Goal: Task Accomplishment & Management: Use online tool/utility

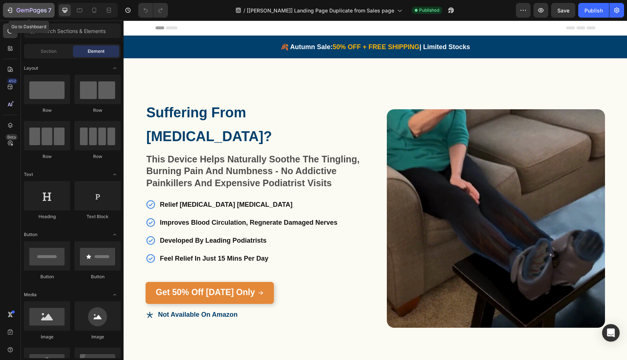
click at [7, 9] on icon "button" at bounding box center [9, 10] width 7 height 7
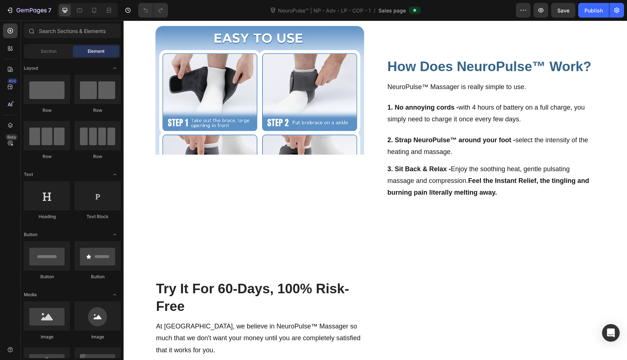
scroll to position [1580, 0]
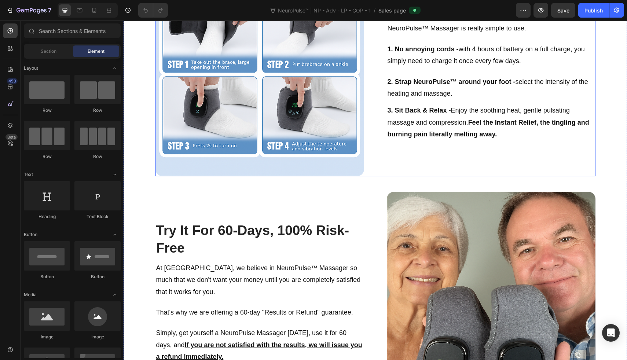
click at [399, 147] on div "How Does NeuroPulse™ Work? Heading Image NeuroPulse™ Massager is really simple …" at bounding box center [491, 72] width 209 height 209
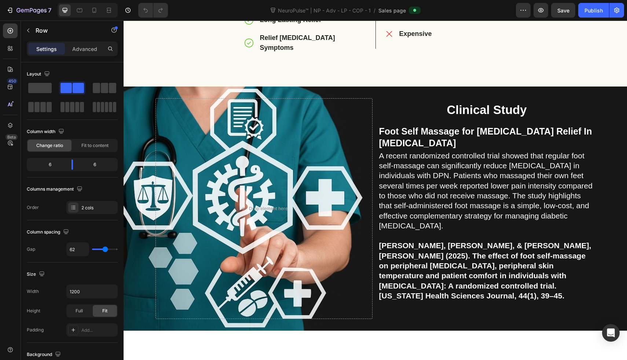
scroll to position [2295, 0]
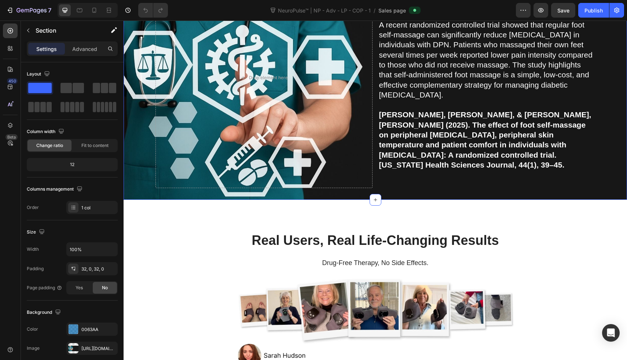
click at [437, 187] on div "Drop element here Clinical Study Heading Foot Self Massage for Neuropathic Pain…" at bounding box center [375, 78] width 503 height 244
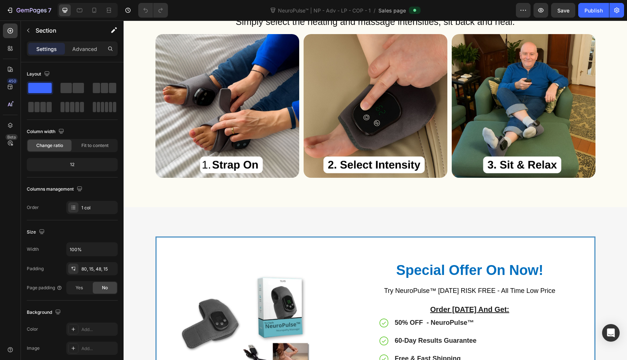
scroll to position [3312, 0]
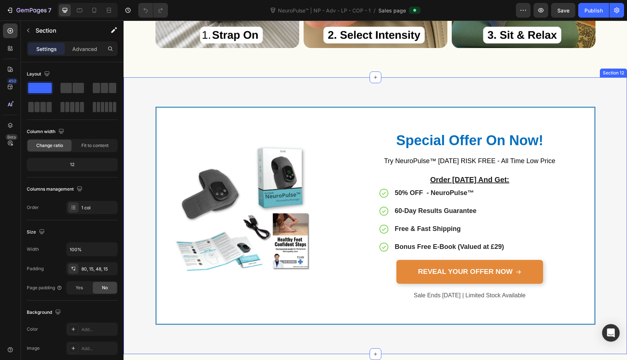
click at [378, 97] on div "Image Special Offer On Now! Heading Try NeuroPulse™ today RISK FREE - All Time …" at bounding box center [375, 215] width 503 height 277
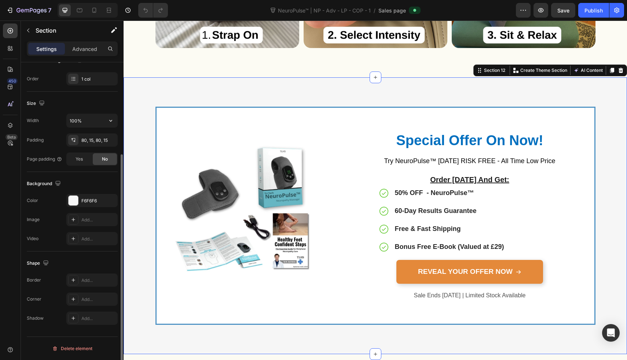
scroll to position [0, 0]
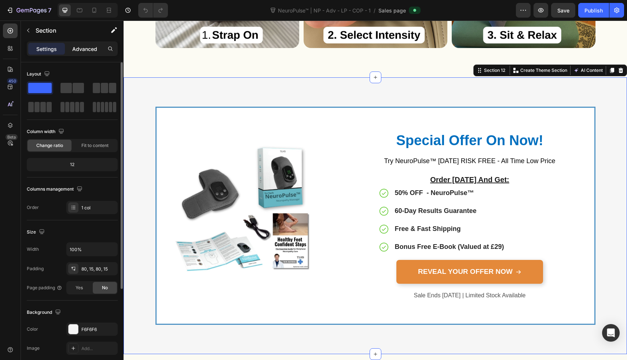
click at [77, 52] on p "Advanced" at bounding box center [84, 49] width 25 height 8
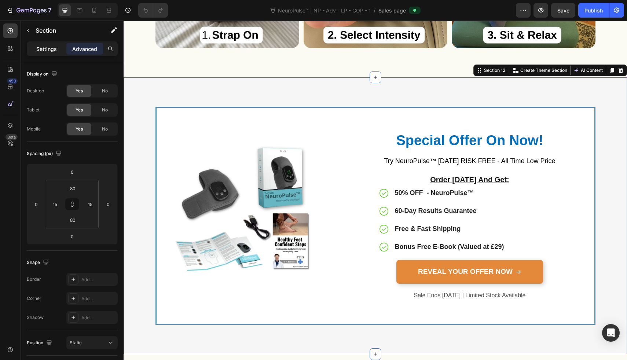
click at [37, 52] on p "Settings" at bounding box center [46, 49] width 21 height 8
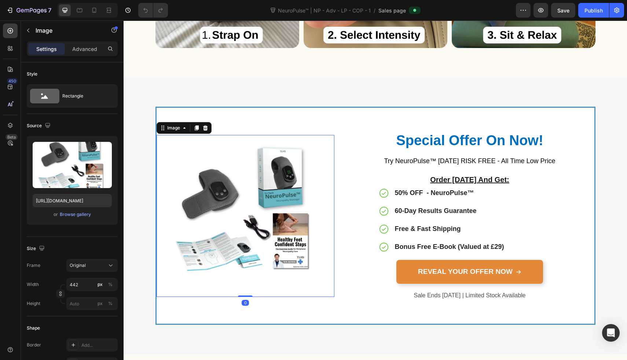
click at [286, 180] on img at bounding box center [245, 216] width 162 height 162
click at [145, 162] on div "Image 0 Special Offer On Now! Heading Try NeuroPulse™ today RISK FREE - All Tim…" at bounding box center [375, 216] width 492 height 218
click at [179, 137] on img at bounding box center [245, 216] width 162 height 162
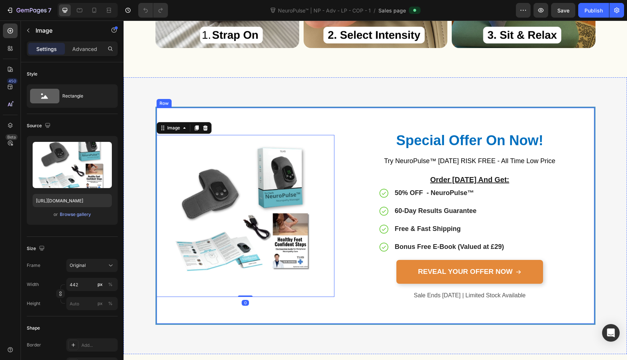
click at [190, 117] on div "Image 0 Special Offer On Now! Heading Try NeuroPulse™ today RISK FREE - All Tim…" at bounding box center [375, 216] width 440 height 218
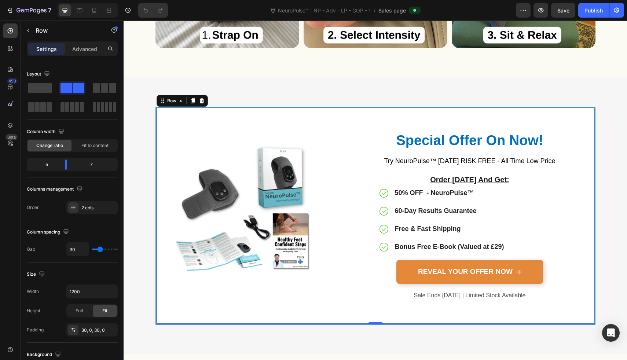
click at [195, 127] on div "Image" at bounding box center [246, 216] width 178 height 194
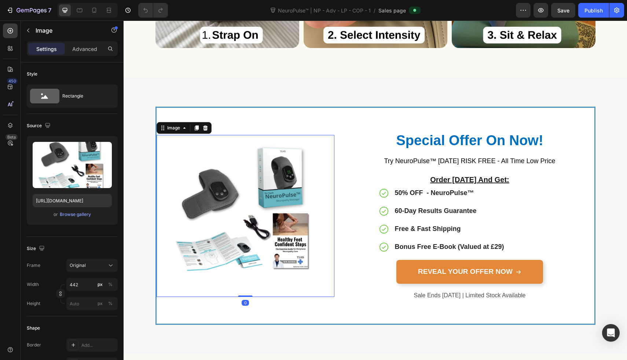
click at [195, 142] on img at bounding box center [245, 216] width 162 height 162
click at [307, 155] on img at bounding box center [245, 216] width 162 height 162
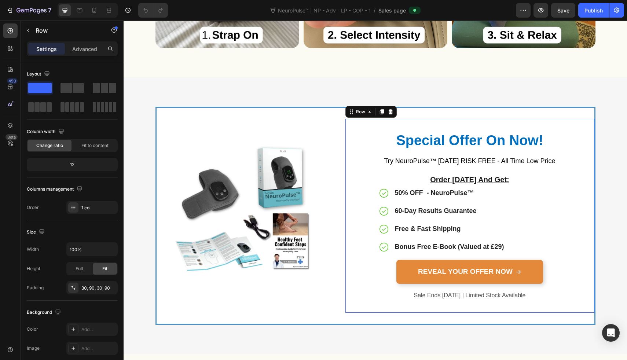
click at [351, 159] on div "Special Offer On Now! Heading Try NeuroPulse™ today RISK FREE - All Time Low Pr…" at bounding box center [469, 216] width 249 height 194
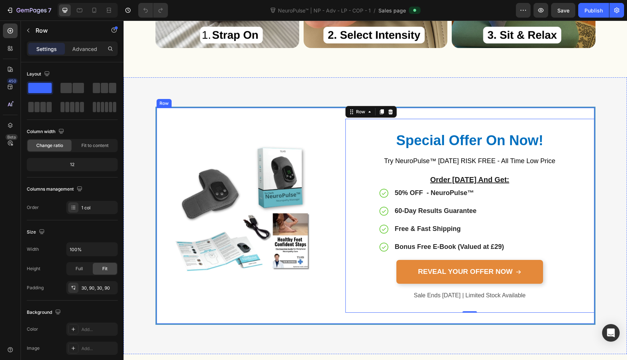
click at [334, 161] on div "Image Special Offer On Now! Heading Try NeuroPulse™ today RISK FREE - All Time …" at bounding box center [375, 216] width 440 height 218
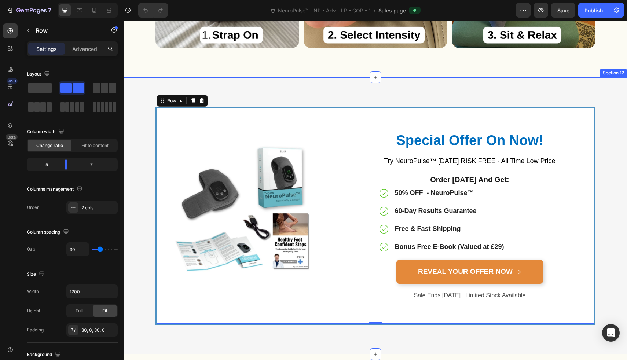
click at [254, 336] on div "Image Special Offer On Now! Heading Try NeuroPulse™ today RISK FREE - All Time …" at bounding box center [375, 215] width 503 height 277
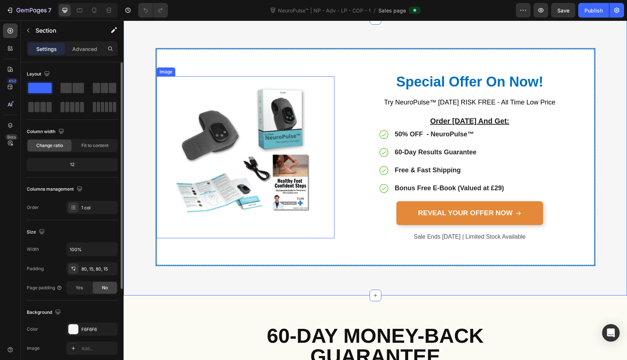
click at [217, 124] on img at bounding box center [245, 157] width 162 height 162
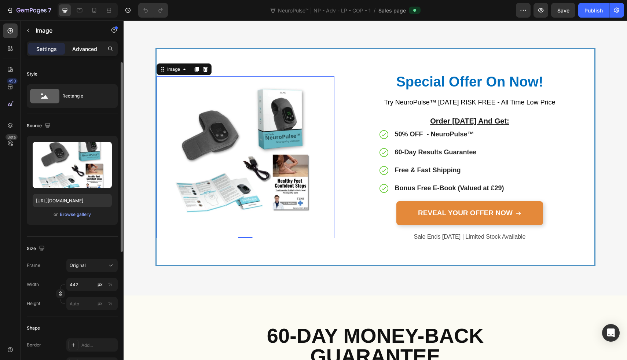
click at [83, 46] on p "Advanced" at bounding box center [84, 49] width 25 height 8
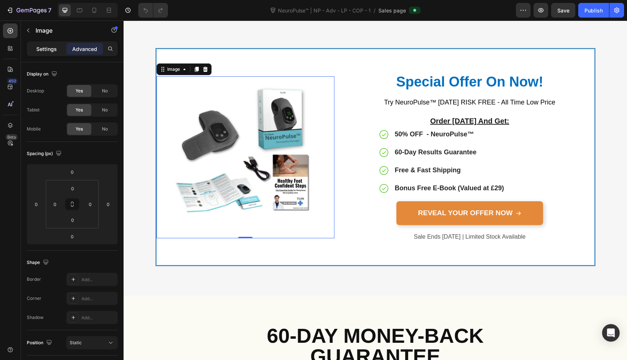
click at [51, 46] on p "Settings" at bounding box center [46, 49] width 21 height 8
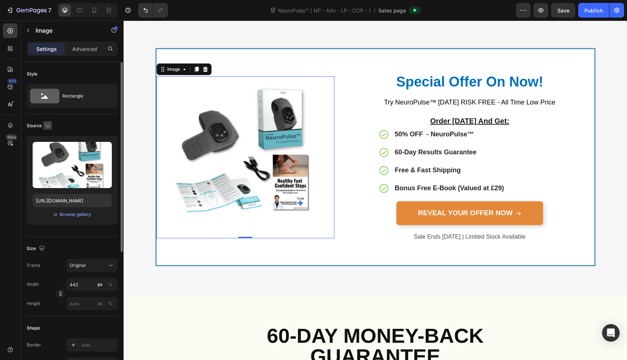
click at [48, 124] on icon "button" at bounding box center [47, 125] width 7 height 7
click at [60, 124] on div "Source" at bounding box center [72, 126] width 91 height 12
click at [354, 123] on div "Special Offer On Now! Heading Try NeuroPulse™ today RISK FREE - All Time Low Pr…" at bounding box center [469, 157] width 249 height 194
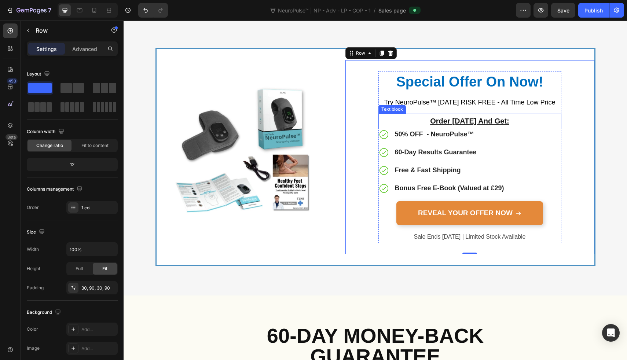
click at [387, 115] on p "Order Today And Get:" at bounding box center [469, 120] width 181 height 13
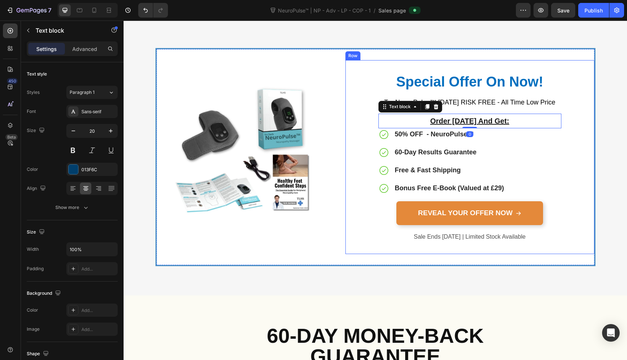
click at [358, 111] on div "Special Offer On Now! Heading Try NeuroPulse™ today RISK FREE - All Time Low Pr…" at bounding box center [469, 157] width 249 height 194
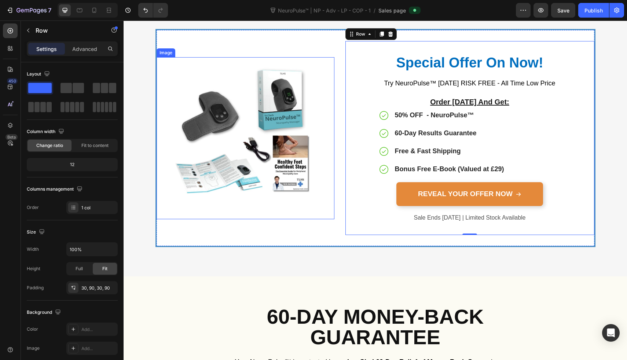
scroll to position [3403, 0]
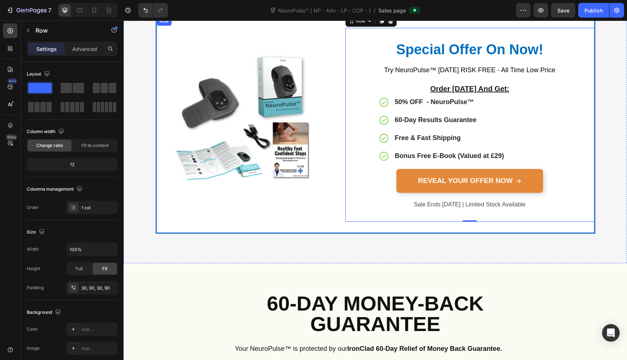
click at [268, 226] on div "Image Special Offer On Now! Heading Try NeuroPulse™ today RISK FREE - All Time …" at bounding box center [375, 125] width 440 height 218
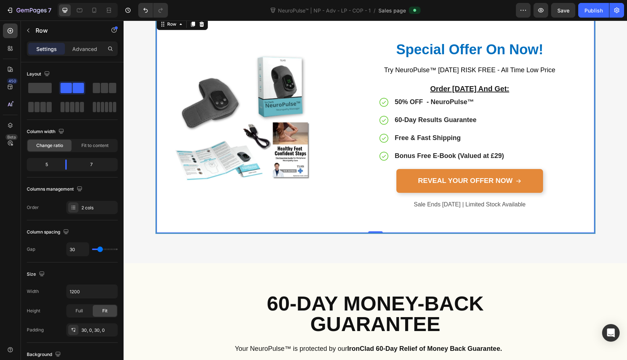
click at [268, 225] on div "Image Special Offer On Now! Heading Try NeuroPulse™ today RISK FREE - All Time …" at bounding box center [375, 125] width 440 height 218
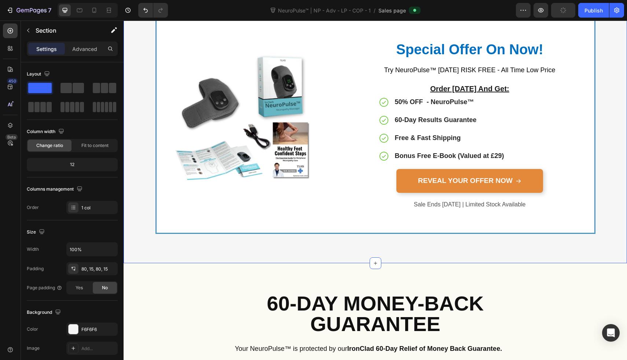
click at [261, 242] on div "Image Special Offer On Now! Heading Try NeuroPulse™ today RISK FREE - All Time …" at bounding box center [375, 124] width 503 height 277
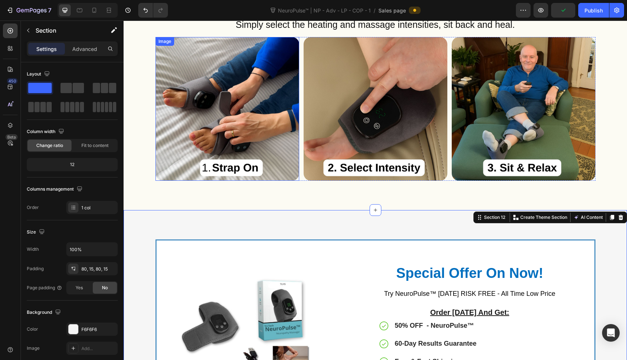
scroll to position [3188, 0]
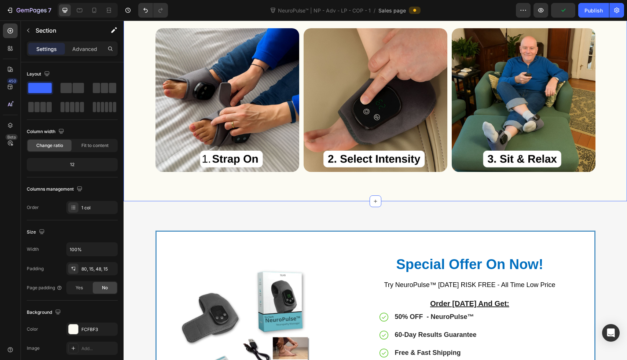
click at [250, 198] on div "Relief In 3 Steps Heading Simply select the heating and massage intensities, si…" at bounding box center [375, 79] width 503 height 243
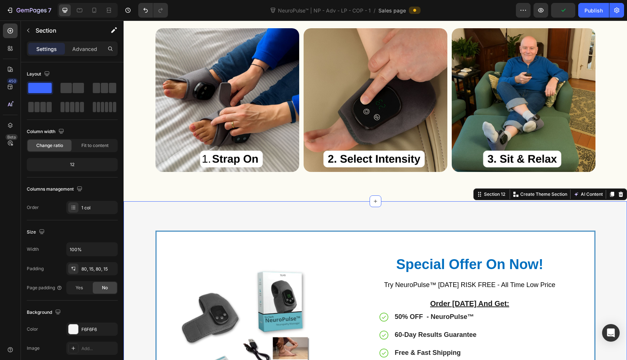
click at [246, 215] on div "Image Special Offer On Now! Heading Try NeuroPulse™ today RISK FREE - All Time …" at bounding box center [375, 339] width 503 height 277
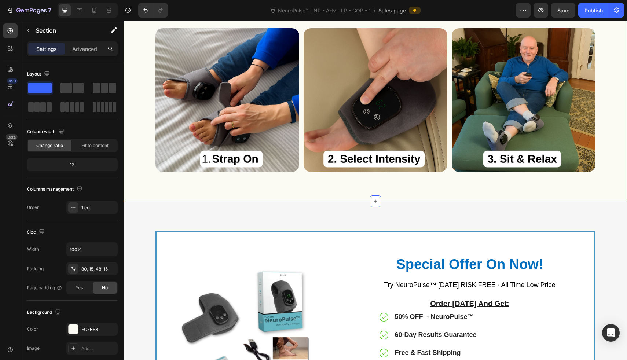
click at [255, 197] on div "Relief In 3 Steps Heading Simply select the heating and massage intensities, si…" at bounding box center [375, 79] width 503 height 243
click at [225, 189] on div "Relief In 3 Steps Heading Simply select the heating and massage intensities, si…" at bounding box center [375, 79] width 503 height 243
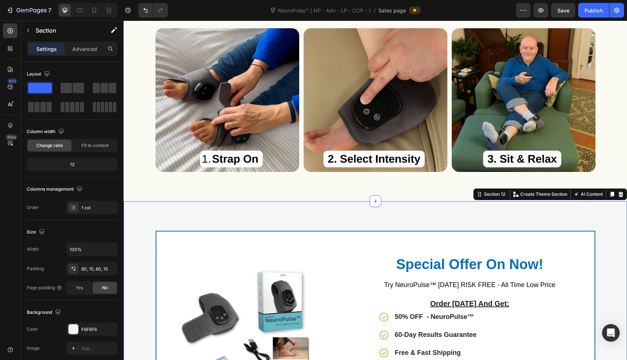
click at [207, 212] on div "Image Special Offer On Now! Heading Try NeuroPulse™ today RISK FREE - All Time …" at bounding box center [375, 339] width 503 height 277
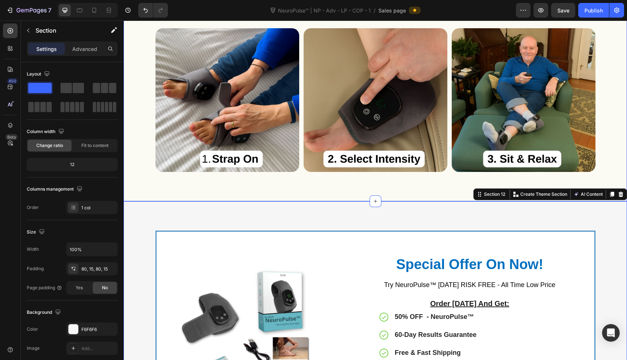
click at [214, 194] on div "Relief In 3 Steps Heading Simply select the heating and massage intensities, si…" at bounding box center [375, 79] width 503 height 243
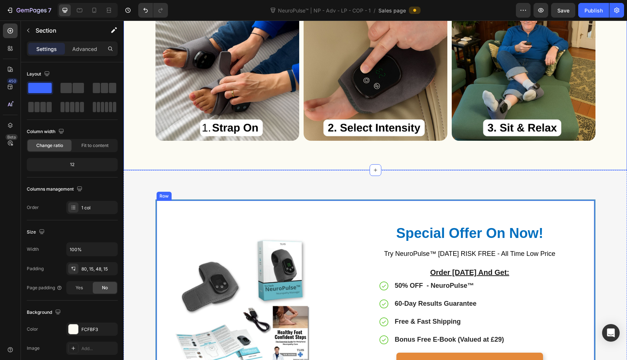
scroll to position [3231, 0]
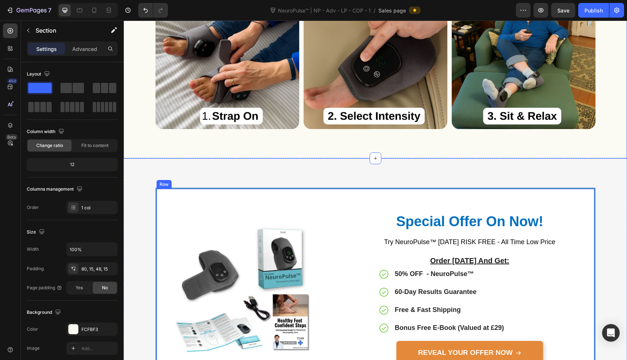
click at [159, 184] on div "Row" at bounding box center [164, 184] width 12 height 7
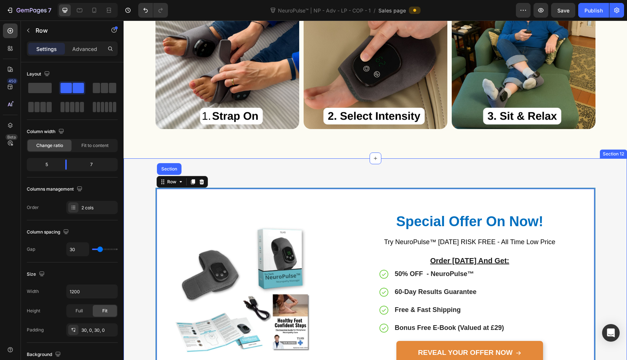
click at [141, 175] on div "Image Special Offer On Now! Heading Try NeuroPulse™ today RISK FREE - All Time …" at bounding box center [375, 296] width 503 height 277
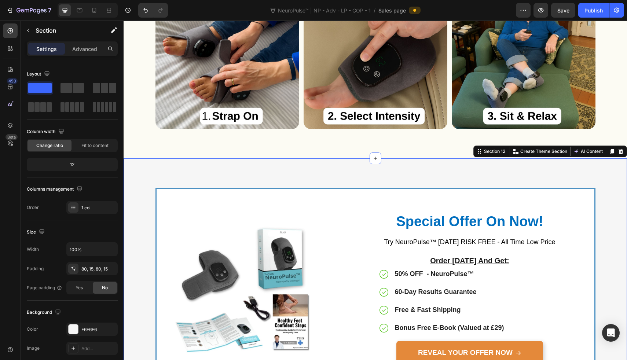
click at [151, 189] on div "Image Special Offer On Now! Heading Try NeuroPulse™ today RISK FREE - All Time …" at bounding box center [375, 297] width 492 height 218
click at [152, 189] on div "Image Special Offer On Now! Heading Try NeuroPulse™ today RISK FREE - All Time …" at bounding box center [375, 297] width 492 height 218
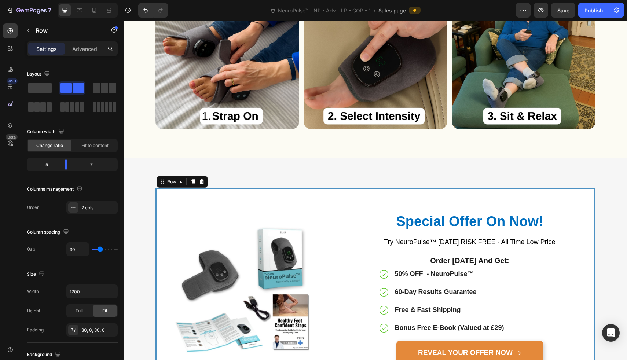
click at [155, 189] on div "Image Special Offer On Now! Heading Try NeuroPulse™ today RISK FREE - All Time …" at bounding box center [375, 297] width 440 height 218
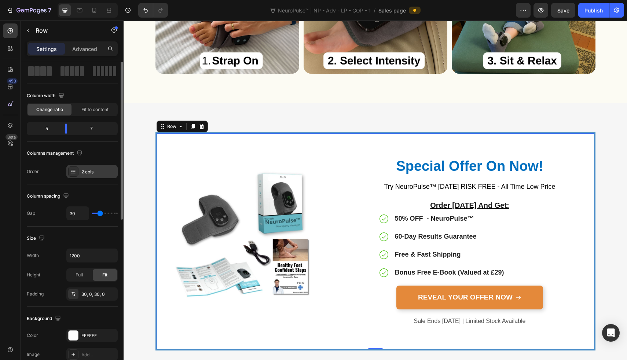
scroll to position [0, 0]
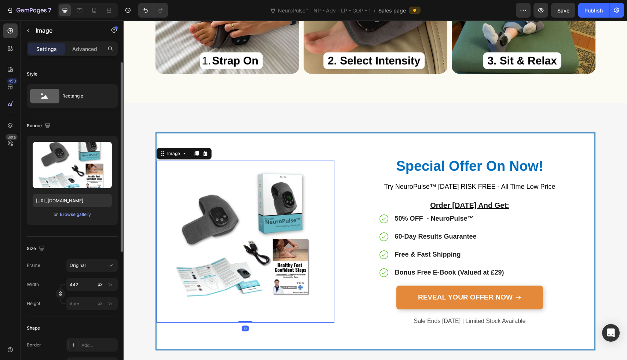
click at [175, 194] on img at bounding box center [245, 242] width 162 height 162
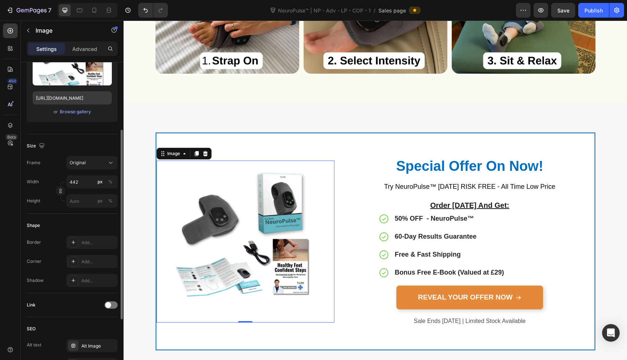
scroll to position [107, 0]
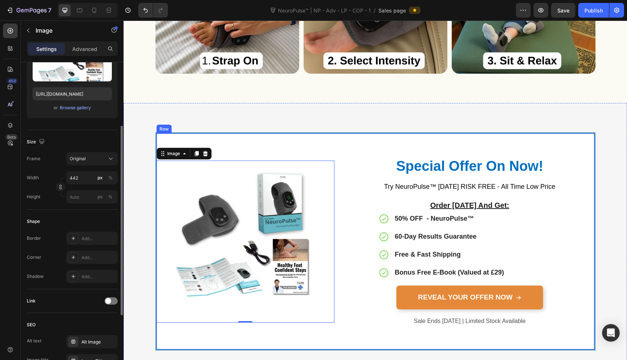
click at [257, 158] on div "Image 0" at bounding box center [246, 241] width 178 height 194
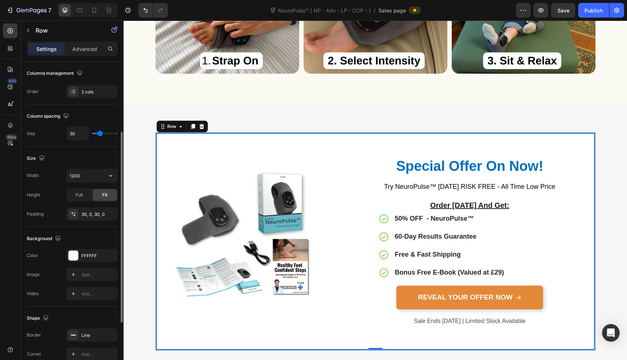
scroll to position [122, 0]
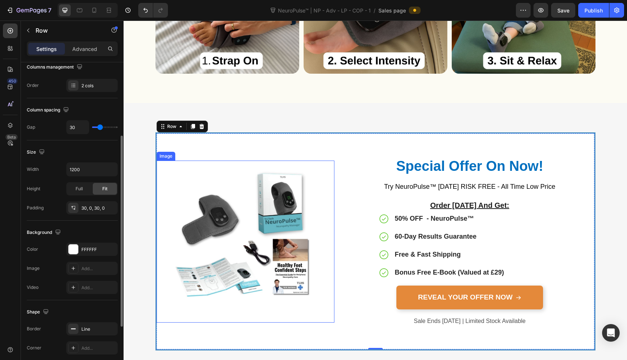
click at [244, 262] on img at bounding box center [245, 242] width 162 height 162
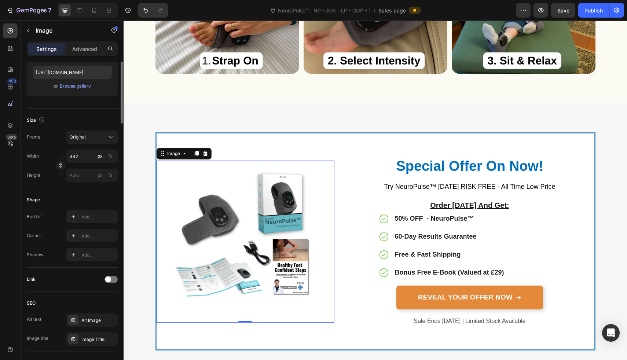
scroll to position [0, 0]
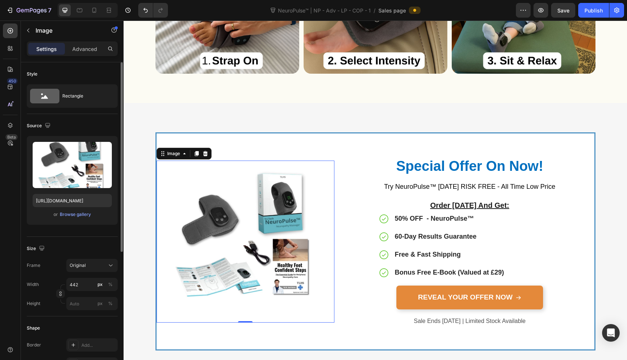
click at [77, 126] on div "Source" at bounding box center [72, 126] width 91 height 12
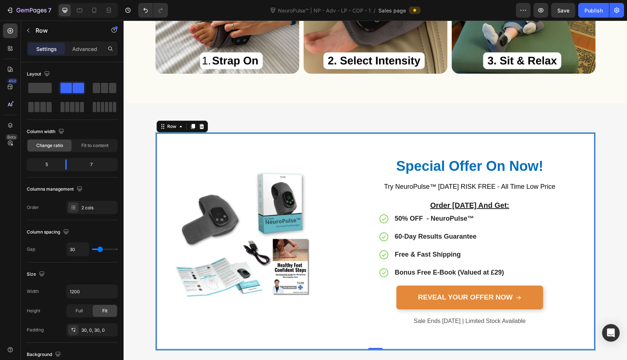
click at [217, 159] on div "Image" at bounding box center [246, 241] width 178 height 194
click at [217, 161] on img at bounding box center [245, 242] width 162 height 162
click at [367, 123] on div "Image Special Offer On Now! Heading Try NeuroPulse™ today RISK FREE - All Time …" at bounding box center [375, 241] width 503 height 277
click at [354, 135] on div "Image Special Offer On Now! Heading Try NeuroPulse™ today RISK FREE - All Time …" at bounding box center [375, 241] width 440 height 218
click at [355, 134] on div "Image Special Offer On Now! Heading Try NeuroPulse™ today RISK FREE - All Time …" at bounding box center [375, 241] width 440 height 218
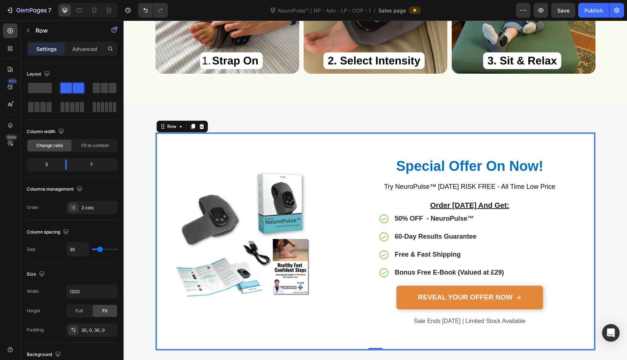
click at [356, 133] on div "Image Special Offer On Now! Heading Try NeuroPulse™ today RISK FREE - All Time …" at bounding box center [375, 241] width 440 height 218
click at [70, 50] on div "Advanced" at bounding box center [84, 49] width 37 height 12
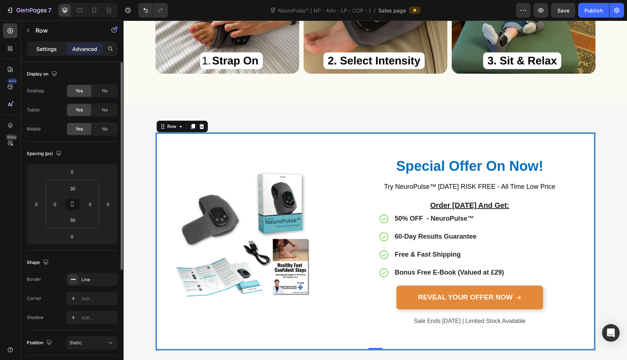
click at [41, 49] on p "Settings" at bounding box center [46, 49] width 21 height 8
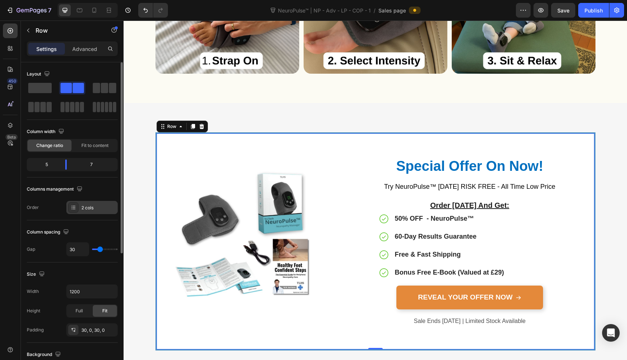
click at [82, 208] on div "2 cols" at bounding box center [98, 208] width 34 height 7
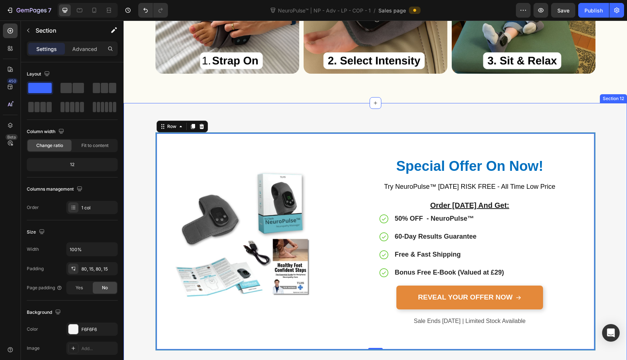
click at [132, 170] on div "Image Special Offer On Now! Heading Try NeuroPulse™ today RISK FREE - All Time …" at bounding box center [375, 241] width 492 height 218
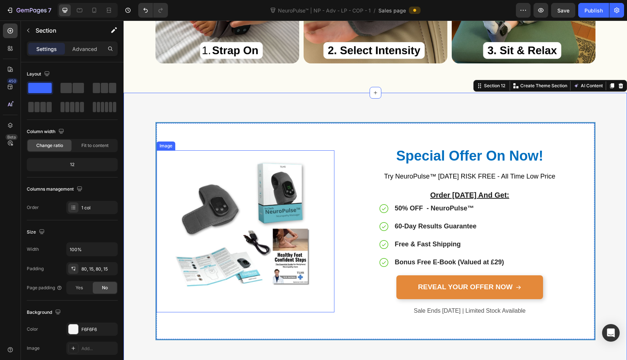
scroll to position [3295, 0]
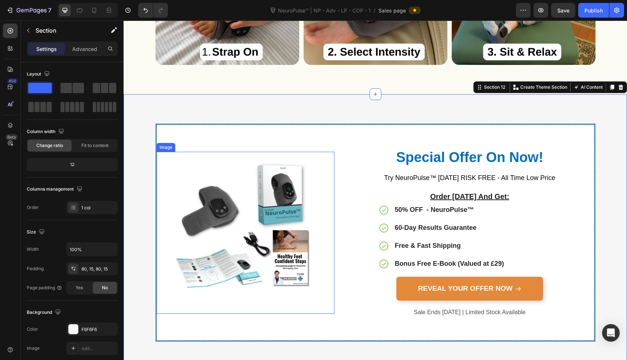
click at [232, 166] on img at bounding box center [245, 233] width 162 height 162
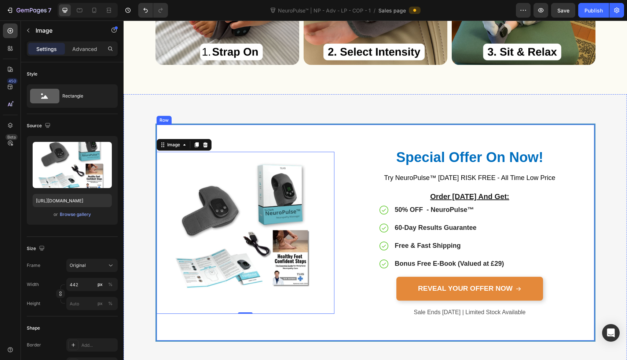
click at [353, 213] on div "Special Offer On Now! Heading Try NeuroPulse™ today RISK FREE - All Time Low Pr…" at bounding box center [469, 233] width 249 height 194
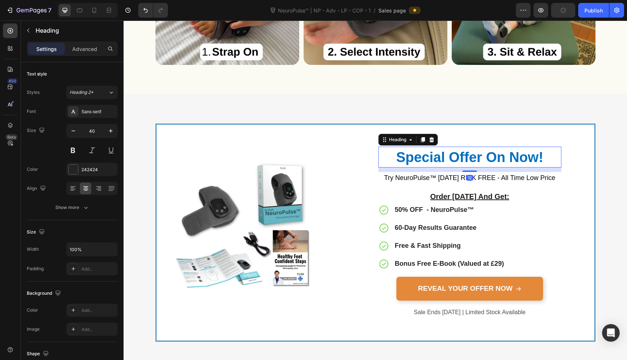
click at [435, 159] on span "Special Offer On Now!" at bounding box center [469, 157] width 147 height 15
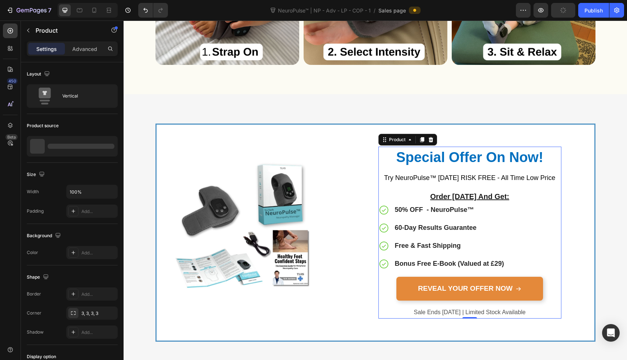
click at [405, 270] on div "Special Offer On Now! Heading Try NeuroPulse™ today RISK FREE - All Time Low Pr…" at bounding box center [469, 233] width 183 height 172
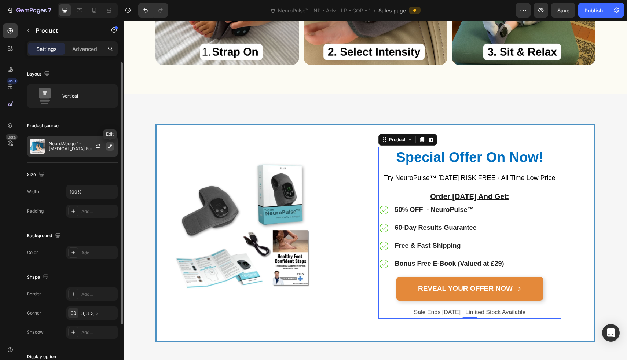
click at [110, 147] on icon "button" at bounding box center [110, 146] width 6 height 6
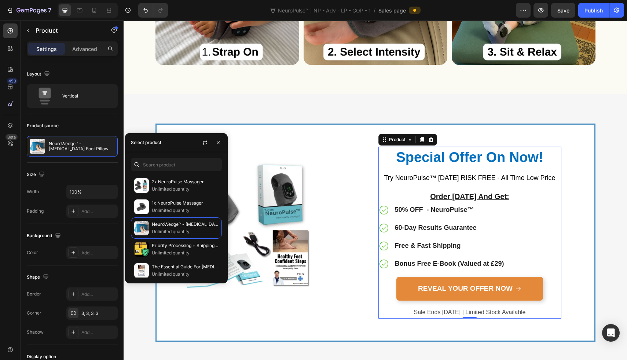
scroll to position [0, 0]
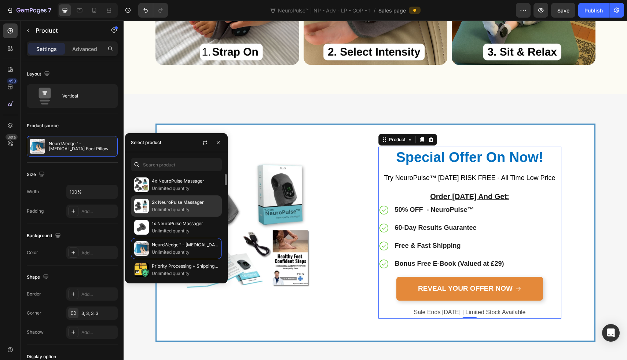
click at [161, 209] on p "Unlimited quantity" at bounding box center [185, 209] width 67 height 7
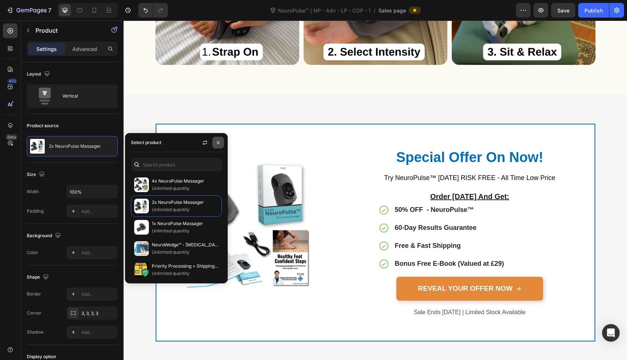
click at [215, 144] on icon "button" at bounding box center [218, 143] width 6 height 6
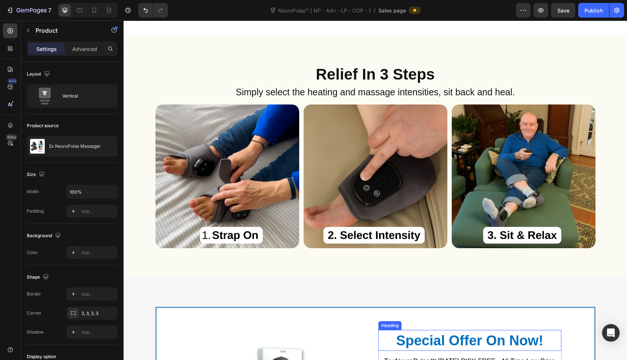
scroll to position [3085, 0]
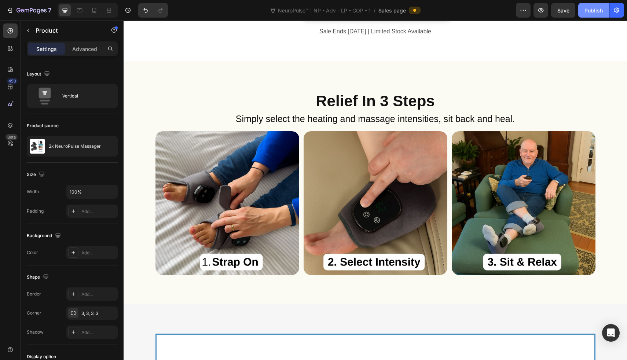
click at [590, 6] on button "Publish" at bounding box center [593, 10] width 31 height 15
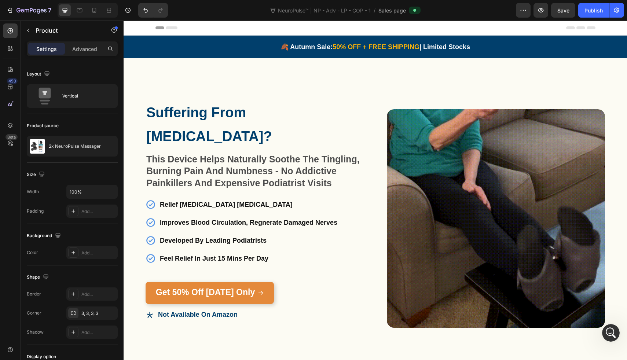
scroll to position [0, 0]
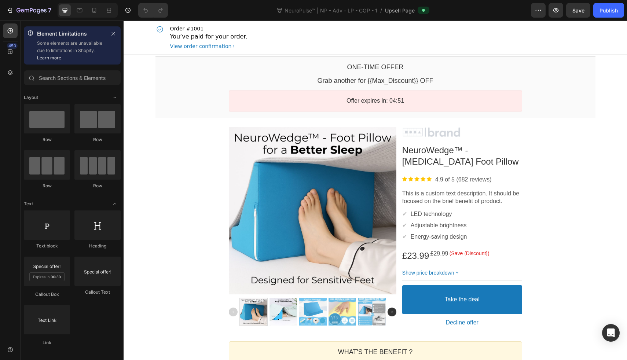
click at [180, 47] on div "View order confirmation" at bounding box center [201, 46] width 62 height 7
click at [181, 44] on div "View order confirmation" at bounding box center [201, 46] width 62 height 7
click at [330, 13] on span "NeuroPulse™ | NP - Adv - LP - COP - 1" at bounding box center [331, 11] width 96 height 8
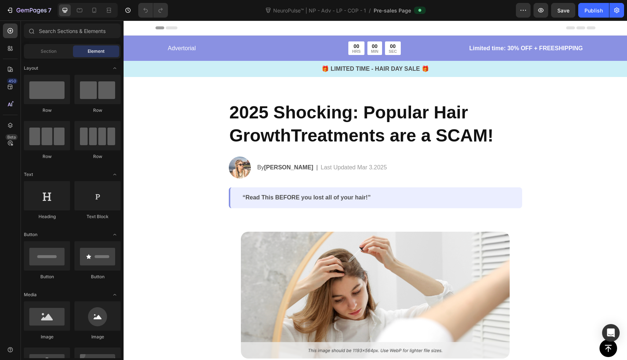
click at [526, 20] on div "7 Version history NeuroPulse™ | NP - Adv - LP - COP - 1 / Pre-sales Page Previe…" at bounding box center [313, 10] width 627 height 21
click at [526, 16] on button "button" at bounding box center [523, 10] width 15 height 15
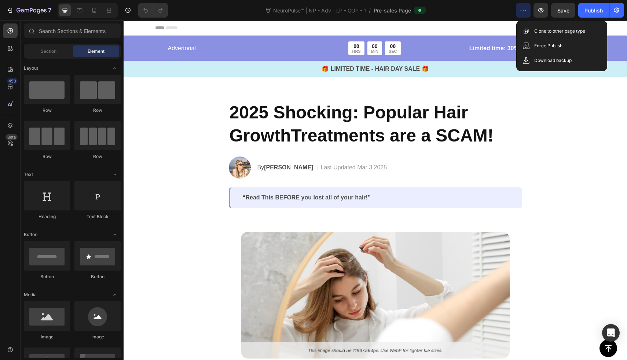
click at [521, 12] on icon "button" at bounding box center [522, 10] width 7 height 7
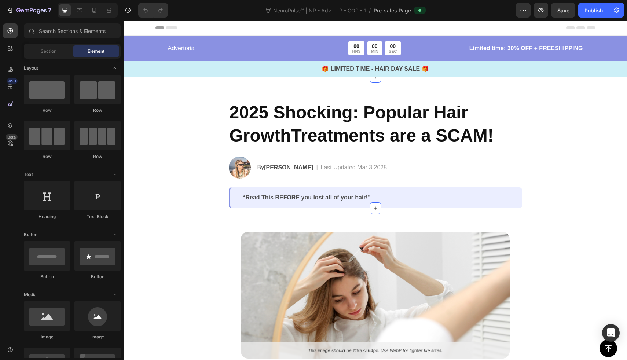
scroll to position [16, 0]
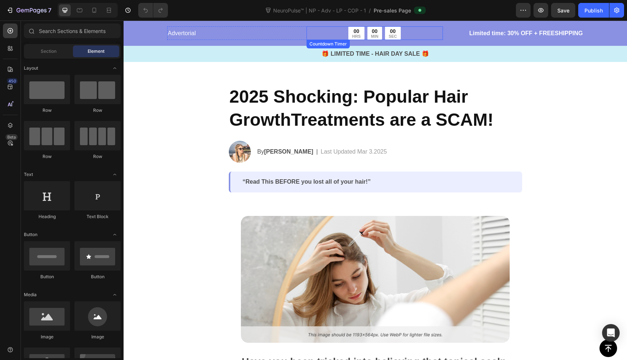
click at [335, 35] on div "00 HRS 00 MIN 00 SEC" at bounding box center [374, 33] width 136 height 14
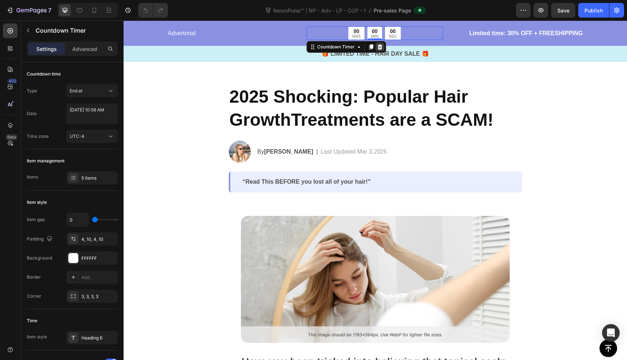
click at [377, 48] on icon at bounding box center [379, 46] width 5 height 5
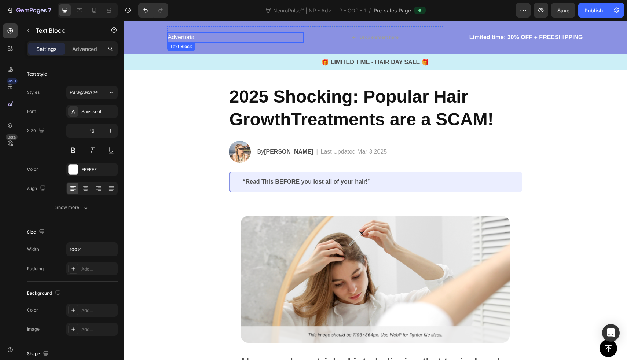
click at [256, 37] on p "Advertorial" at bounding box center [235, 37] width 135 height 9
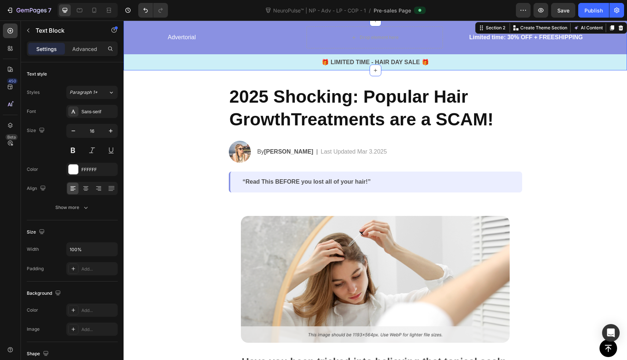
click at [145, 47] on div "Advertorial Text Block Drop element here Row Limited time: 30% OFF + FREESHIPPI…" at bounding box center [375, 48] width 503 height 44
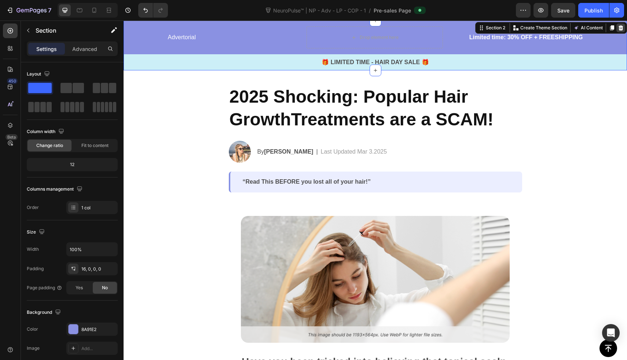
click at [618, 29] on icon at bounding box center [621, 28] width 6 height 6
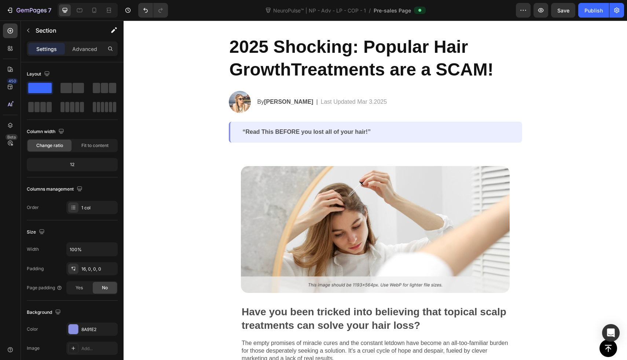
scroll to position [0, 0]
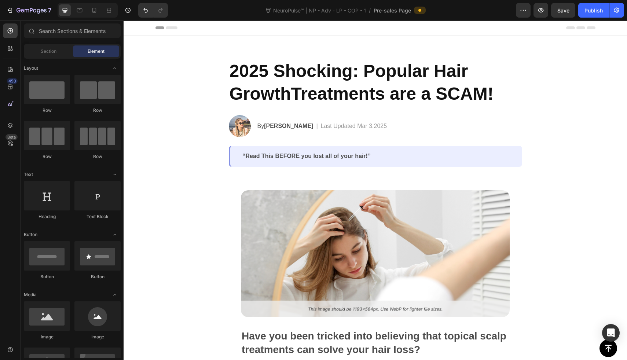
click at [241, 139] on div "2025 Shocking: Popular Hair GrowthTreatments are a SCAM! Heading Image By Jessi…" at bounding box center [375, 113] width 293 height 108
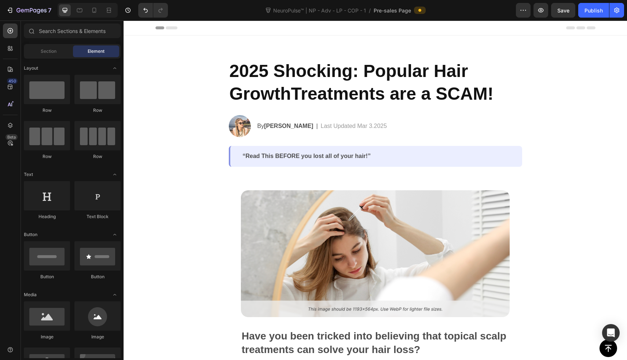
click at [359, 32] on div "Header" at bounding box center [375, 28] width 440 height 15
click at [369, 35] on div "Header" at bounding box center [375, 28] width 440 height 15
click at [373, 37] on icon at bounding box center [375, 36] width 6 height 6
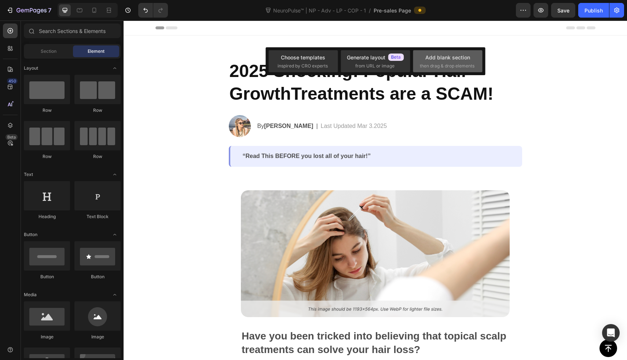
click at [465, 56] on div "Add blank section" at bounding box center [447, 58] width 45 height 8
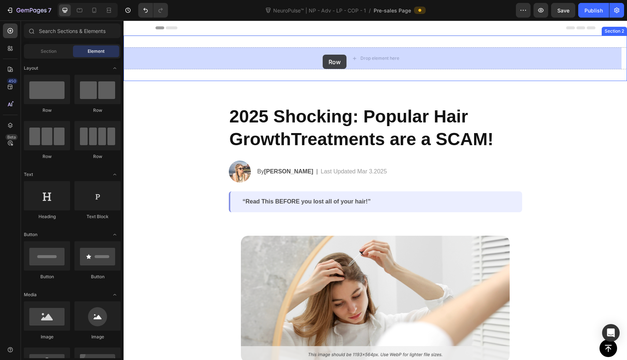
drag, startPoint x: 179, startPoint y: 120, endPoint x: 302, endPoint y: 75, distance: 131.3
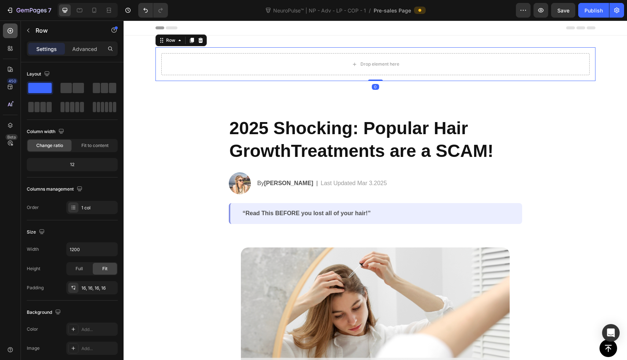
click at [15, 34] on div at bounding box center [10, 30] width 15 height 15
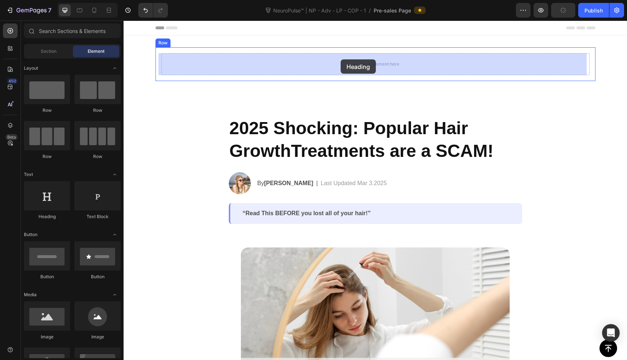
drag, startPoint x: 172, startPoint y: 219, endPoint x: 340, endPoint y: 59, distance: 231.9
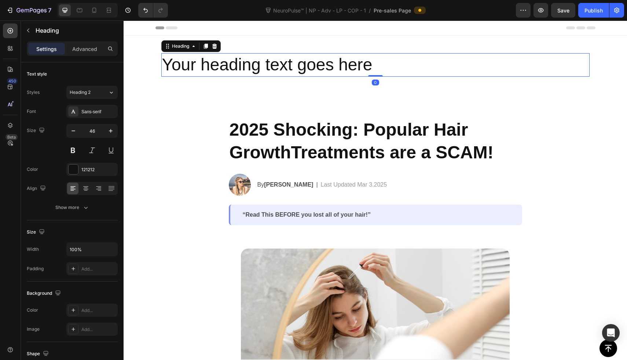
click at [340, 59] on h2 "Your heading text goes here" at bounding box center [375, 64] width 428 height 23
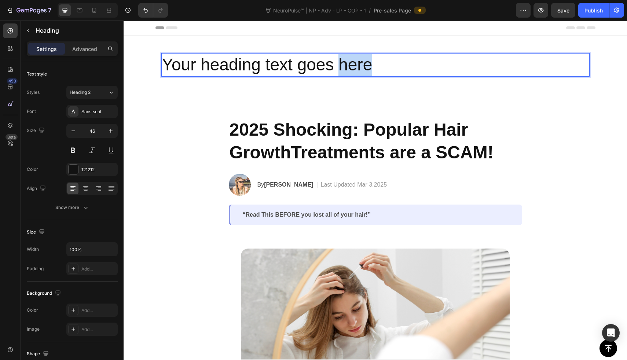
click at [340, 59] on p "Your heading text goes here" at bounding box center [375, 65] width 427 height 22
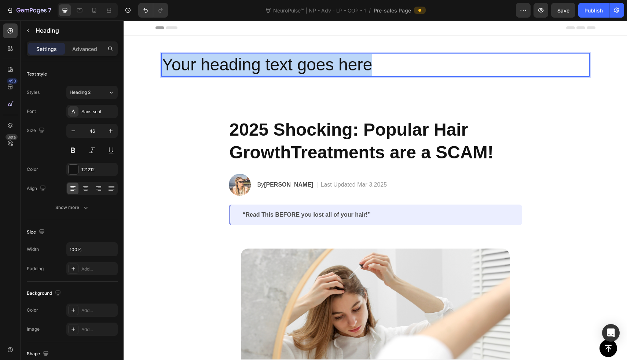
click at [340, 59] on p "Your heading text goes here" at bounding box center [375, 65] width 427 height 22
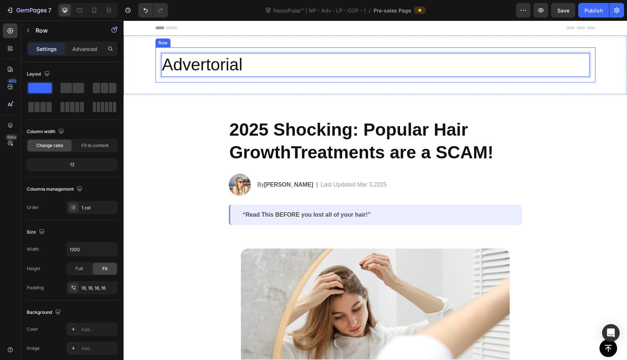
click at [155, 79] on div "Advertorial Heading 0 Row" at bounding box center [375, 64] width 440 height 35
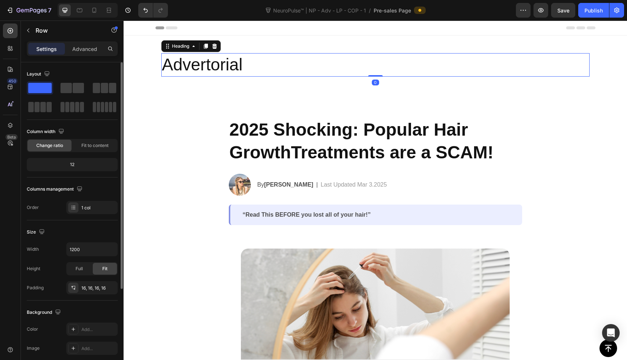
click at [222, 54] on p "Advertorial" at bounding box center [375, 65] width 427 height 22
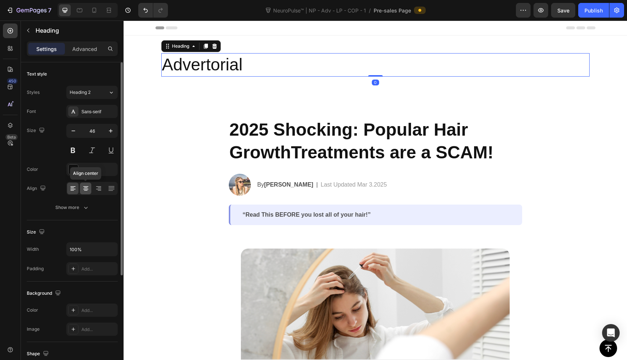
click at [87, 187] on icon at bounding box center [85, 186] width 5 height 1
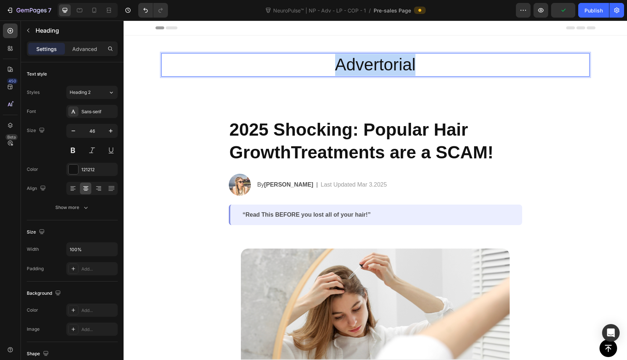
click at [339, 58] on p "Advertorial" at bounding box center [375, 65] width 427 height 22
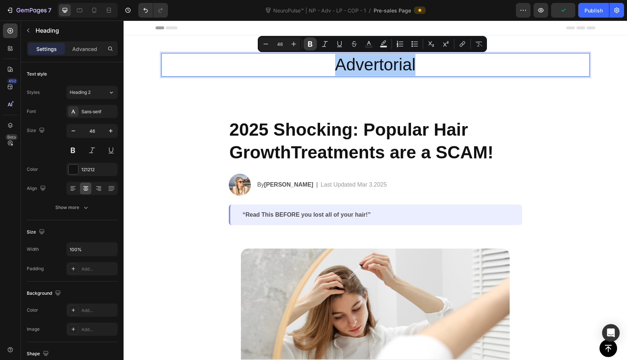
click at [311, 45] on icon "Editor contextual toolbar" at bounding box center [310, 43] width 4 height 5
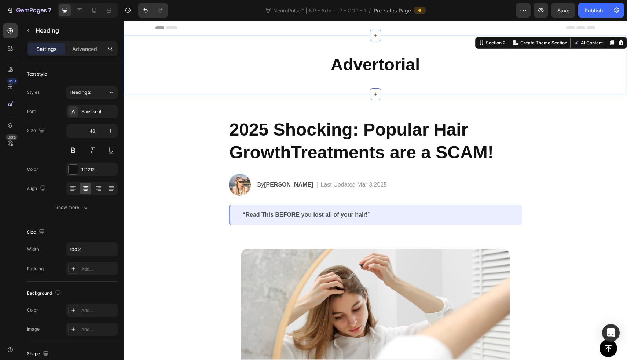
click at [138, 67] on div "⁠⁠⁠⁠⁠⁠⁠ Advertorial Heading Row" at bounding box center [375, 64] width 503 height 35
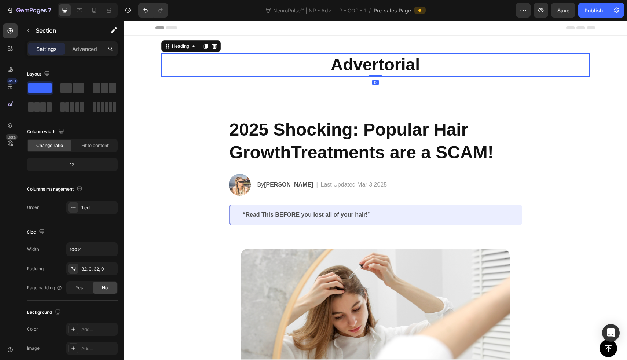
click at [308, 71] on p "⁠⁠⁠⁠⁠⁠⁠ Advertorial" at bounding box center [375, 65] width 427 height 22
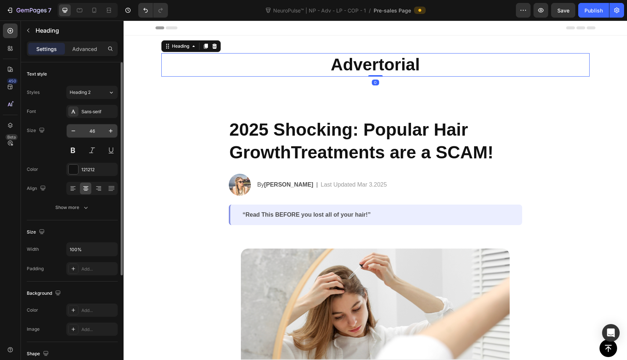
click at [86, 128] on input "46" at bounding box center [92, 130] width 24 height 13
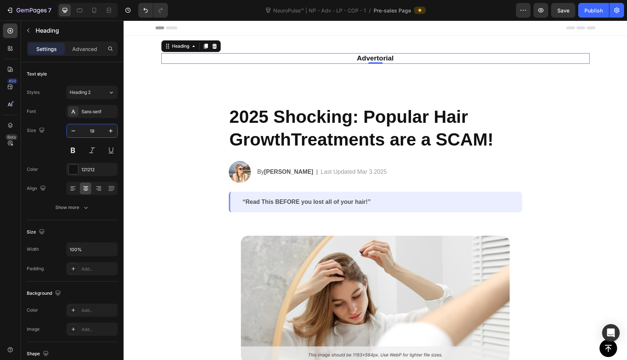
type input "1"
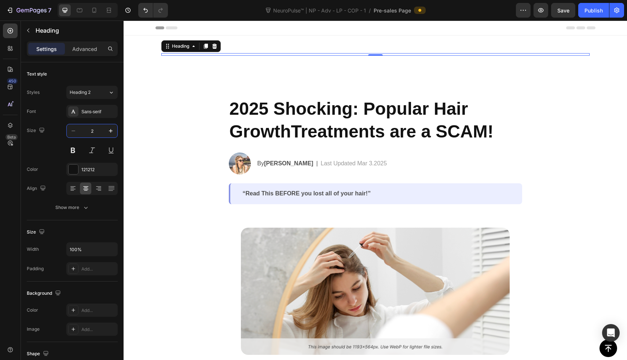
type input "20"
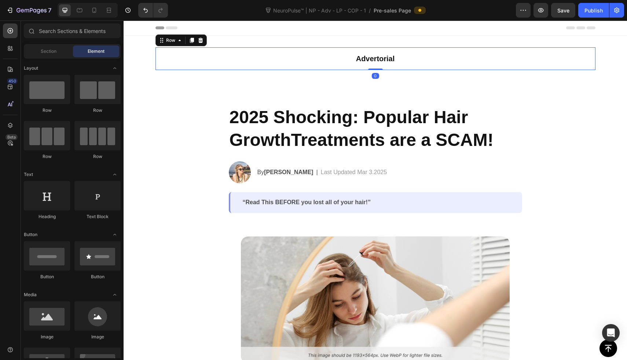
click at [155, 47] on div "⁠⁠⁠⁠⁠⁠⁠ Advertorial Heading Row 0" at bounding box center [375, 58] width 440 height 23
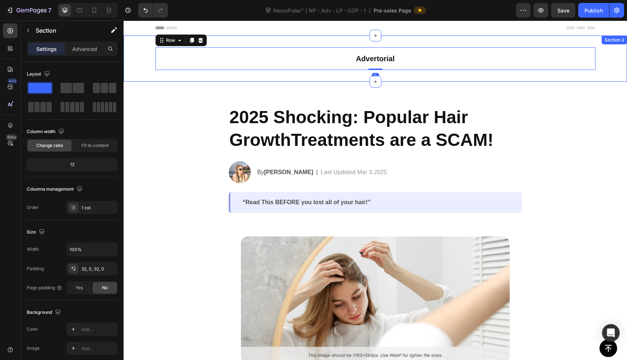
click at [140, 56] on div "⁠⁠⁠⁠⁠⁠⁠ Advertorial Heading Row 0" at bounding box center [375, 58] width 503 height 23
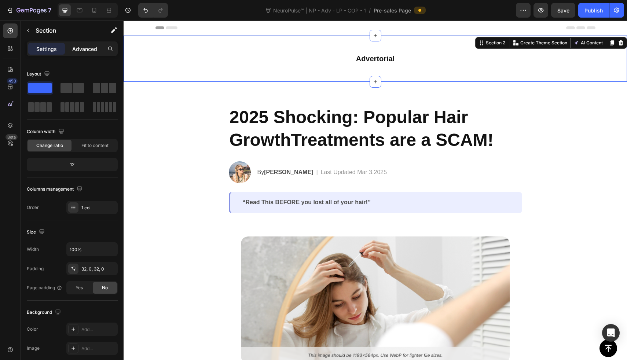
click at [89, 49] on p "Advanced" at bounding box center [84, 49] width 25 height 8
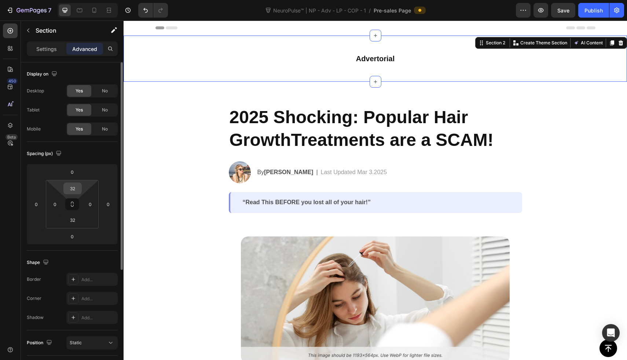
click at [76, 186] on input "32" at bounding box center [72, 188] width 15 height 11
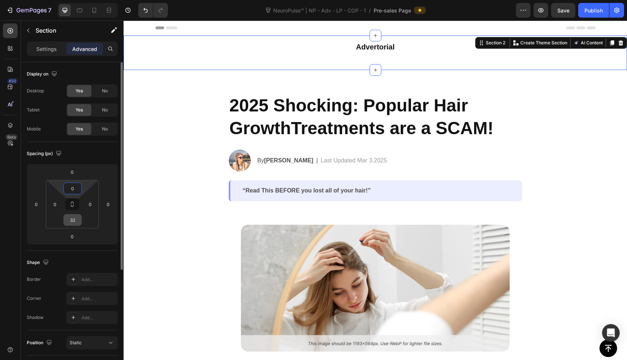
type input "0"
click at [74, 218] on input "32" at bounding box center [72, 219] width 15 height 11
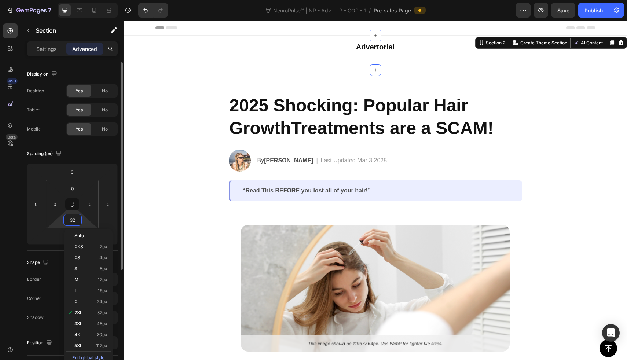
type input "0"
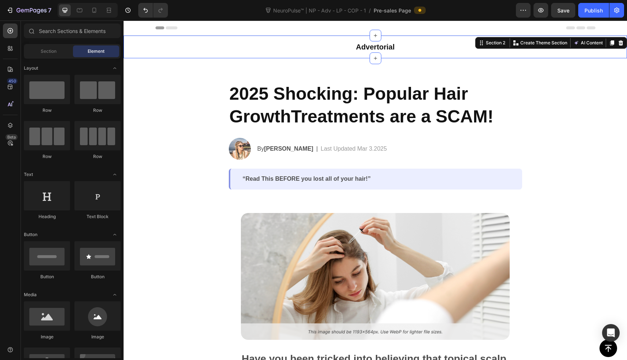
click at [131, 50] on div "⁠⁠⁠⁠⁠⁠⁠ Advertorial Heading Row" at bounding box center [375, 47] width 503 height 23
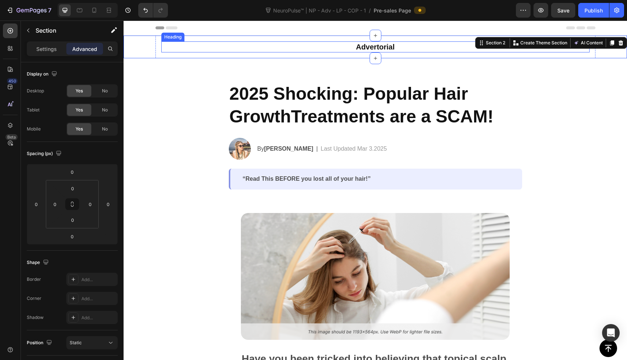
click at [170, 48] on p "⁠⁠⁠⁠⁠⁠⁠ Advertorial" at bounding box center [375, 47] width 427 height 10
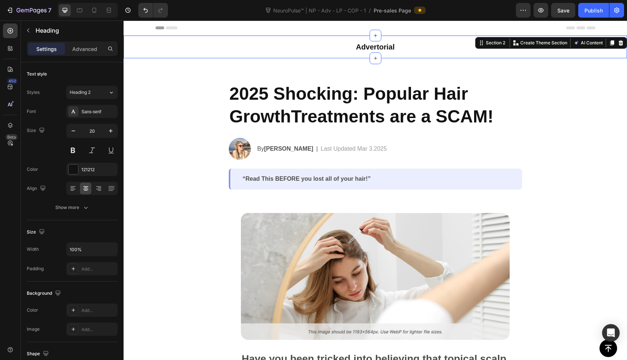
click at [143, 49] on div "⁠⁠⁠⁠⁠⁠⁠ Advertorial Heading Row" at bounding box center [375, 47] width 503 height 23
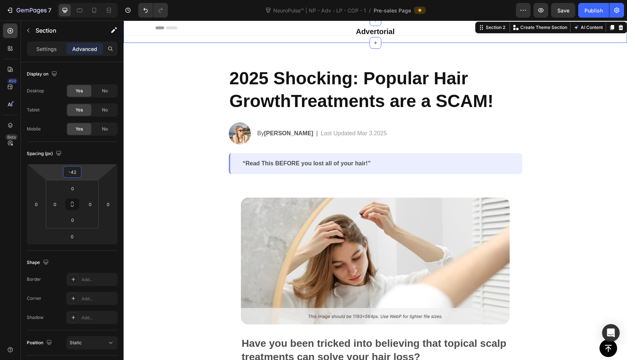
drag, startPoint x: 88, startPoint y: 169, endPoint x: 88, endPoint y: 176, distance: 7.7
click at [88, 0] on html "7 Version history NeuroPulse™ | NP - Adv - LP - COP - 1 / Pre-sales Page Previe…" at bounding box center [313, 0] width 627 height 0
type input "0"
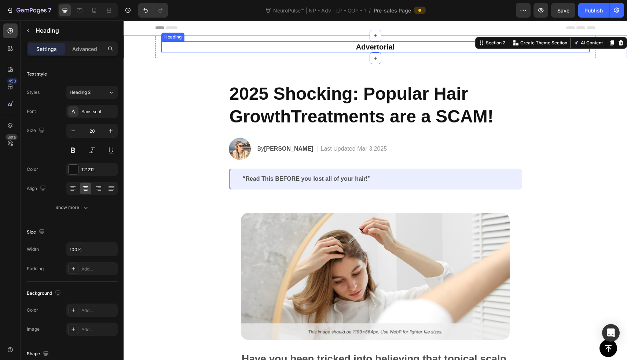
click at [336, 45] on p "⁠⁠⁠⁠⁠⁠⁠ Advertorial" at bounding box center [375, 47] width 427 height 10
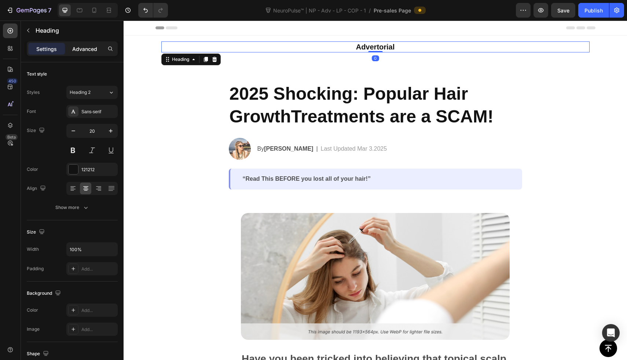
click at [81, 51] on p "Advanced" at bounding box center [84, 49] width 25 height 8
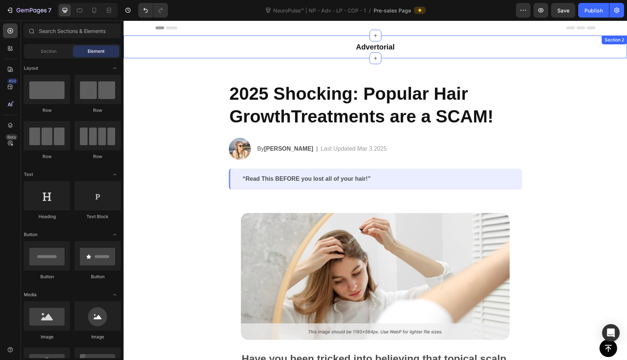
click at [142, 49] on div "⁠⁠⁠⁠⁠⁠⁠ Advertorial Heading Row" at bounding box center [375, 47] width 503 height 23
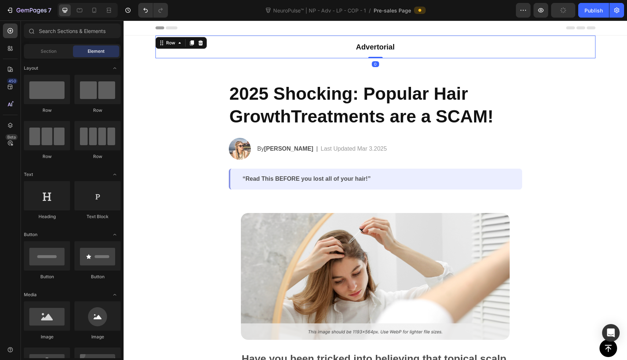
click at [188, 53] on div "⁠⁠⁠⁠⁠⁠⁠ Advertorial Heading Row 0" at bounding box center [375, 47] width 440 height 23
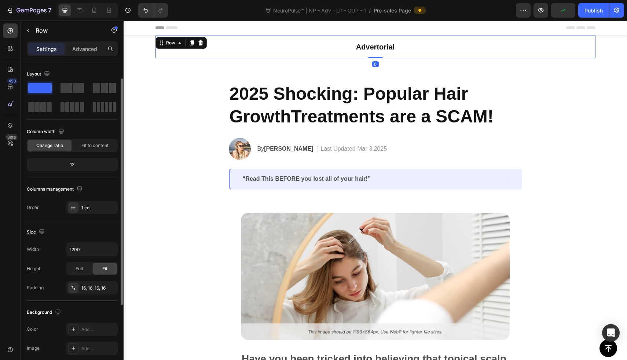
scroll to position [44, 0]
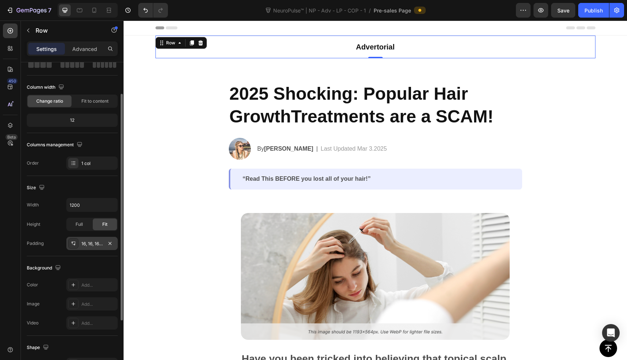
click at [89, 244] on div "16, 16, 16, 16" at bounding box center [91, 243] width 21 height 7
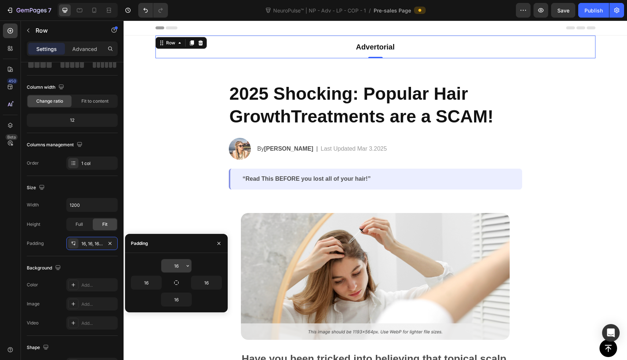
click at [177, 265] on input "16" at bounding box center [176, 265] width 30 height 13
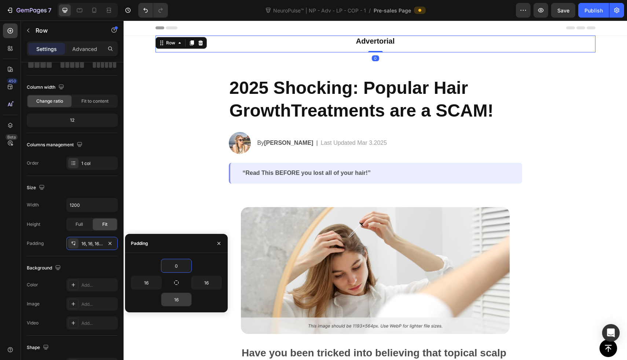
type input "0"
click at [180, 301] on input "16" at bounding box center [176, 299] width 30 height 13
type input "0"
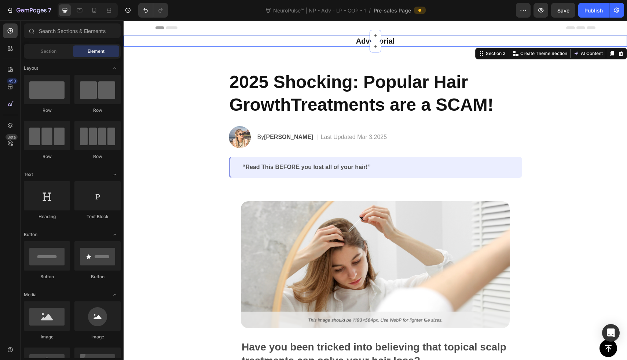
click at [137, 42] on div "⁠⁠⁠⁠⁠⁠⁠ Advertorial Heading Row" at bounding box center [375, 41] width 503 height 11
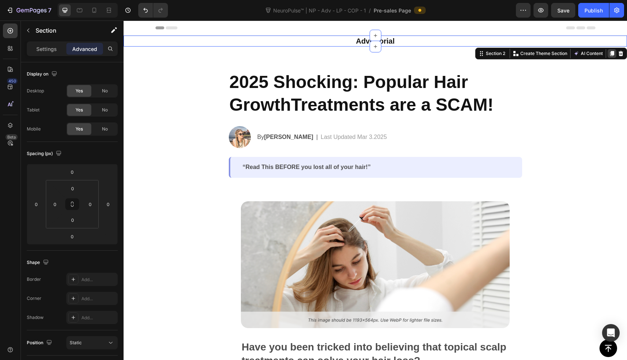
click at [609, 56] on div at bounding box center [611, 53] width 9 height 9
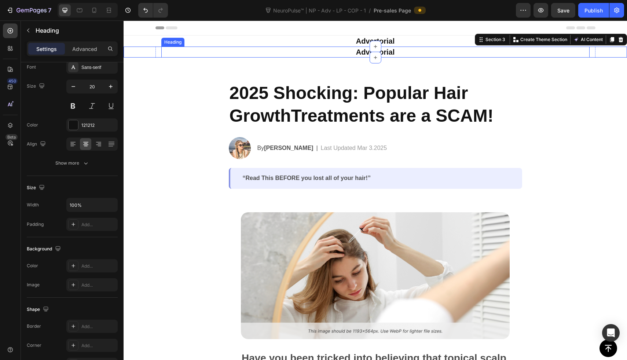
click at [389, 52] on strong "Advertorial" at bounding box center [375, 52] width 39 height 8
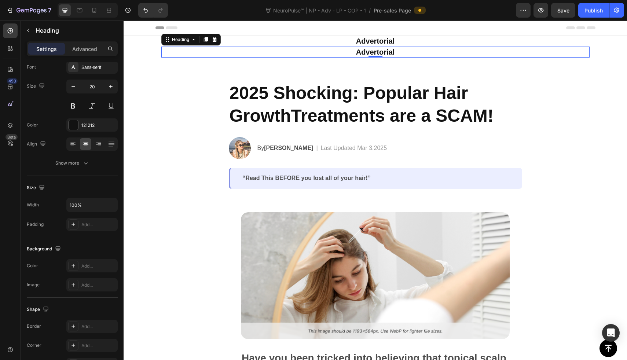
scroll to position [0, 0]
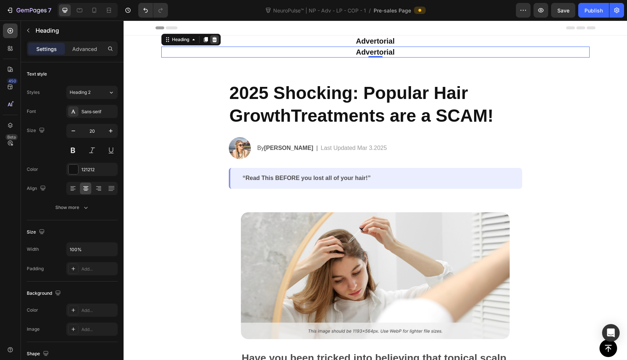
click at [212, 39] on icon at bounding box center [215, 40] width 6 height 6
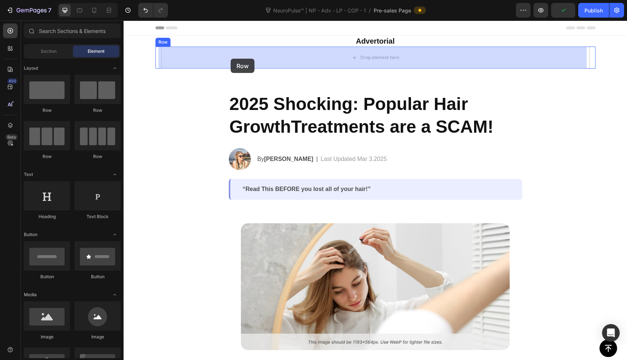
drag, startPoint x: 223, startPoint y: 117, endPoint x: 226, endPoint y: 66, distance: 51.0
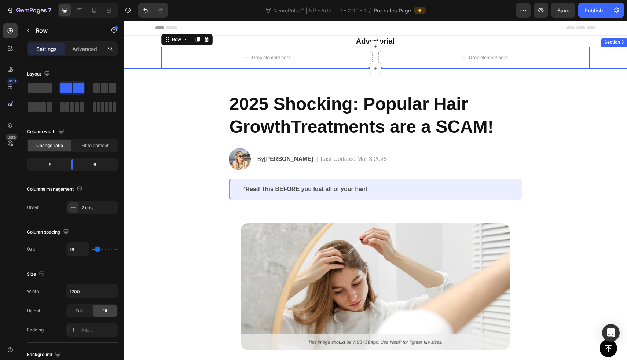
click at [140, 61] on div "Drop element here Drop element here Row 0 Row" at bounding box center [375, 58] width 503 height 22
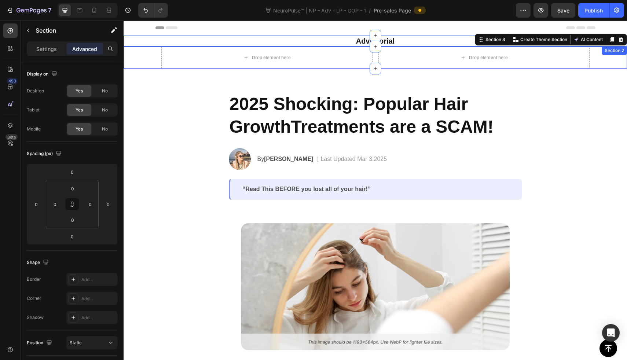
click at [136, 41] on div "⁠⁠⁠⁠⁠⁠⁠ Advertorial Heading Row" at bounding box center [375, 41] width 503 height 11
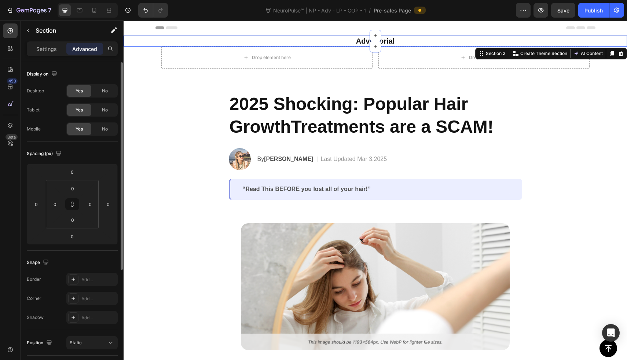
click at [53, 55] on div "Settings Advanced" at bounding box center [72, 48] width 91 height 15
click at [53, 53] on div "Settings" at bounding box center [46, 49] width 37 height 12
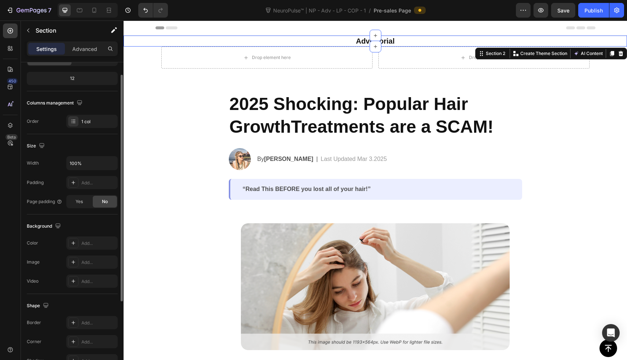
scroll to position [120, 0]
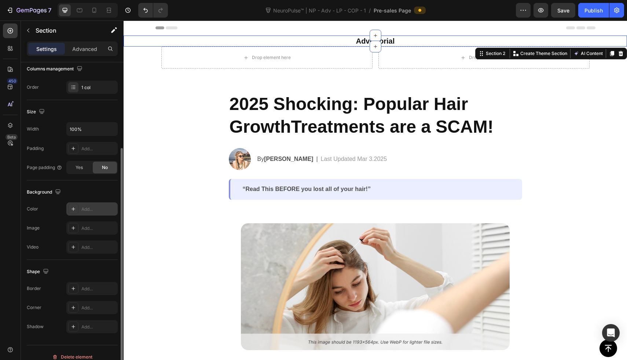
click at [84, 211] on div "Add..." at bounding box center [98, 209] width 34 height 7
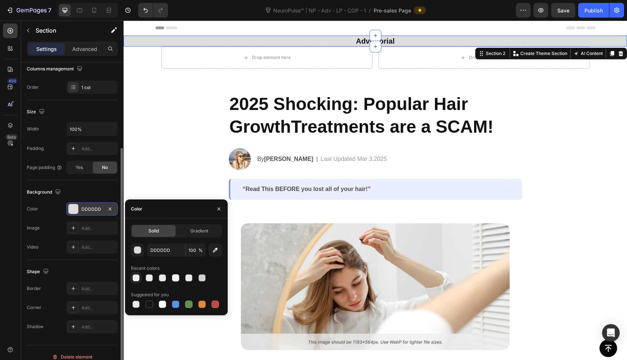
click at [139, 275] on div at bounding box center [135, 277] width 7 height 7
type input "EDEDED"
type input "90"
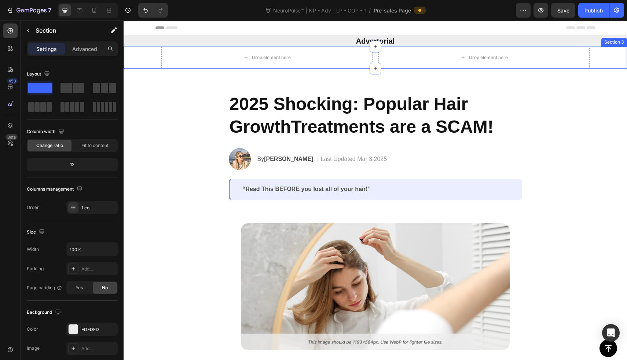
click at [137, 44] on div "⁠⁠⁠⁠⁠⁠⁠ Advertorial Heading Row" at bounding box center [375, 41] width 503 height 11
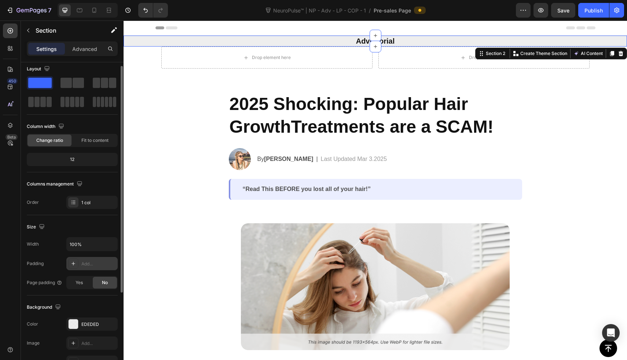
scroll to position [7, 0]
click at [83, 318] on div "EDEDED" at bounding box center [91, 322] width 51 height 13
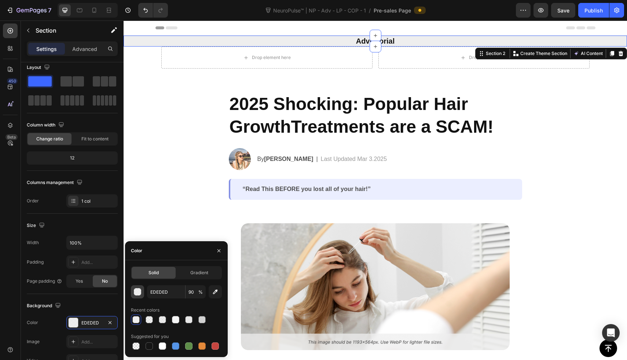
click at [137, 292] on div "button" at bounding box center [137, 292] width 7 height 7
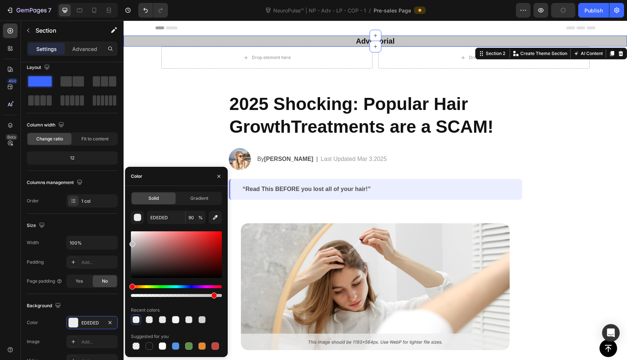
drag, startPoint x: 136, startPoint y: 246, endPoint x: 128, endPoint y: 244, distance: 8.4
click at [128, 243] on div "Solid Gradient EDEDED 90 % Recent colors Suggested for you" at bounding box center [176, 271] width 103 height 159
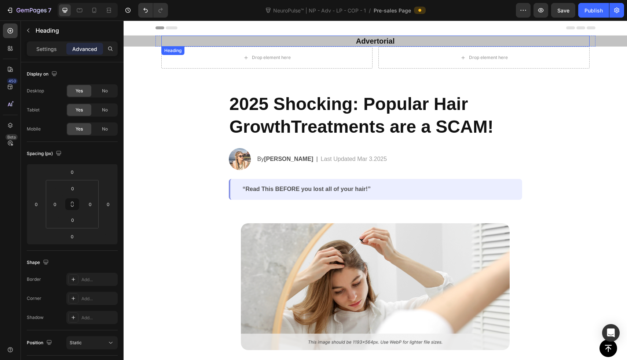
click at [364, 38] on strong "Advertorial" at bounding box center [375, 41] width 39 height 8
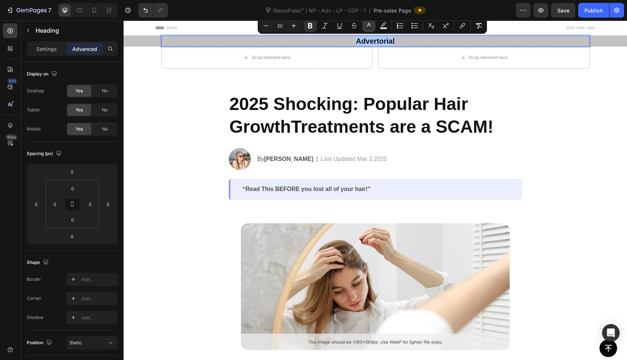
click at [367, 23] on icon "Editor contextual toolbar" at bounding box center [368, 25] width 7 height 7
type input "121212"
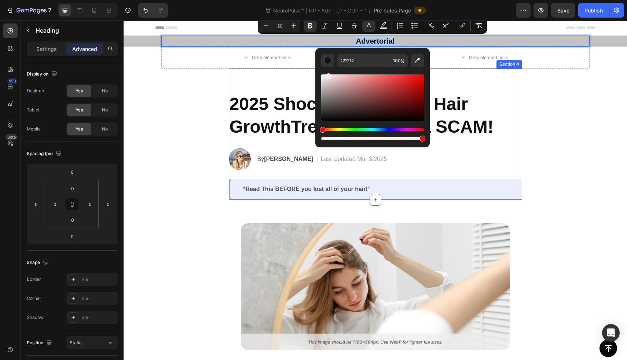
type input "FFFFFF"
drag, startPoint x: 469, startPoint y: 95, endPoint x: 291, endPoint y: 67, distance: 180.0
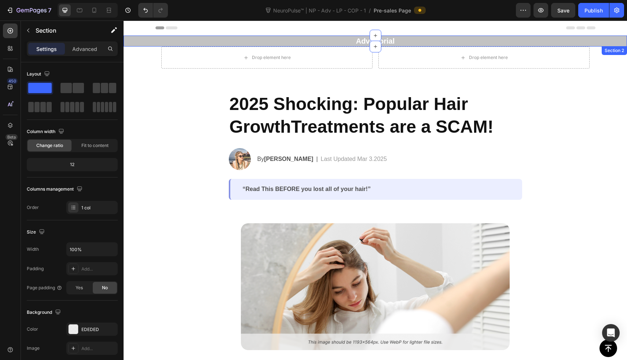
click at [128, 40] on div "⁠⁠⁠⁠⁠⁠⁠ Advertorial Heading Row" at bounding box center [375, 41] width 503 height 11
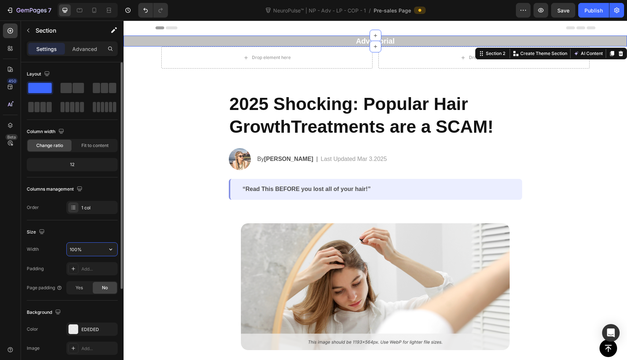
click at [91, 250] on input "100%" at bounding box center [92, 249] width 51 height 13
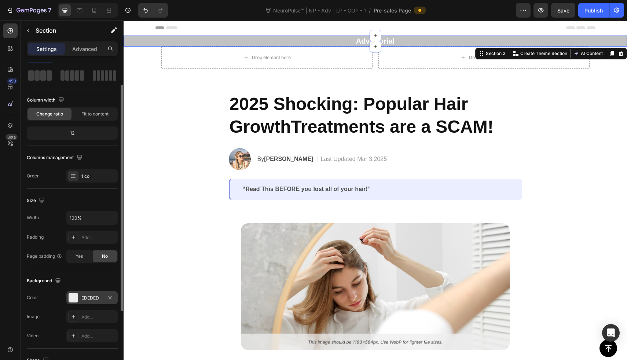
click at [87, 297] on div "EDEDED" at bounding box center [91, 298] width 21 height 7
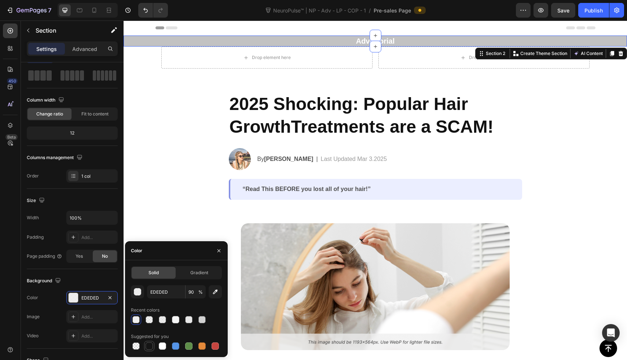
click at [145, 342] on div at bounding box center [149, 346] width 9 height 9
type input "151515"
type input "100"
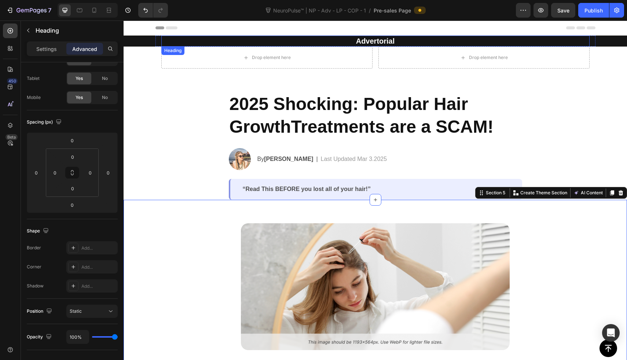
click at [213, 40] on p "⁠⁠⁠⁠⁠⁠⁠ Advertorial" at bounding box center [375, 41] width 427 height 10
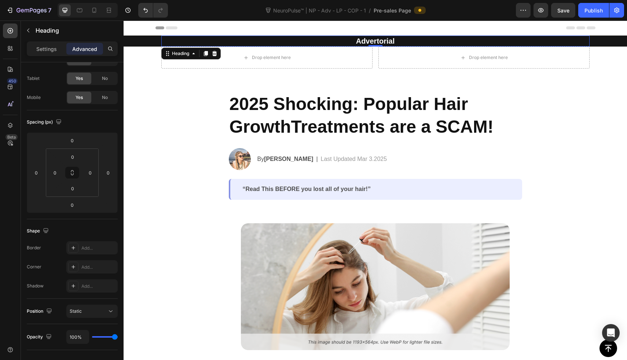
scroll to position [0, 0]
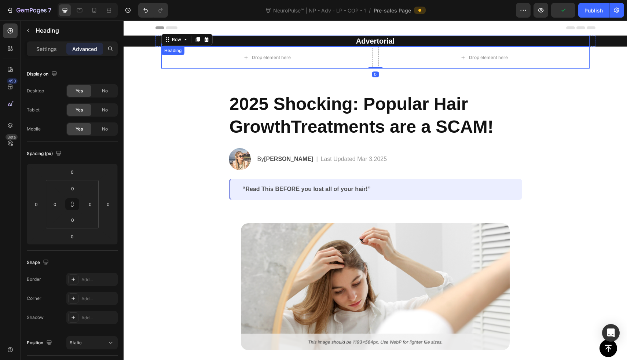
click at [377, 46] on div "⁠⁠⁠⁠⁠⁠⁠ Advertorial Heading" at bounding box center [375, 41] width 428 height 11
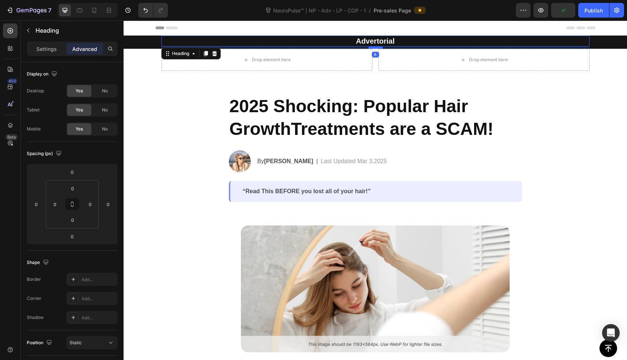
click at [376, 48] on div at bounding box center [375, 48] width 15 height 2
type input "0"
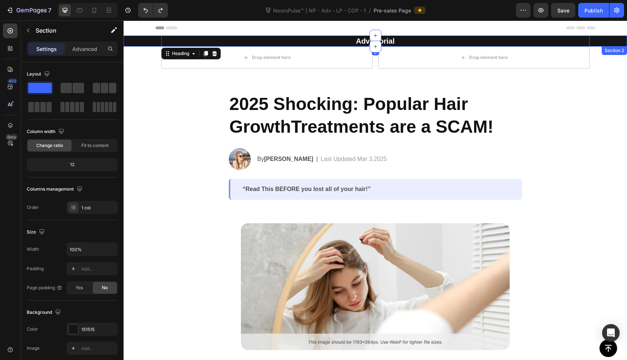
click at [146, 41] on div "⁠⁠⁠⁠⁠⁠⁠ Advertorial Heading 0 Row" at bounding box center [375, 41] width 503 height 11
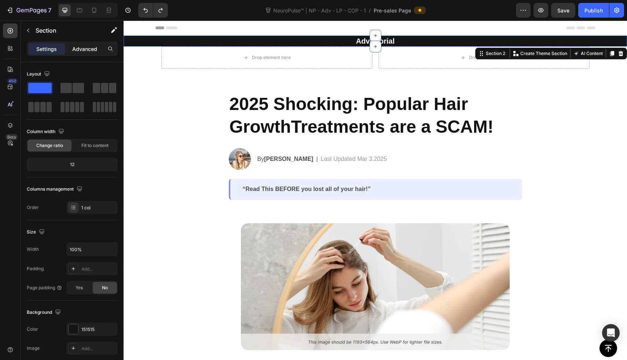
click at [84, 47] on p "Advanced" at bounding box center [84, 49] width 25 height 8
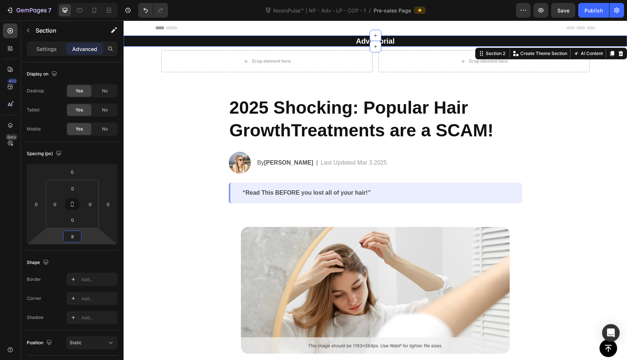
type input "6"
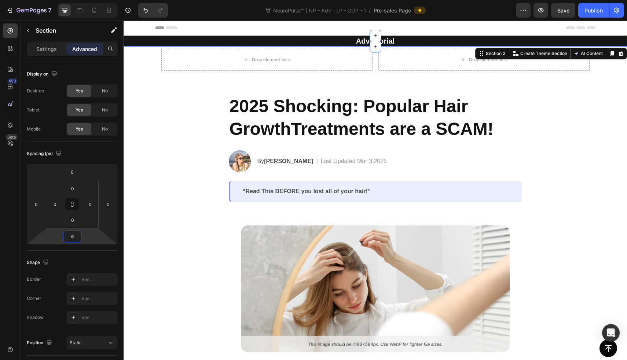
click at [82, 0] on html "7 Version history NeuroPulse™ | NP - Adv - LP - COP - 1 / Pre-sales Page Previe…" at bounding box center [313, 0] width 627 height 0
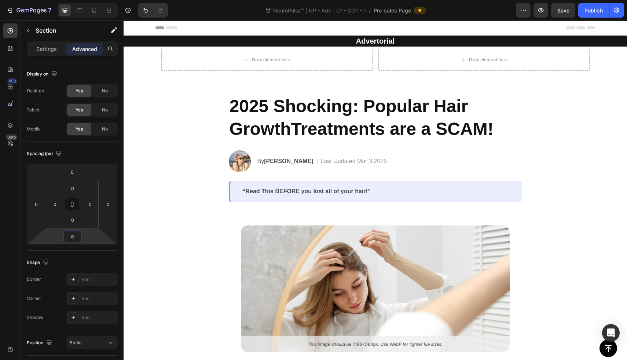
click at [224, 121] on section "2025 Shocking: Popular Hair GrowthTreatments are a SCAM! Heading Image By Jessi…" at bounding box center [375, 136] width 305 height 131
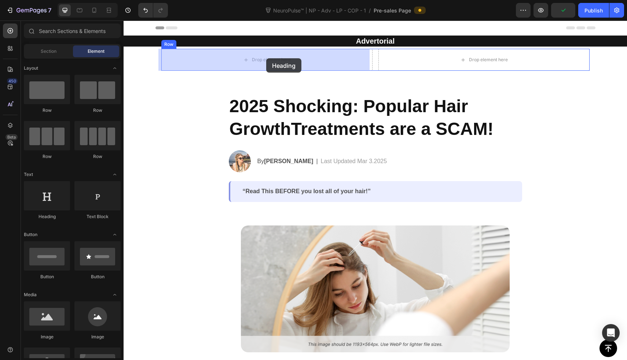
drag, startPoint x: 179, startPoint y: 220, endPoint x: 268, endPoint y: 56, distance: 186.4
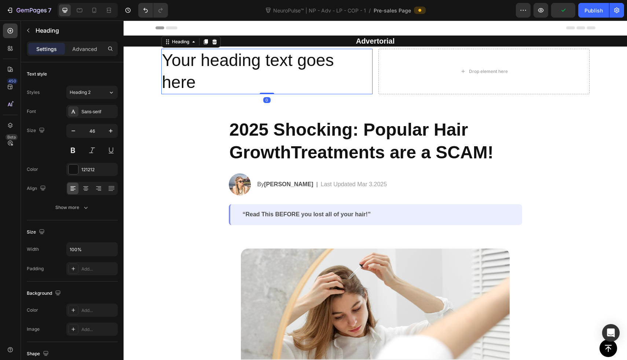
click at [212, 50] on h2 "Your heading text goes here" at bounding box center [266, 71] width 211 height 45
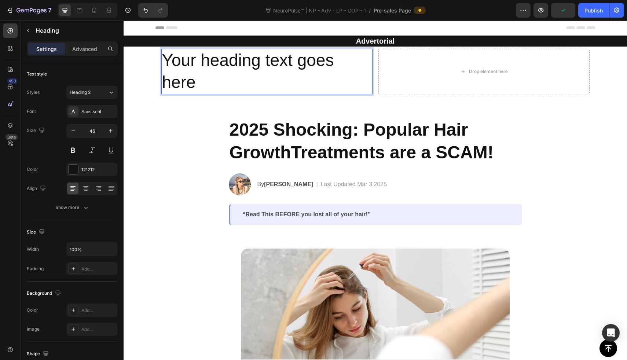
click at [212, 50] on p "Your heading text goes here" at bounding box center [267, 71] width 210 height 44
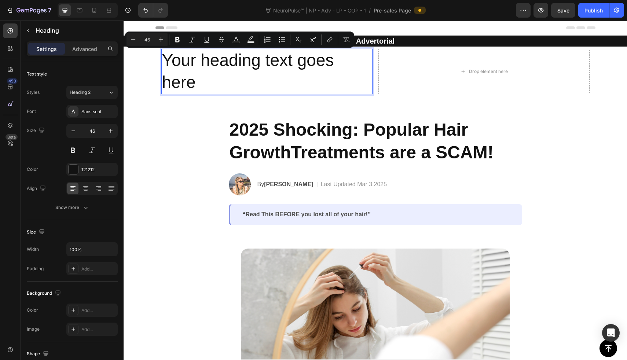
click at [210, 59] on p "Your heading text goes here" at bounding box center [267, 71] width 210 height 44
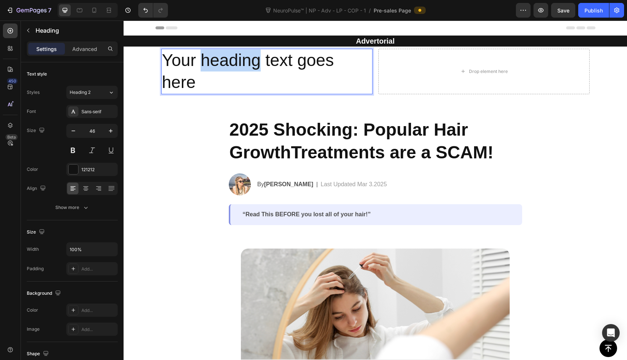
click at [210, 59] on p "Your heading text goes here" at bounding box center [267, 71] width 210 height 44
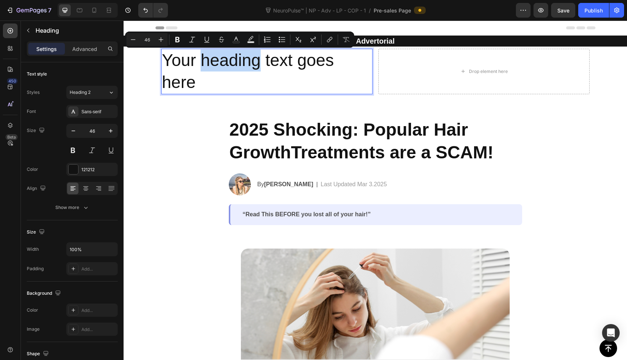
click at [210, 59] on p "Your heading text goes here" at bounding box center [267, 71] width 210 height 44
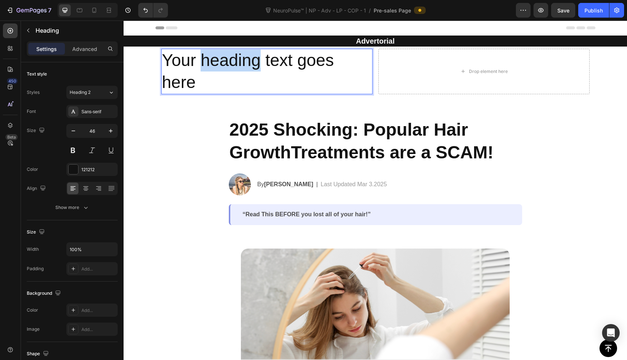
click at [210, 59] on p "Your heading text goes here" at bounding box center [267, 71] width 210 height 44
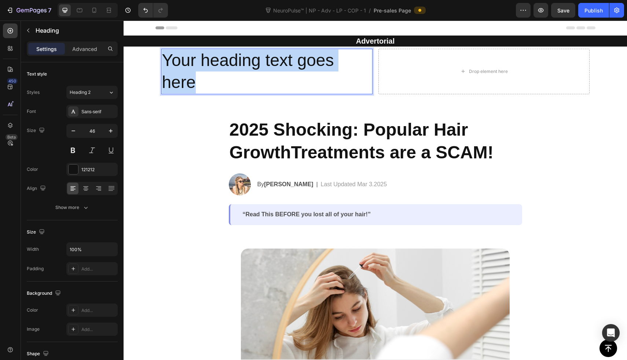
click at [210, 59] on p "Your heading text goes here" at bounding box center [267, 71] width 210 height 44
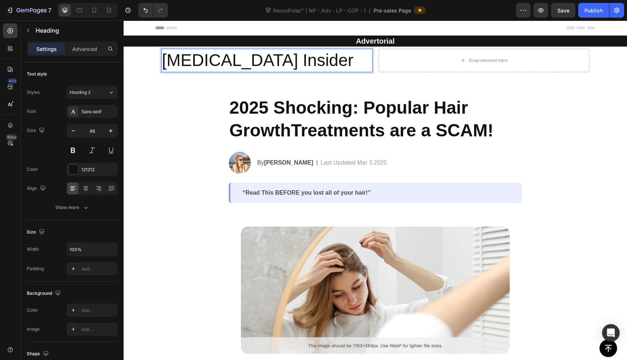
click at [250, 53] on p "[MEDICAL_DATA] Insider" at bounding box center [267, 60] width 210 height 22
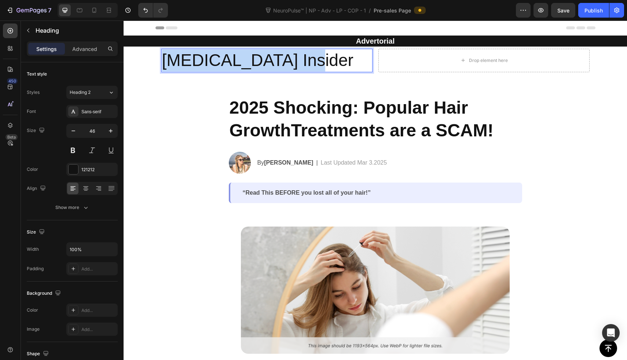
click at [250, 53] on p "[MEDICAL_DATA] Insider" at bounding box center [267, 60] width 210 height 22
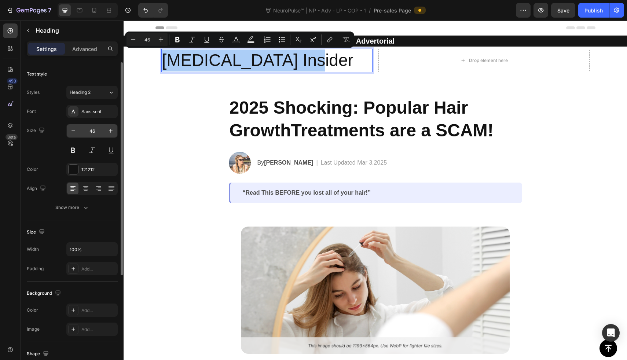
click at [91, 132] on input "46" at bounding box center [92, 130] width 24 height 13
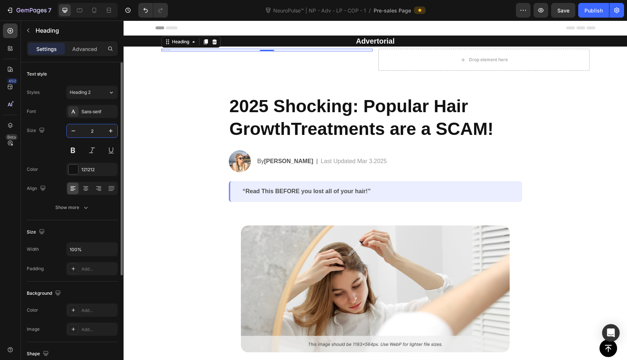
type input "25"
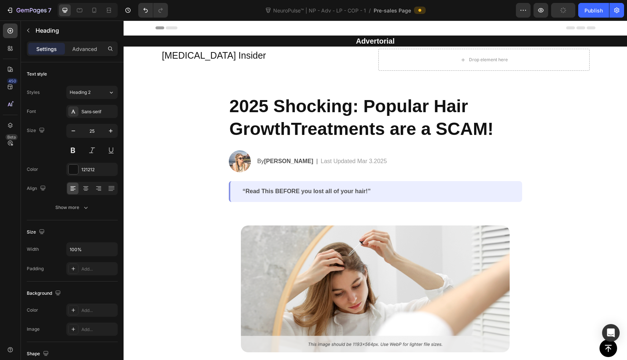
click at [258, 50] on p "[MEDICAL_DATA] Insider" at bounding box center [267, 55] width 210 height 12
click at [205, 41] on icon at bounding box center [205, 41] width 4 height 5
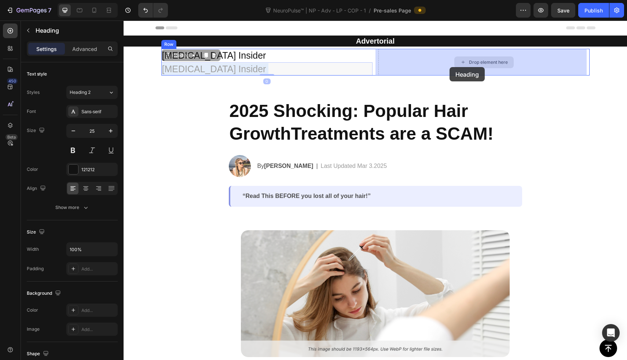
drag, startPoint x: 228, startPoint y: 67, endPoint x: 449, endPoint y: 67, distance: 221.4
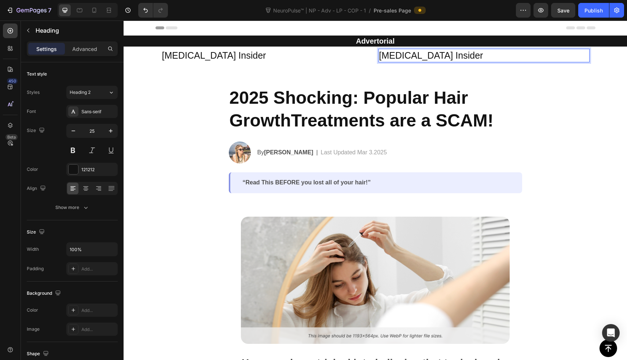
click at [401, 56] on h2 "[MEDICAL_DATA] Insider" at bounding box center [483, 56] width 211 height 14
click at [401, 56] on p "[MEDICAL_DATA] Insider" at bounding box center [484, 55] width 210 height 12
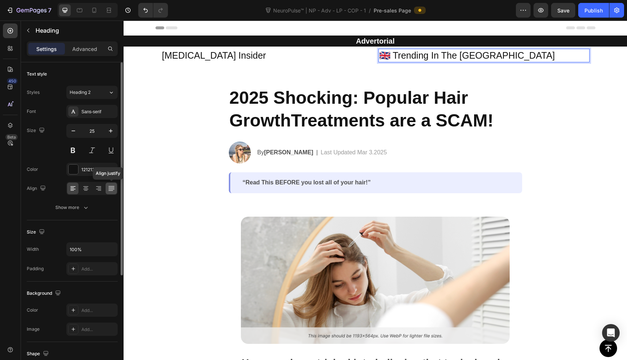
click at [107, 190] on div at bounding box center [111, 189] width 11 height 12
click at [113, 187] on icon at bounding box center [111, 187] width 6 height 0
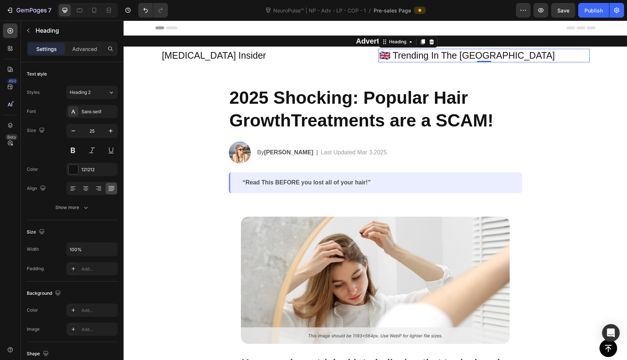
click at [399, 46] on div "Heading" at bounding box center [407, 42] width 59 height 12
click at [399, 59] on p "🇬🇧 Trending In The [GEOGRAPHIC_DATA]" at bounding box center [484, 55] width 210 height 12
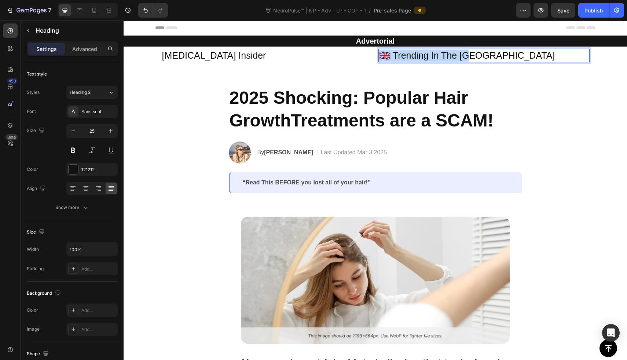
click at [399, 59] on p "🇬🇧 Trending In The [GEOGRAPHIC_DATA]" at bounding box center [484, 55] width 210 height 12
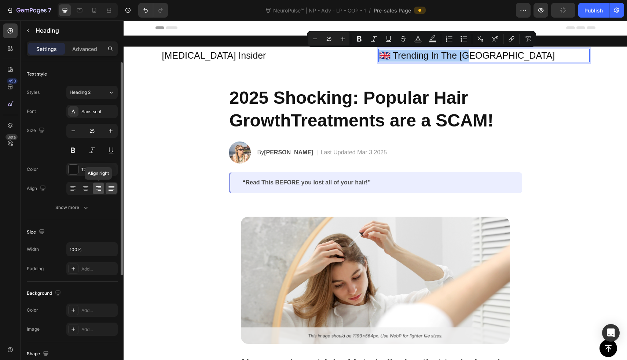
click at [99, 188] on icon at bounding box center [98, 188] width 7 height 7
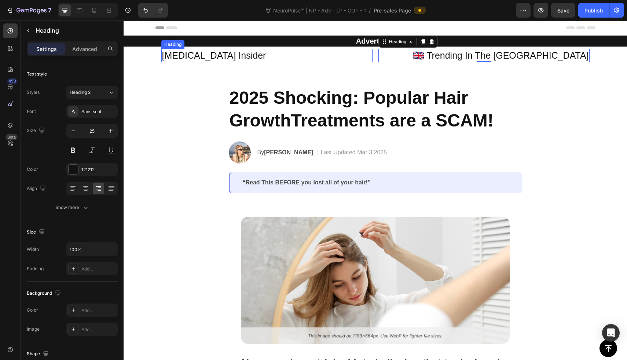
click at [184, 56] on p "[MEDICAL_DATA] Insider" at bounding box center [267, 55] width 210 height 12
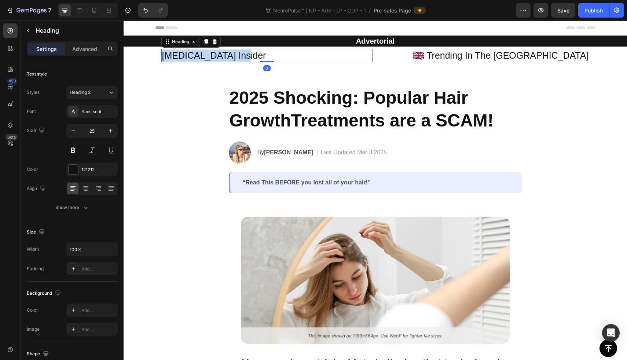
click at [184, 56] on p "[MEDICAL_DATA] Insider" at bounding box center [267, 55] width 210 height 12
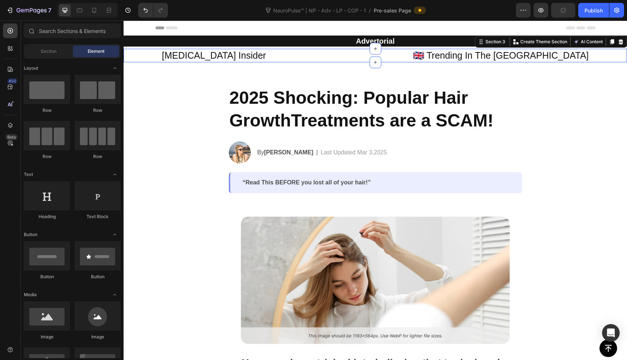
click at [139, 58] on div "Neuropathy Insider Heading 🇬🇧 Trending In The UK Heading Row Row" at bounding box center [375, 56] width 503 height 14
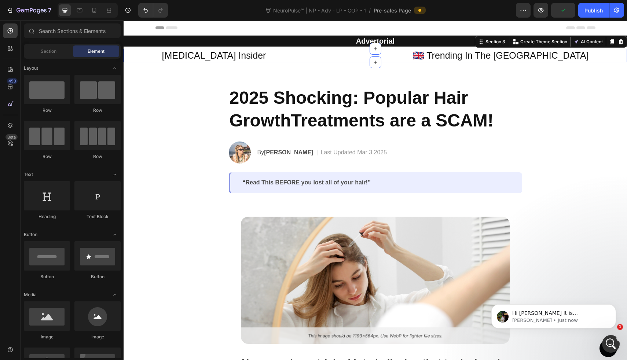
click at [138, 58] on div "Neuropathy Insider Heading 🇬🇧 Trending In The UK Heading Row Row" at bounding box center [375, 56] width 503 height 14
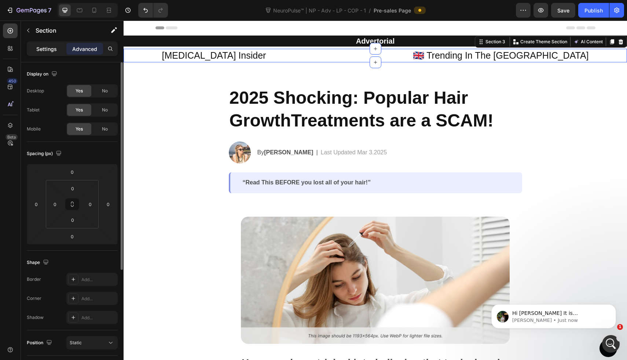
click at [55, 52] on p "Settings" at bounding box center [46, 49] width 21 height 8
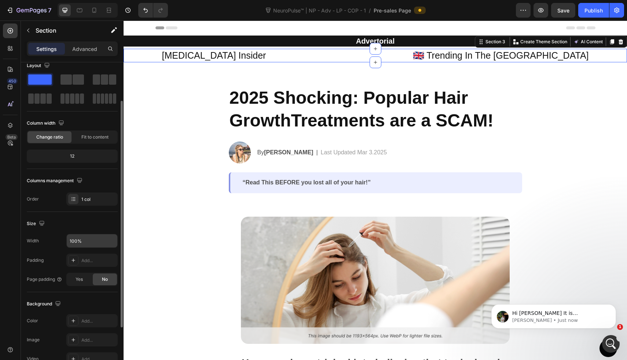
scroll to position [54, 0]
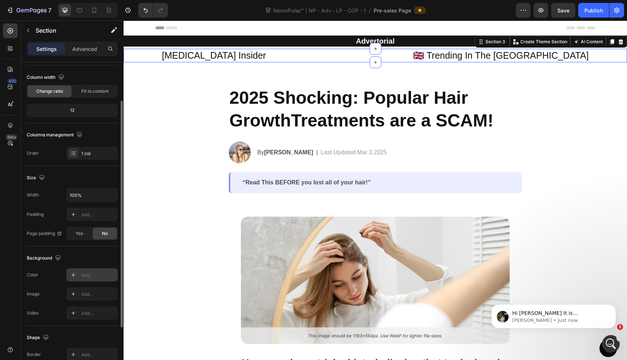
click at [83, 273] on div "Add..." at bounding box center [98, 275] width 34 height 7
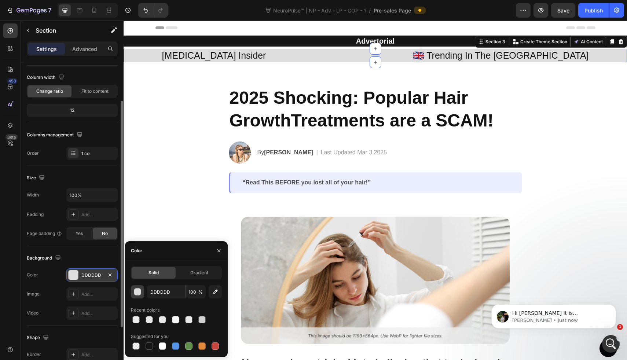
click at [137, 287] on button "button" at bounding box center [137, 291] width 13 height 13
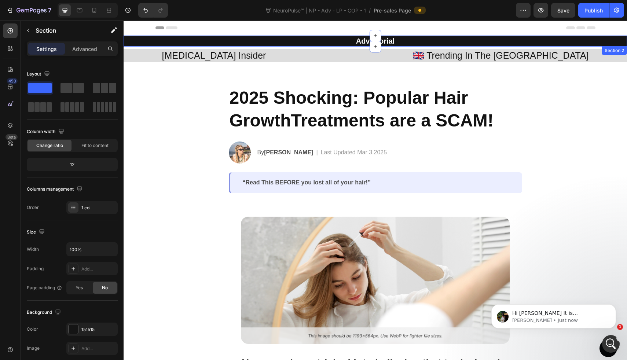
click at [139, 45] on div "⁠⁠⁠⁠⁠⁠⁠ Advertorial Heading Row" at bounding box center [375, 41] width 503 height 11
click at [94, 46] on p "Advanced" at bounding box center [84, 49] width 25 height 8
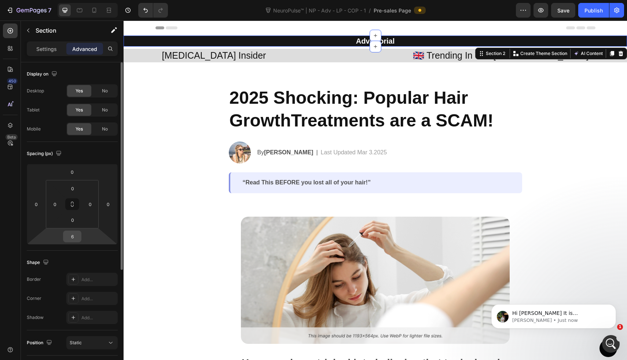
click at [72, 235] on input "6" at bounding box center [72, 236] width 15 height 11
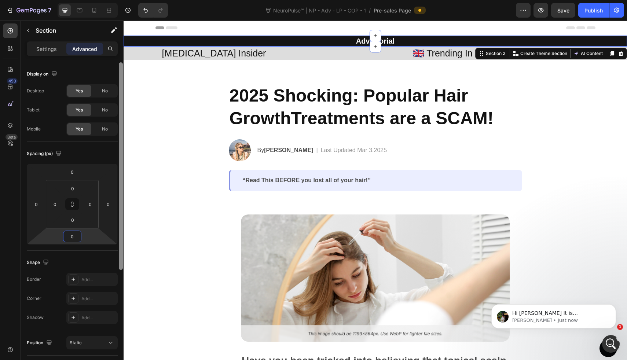
type input "0"
click at [123, 220] on div at bounding box center [120, 221] width 5 height 319
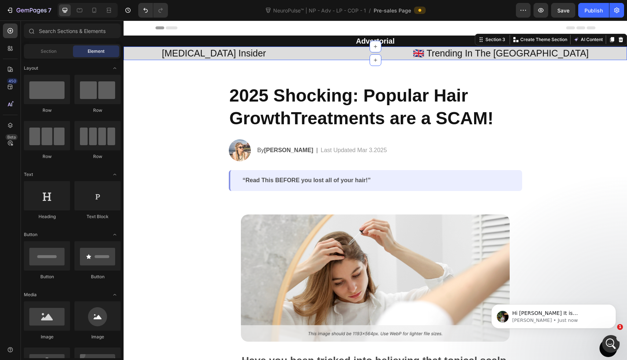
click at [146, 52] on div "Neuropathy Insider Heading 🇬🇧 Trending In The UK Heading Row Row" at bounding box center [375, 54] width 503 height 14
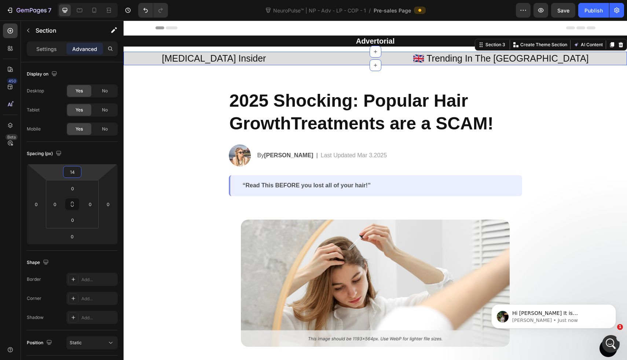
click at [84, 0] on html "7 Version history NeuroPulse™ | NP - Adv - LP - COP - 1 / Pre-sales Page Previe…" at bounding box center [313, 0] width 627 height 0
type input "0"
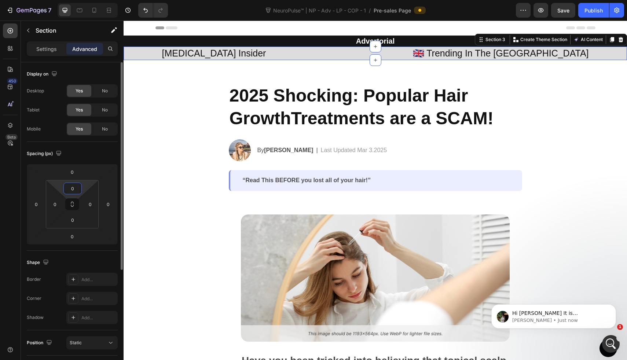
click at [72, 186] on input "0" at bounding box center [72, 188] width 15 height 11
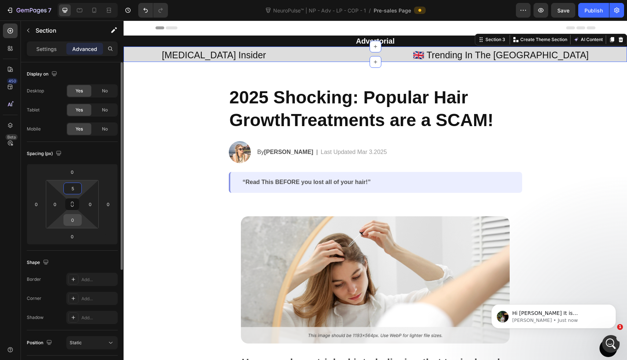
type input "5"
click at [73, 219] on input "0" at bounding box center [72, 219] width 15 height 11
type input "05"
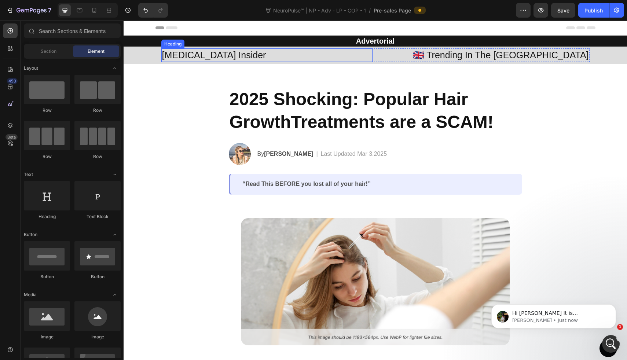
click at [222, 57] on p "[MEDICAL_DATA] Insider" at bounding box center [267, 55] width 210 height 12
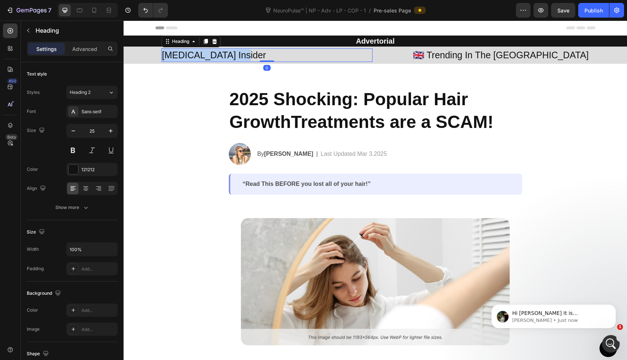
click at [222, 57] on p "[MEDICAL_DATA] Insider" at bounding box center [267, 55] width 210 height 12
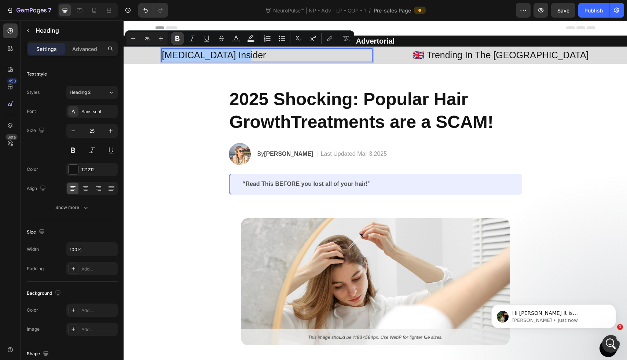
click at [172, 35] on button "Bold" at bounding box center [177, 38] width 13 height 13
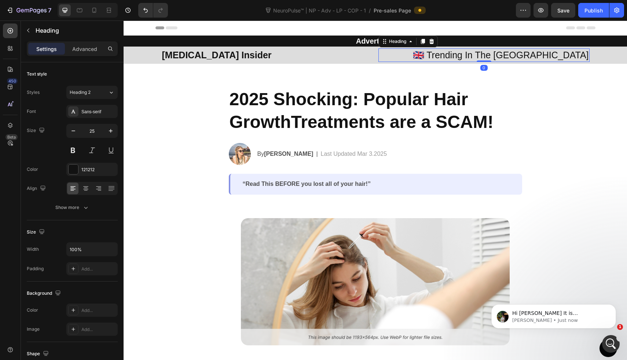
click at [553, 59] on p "🇬🇧 Trending In The [GEOGRAPHIC_DATA]" at bounding box center [484, 55] width 210 height 12
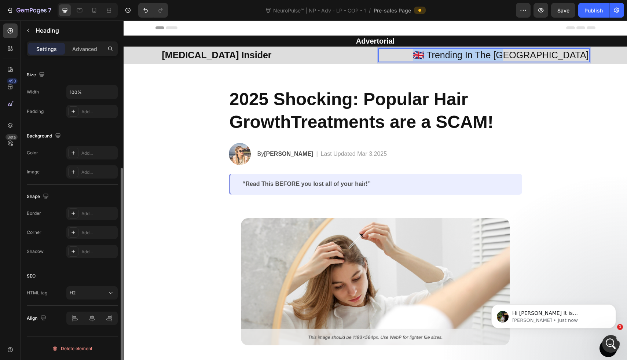
click at [553, 59] on p "🇬🇧 Trending In The [GEOGRAPHIC_DATA]" at bounding box center [484, 55] width 210 height 12
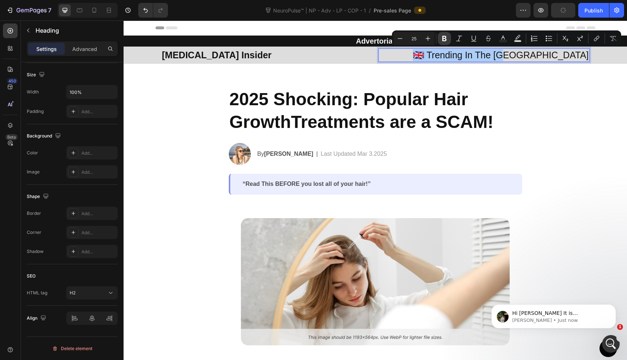
click at [441, 36] on icon "Editor contextual toolbar" at bounding box center [444, 38] width 7 height 7
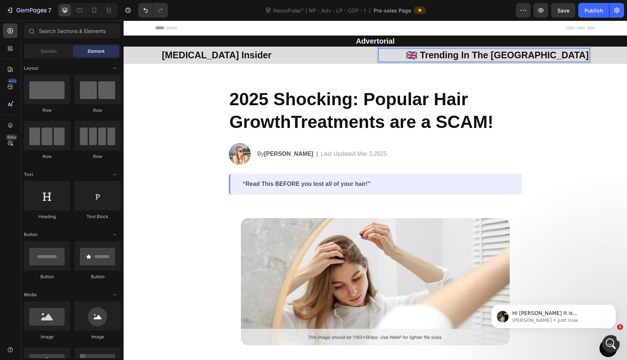
click at [133, 56] on div "⁠⁠⁠⁠⁠⁠⁠ Neuropathy Insider Heading ⁠⁠⁠⁠⁠⁠⁠ 🇬🇧 Trending In The UK Heading Row Row" at bounding box center [375, 55] width 503 height 14
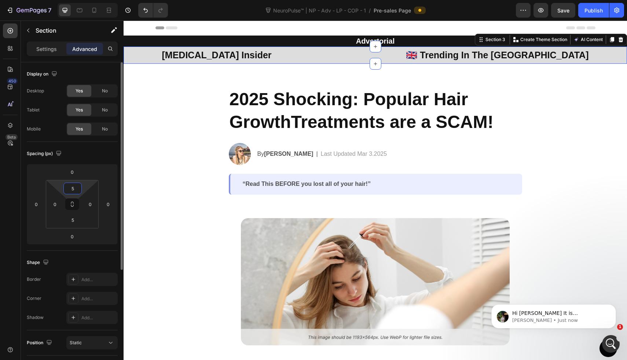
click at [76, 190] on input "5" at bounding box center [72, 188] width 15 height 11
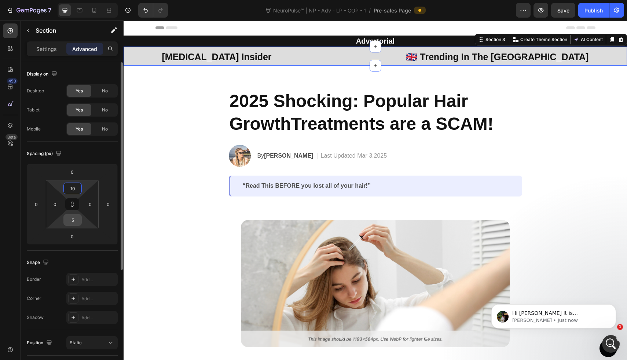
type input "10"
click at [74, 216] on input "5" at bounding box center [72, 219] width 15 height 11
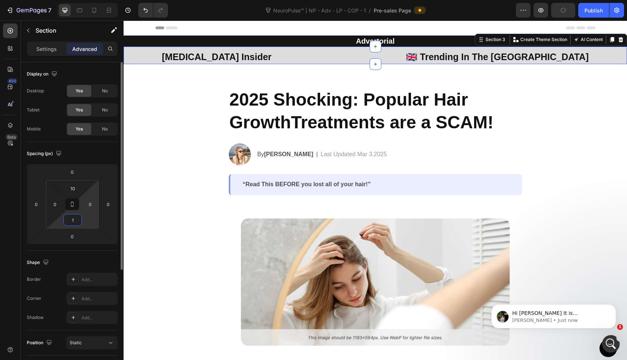
type input "10"
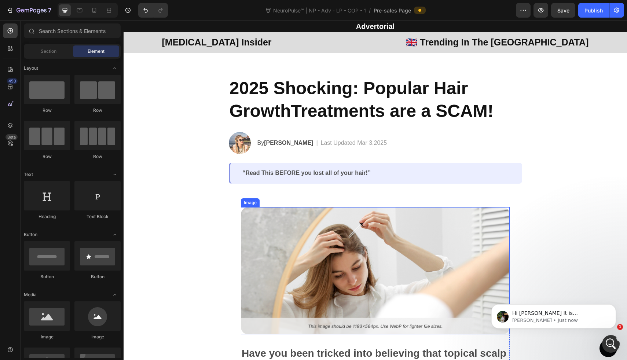
scroll to position [10, 0]
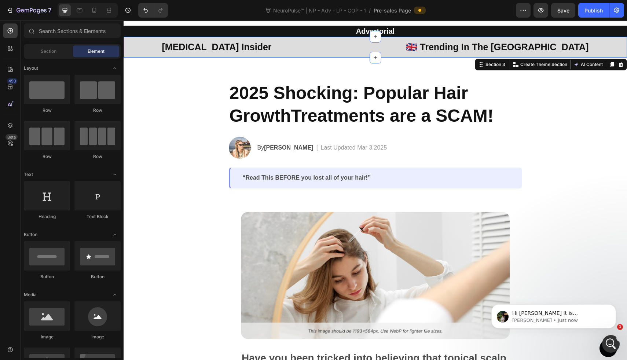
click at [140, 45] on div "⁠⁠⁠⁠⁠⁠⁠ Neuropathy Insider Heading ⁠⁠⁠⁠⁠⁠⁠ 🇬🇧 Trending In The UK Heading Row Row" at bounding box center [375, 47] width 503 height 14
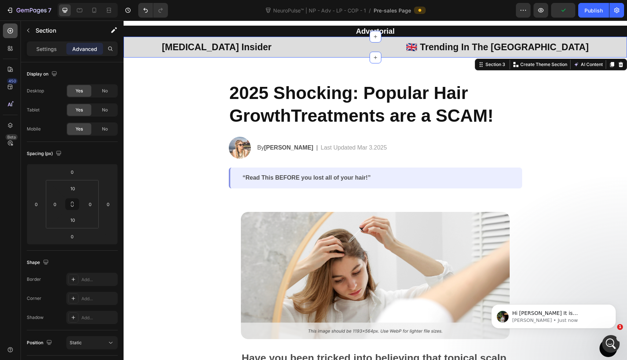
click at [10, 32] on icon at bounding box center [10, 30] width 7 height 7
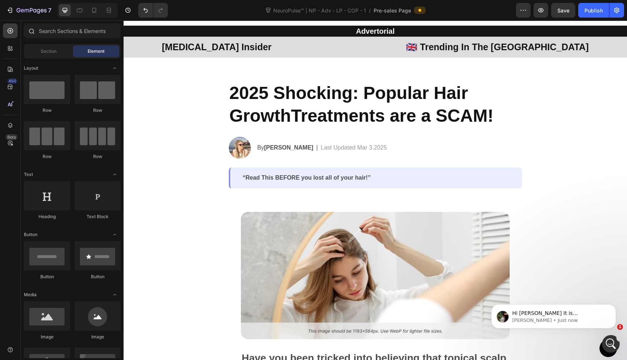
click at [35, 36] on div at bounding box center [31, 30] width 15 height 15
click at [45, 34] on input "text" at bounding box center [72, 30] width 97 height 15
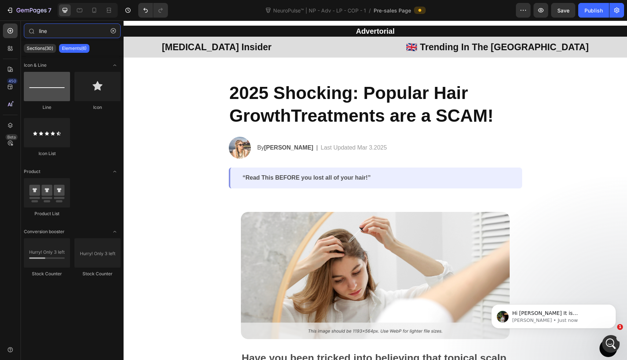
type input "line"
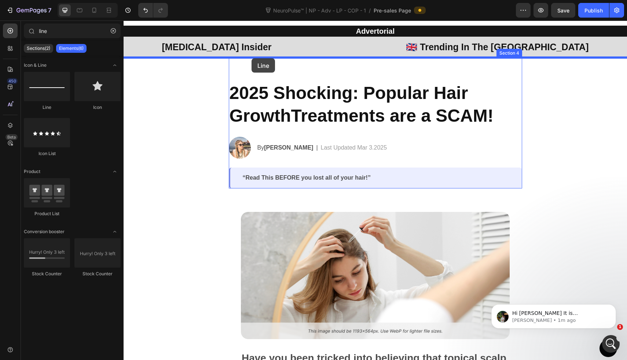
drag, startPoint x: 173, startPoint y: 110, endPoint x: 251, endPoint y: 58, distance: 94.5
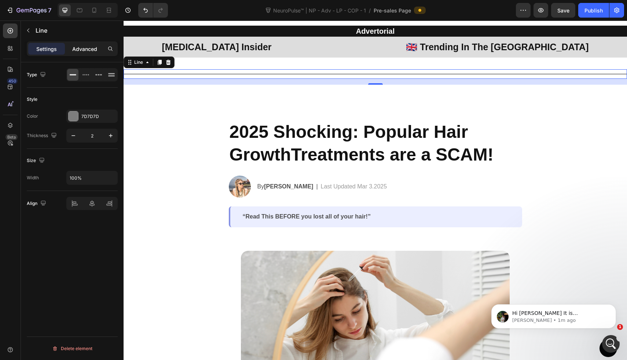
click at [89, 46] on p "Advanced" at bounding box center [84, 49] width 25 height 8
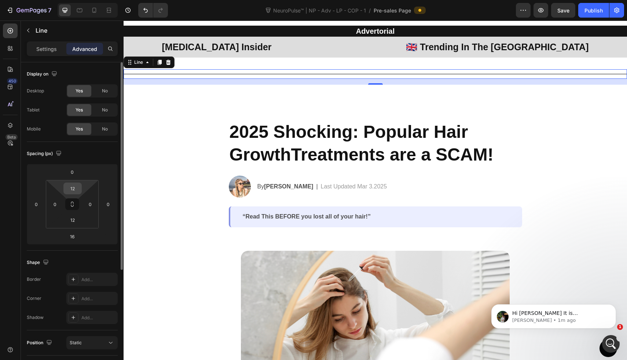
click at [73, 187] on input "12" at bounding box center [72, 188] width 15 height 11
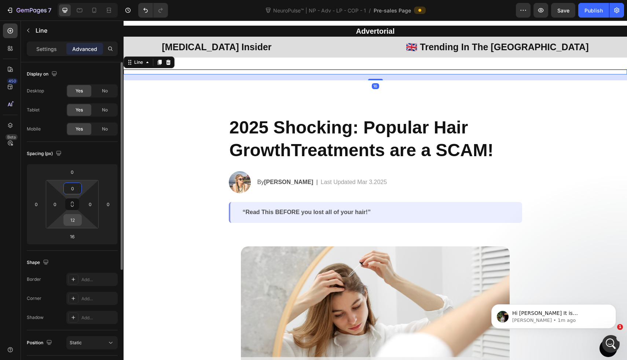
type input "0"
click at [73, 220] on input "12" at bounding box center [72, 219] width 15 height 11
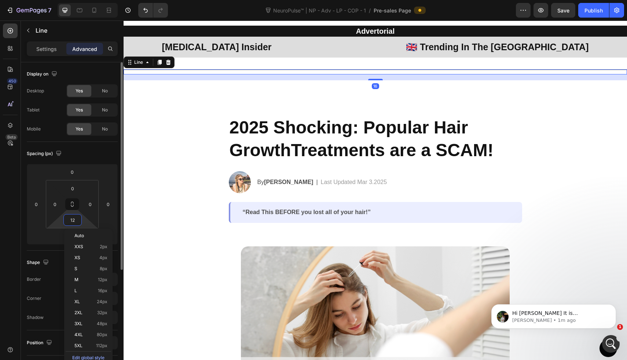
type input "0"
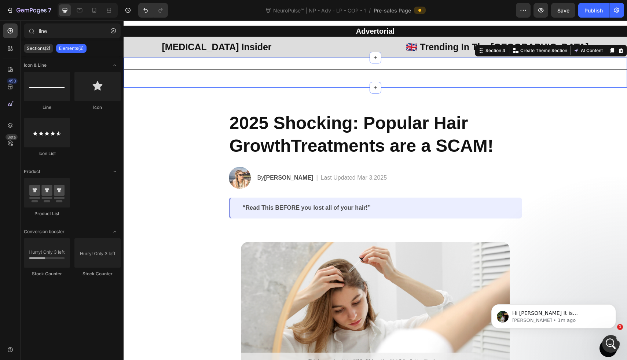
click at [245, 68] on div "Title Line Section 4 You can create reusable sections Create Theme Section AI C…" at bounding box center [375, 73] width 503 height 30
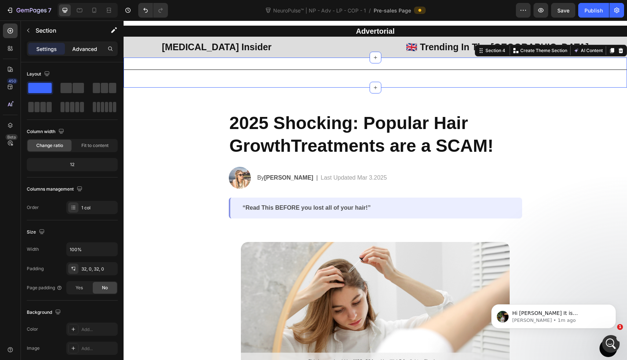
click at [84, 45] on p "Advanced" at bounding box center [84, 49] width 25 height 8
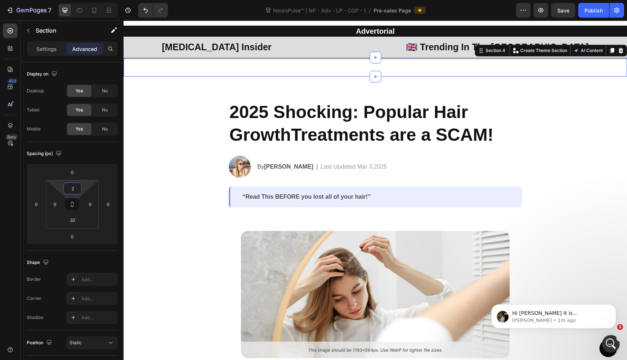
type input "0"
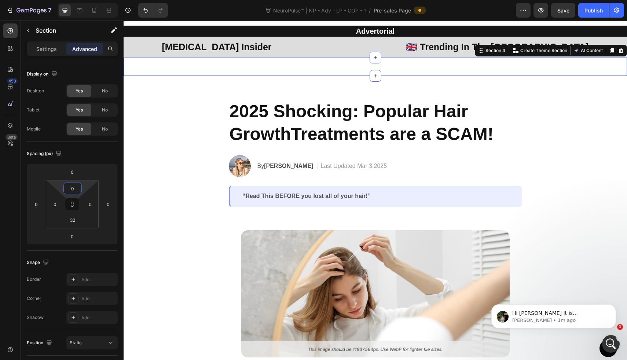
drag, startPoint x: 85, startPoint y: 184, endPoint x: 85, endPoint y: 189, distance: 5.5
click at [85, 0] on html "7 Version history NeuroPulse™ | NP - Adv - LP - COP - 1 / Pre-sales Page Previe…" at bounding box center [313, 0] width 627 height 0
click at [80, 220] on div "32" at bounding box center [72, 220] width 18 height 12
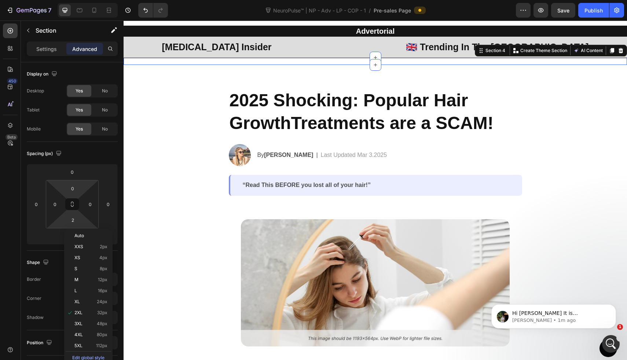
type input "0"
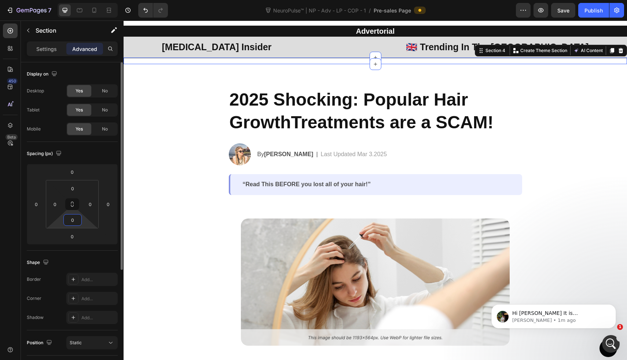
drag, startPoint x: 83, startPoint y: 220, endPoint x: 85, endPoint y: 268, distance: 48.4
click at [85, 0] on html "7 Version history NeuroPulse™ | NP - Adv - LP - COP - 1 / Pre-sales Page Previe…" at bounding box center [313, 0] width 627 height 0
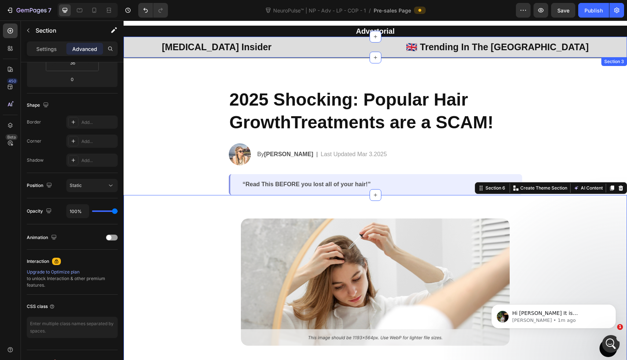
click at [135, 51] on div "⁠⁠⁠⁠⁠⁠⁠ Neuropathy Insider Heading ⁠⁠⁠⁠⁠⁠⁠ 🇬🇧 Trending In The UK Heading Row Row" at bounding box center [375, 47] width 503 height 14
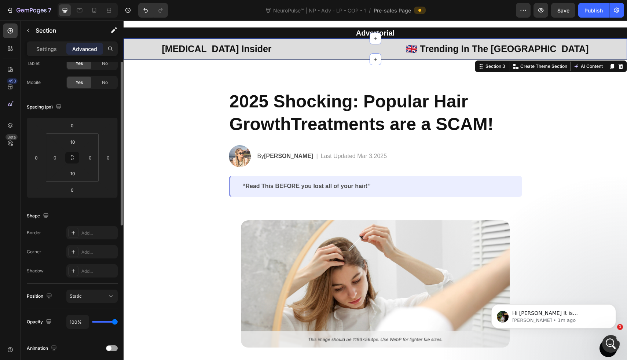
scroll to position [0, 0]
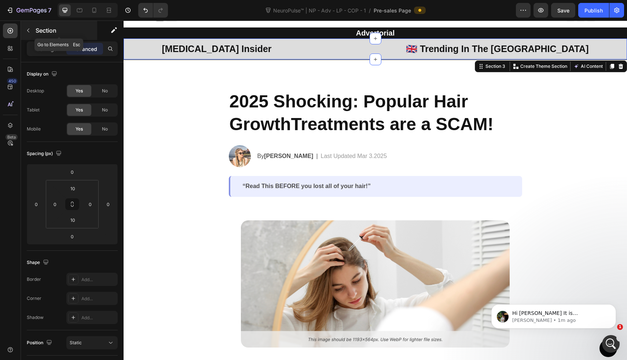
click at [43, 38] on div "Section" at bounding box center [59, 30] width 76 height 19
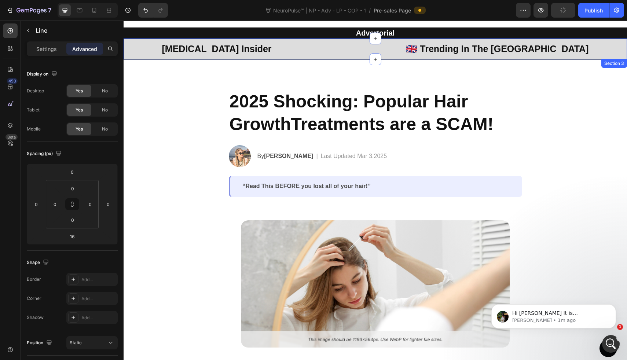
click at [150, 59] on div at bounding box center [375, 59] width 503 height 1
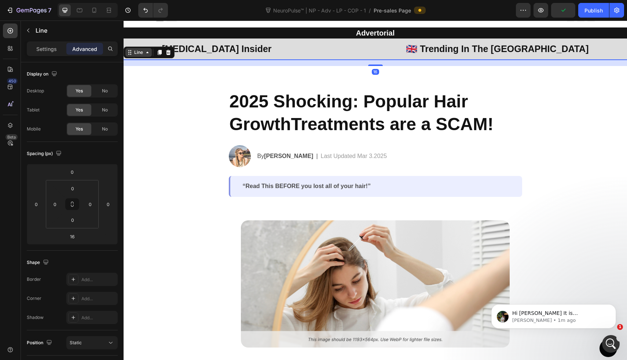
click at [143, 50] on div "Line" at bounding box center [139, 52] width 12 height 7
click at [44, 49] on p "Settings" at bounding box center [46, 49] width 21 height 8
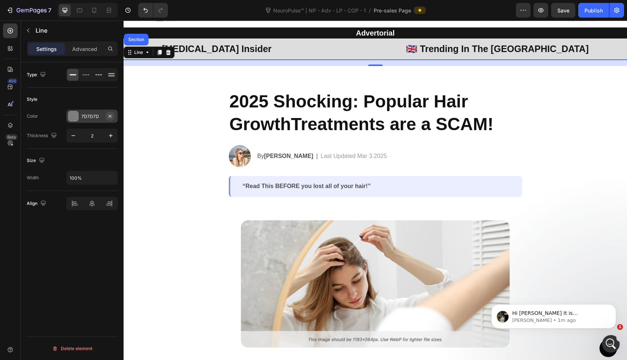
click at [110, 114] on icon "button" at bounding box center [110, 116] width 6 height 6
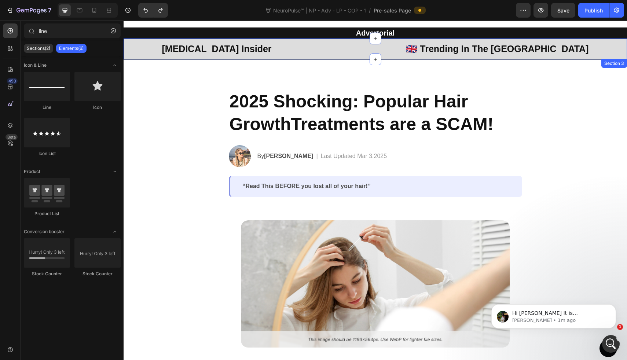
click at [139, 46] on div "⁠⁠⁠⁠⁠⁠⁠ Neuropathy Insider Heading ⁠⁠⁠⁠⁠⁠⁠ 🇬🇧 Trending In The UK Heading Row Row" at bounding box center [375, 49] width 503 height 14
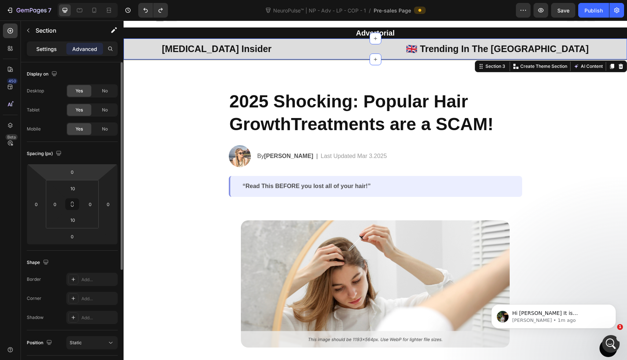
click at [54, 48] on p "Settings" at bounding box center [46, 49] width 21 height 8
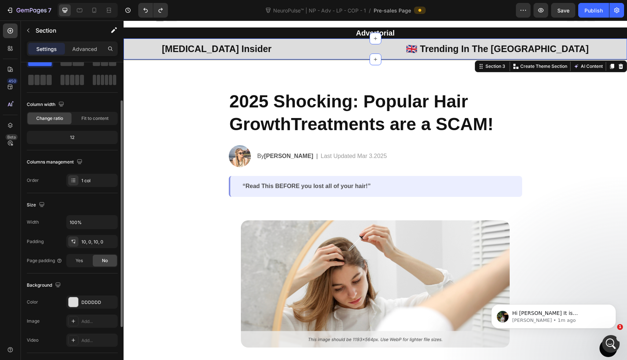
scroll to position [38, 0]
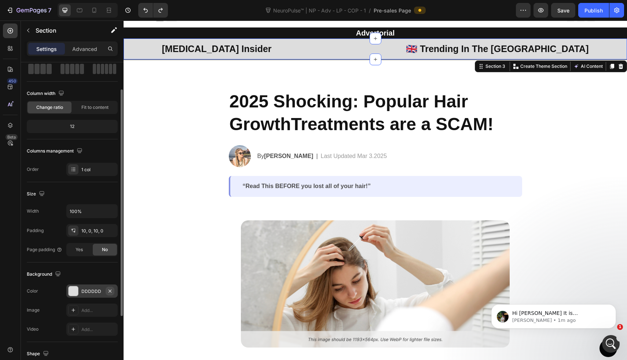
click at [109, 292] on icon "button" at bounding box center [110, 290] width 3 height 3
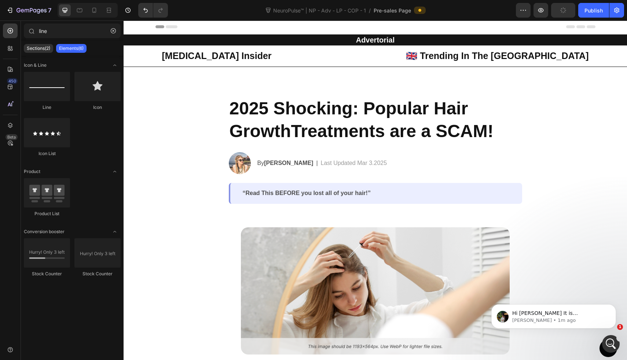
scroll to position [0, 0]
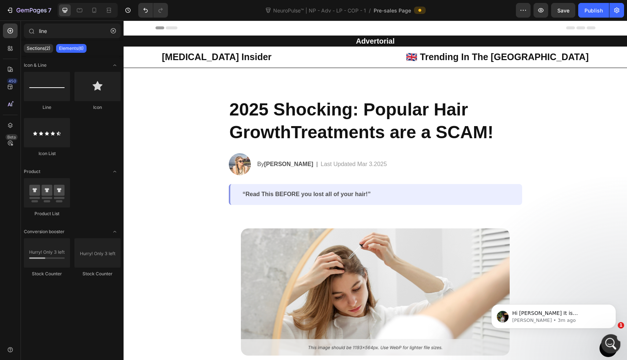
click at [608, 341] on icon "Open Intercom Messenger" at bounding box center [610, 343] width 12 height 12
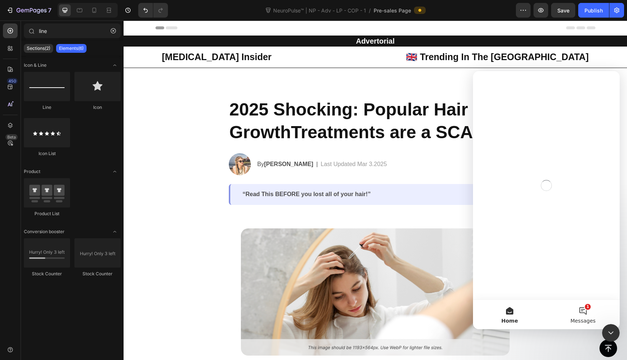
click at [581, 316] on button "1 Messages" at bounding box center [582, 314] width 73 height 29
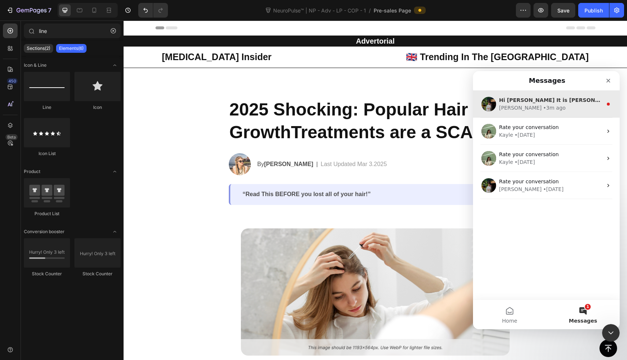
click at [543, 107] on div "• 3m ago" at bounding box center [554, 108] width 22 height 8
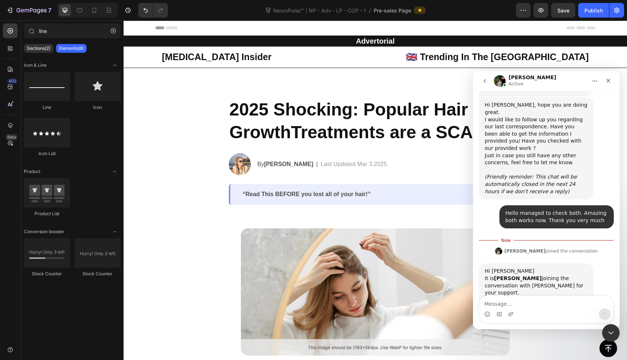
scroll to position [2600, 0]
click at [611, 337] on div "Close Intercom Messenger" at bounding box center [610, 332] width 18 height 18
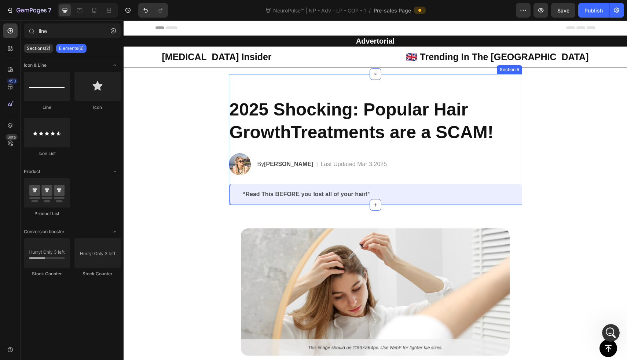
scroll to position [2588, 0]
click at [316, 102] on h2 "2025 Shocking: Popular Hair GrowthTreatments are a SCAM!" at bounding box center [375, 121] width 293 height 47
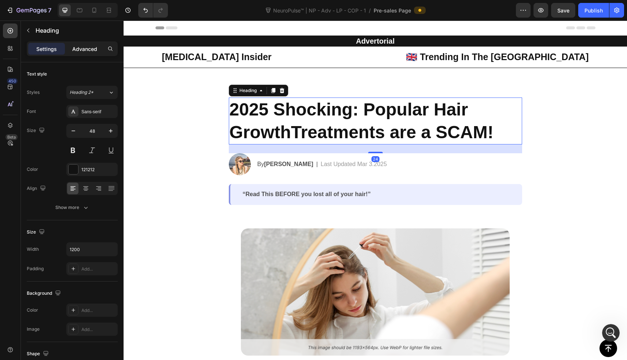
click at [86, 51] on p "Advanced" at bounding box center [84, 49] width 25 height 8
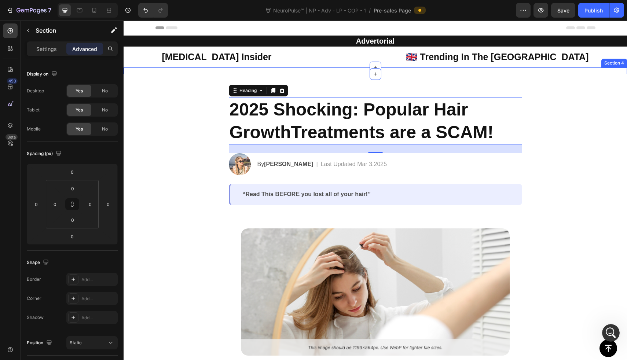
click at [324, 71] on div "Title Line" at bounding box center [375, 70] width 503 height 7
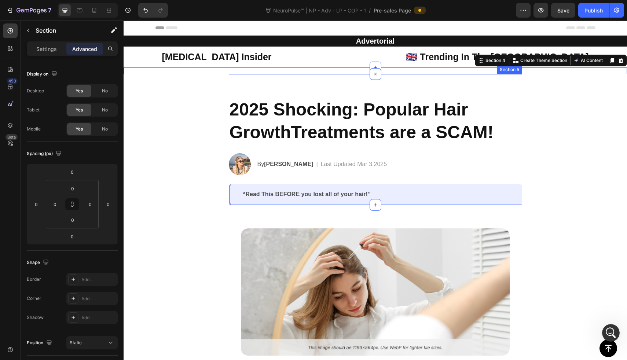
click at [317, 89] on div "2025 Shocking: Popular Hair GrowthTreatments are a SCAM! Heading Image By Jessi…" at bounding box center [375, 139] width 293 height 131
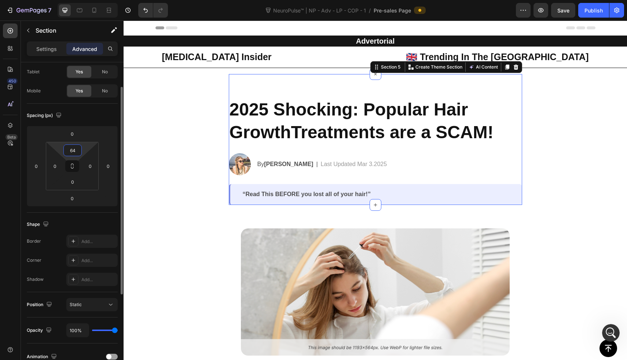
click at [76, 148] on input "64" at bounding box center [72, 150] width 15 height 11
type input "0"
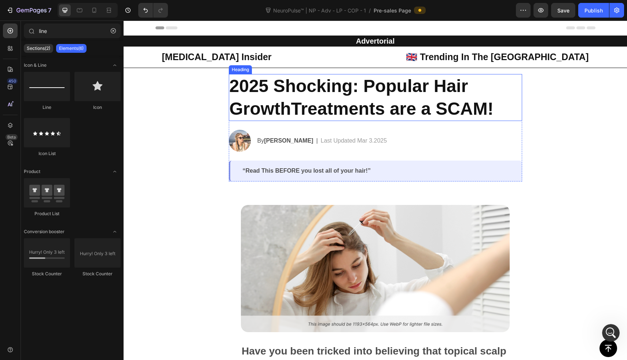
click at [279, 103] on h2 "2025 Shocking: Popular Hair GrowthTreatments are a SCAM!" at bounding box center [375, 97] width 293 height 47
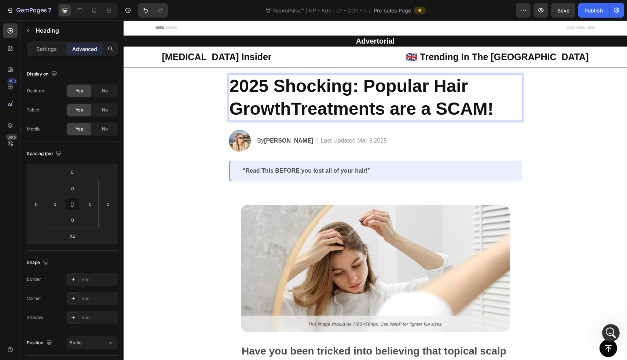
click at [279, 103] on h2 "2025 Shocking: Popular Hair GrowthTreatments are a SCAM!" at bounding box center [375, 97] width 293 height 47
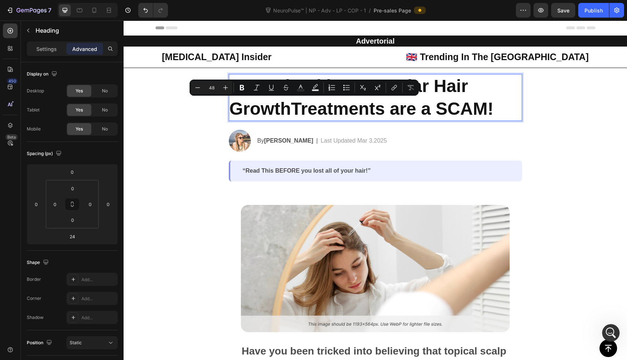
click at [279, 103] on p "2025 Shocking: Popular Hair GrowthTreatments are a SCAM!" at bounding box center [376, 98] width 292 height 46
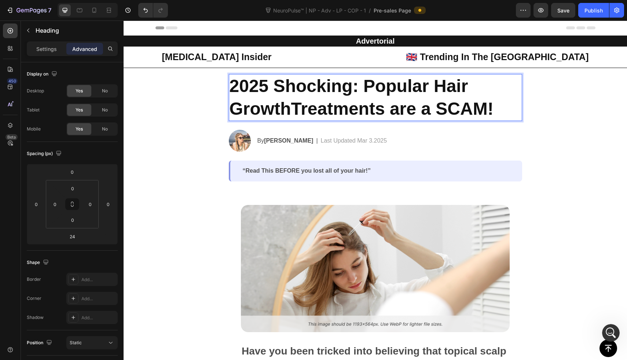
click at [279, 103] on p "2025 Shocking: Popular Hair GrowthTreatments are a SCAM!" at bounding box center [376, 98] width 292 height 46
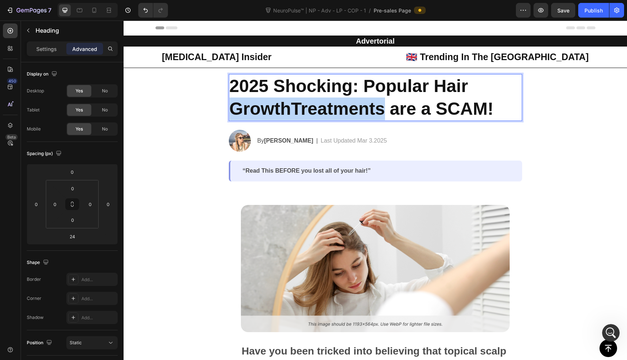
click at [279, 103] on p "2025 Shocking: Popular Hair GrowthTreatments are a SCAM!" at bounding box center [376, 98] width 292 height 46
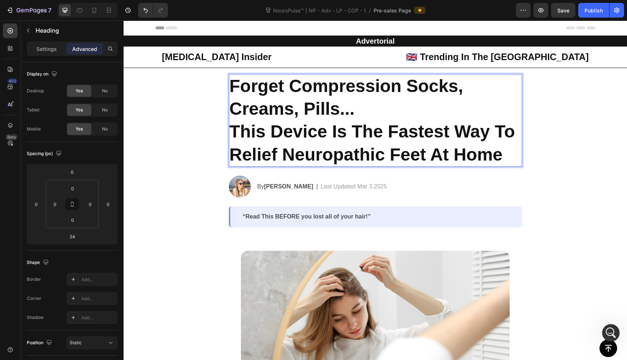
click at [232, 83] on p "Forget Compression Socks, Creams, Pills... This Device Is The Fastest Way To Re…" at bounding box center [376, 121] width 292 height 92
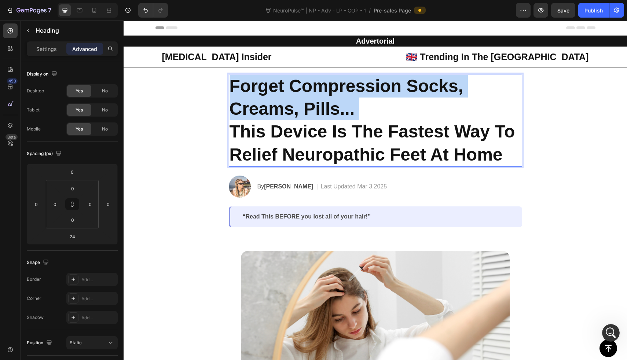
click at [232, 83] on p "Forget Compression Socks, Creams, Pills... This Device Is The Fastest Way To Re…" at bounding box center [376, 121] width 292 height 92
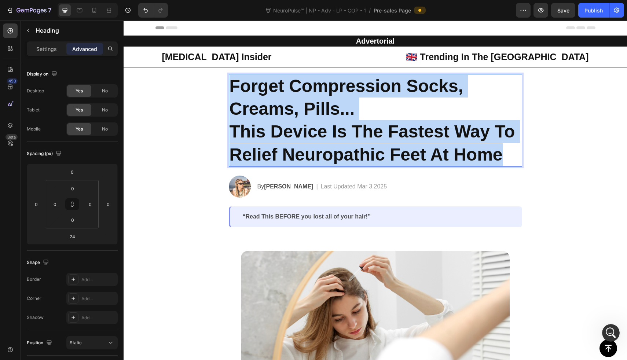
click at [499, 158] on p "Forget Compression Socks, Creams, Pills... This Device Is The Fastest Way To Re…" at bounding box center [376, 121] width 292 height 92
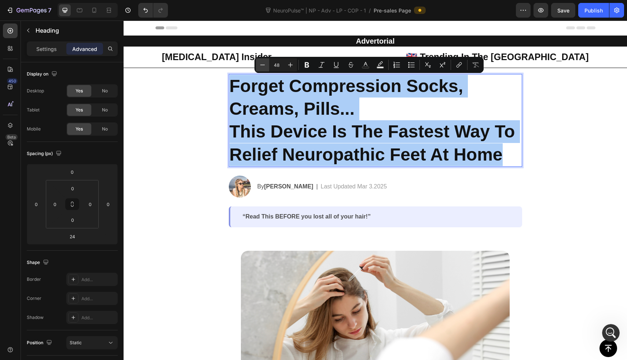
click at [262, 63] on icon "Editor contextual toolbar" at bounding box center [262, 64] width 7 height 7
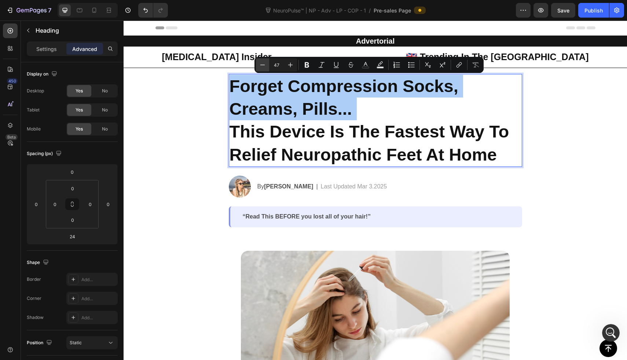
click at [262, 63] on icon "Editor contextual toolbar" at bounding box center [262, 64] width 7 height 7
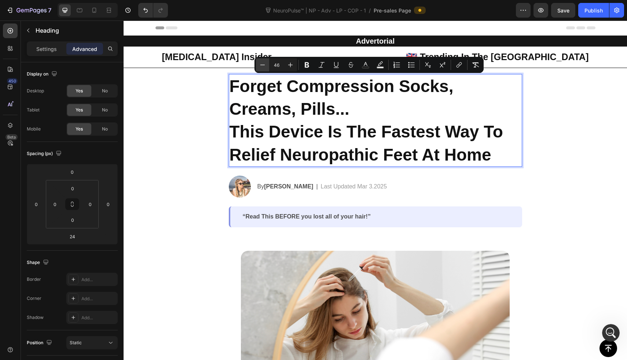
click at [262, 63] on icon "Editor contextual toolbar" at bounding box center [262, 64] width 7 height 7
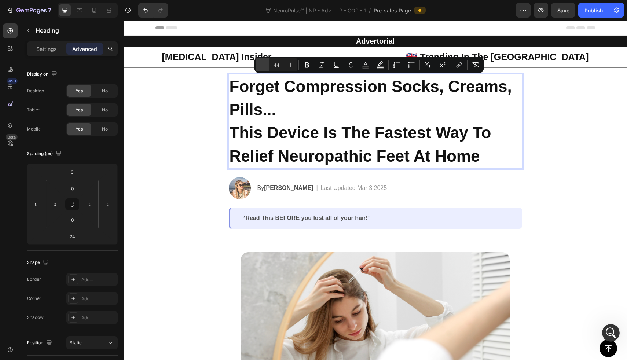
click at [262, 63] on icon "Editor contextual toolbar" at bounding box center [262, 64] width 7 height 7
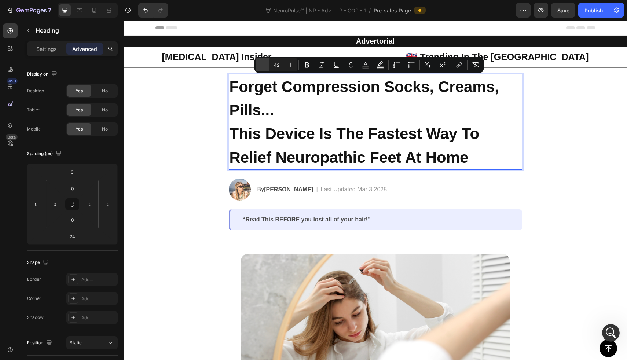
click at [262, 63] on icon "Editor contextual toolbar" at bounding box center [262, 64] width 7 height 7
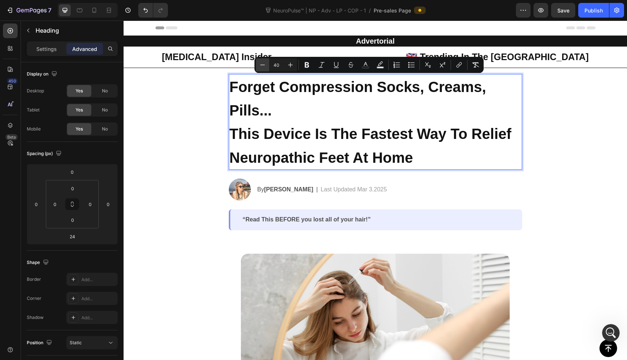
click at [262, 63] on icon "Editor contextual toolbar" at bounding box center [262, 64] width 7 height 7
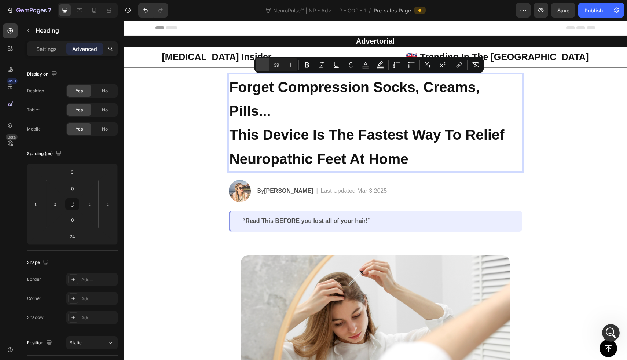
click at [262, 63] on icon "Editor contextual toolbar" at bounding box center [262, 64] width 7 height 7
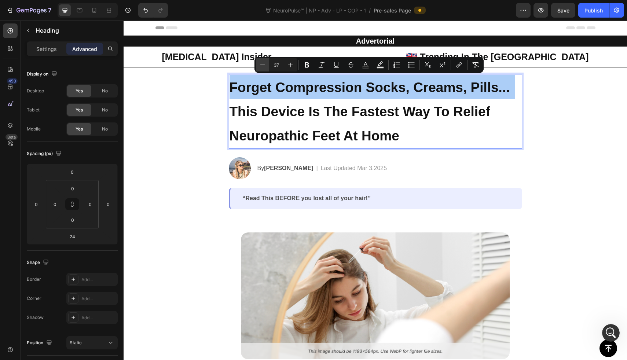
click at [262, 63] on icon "Editor contextual toolbar" at bounding box center [262, 64] width 7 height 7
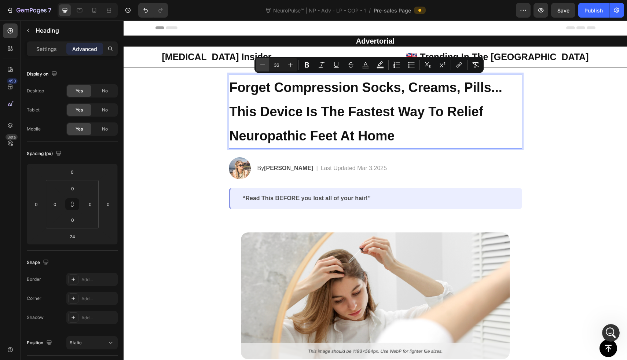
click at [262, 63] on icon "Editor contextual toolbar" at bounding box center [262, 64] width 7 height 7
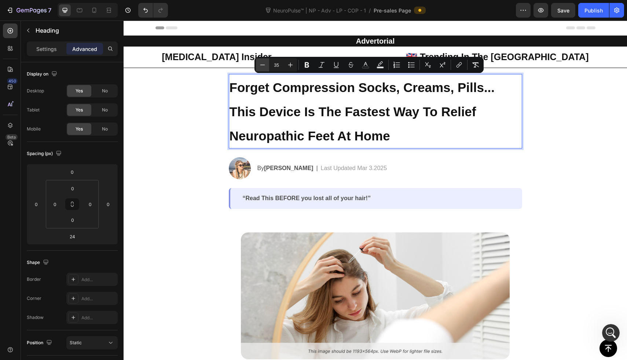
click at [262, 63] on icon "Editor contextual toolbar" at bounding box center [262, 64] width 7 height 7
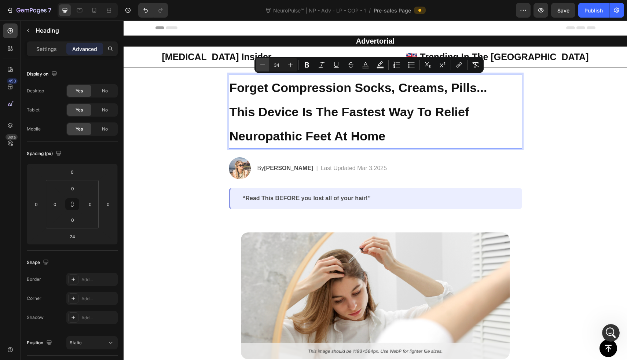
click at [262, 63] on icon "Editor contextual toolbar" at bounding box center [262, 64] width 7 height 7
type input "33"
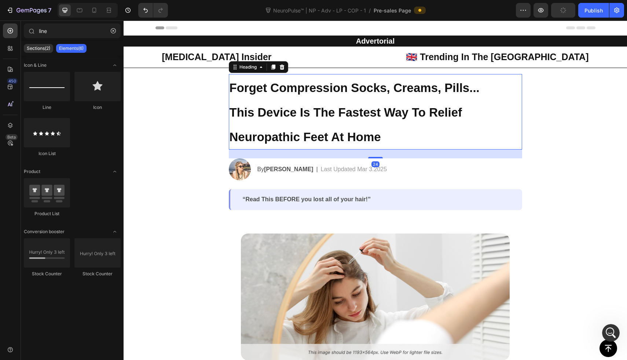
click at [309, 108] on span "This Device Is The Fastest Way To Relief Neuropathic Feet At Home" at bounding box center [346, 125] width 233 height 38
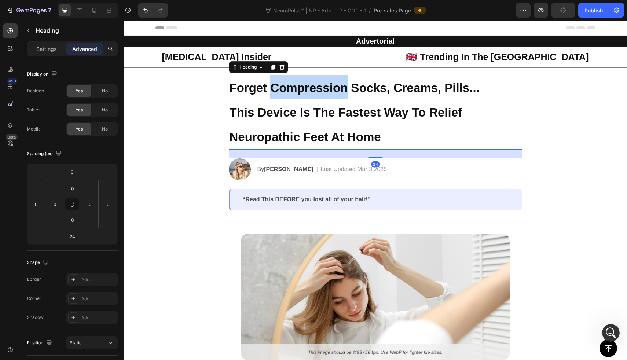
click at [298, 89] on span "Forget Compression Socks, Creams, Pills..." at bounding box center [355, 88] width 250 height 14
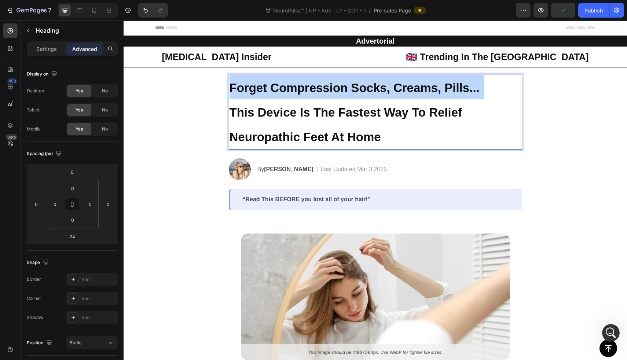
click at [298, 89] on span "Forget Compression Socks, Creams, Pills..." at bounding box center [355, 88] width 250 height 14
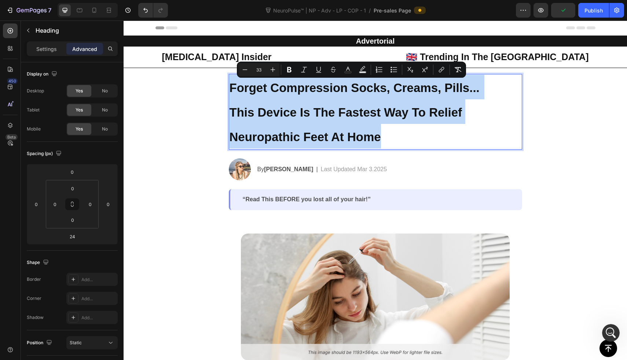
click at [390, 136] on p "Forget Compression Socks, Creams, Pills... This Device Is The Fastest Way To Re…" at bounding box center [376, 112] width 292 height 74
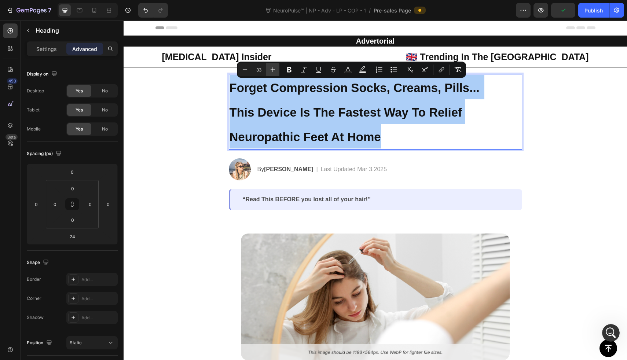
click at [277, 69] on button "Plus" at bounding box center [272, 69] width 13 height 13
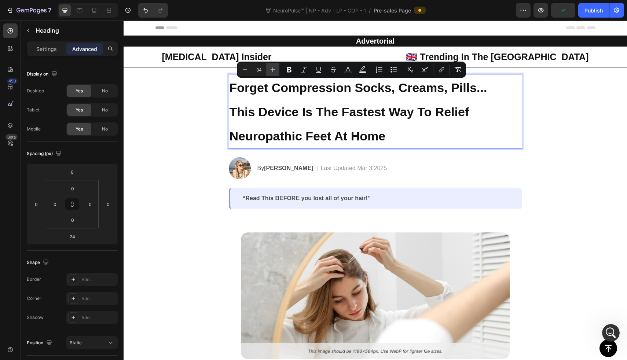
click at [277, 69] on button "Plus" at bounding box center [272, 69] width 13 height 13
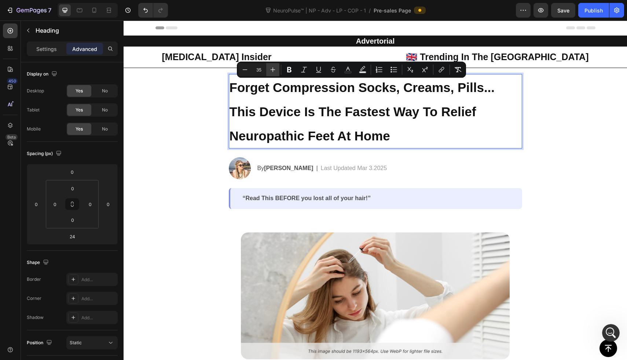
click at [277, 69] on button "Plus" at bounding box center [272, 69] width 13 height 13
type input "36"
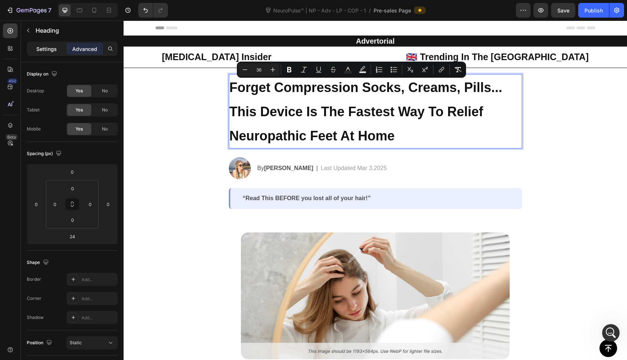
click at [55, 48] on p "Settings" at bounding box center [46, 49] width 21 height 8
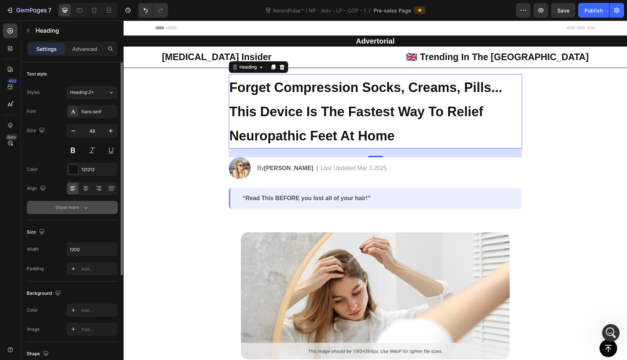
click at [88, 213] on button "Show more" at bounding box center [72, 207] width 91 height 13
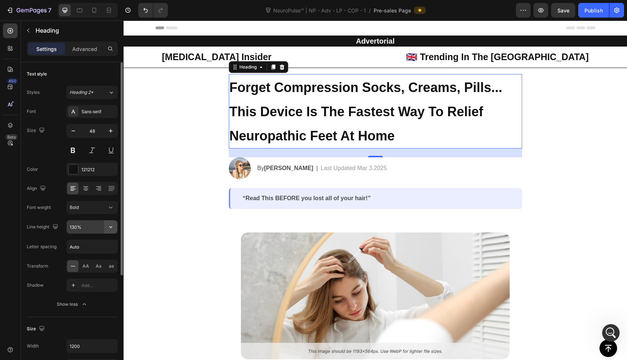
click at [107, 227] on icon "button" at bounding box center [110, 226] width 7 height 7
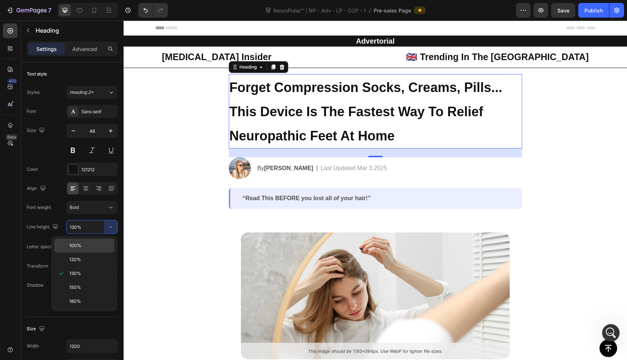
click at [105, 248] on p "100%" at bounding box center [90, 245] width 42 height 7
type input "100%"
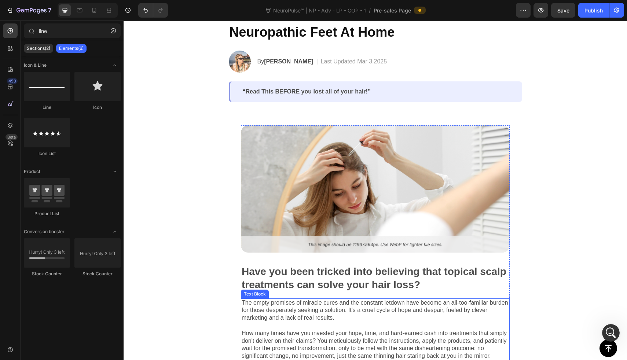
scroll to position [0, 0]
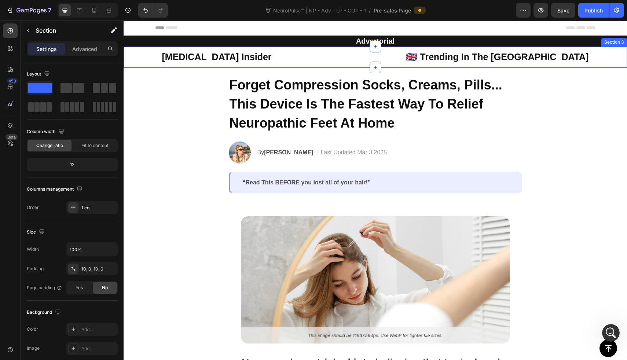
click at [137, 47] on div "Neuropathy Insider Heading 🇬🇧 Trending In The UK Heading Row Row Section 3" at bounding box center [375, 57] width 503 height 21
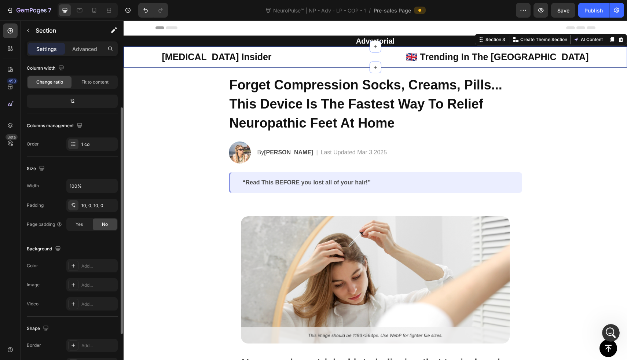
scroll to position [18, 0]
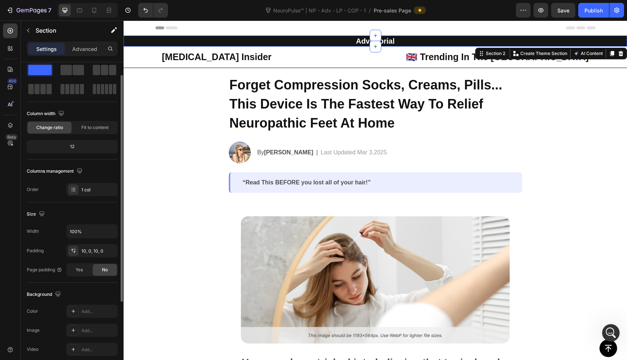
click at [140, 39] on div "Advertorial Heading Row" at bounding box center [375, 41] width 503 height 11
click at [108, 309] on icon "button" at bounding box center [110, 311] width 6 height 6
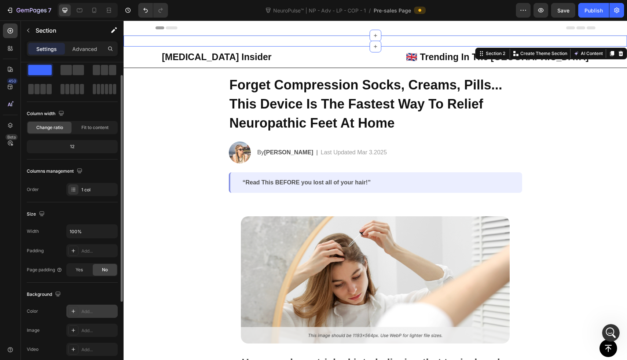
click at [86, 311] on div "Add..." at bounding box center [98, 311] width 34 height 7
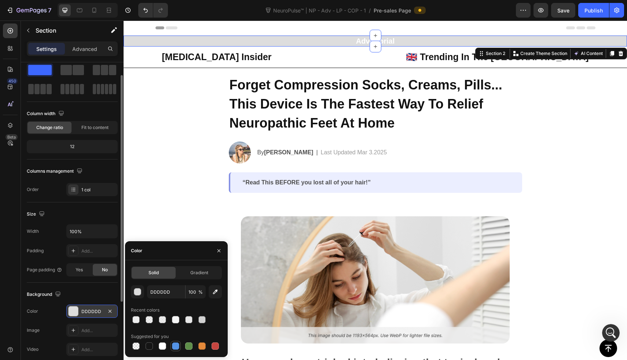
click at [176, 343] on div at bounding box center [175, 345] width 7 height 7
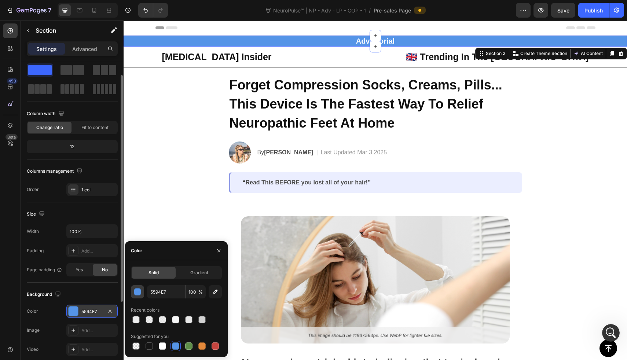
click at [136, 293] on div "button" at bounding box center [137, 292] width 7 height 7
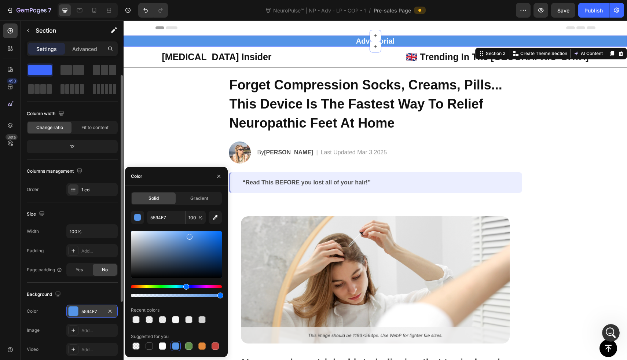
click at [207, 250] on div at bounding box center [176, 254] width 91 height 47
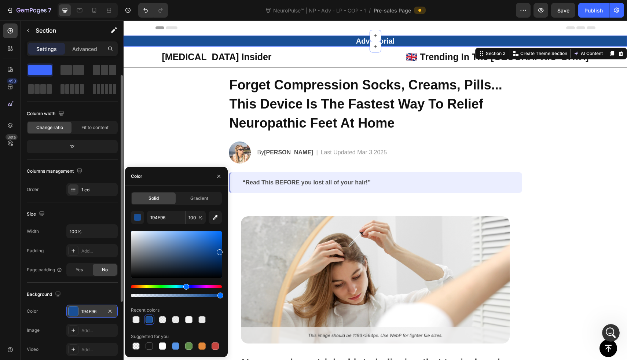
click at [219, 251] on div at bounding box center [176, 254] width 91 height 47
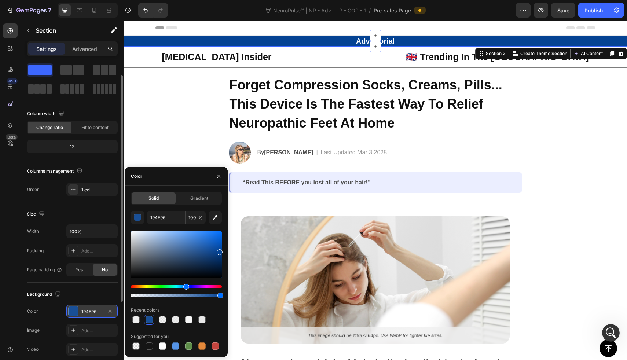
type input "054393"
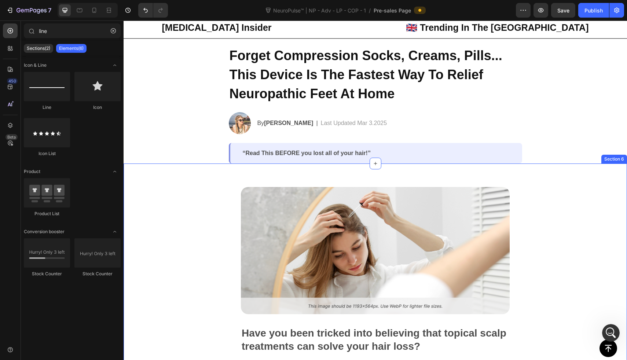
scroll to position [30, 0]
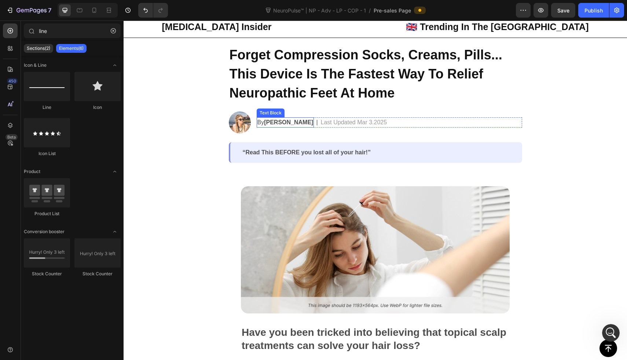
click at [275, 124] on strong "[PERSON_NAME]" at bounding box center [288, 122] width 49 height 6
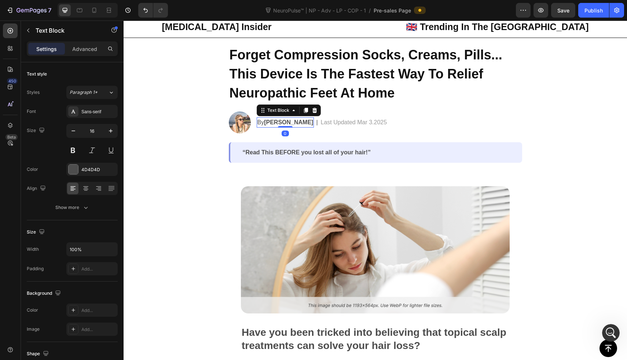
click at [275, 124] on strong "[PERSON_NAME]" at bounding box center [288, 122] width 49 height 6
click at [288, 123] on strong "[PERSON_NAME]" at bounding box center [288, 122] width 49 height 6
click at [292, 125] on strong "[PERSON_NAME]" at bounding box center [288, 122] width 49 height 6
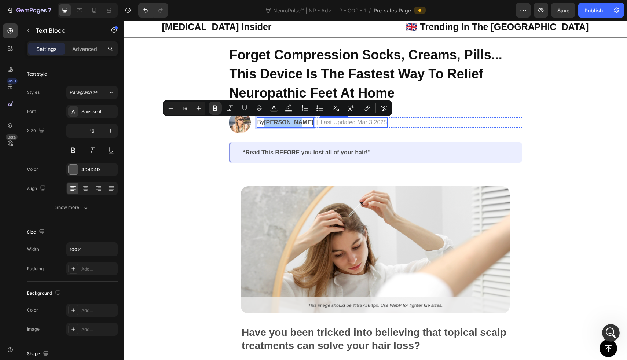
click at [333, 123] on p "Last Updated Mar 3.2025" at bounding box center [354, 122] width 66 height 9
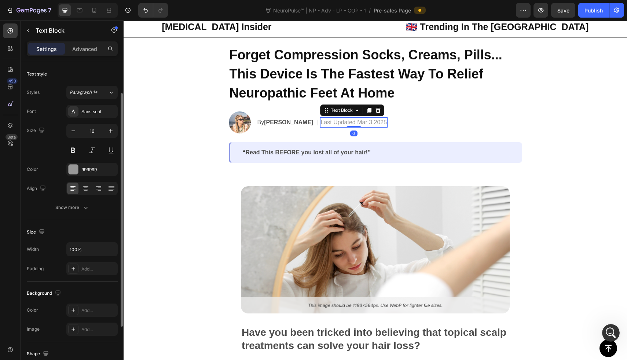
scroll to position [18, 0]
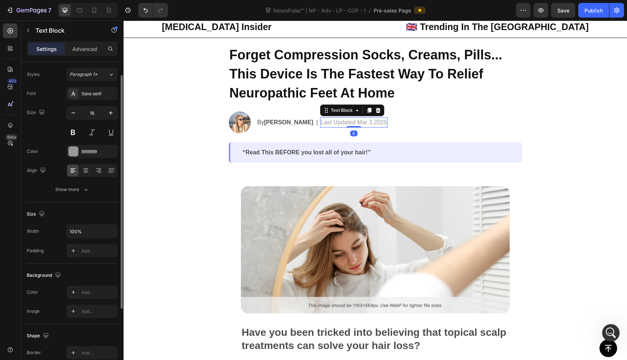
click at [344, 123] on p "Last Updated Mar 3.2025" at bounding box center [354, 122] width 66 height 9
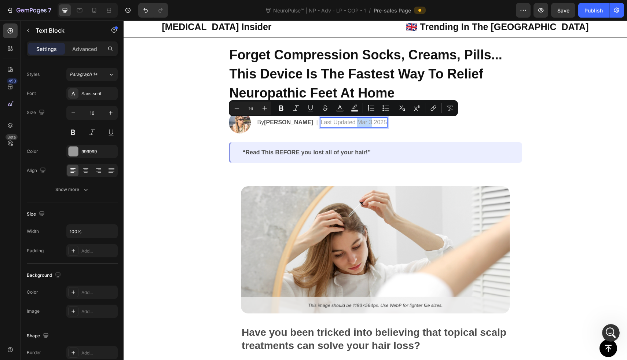
drag, startPoint x: 350, startPoint y: 124, endPoint x: 336, endPoint y: 122, distance: 13.6
click at [336, 122] on p "Last Updated Mar 3.2025" at bounding box center [354, 122] width 66 height 9
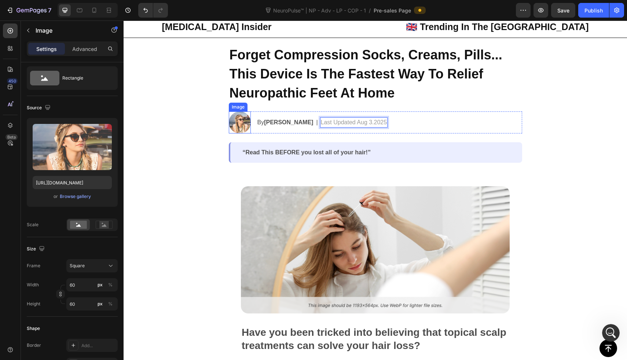
click at [240, 124] on img at bounding box center [240, 122] width 22 height 22
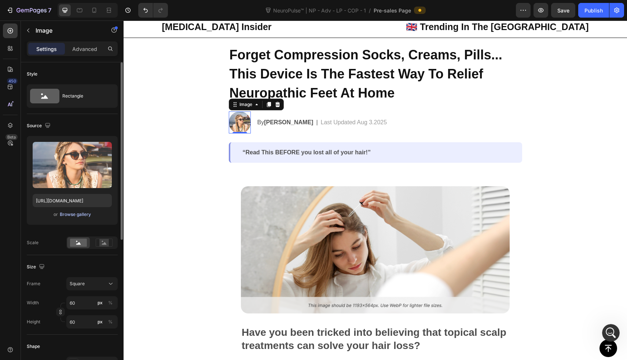
click at [89, 214] on div "Browse gallery" at bounding box center [75, 214] width 31 height 7
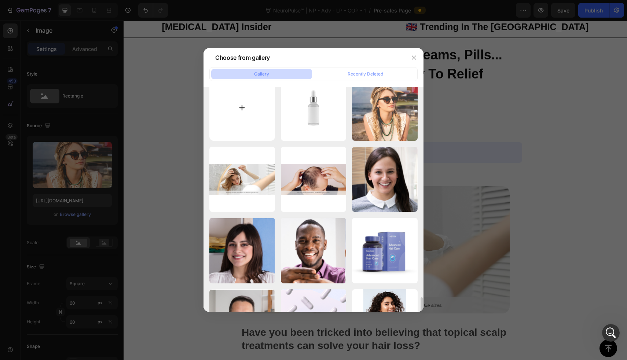
scroll to position [0, 0]
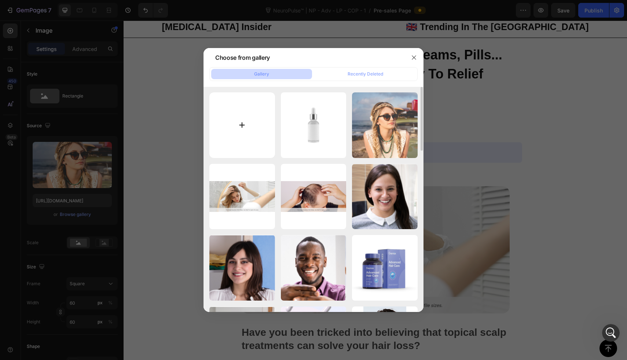
click at [240, 128] on input "file" at bounding box center [242, 125] width 66 height 66
click at [250, 122] on input "file" at bounding box center [242, 125] width 66 height 66
type input "C:\fakepath\all-over-50s-fashion-shutterstock.jpg"
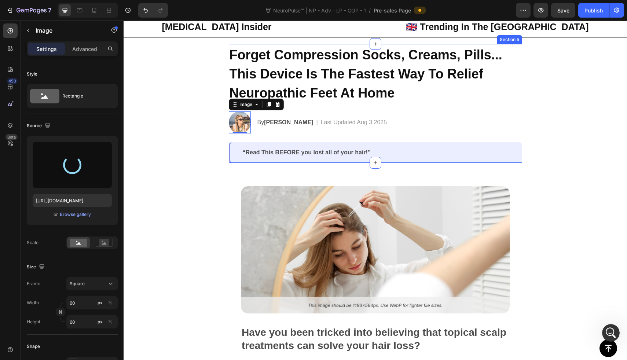
type input "https://cdn.shopify.com/s/files/1/0709/3587/1732/files/gempages_534964769795343…"
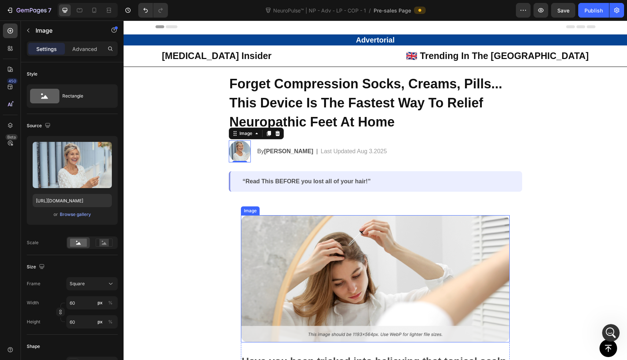
scroll to position [0, 0]
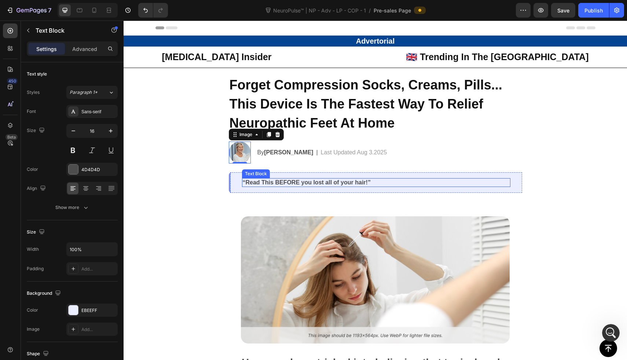
click at [313, 183] on p "“Read This BEFORE you lost all of your hair!”" at bounding box center [376, 183] width 267 height 8
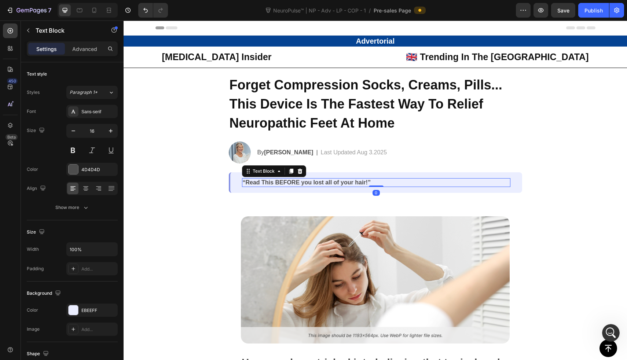
click at [313, 183] on p "“Read This BEFORE you lost all of your hair!”" at bounding box center [376, 183] width 267 height 8
click at [347, 184] on p ""Read this before you take your next gabapentin Dose" at bounding box center [376, 183] width 267 height 8
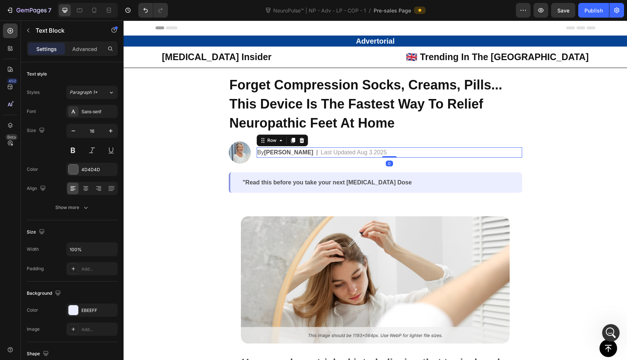
click at [390, 151] on div "By Jessica M. Text Block | Text Block Last Updated Aug 3.2025 Text Block Row 0" at bounding box center [389, 152] width 265 height 10
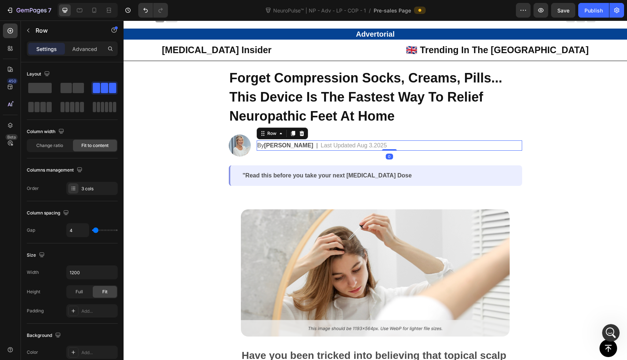
scroll to position [11, 0]
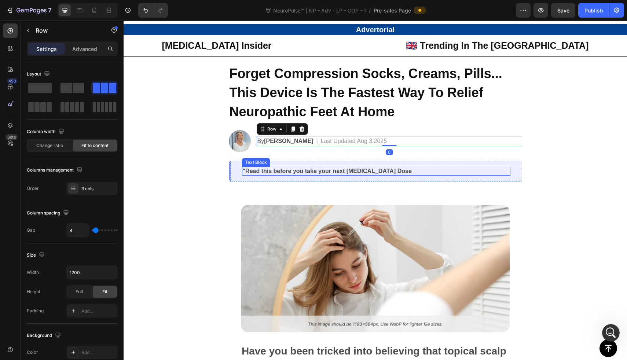
click at [400, 172] on p ""Read this before you take your next Gabapentin Dose" at bounding box center [376, 172] width 267 height 8
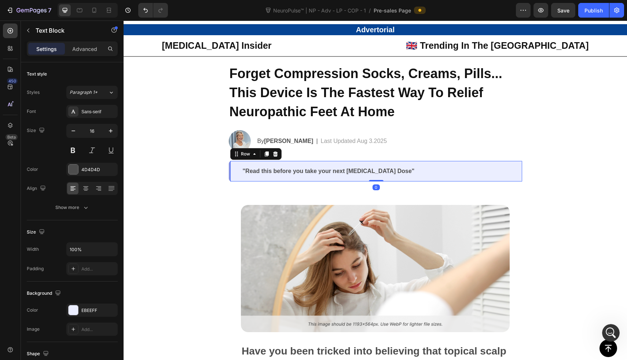
click at [234, 177] on div ""Read this before you take your next Gabapentin Dose" Text Block Row 0" at bounding box center [375, 171] width 293 height 21
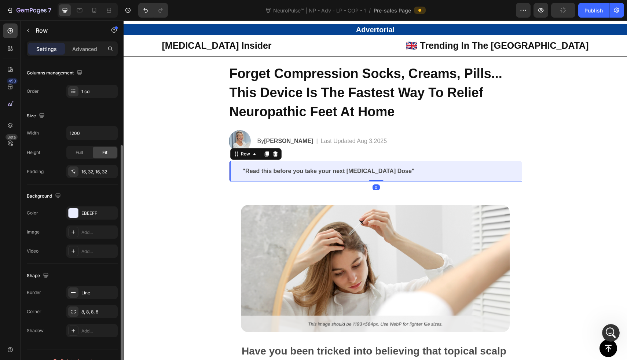
scroll to position [129, 0]
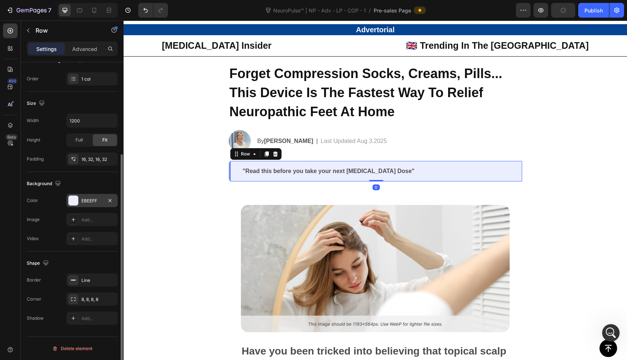
click at [90, 202] on div "EBEEFF" at bounding box center [91, 201] width 21 height 7
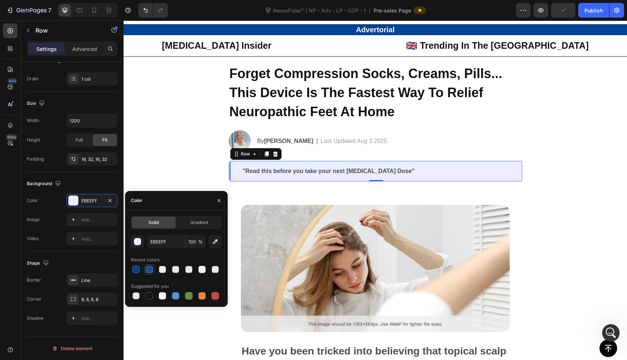
click at [146, 265] on div at bounding box center [149, 269] width 9 height 9
type input "194F96"
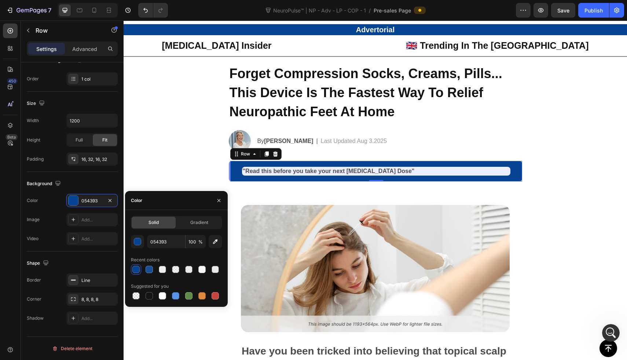
scroll to position [2588, 0]
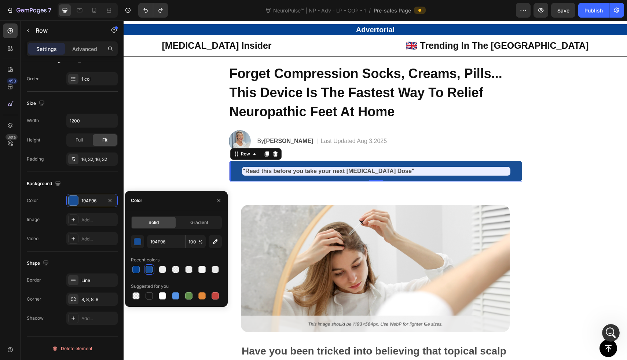
type input "EBEEFF"
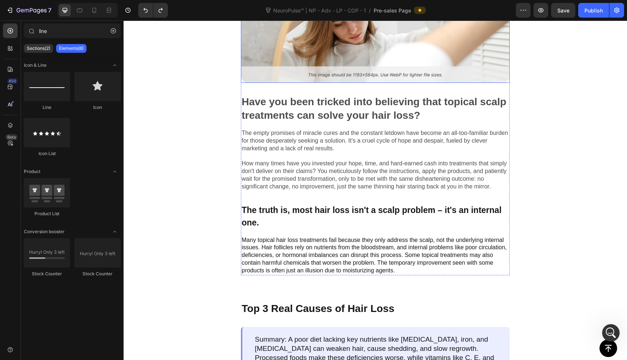
scroll to position [264, 0]
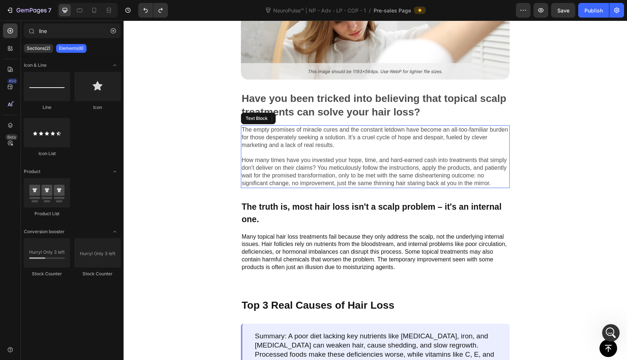
click at [284, 135] on p "The empty promises of miracle cures and the constant letdown have become an all…" at bounding box center [375, 156] width 267 height 61
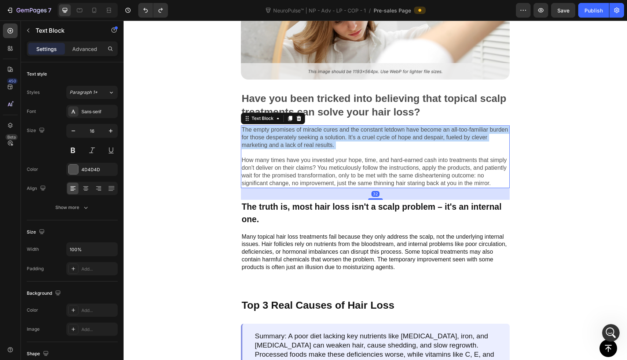
click at [284, 135] on p "The empty promises of miracle cures and the constant letdown have become an all…" at bounding box center [375, 156] width 267 height 61
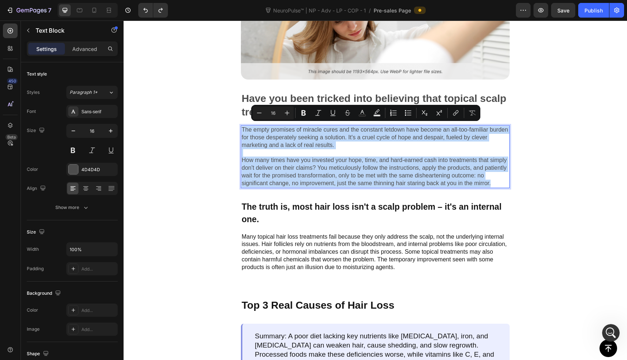
click at [502, 182] on p "The empty promises of miracle cures and the constant letdown have become an all…" at bounding box center [375, 156] width 267 height 61
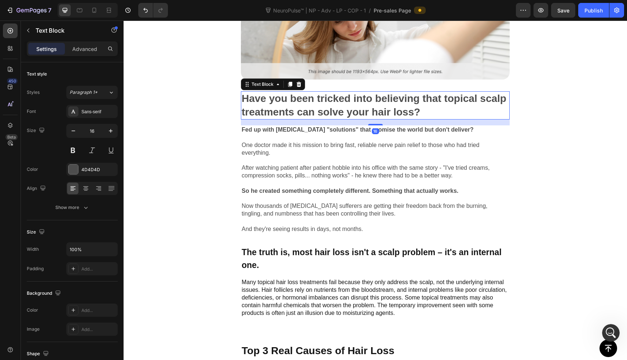
click at [296, 112] on p "Have you been tricked into believing that topical scalp treatments can solve yo…" at bounding box center [375, 105] width 267 height 27
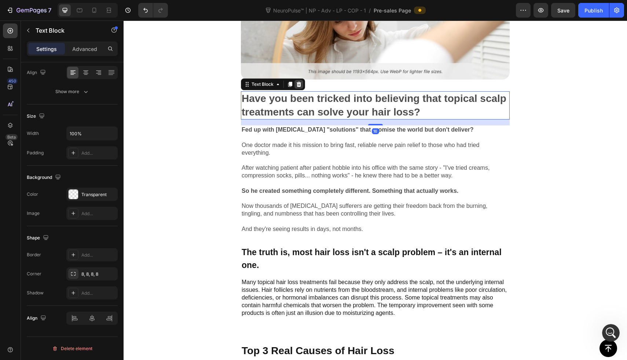
click at [301, 82] on icon at bounding box center [299, 84] width 6 height 6
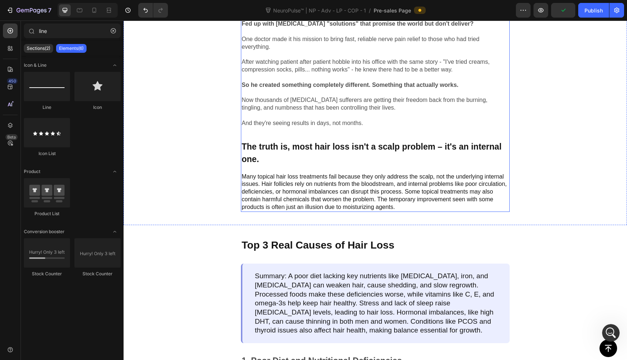
scroll to position [331, 0]
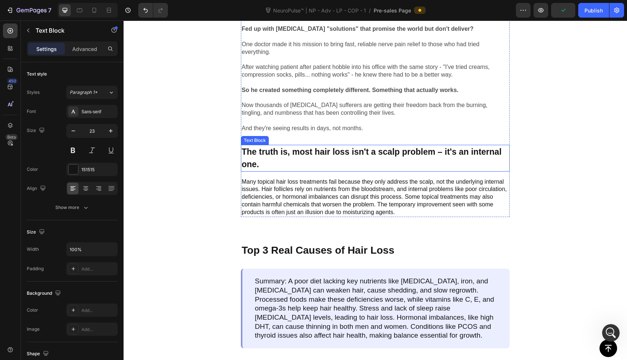
click at [342, 151] on p "The truth is, most hair loss isn't a scalp problem – it's an internal one." at bounding box center [375, 158] width 267 height 25
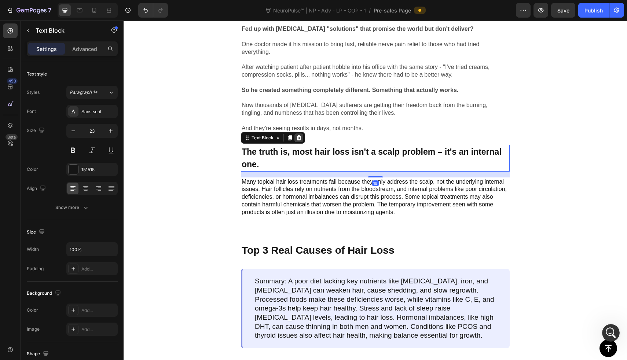
click at [300, 135] on icon at bounding box center [299, 137] width 5 height 5
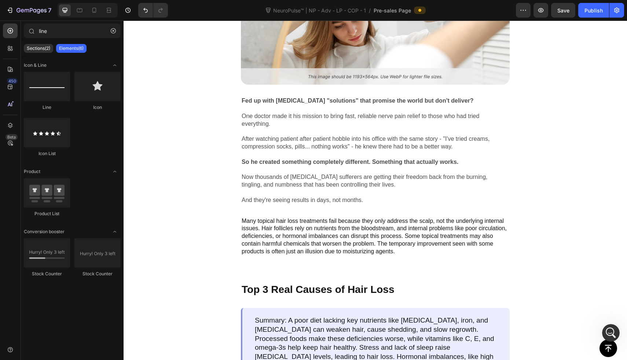
scroll to position [237, 0]
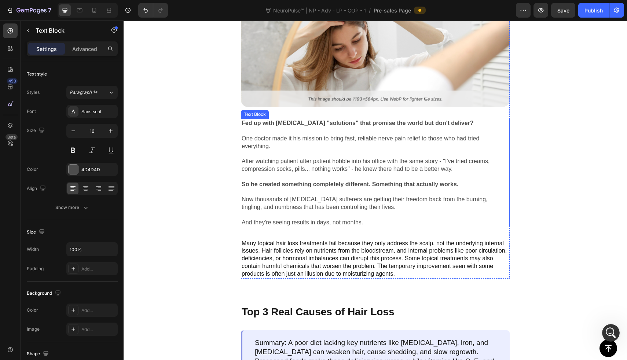
click at [298, 140] on p "One doctor made it his mission to bring fast, reliable nerve pain relief to tho…" at bounding box center [375, 142] width 267 height 15
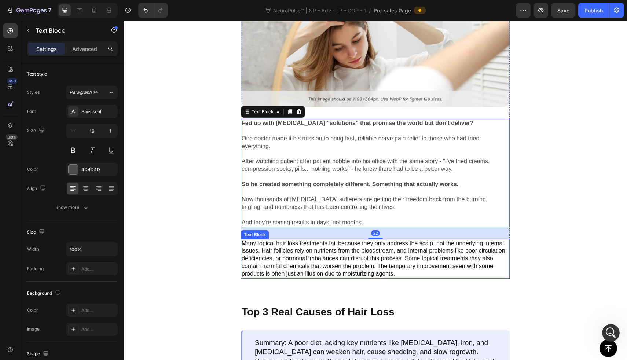
click at [291, 245] on p "Many topical hair loss treatments fail because they only address the scalp, not…" at bounding box center [375, 259] width 267 height 38
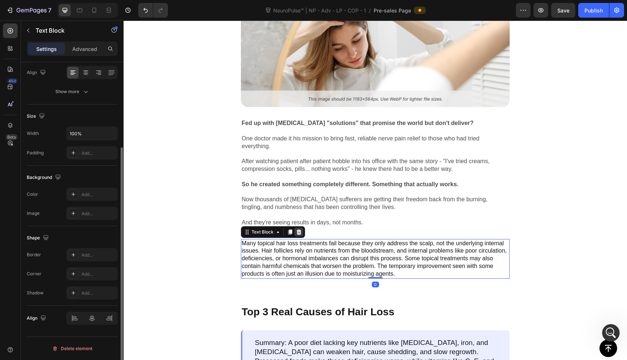
click at [298, 229] on icon at bounding box center [299, 232] width 6 height 6
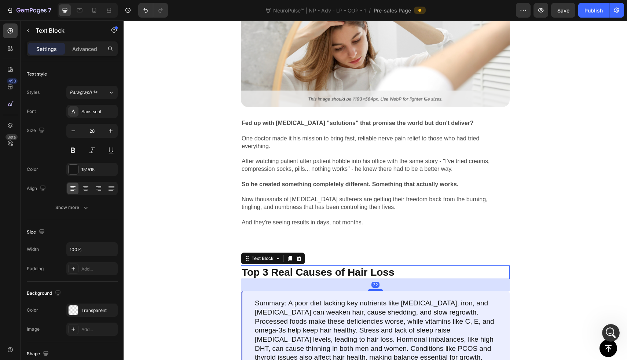
click at [298, 267] on p "Top 3 Real Causes of Hair Loss" at bounding box center [375, 272] width 267 height 12
click at [298, 256] on icon at bounding box center [299, 258] width 5 height 5
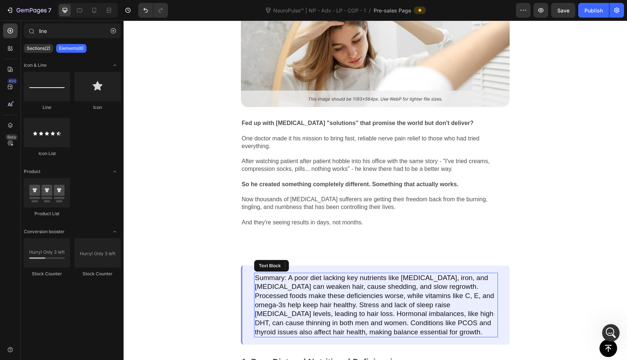
click at [298, 273] on p "Summary: A poor diet lacking key nutrients like biotin, iron, and vitamin D can…" at bounding box center [376, 304] width 242 height 63
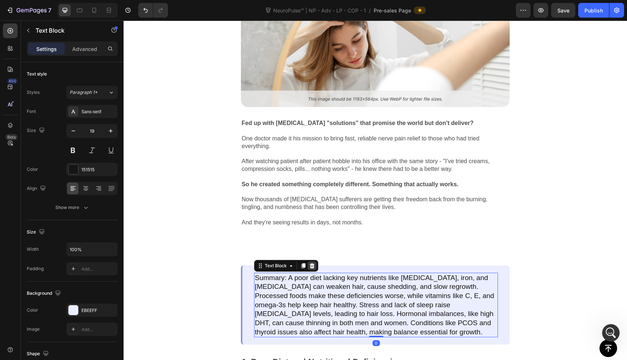
click at [312, 263] on icon at bounding box center [312, 265] width 5 height 5
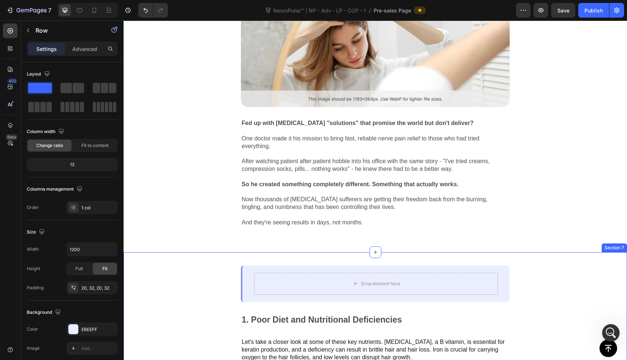
click at [312, 265] on div "Drop element here Row" at bounding box center [375, 283] width 269 height 37
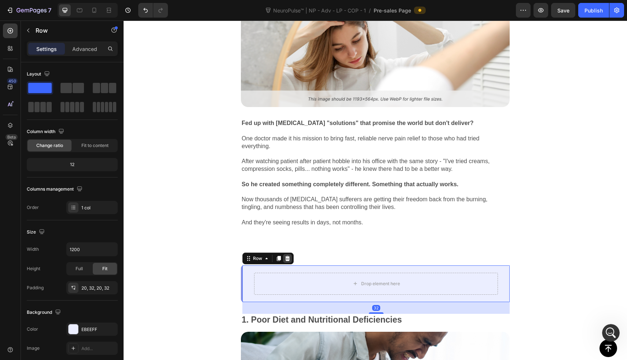
click at [289, 256] on icon at bounding box center [287, 259] width 6 height 6
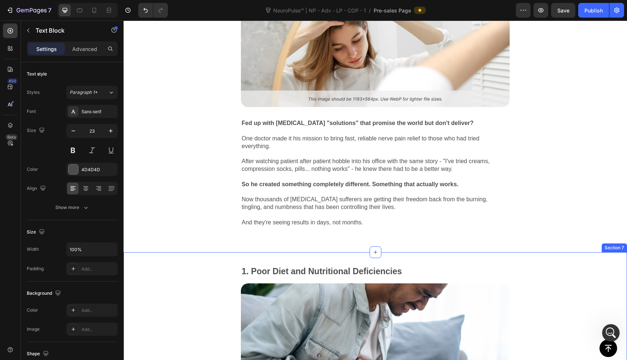
click at [291, 269] on p "1. Poor Diet and Nutritional Deficiencies" at bounding box center [375, 271] width 267 height 11
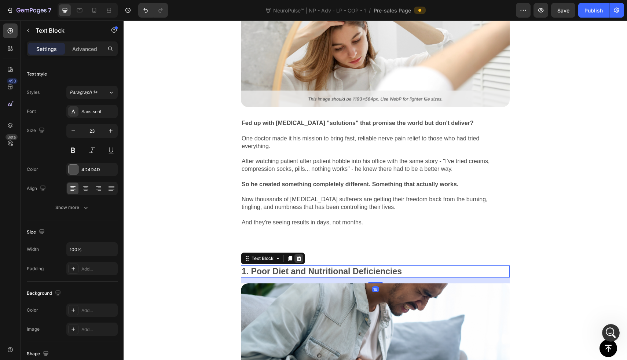
click at [297, 256] on icon at bounding box center [299, 259] width 6 height 6
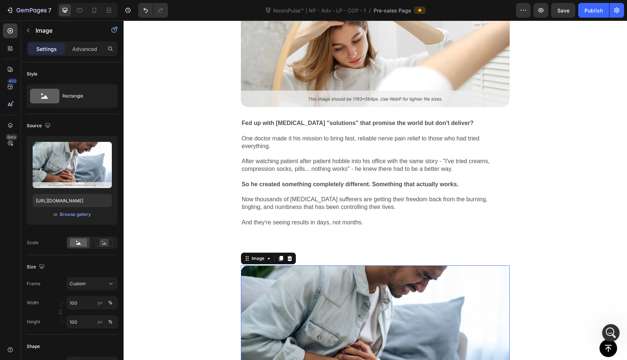
click at [297, 265] on img at bounding box center [375, 328] width 269 height 127
click at [289, 256] on icon at bounding box center [290, 259] width 6 height 6
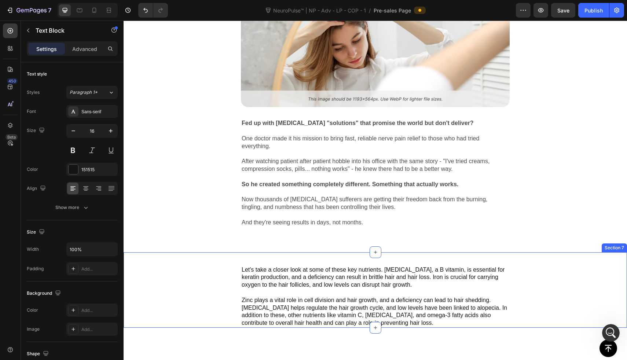
click at [289, 281] on p "Let's take a closer look at some of these key nutrients. Biotin, a B vitamin, i…" at bounding box center [375, 296] width 267 height 61
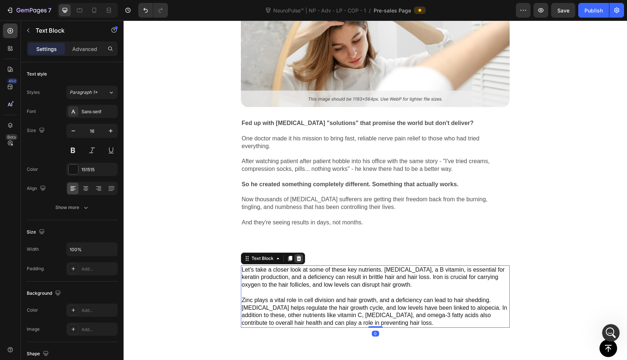
click at [298, 258] on icon at bounding box center [299, 258] width 5 height 5
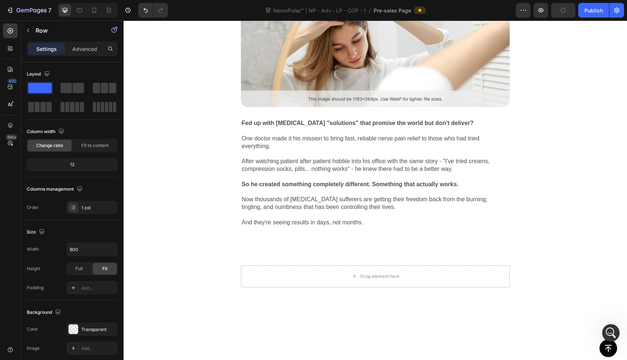
click at [297, 271] on div "Drop element here" at bounding box center [375, 276] width 269 height 22
click at [286, 258] on icon at bounding box center [286, 258] width 5 height 5
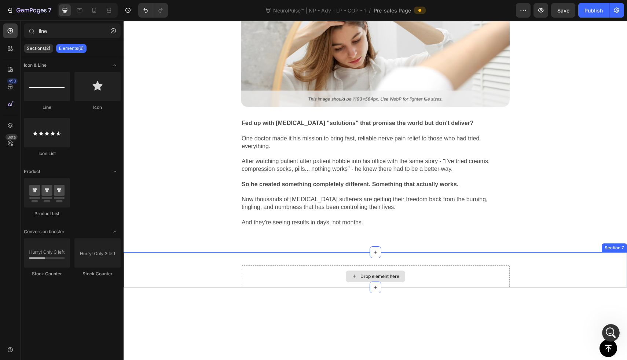
click at [286, 276] on div "Drop element here" at bounding box center [375, 276] width 269 height 22
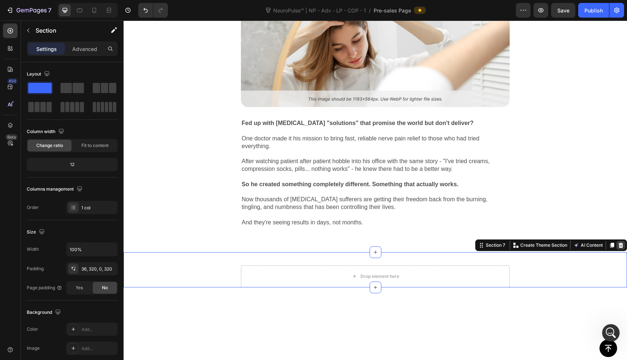
click at [618, 243] on icon at bounding box center [621, 245] width 6 height 6
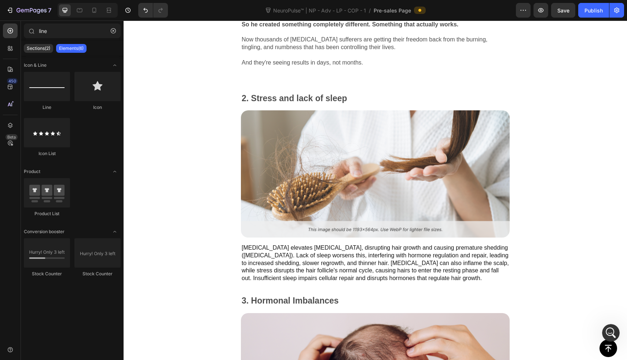
scroll to position [390, 0]
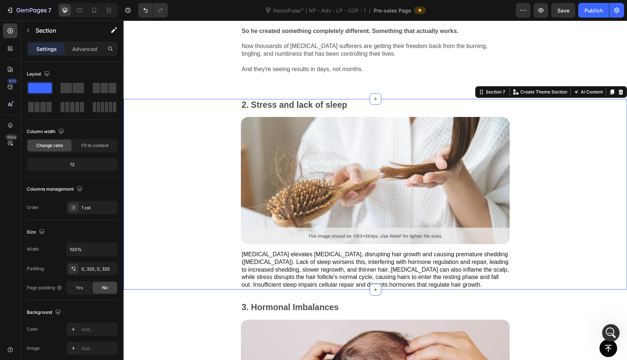
click at [542, 188] on div "2. Stress and lack of sleep Text Block Image Chronic stress elevates cortisol, …" at bounding box center [375, 194] width 503 height 191
click at [618, 89] on icon at bounding box center [620, 91] width 5 height 5
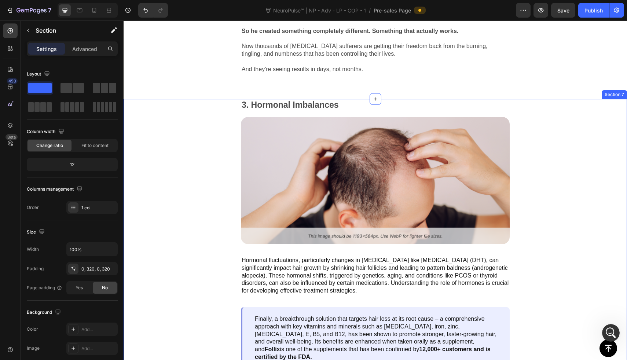
click at [559, 151] on div "3. Hormonal Imbalances Text Block Image Hormonal fluctuations, particularly cha…" at bounding box center [375, 234] width 503 height 270
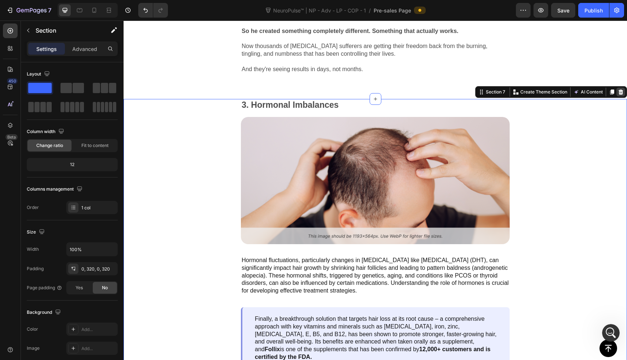
click at [618, 89] on icon at bounding box center [620, 91] width 5 height 5
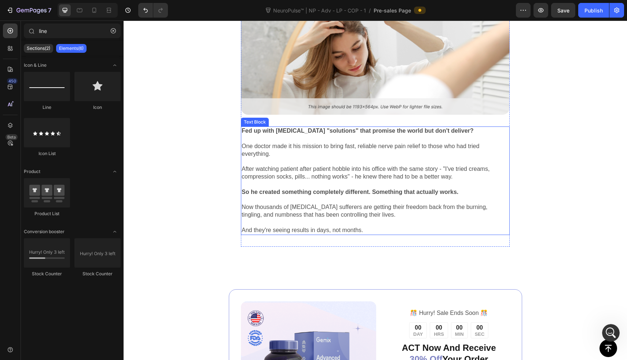
scroll to position [253, 0]
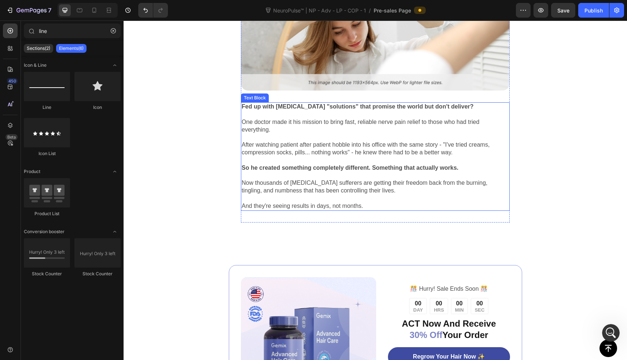
click at [281, 118] on p "One doctor made it his mission to bring fast, reliable nerve pain relief to tho…" at bounding box center [375, 125] width 267 height 15
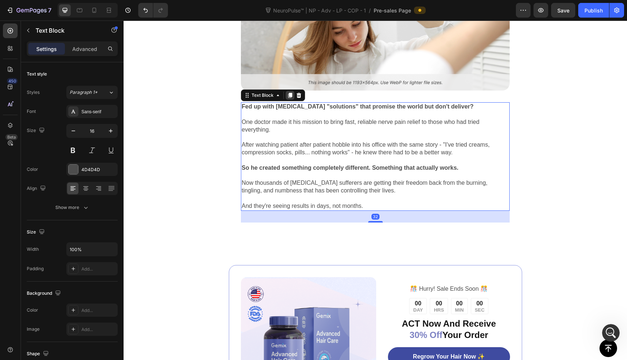
click at [291, 93] on icon at bounding box center [290, 95] width 4 height 5
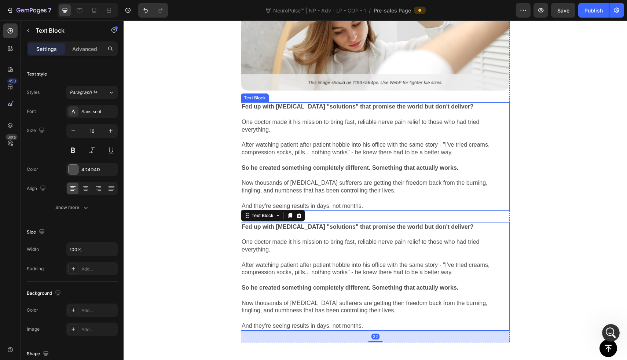
scroll to position [116, 0]
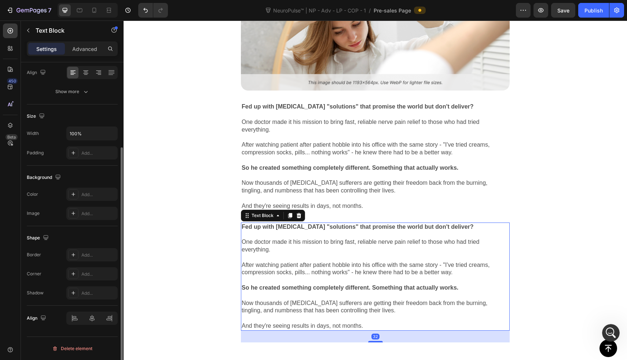
click at [280, 231] on p "Rich Text Editor. Editing area: main" at bounding box center [375, 235] width 267 height 8
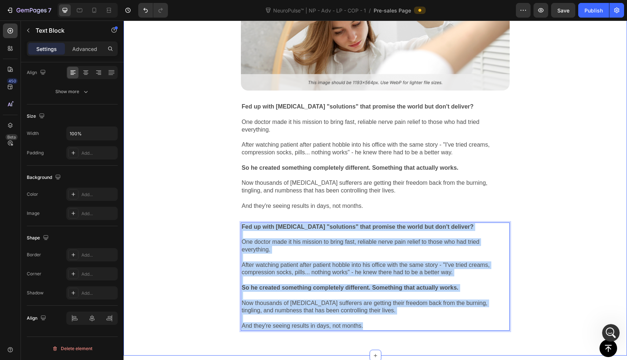
drag, startPoint x: 376, startPoint y: 323, endPoint x: 238, endPoint y: 225, distance: 169.6
click at [238, 225] on div "Image Fed up with neuropathy "solutions" that promise the world but don't deliv…" at bounding box center [375, 147] width 503 height 415
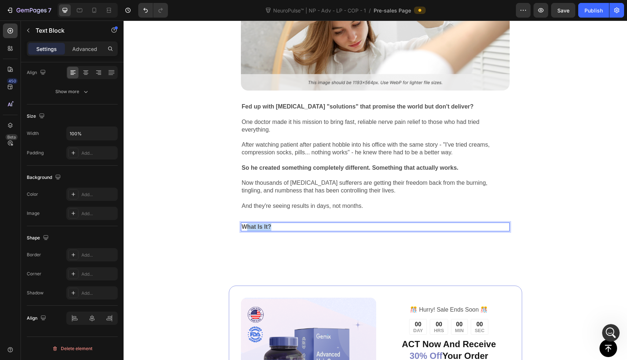
click at [245, 224] on strong "What Is It?" at bounding box center [257, 227] width 30 height 6
click at [243, 224] on strong "What Is It?" at bounding box center [257, 227] width 30 height 6
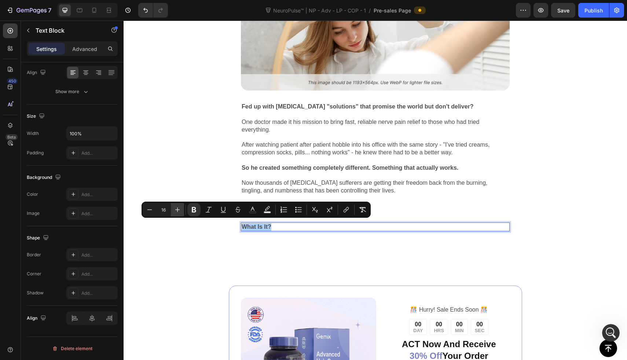
click at [175, 206] on icon "Editor contextual toolbar" at bounding box center [177, 209] width 7 height 7
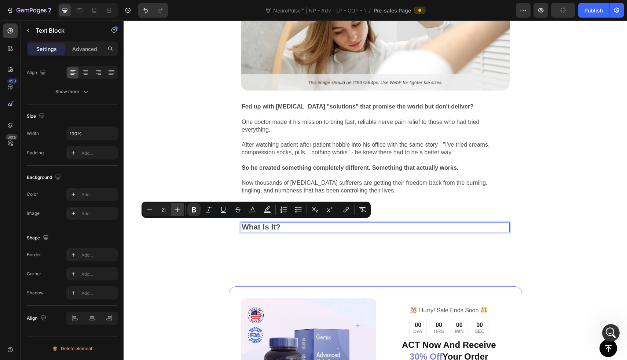
click at [175, 206] on icon "Editor contextual toolbar" at bounding box center [177, 209] width 7 height 7
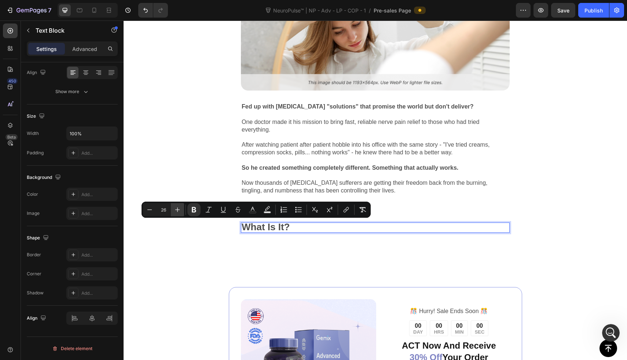
click at [175, 206] on icon "Editor contextual toolbar" at bounding box center [177, 209] width 7 height 7
type input "30"
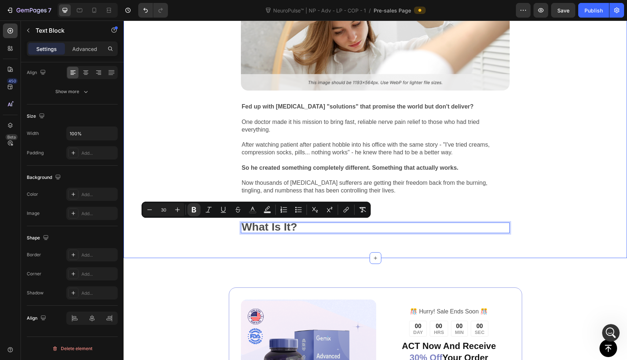
click at [187, 183] on div "Image Fed up with neuropathy "solutions" that promise the world but don't deliv…" at bounding box center [375, 99] width 503 height 318
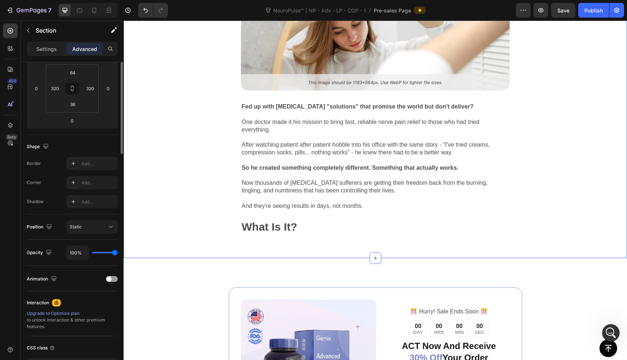
scroll to position [0, 0]
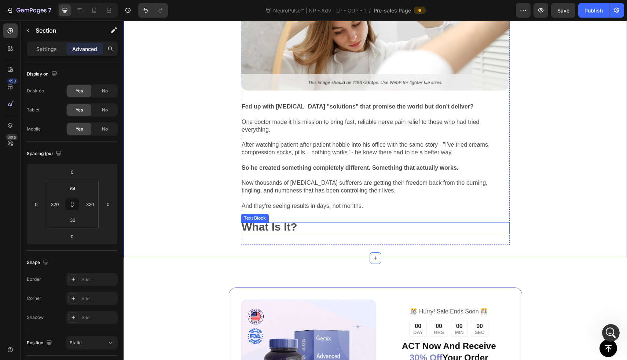
click at [300, 227] on div "What Is It?" at bounding box center [375, 228] width 269 height 11
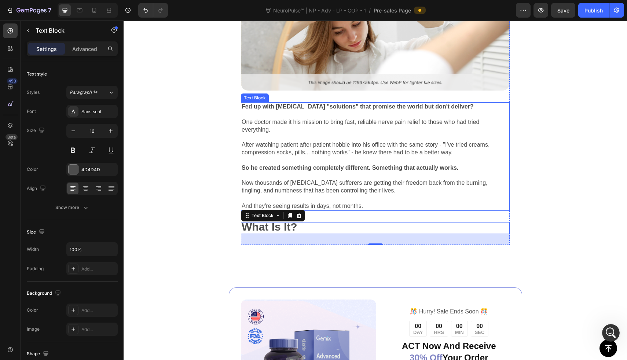
click at [310, 186] on p "Now thousands of [MEDICAL_DATA] sufferers are getting their freedom back from t…" at bounding box center [375, 186] width 267 height 15
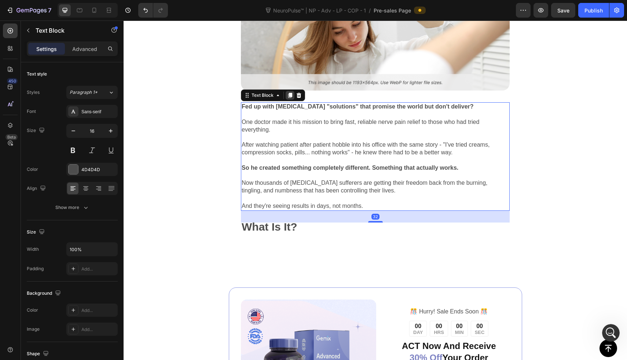
click at [289, 97] on div at bounding box center [290, 95] width 9 height 9
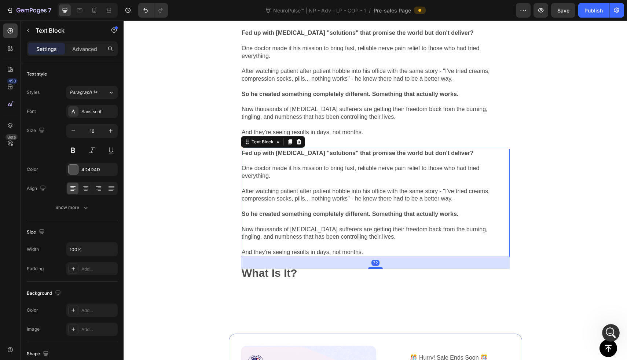
scroll to position [404, 0]
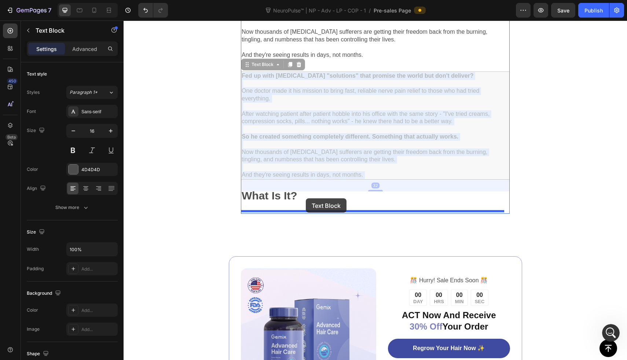
drag, startPoint x: 318, startPoint y: 139, endPoint x: 306, endPoint y: 198, distance: 60.6
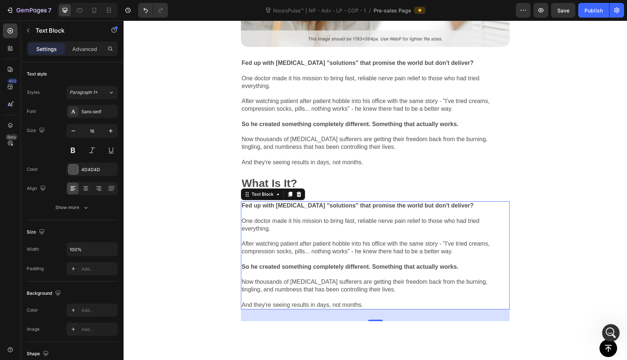
scroll to position [287, 0]
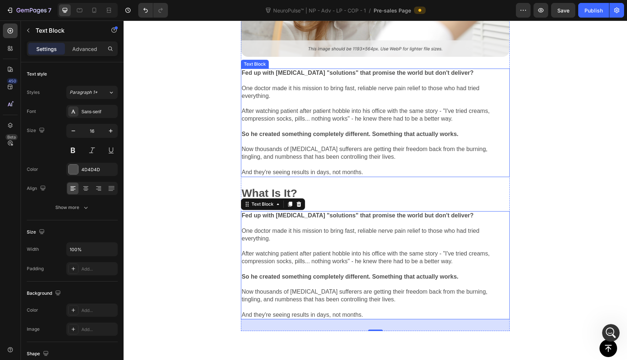
click at [317, 123] on p at bounding box center [375, 127] width 267 height 8
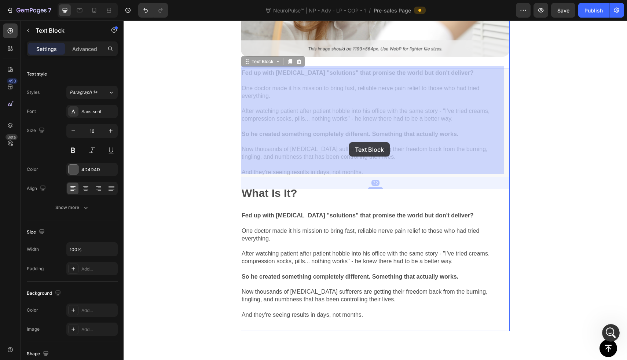
drag, startPoint x: 243, startPoint y: 69, endPoint x: 341, endPoint y: 138, distance: 119.7
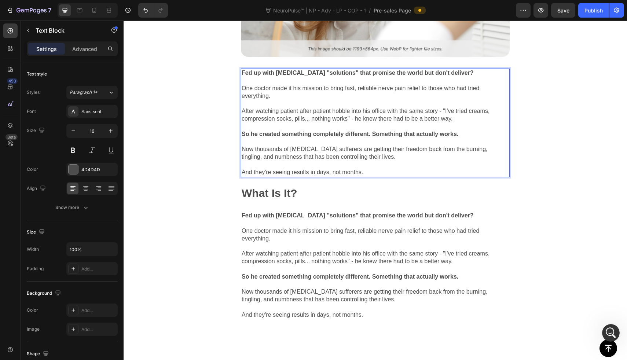
click at [366, 169] on p "And they're seeing results in days, not months." at bounding box center [375, 173] width 267 height 8
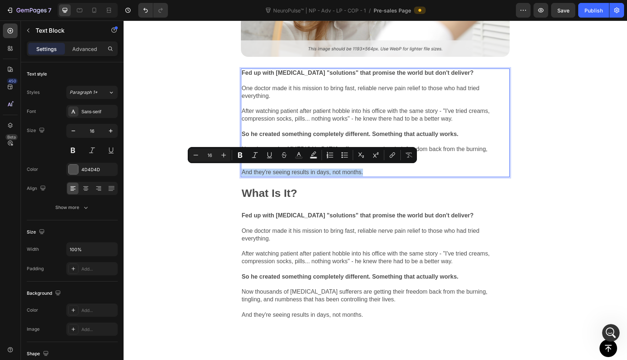
click at [366, 169] on p "And they're seeing results in days, not months." at bounding box center [375, 173] width 267 height 8
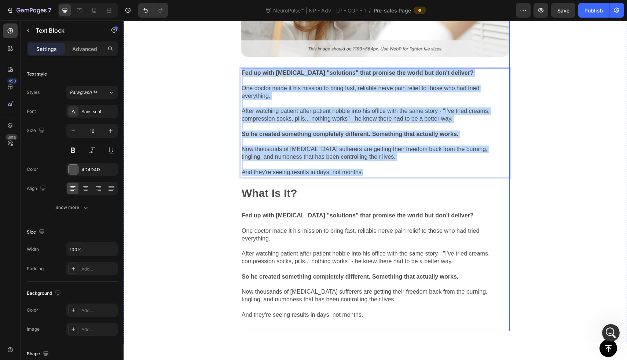
drag, startPoint x: 367, startPoint y: 169, endPoint x: 242, endPoint y: 61, distance: 165.6
click at [242, 61] on div "Image Fed up with neuropathy "solutions" that promise the world but don't deliv…" at bounding box center [375, 130] width 269 height 401
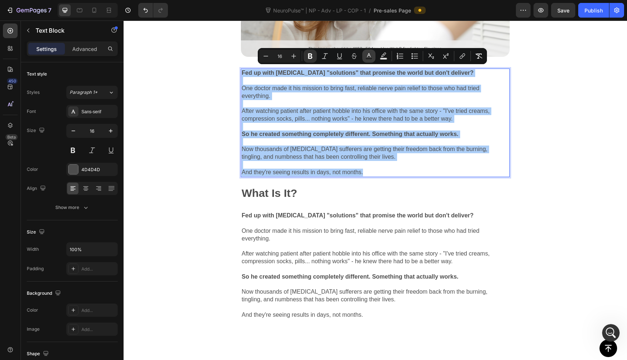
click at [367, 58] on rect "Editor contextual toolbar" at bounding box center [369, 59] width 7 height 2
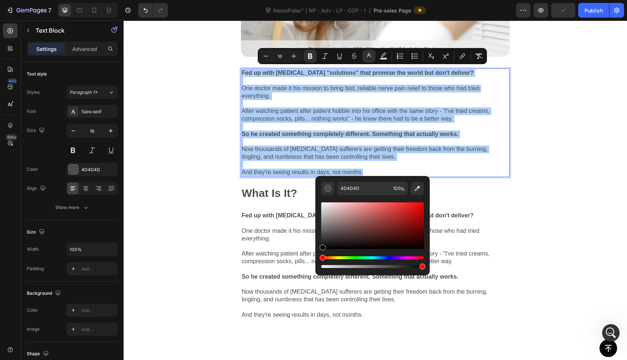
drag, startPoint x: 328, startPoint y: 213, endPoint x: 316, endPoint y: 258, distance: 45.8
click at [316, 258] on div "4D4D4D 100 %" at bounding box center [372, 222] width 114 height 93
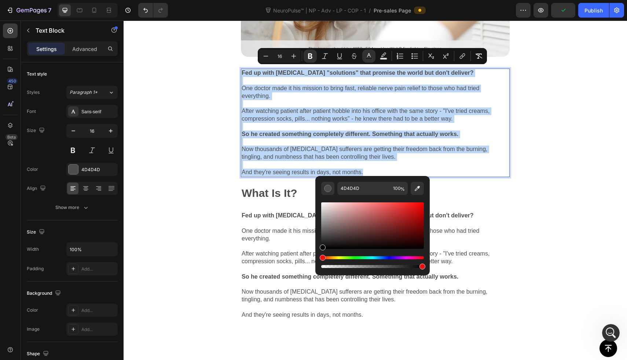
type input "000000"
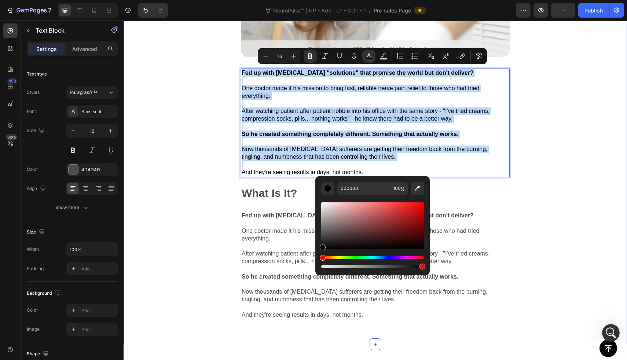
click at [186, 175] on div "Image Fed up with neuropathy "solutions" that promise the world but don't deliv…" at bounding box center [375, 126] width 503 height 438
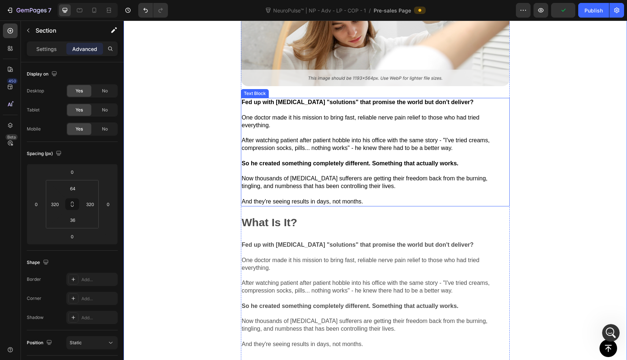
scroll to position [251, 0]
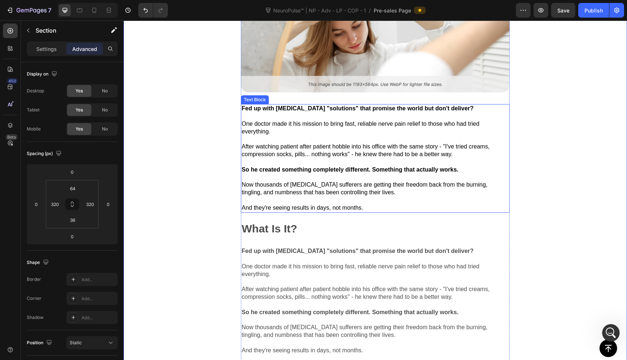
click at [337, 137] on p "Rich Text Editor. Editing area: main" at bounding box center [375, 140] width 267 height 8
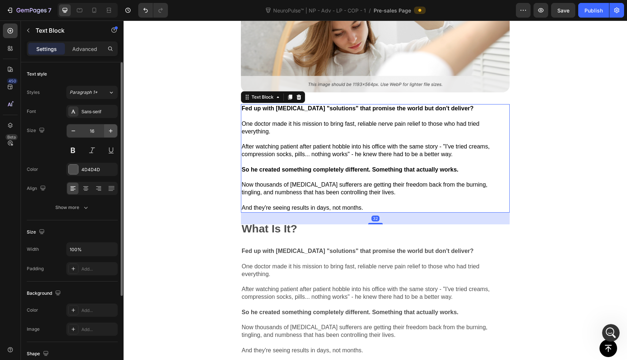
click at [110, 126] on button "button" at bounding box center [110, 130] width 13 height 13
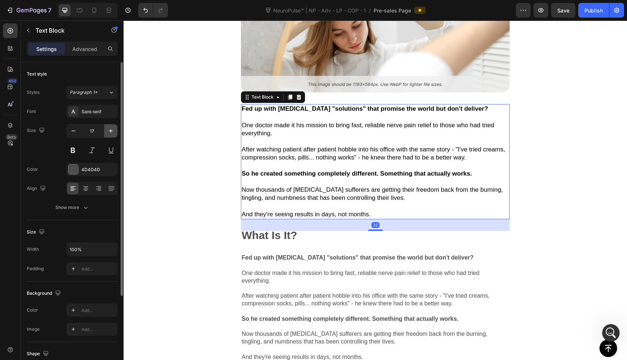
click at [110, 130] on icon "button" at bounding box center [111, 131] width 4 height 4
type input "18"
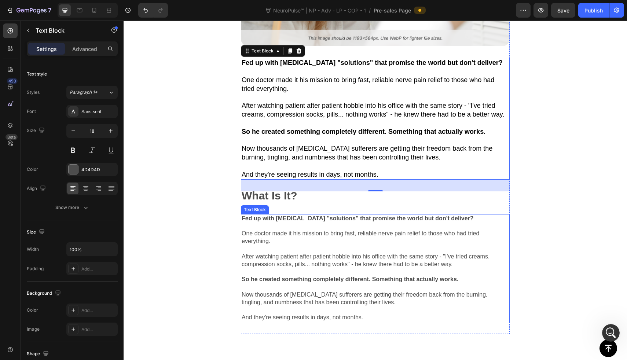
scroll to position [379, 0]
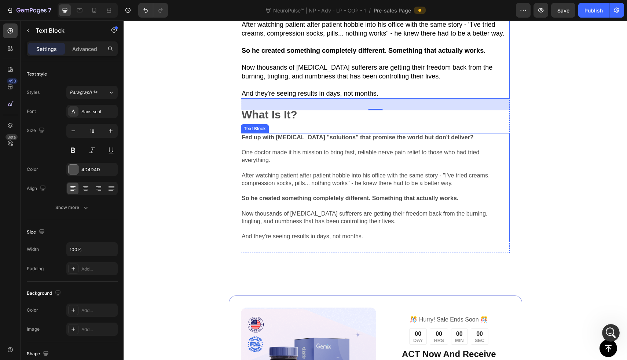
click at [291, 149] on p "Rich Text Editor. Editing area: main" at bounding box center [375, 146] width 267 height 8
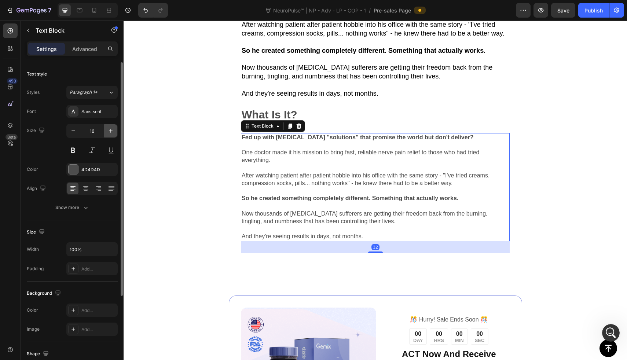
click at [109, 131] on icon "button" at bounding box center [110, 130] width 7 height 7
type input "18"
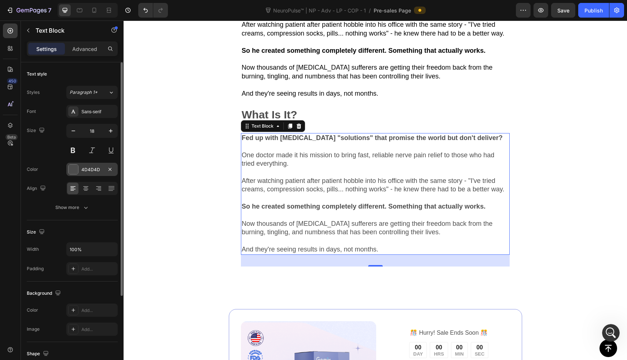
click at [92, 170] on div "4D4D4D" at bounding box center [91, 169] width 21 height 7
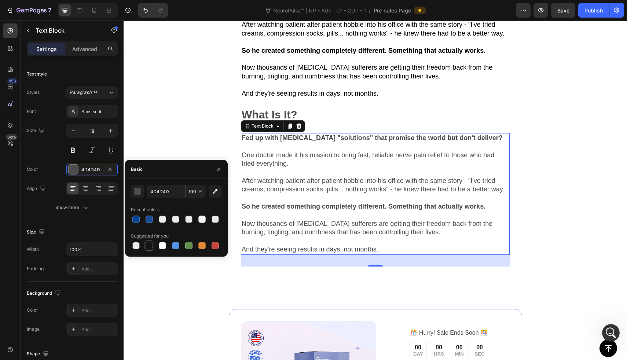
click at [148, 242] on div at bounding box center [149, 245] width 7 height 7
type input "151515"
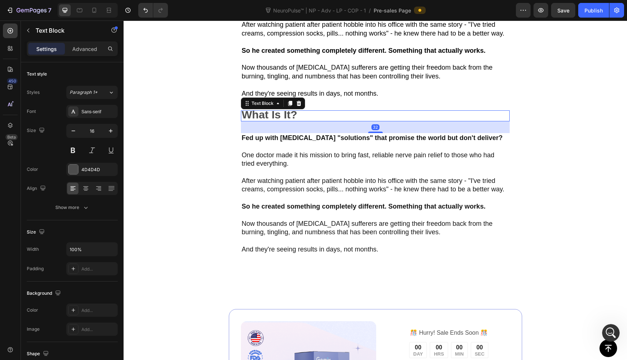
click at [260, 117] on strong "What Is It?" at bounding box center [270, 115] width 56 height 12
click at [85, 165] on div "4D4D4D" at bounding box center [91, 169] width 51 height 13
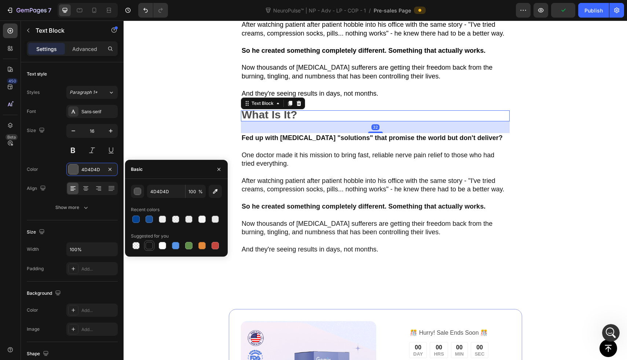
click at [153, 247] on div at bounding box center [149, 245] width 7 height 7
type input "151515"
click at [166, 141] on div "Image Fed up with neuropathy "solutions" that promise the world but don't deliv…" at bounding box center [375, 47] width 503 height 465
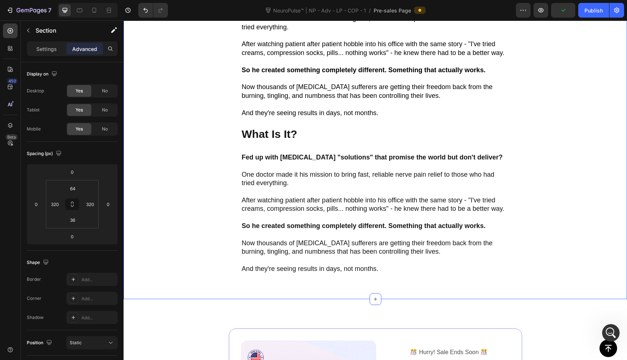
scroll to position [342, 0]
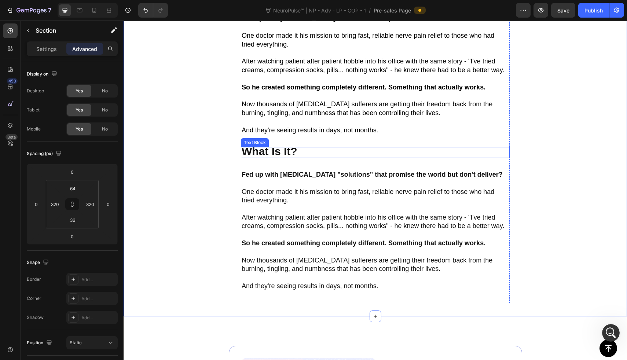
click at [310, 158] on div "What Is It?" at bounding box center [375, 152] width 269 height 11
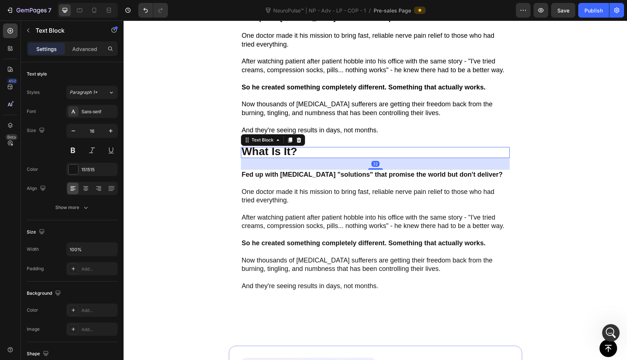
drag, startPoint x: 368, startPoint y: 174, endPoint x: 369, endPoint y: 155, distance: 19.1
click at [369, 155] on div "What Is It? Text Block 32" at bounding box center [375, 152] width 269 height 11
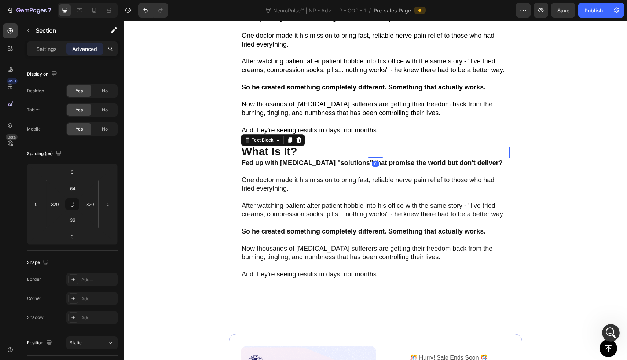
click at [150, 141] on div "Image Fed up with neuropathy "solutions" that promise the world but don't deliv…" at bounding box center [375, 78] width 503 height 453
click at [377, 158] on div "What Is It?" at bounding box center [375, 152] width 269 height 11
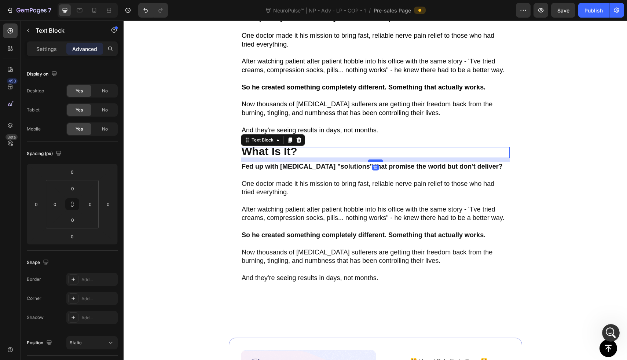
click at [374, 162] on div at bounding box center [375, 160] width 15 height 2
type input "10"
click at [204, 175] on div "Image Fed up with neuropathy "solutions" that promise the world but don't deliv…" at bounding box center [375, 80] width 503 height 457
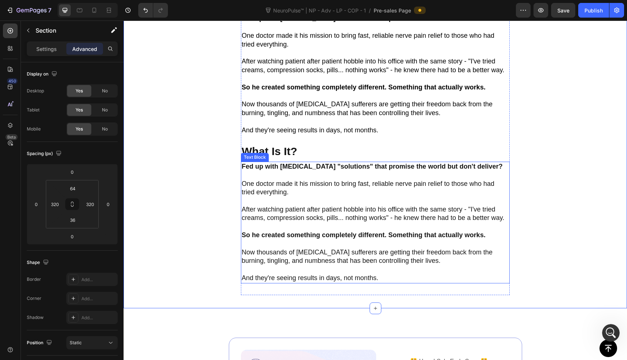
scroll to position [326, 0]
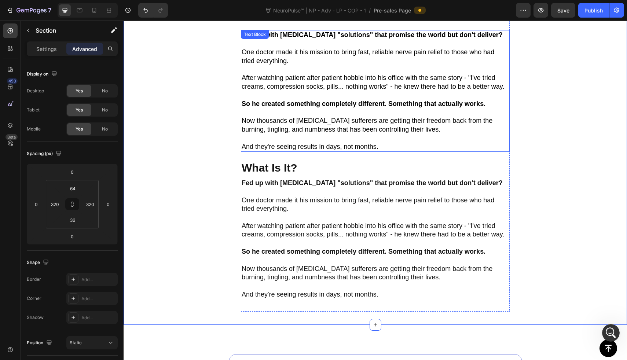
click at [328, 129] on span "Now thousands of [MEDICAL_DATA] sufferers are getting their freedom back from t…" at bounding box center [367, 125] width 251 height 16
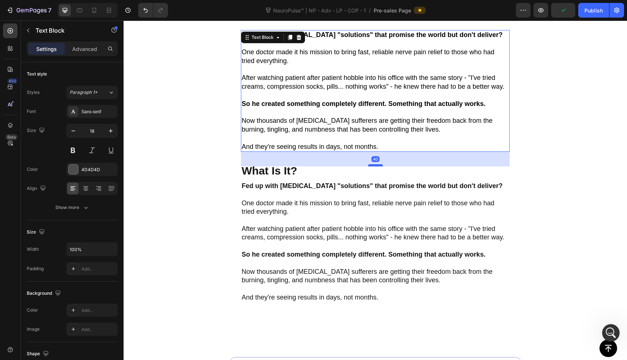
click at [368, 166] on div at bounding box center [375, 165] width 15 height 2
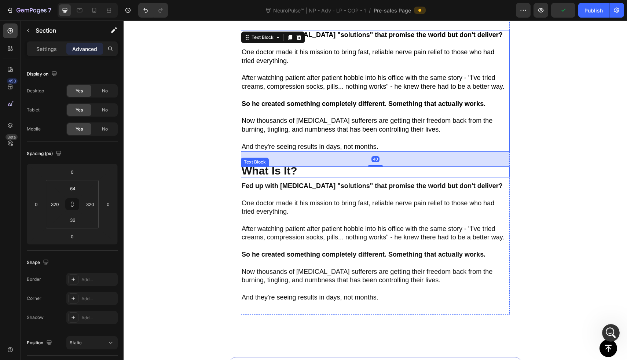
click at [197, 168] on div "Image Fed up with neuropathy "solutions" that promise the world but don't deliv…" at bounding box center [375, 98] width 503 height 460
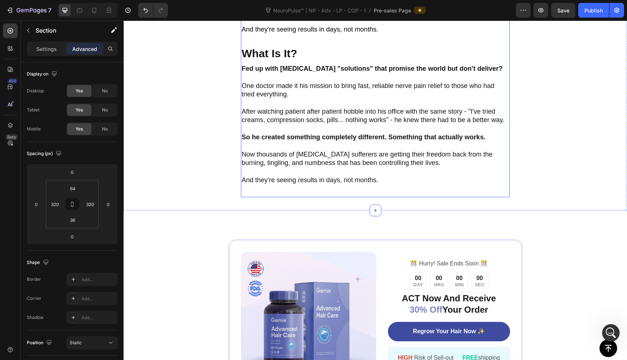
scroll to position [443, 0]
click at [305, 167] on p "Now thousands of [MEDICAL_DATA] sufferers are getting their freedom back from t…" at bounding box center [375, 158] width 267 height 17
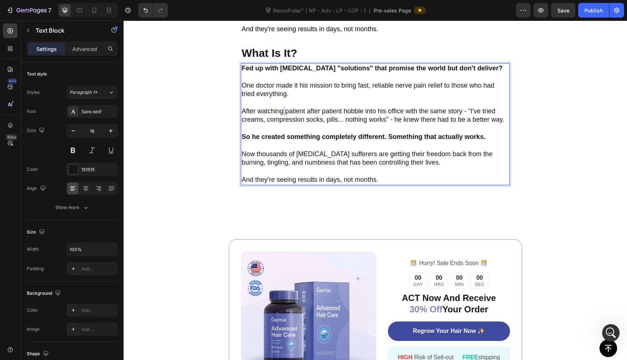
click at [282, 114] on p "After watching patient after patient hobble into his office with the same story…" at bounding box center [375, 115] width 267 height 17
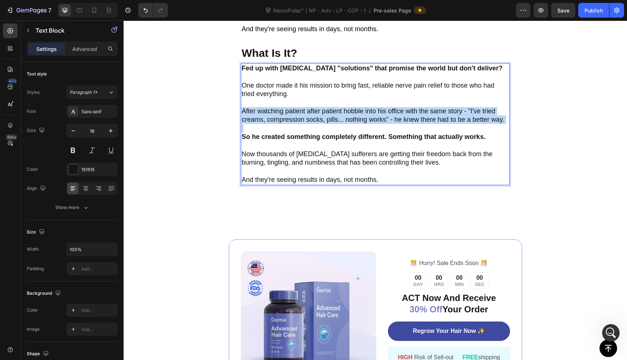
click at [282, 114] on p "After watching patient after patient hobble into his office with the same story…" at bounding box center [375, 115] width 267 height 17
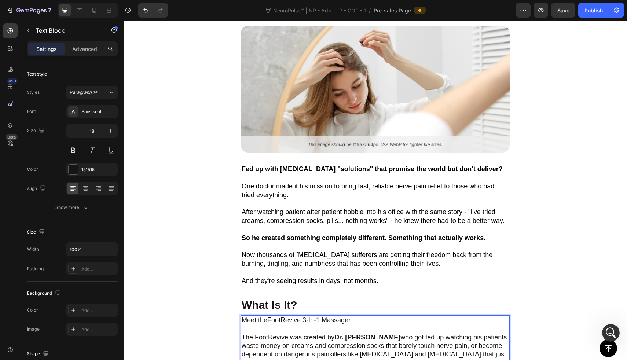
scroll to position [168, 0]
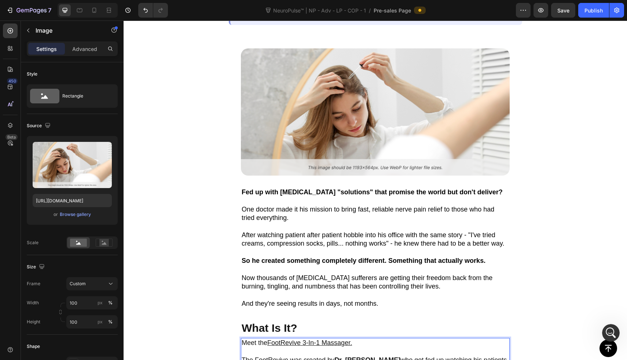
click at [335, 90] on img at bounding box center [375, 111] width 269 height 127
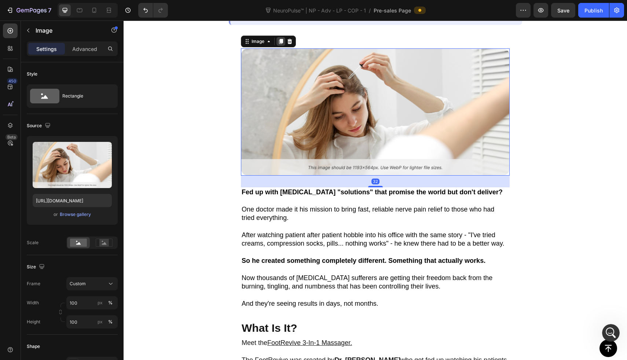
click at [282, 40] on icon at bounding box center [281, 41] width 4 height 5
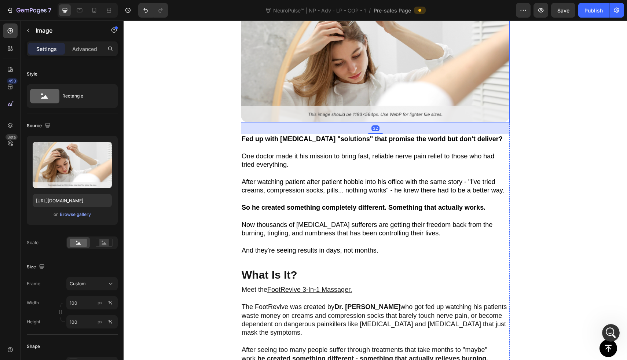
scroll to position [404, 0]
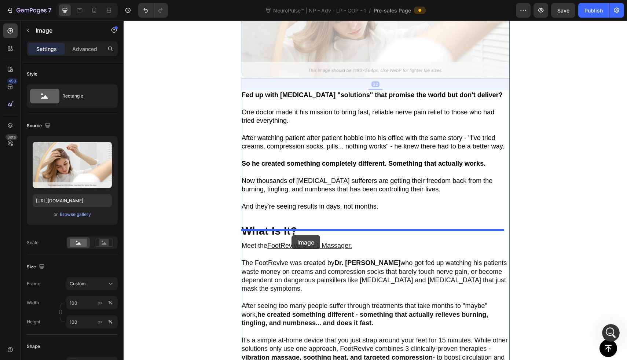
drag, startPoint x: 323, startPoint y: 58, endPoint x: 291, endPoint y: 235, distance: 179.9
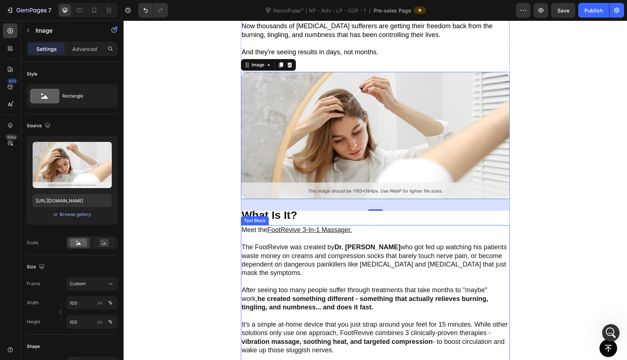
scroll to position [412, 0]
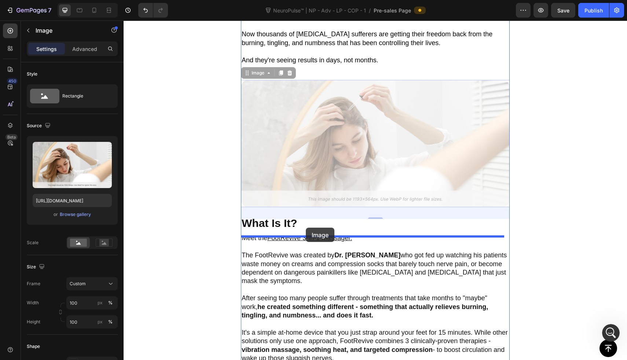
drag, startPoint x: 329, startPoint y: 110, endPoint x: 306, endPoint y: 228, distance: 119.9
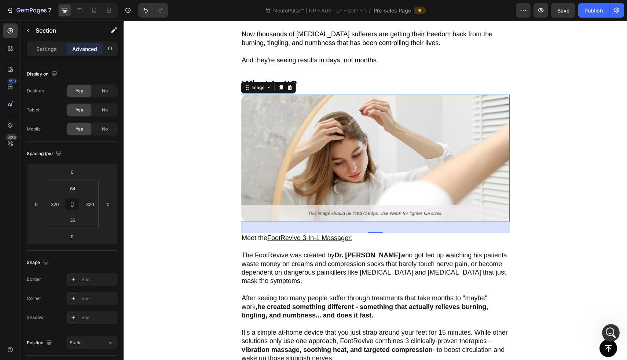
click at [213, 177] on div "Image Fed up with neuropathy "solutions" that promise the world but don't deliv…" at bounding box center [375, 106] width 503 height 650
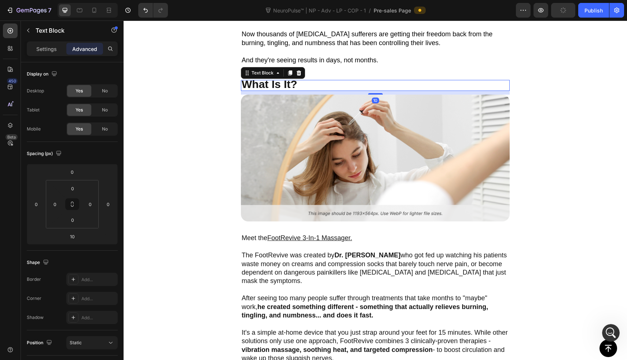
click at [323, 91] on div "What Is It?" at bounding box center [375, 85] width 269 height 11
click at [227, 129] on div "Image Fed up with neuropathy "solutions" that promise the world but don't deliv…" at bounding box center [375, 106] width 503 height 650
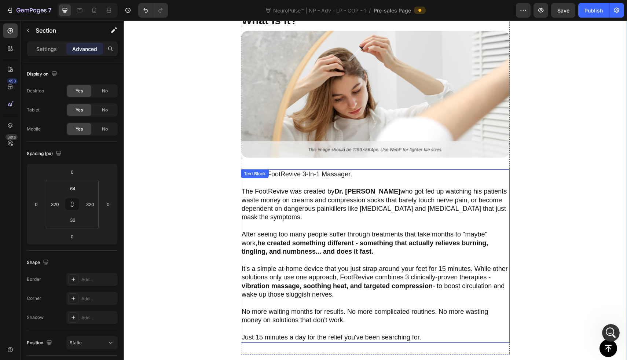
scroll to position [404, 0]
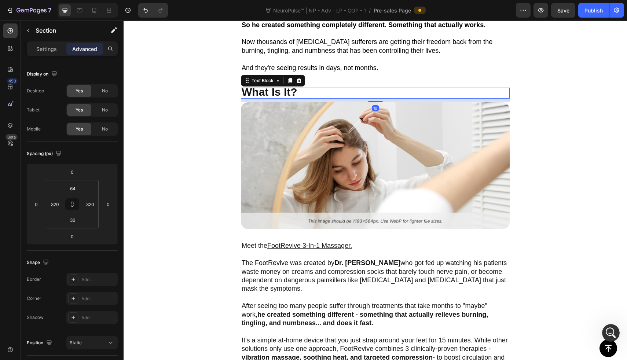
click at [271, 98] on strong "What Is It?" at bounding box center [270, 92] width 56 height 12
click at [286, 87] on div "Text Block" at bounding box center [273, 81] width 64 height 12
click at [288, 85] on div at bounding box center [290, 80] width 9 height 9
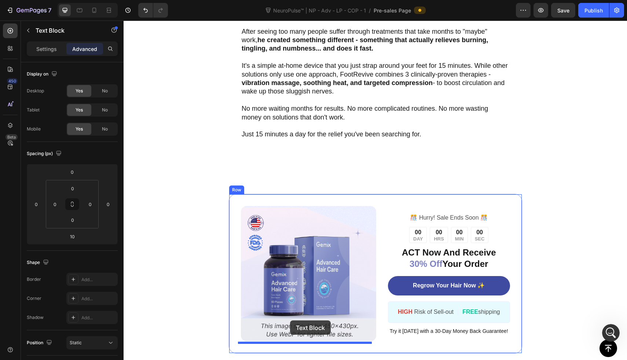
scroll to position [702, 0]
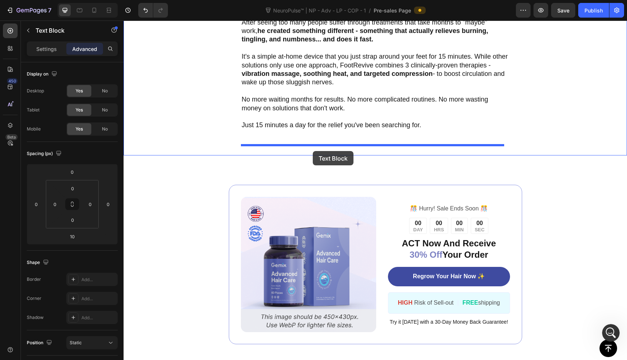
drag, startPoint x: 291, startPoint y: 113, endPoint x: 313, endPoint y: 151, distance: 44.0
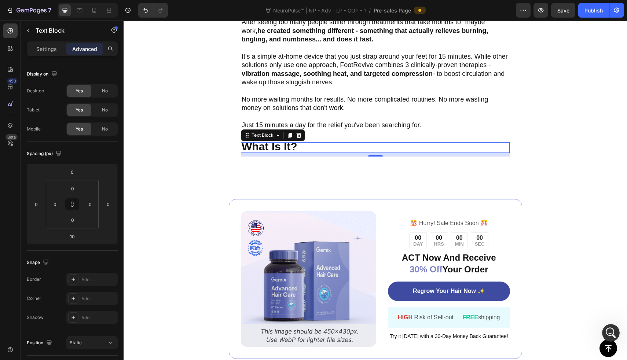
click at [294, 147] on strong "What Is It?" at bounding box center [270, 146] width 56 height 12
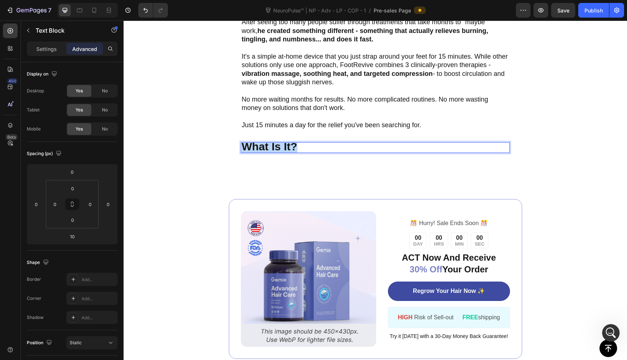
click at [294, 147] on strong "What Is It?" at bounding box center [270, 146] width 56 height 12
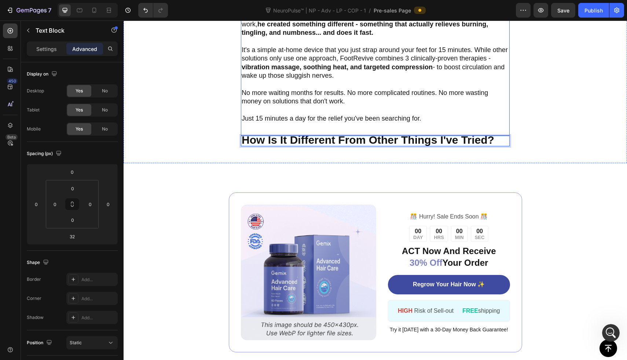
click at [337, 86] on p "Rich Text Editor. Editing area: main" at bounding box center [375, 84] width 267 height 8
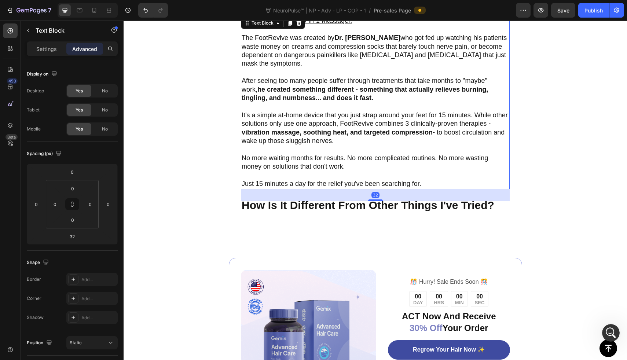
scroll to position [598, 0]
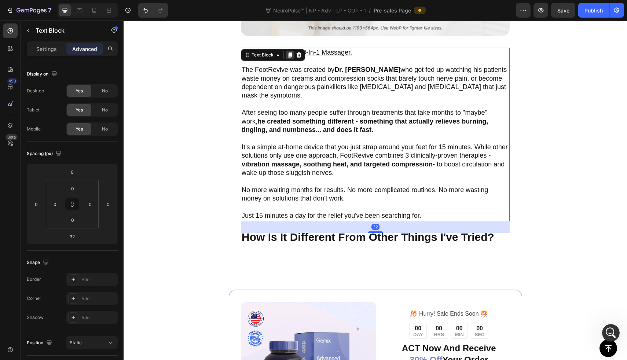
click at [291, 57] on icon at bounding box center [290, 55] width 4 height 5
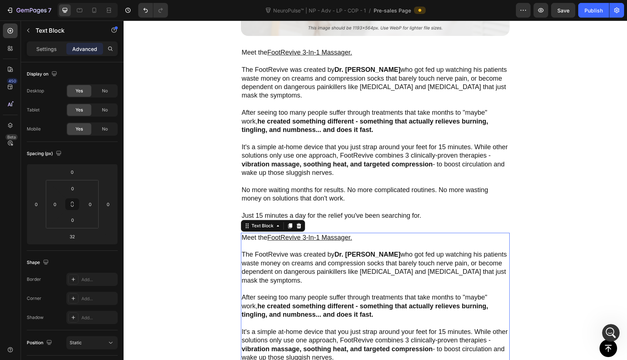
scroll to position [781, 0]
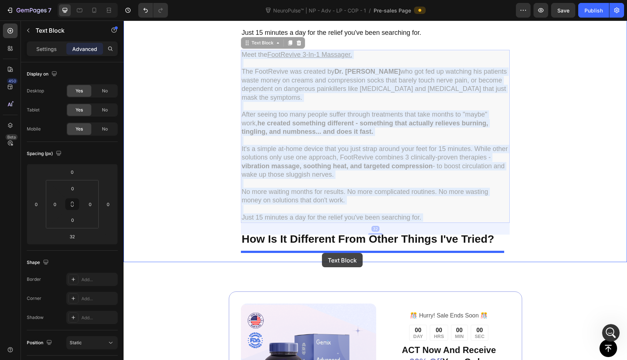
drag, startPoint x: 337, startPoint y: 121, endPoint x: 322, endPoint y: 253, distance: 132.9
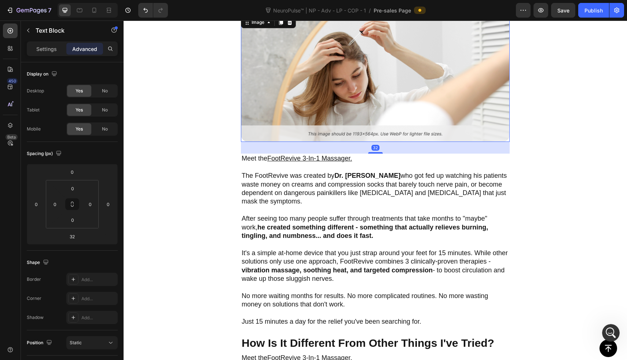
click at [330, 99] on img at bounding box center [375, 78] width 269 height 127
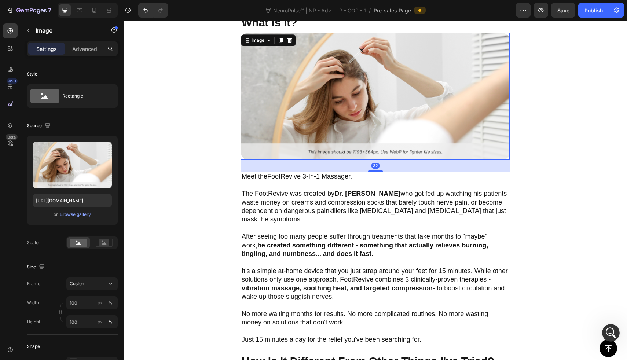
scroll to position [459, 0]
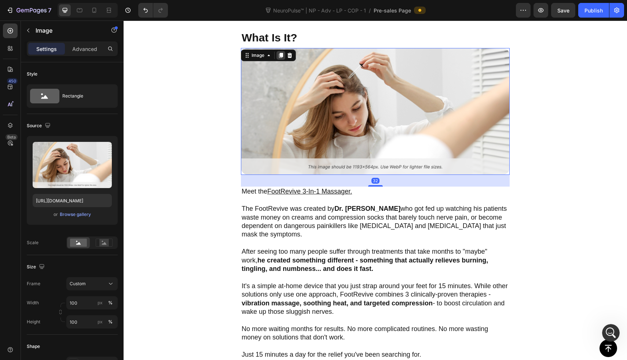
click at [282, 58] on icon at bounding box center [281, 55] width 4 height 5
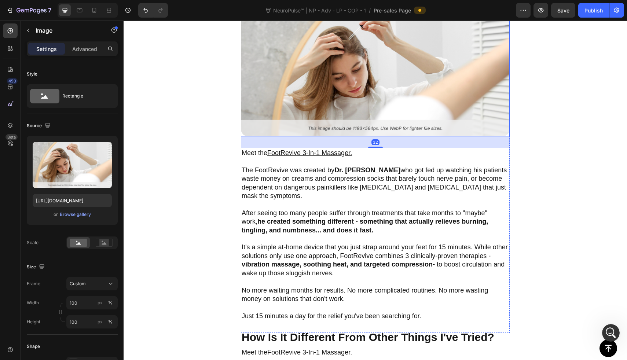
scroll to position [669, 0]
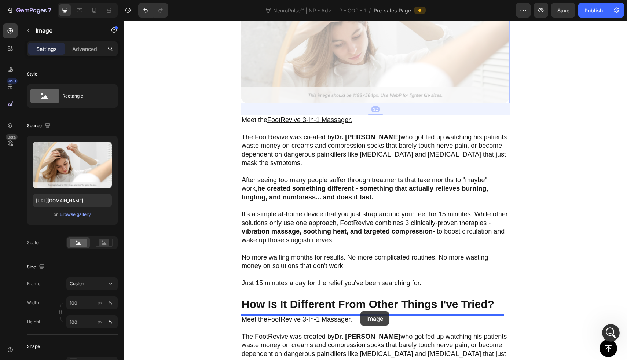
drag, startPoint x: 375, startPoint y: 69, endPoint x: 360, endPoint y: 311, distance: 243.1
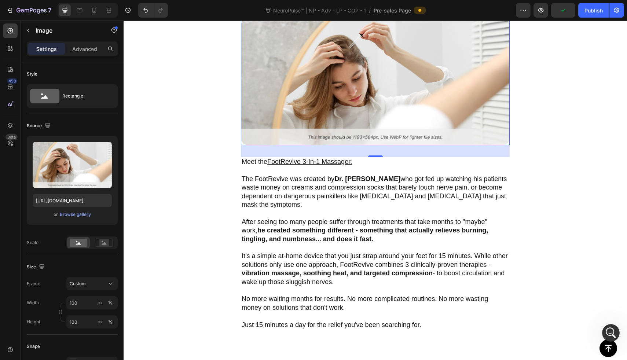
scroll to position [855, 0]
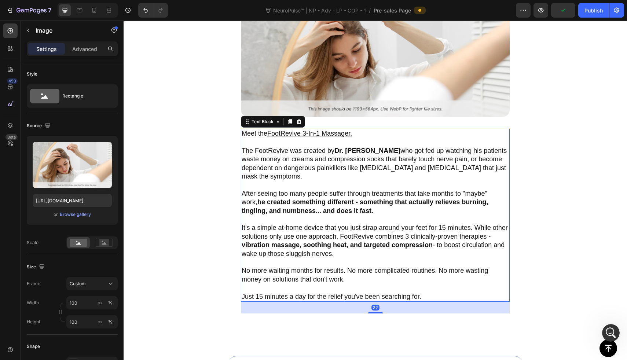
click at [360, 180] on p "The FootRevive was created by Dr. [PERSON_NAME] who got fed up watching his pat…" at bounding box center [375, 164] width 267 height 34
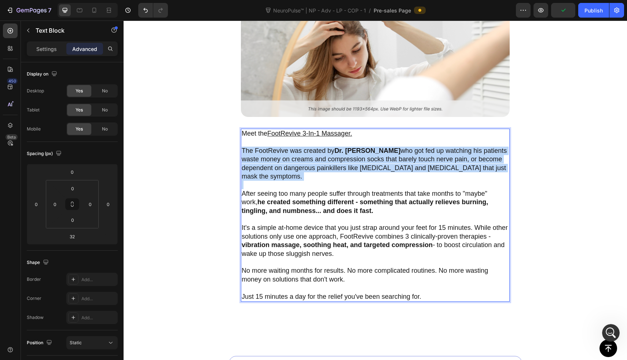
click at [360, 180] on p "The FootRevive was created by Dr. [PERSON_NAME] who got fed up watching his pat…" at bounding box center [375, 164] width 267 height 34
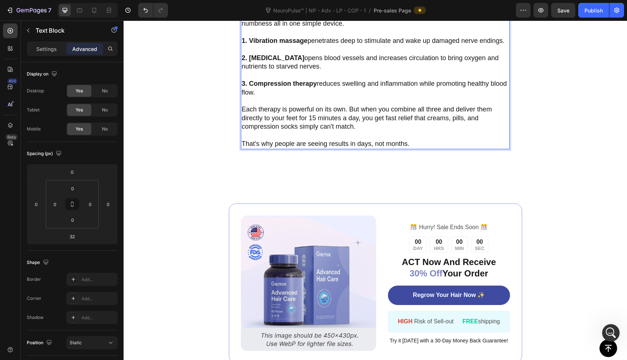
scroll to position [1062, 0]
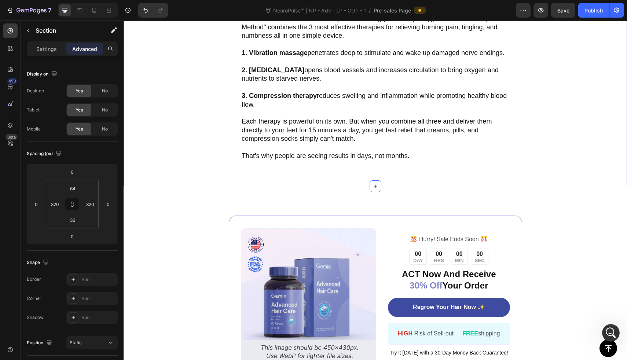
scroll to position [1020, 0]
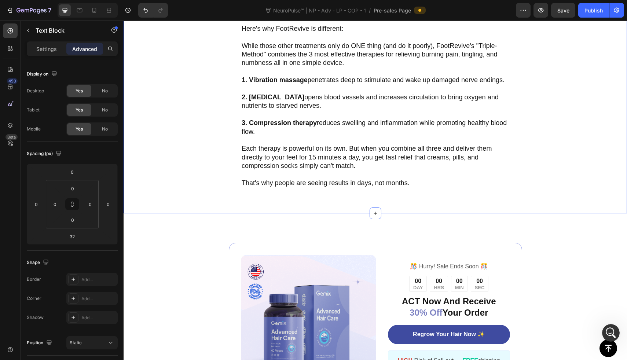
click at [382, 170] on p "Each therapy is powerful on its own. But when you combine all three and deliver…" at bounding box center [375, 157] width 267 height 26
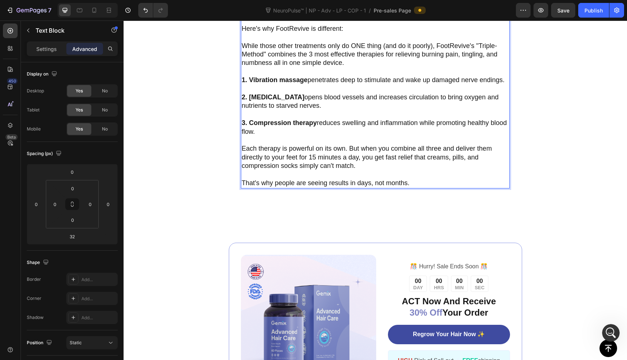
scroll to position [866, 0]
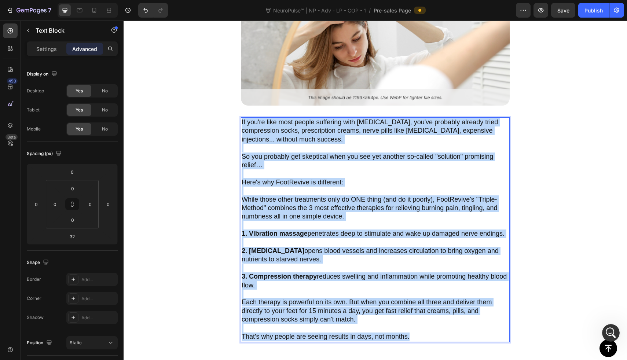
click at [242, 123] on p "If you're like most people suffering with [MEDICAL_DATA], you've probably alrea…" at bounding box center [375, 131] width 267 height 26
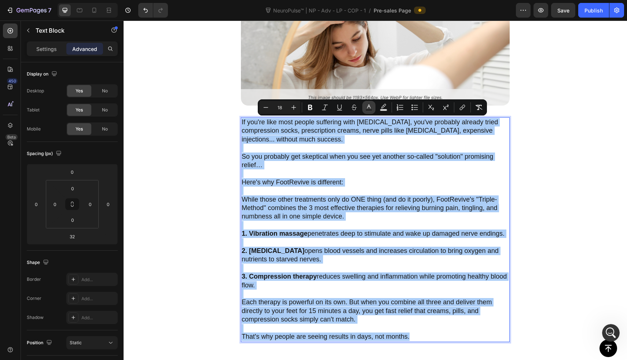
click at [369, 107] on icon "Editor contextual toolbar" at bounding box center [368, 107] width 7 height 7
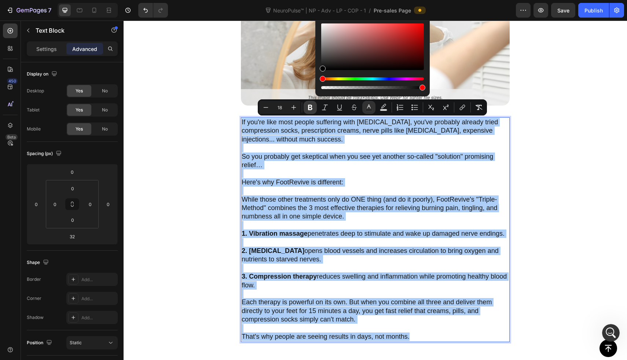
drag, startPoint x: 328, startPoint y: 63, endPoint x: 304, endPoint y: 106, distance: 48.6
click at [304, 106] on div "Minus 18 Plus Bold Italic Underline Strikethrough Text Color Text Background Co…" at bounding box center [372, 107] width 229 height 16
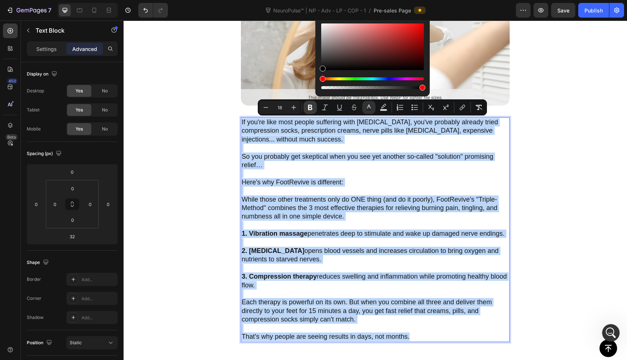
type input "000000"
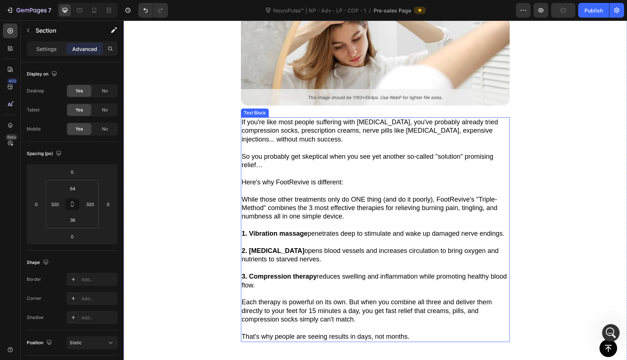
scroll to position [1045, 0]
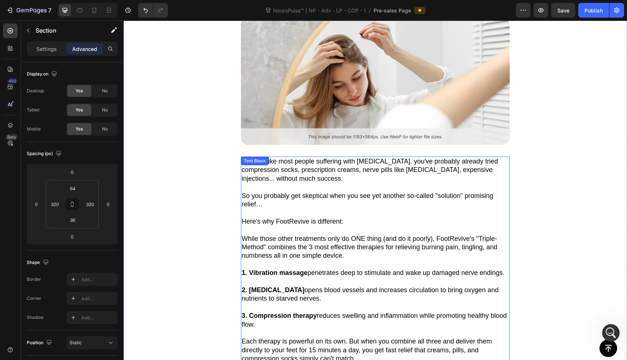
click at [381, 99] on img at bounding box center [375, 81] width 269 height 127
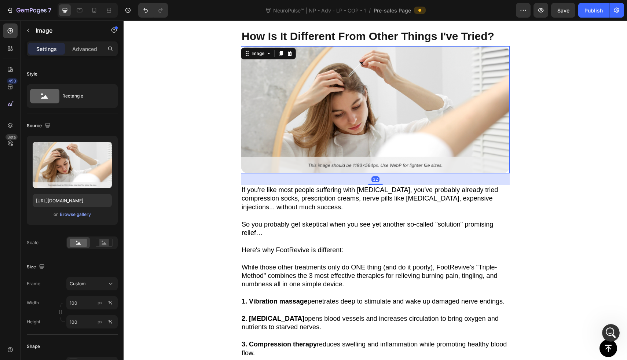
scroll to position [780, 0]
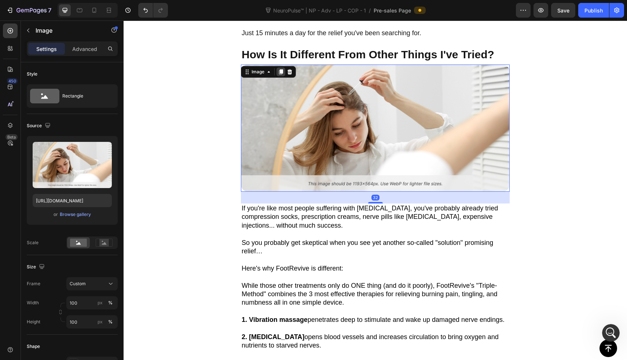
click at [282, 74] on icon at bounding box center [281, 72] width 4 height 5
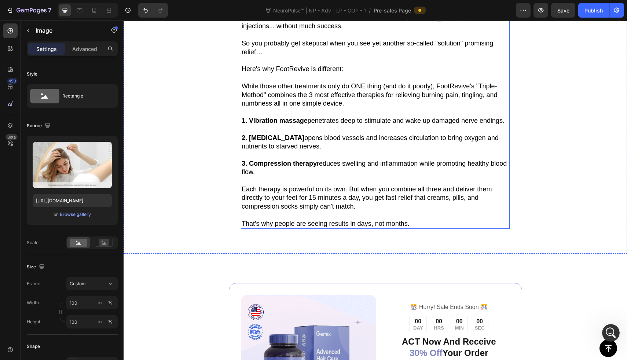
scroll to position [1057, 0]
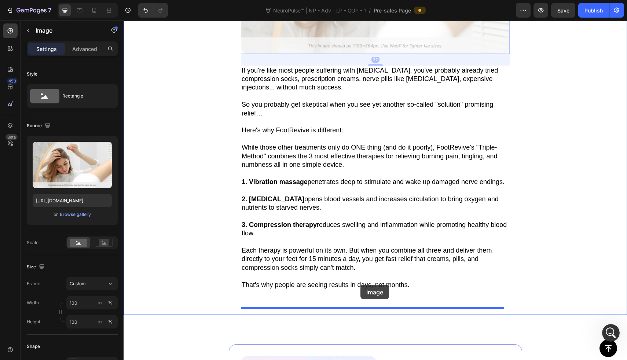
drag, startPoint x: 387, startPoint y: 33, endPoint x: 360, endPoint y: 285, distance: 253.6
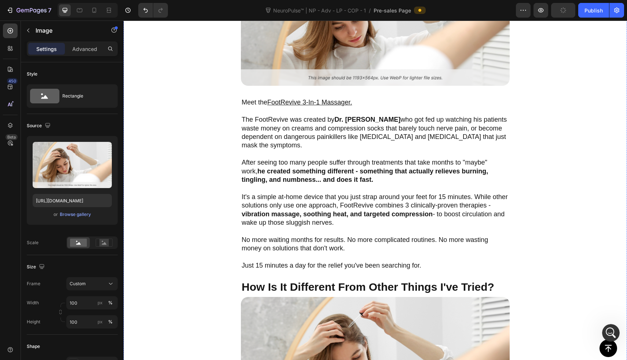
scroll to position [574, 0]
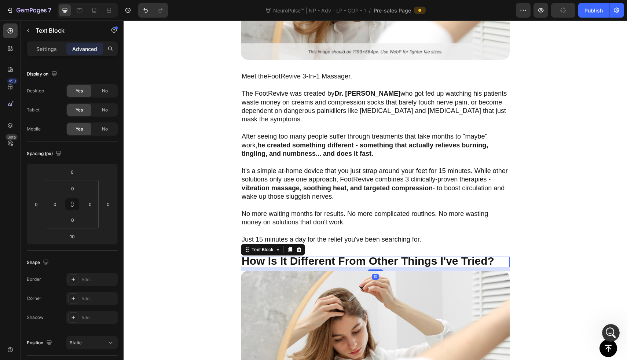
click at [299, 259] on strong "How Is It Different From Other Things I've Tried?" at bounding box center [368, 261] width 253 height 12
click at [290, 250] on icon at bounding box center [290, 249] width 4 height 5
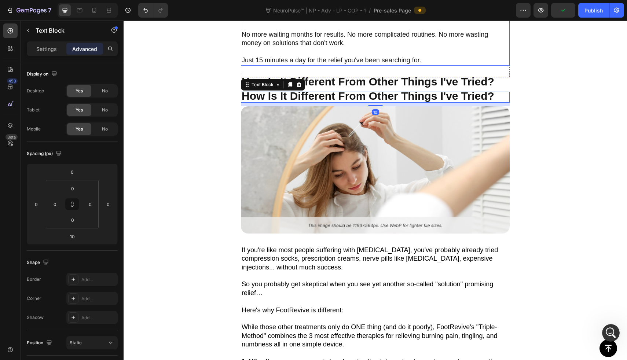
scroll to position [793, 0]
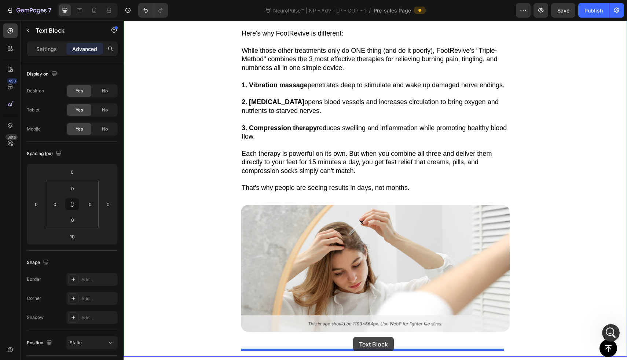
drag, startPoint x: 399, startPoint y: 62, endPoint x: 353, endPoint y: 337, distance: 279.2
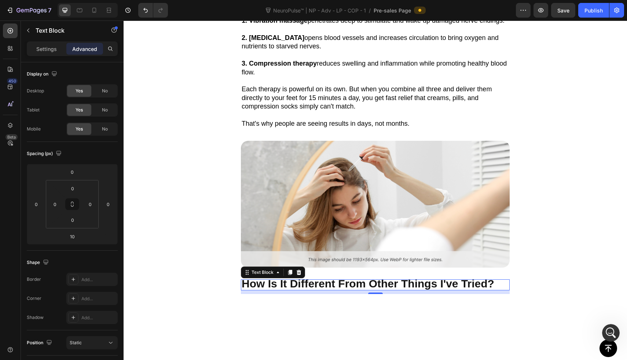
scroll to position [1194, 0]
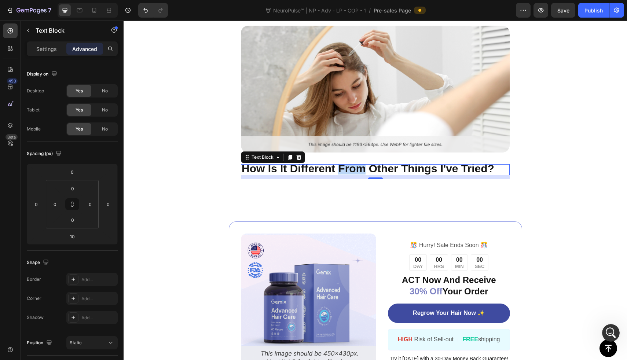
click at [356, 175] on strong "How Is It Different From Other Things I've Tried?" at bounding box center [368, 168] width 253 height 12
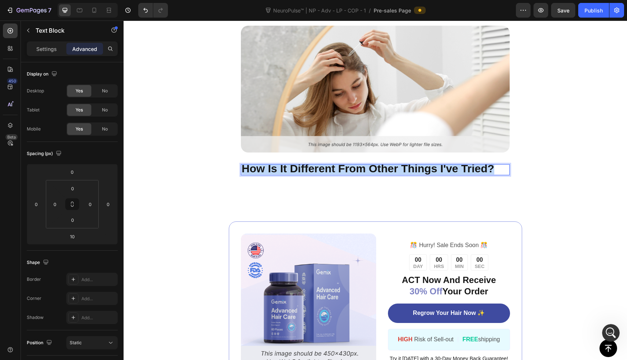
click at [356, 175] on strong "How Is It Different From Other Things I've Tried?" at bounding box center [368, 168] width 253 height 12
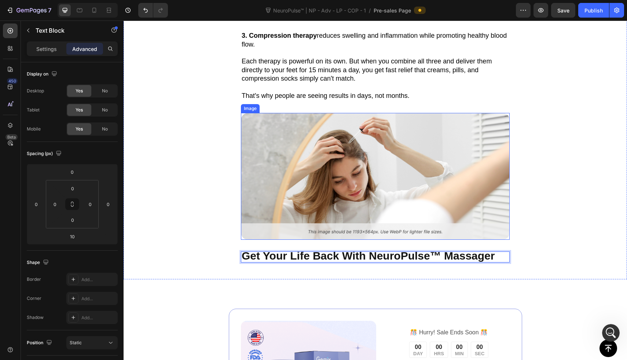
scroll to position [1109, 0]
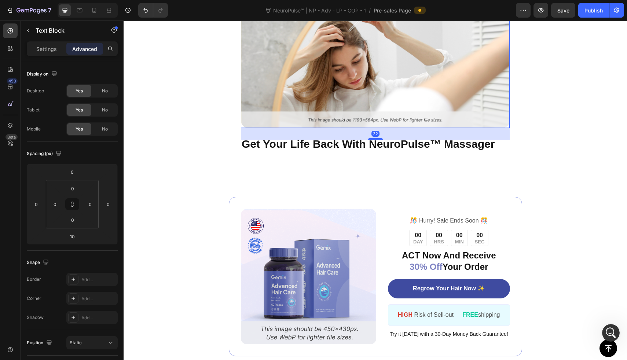
click at [344, 83] on img at bounding box center [375, 64] width 269 height 127
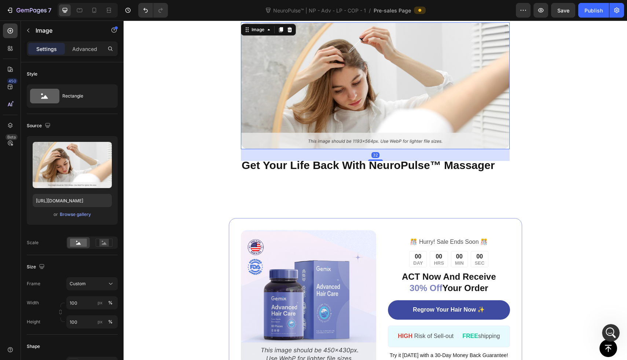
scroll to position [1185, 0]
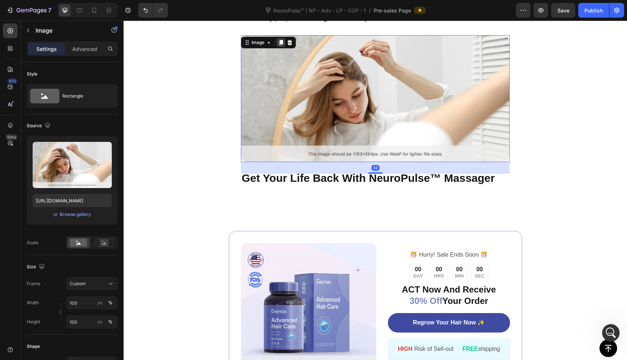
click at [278, 45] on icon at bounding box center [281, 43] width 6 height 6
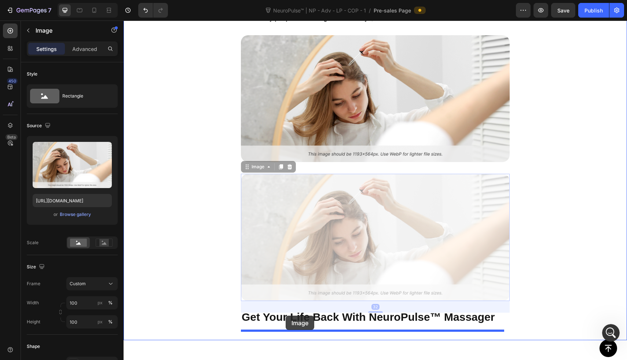
drag, startPoint x: 286, startPoint y: 186, endPoint x: 286, endPoint y: 317, distance: 130.9
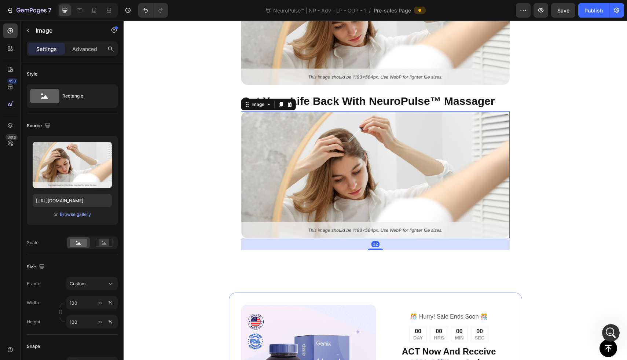
scroll to position [1268, 0]
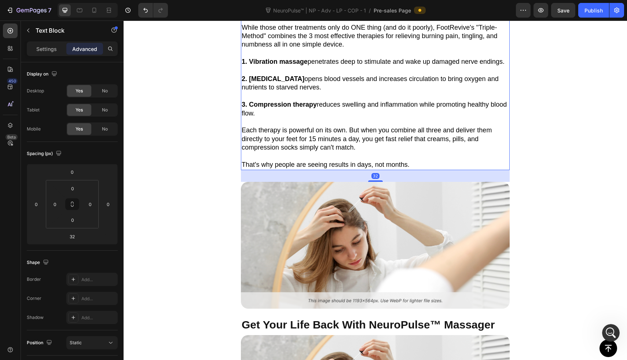
click at [345, 118] on p "3. Compression therapy reduces swelling and inflammation while promoting health…" at bounding box center [375, 108] width 267 height 17
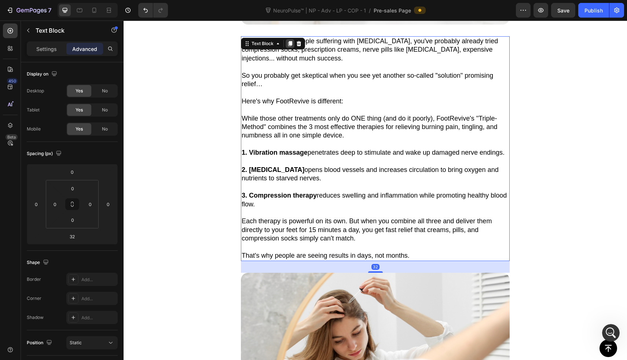
click at [290, 43] on icon at bounding box center [290, 43] width 4 height 5
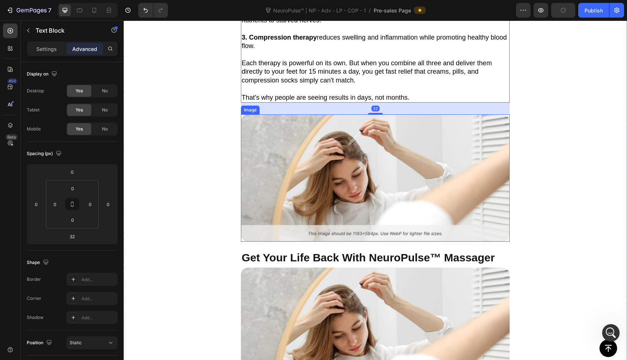
scroll to position [1344, 0]
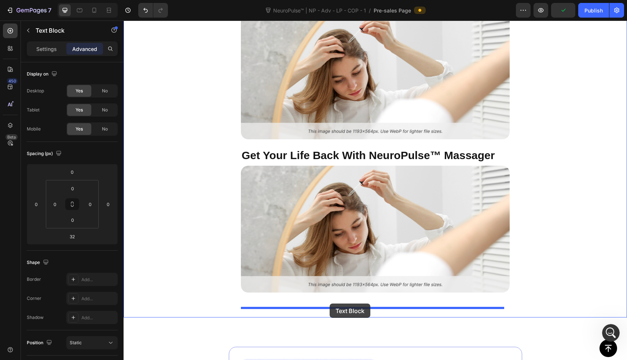
drag, startPoint x: 376, startPoint y: 74, endPoint x: 330, endPoint y: 304, distance: 234.2
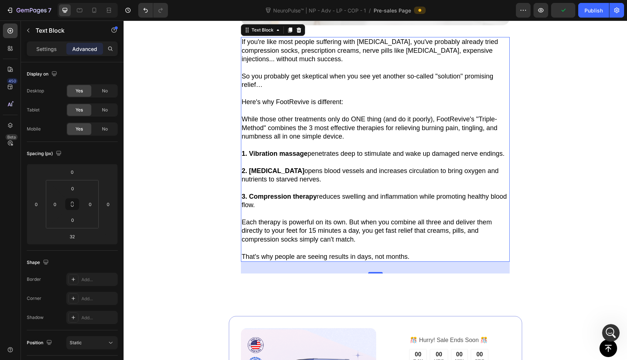
scroll to position [1454, 0]
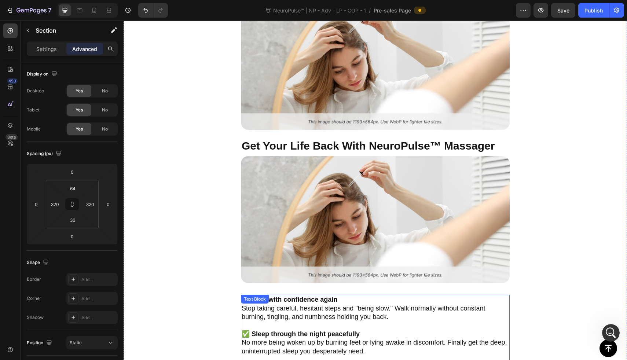
scroll to position [1210, 0]
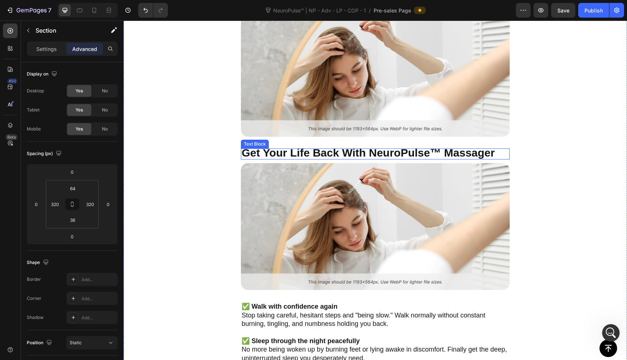
click at [333, 155] on strong "Get Your Life Back With NeuroPulse™ Massager" at bounding box center [368, 153] width 253 height 12
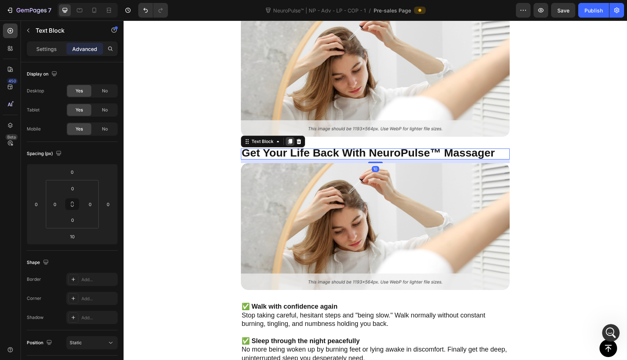
click at [293, 146] on div at bounding box center [290, 141] width 9 height 9
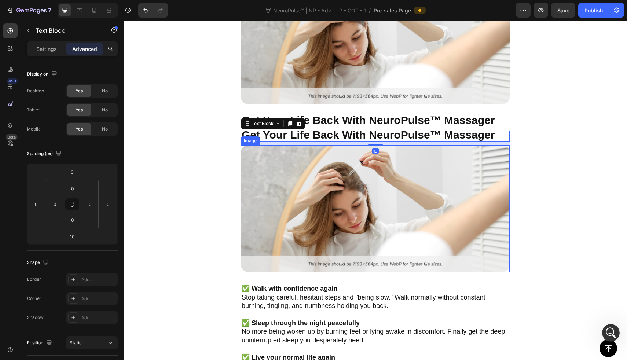
scroll to position [1274, 0]
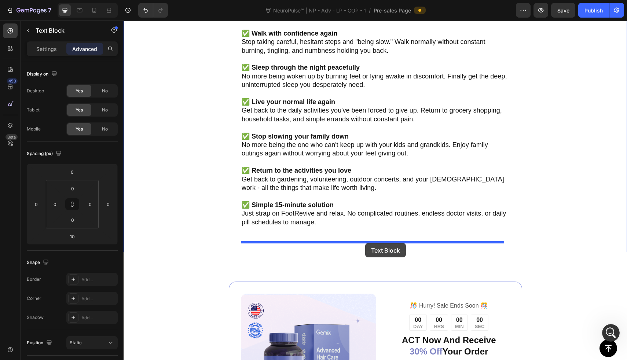
drag, startPoint x: 386, startPoint y: 108, endPoint x: 365, endPoint y: 243, distance: 136.6
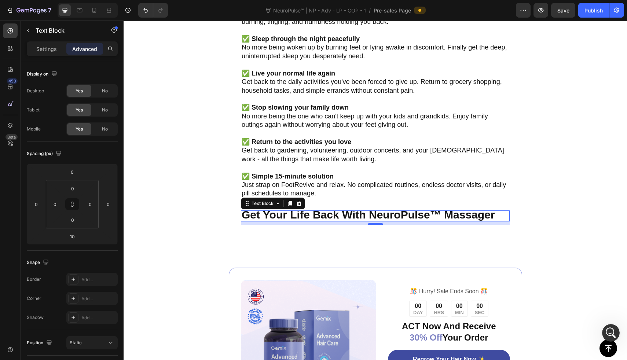
scroll to position [1524, 0]
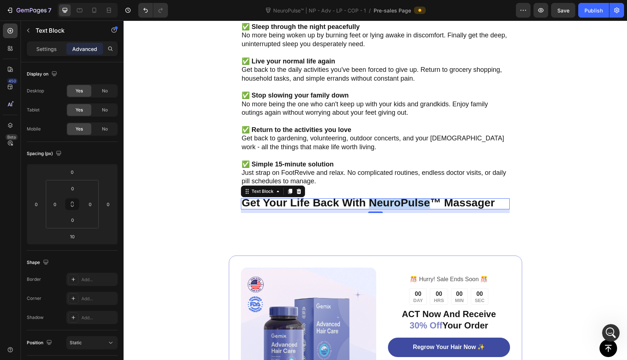
click at [368, 206] on strong "Get Your Life Back With NeuroPulse™ Massager" at bounding box center [368, 203] width 253 height 12
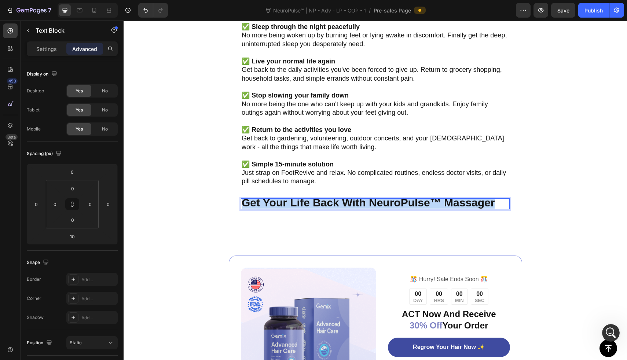
click at [368, 206] on strong "Get Your Life Back With NeuroPulse™ Massager" at bounding box center [368, 203] width 253 height 12
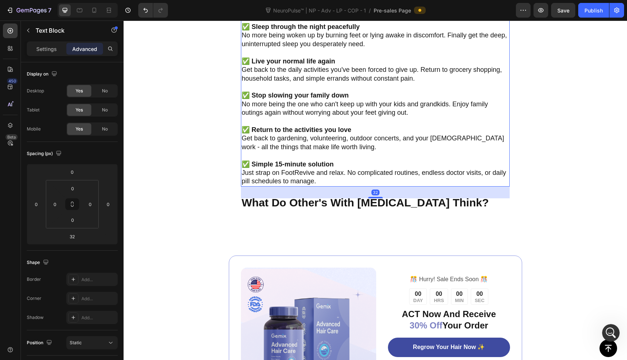
click at [312, 88] on p "Rich Text Editor. Editing area: main" at bounding box center [375, 87] width 267 height 8
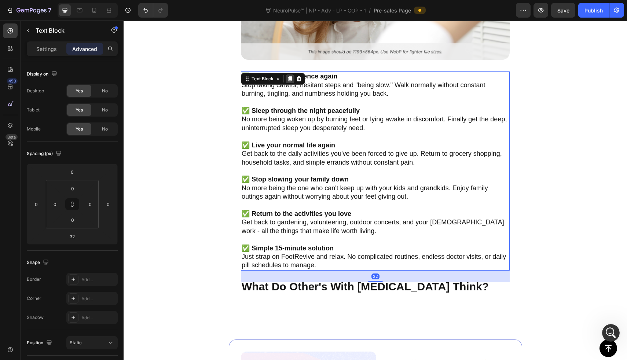
click at [290, 82] on icon at bounding box center [290, 79] width 4 height 5
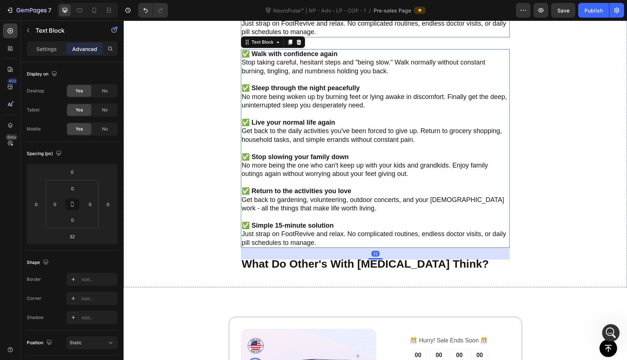
scroll to position [1680, 0]
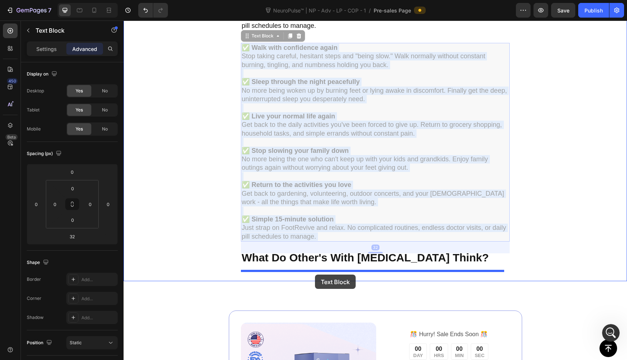
drag, startPoint x: 315, startPoint y: 139, endPoint x: 315, endPoint y: 275, distance: 135.6
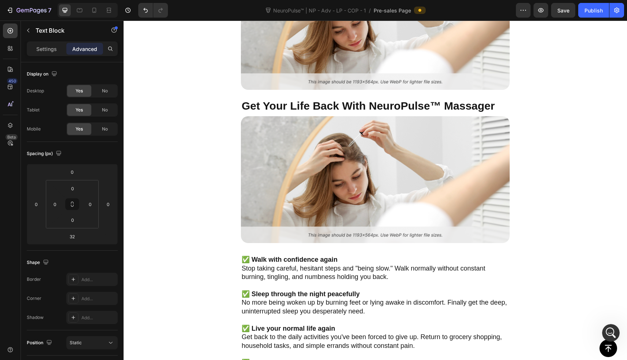
scroll to position [1225, 0]
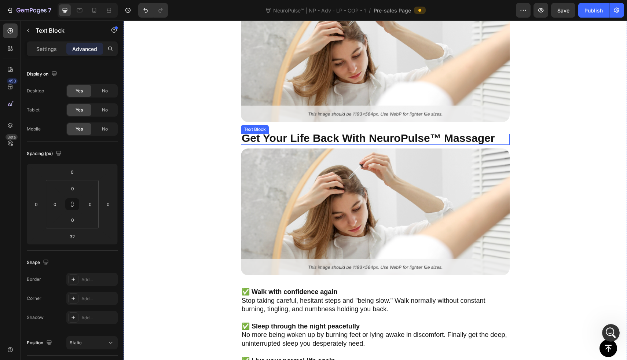
click at [347, 169] on img at bounding box center [375, 211] width 269 height 127
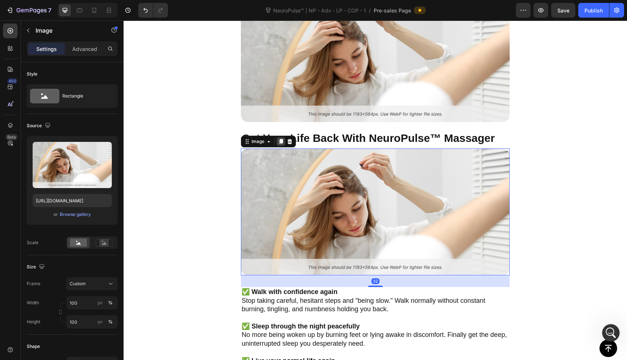
click at [280, 144] on icon at bounding box center [281, 141] width 4 height 5
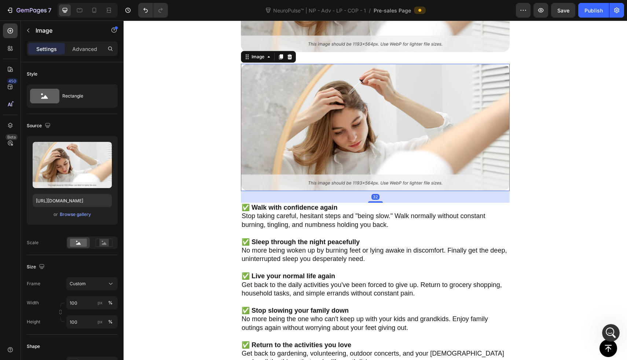
scroll to position [1469, 0]
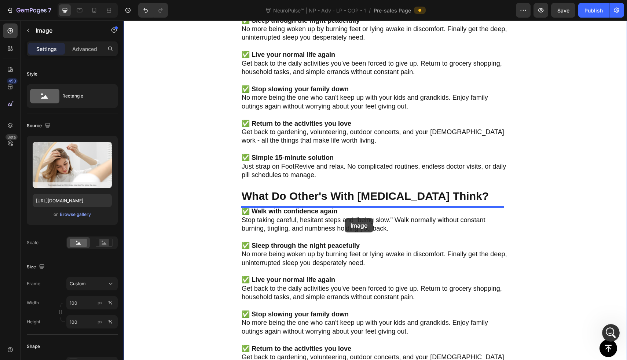
drag, startPoint x: 358, startPoint y: 131, endPoint x: 345, endPoint y: 218, distance: 88.2
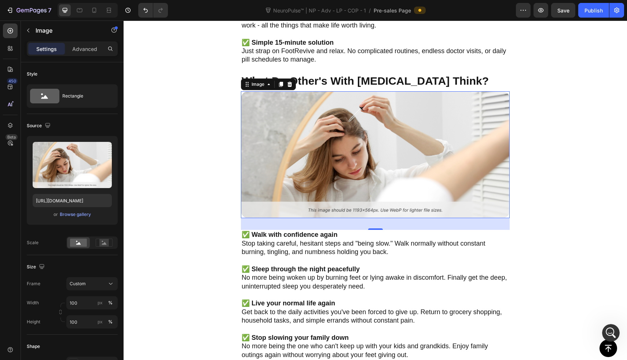
scroll to position [1676, 0]
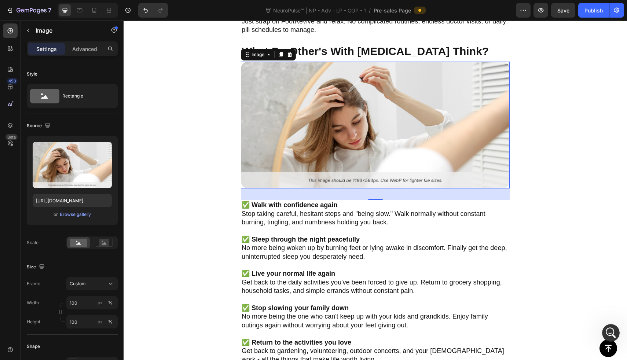
click at [343, 222] on p "Stop taking careful, hesitant steps and "being slow." Walk normally without con…" at bounding box center [375, 218] width 267 height 17
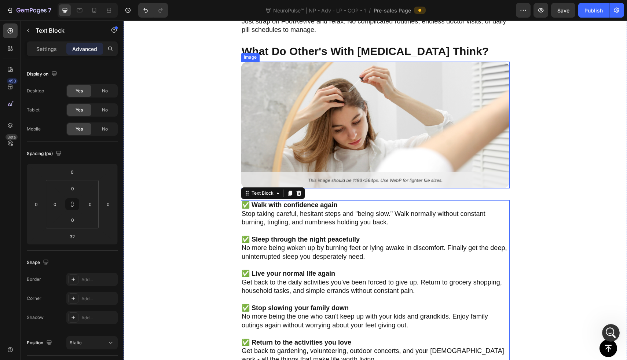
scroll to position [1664, 0]
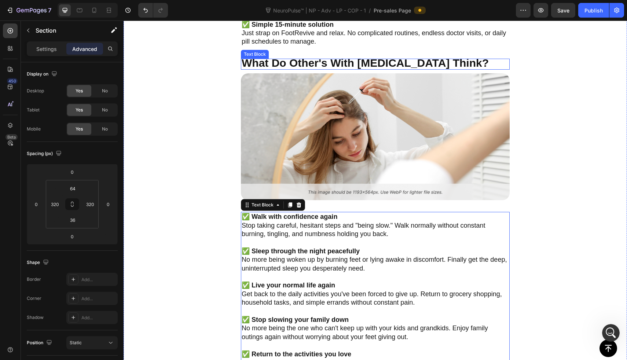
click at [295, 69] on strong "What Do Other's With [MEDICAL_DATA] Think?" at bounding box center [365, 63] width 247 height 12
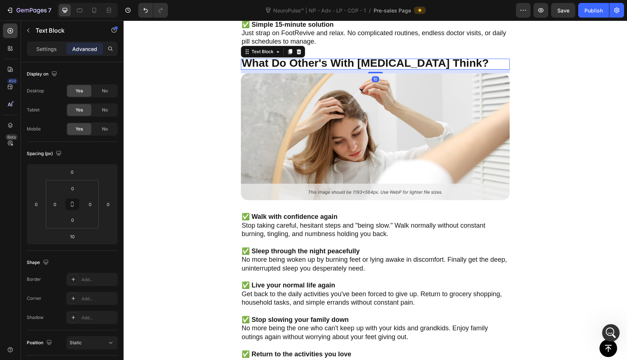
click at [289, 55] on icon at bounding box center [290, 52] width 6 height 6
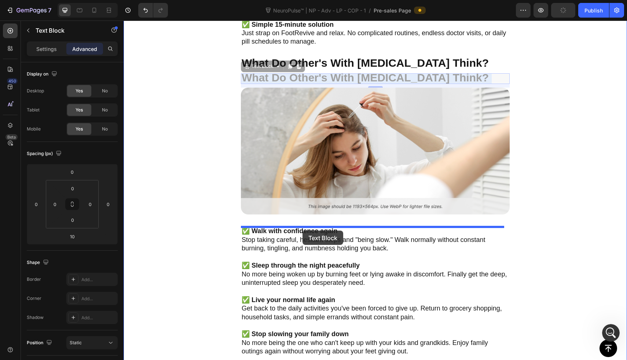
drag, startPoint x: 325, startPoint y: 84, endPoint x: 302, endPoint y: 231, distance: 148.8
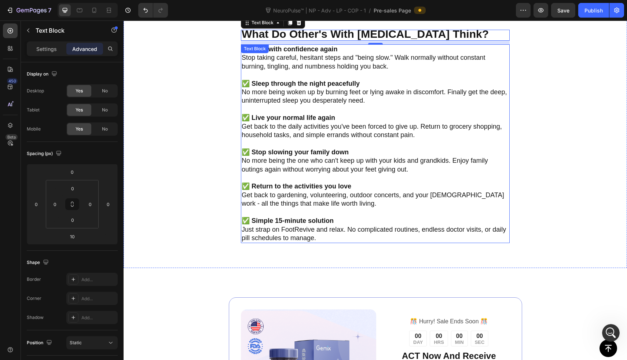
scroll to position [1811, 0]
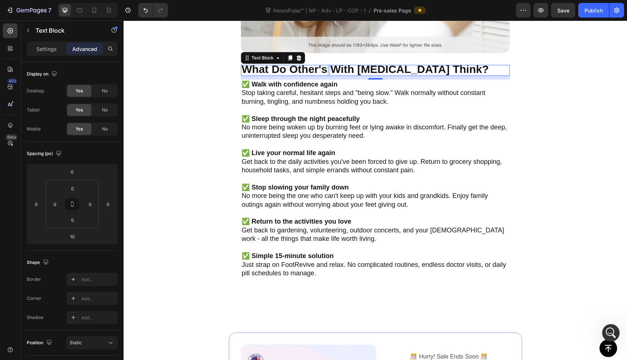
click at [325, 71] on strong "What Do Other's With [MEDICAL_DATA] Think?" at bounding box center [365, 69] width 247 height 12
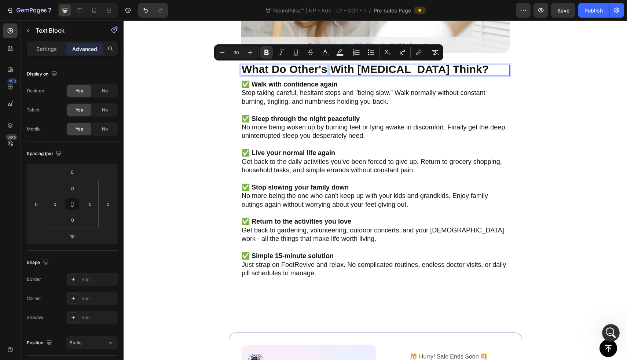
click at [325, 71] on strong "What Do Other's With [MEDICAL_DATA] Think?" at bounding box center [365, 69] width 247 height 12
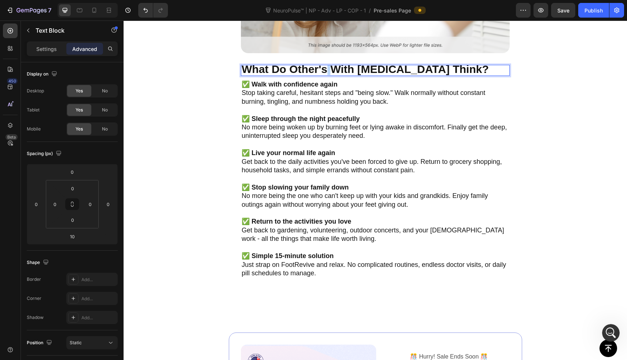
click at [325, 71] on strong "What Do Other's With [MEDICAL_DATA] Think?" at bounding box center [365, 69] width 247 height 12
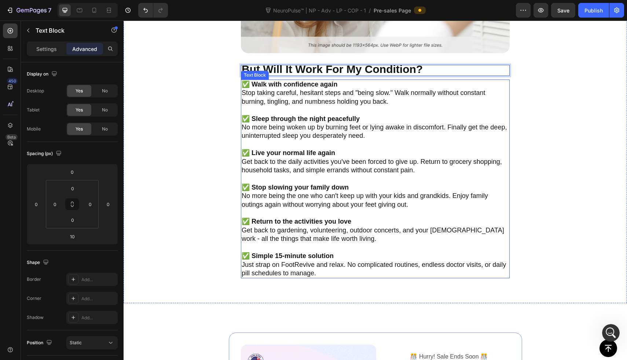
scroll to position [1722, 0]
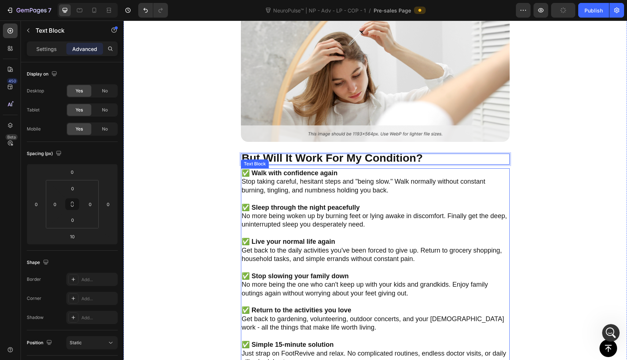
click at [311, 191] on p "Stop taking careful, hesitant steps and "being slow." Walk normally without con…" at bounding box center [375, 185] width 267 height 17
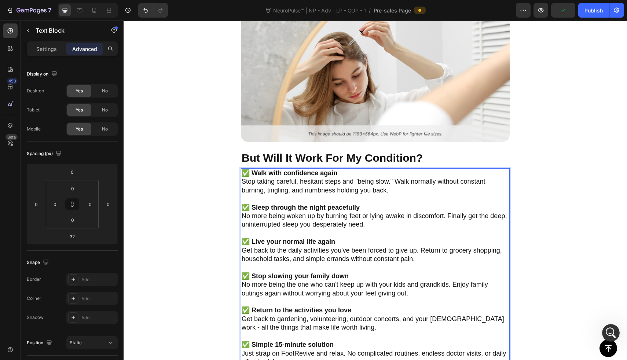
click at [311, 191] on p "Stop taking careful, hesitant steps and "being slow." Walk normally without con…" at bounding box center [375, 185] width 267 height 17
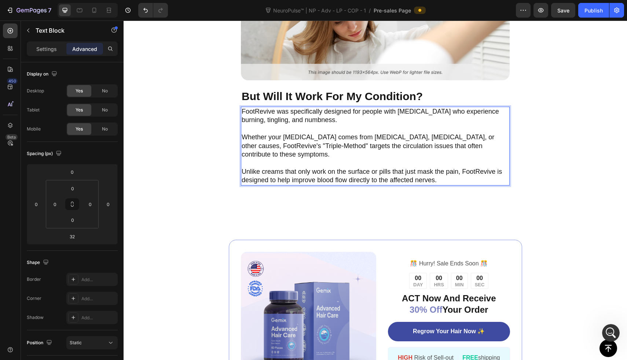
scroll to position [1790, 0]
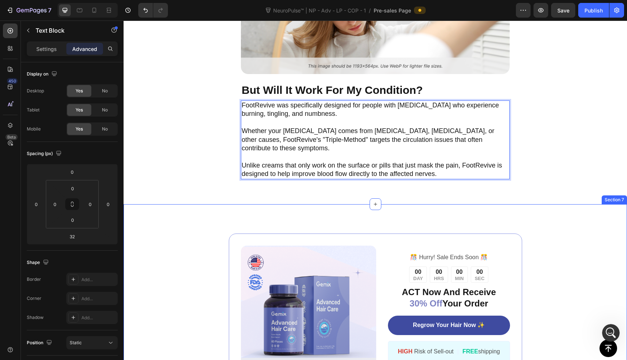
click at [294, 208] on div "Image ️🎊 Hurry! Sale Ends Soon ️🎊 Text Block 00 DAY 00 HRS 00 MIN 00 SEC Countd…" at bounding box center [375, 313] width 503 height 219
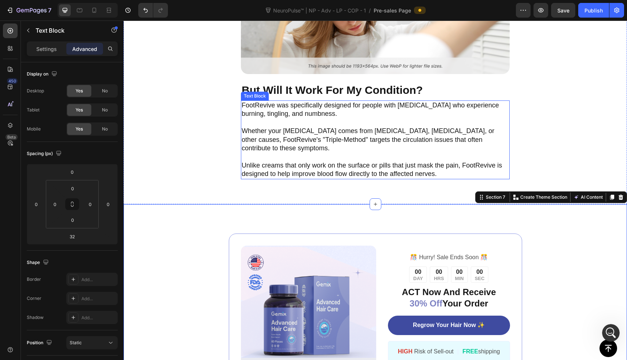
click at [296, 124] on p "Rich Text Editor. Editing area: main" at bounding box center [375, 122] width 267 height 8
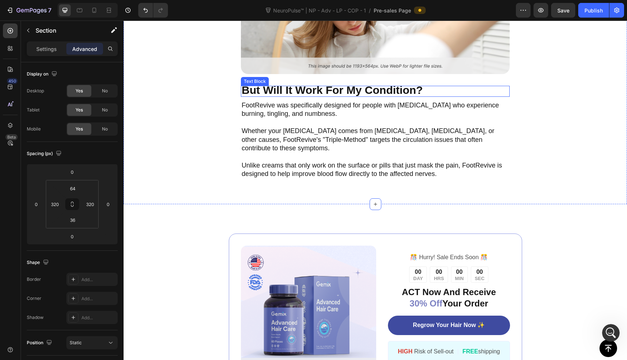
click at [333, 91] on strong "But Will It Work For My Condition?" at bounding box center [332, 90] width 181 height 12
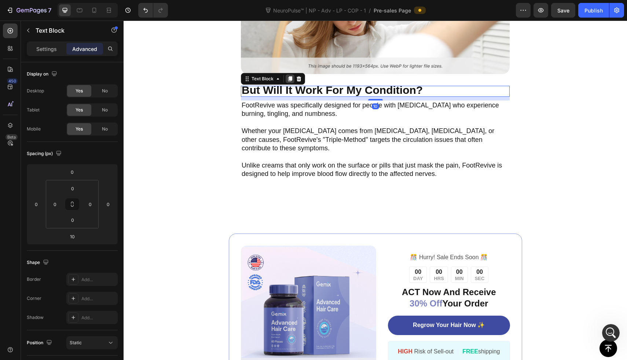
click at [288, 83] on div at bounding box center [290, 78] width 9 height 9
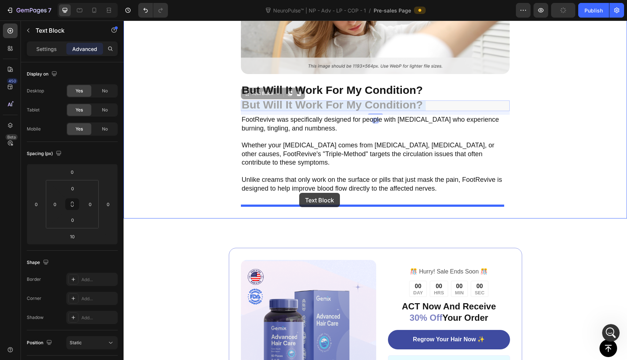
drag, startPoint x: 299, startPoint y: 105, endPoint x: 299, endPoint y: 193, distance: 87.6
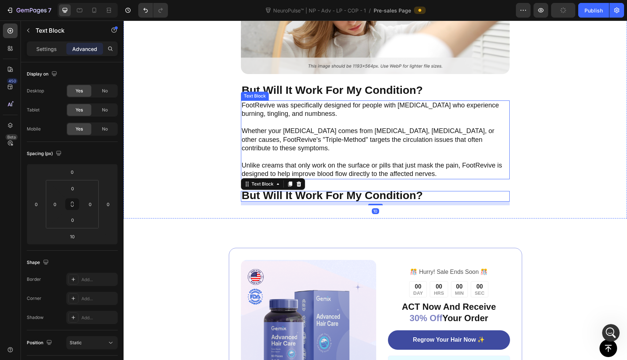
click at [301, 126] on p "Rich Text Editor. Editing area: main" at bounding box center [375, 122] width 267 height 8
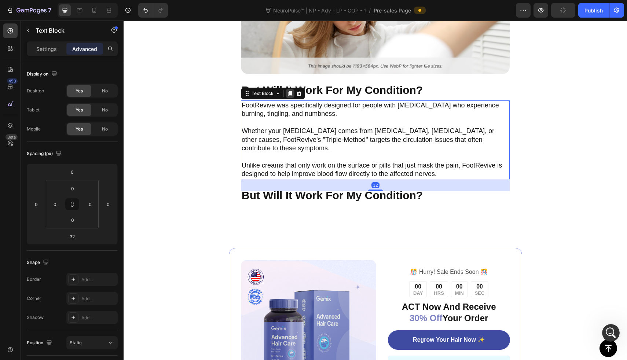
click at [289, 95] on icon at bounding box center [290, 93] width 4 height 5
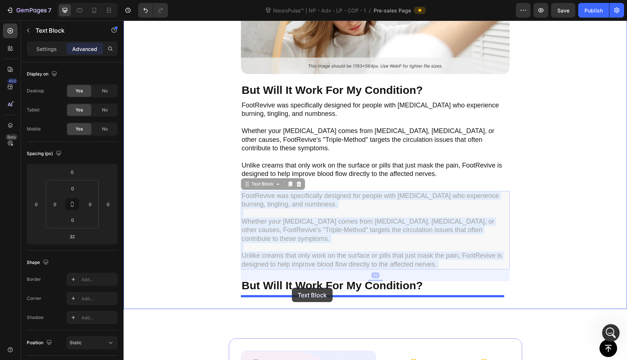
drag, startPoint x: 292, startPoint y: 198, endPoint x: 292, endPoint y: 288, distance: 90.2
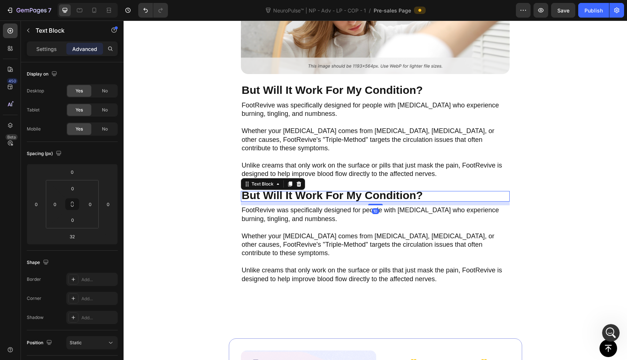
click at [322, 199] on strong "But Will It Work For My Condition?" at bounding box center [332, 195] width 181 height 12
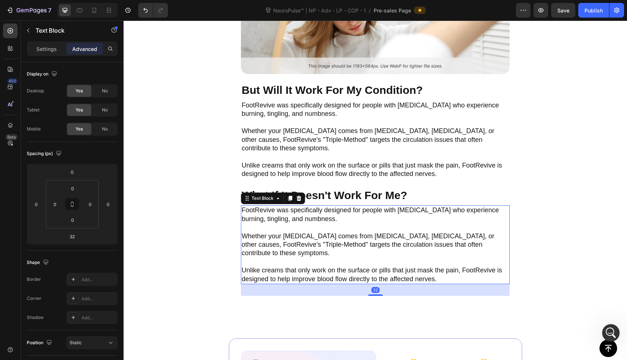
click at [308, 220] on p "FootRevive was specifically designed for people with neuropathy who experience …" at bounding box center [375, 214] width 267 height 17
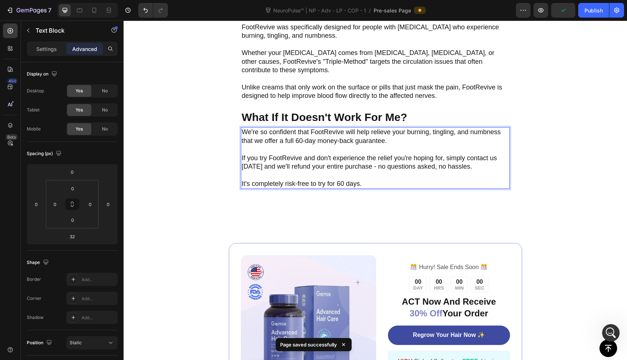
scroll to position [1875, 0]
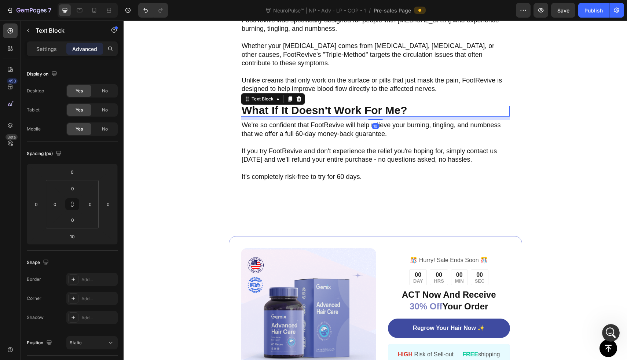
click at [319, 111] on strong "What If It Doesn't Work For Me?" at bounding box center [325, 110] width 166 height 12
click at [288, 98] on icon at bounding box center [290, 98] width 4 height 5
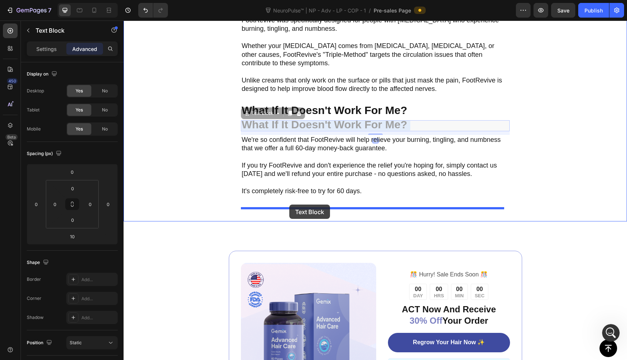
drag, startPoint x: 289, startPoint y: 128, endPoint x: 289, endPoint y: 205, distance: 77.0
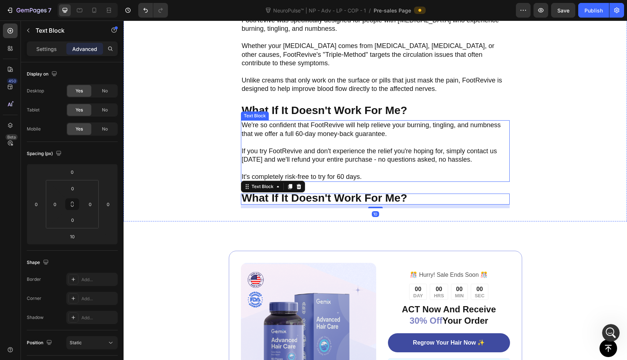
click at [308, 157] on p "If you try FootRevive and don't experience the relief you're hoping for, simply…" at bounding box center [375, 155] width 267 height 17
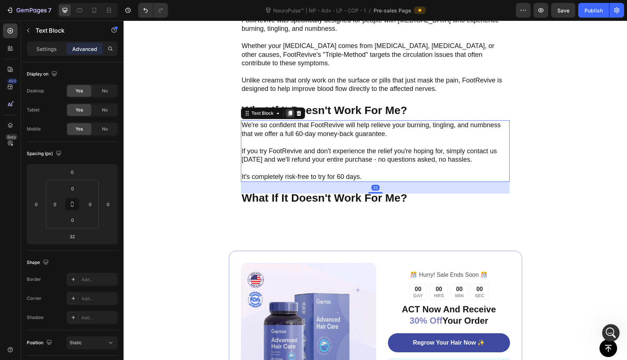
click at [288, 117] on div at bounding box center [290, 113] width 9 height 9
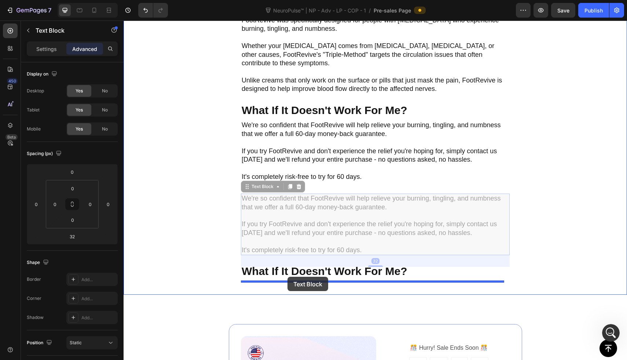
drag, startPoint x: 287, startPoint y: 228, endPoint x: 287, endPoint y: 277, distance: 48.4
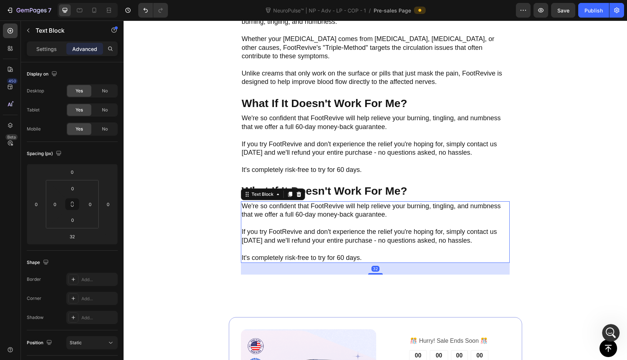
scroll to position [1891, 0]
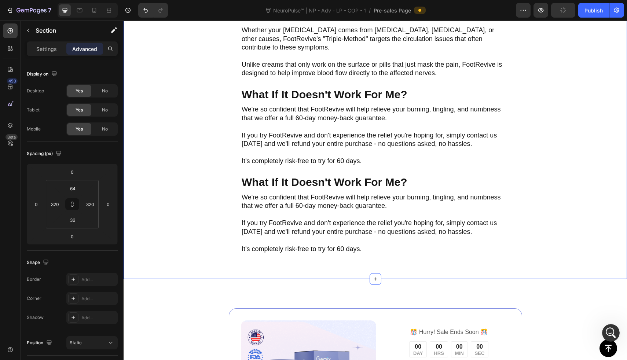
click at [358, 181] on strong "What If It Doesn't Work For Me?" at bounding box center [325, 182] width 166 height 12
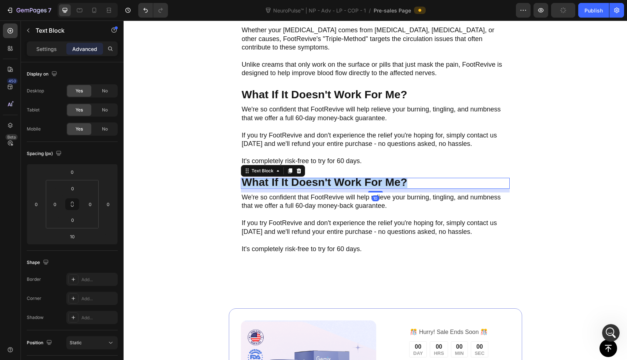
click at [358, 181] on strong "What If It Doesn't Work For Me?" at bounding box center [325, 182] width 166 height 12
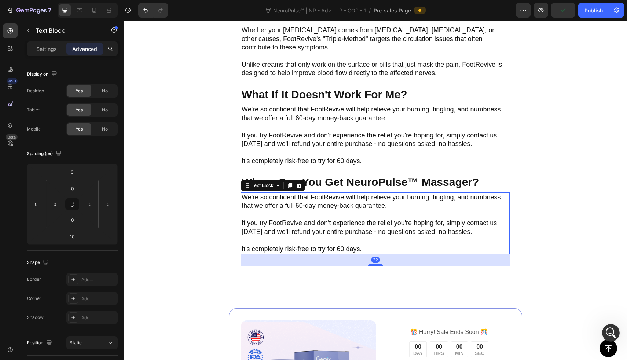
click at [310, 209] on p "We're so confident that FootRevive will help relieve your burning, tingling, an…" at bounding box center [375, 201] width 267 height 17
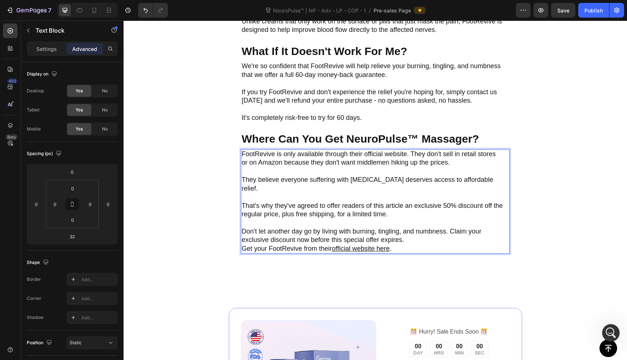
scroll to position [1938, 0]
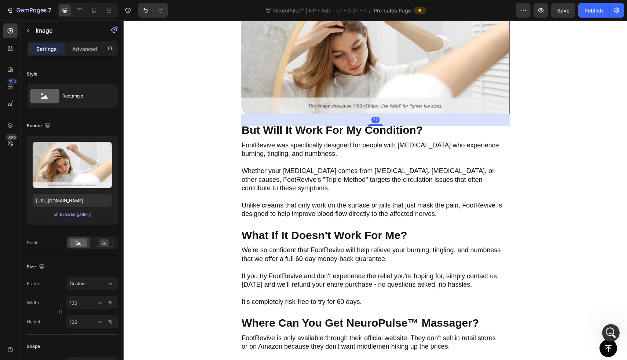
click at [348, 79] on img at bounding box center [375, 50] width 269 height 127
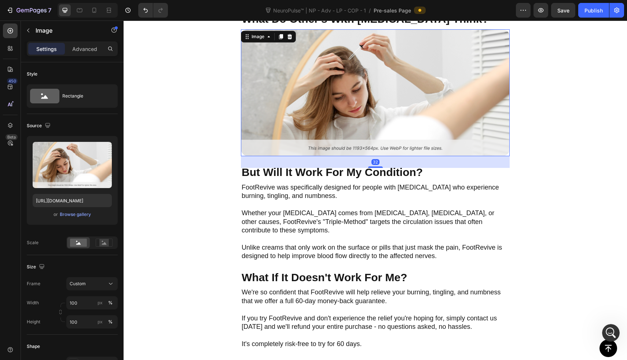
scroll to position [1703, 0]
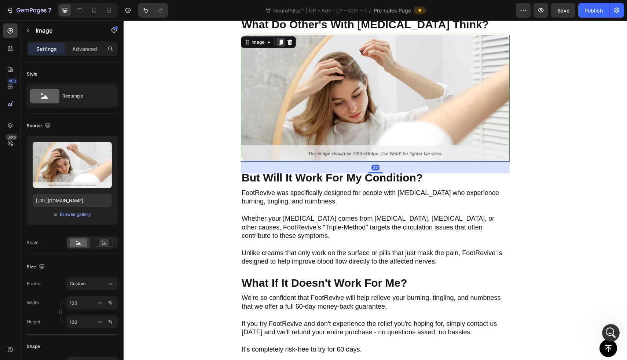
click at [282, 43] on icon at bounding box center [281, 42] width 4 height 5
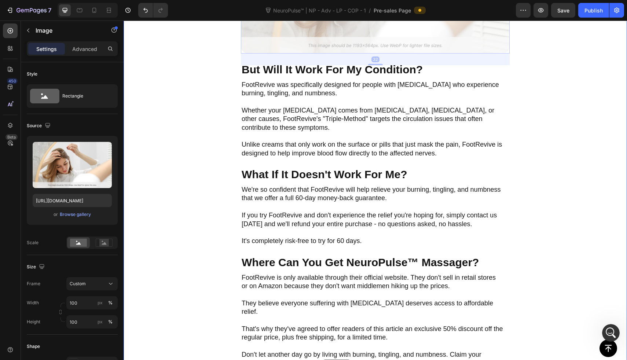
scroll to position [2008, 0]
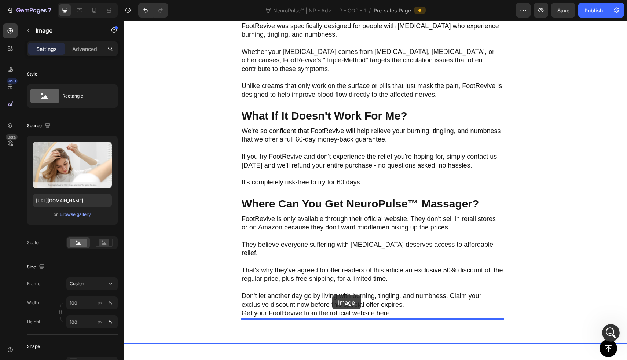
drag, startPoint x: 354, startPoint y: 110, endPoint x: 332, endPoint y: 295, distance: 186.8
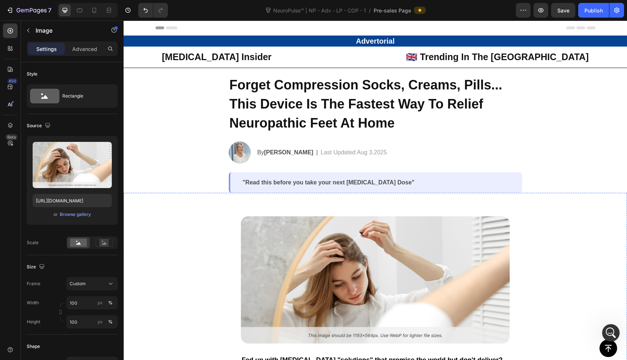
scroll to position [87, 0]
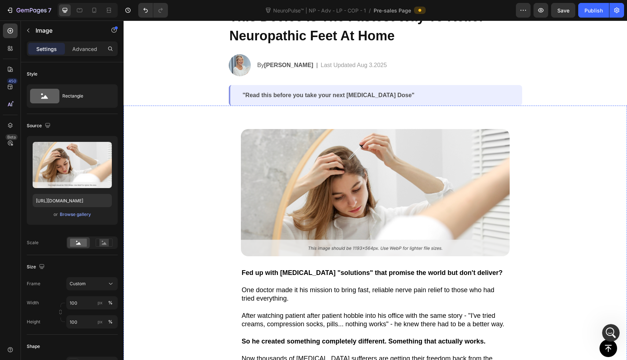
click at [317, 159] on img at bounding box center [375, 192] width 269 height 127
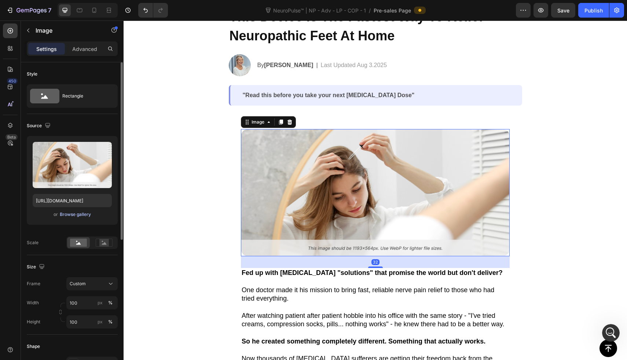
click at [81, 216] on div "Browse gallery" at bounding box center [75, 214] width 31 height 7
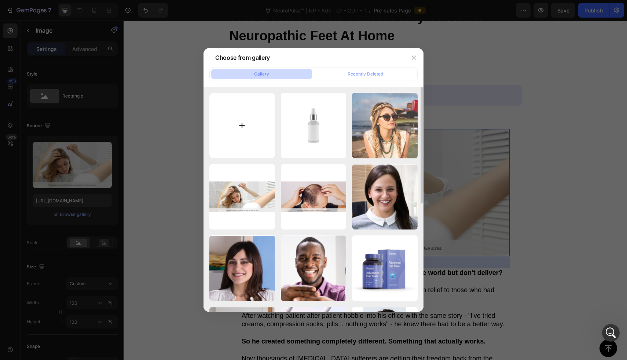
click at [256, 139] on input "file" at bounding box center [242, 126] width 66 height 66
type input "C:\fakepath\ezgif-15fb439a9b6a8e.gif"
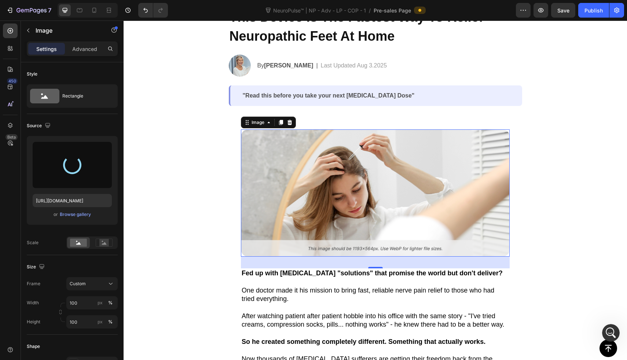
scroll to position [78, 0]
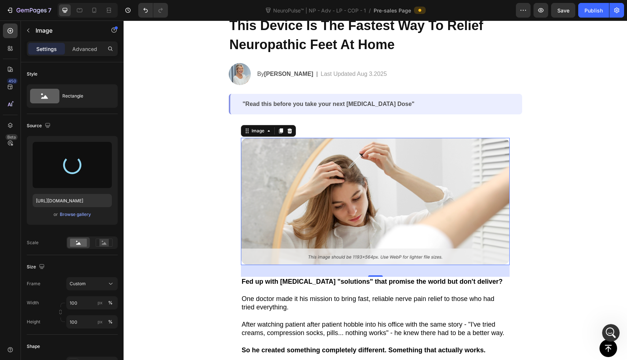
type input "https://cdn.shopify.com/s/files/1/0709/3587/1732/files/gempages_534964769795343…"
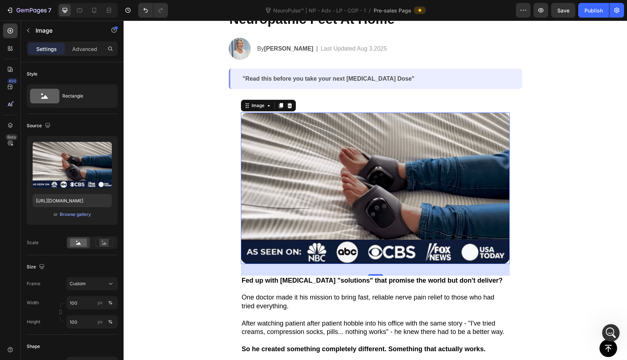
scroll to position [128, 0]
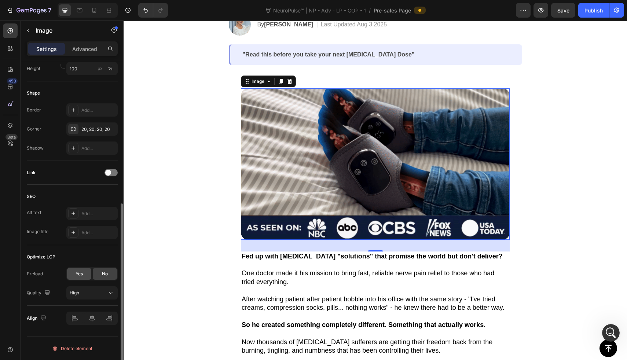
click at [76, 275] on span "Yes" at bounding box center [79, 274] width 7 height 7
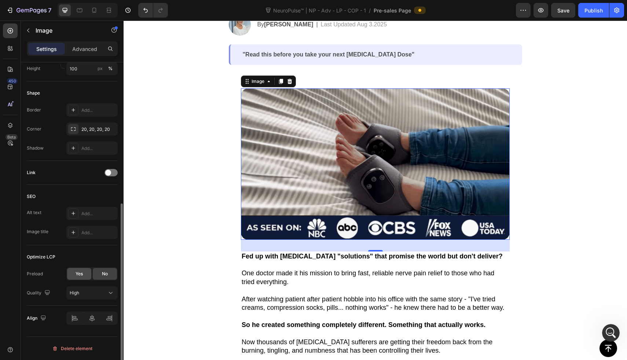
scroll to position [234, 0]
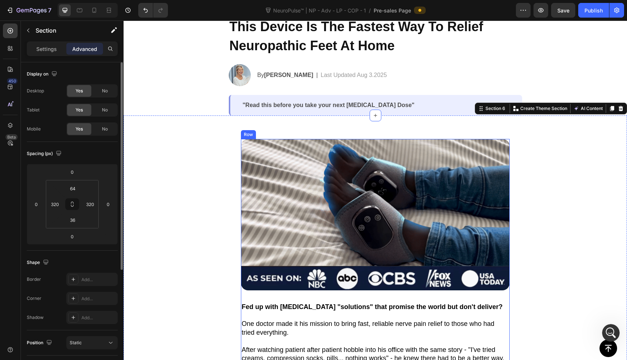
scroll to position [0, 0]
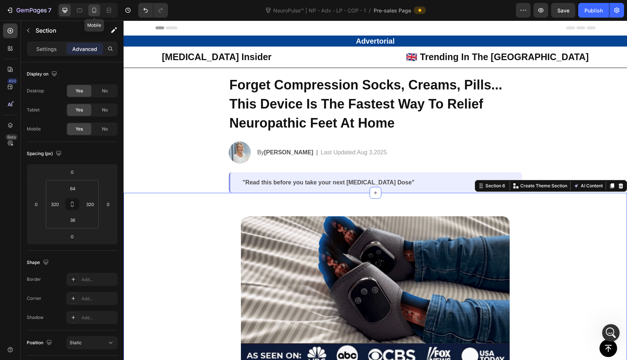
click at [98, 10] on icon at bounding box center [94, 10] width 7 height 7
type input "24"
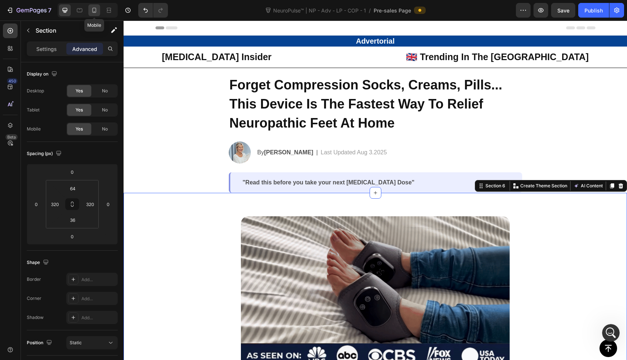
type input "24"
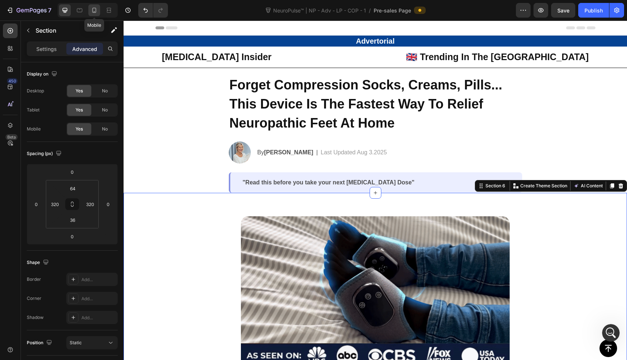
type input "20"
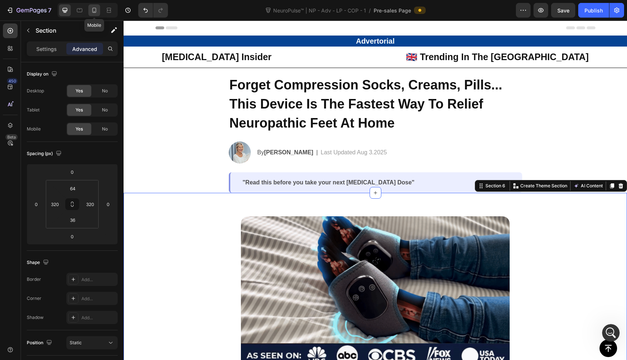
type input "0"
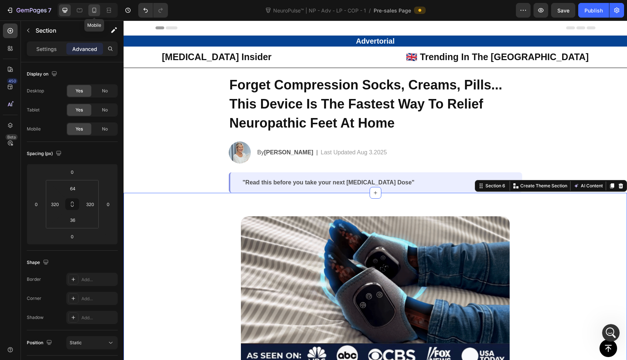
type input "20"
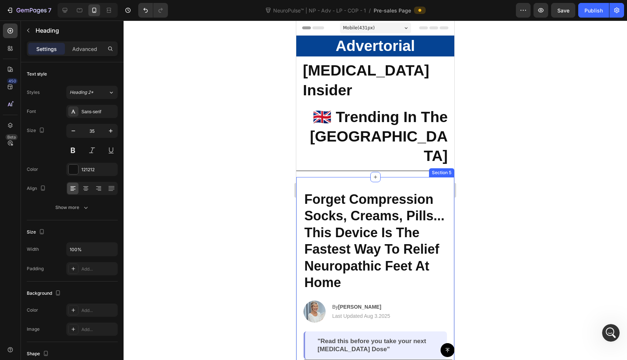
click at [351, 192] on span "Forget Compression Socks, Creams, Pills..." at bounding box center [374, 208] width 140 height 32
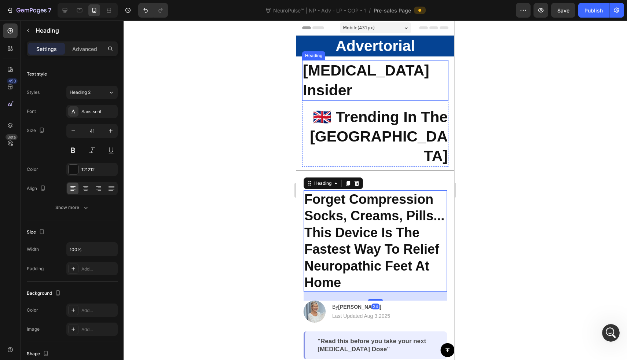
click at [389, 68] on strong "[MEDICAL_DATA] Insider" at bounding box center [366, 80] width 126 height 36
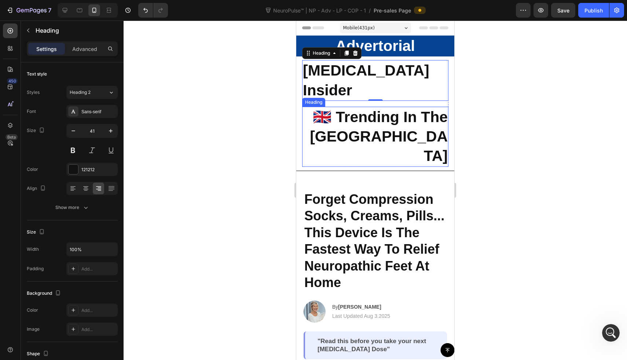
click at [304, 98] on div "Heading" at bounding box center [313, 102] width 23 height 9
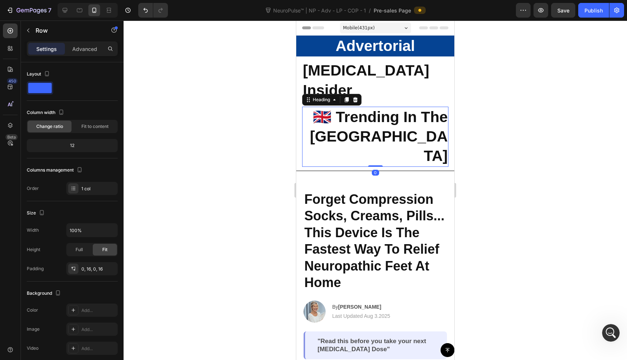
click at [298, 84] on div "Neuropathy Insider Heading 🇬🇧 Trending In The UK Heading 0 Row Row" at bounding box center [375, 113] width 158 height 106
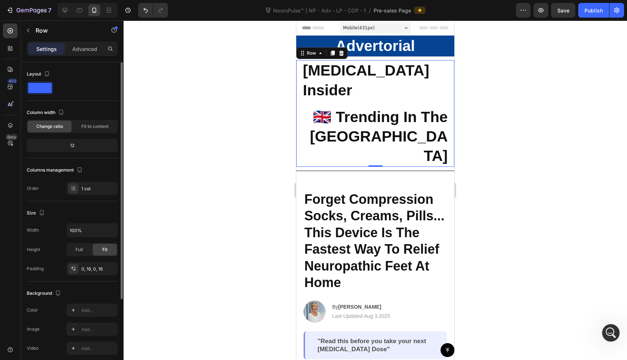
click at [40, 91] on span at bounding box center [39, 88] width 23 height 10
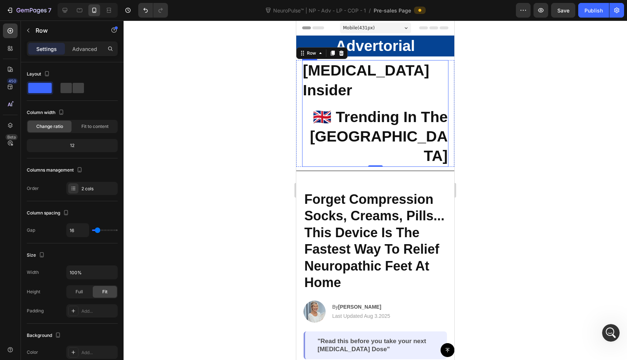
click at [327, 85] on div "Neuropathy Insider Heading 🇬🇧 Trending In The UK Heading Row" at bounding box center [375, 113] width 146 height 106
click at [77, 90] on span at bounding box center [78, 88] width 11 height 10
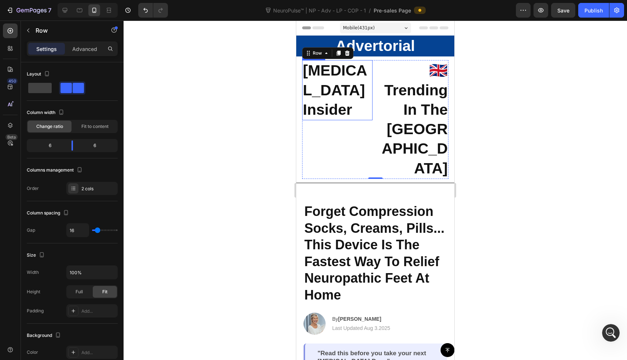
click at [333, 94] on h2 "[MEDICAL_DATA] Insider" at bounding box center [337, 90] width 70 height 60
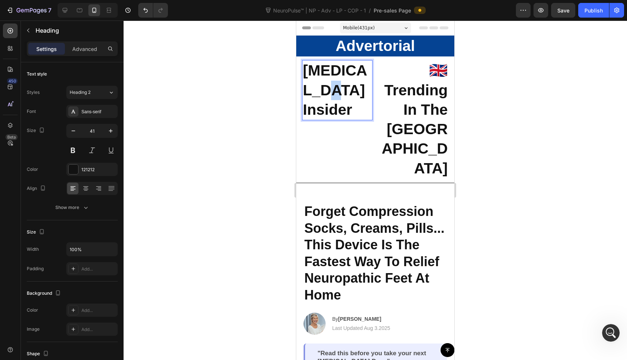
click at [333, 94] on h2 "[MEDICAL_DATA] Insider" at bounding box center [337, 90] width 70 height 60
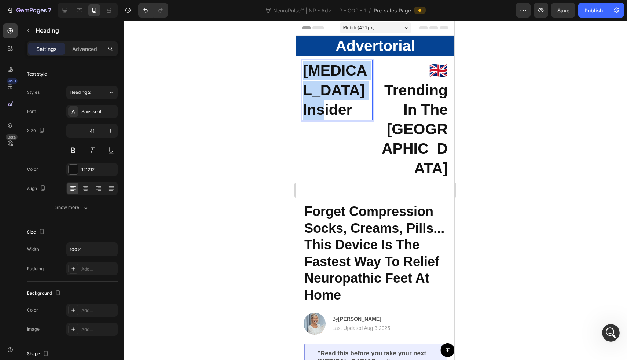
click at [333, 94] on p "[MEDICAL_DATA] Insider" at bounding box center [337, 90] width 69 height 59
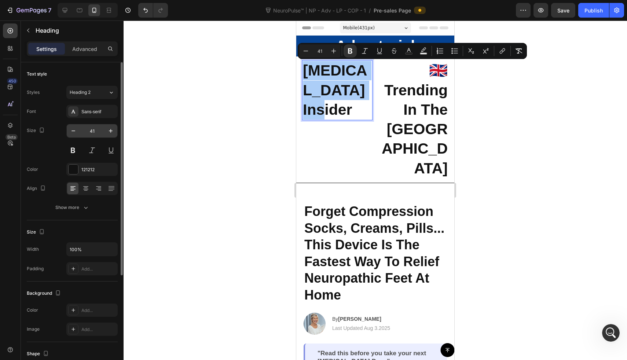
click at [94, 131] on input "41" at bounding box center [92, 130] width 24 height 13
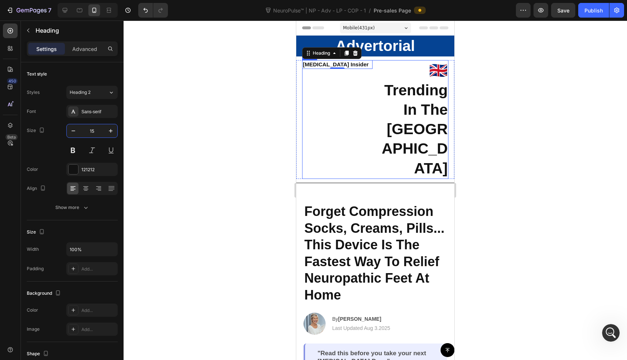
type input "1"
type input "2"
type input "15"
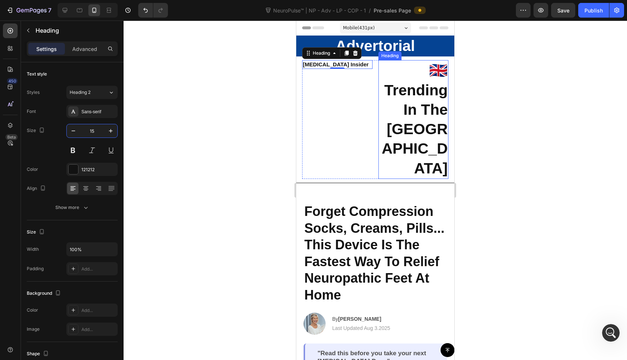
click at [414, 113] on strong "🇬🇧 Trending In The [GEOGRAPHIC_DATA]" at bounding box center [415, 119] width 66 height 114
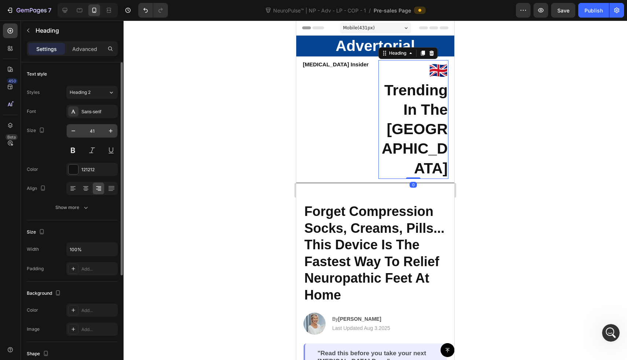
click at [89, 131] on input "41" at bounding box center [92, 130] width 24 height 13
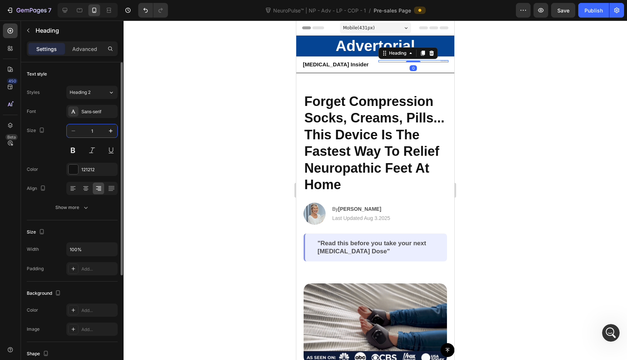
type input "15"
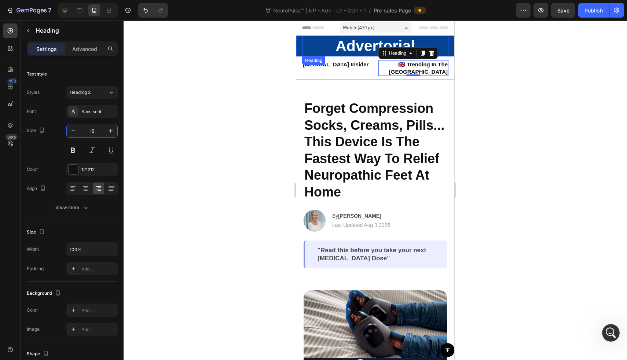
click at [318, 45] on h2 "Advertorial" at bounding box center [375, 46] width 146 height 21
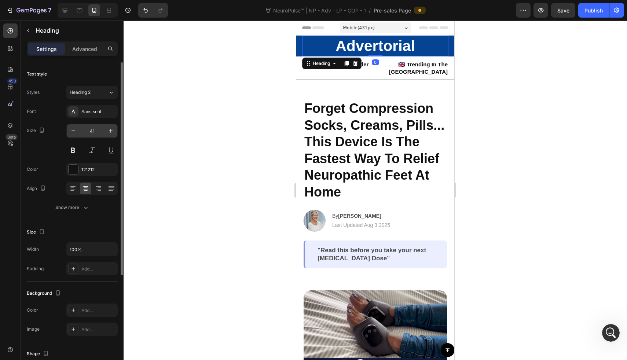
click at [96, 128] on input "41" at bounding box center [92, 130] width 24 height 13
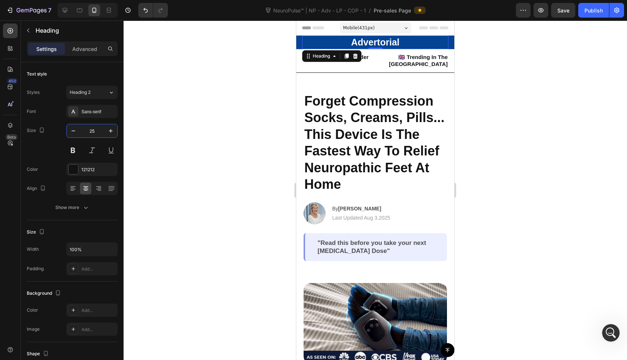
type input "25"
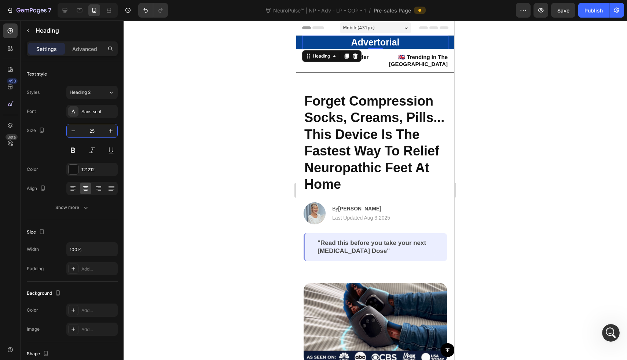
click at [135, 119] on div at bounding box center [375, 190] width 503 height 339
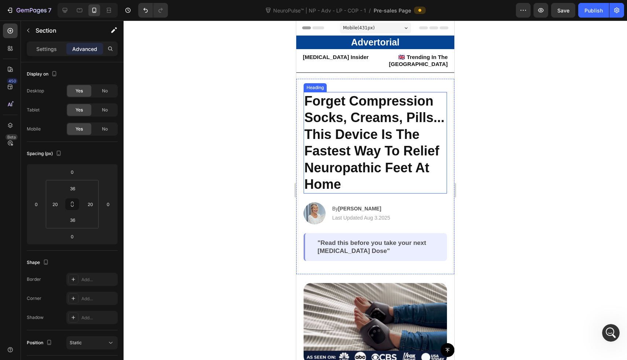
click at [354, 80] on div "Forget Compression Socks, Creams, Pills... This Device Is The Fastest Way To Re…" at bounding box center [375, 176] width 158 height 195
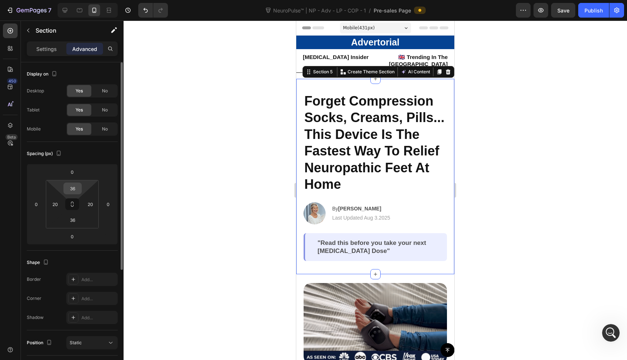
click at [74, 187] on input "36" at bounding box center [72, 188] width 15 height 11
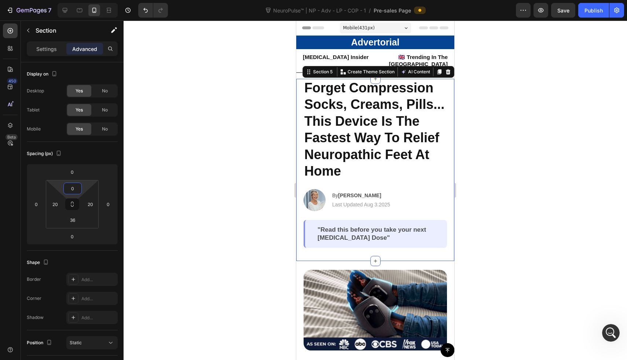
type input "0"
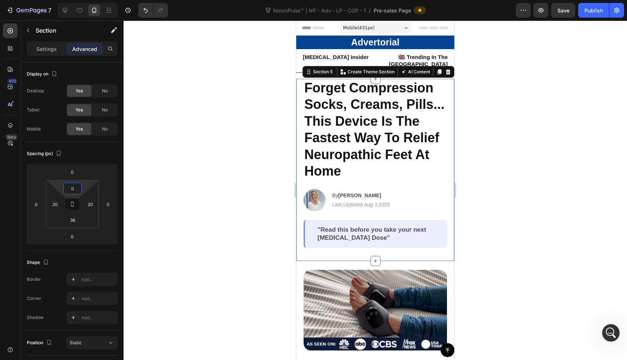
click at [257, 151] on div at bounding box center [375, 190] width 503 height 339
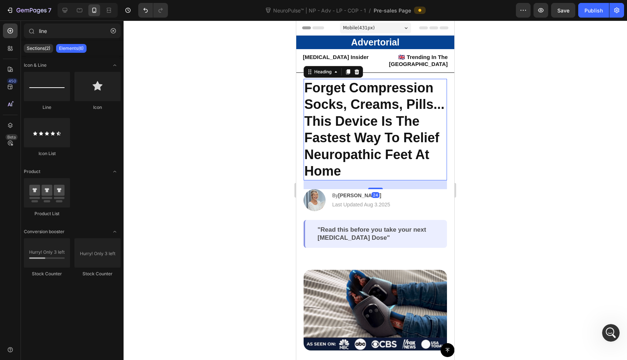
click at [370, 134] on span "This Device Is The Fastest Way To Relief Neuropathic Feet At Home" at bounding box center [371, 146] width 135 height 65
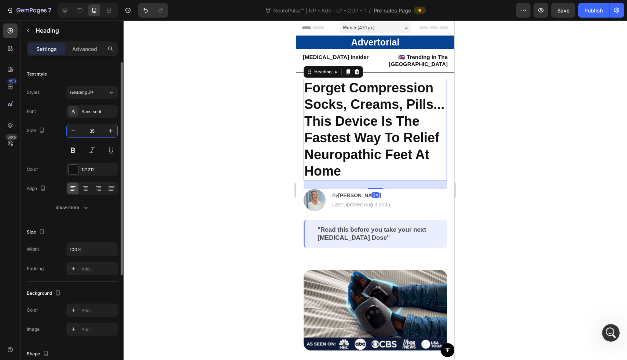
click at [94, 130] on input "35" at bounding box center [92, 130] width 24 height 13
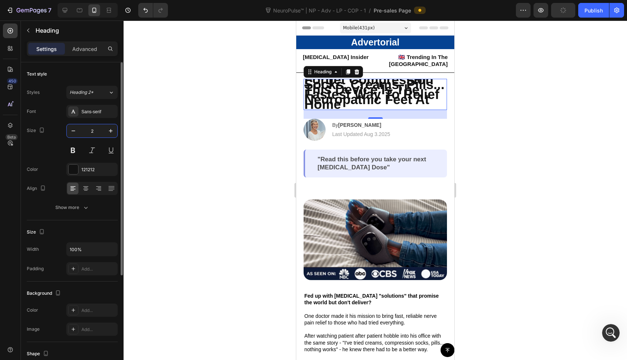
type input "25"
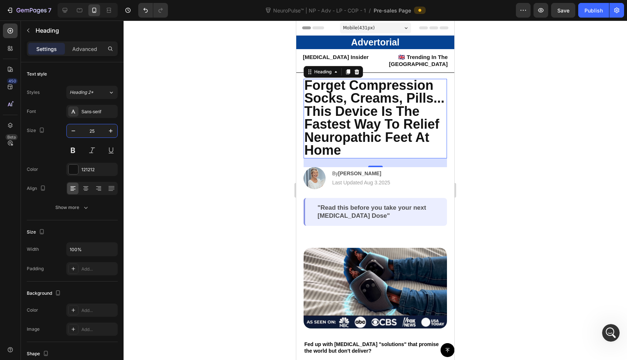
click at [184, 106] on div at bounding box center [375, 190] width 503 height 339
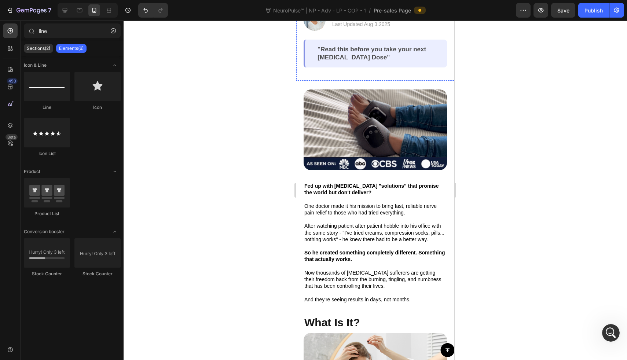
scroll to position [154, 0]
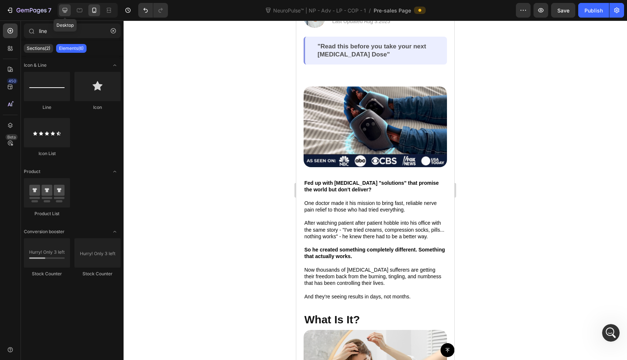
click at [69, 13] on div at bounding box center [65, 10] width 12 height 12
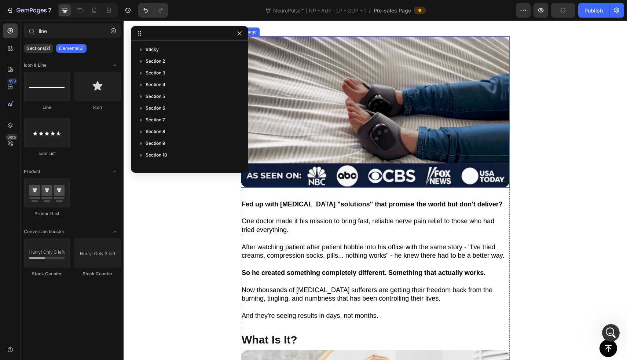
scroll to position [179, 0]
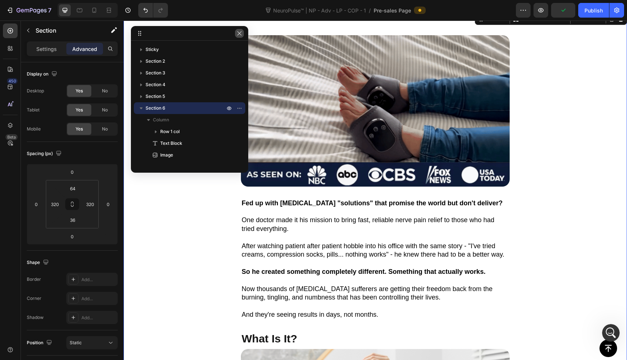
click at [235, 34] on button "button" at bounding box center [239, 33] width 9 height 9
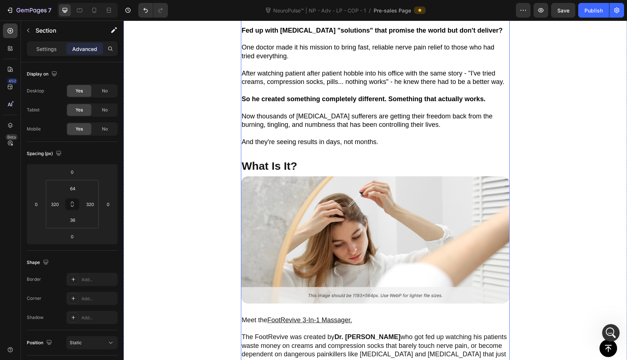
scroll to position [385, 0]
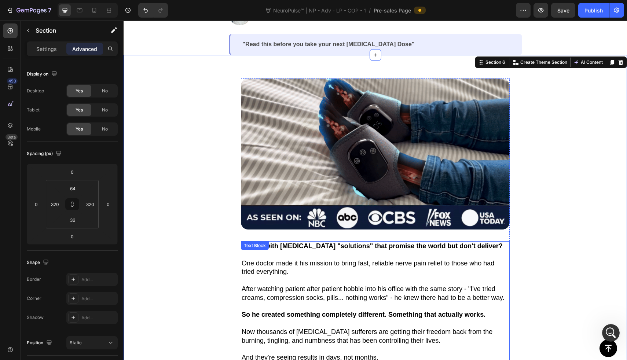
scroll to position [135, 0]
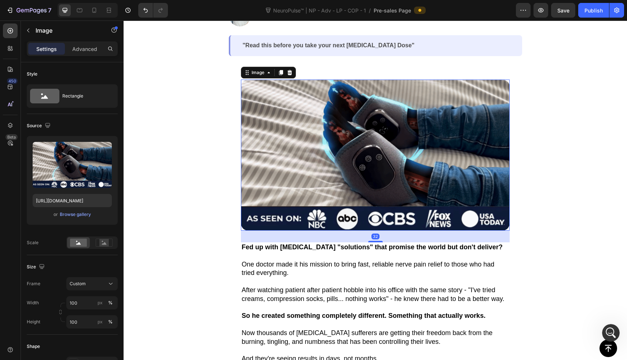
click at [293, 139] on img at bounding box center [375, 155] width 269 height 151
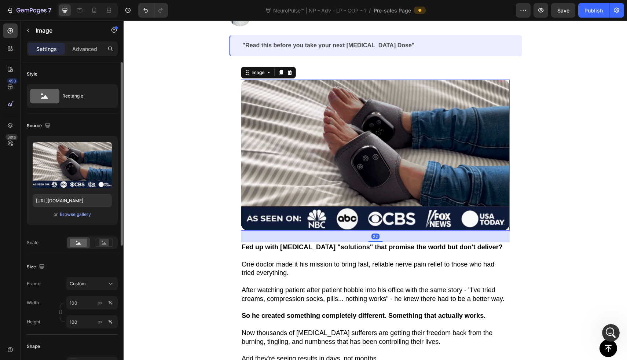
scroll to position [179, 0]
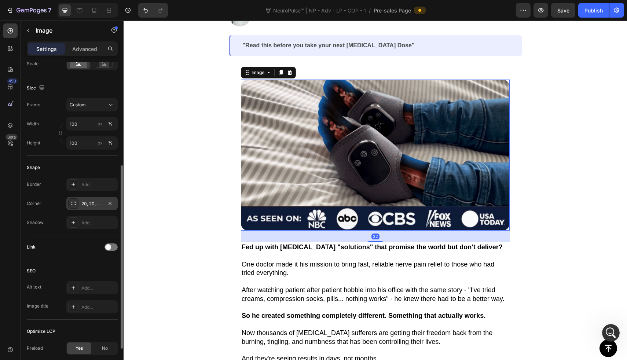
click at [85, 206] on div "20, 20, 20, 20" at bounding box center [91, 204] width 21 height 7
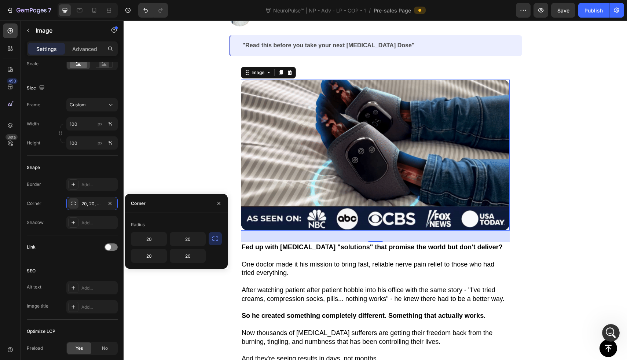
click at [210, 238] on button "button" at bounding box center [215, 238] width 13 height 13
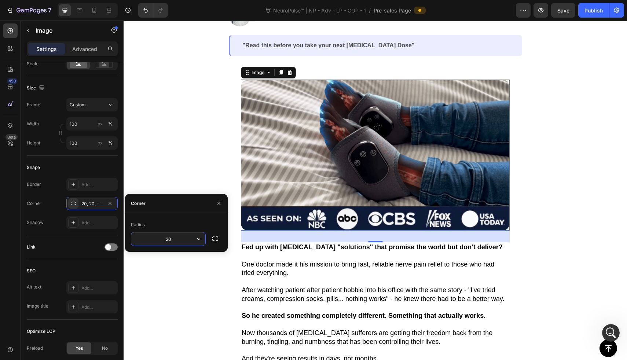
click at [192, 239] on input "20" at bounding box center [168, 238] width 74 height 13
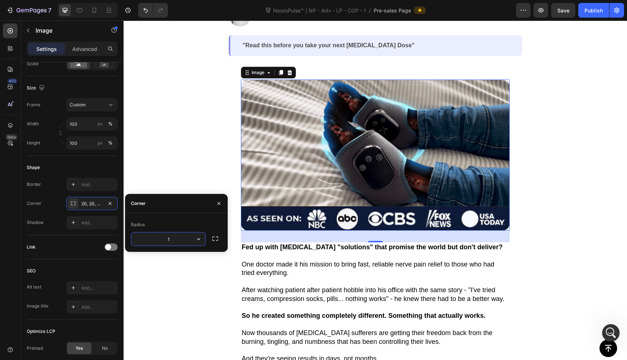
type input "10"
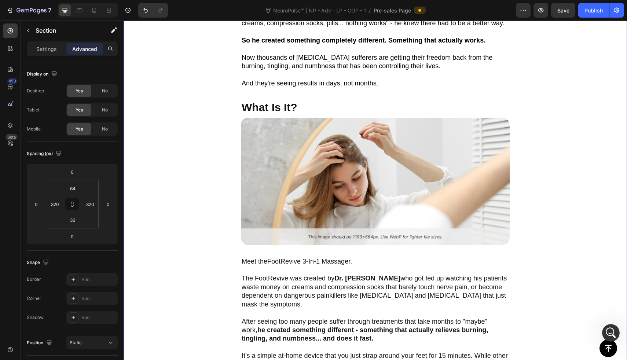
scroll to position [411, 0]
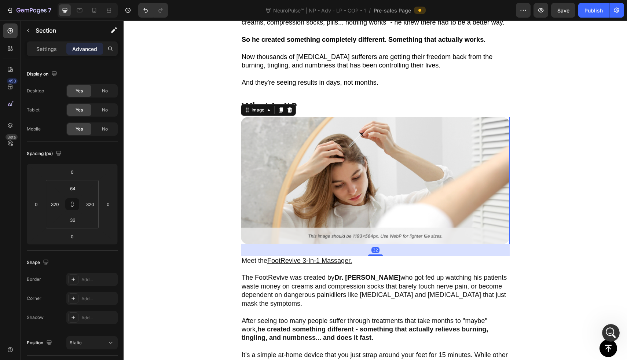
click at [262, 150] on img at bounding box center [375, 180] width 269 height 127
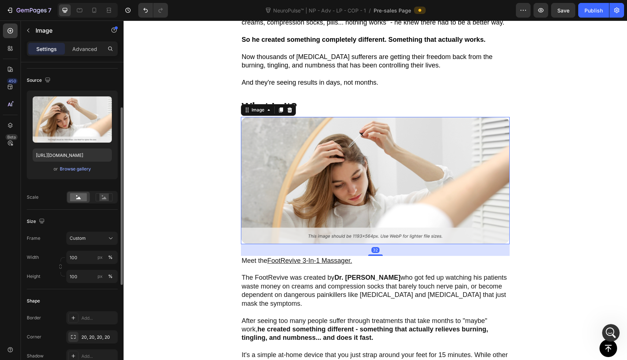
scroll to position [99, 0]
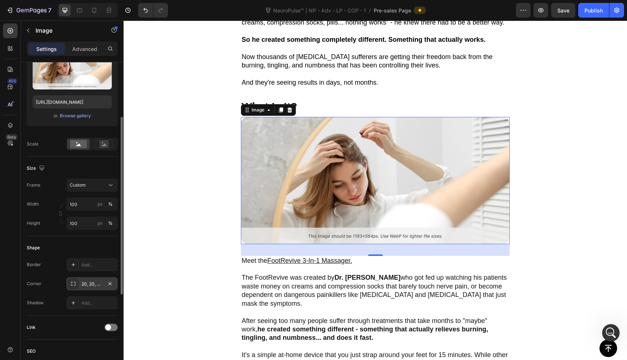
click at [89, 287] on div "20, 20, 20, 20" at bounding box center [91, 284] width 21 height 7
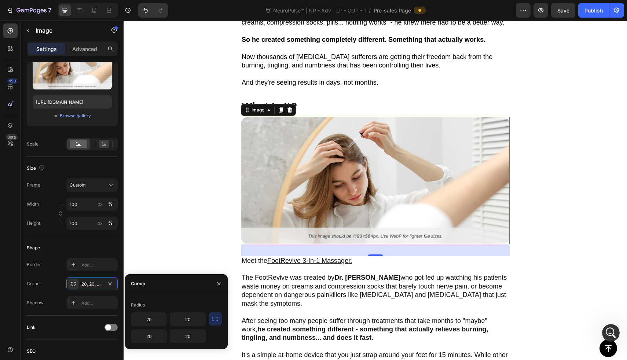
click at [214, 319] on icon "button" at bounding box center [215, 318] width 7 height 7
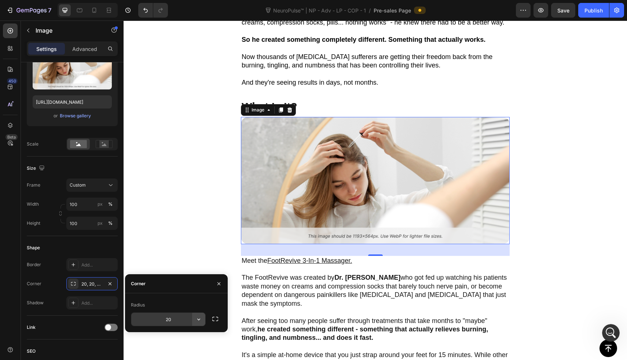
click at [197, 316] on icon "button" at bounding box center [198, 319] width 7 height 7
click at [175, 320] on input "20" at bounding box center [168, 319] width 74 height 13
type input "10"
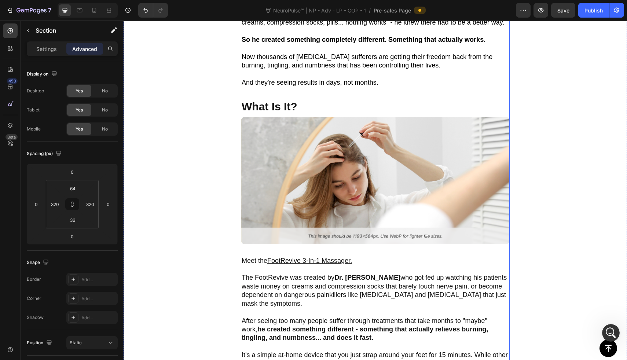
scroll to position [388, 0]
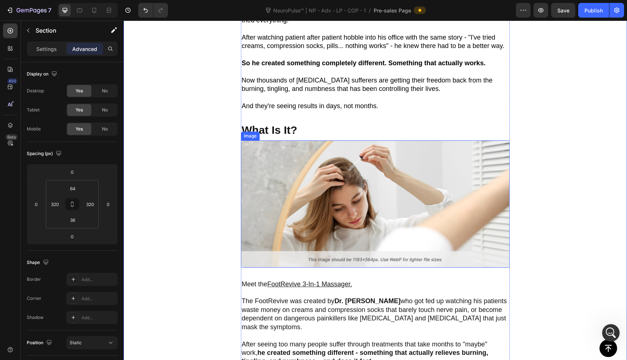
click at [355, 192] on img at bounding box center [375, 203] width 269 height 127
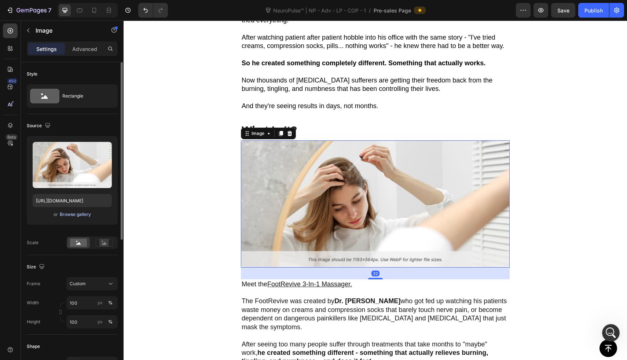
click at [79, 214] on div "Browse gallery" at bounding box center [75, 214] width 31 height 7
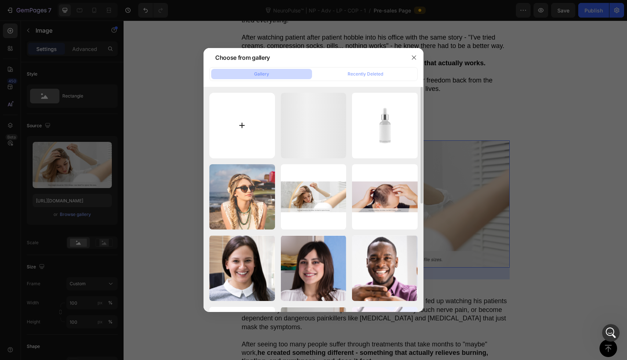
click at [251, 144] on input "file" at bounding box center [242, 126] width 66 height 66
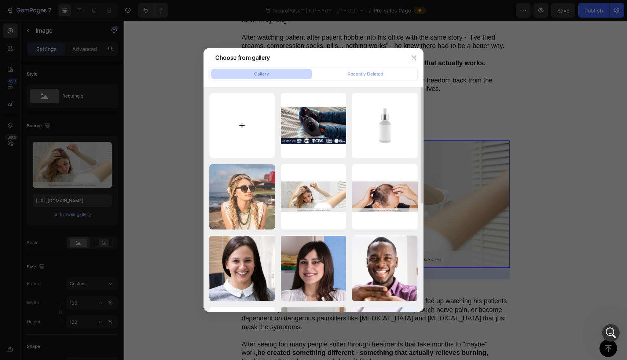
type input "C:\fakepath\£160 (19) copy.jpg"
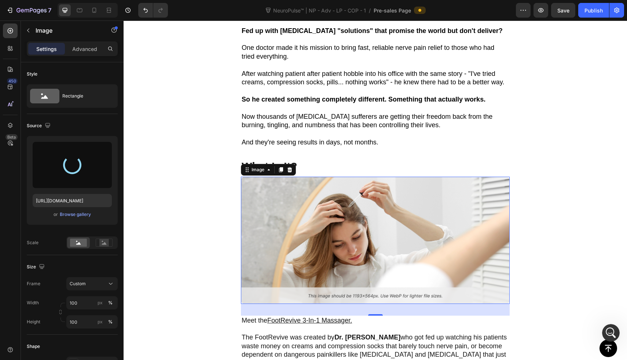
scroll to position [374, 0]
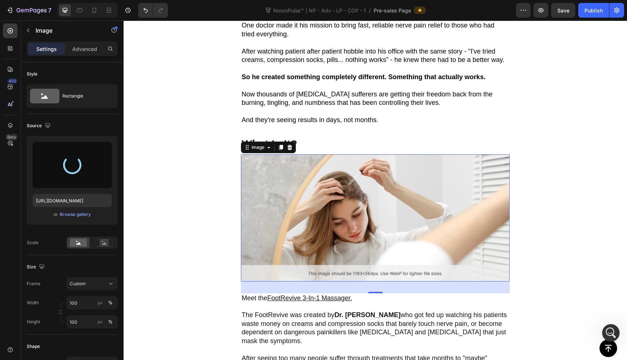
type input "[URL][DOMAIN_NAME]"
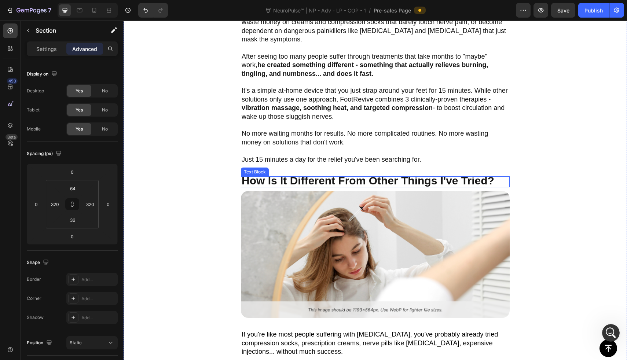
scroll to position [776, 0]
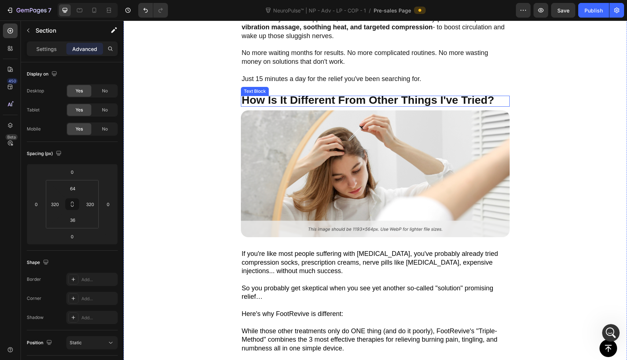
click at [367, 189] on img at bounding box center [375, 173] width 269 height 127
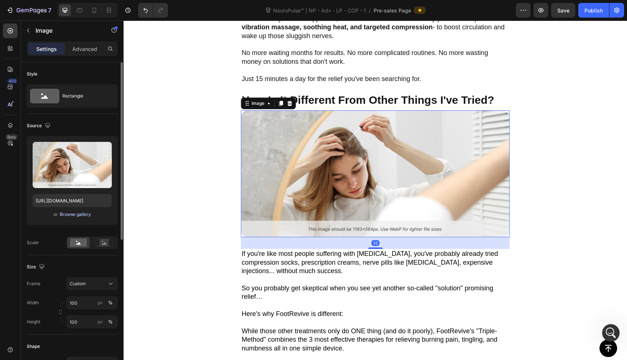
click at [62, 217] on div "Browse gallery" at bounding box center [75, 214] width 31 height 7
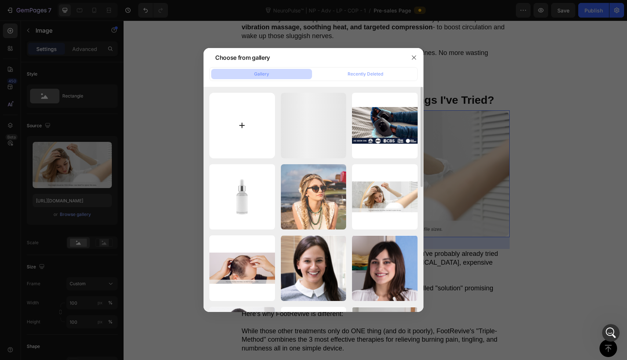
click at [248, 138] on input "file" at bounding box center [242, 126] width 66 height 66
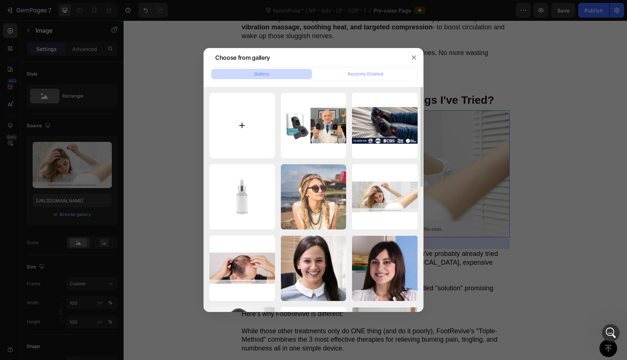
type input "C:\fakepath\videoframe_503.png"
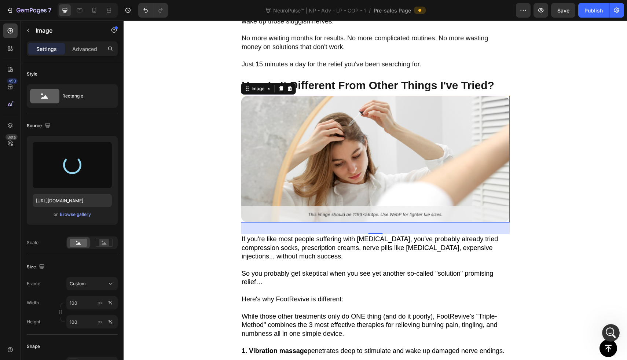
scroll to position [793, 0]
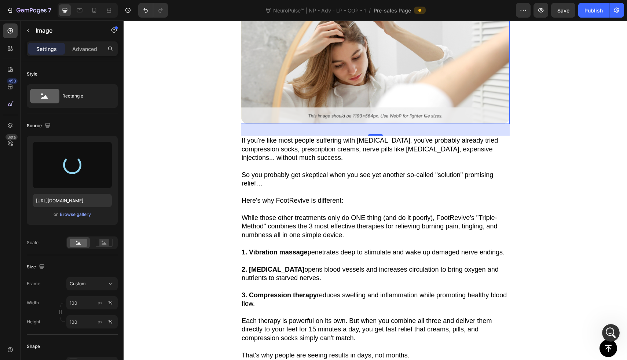
type input "[URL][DOMAIN_NAME]"
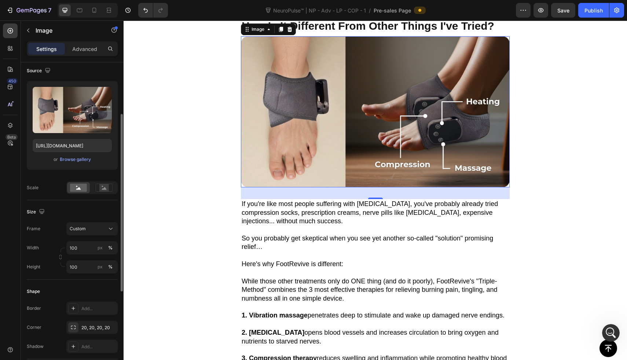
scroll to position [95, 0]
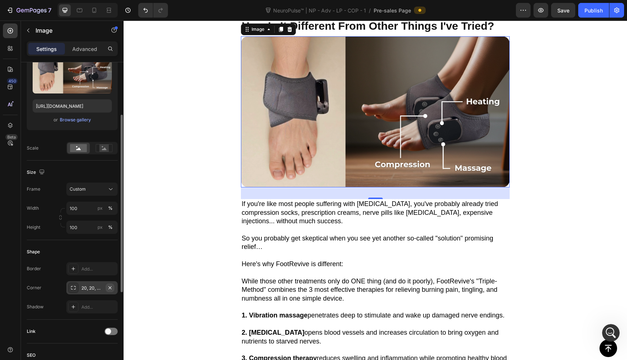
click at [112, 285] on icon "button" at bounding box center [110, 288] width 6 height 6
click at [102, 286] on div "Add..." at bounding box center [98, 288] width 34 height 7
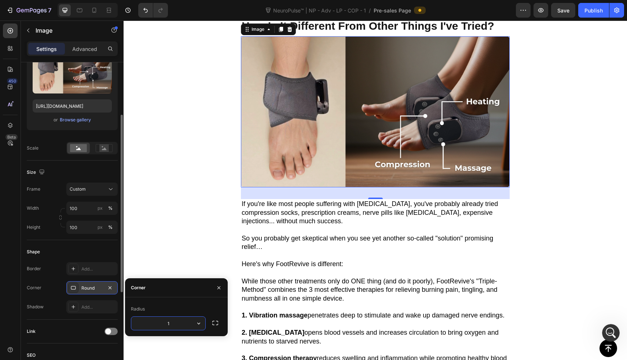
type input "10"
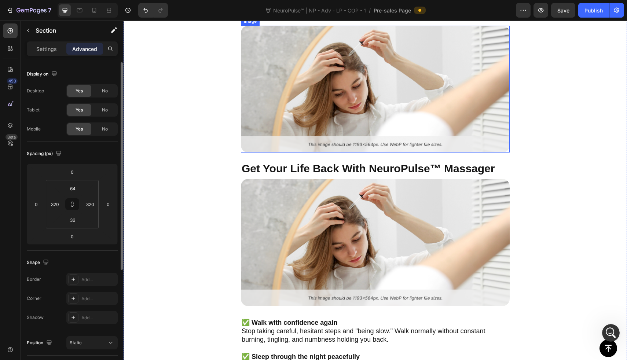
scroll to position [1271, 0]
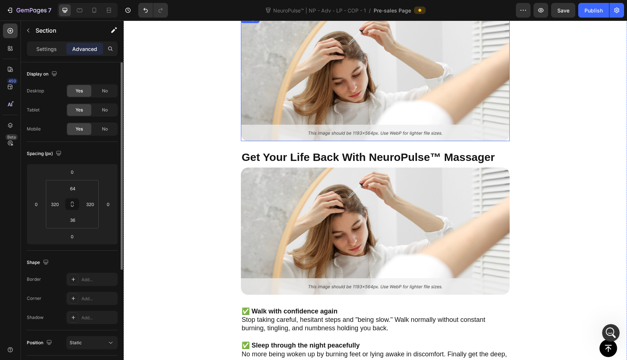
click at [334, 77] on img at bounding box center [375, 77] width 269 height 127
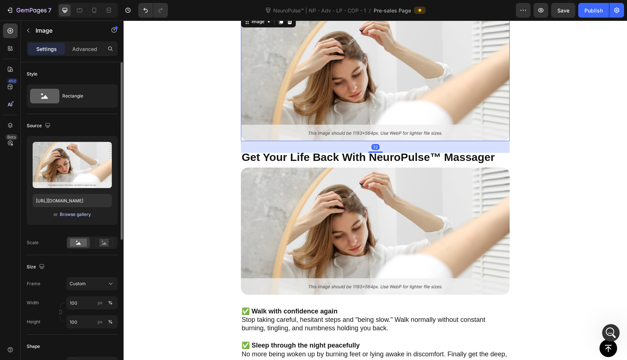
click at [76, 212] on div "Browse gallery" at bounding box center [75, 214] width 31 height 7
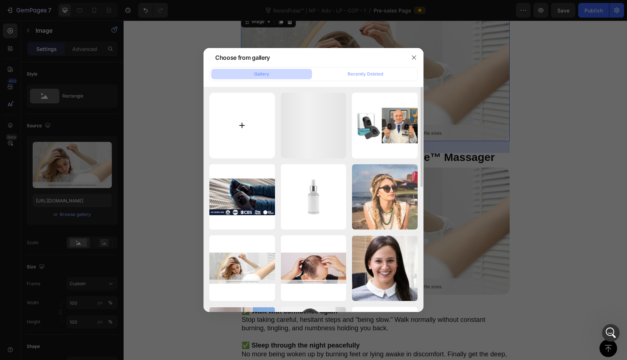
click at [231, 95] on input "file" at bounding box center [242, 126] width 66 height 66
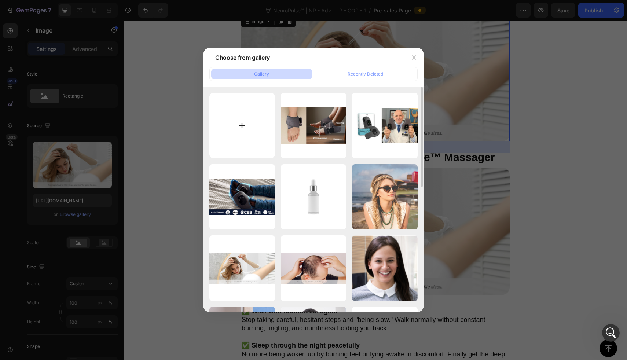
type input "C:\fakepath\£160 (19) copy 2.jpg"
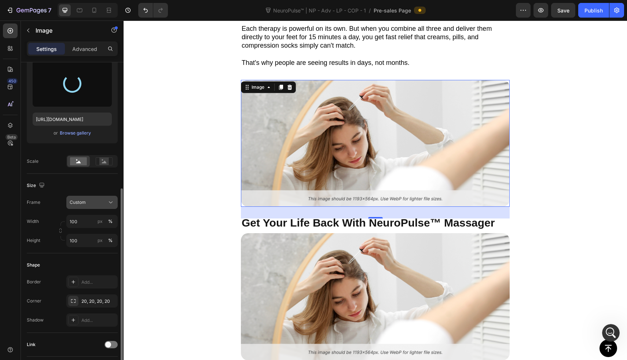
scroll to position [144, 0]
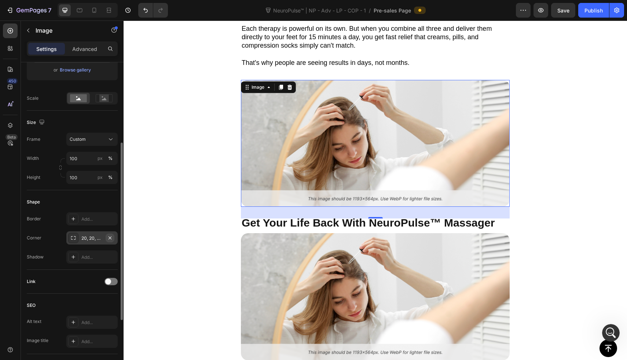
click at [111, 238] on icon "button" at bounding box center [110, 238] width 6 height 6
click at [98, 238] on div "Add..." at bounding box center [98, 238] width 34 height 7
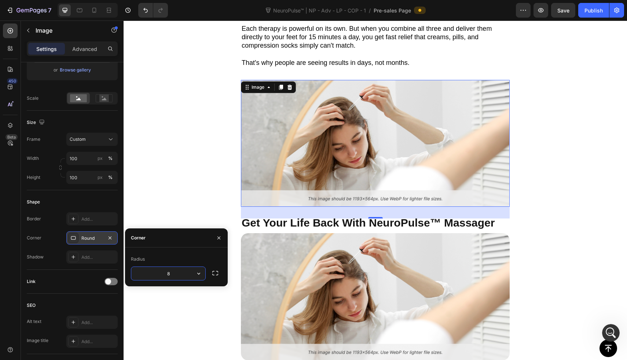
type input "[URL][DOMAIN_NAME]"
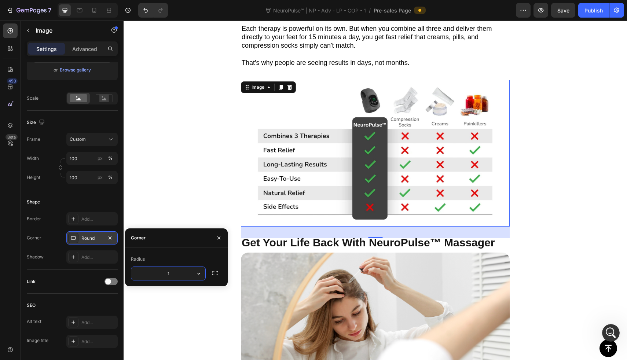
type input "10"
click at [214, 195] on div "Image Fed up with [MEDICAL_DATA] "solutions" that promise the world but don't d…" at bounding box center [375, 109] width 503 height 2246
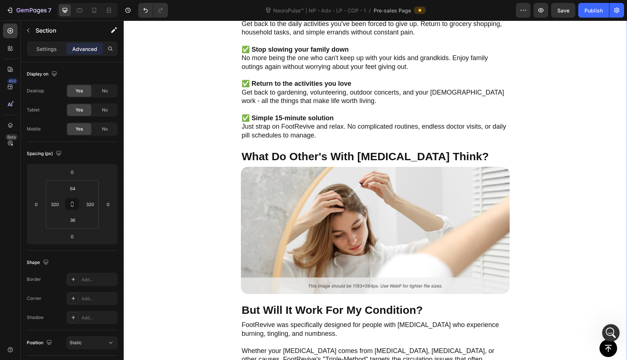
scroll to position [1674, 0]
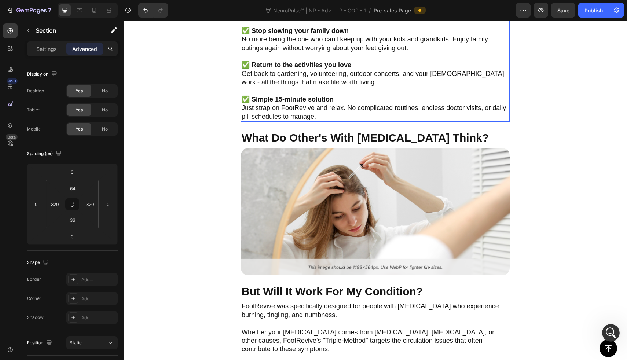
click at [355, 200] on img at bounding box center [375, 211] width 269 height 127
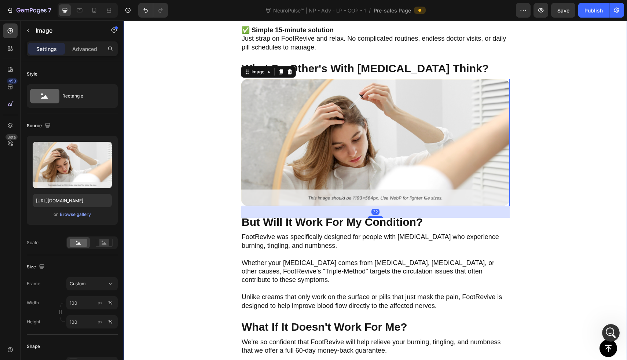
scroll to position [1728, 0]
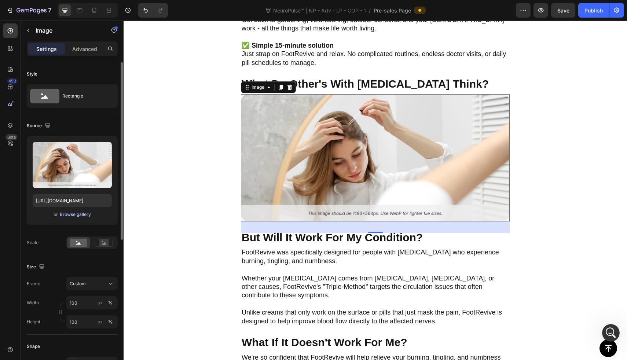
click at [72, 215] on div "Browse gallery" at bounding box center [75, 214] width 31 height 7
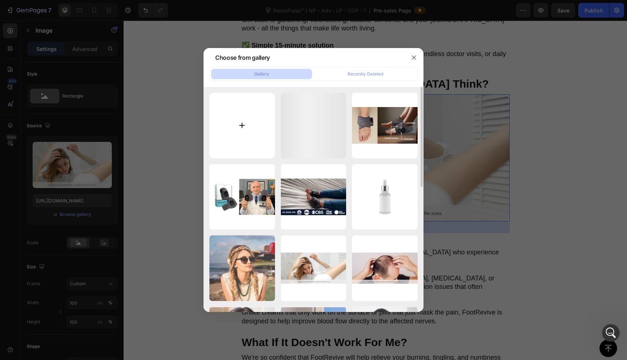
click at [225, 142] on input "file" at bounding box center [242, 126] width 66 height 66
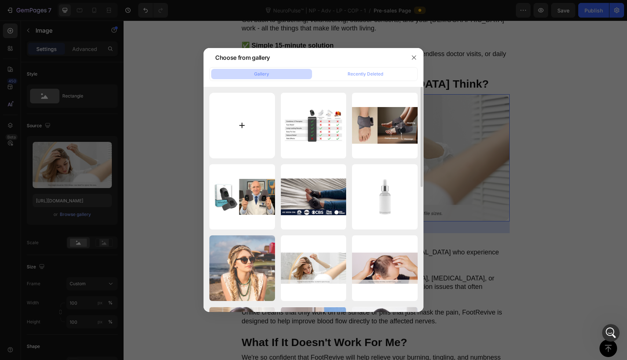
type input "C:\fakepath\1753123275-FootRevive Advertorials (7).webp"
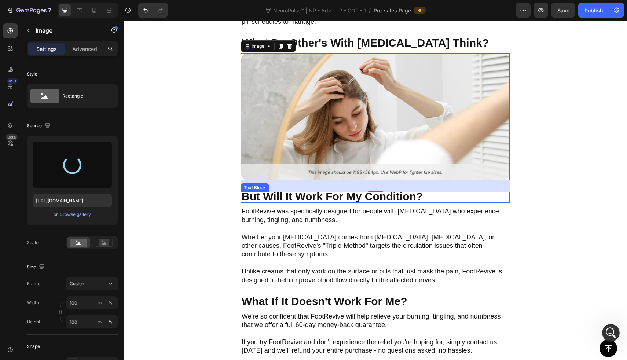
type input "[URL][DOMAIN_NAME]"
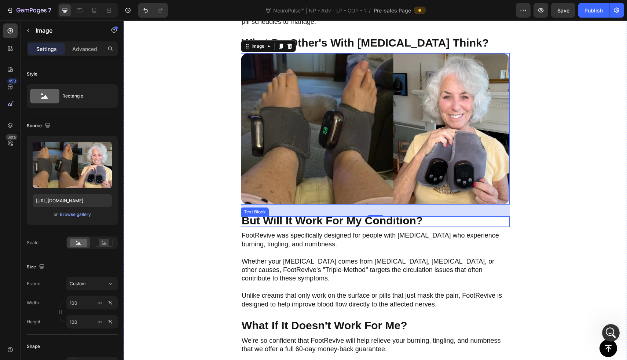
scroll to position [1770, 0]
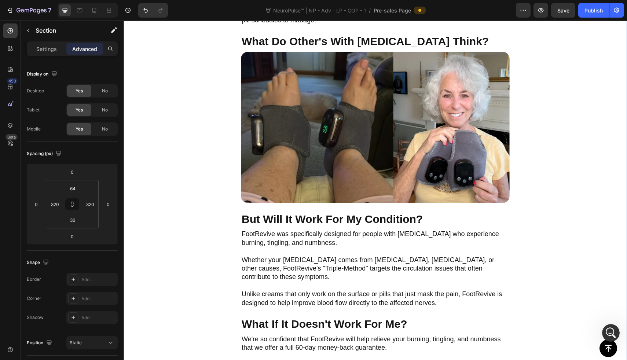
click at [311, 115] on img at bounding box center [375, 127] width 269 height 151
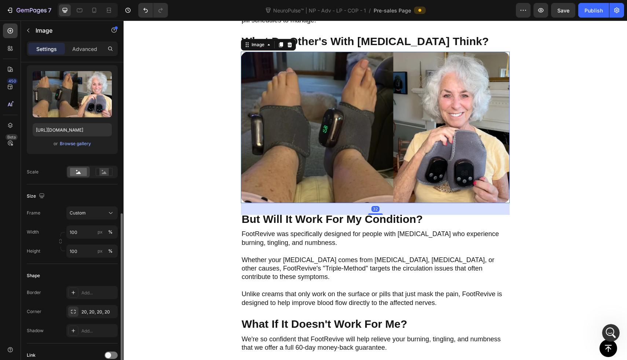
scroll to position [143, 0]
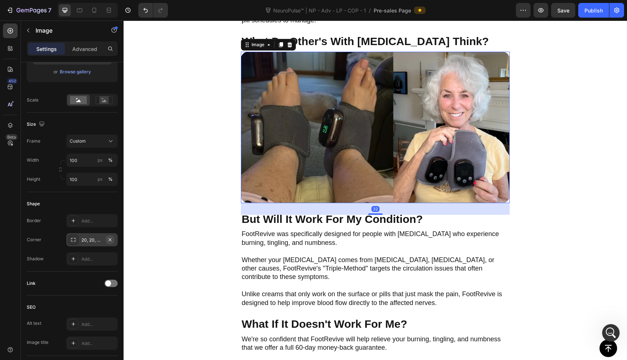
click at [109, 238] on icon "button" at bounding box center [110, 240] width 6 height 6
click at [103, 241] on div "Add..." at bounding box center [98, 240] width 34 height 7
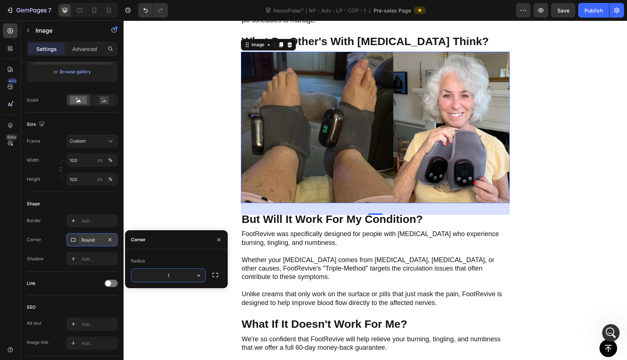
type input "10"
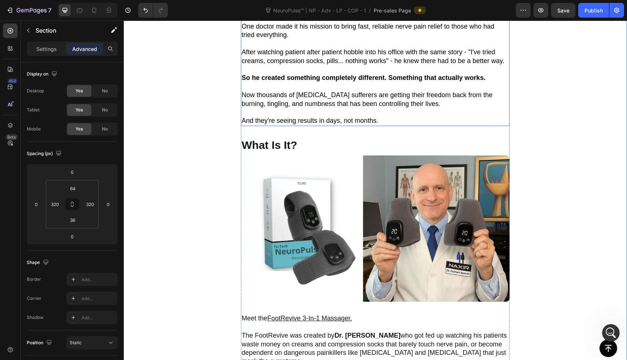
scroll to position [361, 0]
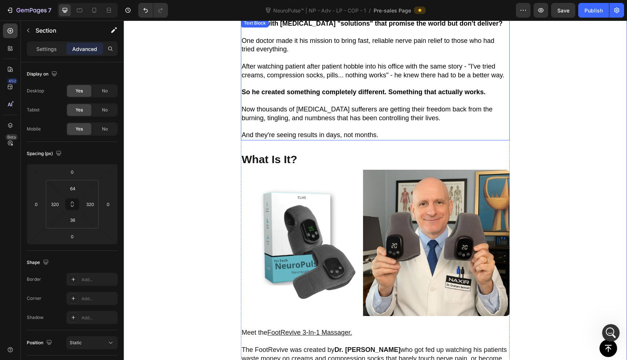
click at [356, 129] on p "Rich Text Editor. Editing area: main" at bounding box center [375, 126] width 267 height 8
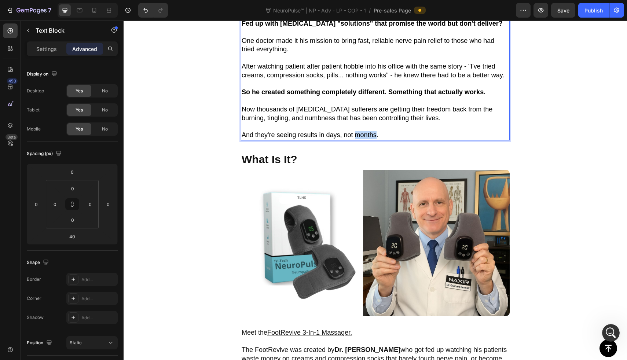
click at [356, 139] on span "And they're seeing results in days, not months." at bounding box center [310, 134] width 137 height 7
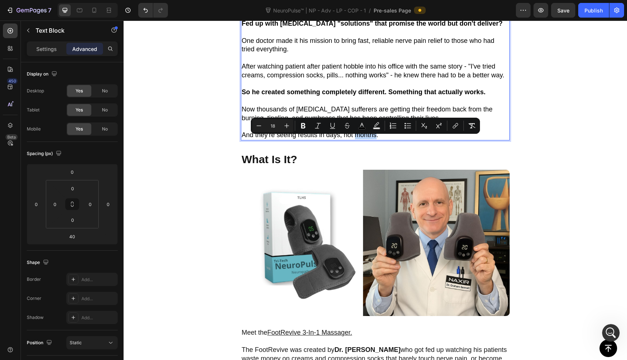
click at [356, 139] on span "And they're seeing results in days, not months." at bounding box center [310, 134] width 137 height 7
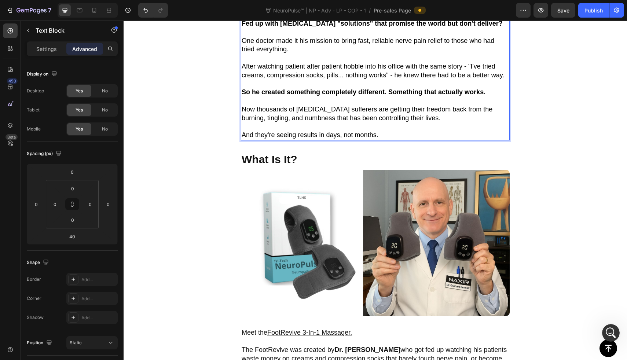
click at [356, 139] on span "And they're seeing results in days, not months." at bounding box center [310, 134] width 137 height 7
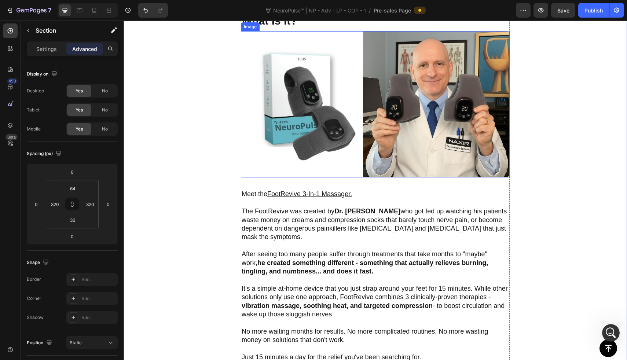
scroll to position [517, 0]
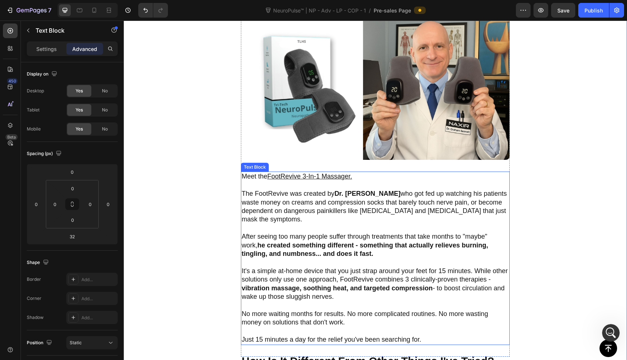
click at [274, 179] on u "FootRevive 3-In-1 Massager." at bounding box center [309, 176] width 85 height 7
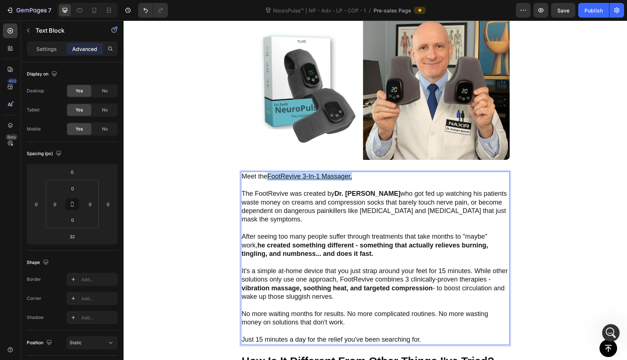
drag, startPoint x: 270, startPoint y: 179, endPoint x: 385, endPoint y: 179, distance: 115.5
click at [385, 179] on p "Meet the FootRevive 3-In-1 Massager." at bounding box center [375, 176] width 267 height 8
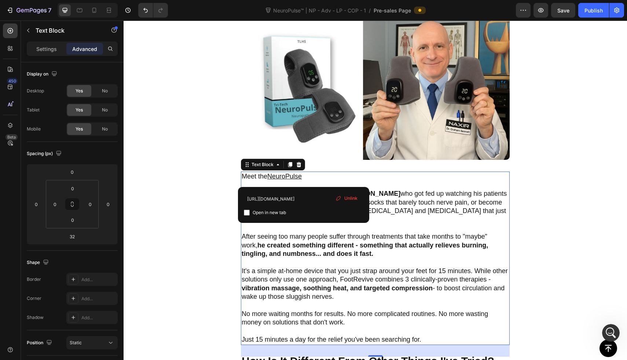
click at [343, 199] on div "Unlink" at bounding box center [347, 199] width 28 height 10
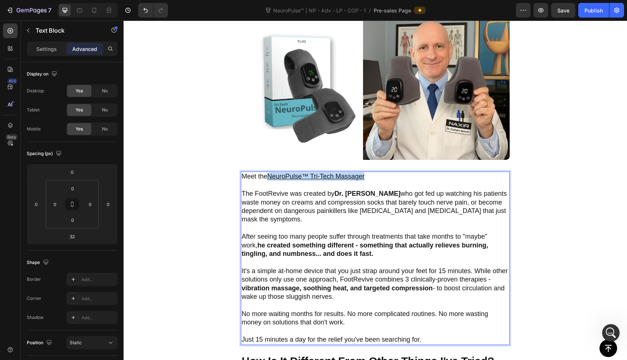
click at [269, 180] on u "NeuroPulse™ Tri-Tech Massager" at bounding box center [315, 176] width 97 height 7
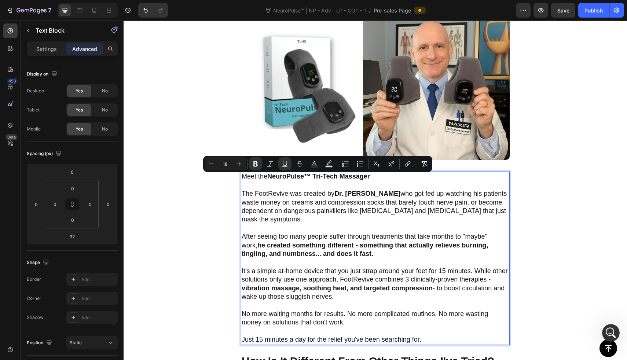
click at [269, 180] on u "NeuroPulse™ Tri-Tech Massager" at bounding box center [318, 176] width 103 height 7
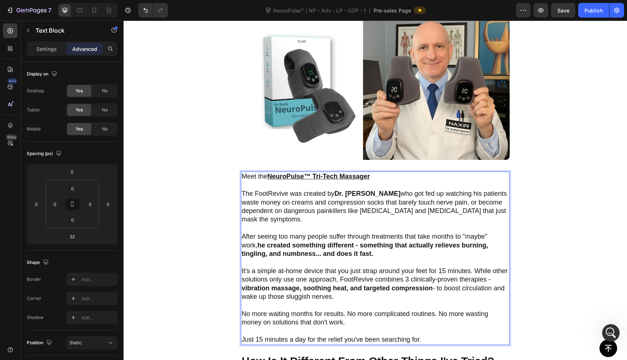
click at [275, 177] on u "NeuroPulse™ Tri-Tech Massager" at bounding box center [318, 176] width 103 height 7
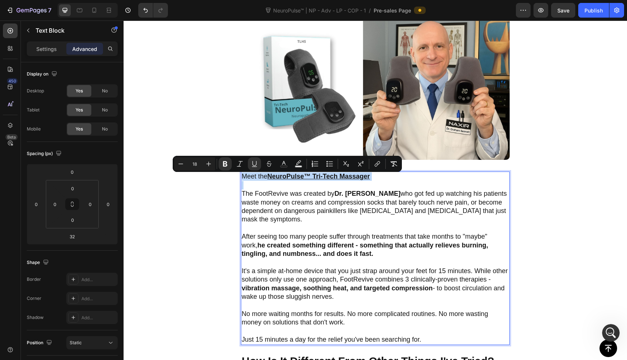
click at [275, 177] on u "NeuroPulse™ Tri-Tech Massager" at bounding box center [318, 176] width 103 height 7
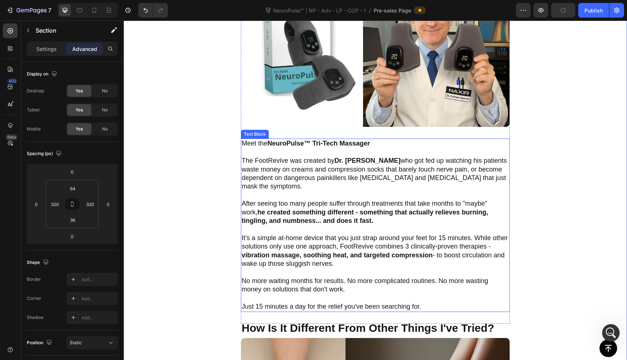
scroll to position [554, 0]
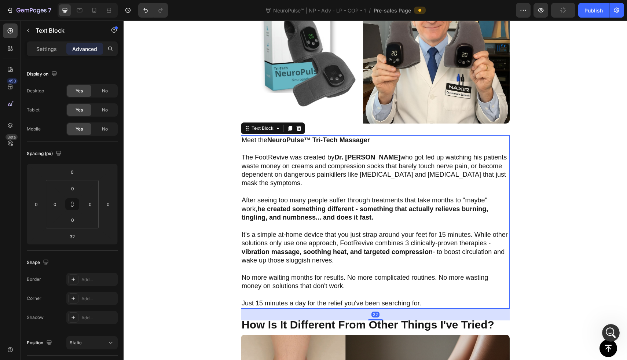
click at [280, 161] on p "The FootRevive was created by Dr. [PERSON_NAME] who got fed up watching his pat…" at bounding box center [375, 170] width 267 height 34
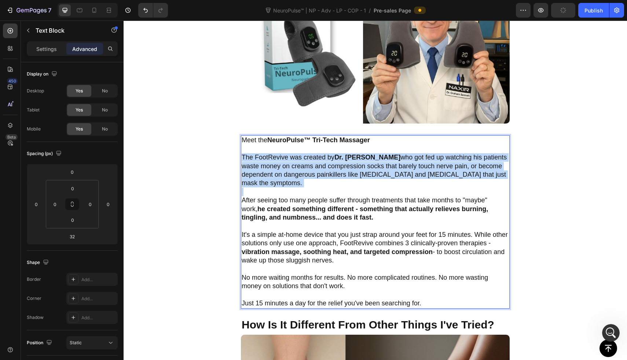
click at [280, 161] on p "The FootRevive was created by Dr. [PERSON_NAME] who got fed up watching his pat…" at bounding box center [375, 170] width 267 height 34
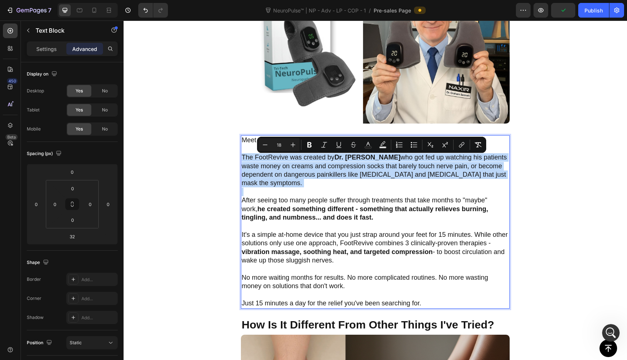
click at [280, 161] on p "The FootRevive was created by Dr. [PERSON_NAME] who got fed up watching his pat…" at bounding box center [375, 170] width 267 height 34
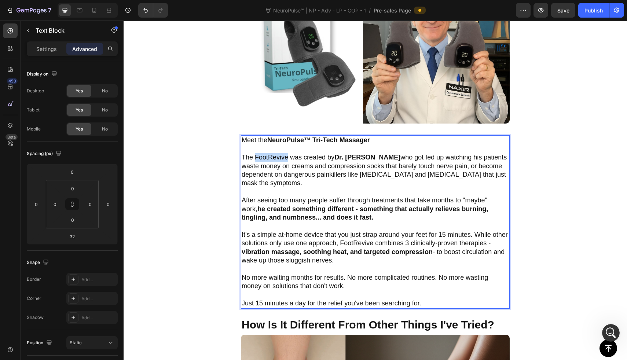
drag, startPoint x: 287, startPoint y: 161, endPoint x: 257, endPoint y: 161, distance: 30.1
click at [257, 161] on p "The FootRevive was created by Dr. [PERSON_NAME] who got fed up watching his pat…" at bounding box center [375, 170] width 267 height 34
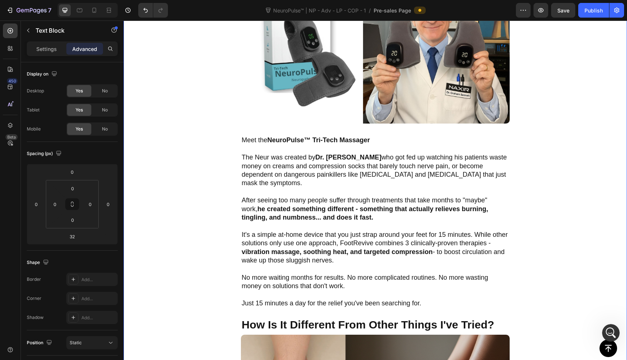
click at [269, 161] on p "The Neur was created by Dr. [PERSON_NAME] who got fed up watching his patients …" at bounding box center [375, 170] width 267 height 34
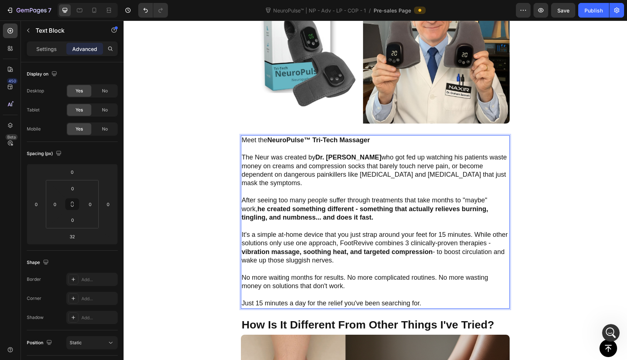
click at [268, 160] on p "The Neur was created by Dr. [PERSON_NAME] who got fed up watching his patients …" at bounding box center [375, 170] width 267 height 34
click at [389, 160] on strong "Dr. [PERSON_NAME]" at bounding box center [375, 157] width 66 height 7
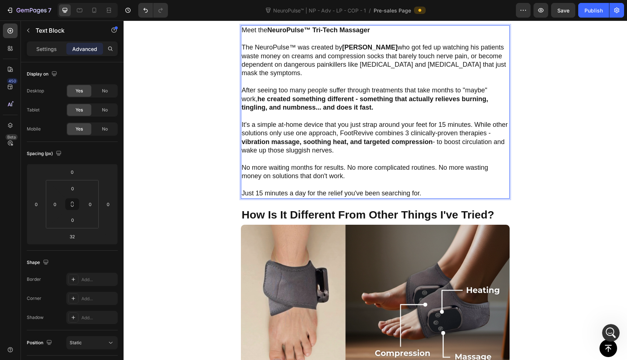
scroll to position [667, 0]
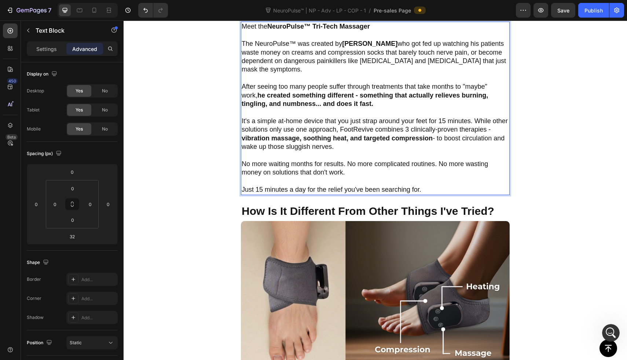
click at [363, 133] on p "It's a simple at-home device that you just strap around your feet for 15 minute…" at bounding box center [375, 134] width 267 height 34
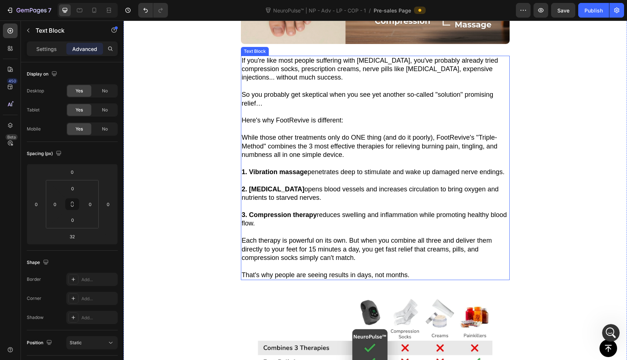
scroll to position [997, 0]
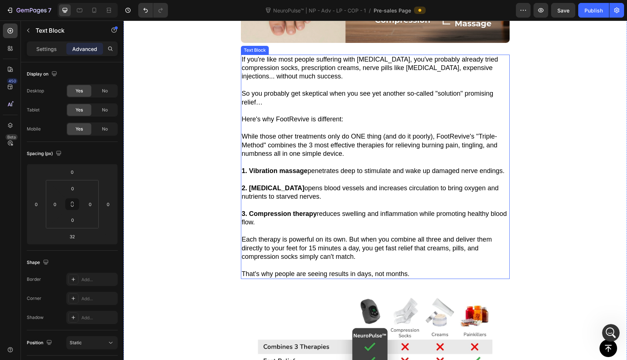
click at [300, 121] on span "Here's why FootRevive is different:" at bounding box center [293, 118] width 102 height 7
click at [300, 118] on span "Here's why FootRevive is different:" at bounding box center [293, 118] width 102 height 7
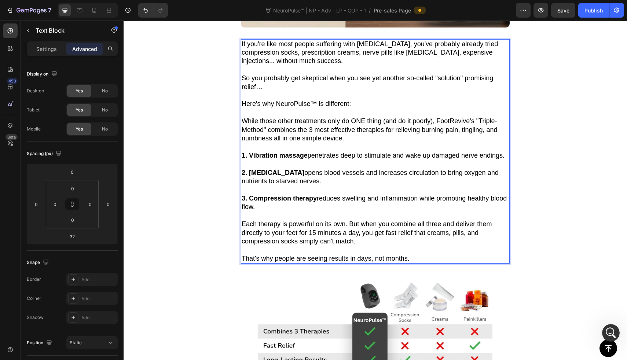
scroll to position [1013, 0]
click at [295, 102] on span "Here's why NeuroPulse™ is different:" at bounding box center [296, 103] width 109 height 7
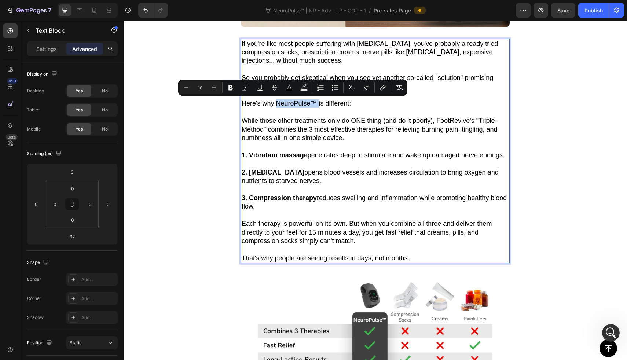
click at [316, 100] on span "Here's why NeuroPulse™ is different:" at bounding box center [296, 103] width 109 height 7
copy span "NeuroPulse™"
click at [459, 120] on span "While those other treatments only do ONE thing (and do it poorly), FootRevive's…" at bounding box center [370, 129] width 256 height 25
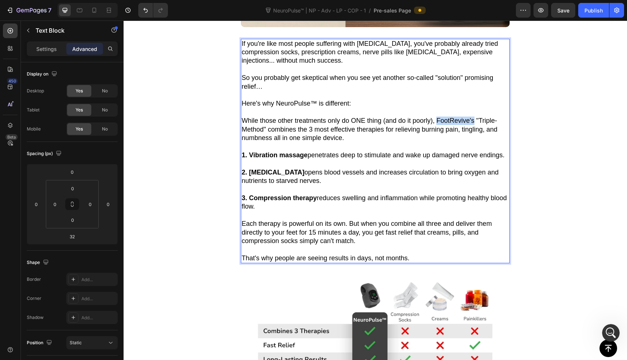
click at [459, 120] on span "While those other treatments only do ONE thing (and do it poorly), FootRevive's…" at bounding box center [370, 129] width 256 height 25
click at [459, 120] on span "While those other treatments only do ONE thing (and do it poorly), NeuroPulse™ …" at bounding box center [372, 129] width 260 height 25
click at [481, 118] on span "While those other treatments only do ONE thing (and do it poorly), NeuroPulse™ …" at bounding box center [372, 129] width 260 height 25
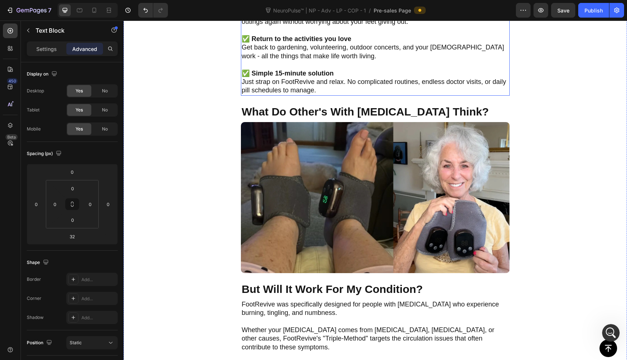
scroll to position [1704, 0]
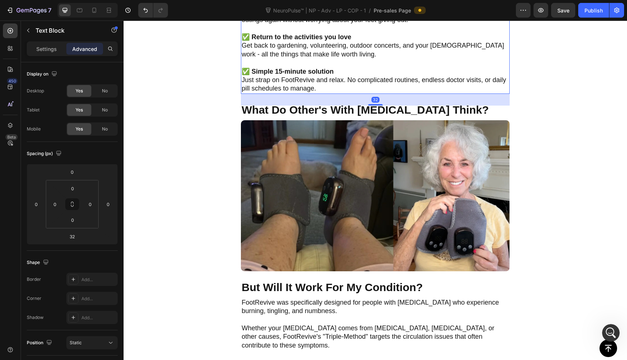
click at [299, 81] on p "Just strap on FootRevive and relax. No complicated routines, endless doctor vis…" at bounding box center [375, 84] width 267 height 17
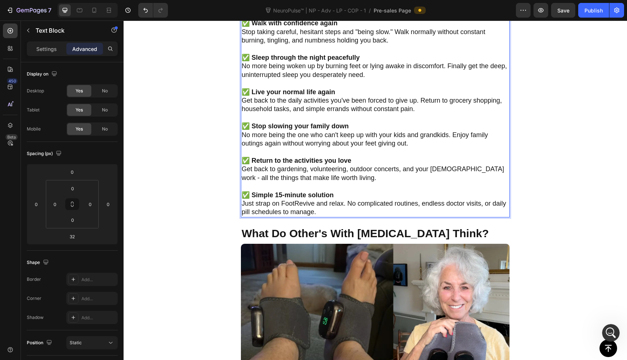
scroll to position [1594, 0]
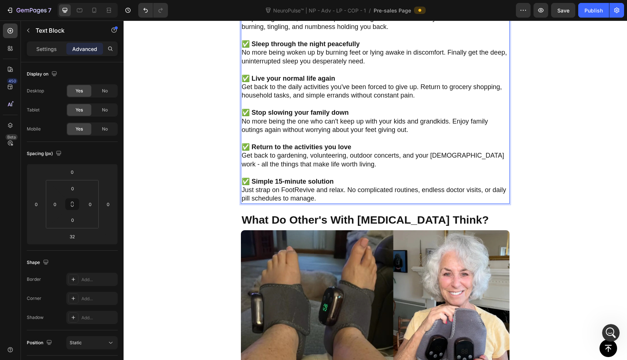
click at [298, 190] on p "Just strap on FootRevive and relax. No complicated routines, endless doctor vis…" at bounding box center [375, 194] width 267 height 17
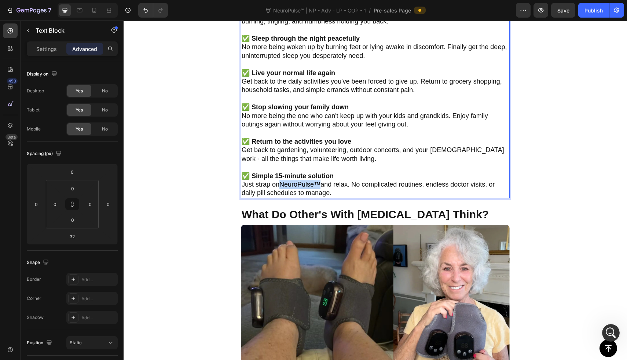
click at [282, 186] on span "NeuroPulse™" at bounding box center [299, 184] width 41 height 7
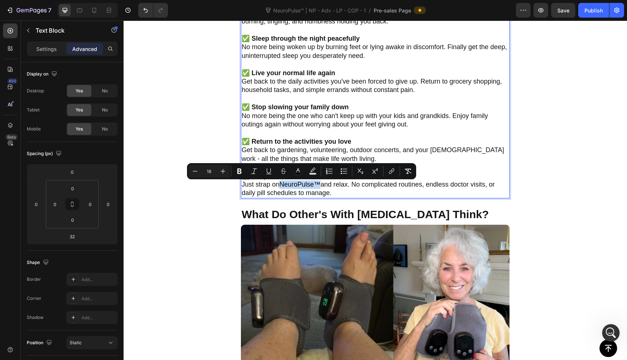
copy span "NeuroPulse™"
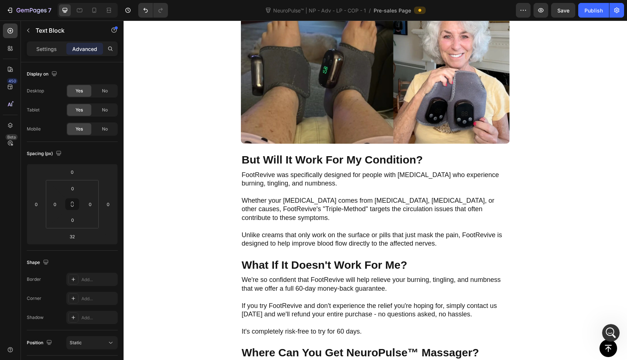
scroll to position [1835, 0]
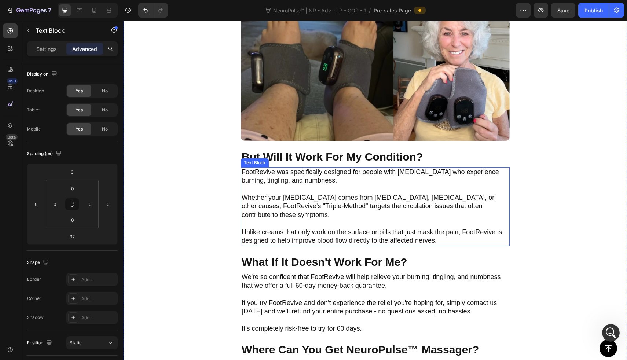
click at [256, 169] on p "FootRevive was specifically designed for people with [MEDICAL_DATA] who experie…" at bounding box center [375, 176] width 267 height 17
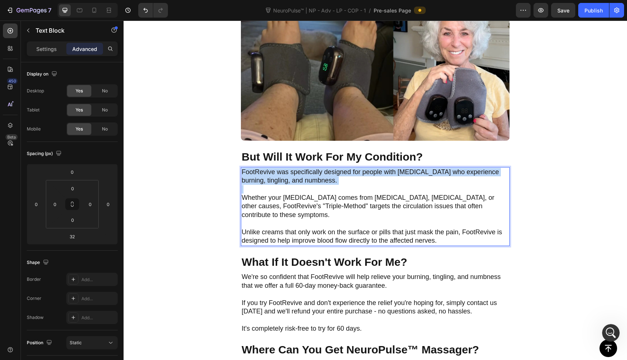
click at [256, 169] on p "FootRevive was specifically designed for people with [MEDICAL_DATA] who experie…" at bounding box center [375, 176] width 267 height 17
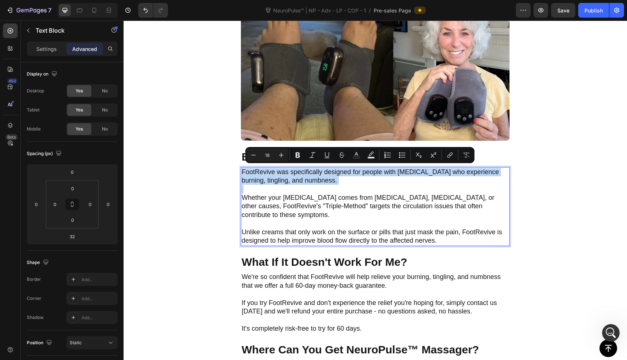
click at [256, 169] on p "FootRevive was specifically designed for people with [MEDICAL_DATA] who experie…" at bounding box center [375, 176] width 267 height 17
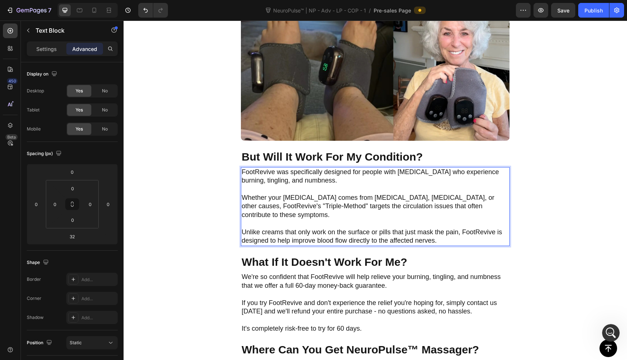
click at [272, 169] on p "FootRevive was specifically designed for people with [MEDICAL_DATA] who experie…" at bounding box center [375, 176] width 267 height 17
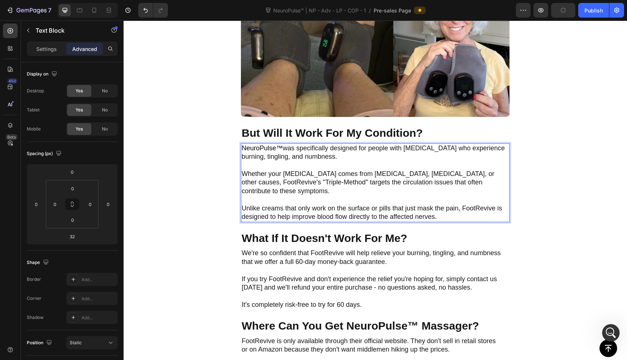
scroll to position [1861, 0]
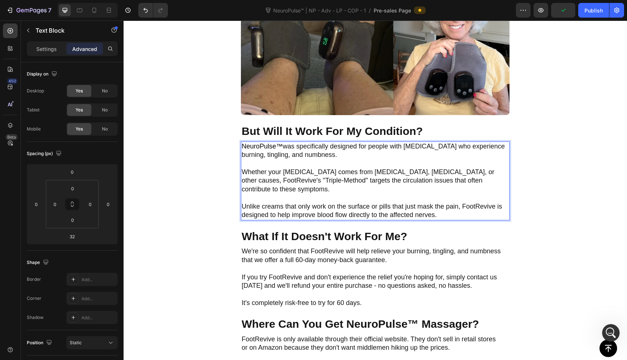
click at [265, 180] on p "Whether your neuropathy comes from diabetes, chemotherapy, or other causes, Foo…" at bounding box center [375, 181] width 267 height 26
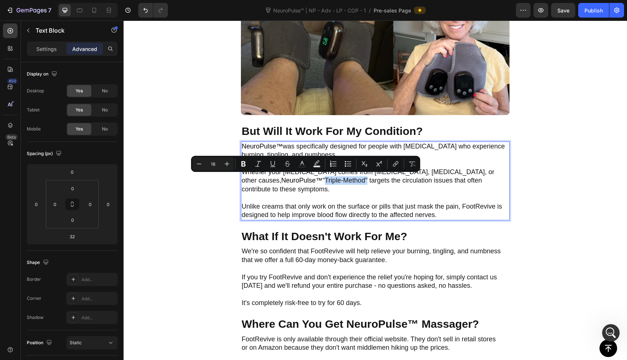
drag, startPoint x: 285, startPoint y: 179, endPoint x: 327, endPoint y: 180, distance: 42.5
click at [327, 180] on p "Whether your neuropathy comes from diabetes, chemotherapy, or other causes, Neu…" at bounding box center [375, 181] width 267 height 26
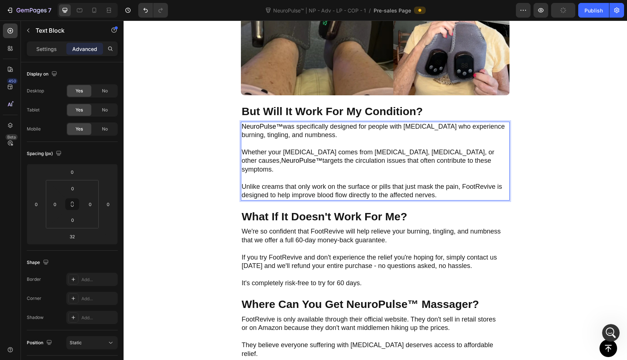
scroll to position [1897, 0]
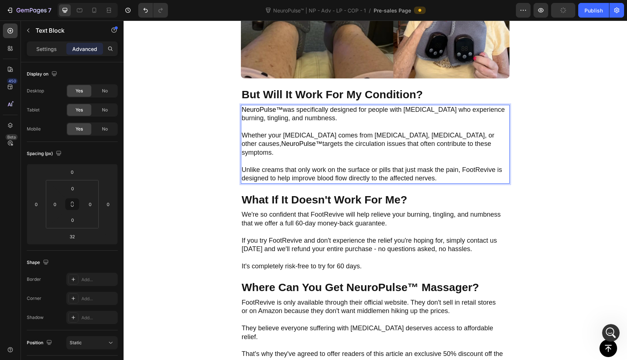
click at [466, 166] on p "Unlike creams that only work on the surface or pills that just mask the pain, F…" at bounding box center [375, 174] width 267 height 17
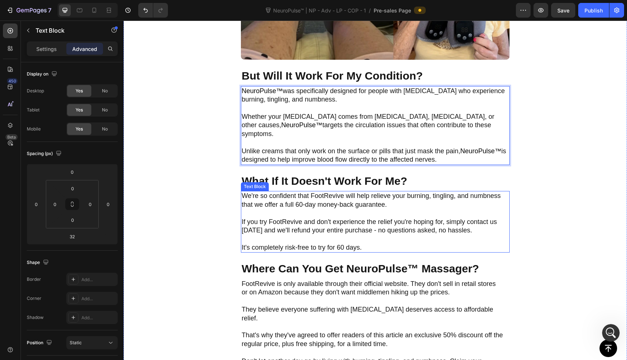
scroll to position [1919, 0]
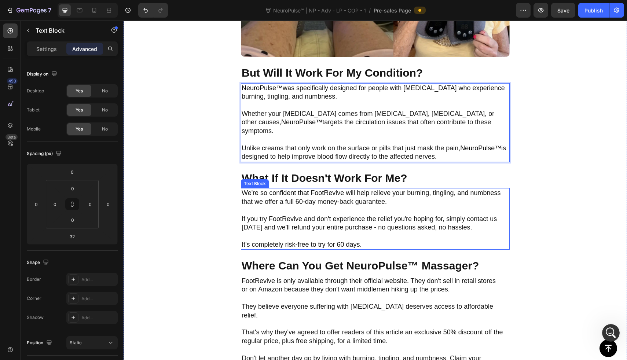
click at [328, 189] on p "We're so confident that FootRevive will help relieve your burning, tingling, an…" at bounding box center [375, 197] width 267 height 17
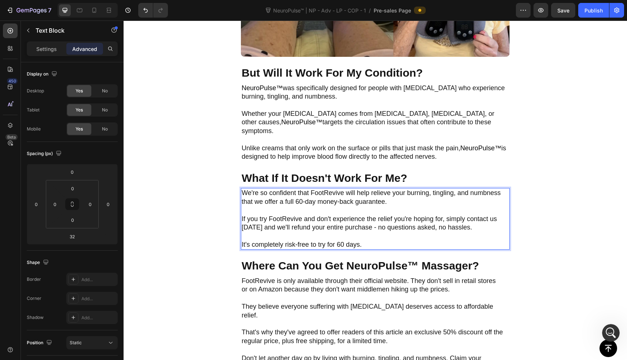
click at [328, 189] on p "We're so confident that FootRevive will help relieve your burning, tingling, an…" at bounding box center [375, 197] width 267 height 17
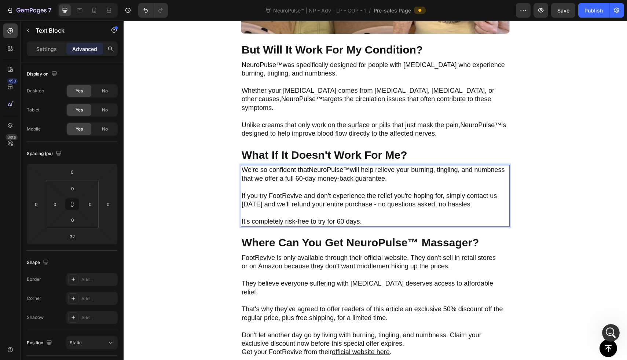
scroll to position [1943, 0]
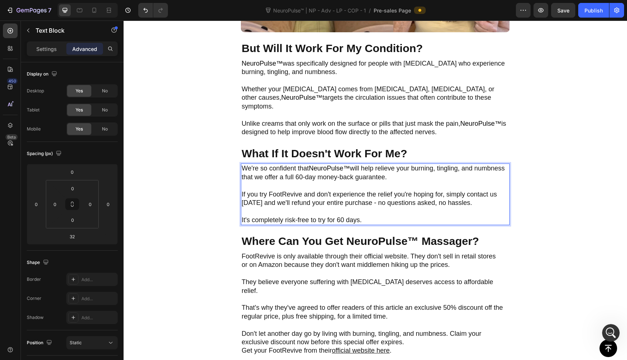
click at [281, 190] on p "If you try FootRevive and don't experience the relief you're hoping for, simply…" at bounding box center [375, 198] width 267 height 17
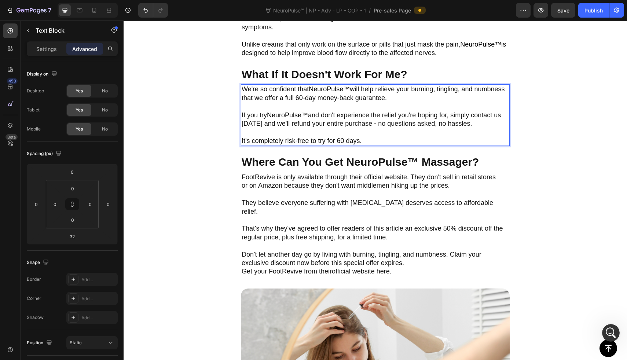
scroll to position [2024, 0]
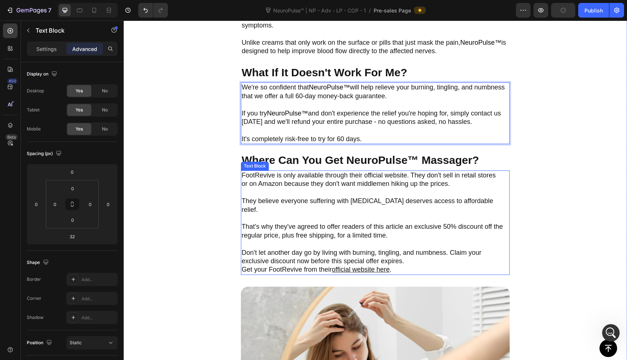
click at [262, 171] on p "FootRevive is only available through their official website. They don't sell in…" at bounding box center [375, 179] width 267 height 17
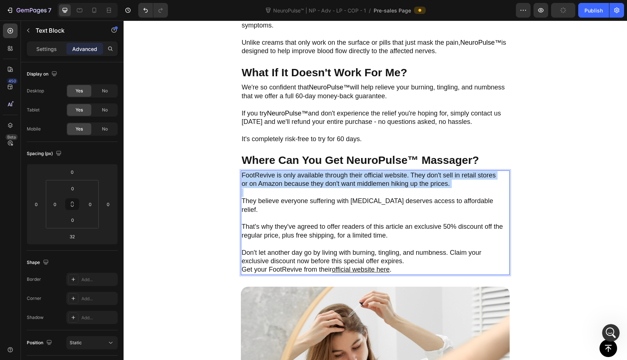
click at [262, 171] on p "FootRevive is only available through their official website. They don't sell in…" at bounding box center [375, 179] width 267 height 17
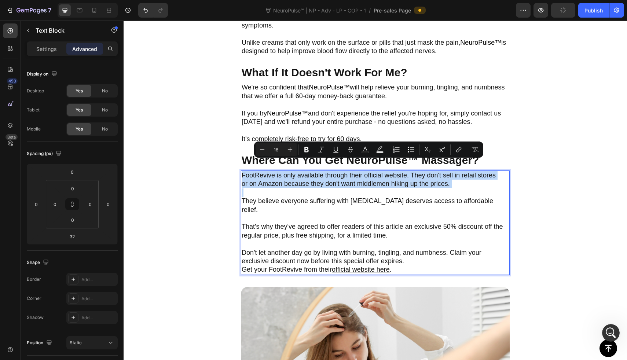
click at [262, 171] on p "FootRevive is only available through their official website. They don't sell in…" at bounding box center [375, 179] width 267 height 17
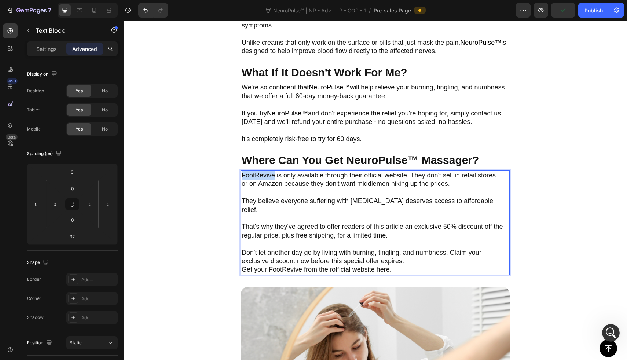
click at [262, 171] on p "FootRevive is only available through their official website. They don't sell in…" at bounding box center [375, 179] width 267 height 17
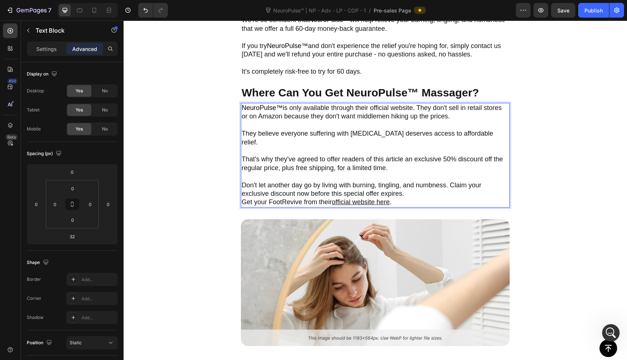
scroll to position [2094, 0]
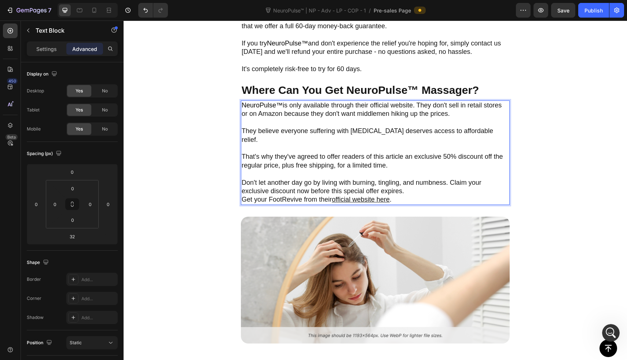
click at [282, 196] on span "Get your FootRevive from their" at bounding box center [287, 199] width 90 height 7
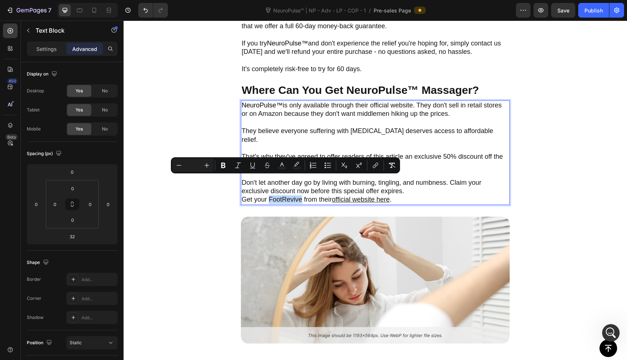
type input "18"
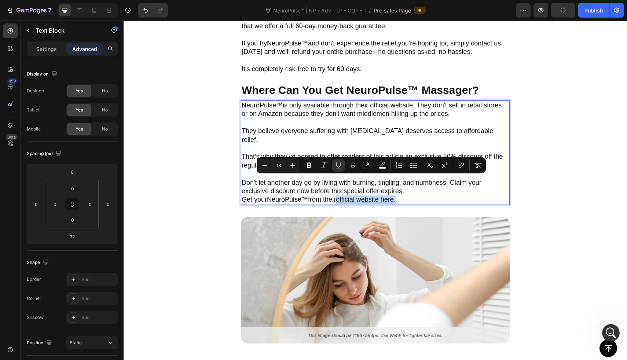
drag, startPoint x: 341, startPoint y: 181, endPoint x: 404, endPoint y: 181, distance: 63.8
click at [408, 195] on p "Get your NeuroPulse™ from their official website here ." at bounding box center [375, 199] width 267 height 8
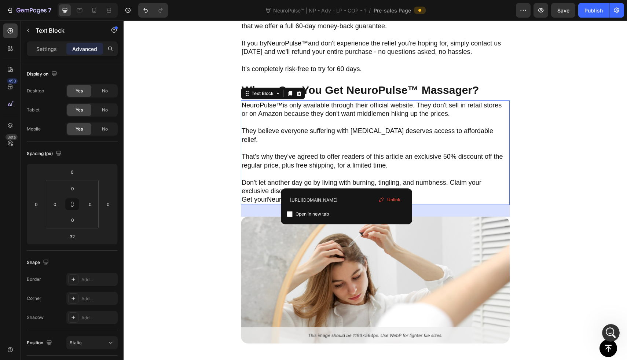
click at [394, 197] on span "Unlink" at bounding box center [393, 200] width 13 height 7
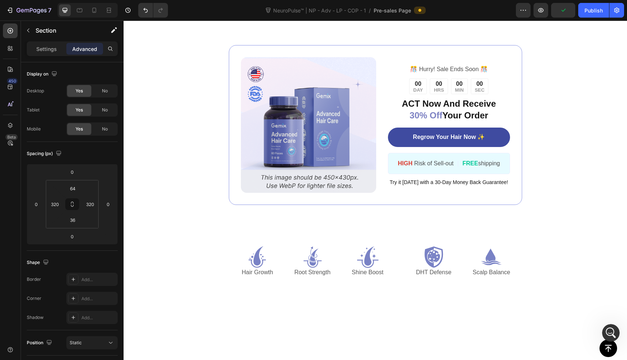
scroll to position [2369, 0]
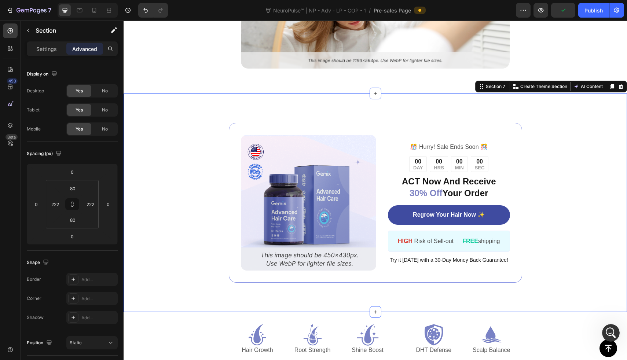
click at [601, 170] on div "Image ️🎊 Hurry! Sale Ends Soon ️🎊 Text Block 00 DAY 00 HRS 00 MIN 00 SEC Countd…" at bounding box center [375, 202] width 503 height 219
click at [615, 81] on div "Section 7 You can create reusable sections Create Theme Section AI Content Writ…" at bounding box center [551, 87] width 152 height 12
click at [618, 84] on icon at bounding box center [621, 87] width 6 height 6
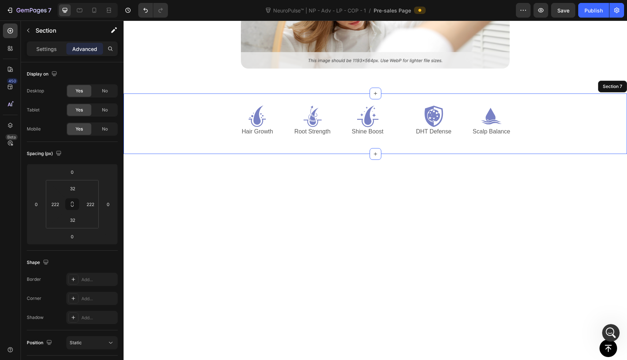
click at [579, 103] on div "Icon Hair Growth Text Block Icon Root Strength Text Block Icon Shine Boost Text…" at bounding box center [375, 123] width 503 height 60
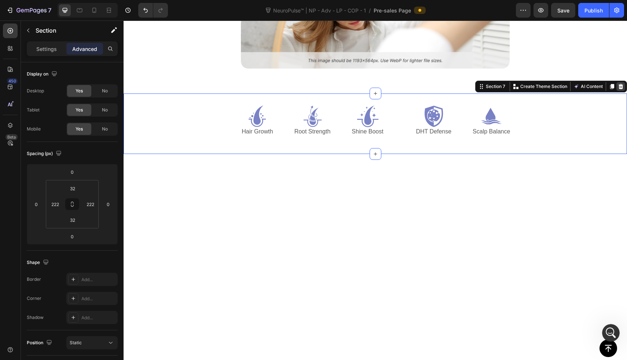
click at [618, 84] on icon at bounding box center [620, 86] width 5 height 5
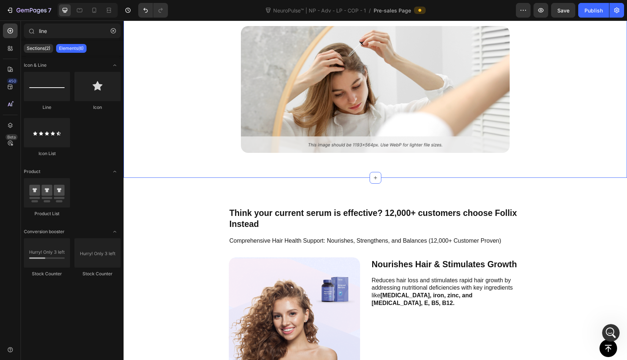
scroll to position [2291, 0]
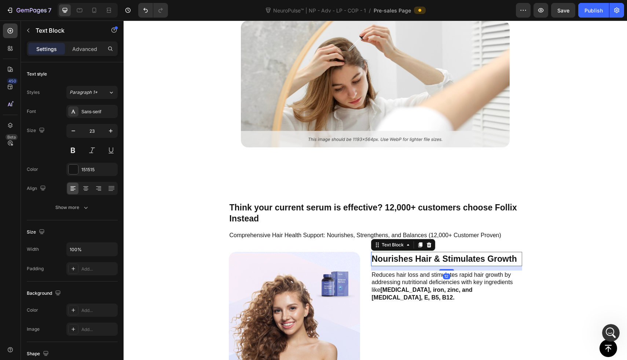
click at [517, 253] on p "Nourishes Hair & Stimulates Growth" at bounding box center [447, 259] width 150 height 13
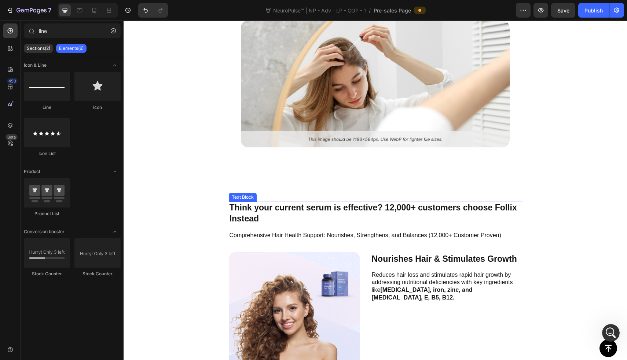
click at [253, 202] on p "Think your current serum is effective? 12,000+ customers choose Follix Instead" at bounding box center [376, 213] width 292 height 22
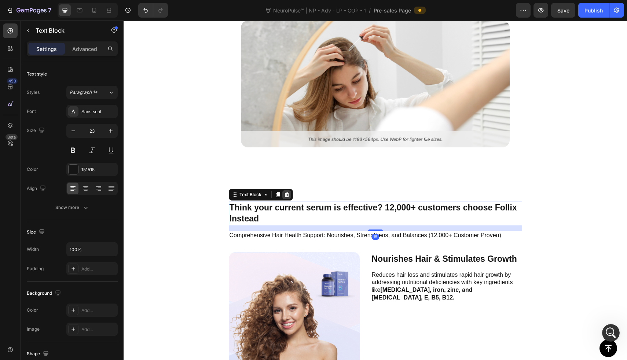
click at [284, 192] on icon at bounding box center [286, 194] width 5 height 5
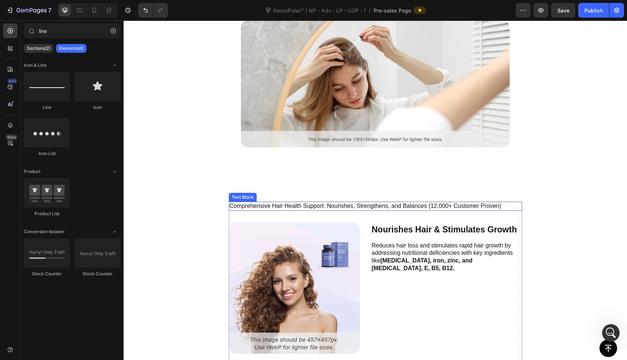
click at [283, 202] on p "Comprehensive Hair Health Support: Nourishes, Strengthens, and Balances (12,000…" at bounding box center [376, 206] width 292 height 8
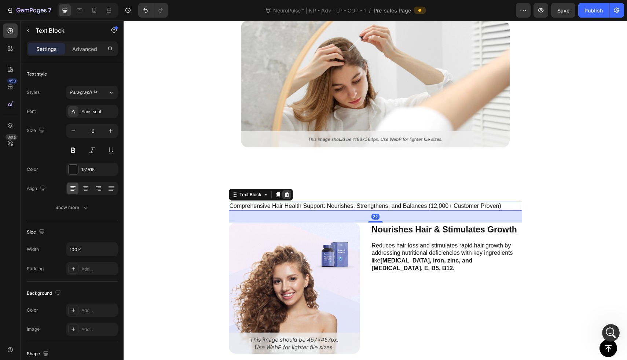
click at [284, 192] on icon at bounding box center [287, 195] width 6 height 6
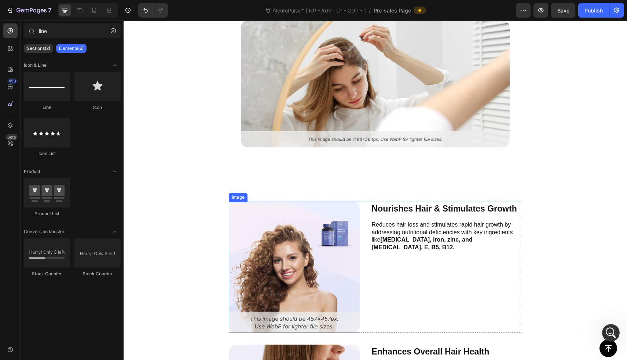
click at [279, 202] on img at bounding box center [294, 267] width 131 height 131
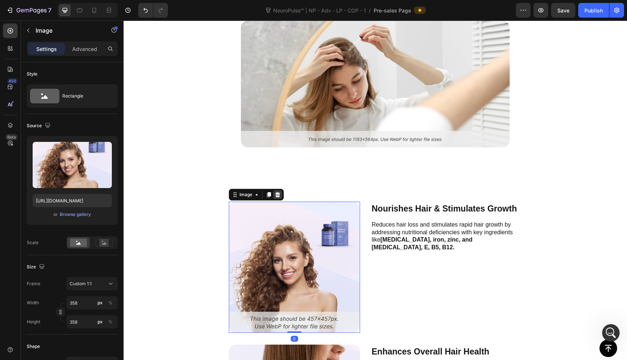
click at [278, 192] on icon at bounding box center [278, 195] width 6 height 6
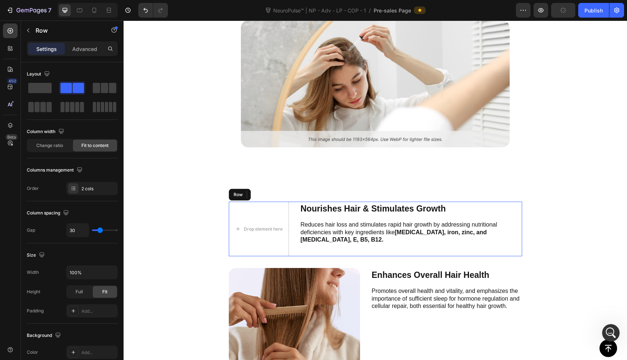
click at [294, 202] on div "Drop element here Nourishes Hair & Stimulates Growth Text Block Reduces hair lo…" at bounding box center [375, 229] width 293 height 55
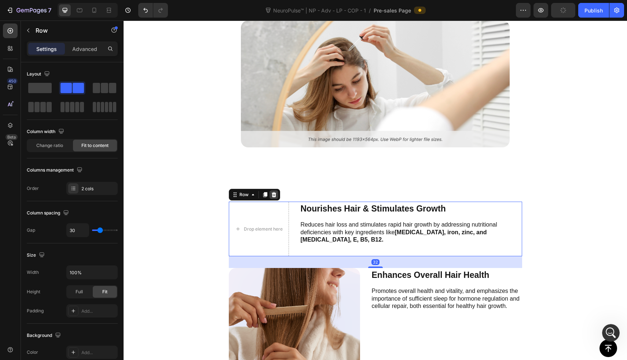
click at [272, 192] on icon at bounding box center [273, 194] width 5 height 5
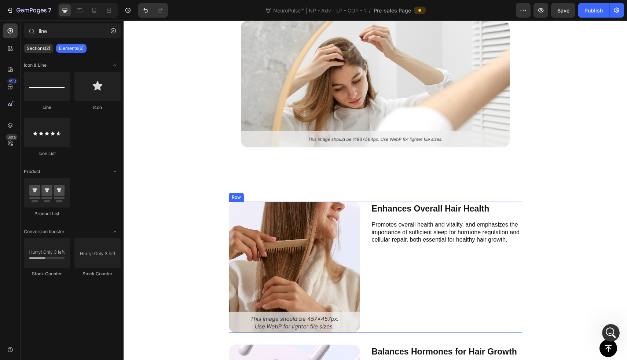
click at [360, 234] on div "Image Enhances Overall Hair Health Text Block Promotes overall health and vital…" at bounding box center [375, 267] width 293 height 131
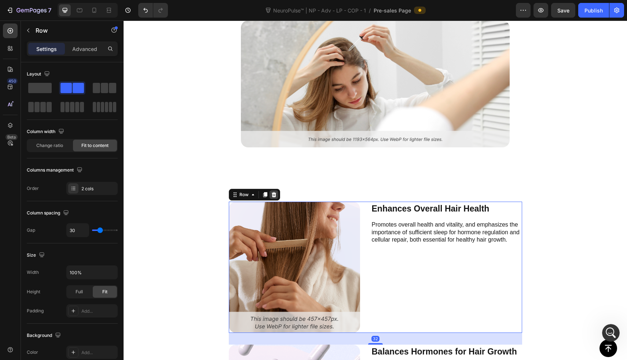
click at [271, 192] on icon at bounding box center [273, 194] width 5 height 5
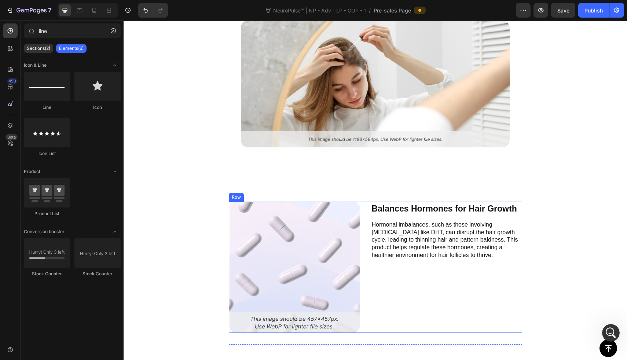
click at [378, 250] on div "Balances Hormones for Hair Growth Text Block Hormonal imbalances, such as those…" at bounding box center [446, 267] width 151 height 131
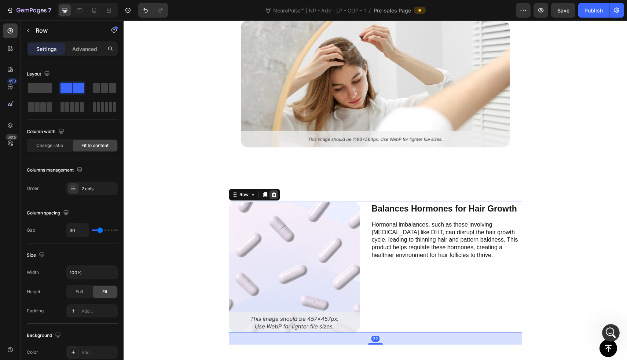
click at [271, 192] on icon at bounding box center [273, 194] width 5 height 5
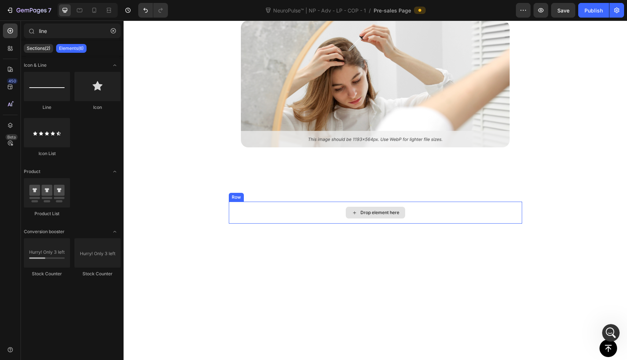
click at [271, 202] on div "Drop element here" at bounding box center [375, 213] width 293 height 22
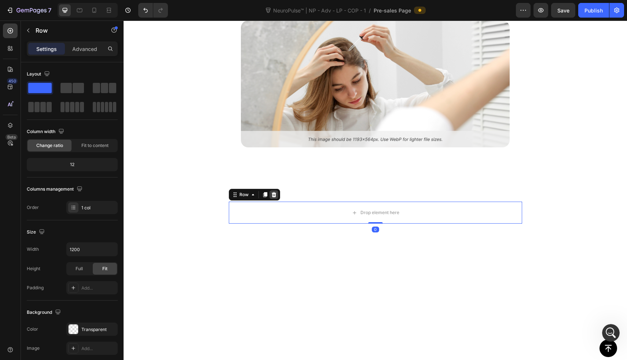
click at [272, 192] on icon at bounding box center [273, 194] width 5 height 5
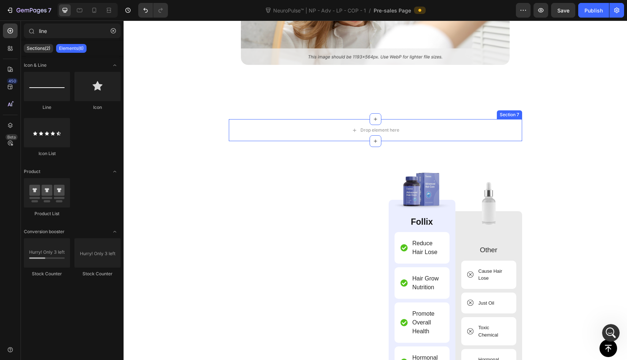
scroll to position [2315, 0]
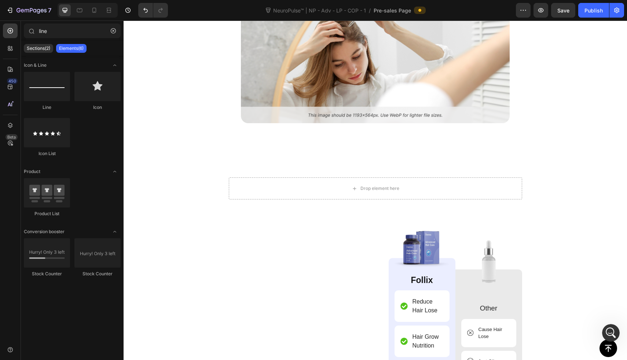
click at [260, 177] on div "Drop element here" at bounding box center [375, 188] width 293 height 22
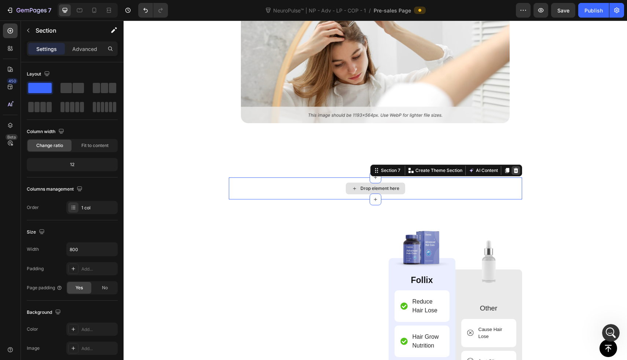
click at [513, 168] on icon at bounding box center [515, 170] width 5 height 5
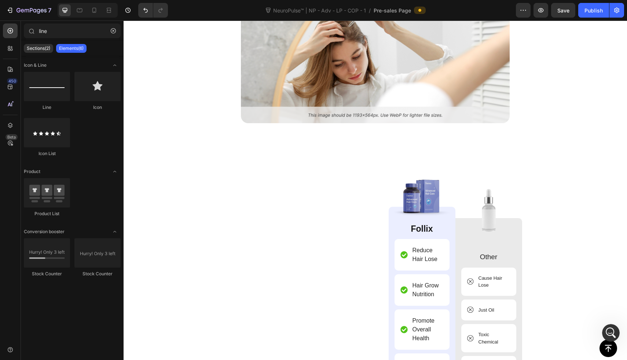
click at [498, 81] on img at bounding box center [375, 59] width 269 height 127
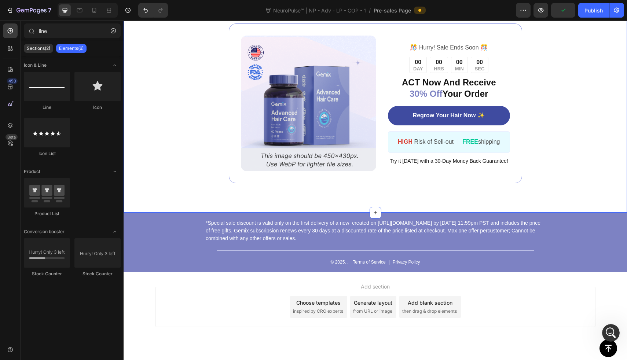
click at [547, 190] on div "Image ️🎊 Hurry! Sale Ends Soon ️🎊 Text Block 00 DAY 00 HRS 00 MIN 00 SEC Countd…" at bounding box center [375, 103] width 503 height 219
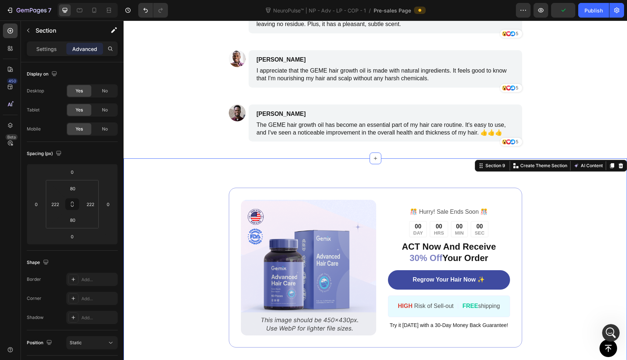
scroll to position [2879, 0]
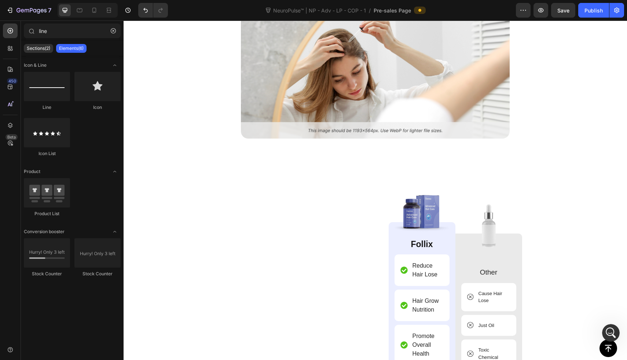
scroll to position [2296, 0]
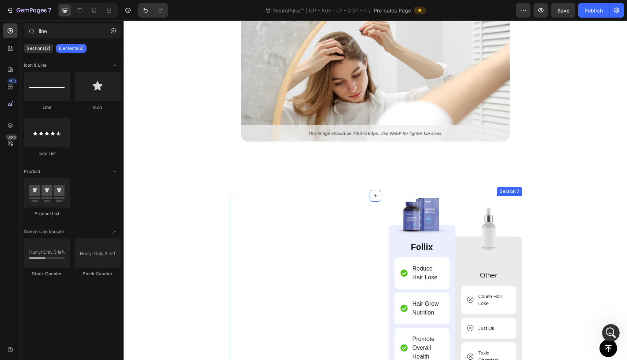
click at [371, 201] on div "Image Image Follix Text Block Reduce Hair Lose Item List Hair Grow Nutrition It…" at bounding box center [375, 353] width 293 height 315
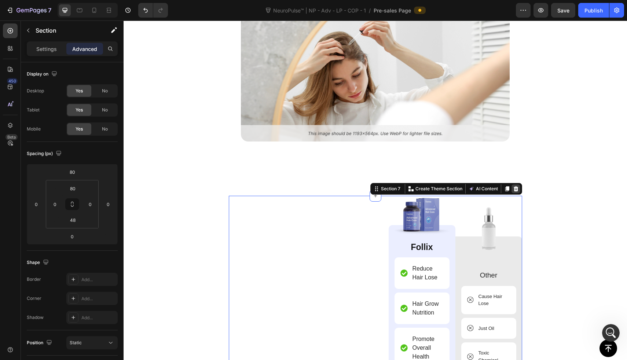
click at [516, 184] on div at bounding box center [515, 188] width 9 height 9
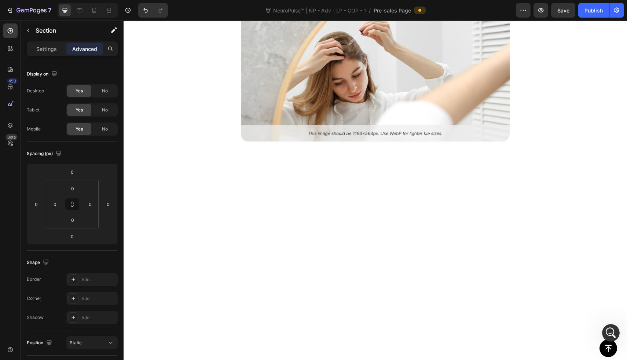
click at [351, 184] on div at bounding box center [375, 301] width 293 height 271
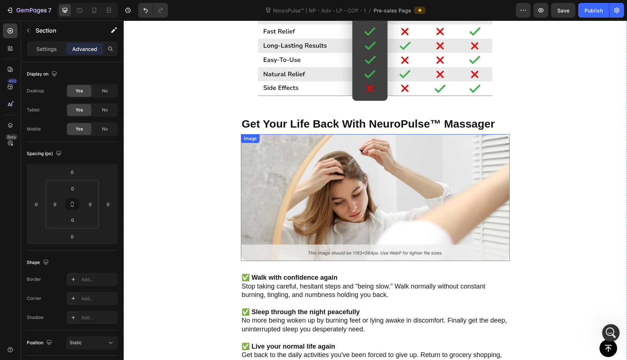
scroll to position [1370, 0]
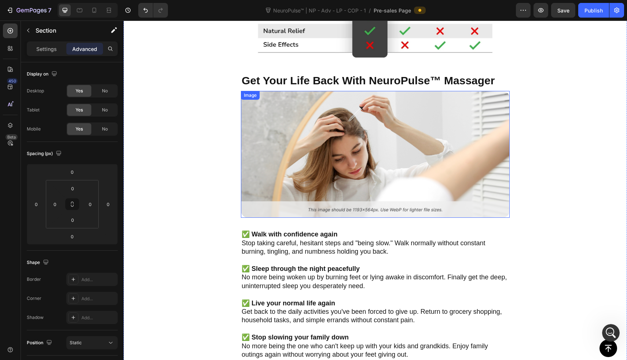
click at [346, 146] on img at bounding box center [375, 154] width 269 height 127
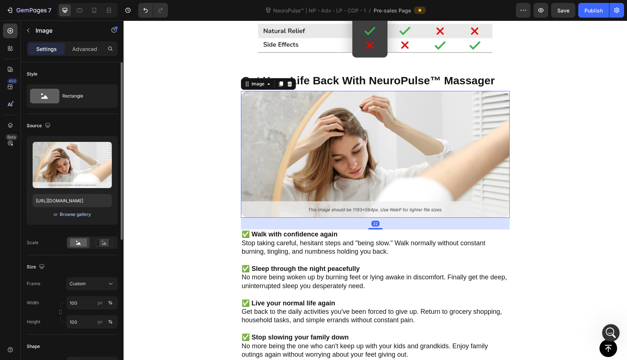
click at [74, 214] on div "Browse gallery" at bounding box center [75, 214] width 31 height 7
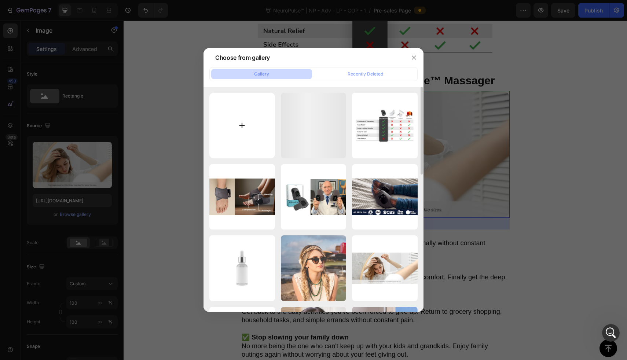
click at [248, 144] on input "file" at bounding box center [242, 126] width 66 height 66
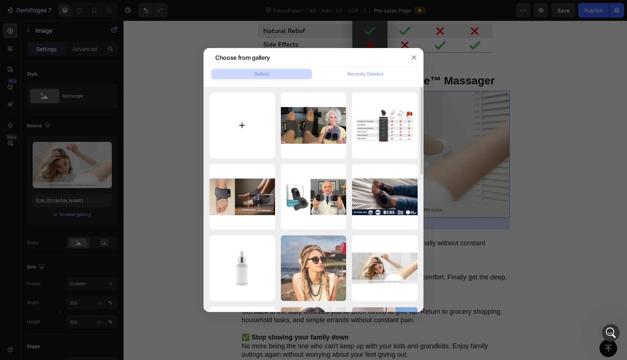
click at [253, 117] on input "file" at bounding box center [242, 126] width 66 height 66
type input "C:\fakepath\ChatGPT Image Aug 26, 2025, 10_19_53 PM.png"
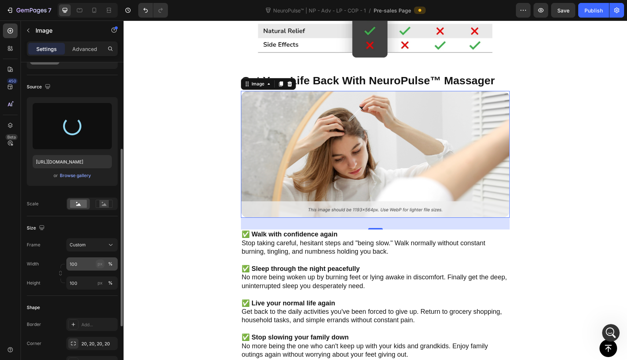
scroll to position [81, 0]
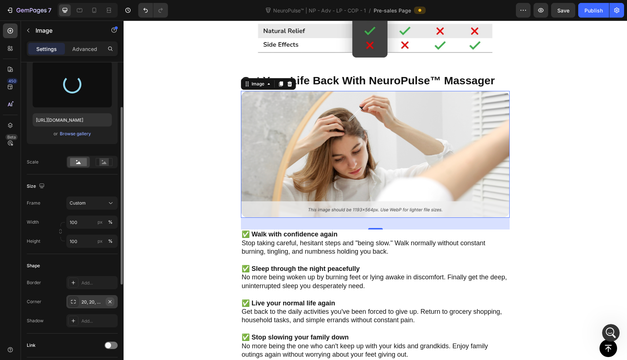
click at [114, 303] on button "button" at bounding box center [110, 301] width 9 height 9
click at [109, 301] on div "Add..." at bounding box center [98, 302] width 34 height 7
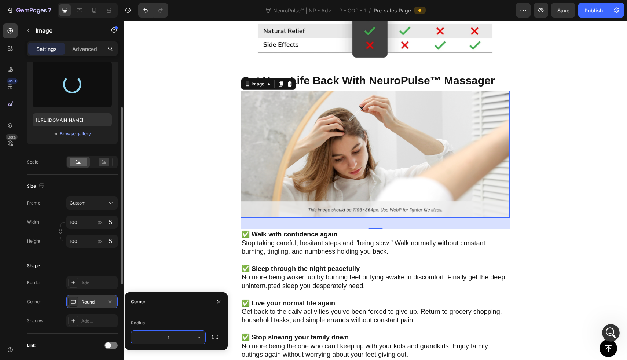
type input "10"
type input "https://cdn.shopify.com/s/files/1/0709/3587/1732/files/gempages_534964769795343…"
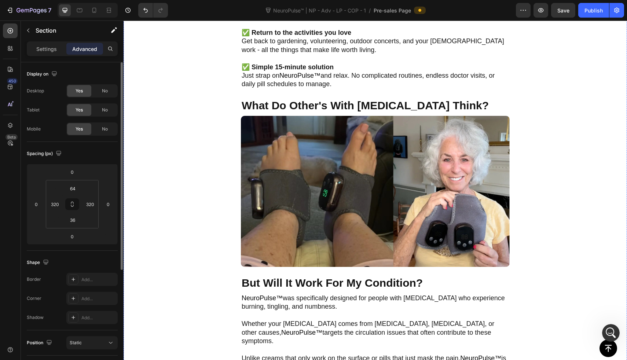
scroll to position [1766, 0]
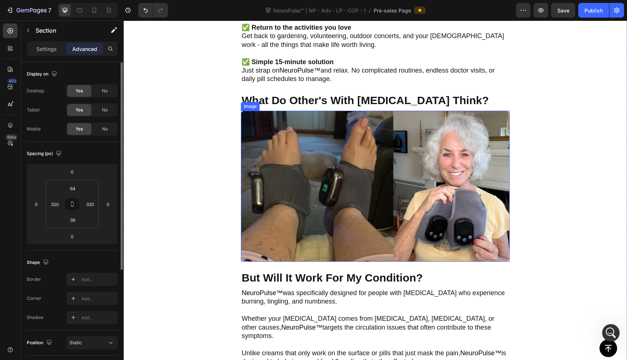
click at [305, 184] on img at bounding box center [375, 186] width 269 height 151
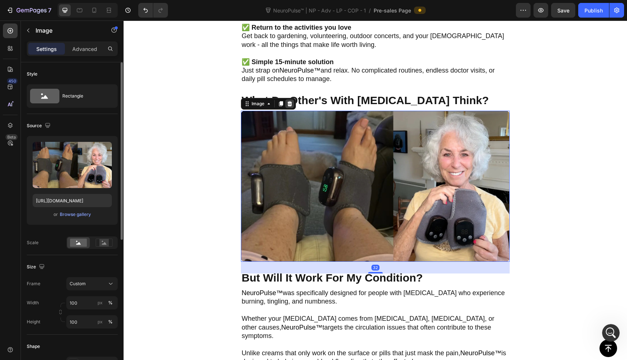
click at [289, 106] on icon at bounding box center [289, 103] width 5 height 5
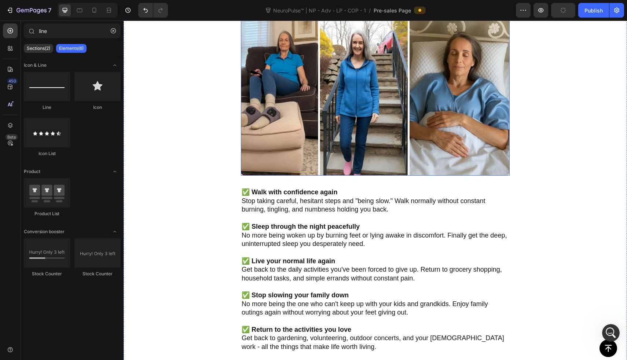
click at [331, 89] on img at bounding box center [375, 86] width 269 height 179
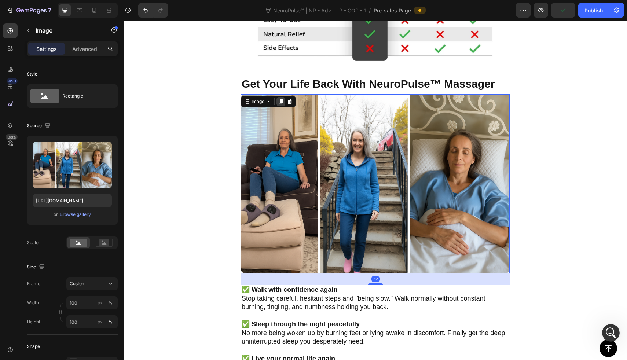
click at [284, 104] on div at bounding box center [280, 101] width 9 height 9
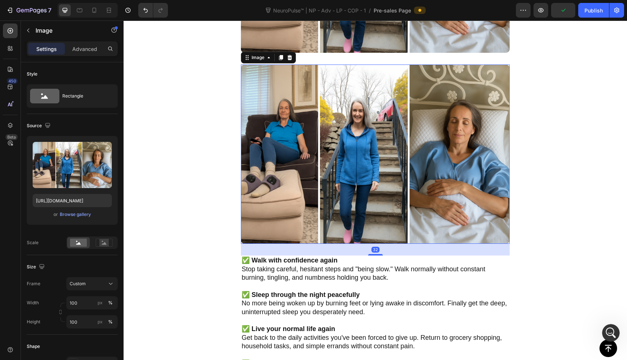
scroll to position [1606, 0]
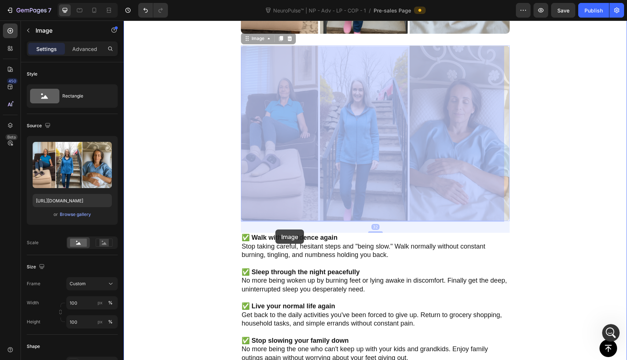
drag, startPoint x: 285, startPoint y: 148, endPoint x: 280, endPoint y: 205, distance: 57.0
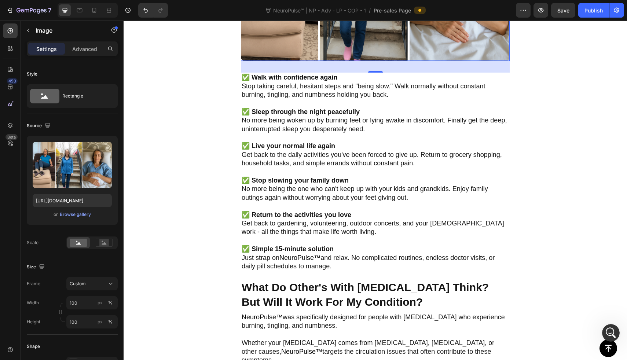
scroll to position [1771, 0]
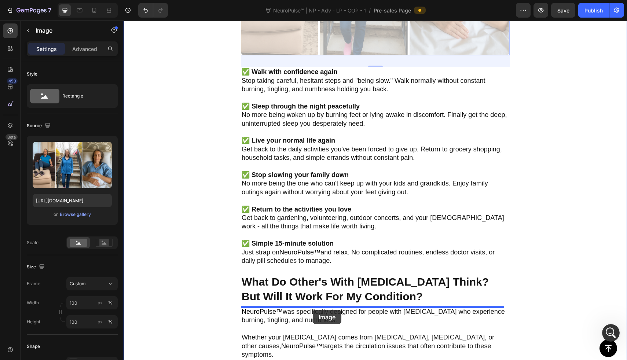
drag, startPoint x: 313, startPoint y: 33, endPoint x: 313, endPoint y: 310, distance: 276.4
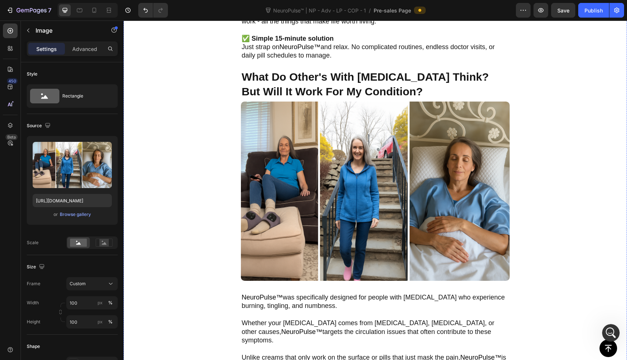
scroll to position [1782, 0]
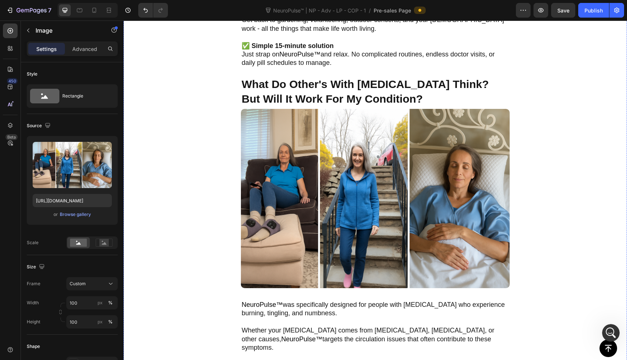
click at [335, 155] on img at bounding box center [375, 198] width 269 height 179
click at [64, 214] on div "Browse gallery" at bounding box center [75, 214] width 31 height 7
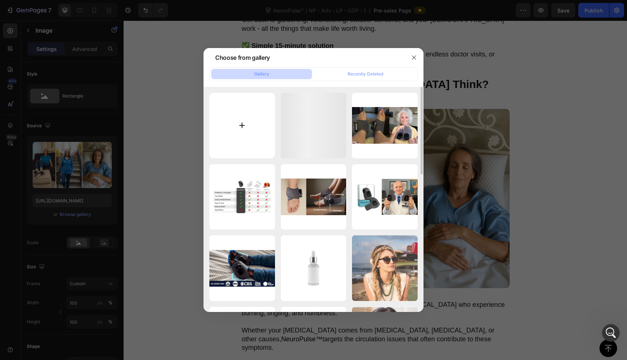
click at [226, 126] on input "file" at bounding box center [242, 126] width 66 height 66
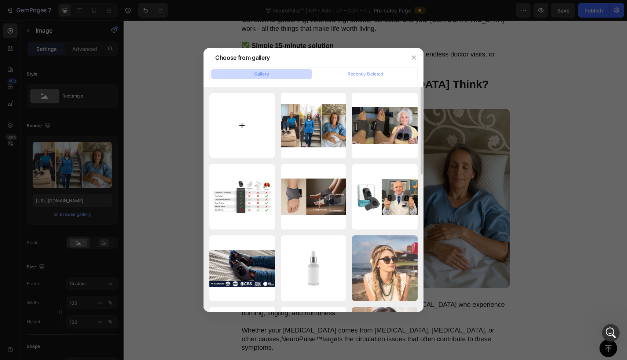
type input "C:\fakepath\ChatGPT Image Aug 26, 2025, 10_24_06 PM.png"
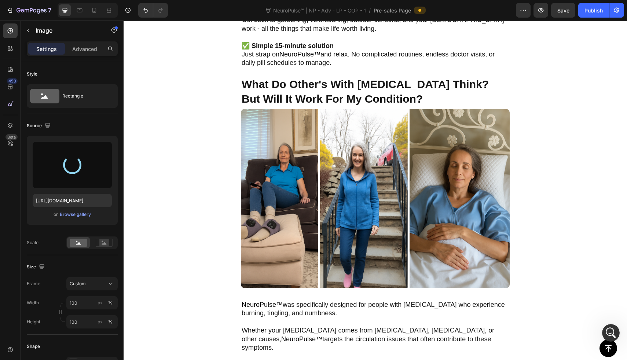
type input "https://cdn.shopify.com/s/files/1/0709/3587/1732/files/gempages_534964769795343…"
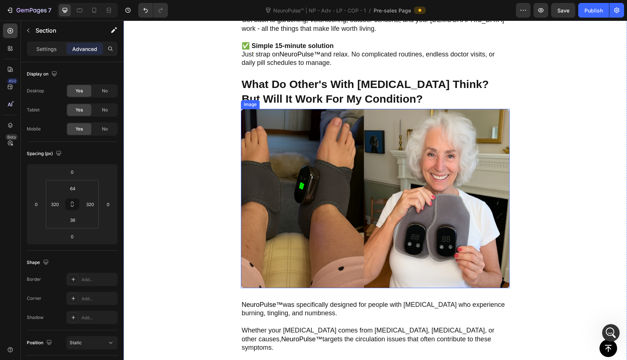
click at [362, 185] on img at bounding box center [375, 198] width 269 height 179
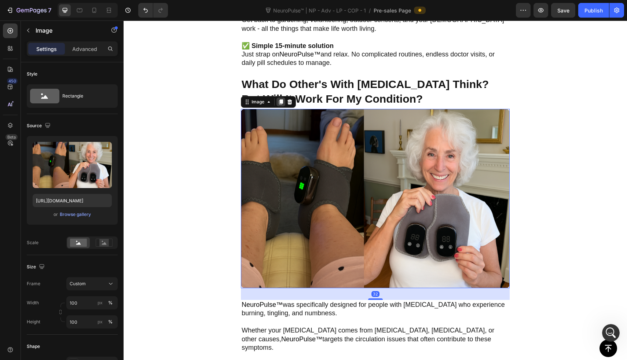
click at [279, 103] on icon at bounding box center [281, 102] width 6 height 6
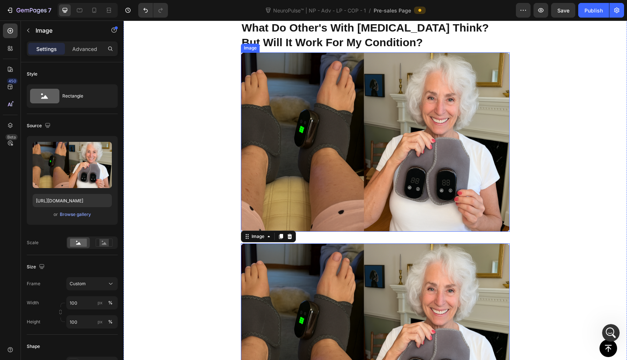
scroll to position [1838, 0]
click at [297, 97] on img at bounding box center [375, 142] width 269 height 179
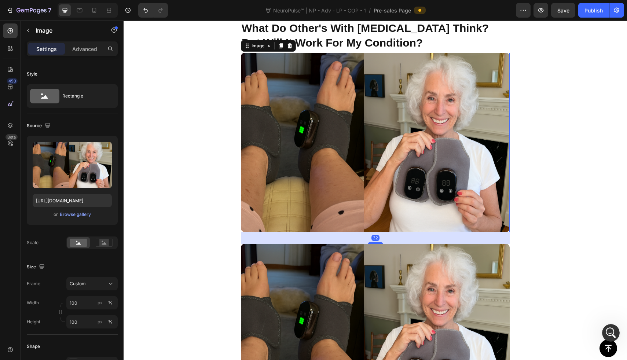
scroll to position [1727, 0]
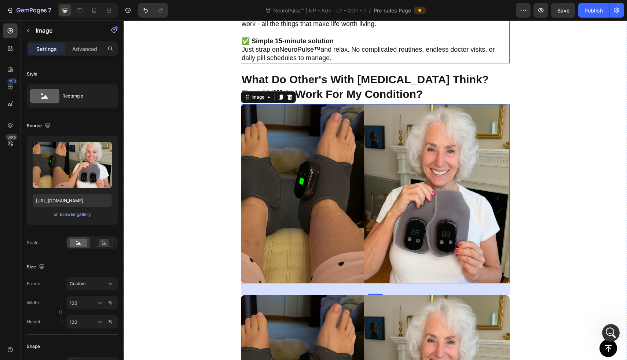
click at [324, 53] on p "Just strap on NeuroPulse™ and relax. No complicated routines, endless doctor vi…" at bounding box center [375, 53] width 267 height 17
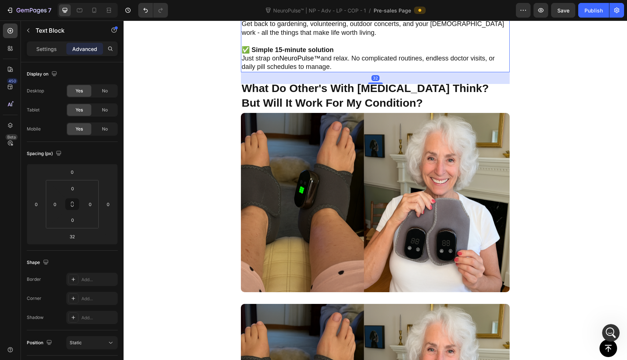
scroll to position [1779, 0]
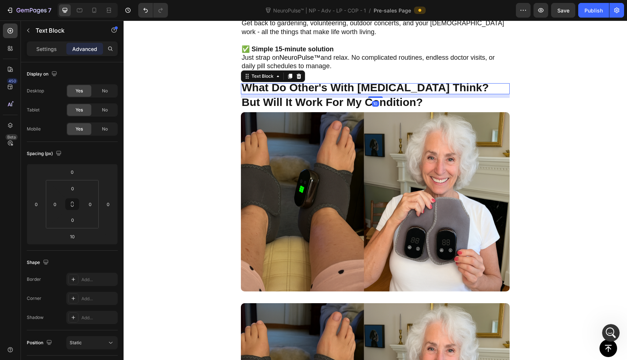
click at [317, 89] on strong "What Do Other's With [MEDICAL_DATA] Think?" at bounding box center [365, 87] width 247 height 12
click at [298, 101] on strong "But Will It Work For My Condition?" at bounding box center [332, 102] width 181 height 12
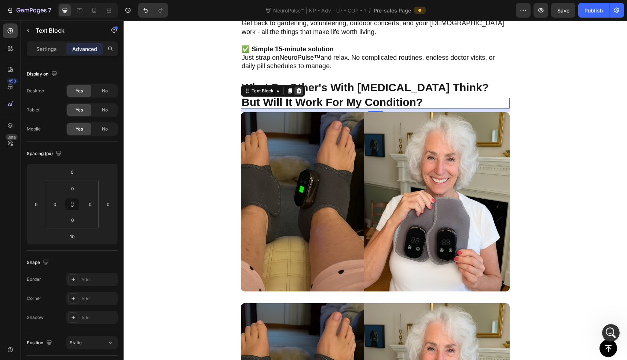
click at [299, 89] on icon at bounding box center [299, 90] width 5 height 5
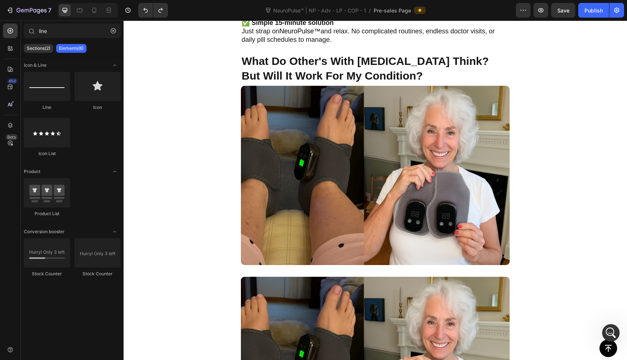
scroll to position [1795, 0]
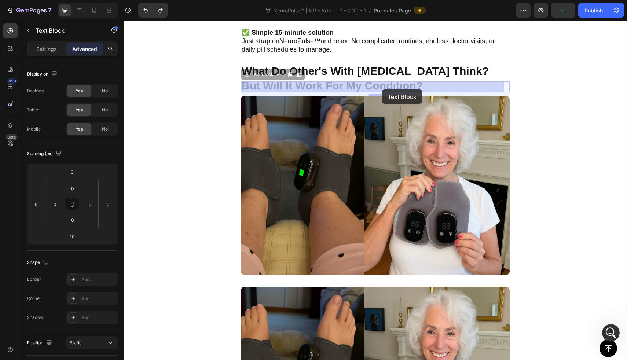
drag, startPoint x: 301, startPoint y: 82, endPoint x: 382, endPoint y: 89, distance: 80.6
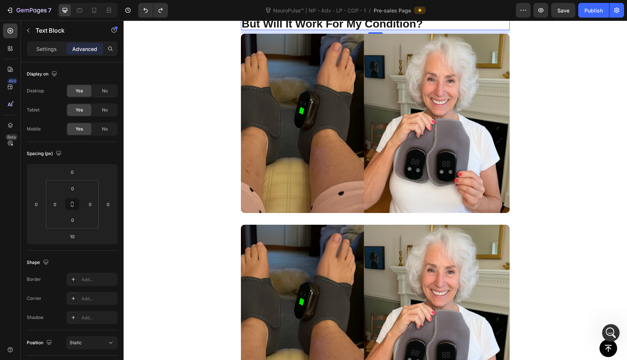
scroll to position [1858, 0]
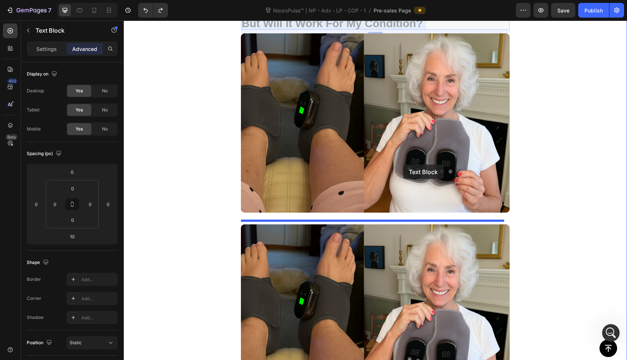
drag, startPoint x: 410, startPoint y: 23, endPoint x: 401, endPoint y: 197, distance: 173.7
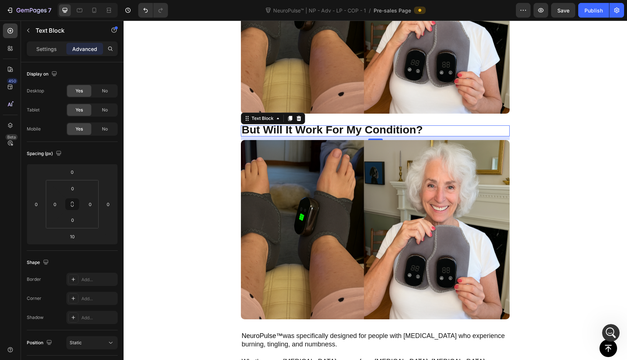
scroll to position [1984, 0]
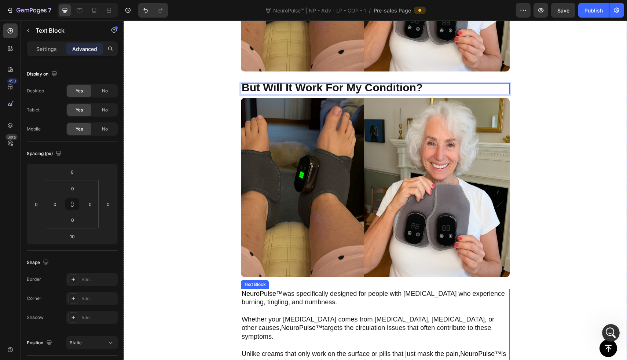
drag, startPoint x: 427, startPoint y: 85, endPoint x: 407, endPoint y: 284, distance: 199.8
drag, startPoint x: 432, startPoint y: 82, endPoint x: 416, endPoint y: 272, distance: 191.3
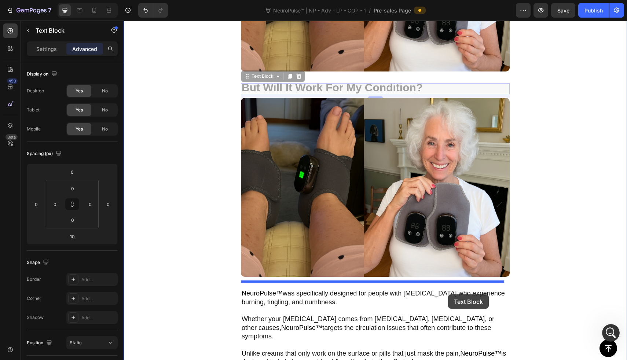
drag, startPoint x: 467, startPoint y: 84, endPoint x: 448, endPoint y: 294, distance: 211.7
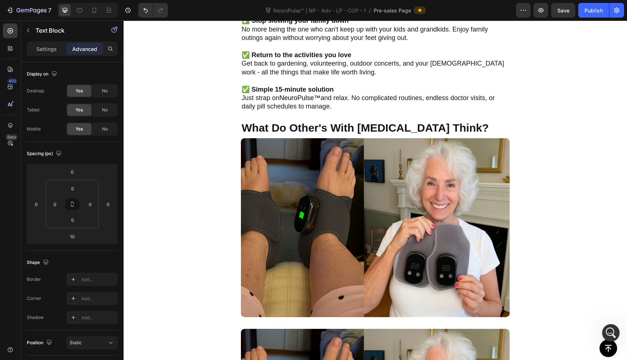
scroll to position [1733, 0]
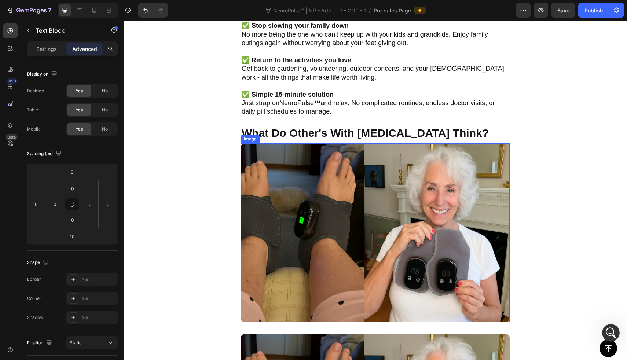
click at [360, 172] on img at bounding box center [375, 232] width 269 height 179
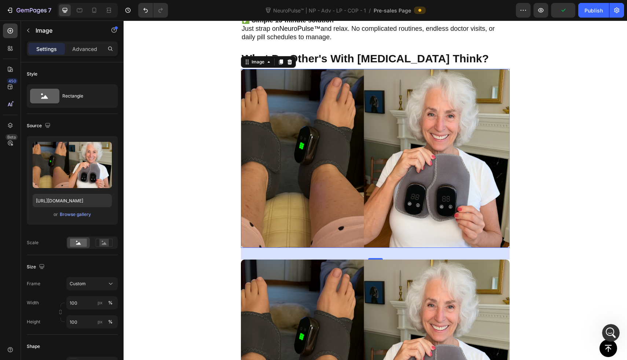
scroll to position [1847, 0]
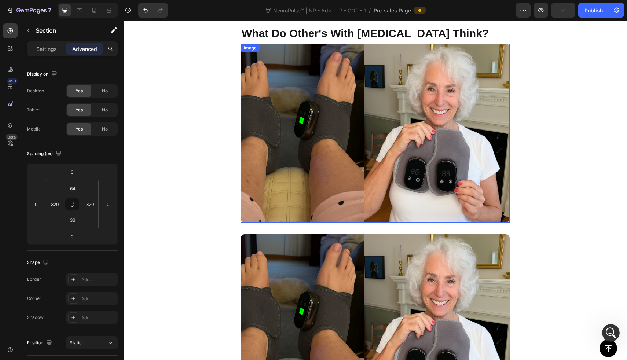
scroll to position [1804, 0]
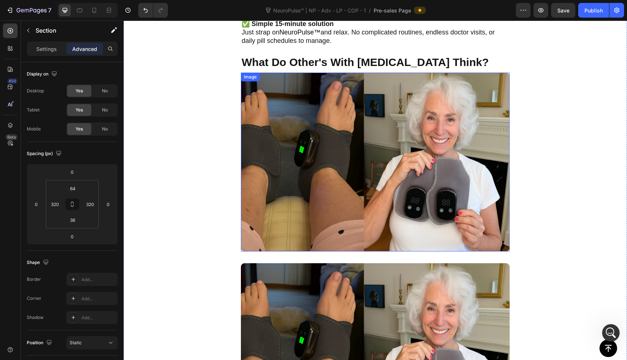
click at [300, 78] on img at bounding box center [375, 162] width 269 height 179
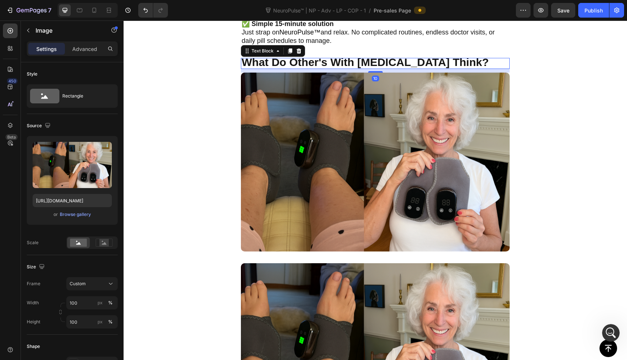
click at [300, 67] on strong "What Do Other's With [MEDICAL_DATA] Think?" at bounding box center [365, 62] width 247 height 12
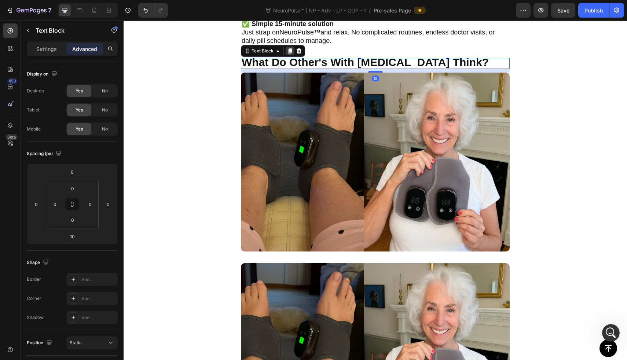
click at [290, 51] on icon at bounding box center [290, 50] width 4 height 5
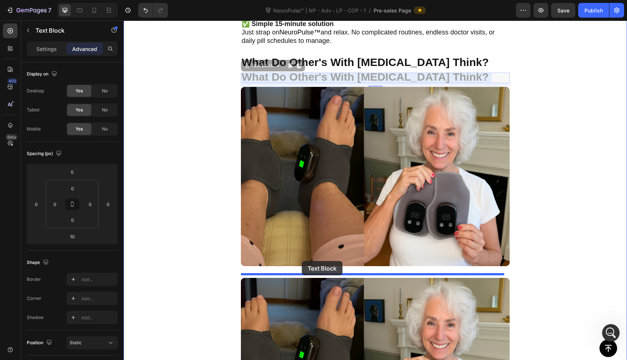
drag, startPoint x: 300, startPoint y: 77, endPoint x: 302, endPoint y: 261, distance: 184.4
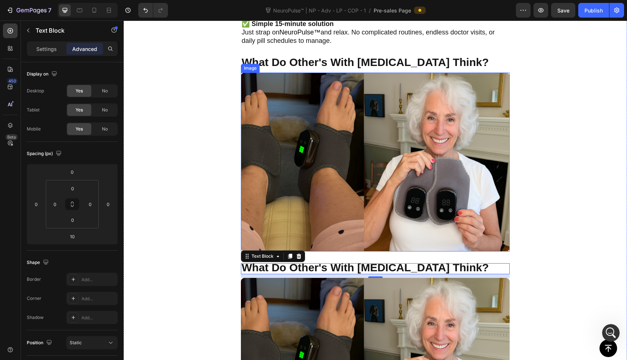
click at [325, 227] on img at bounding box center [375, 162] width 269 height 179
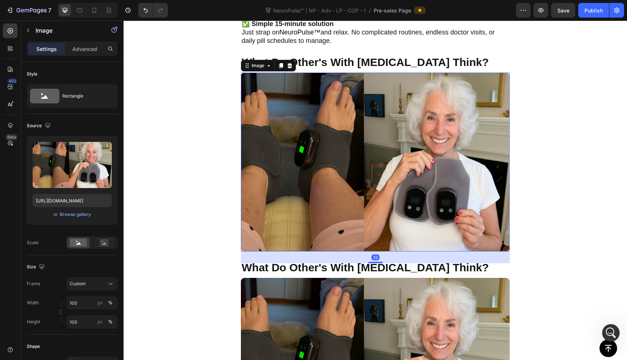
drag, startPoint x: 369, startPoint y: 259, endPoint x: 370, endPoint y: 233, distance: 26.4
click at [370, 233] on div "Image 32" at bounding box center [375, 162] width 269 height 179
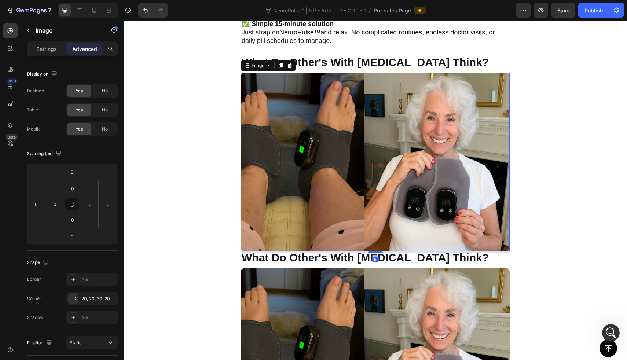
click at [373, 251] on div at bounding box center [375, 252] width 15 height 2
type input "5"
click at [355, 256] on strong "What Do Other's With [MEDICAL_DATA] Think?" at bounding box center [365, 257] width 247 height 12
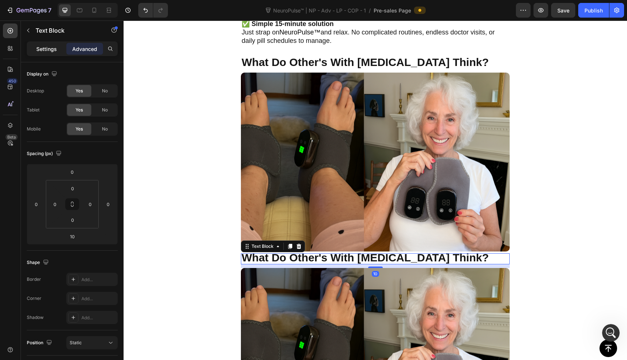
click at [53, 52] on p "Settings" at bounding box center [46, 49] width 21 height 8
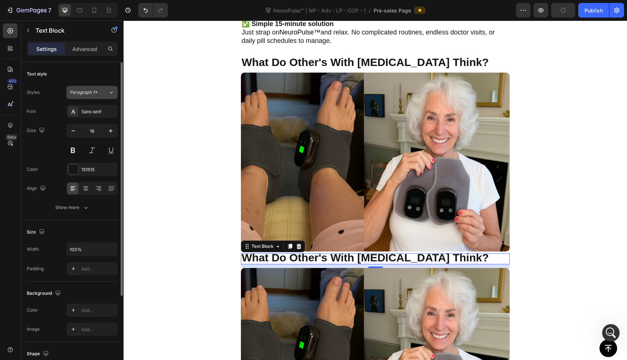
click at [83, 90] on span "Paragraph 1*" at bounding box center [84, 92] width 28 height 7
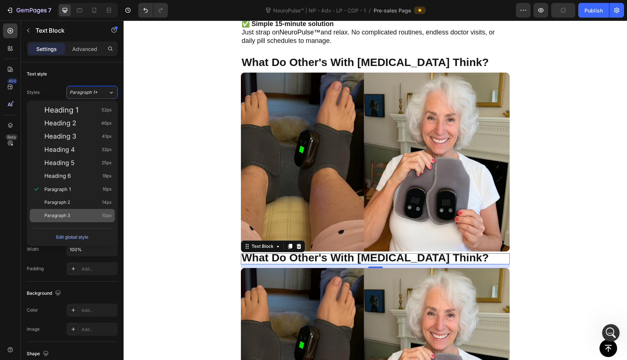
click at [55, 214] on span "Paragraph 3" at bounding box center [57, 215] width 26 height 7
type input "10"
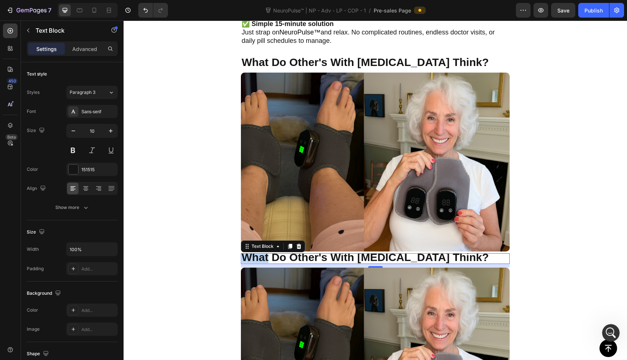
click at [254, 257] on strong "What Do Other's With [MEDICAL_DATA] Think?" at bounding box center [365, 257] width 247 height 12
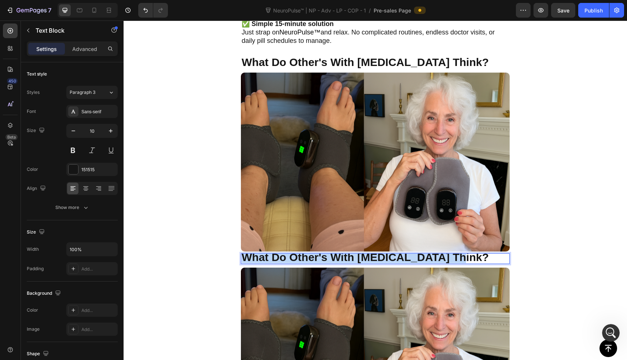
click at [254, 257] on strong "What Do Other's With [MEDICAL_DATA] Think?" at bounding box center [365, 257] width 247 height 12
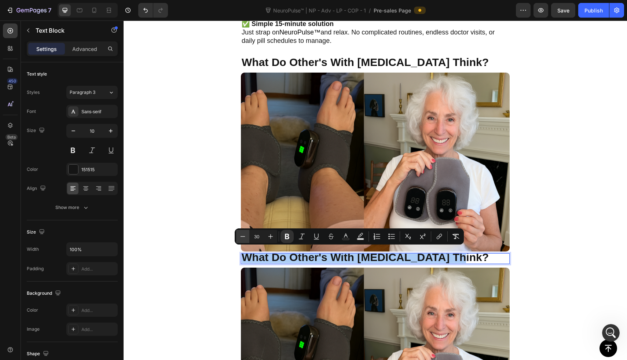
click at [243, 236] on icon "Editor contextual toolbar" at bounding box center [242, 236] width 5 height 0
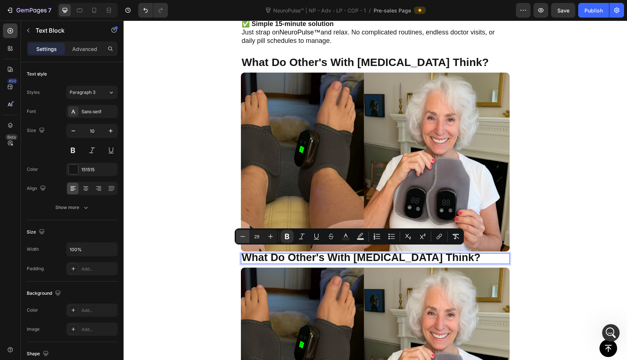
click at [243, 236] on icon "Editor contextual toolbar" at bounding box center [242, 236] width 5 height 0
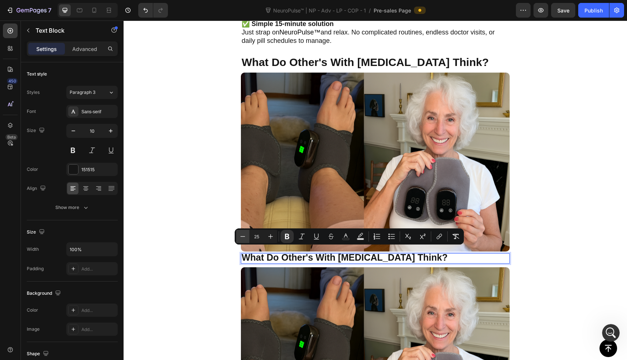
type input "24"
click at [285, 235] on icon "Editor contextual toolbar" at bounding box center [287, 236] width 4 height 5
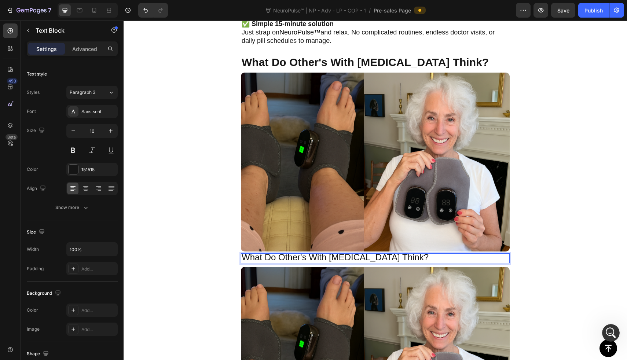
click at [282, 253] on span "What Do Other's With [MEDICAL_DATA] Think?" at bounding box center [335, 257] width 187 height 10
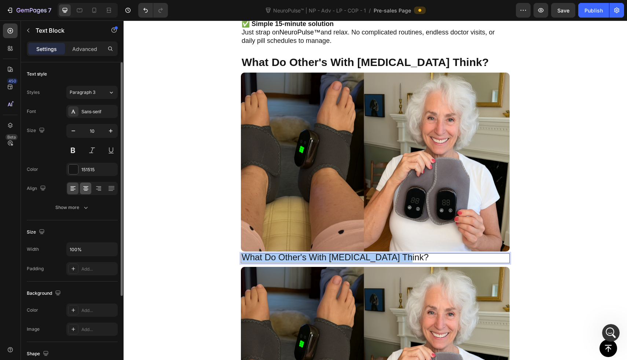
click at [88, 188] on icon at bounding box center [85, 188] width 7 height 7
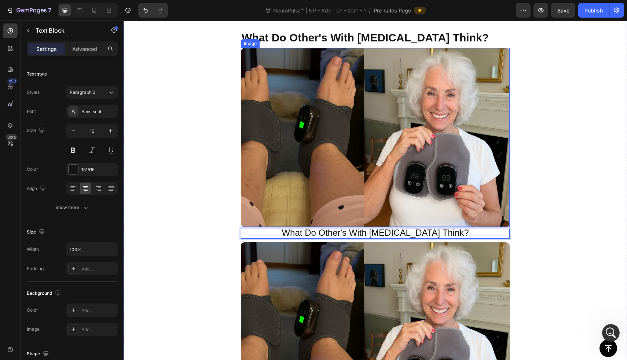
scroll to position [1867, 0]
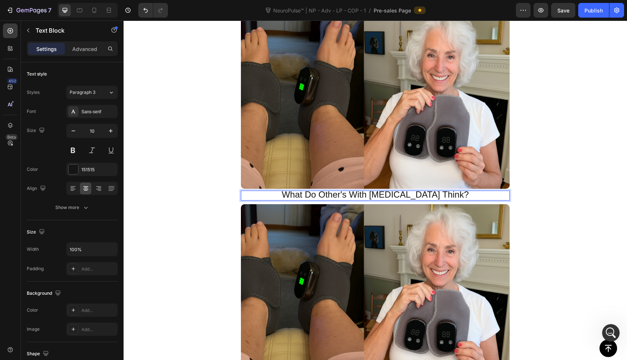
click at [331, 191] on span "What Do Other's With [MEDICAL_DATA] Think?" at bounding box center [375, 195] width 187 height 10
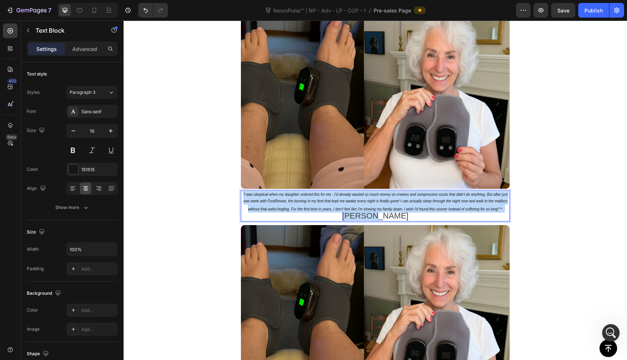
click at [244, 192] on icon "“I was skeptical when my daughter ordered this for me - I'd already wasted so m…" at bounding box center [375, 201] width 264 height 19
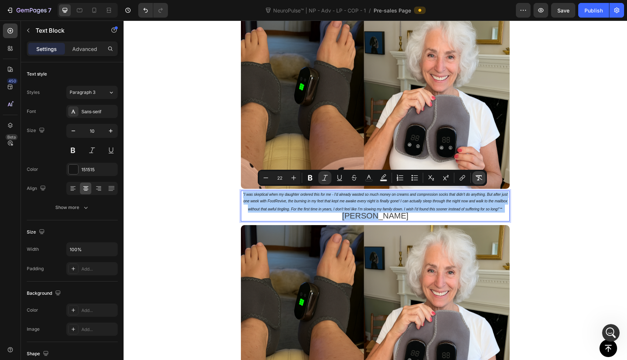
click at [477, 176] on icon "Editor contextual toolbar" at bounding box center [478, 177] width 7 height 5
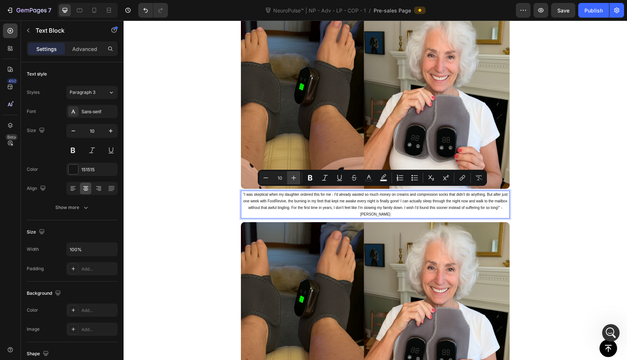
click at [295, 178] on icon "Editor contextual toolbar" at bounding box center [293, 177] width 7 height 7
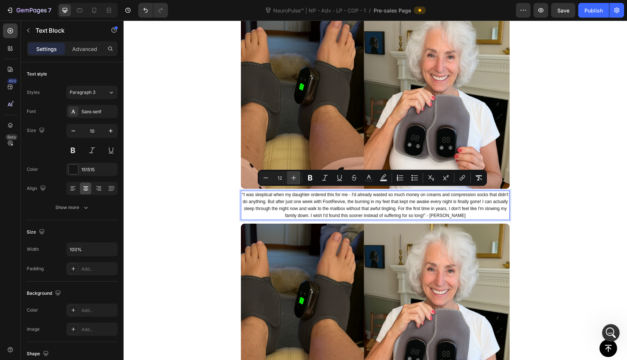
click at [295, 178] on icon "Editor contextual toolbar" at bounding box center [293, 177] width 7 height 7
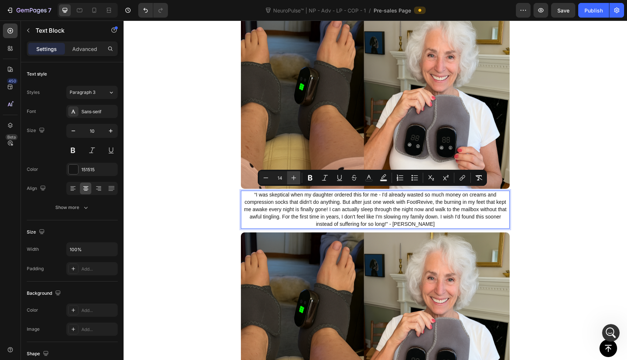
click at [295, 178] on icon "Editor contextual toolbar" at bounding box center [293, 177] width 7 height 7
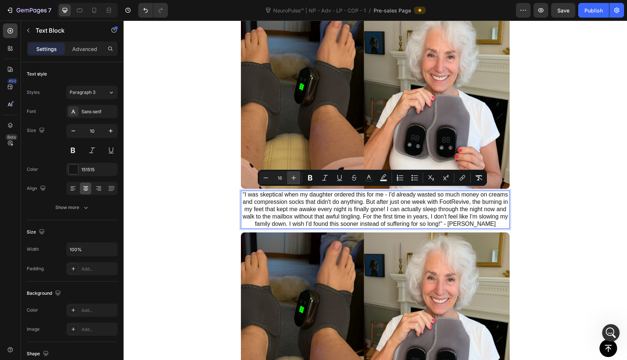
click at [295, 178] on icon "Editor contextual toolbar" at bounding box center [293, 177] width 7 height 7
type input "17"
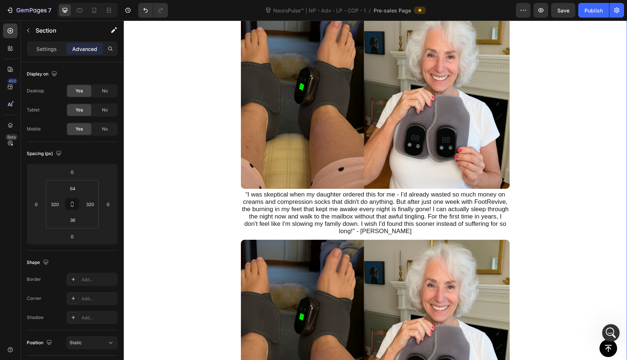
click at [352, 168] on img at bounding box center [375, 99] width 269 height 179
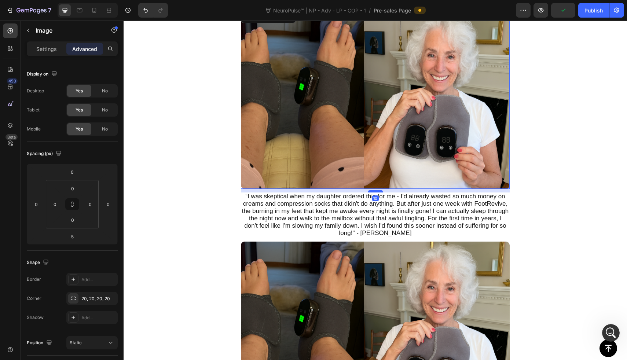
click at [369, 190] on div at bounding box center [375, 191] width 15 height 2
type input "10"
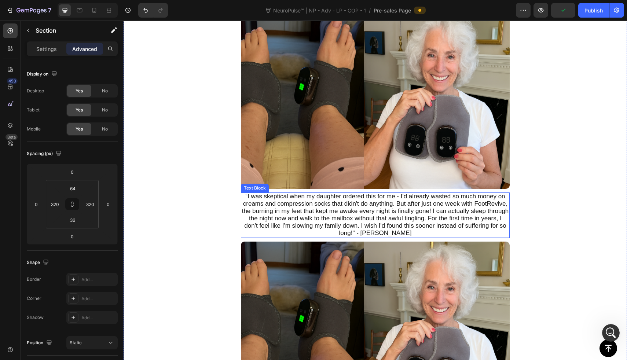
click at [341, 196] on span "“I was skeptical when my daughter ordered this for me - I'd already wasted so m…" at bounding box center [375, 215] width 267 height 44
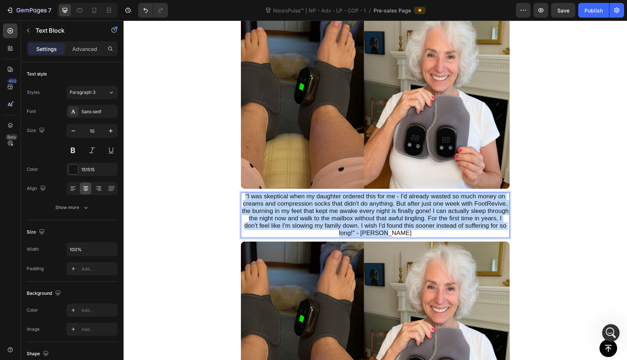
click at [341, 196] on span "“I was skeptical when my daughter ordered this for me - I'd already wasted so m…" at bounding box center [375, 215] width 267 height 44
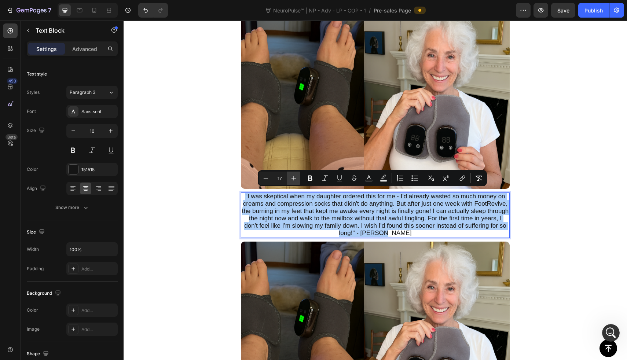
click at [298, 177] on button "Plus" at bounding box center [293, 178] width 13 height 13
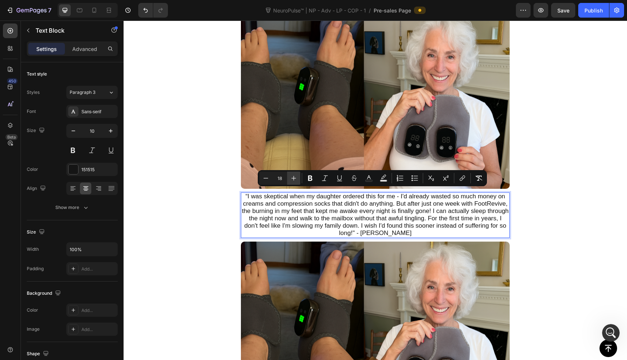
click at [298, 177] on button "Plus" at bounding box center [293, 178] width 13 height 13
type input "19"
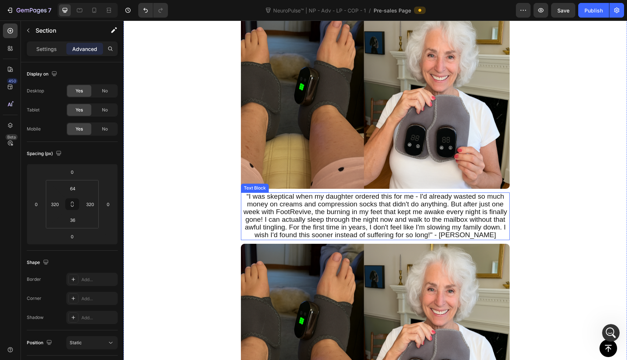
click at [266, 199] on span "“I was skeptical when my daughter ordered this for me - I'd already wasted so m…" at bounding box center [375, 215] width 264 height 46
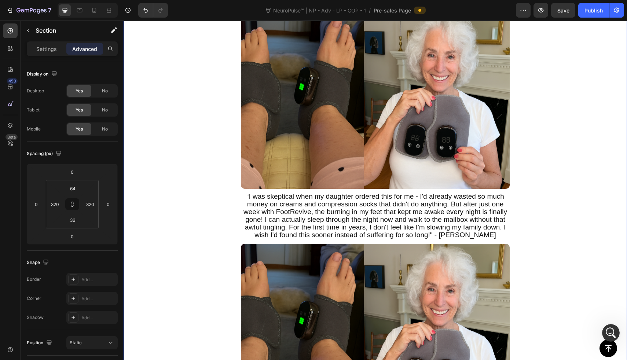
click at [243, 213] on p "“I was skeptical when my daughter ordered this for me - I'd already wasted so m…" at bounding box center [375, 216] width 267 height 46
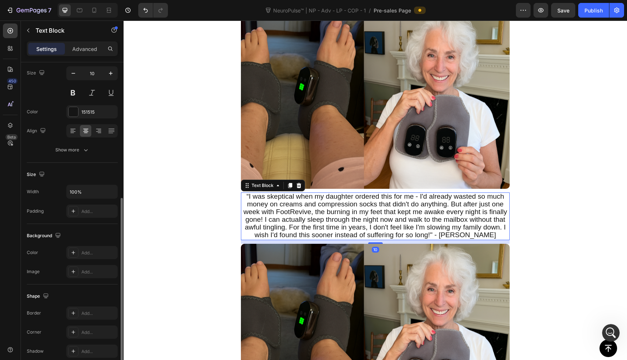
scroll to position [116, 0]
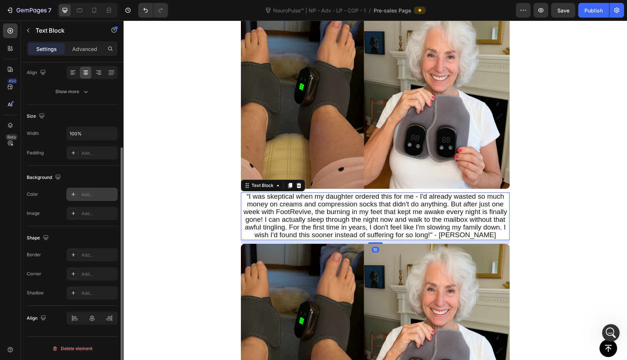
click at [98, 198] on div "Add..." at bounding box center [91, 194] width 51 height 13
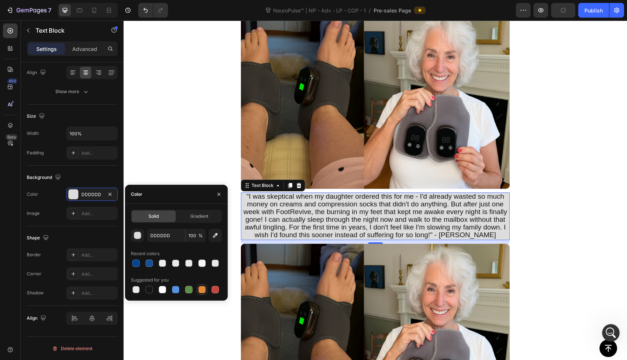
click at [198, 288] on div at bounding box center [201, 289] width 7 height 7
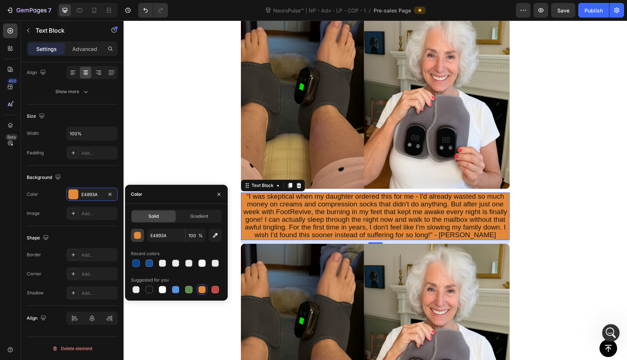
click at [136, 234] on div "button" at bounding box center [137, 235] width 7 height 7
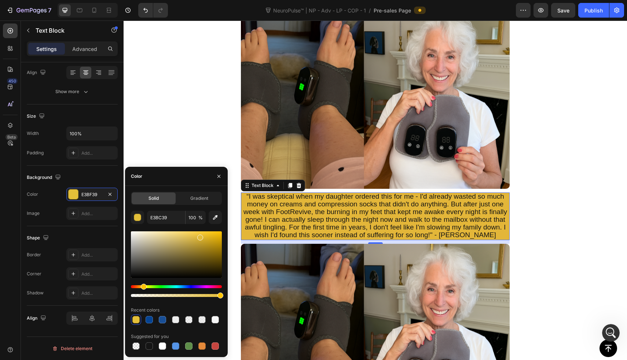
click at [142, 286] on div "Hue" at bounding box center [176, 286] width 91 height 3
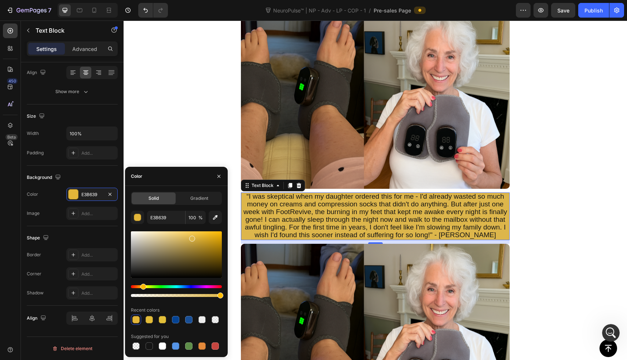
click at [191, 237] on div at bounding box center [176, 254] width 91 height 47
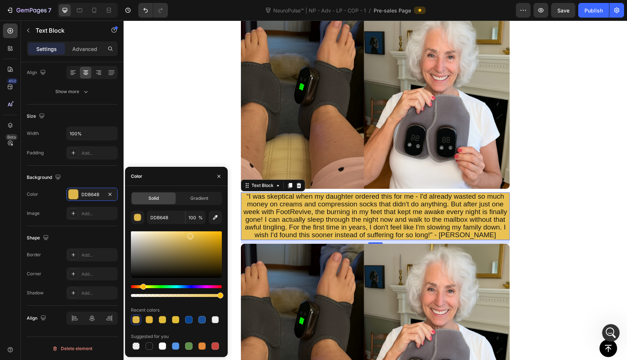
drag, startPoint x: 185, startPoint y: 237, endPoint x: 189, endPoint y: 235, distance: 5.1
click at [189, 235] on div at bounding box center [176, 254] width 91 height 47
type input "EAC254"
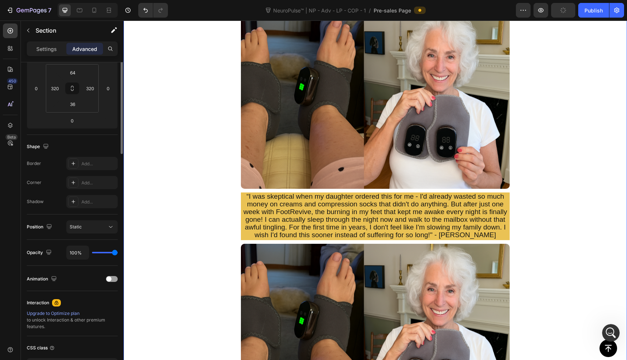
scroll to position [0, 0]
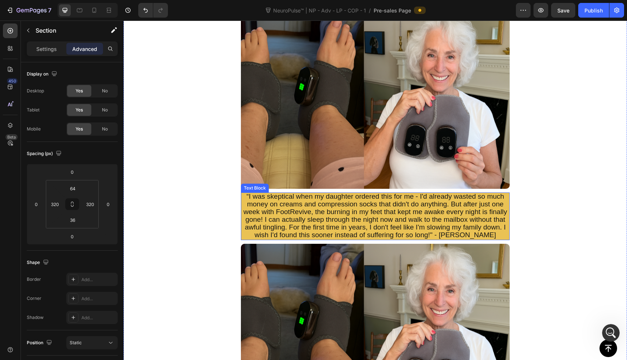
click at [251, 209] on span "“I was skeptical when my daughter ordered this for me - I'd already wasted so m…" at bounding box center [375, 215] width 264 height 46
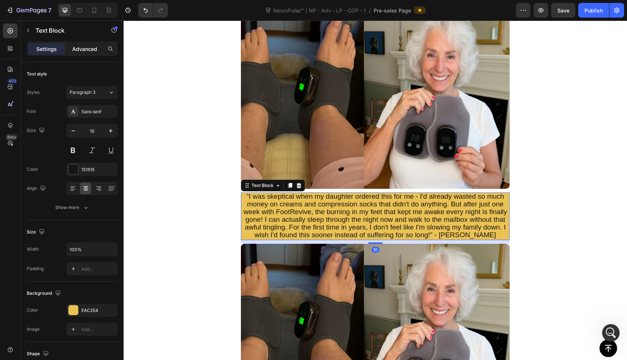
click at [89, 48] on p "Advanced" at bounding box center [84, 49] width 25 height 8
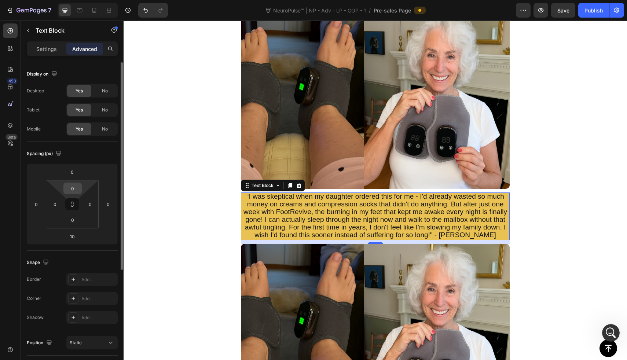
click at [81, 187] on div "0" at bounding box center [72, 189] width 18 height 12
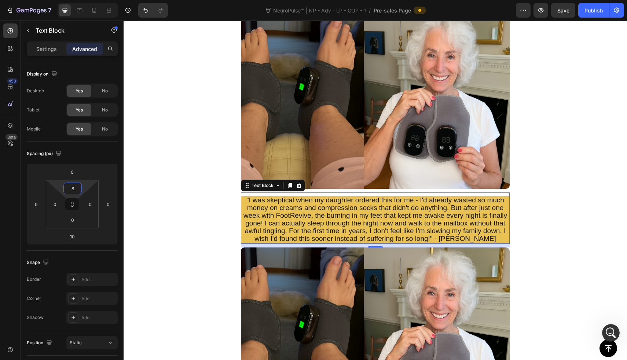
click at [84, 0] on html "7 Version history NeuroPulse™ | NP - Adv - LP - COP - 1 / Pre-sales Page Previe…" at bounding box center [313, 0] width 627 height 0
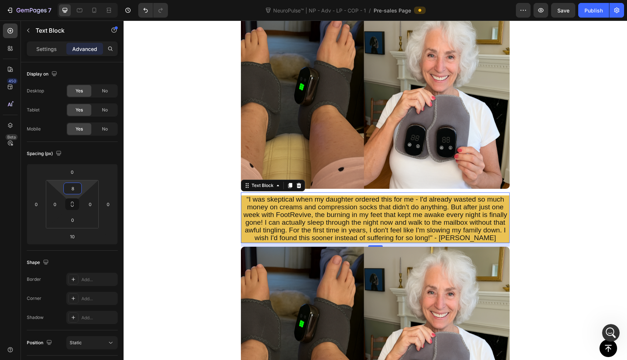
type input "0"
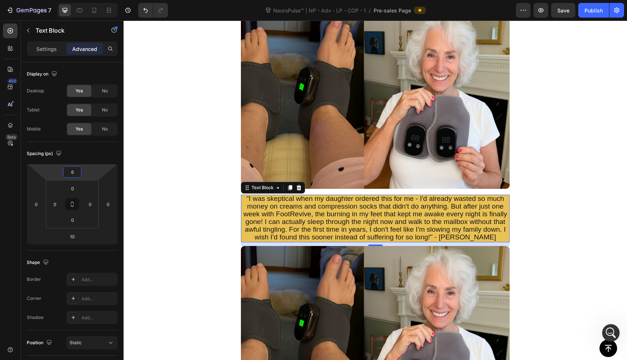
click at [90, 0] on html "7 Version history NeuroPulse™ | NP - Adv - LP - COP - 1 / Pre-sales Page Previe…" at bounding box center [313, 0] width 627 height 0
type input "0"
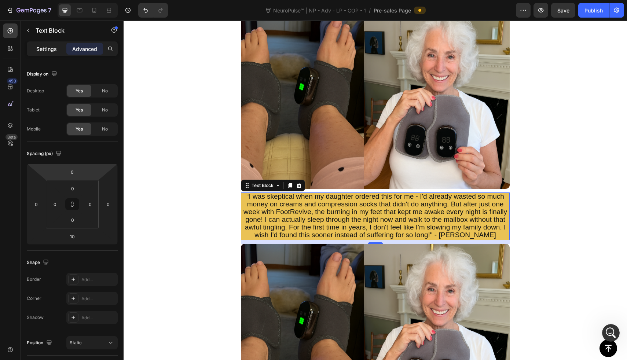
click at [55, 48] on p "Settings" at bounding box center [46, 49] width 21 height 8
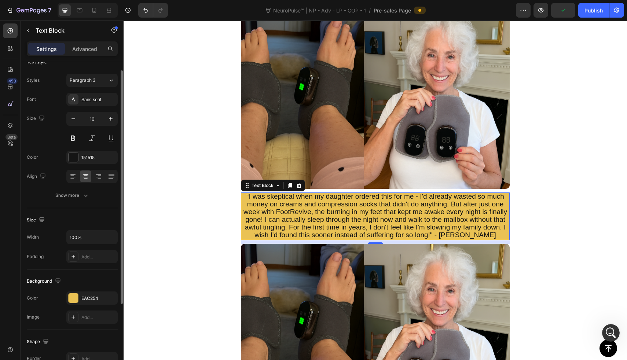
scroll to position [12, 0]
click at [83, 246] on div "Width 100% Padding Add..." at bounding box center [72, 246] width 91 height 33
click at [83, 253] on div "Add..." at bounding box center [91, 256] width 51 height 13
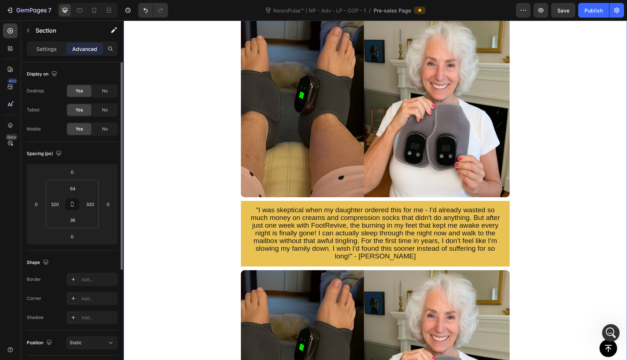
scroll to position [1854, 0]
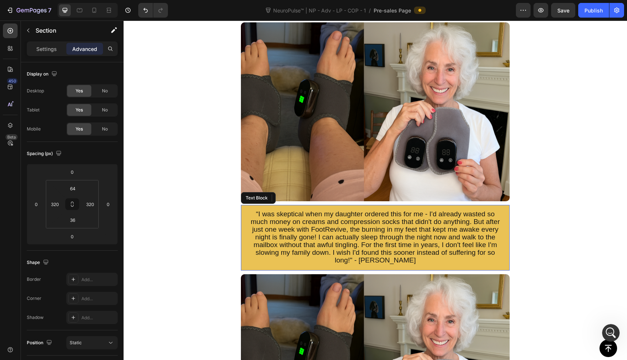
click at [245, 228] on div "“I was skeptical when my daughter ordered this for me - I'd already wasted so m…" at bounding box center [375, 238] width 269 height 66
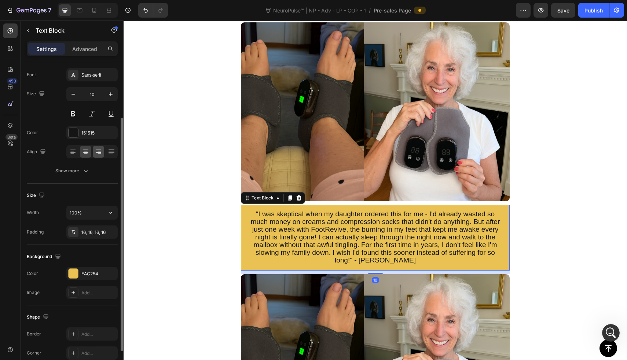
scroll to position [67, 0]
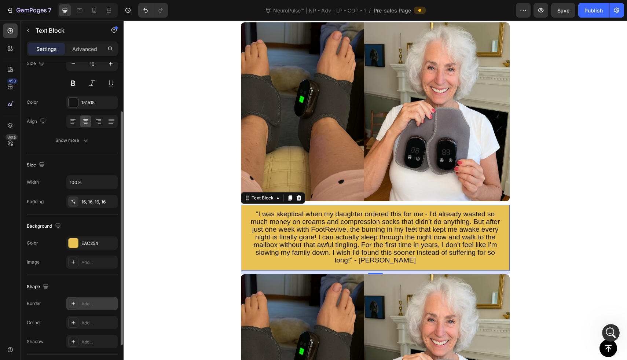
click at [103, 301] on div "Add..." at bounding box center [98, 304] width 34 height 7
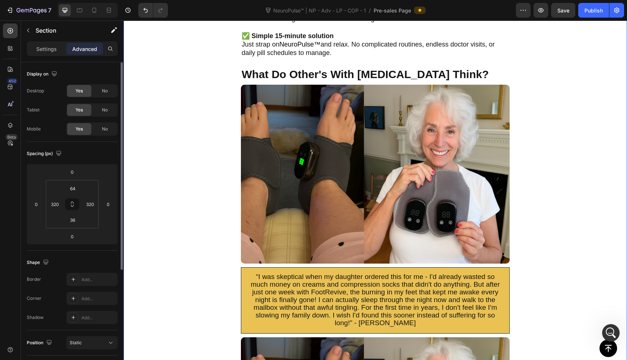
scroll to position [1814, 0]
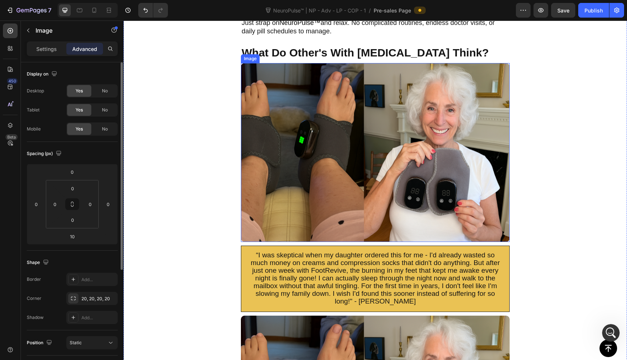
click at [295, 213] on img at bounding box center [375, 152] width 269 height 179
drag, startPoint x: 369, startPoint y: 242, endPoint x: 369, endPoint y: 237, distance: 4.8
click at [369, 243] on div at bounding box center [375, 244] width 15 height 2
type input "0"
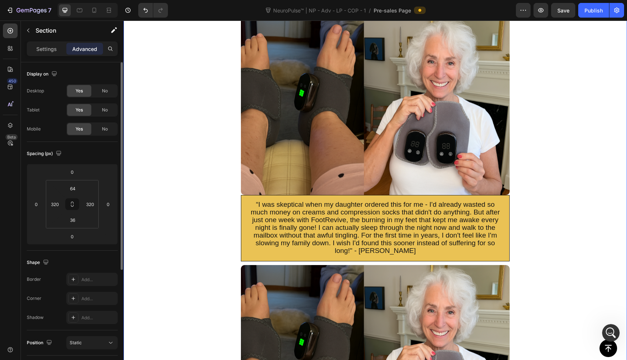
scroll to position [1876, 0]
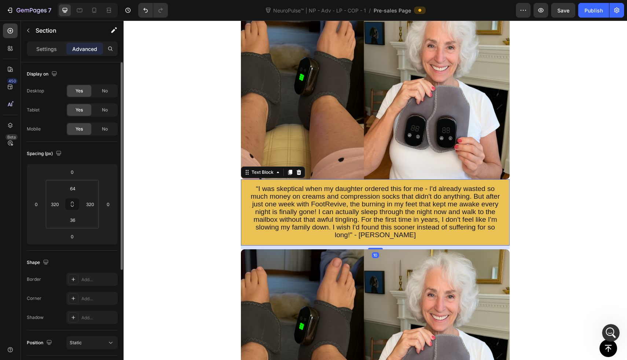
click at [364, 206] on span "“I was skeptical when my daughter ordered this for me - I'd already wasted so m…" at bounding box center [375, 212] width 249 height 54
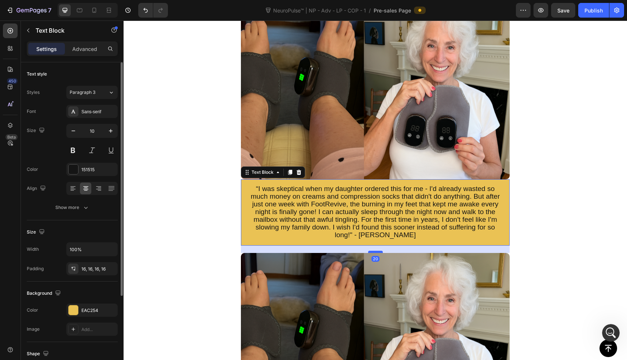
click at [378, 251] on div at bounding box center [375, 252] width 15 height 2
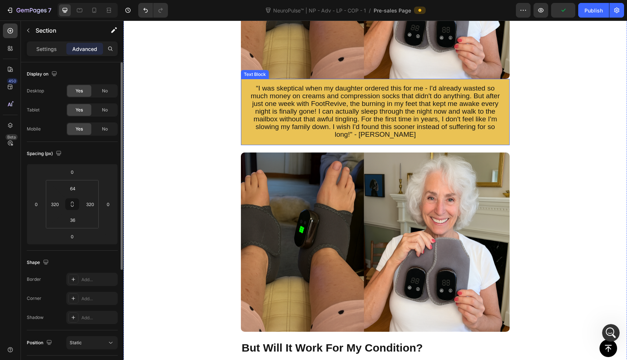
scroll to position [2017, 0]
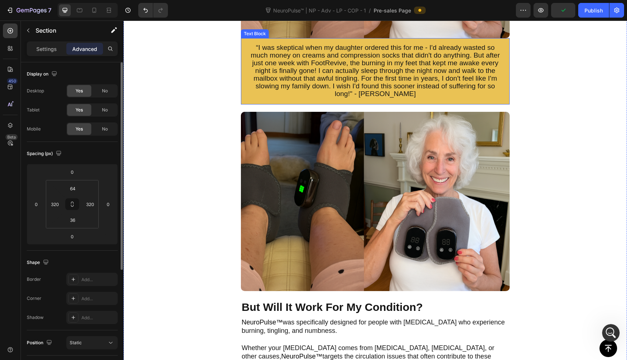
click at [368, 261] on img at bounding box center [375, 201] width 269 height 179
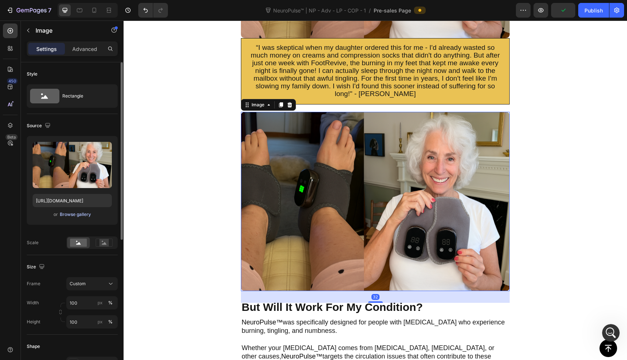
click at [87, 216] on div "Browse gallery" at bounding box center [75, 214] width 31 height 7
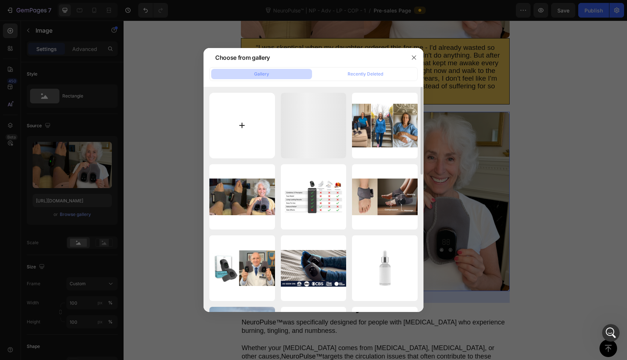
click at [246, 152] on input "file" at bounding box center [242, 126] width 66 height 66
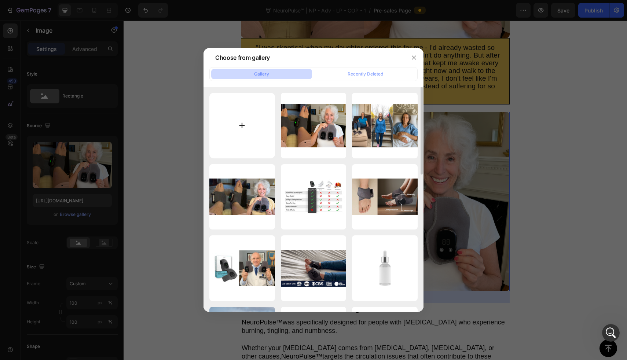
type input "C:\fakepath\ChatGPT Image Aug 26, 2025, 10_27_27 PM.png"
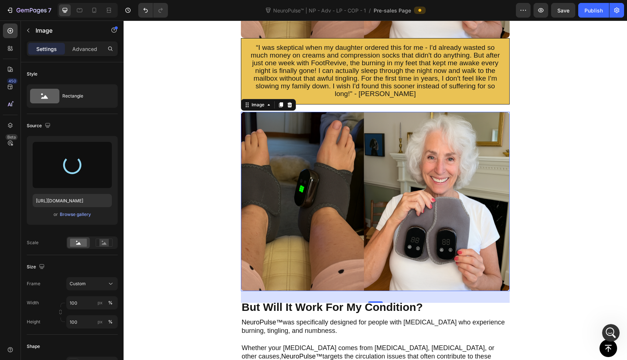
type input "https://cdn.shopify.com/s/files/1/0709/3587/1732/files/gempages_534964769795343…"
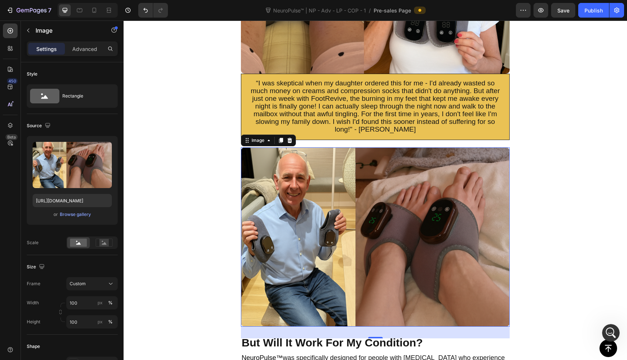
scroll to position [1956, 0]
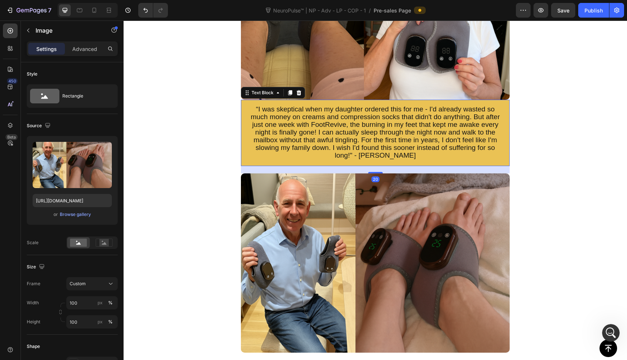
click at [244, 110] on div "“I was skeptical when my daughter ordered this for me - I'd already wasted so m…" at bounding box center [375, 133] width 269 height 66
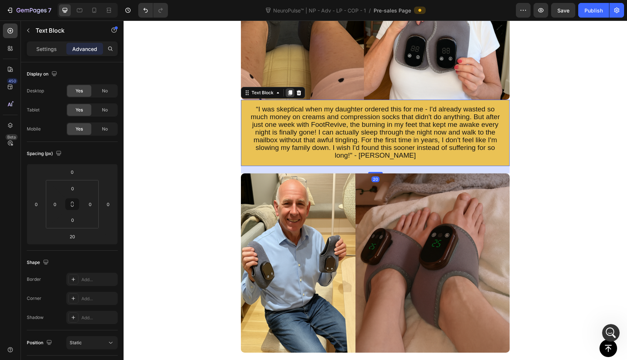
click at [291, 91] on icon at bounding box center [290, 92] width 4 height 5
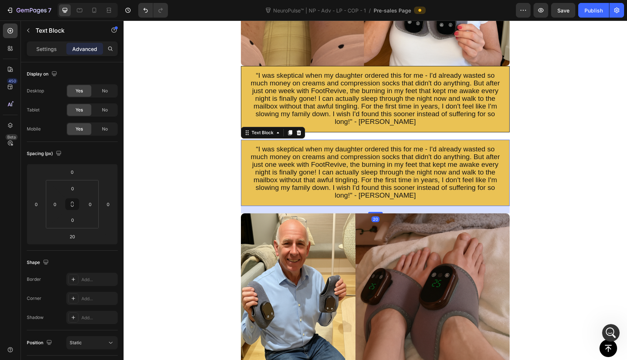
scroll to position [2027, 0]
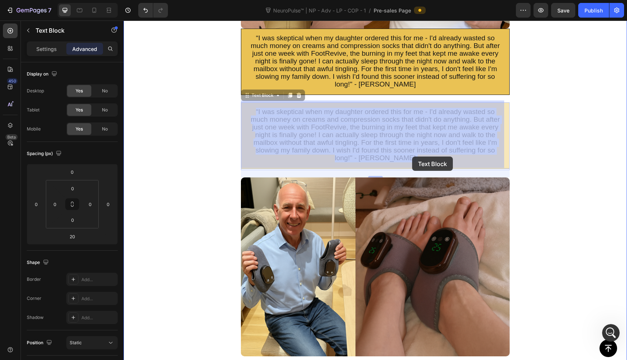
drag, startPoint x: 372, startPoint y: 124, endPoint x: 414, endPoint y: 151, distance: 50.1
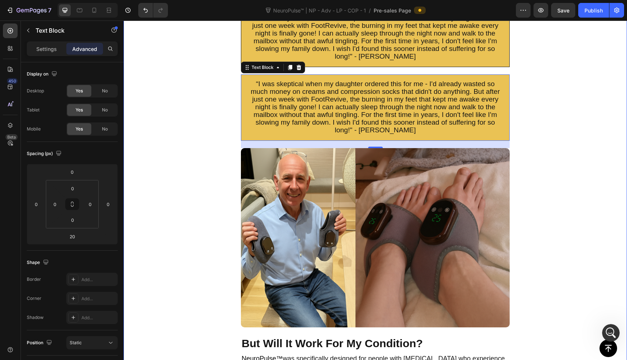
scroll to position [2075, 0]
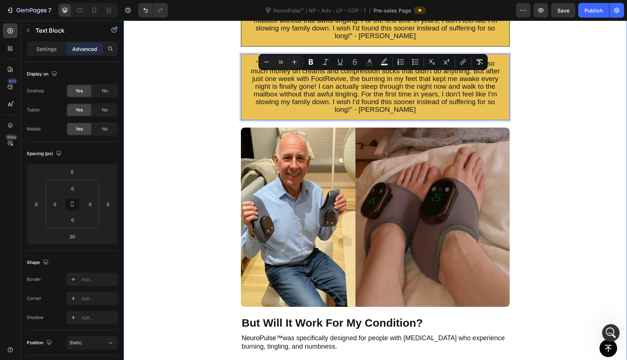
drag, startPoint x: 439, startPoint y: 76, endPoint x: 404, endPoint y: 308, distance: 234.7
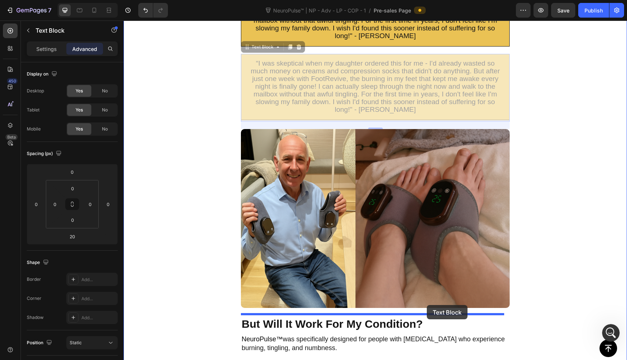
drag, startPoint x: 457, startPoint y: 105, endPoint x: 427, endPoint y: 306, distance: 203.1
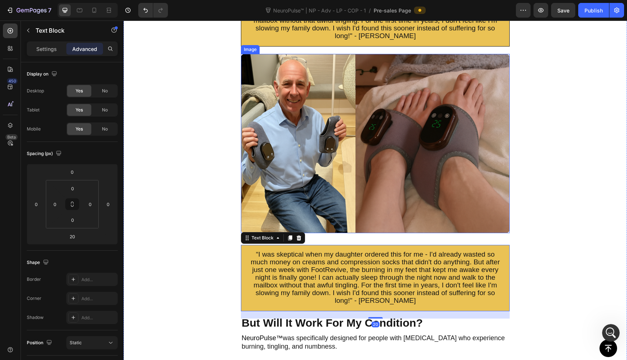
click at [409, 195] on img at bounding box center [375, 143] width 269 height 179
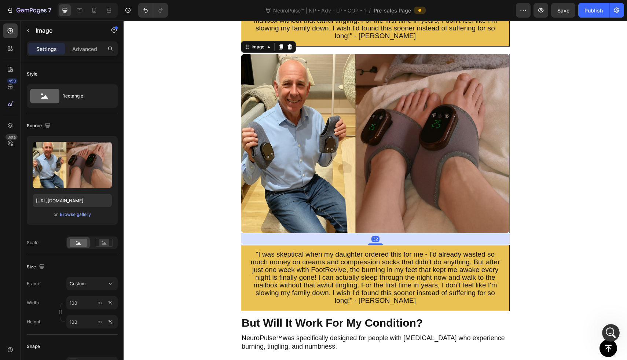
drag, startPoint x: 379, startPoint y: 238, endPoint x: 380, endPoint y: 218, distance: 19.8
click at [380, 219] on div "Image 32" at bounding box center [375, 143] width 269 height 179
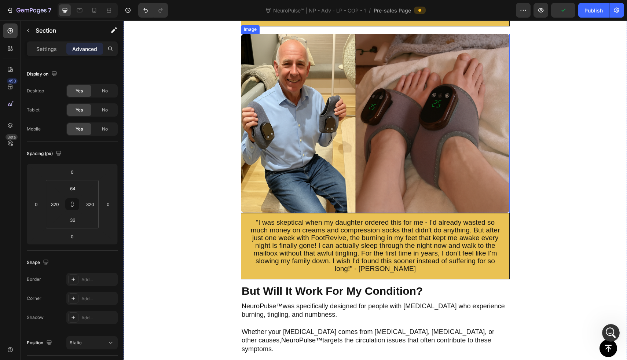
scroll to position [2184, 0]
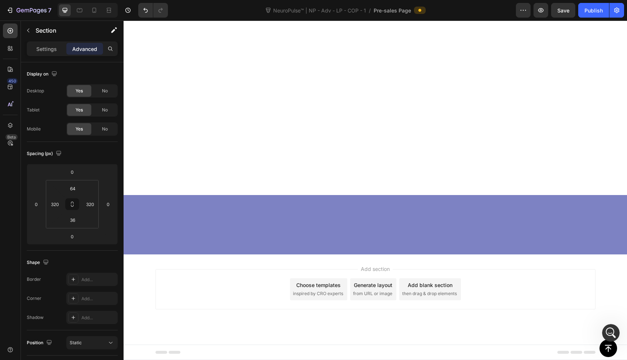
scroll to position [2588, 0]
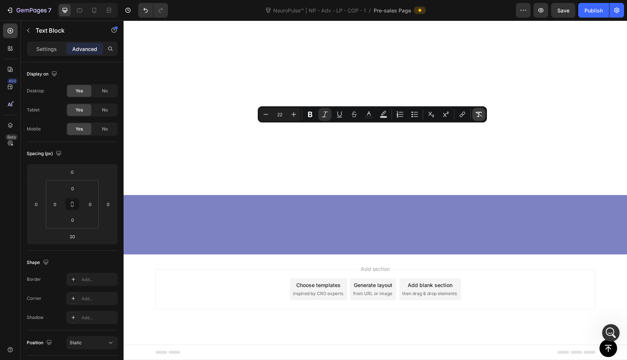
click at [478, 114] on icon "Editor contextual toolbar" at bounding box center [478, 114] width 7 height 5
click at [293, 115] on icon "Editor contextual toolbar" at bounding box center [293, 114] width 7 height 7
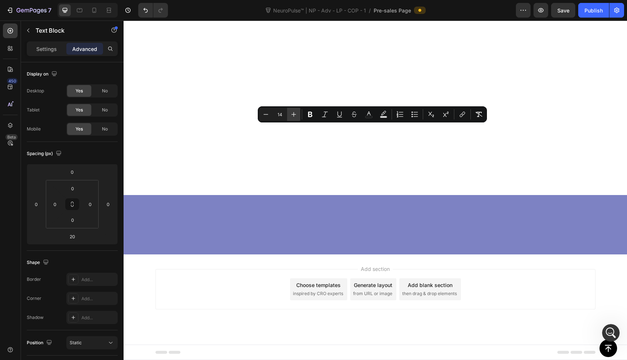
click at [293, 115] on icon "Editor contextual toolbar" at bounding box center [293, 114] width 7 height 7
type input "15"
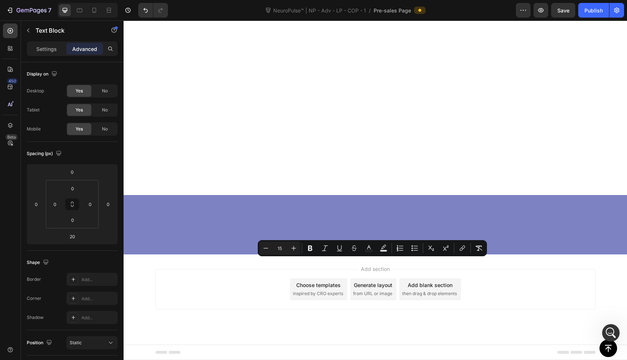
scroll to position [2034, 0]
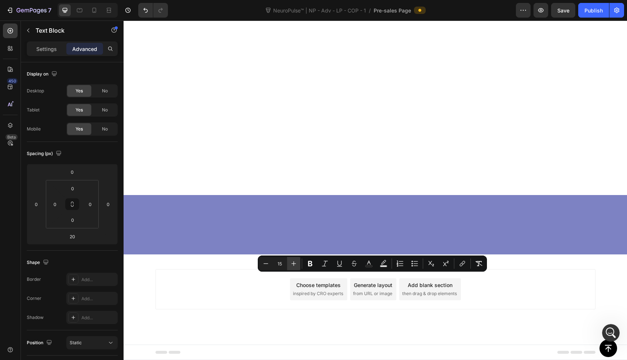
click at [300, 262] on button "Plus" at bounding box center [293, 263] width 13 height 13
type input "19"
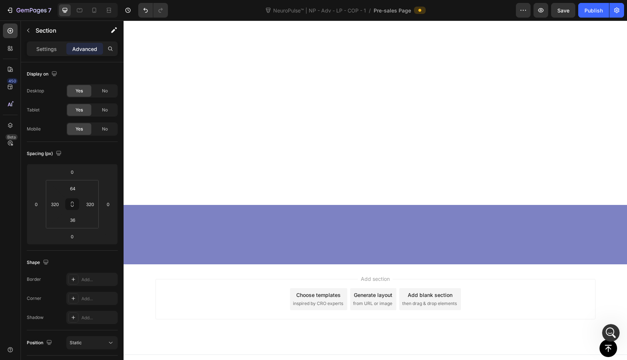
scroll to position [1971, 0]
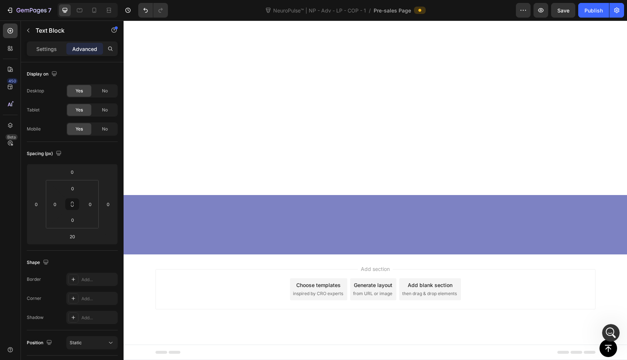
scroll to position [2094, 0]
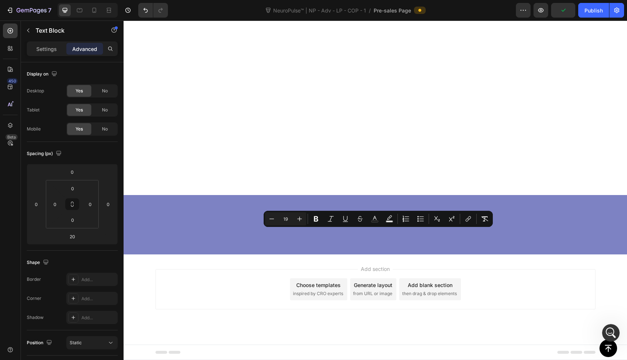
drag, startPoint x: 362, startPoint y: 232, endPoint x: 397, endPoint y: 235, distance: 35.0
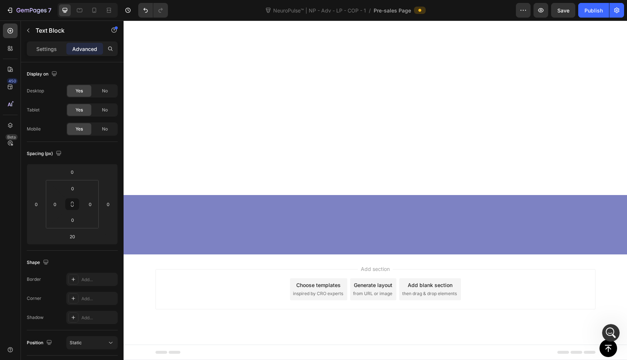
scroll to position [2098, 0]
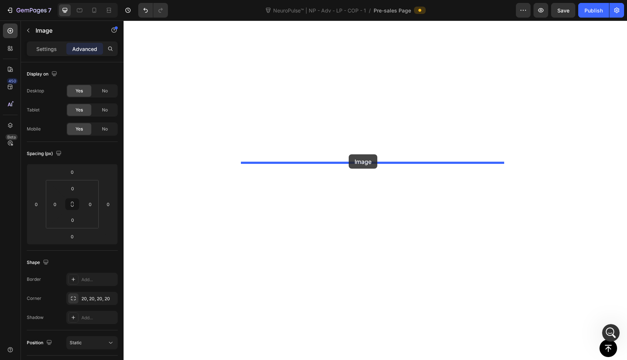
drag, startPoint x: 344, startPoint y: 44, endPoint x: 349, endPoint y: 155, distance: 110.5
type input "20"
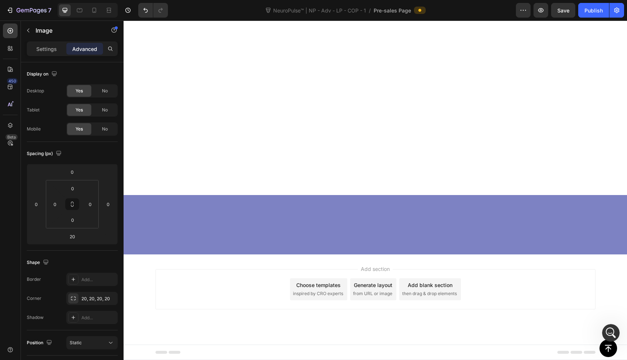
scroll to position [2225, 0]
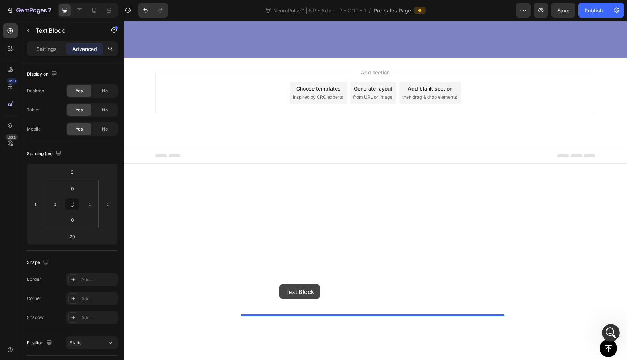
drag, startPoint x: 279, startPoint y: 118, endPoint x: 279, endPoint y: 284, distance: 166.8
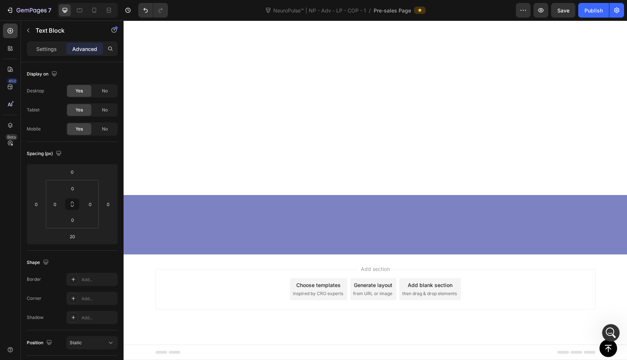
drag, startPoint x: 368, startPoint y: 247, endPoint x: 369, endPoint y: 218, distance: 29.0
type input "0"
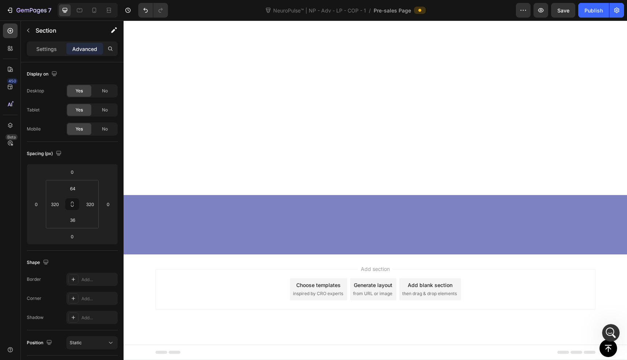
scroll to position [2195, 0]
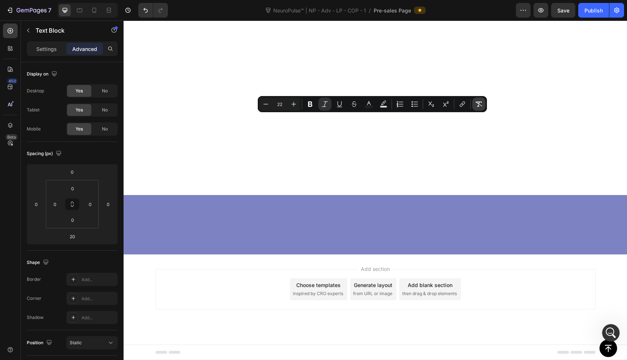
click at [485, 105] on button "Remove Format" at bounding box center [478, 104] width 13 height 13
click at [298, 102] on button "Plus" at bounding box center [293, 104] width 13 height 13
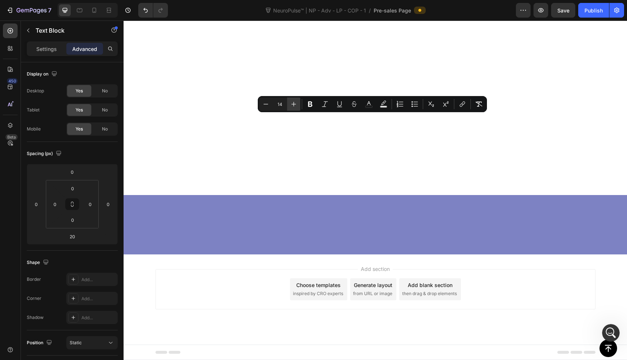
click at [298, 102] on button "Plus" at bounding box center [293, 104] width 13 height 13
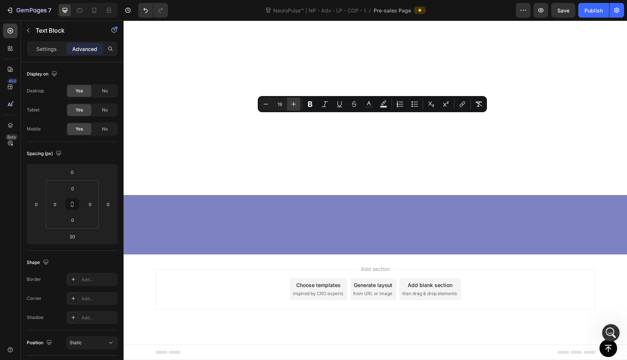
click at [298, 102] on button "Plus" at bounding box center [293, 104] width 13 height 13
click at [268, 102] on icon "Editor contextual toolbar" at bounding box center [265, 103] width 7 height 7
type input "19"
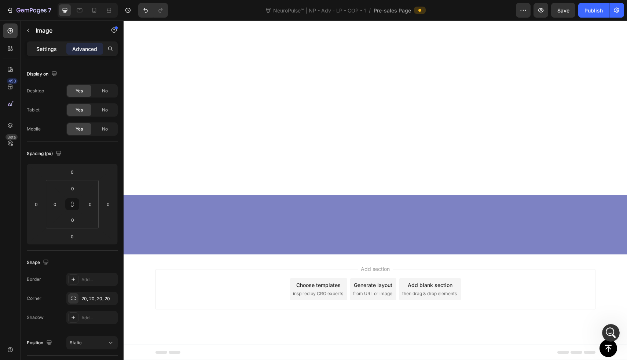
click at [44, 47] on p "Settings" at bounding box center [46, 49] width 21 height 8
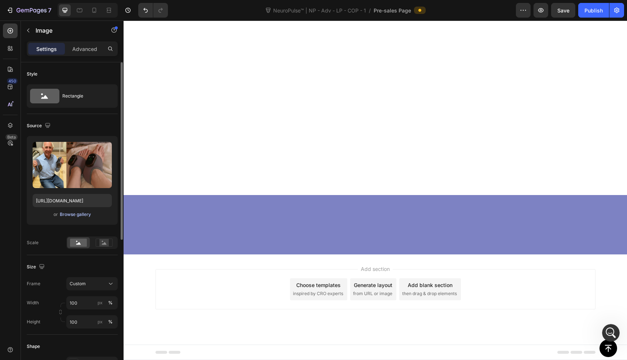
click at [67, 215] on div "Browse gallery" at bounding box center [75, 214] width 31 height 7
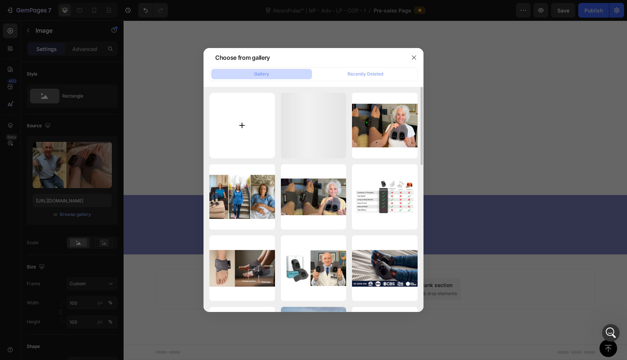
click at [225, 128] on input "file" at bounding box center [242, 126] width 66 height 66
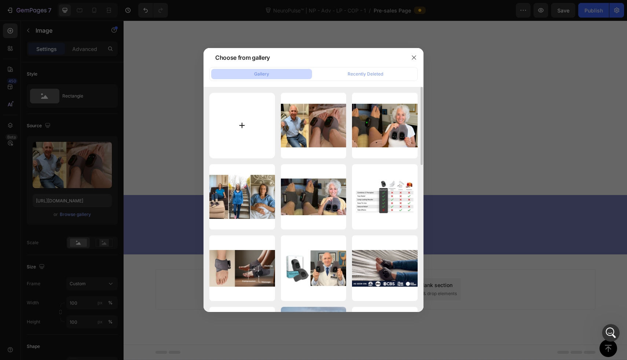
type input "C:\fakepath\ChatGPT Image [DATE], 10_30_41 PM.png"
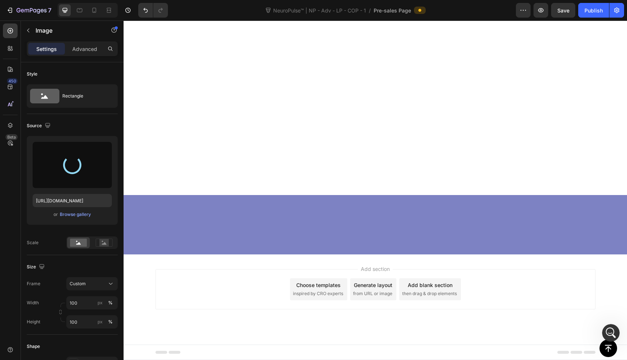
type input "[URL][DOMAIN_NAME]"
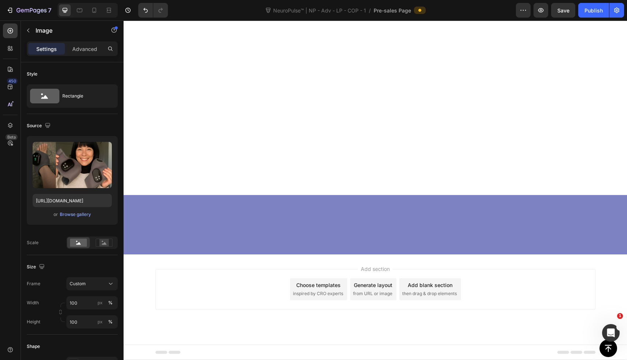
scroll to position [2494, 0]
click at [612, 326] on div "Open Intercom Messenger" at bounding box center [610, 332] width 24 height 24
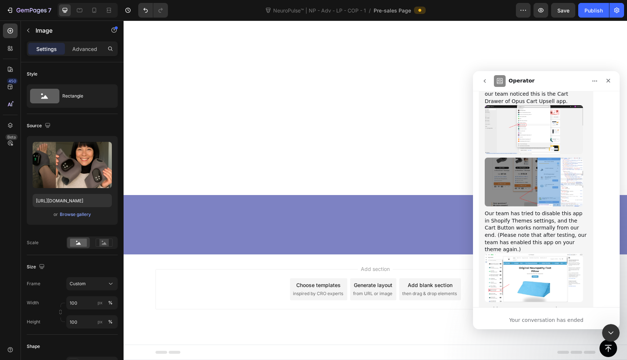
scroll to position [2735, 0]
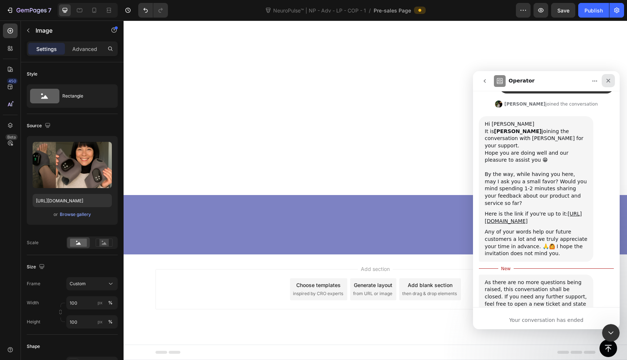
click at [611, 82] on icon "Close" at bounding box center [608, 81] width 6 height 6
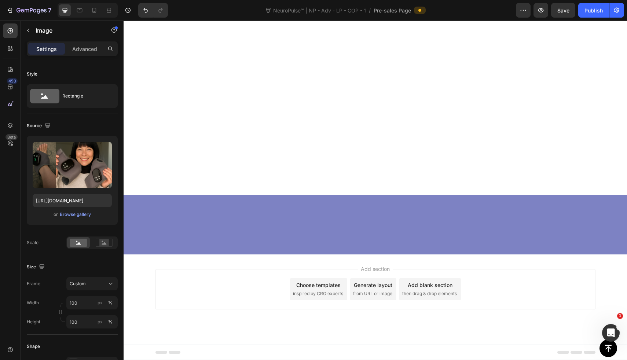
scroll to position [2761, 0]
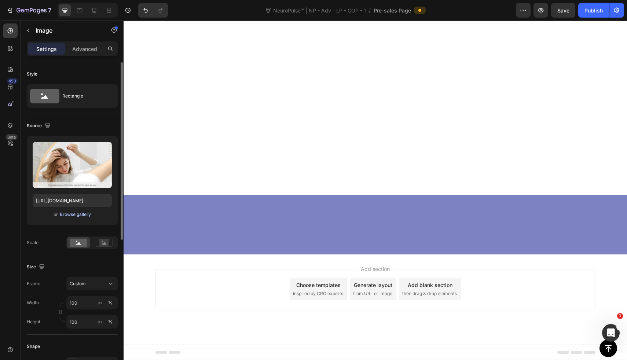
click at [87, 212] on div "Browse gallery" at bounding box center [75, 214] width 31 height 7
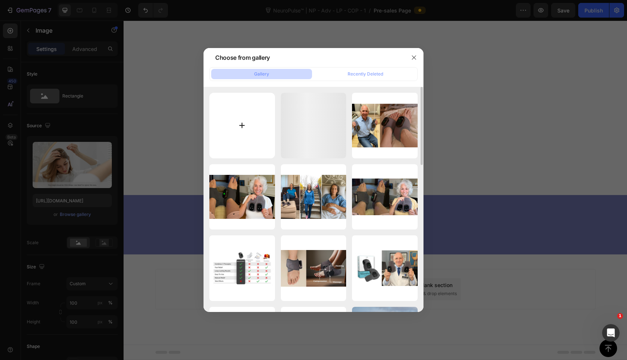
click at [246, 119] on input "file" at bounding box center [242, 126] width 66 height 66
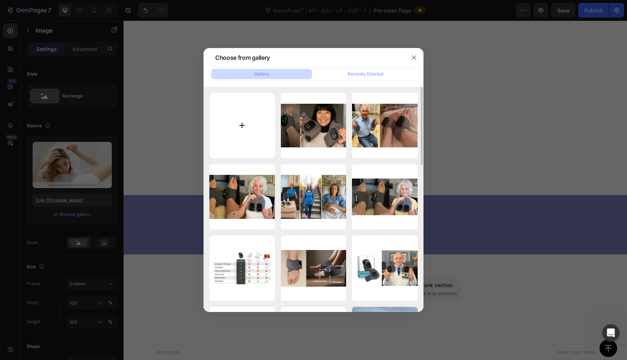
type input "C:\fakepath\£160 (19).jpg"
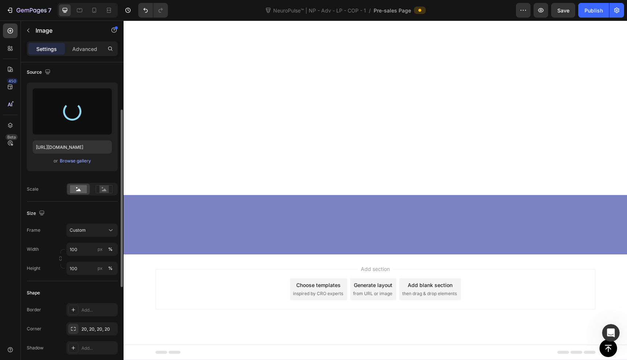
scroll to position [87, 0]
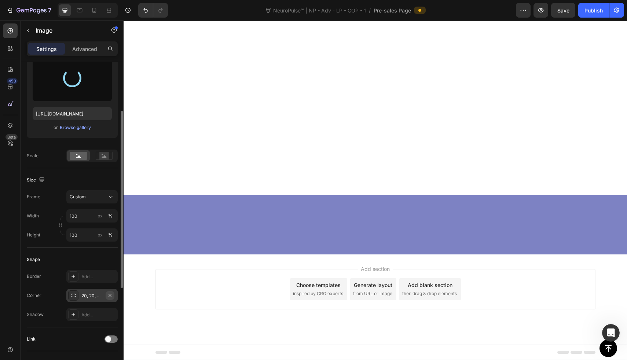
click at [113, 296] on icon "button" at bounding box center [110, 296] width 6 height 6
type input "[URL][DOMAIN_NAME]"
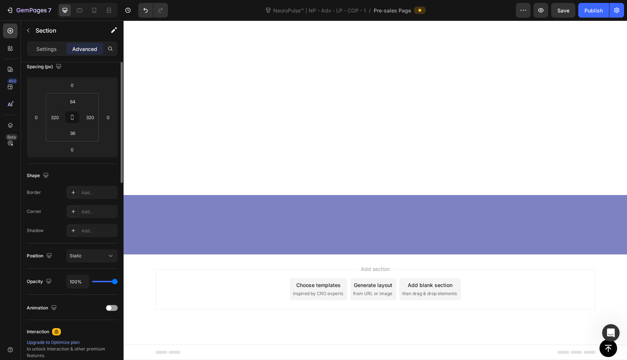
scroll to position [0, 0]
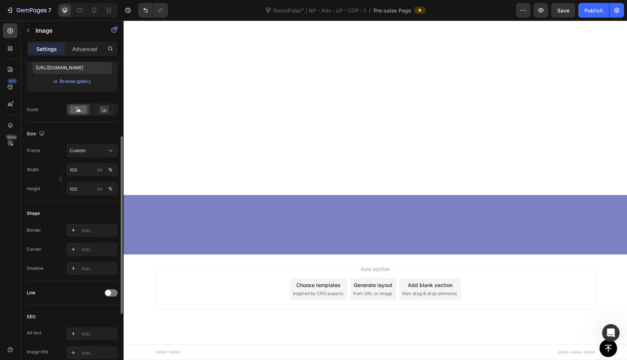
scroll to position [153, 0]
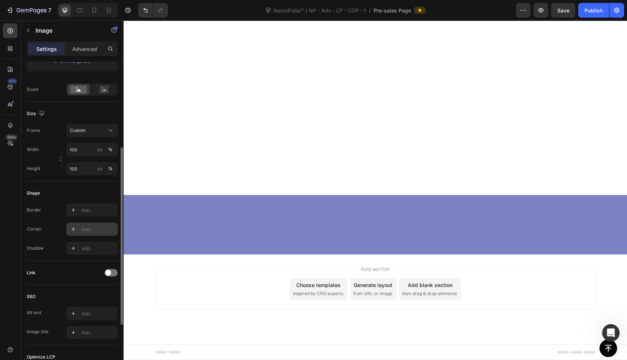
click at [95, 232] on div "Add..." at bounding box center [98, 229] width 34 height 7
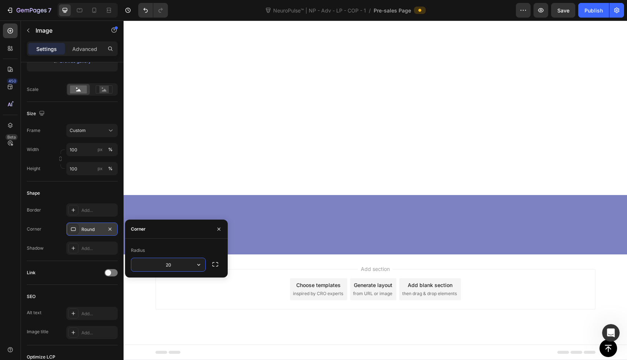
type input "2"
type input "10"
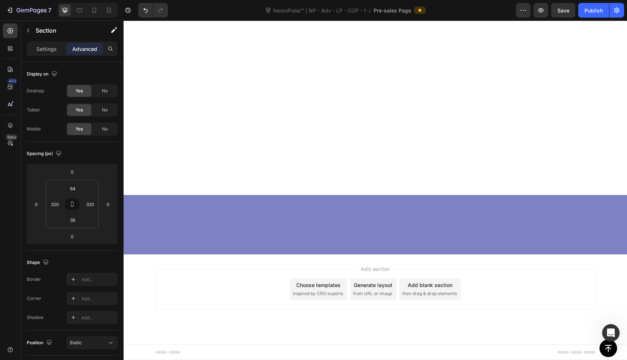
scroll to position [2918, 0]
click at [10, 30] on icon at bounding box center [10, 30] width 5 height 5
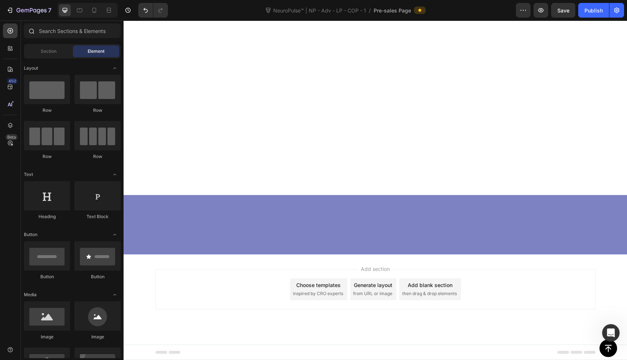
click at [36, 33] on div at bounding box center [31, 30] width 15 height 15
click at [59, 47] on div "Section" at bounding box center [48, 51] width 46 height 12
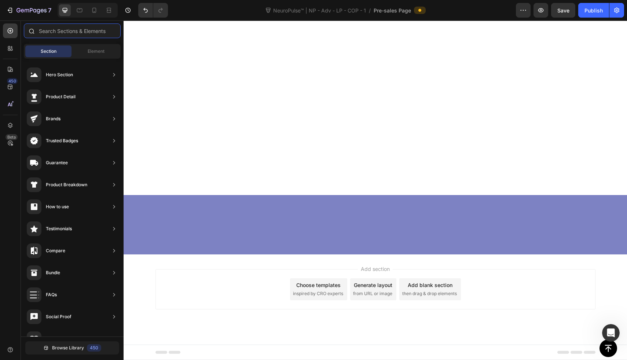
click at [62, 34] on input "text" at bounding box center [72, 30] width 97 height 15
click at [10, 32] on icon at bounding box center [10, 30] width 5 height 5
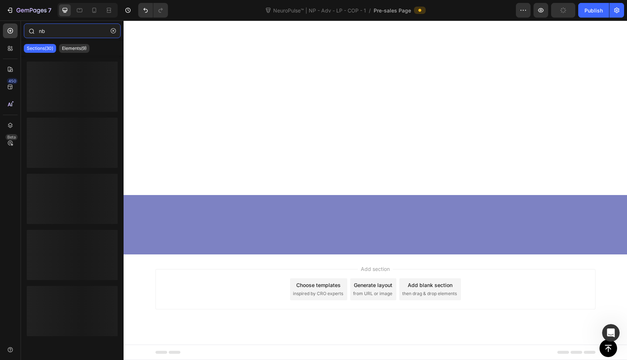
type input "n"
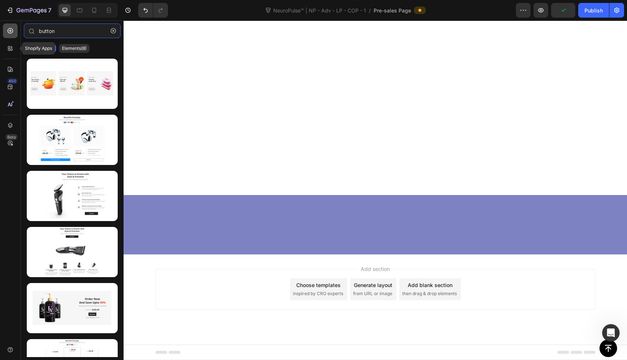
type input "button"
click at [10, 30] on icon at bounding box center [10, 30] width 7 height 7
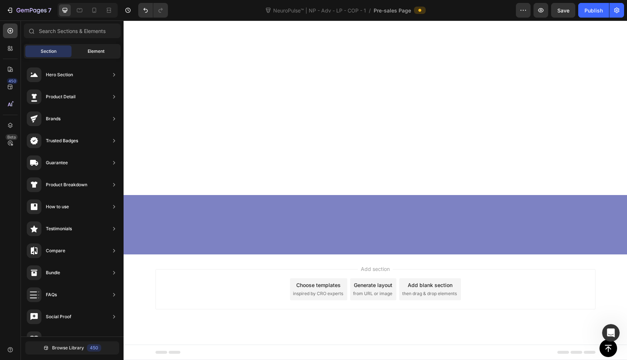
click at [91, 47] on div "Element" at bounding box center [96, 51] width 46 height 12
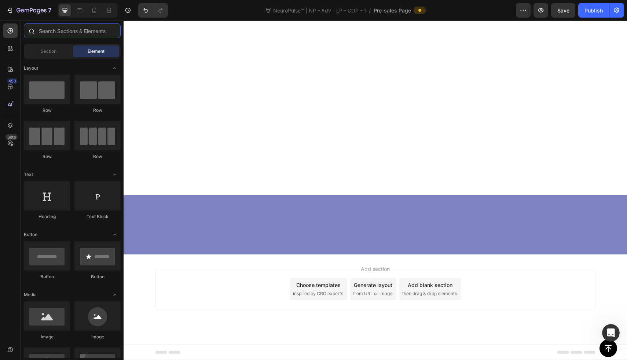
click at [92, 36] on input "text" at bounding box center [72, 30] width 97 height 15
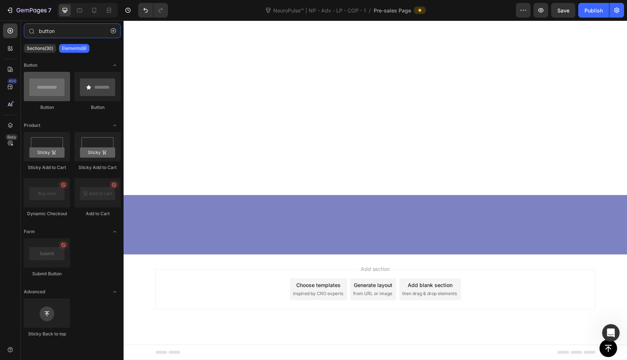
type input "button"
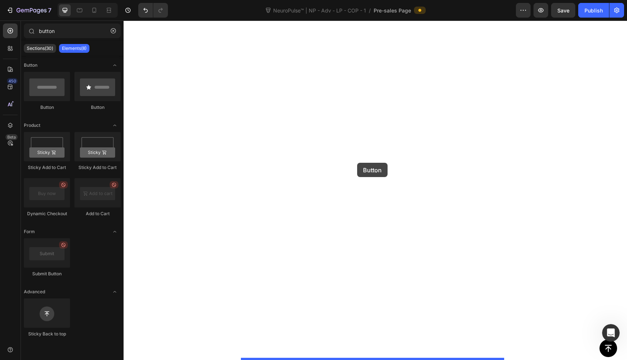
drag, startPoint x: 186, startPoint y: 103, endPoint x: 357, endPoint y: 165, distance: 181.7
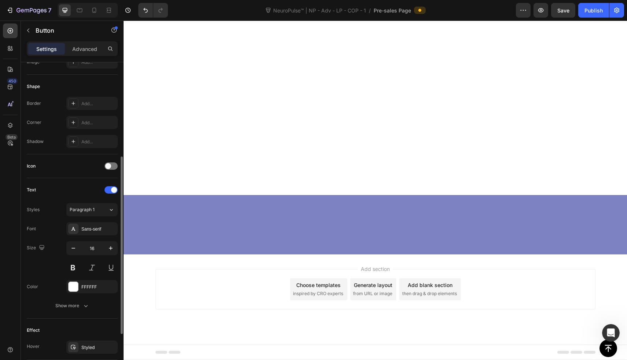
scroll to position [253, 0]
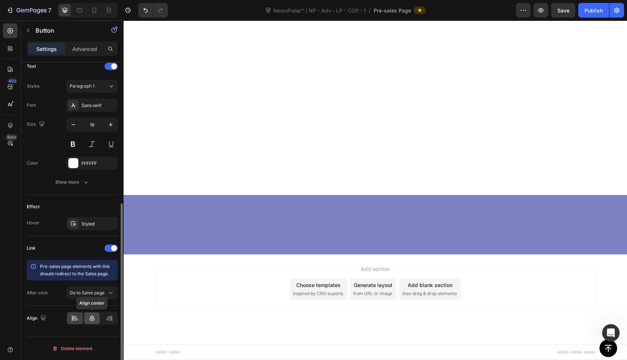
click at [91, 316] on icon at bounding box center [91, 318] width 5 height 7
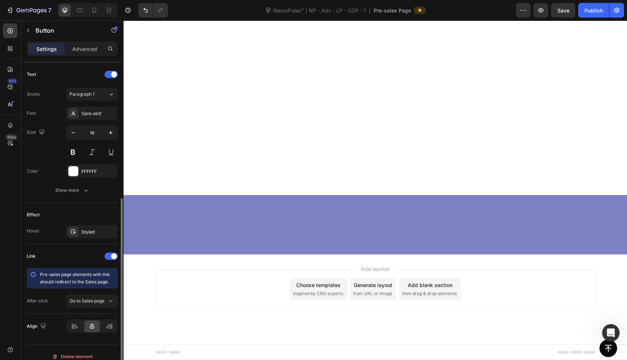
scroll to position [244, 0]
click at [92, 173] on div "FFFFFF" at bounding box center [91, 172] width 21 height 7
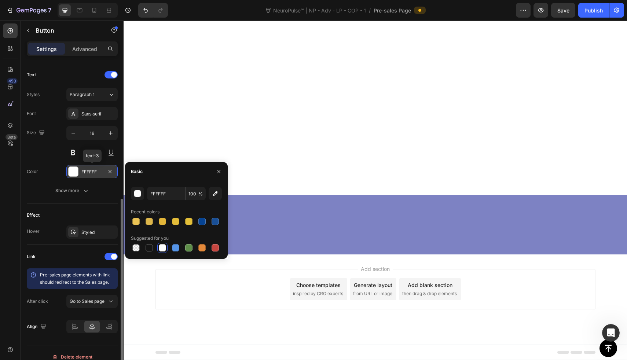
click at [92, 173] on div "FFFFFF" at bounding box center [91, 172] width 21 height 7
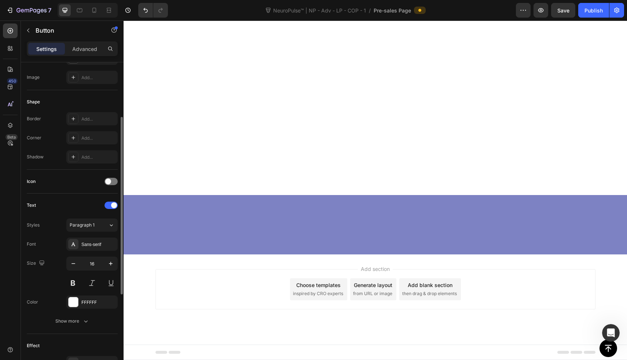
scroll to position [104, 0]
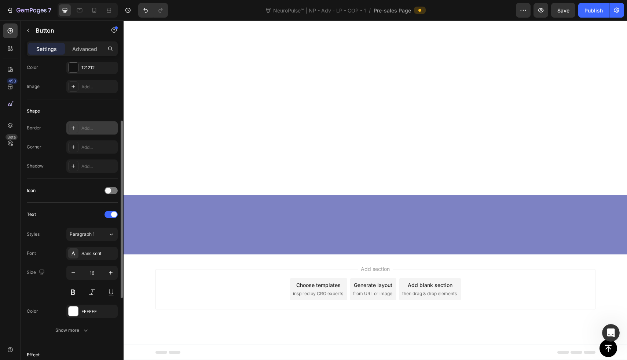
click at [89, 130] on div "Add..." at bounding box center [98, 128] width 34 height 7
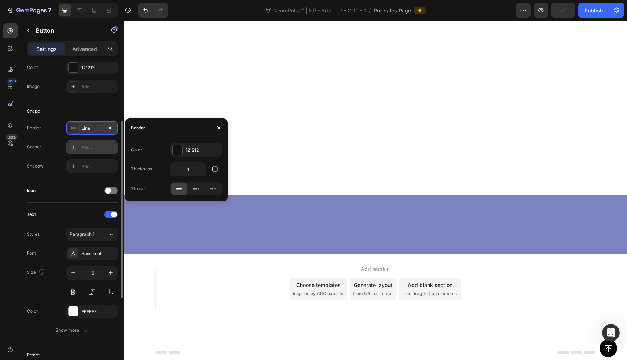
click at [90, 147] on div "Add..." at bounding box center [98, 147] width 34 height 7
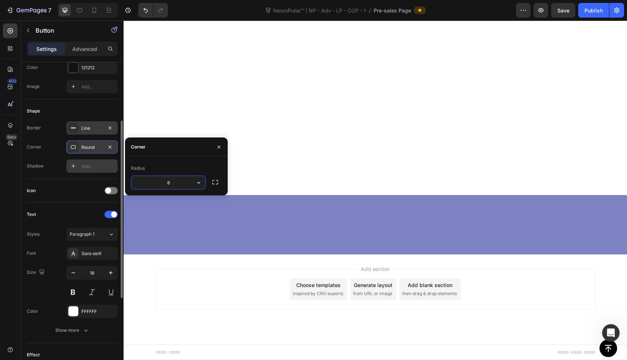
click at [94, 163] on div "Add..." at bounding box center [98, 166] width 34 height 7
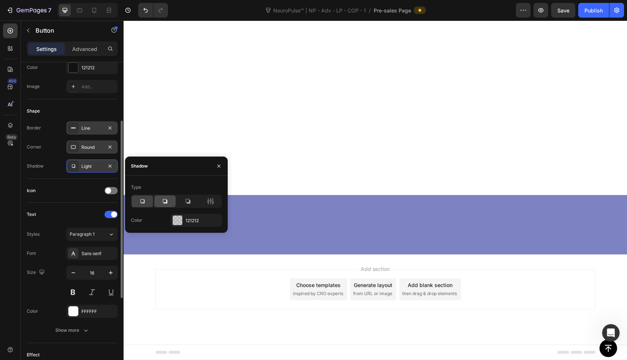
click at [165, 205] on div at bounding box center [164, 201] width 21 height 12
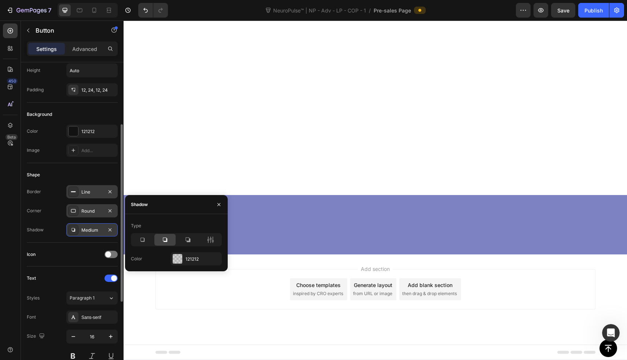
scroll to position [0, 0]
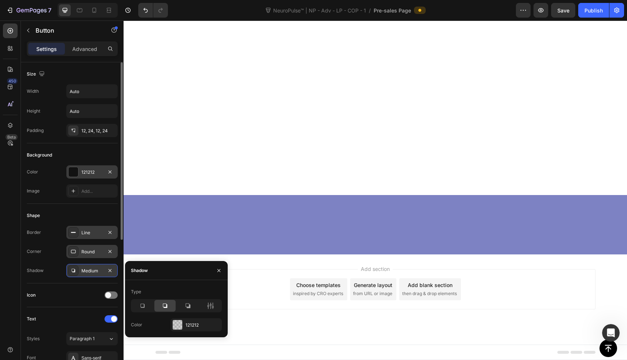
click at [81, 169] on div "121212" at bounding box center [91, 172] width 21 height 7
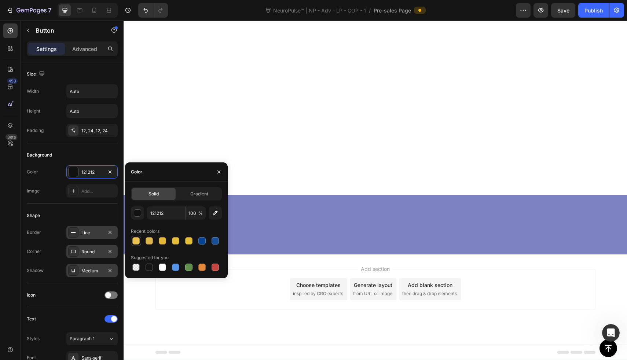
click at [137, 239] on div at bounding box center [135, 240] width 7 height 7
click at [202, 267] on div at bounding box center [201, 267] width 7 height 7
type input "E4893A"
click at [84, 231] on div "Line" at bounding box center [91, 233] width 21 height 7
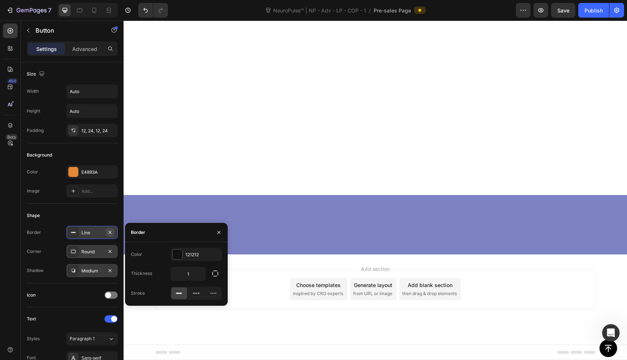
click at [110, 231] on icon "button" at bounding box center [110, 233] width 6 height 6
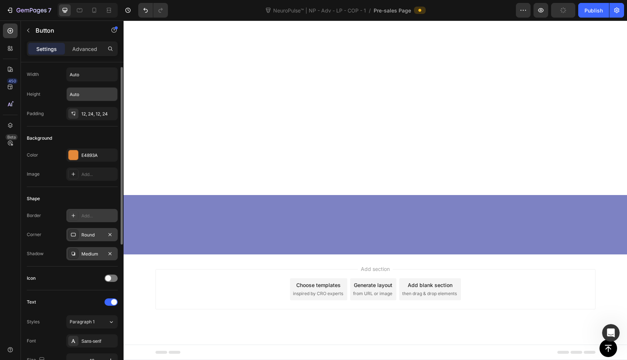
scroll to position [14, 0]
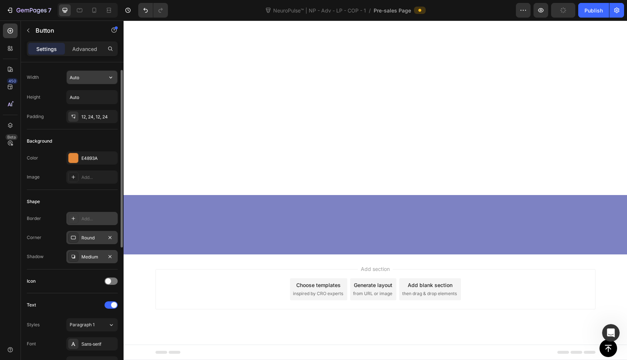
click at [82, 76] on input "Auto" at bounding box center [92, 77] width 51 height 13
click at [100, 82] on input "Auto" at bounding box center [92, 77] width 51 height 13
click at [111, 81] on icon "button" at bounding box center [110, 77] width 7 height 7
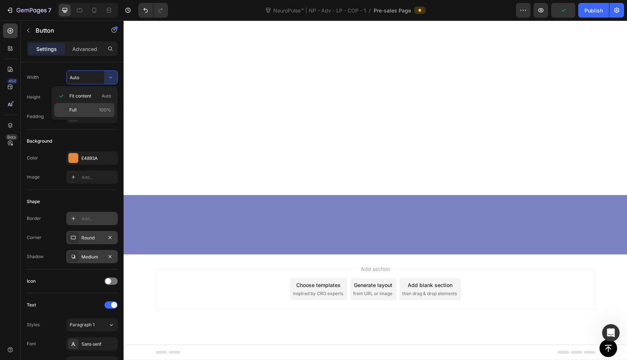
click at [95, 108] on p "Full 100%" at bounding box center [90, 110] width 42 height 7
type input "100%"
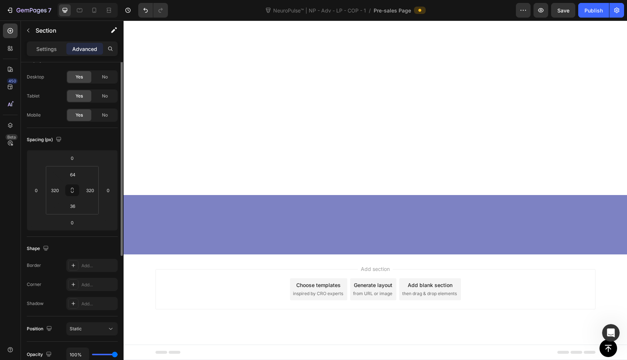
scroll to position [0, 0]
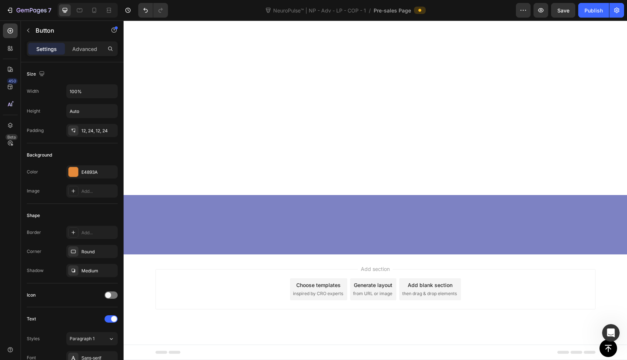
click at [107, 113] on icon "button" at bounding box center [110, 110] width 7 height 7
click at [98, 109] on input "Auto" at bounding box center [92, 110] width 51 height 13
type input "1"
type input "5"
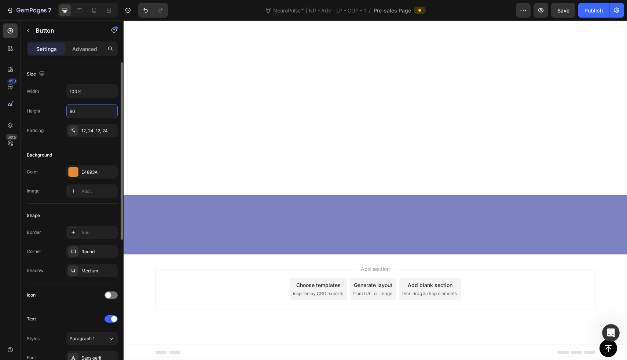
type input "8"
type input "70"
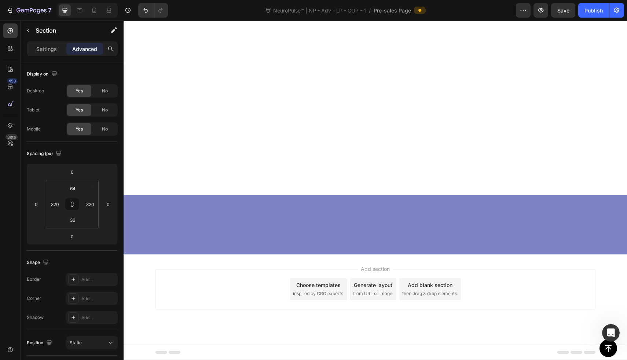
scroll to position [2883, 0]
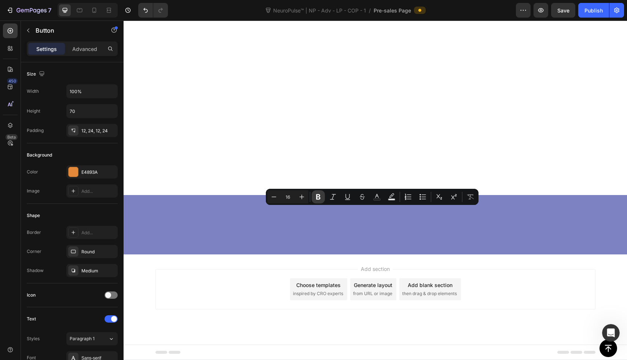
click at [323, 197] on button "Bold" at bounding box center [318, 196] width 13 height 13
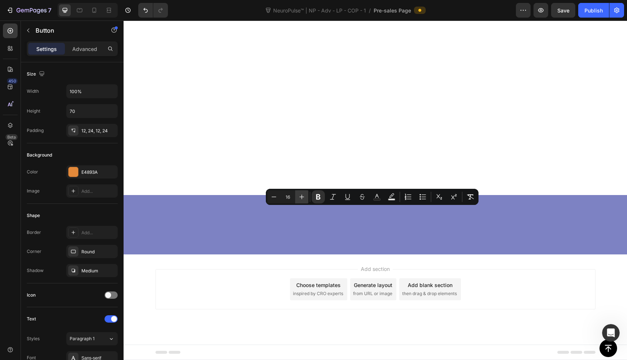
click at [302, 195] on icon "Editor contextual toolbar" at bounding box center [302, 197] width 5 height 5
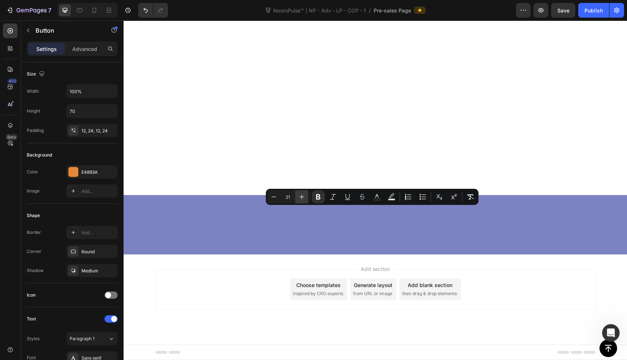
click at [302, 195] on icon "Editor contextual toolbar" at bounding box center [302, 197] width 5 height 5
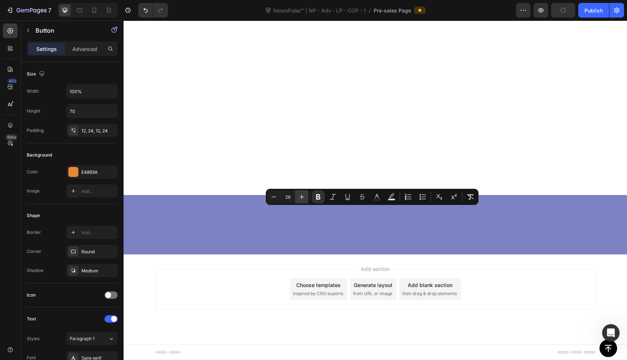
click at [302, 195] on icon "Editor contextual toolbar" at bounding box center [302, 197] width 5 height 5
type input "27"
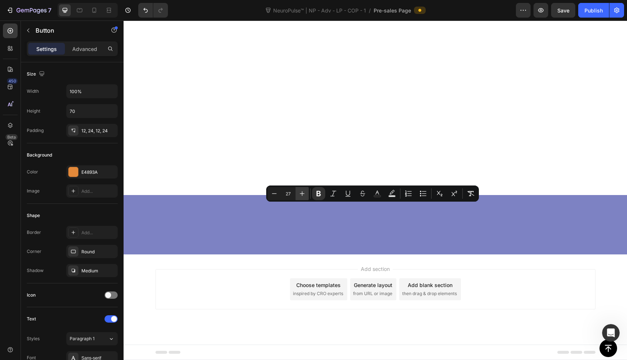
click at [301, 194] on icon "Editor contextual toolbar" at bounding box center [301, 193] width 7 height 7
type input "28"
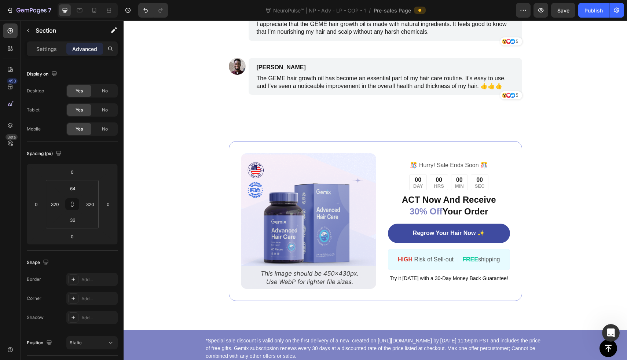
scroll to position [3242, 0]
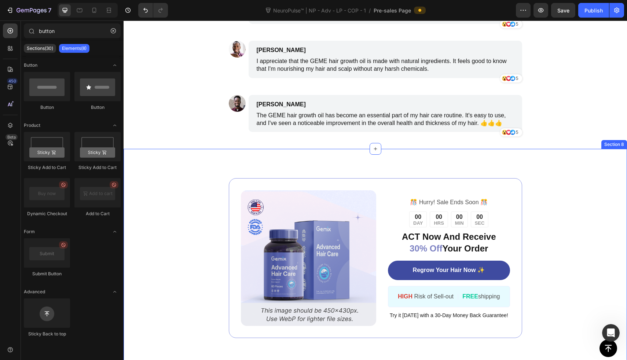
click at [219, 243] on div "Image ️🎊 Hurry! Sale Ends Soon ️🎊 Text Block 00 DAY 00 HRS 00 MIN 00 SEC Countd…" at bounding box center [375, 258] width 341 height 160
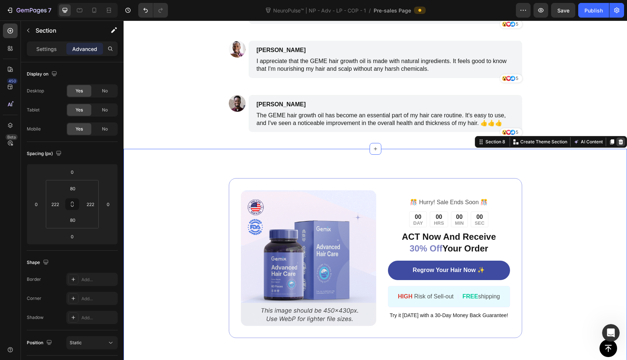
click at [618, 140] on icon at bounding box center [620, 141] width 5 height 5
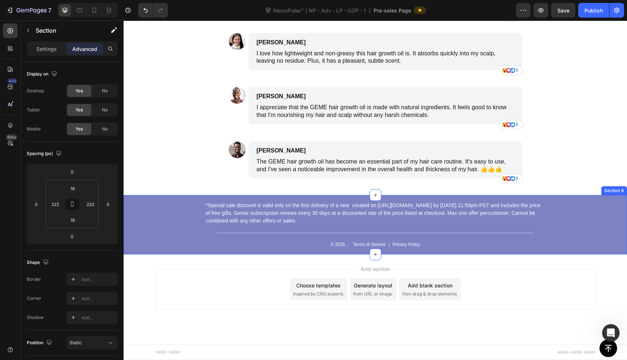
click at [607, 206] on div "*Special sale discount is valid only on the first delivery of a new created on …" at bounding box center [375, 224] width 503 height 59
click at [137, 199] on div "*Special sale discount is valid only on the first delivery of a new created on …" at bounding box center [375, 224] width 503 height 59
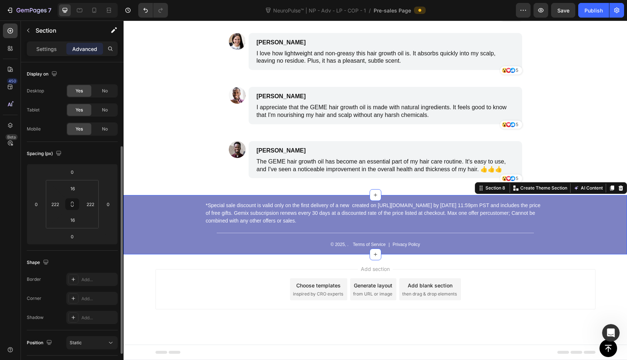
scroll to position [170, 0]
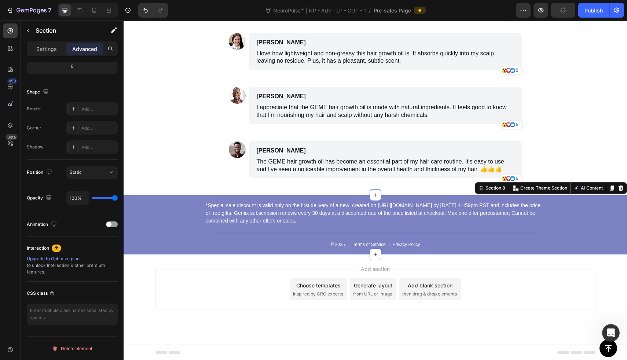
click at [129, 236] on div "*Special sale discount is valid only on the first delivery of a new created on …" at bounding box center [375, 224] width 503 height 59
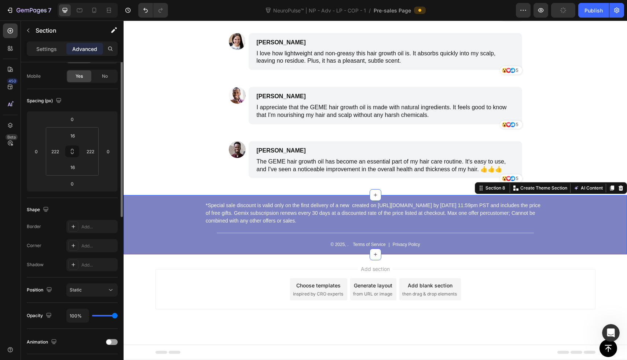
scroll to position [0, 0]
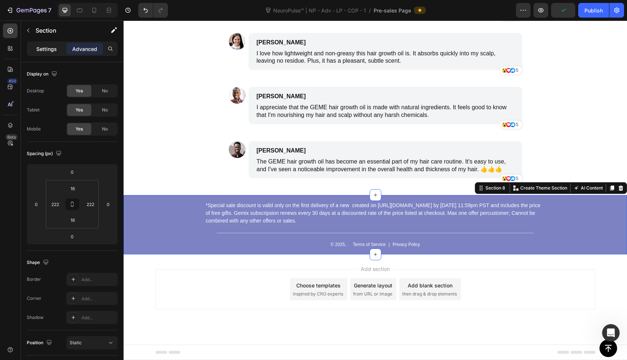
click at [50, 46] on p "Settings" at bounding box center [46, 49] width 21 height 8
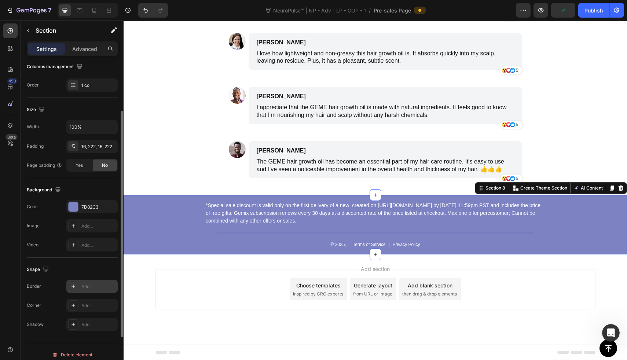
scroll to position [129, 0]
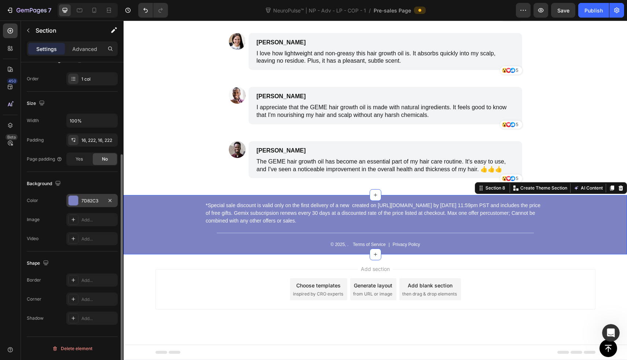
click at [89, 201] on div "7D82C3" at bounding box center [91, 201] width 21 height 7
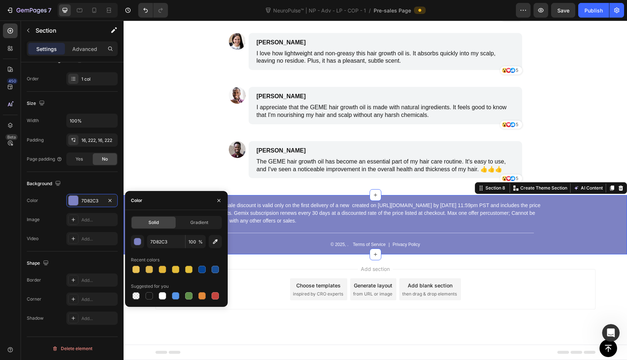
click at [143, 297] on div at bounding box center [176, 296] width 91 height 10
click at [153, 296] on div at bounding box center [149, 295] width 7 height 7
type input "151515"
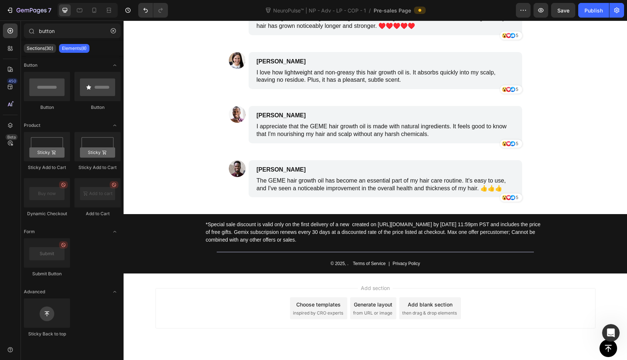
scroll to position [3196, 0]
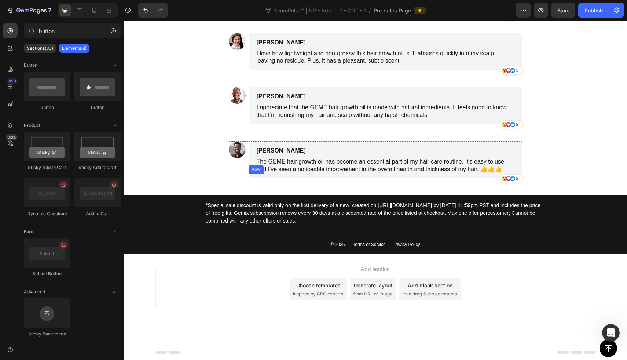
click at [326, 205] on p "*Special sale discount is valid only on the first delivery of a new created on …" at bounding box center [375, 213] width 339 height 23
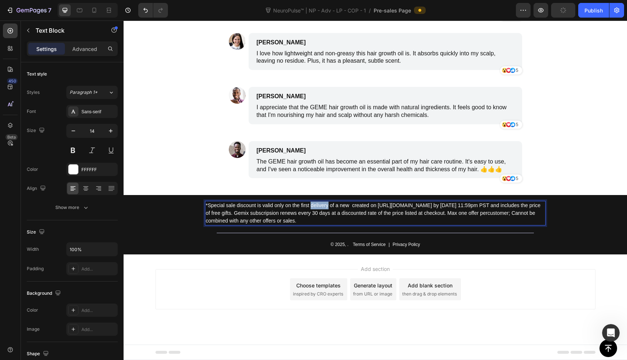
click at [326, 205] on p "*Special sale discount is valid only on the first delivery of a new created on …" at bounding box center [375, 213] width 339 height 23
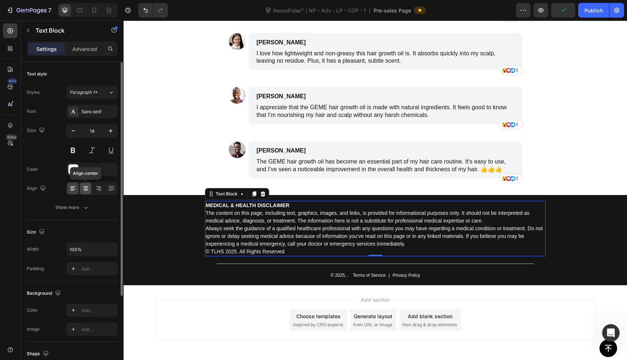
click at [87, 192] on div at bounding box center [85, 189] width 11 height 12
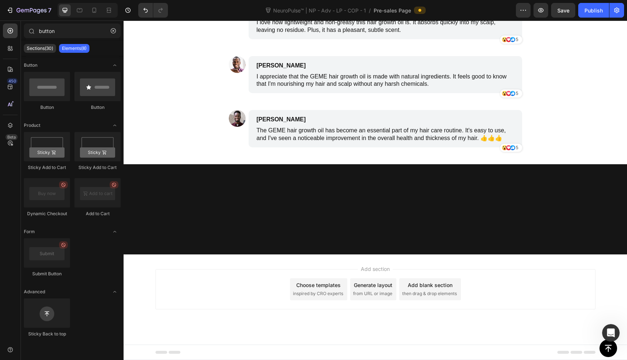
scroll to position [2940, 0]
click at [97, 8] on icon at bounding box center [94, 10] width 7 height 7
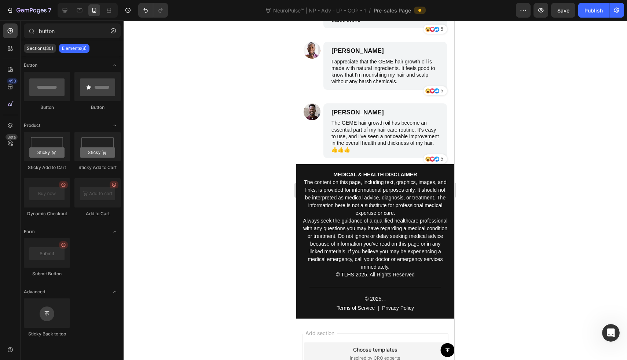
scroll to position [2749, 0]
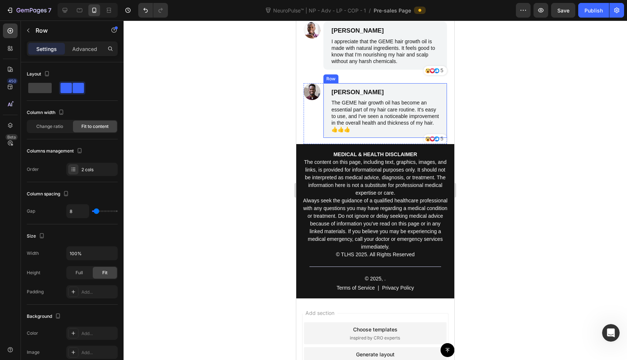
click at [313, 117] on div "Image" at bounding box center [312, 113] width 17 height 61
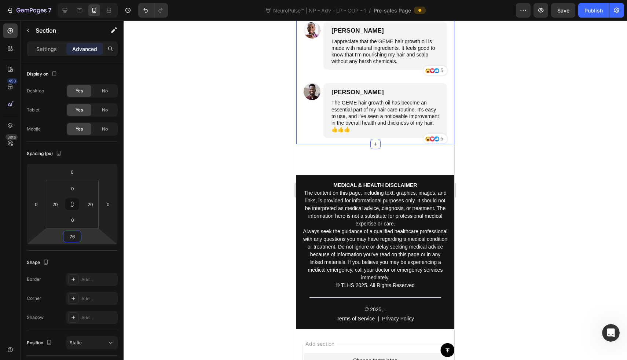
type input "74"
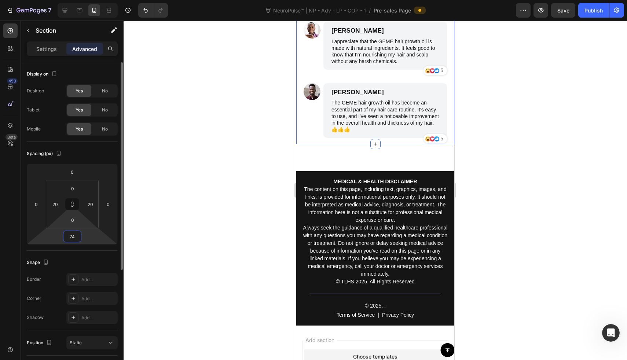
drag, startPoint x: 86, startPoint y: 235, endPoint x: 91, endPoint y: 223, distance: 13.8
click at [91, 0] on html "7 Version history NeuroPulse™ | NP - Adv - LP - COP - 1 / Pre-sales Page Previe…" at bounding box center [313, 0] width 627 height 0
click at [245, 198] on div at bounding box center [375, 190] width 503 height 339
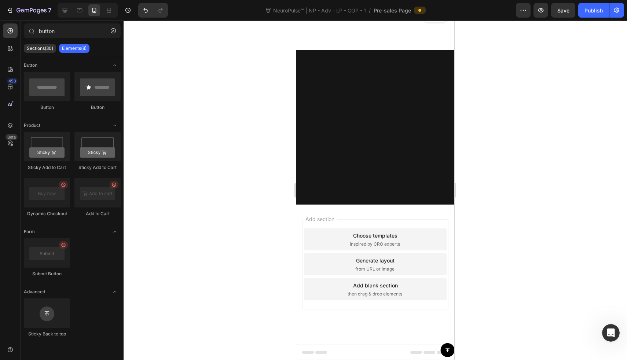
scroll to position [2354, 0]
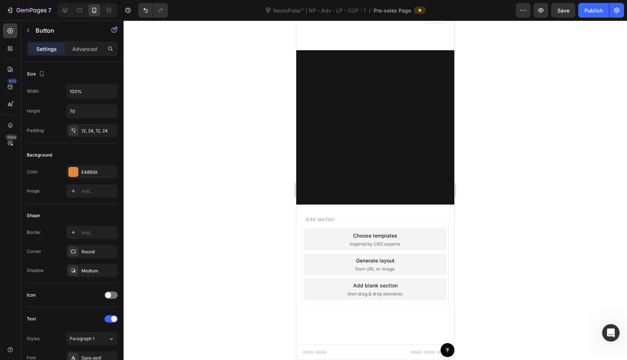
drag, startPoint x: 374, startPoint y: 222, endPoint x: 374, endPoint y: 231, distance: 8.8
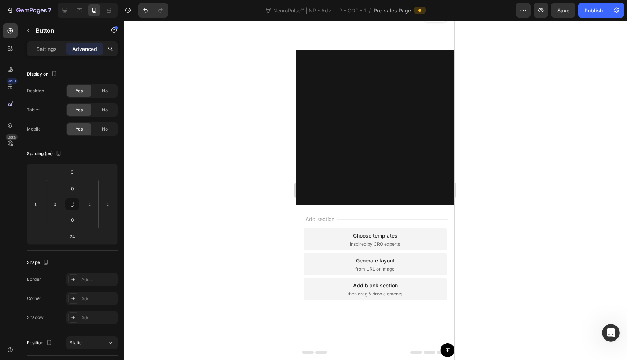
click at [260, 222] on div at bounding box center [375, 190] width 503 height 339
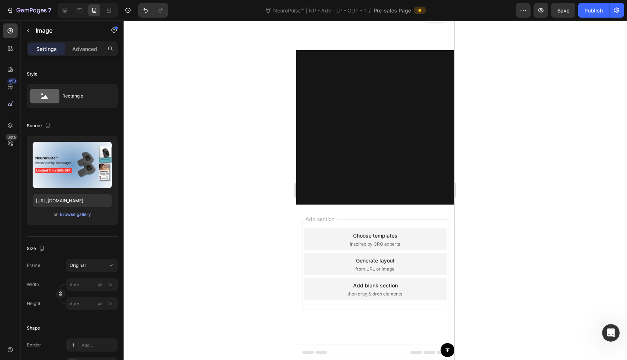
drag, startPoint x: 377, startPoint y: 196, endPoint x: 379, endPoint y: 191, distance: 5.9
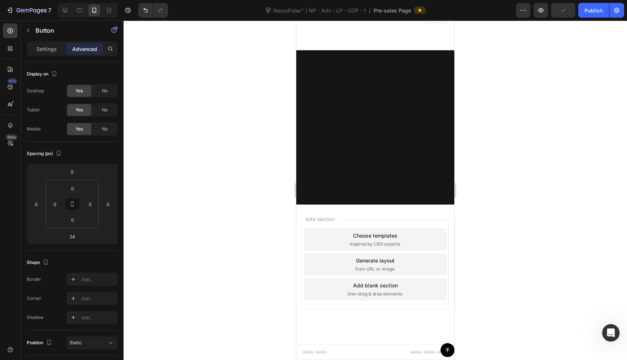
click at [311, 182] on button "Minus" at bounding box center [305, 181] width 13 height 13
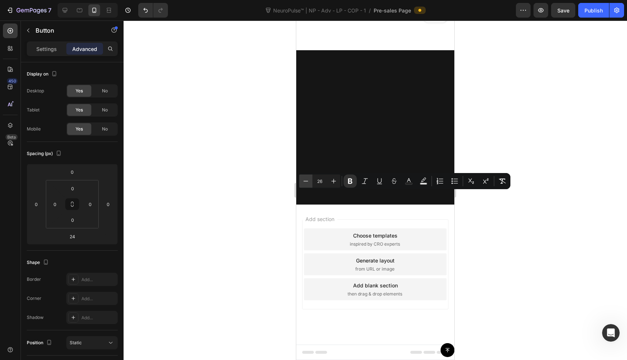
click at [311, 182] on button "Minus" at bounding box center [305, 181] width 13 height 13
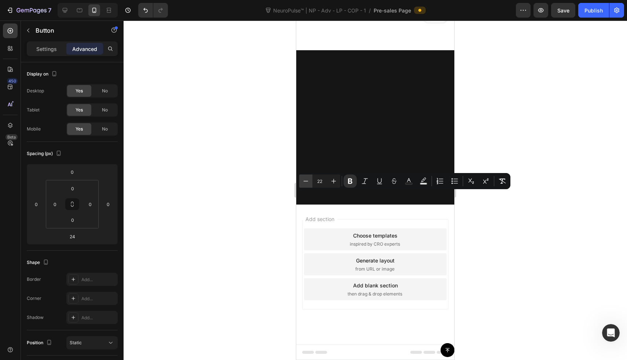
type input "21"
click at [256, 184] on div at bounding box center [375, 190] width 503 height 339
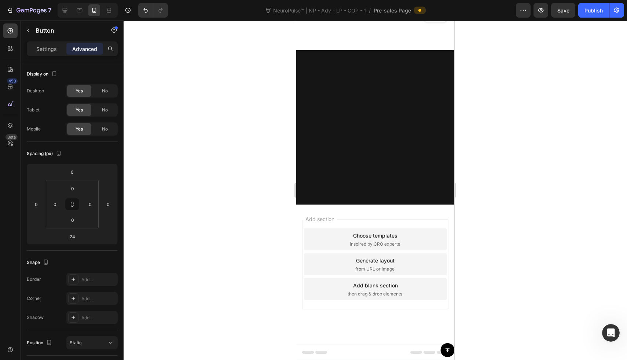
click at [302, 184] on button "Minus" at bounding box center [305, 183] width 13 height 13
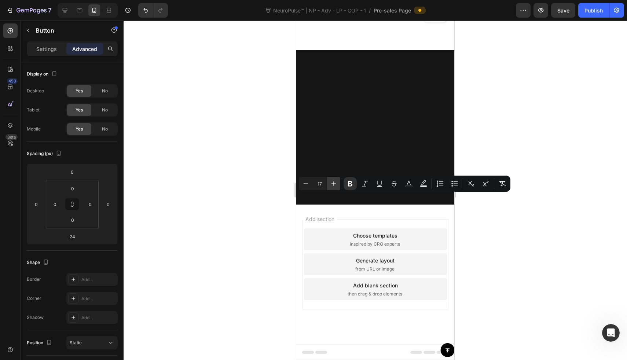
click at [333, 185] on icon "Editor contextual toolbar" at bounding box center [333, 183] width 7 height 7
type input "21"
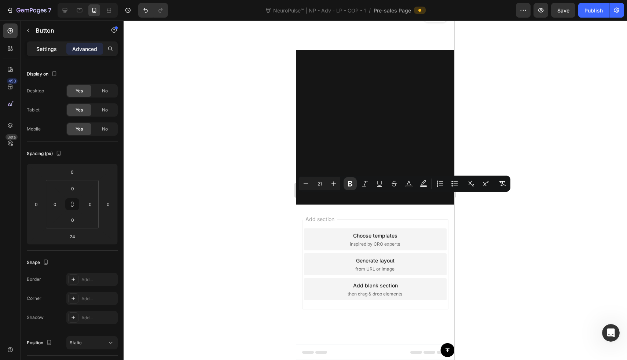
click at [50, 52] on p "Settings" at bounding box center [46, 49] width 21 height 8
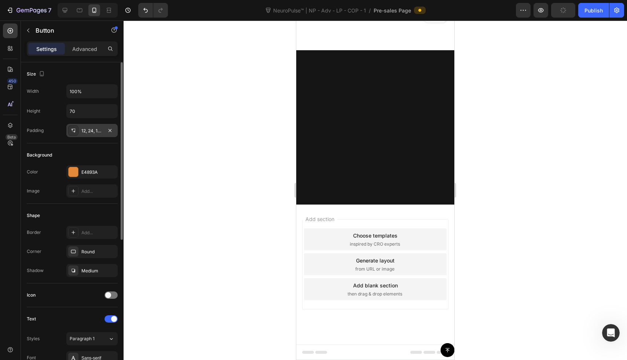
click at [93, 129] on div "12, 24, 12, 24" at bounding box center [91, 131] width 21 height 7
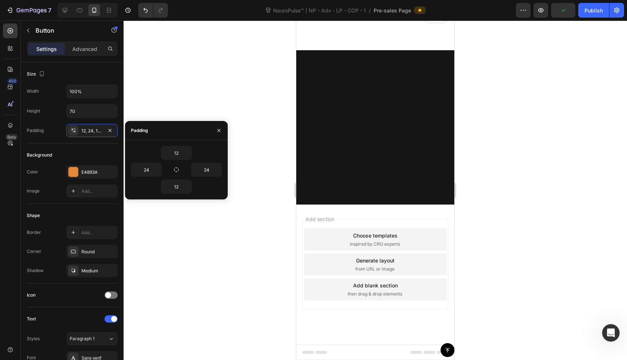
click at [156, 122] on div "Padding" at bounding box center [176, 130] width 103 height 19
click at [179, 103] on div at bounding box center [375, 190] width 503 height 339
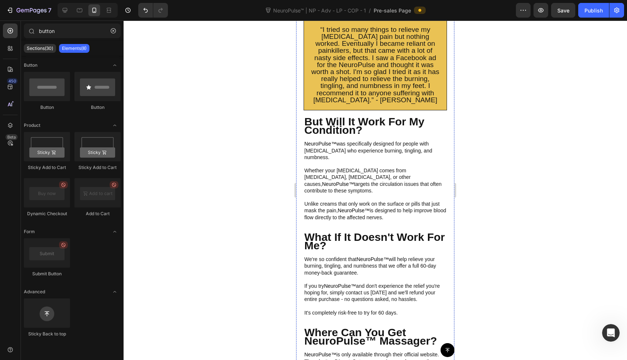
scroll to position [1434, 0]
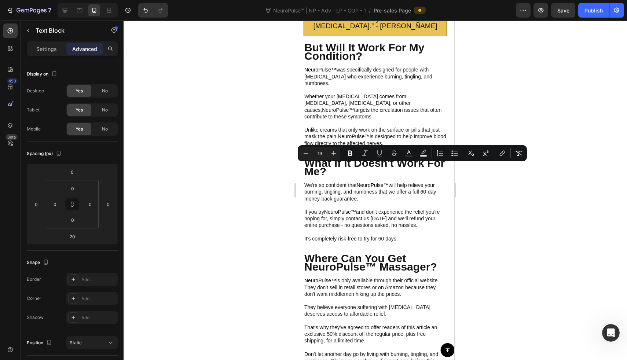
click at [260, 185] on div at bounding box center [375, 190] width 503 height 339
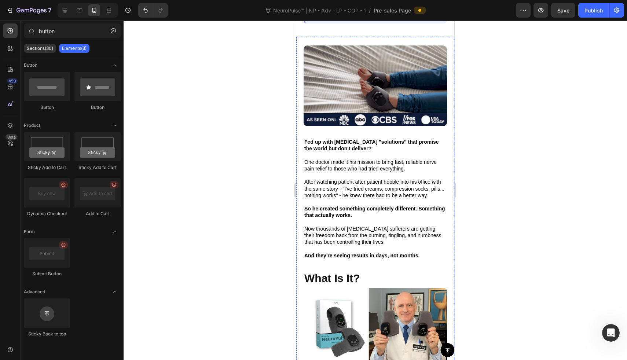
scroll to position [224, 0]
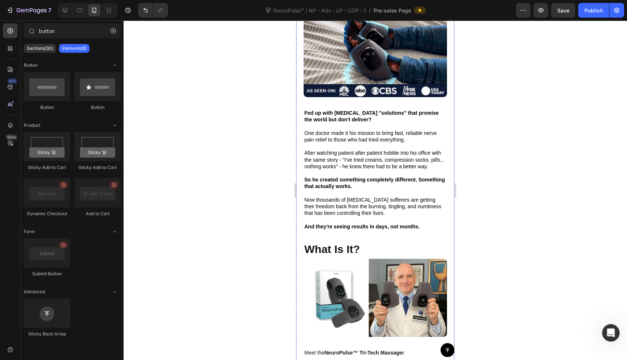
click at [343, 150] on p at bounding box center [375, 146] width 142 height 7
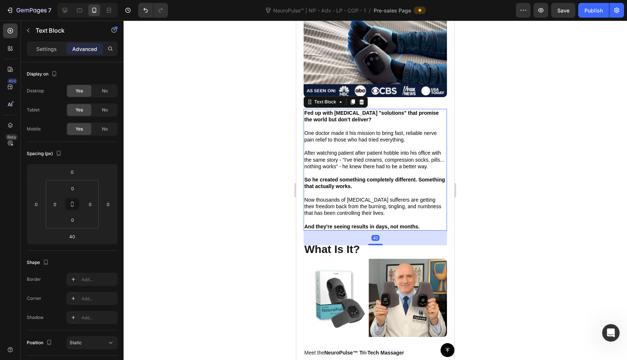
click at [343, 150] on p at bounding box center [375, 146] width 142 height 7
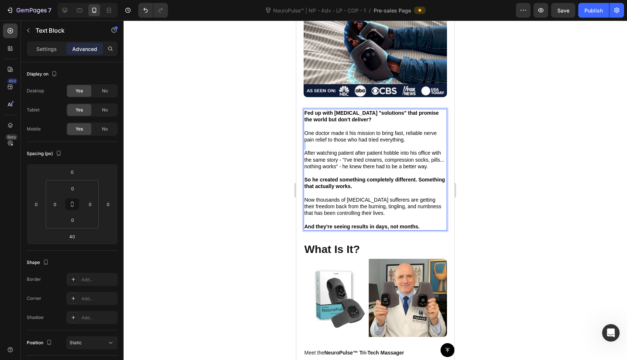
click at [343, 150] on p "Rich Text Editor. Editing area: main" at bounding box center [375, 146] width 142 height 7
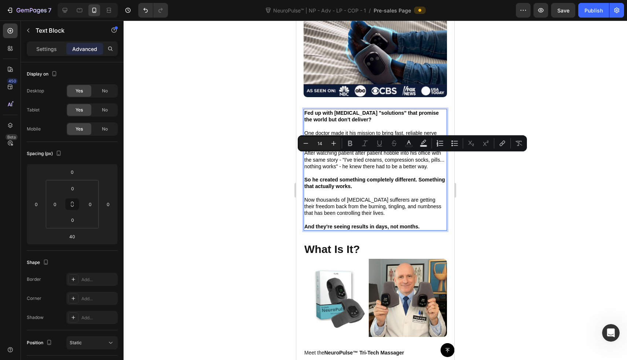
click at [269, 157] on div at bounding box center [375, 190] width 503 height 339
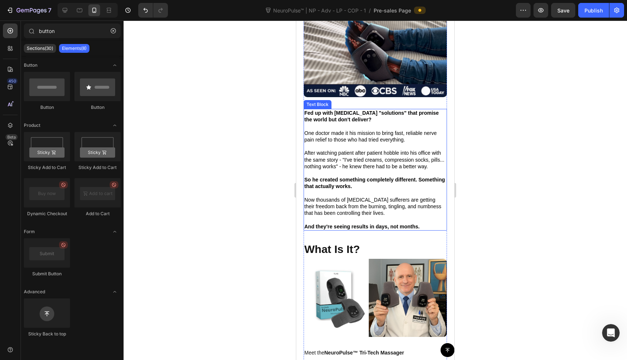
click at [338, 150] on p "Rich Text Editor. Editing area: main" at bounding box center [375, 146] width 142 height 7
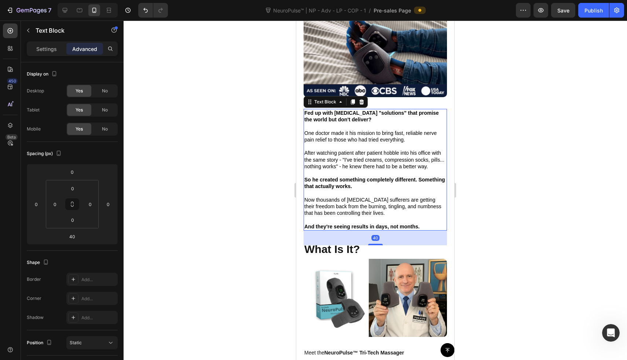
click at [33, 41] on div "Settings Advanced" at bounding box center [72, 48] width 91 height 15
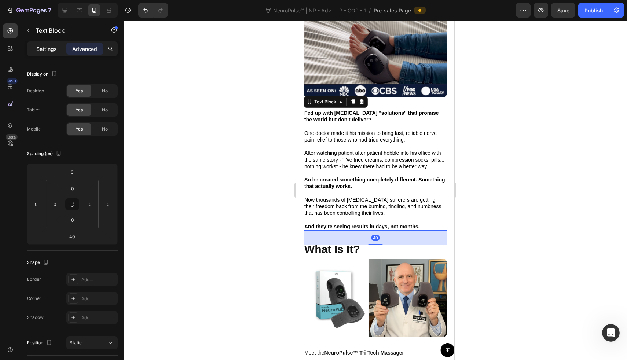
click at [33, 52] on div "Settings" at bounding box center [46, 49] width 37 height 12
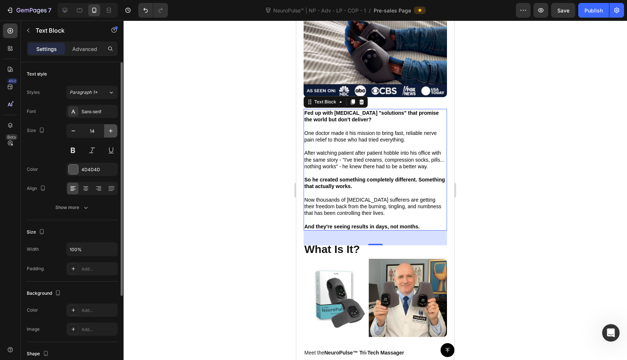
click at [105, 132] on button "button" at bounding box center [110, 130] width 13 height 13
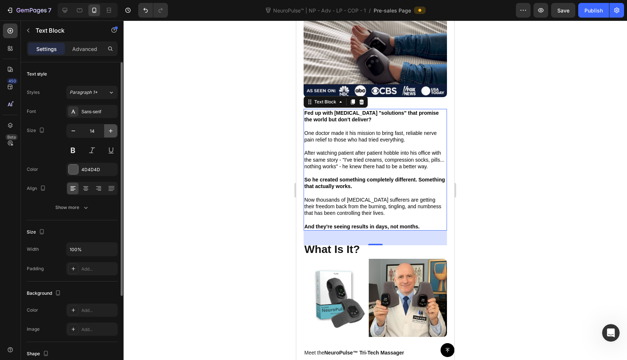
click at [105, 132] on button "button" at bounding box center [110, 130] width 13 height 13
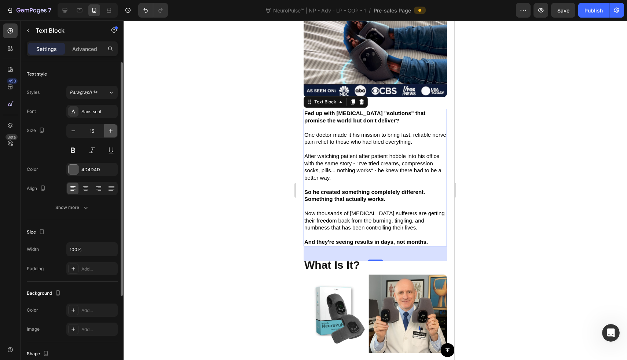
click at [105, 132] on button "button" at bounding box center [110, 130] width 13 height 13
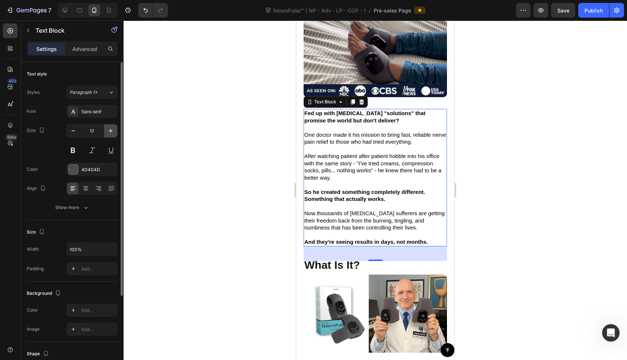
click at [105, 132] on button "button" at bounding box center [110, 130] width 13 height 13
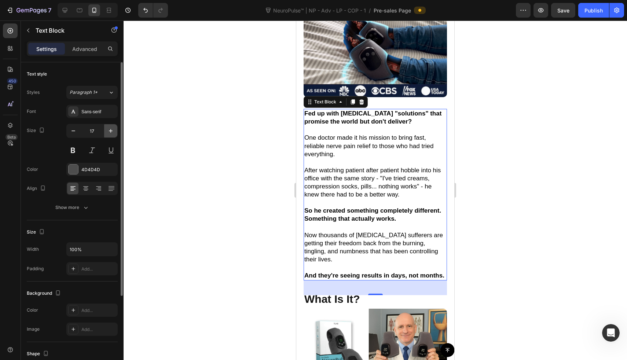
type input "18"
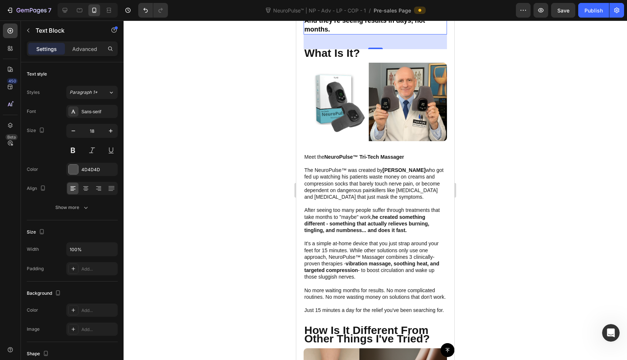
scroll to position [583, 0]
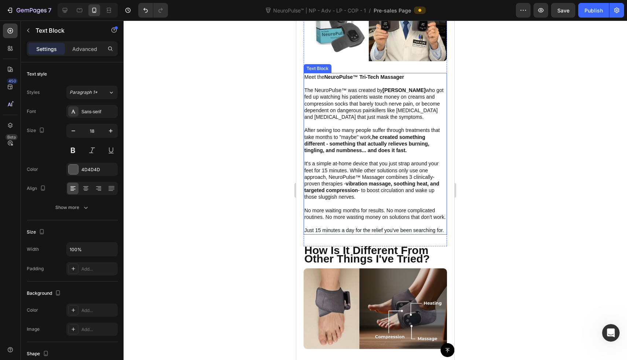
click at [352, 181] on strong "vibration massage, soothing heat, and targeted compression" at bounding box center [371, 187] width 135 height 12
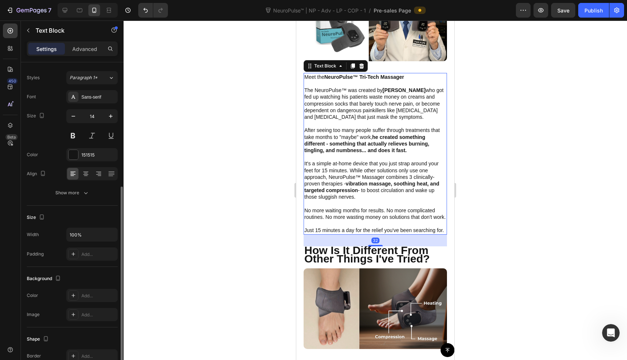
scroll to position [0, 0]
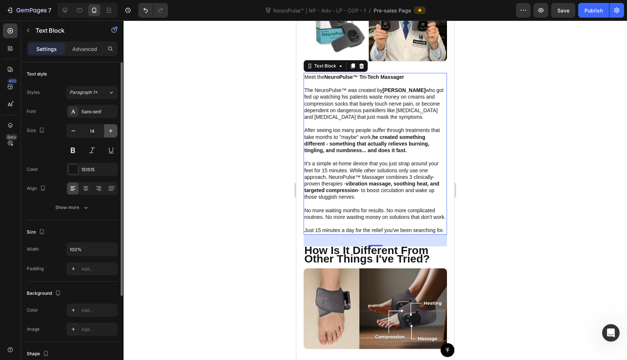
click at [111, 131] on icon "button" at bounding box center [111, 131] width 4 height 4
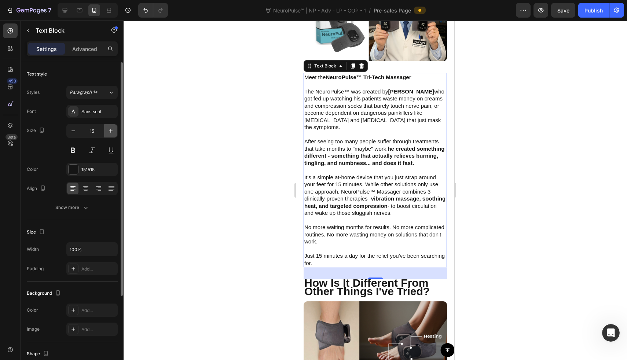
click at [111, 131] on icon "button" at bounding box center [111, 131] width 4 height 4
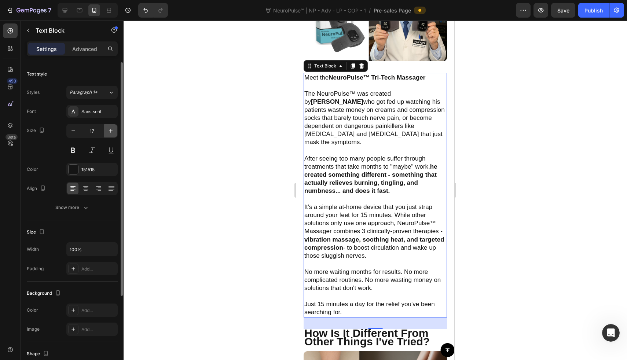
type input "18"
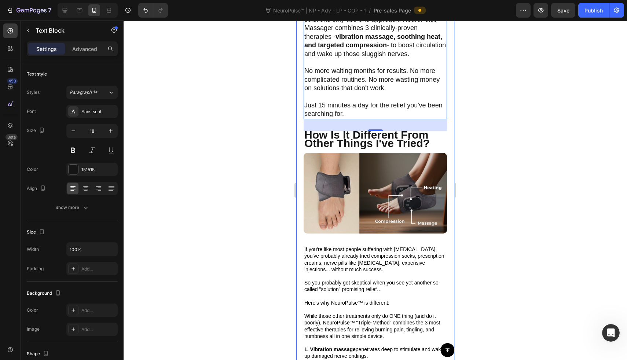
scroll to position [916, 0]
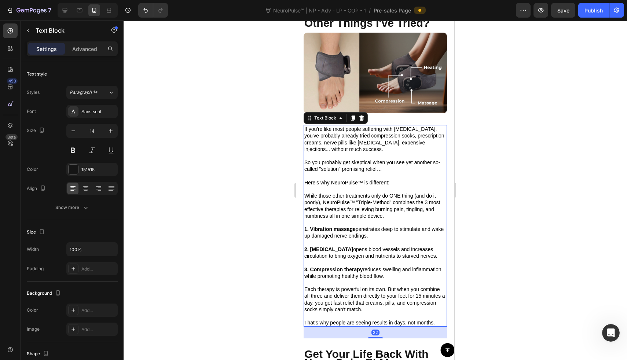
drag, startPoint x: 349, startPoint y: 197, endPoint x: 557, endPoint y: 213, distance: 209.2
click at [349, 197] on span "While those other treatments only do ONE thing (and do it poorly), NeuroPulse™ …" at bounding box center [372, 206] width 136 height 26
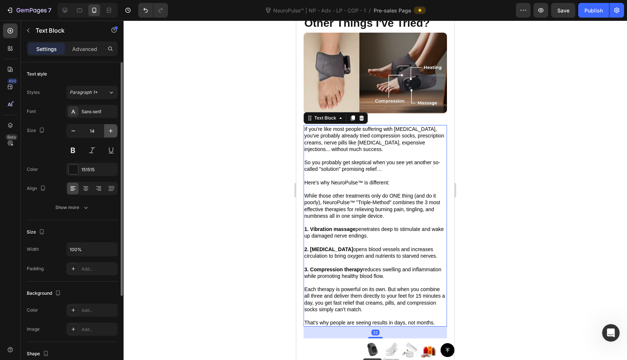
click at [111, 133] on icon "button" at bounding box center [110, 130] width 7 height 7
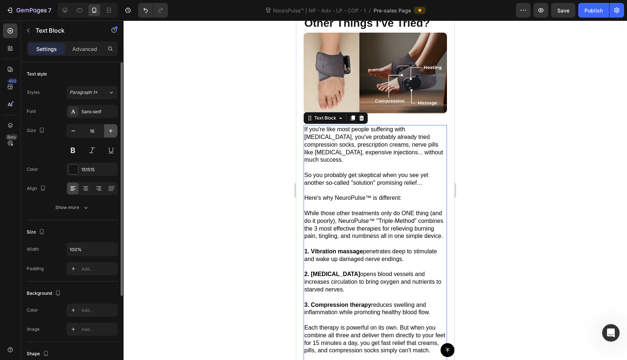
click at [111, 133] on icon "button" at bounding box center [110, 130] width 7 height 7
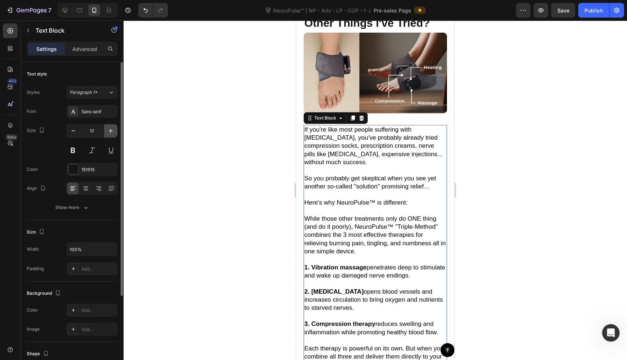
click at [111, 133] on icon "button" at bounding box center [110, 130] width 7 height 7
type input "18"
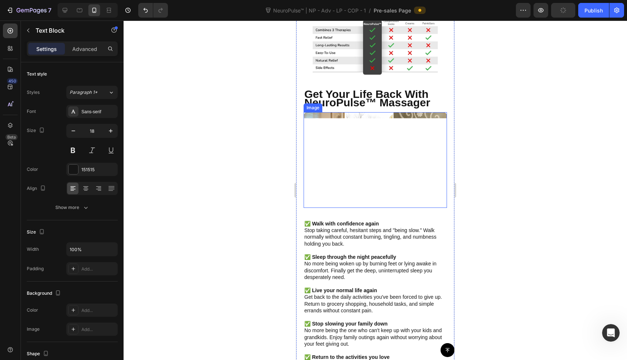
scroll to position [1442, 0]
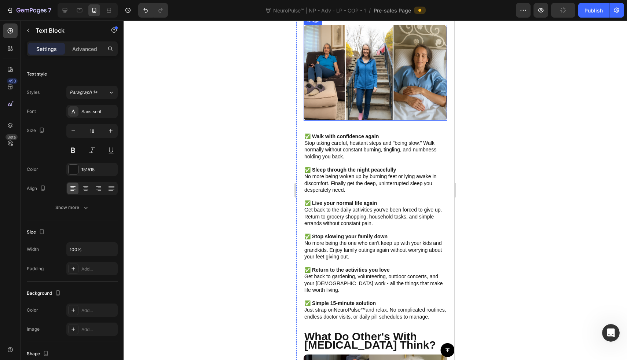
click at [387, 206] on p "✅ Live your normal life again" at bounding box center [375, 203] width 142 height 7
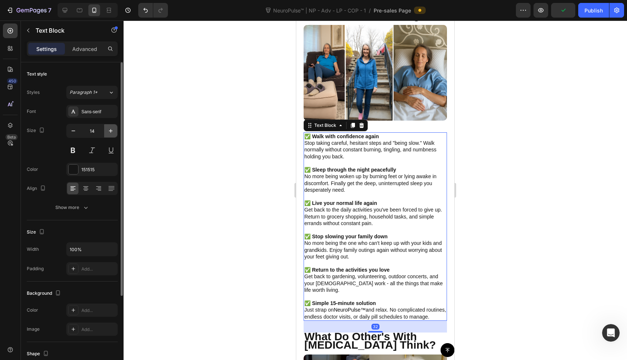
click at [112, 128] on icon "button" at bounding box center [110, 130] width 7 height 7
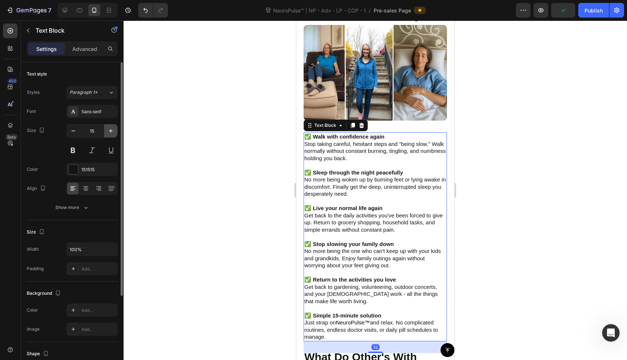
click at [112, 128] on icon "button" at bounding box center [110, 130] width 7 height 7
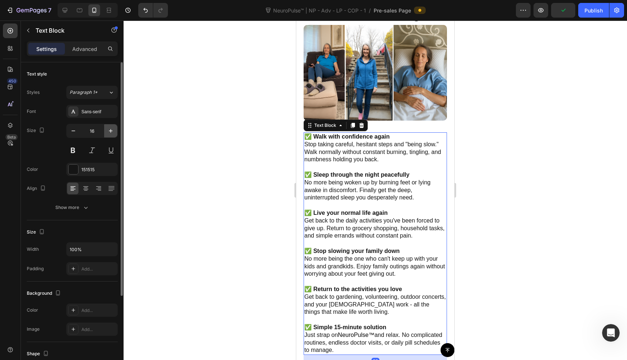
click at [112, 128] on icon "button" at bounding box center [110, 130] width 7 height 7
type input "18"
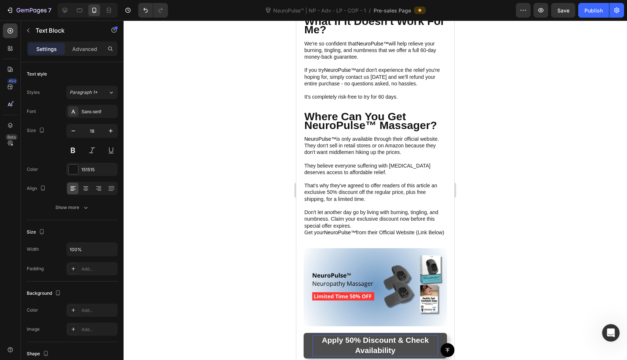
scroll to position [2430, 0]
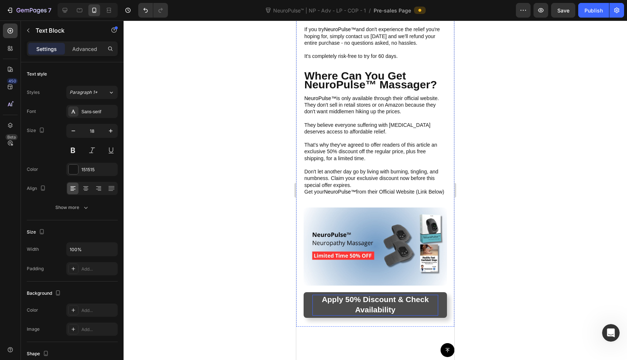
click at [113, 132] on icon "button" at bounding box center [110, 130] width 7 height 7
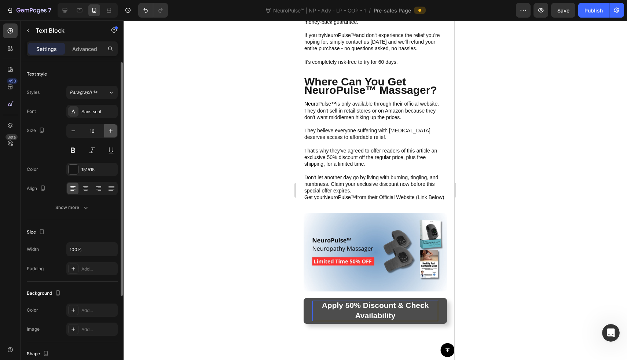
click at [113, 132] on icon "button" at bounding box center [110, 130] width 7 height 7
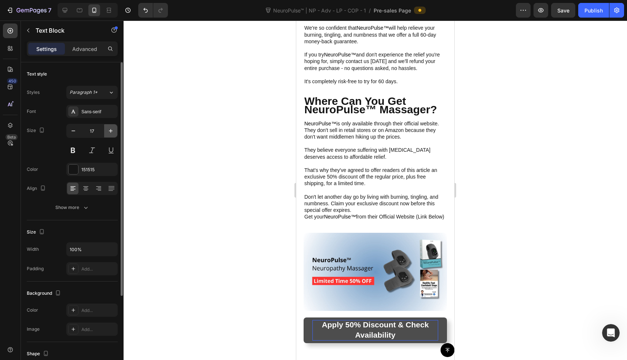
click at [113, 132] on icon "button" at bounding box center [110, 130] width 7 height 7
type input "18"
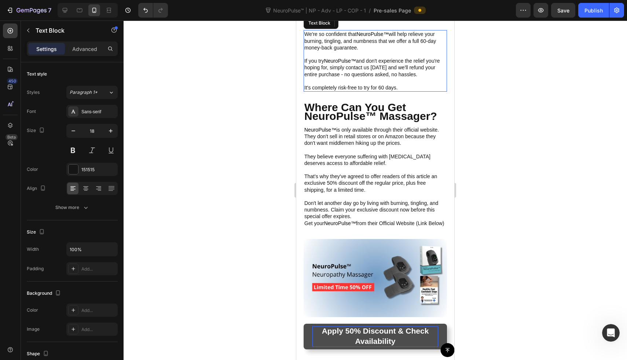
click at [335, 51] on p "We're so confident that NeuroPulse™ will help relieve your burning, tingling, a…" at bounding box center [375, 41] width 142 height 20
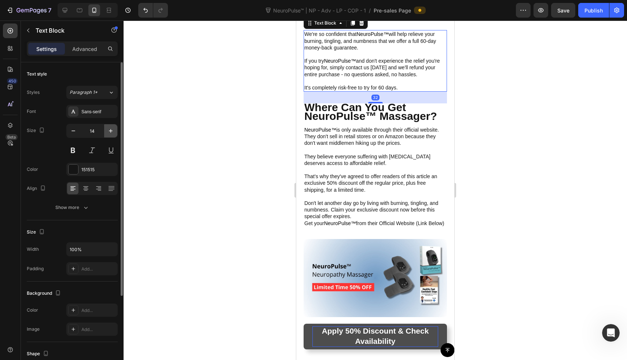
click at [110, 128] on icon "button" at bounding box center [110, 130] width 7 height 7
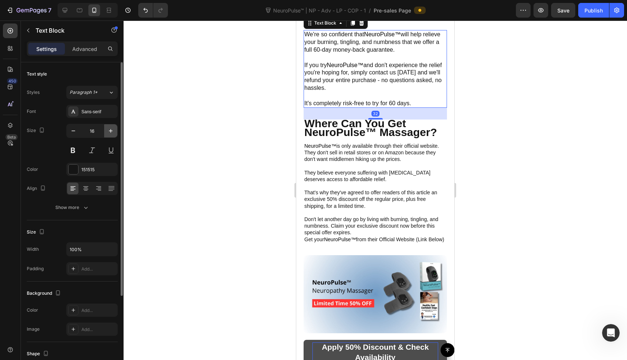
click at [110, 128] on icon "button" at bounding box center [110, 130] width 7 height 7
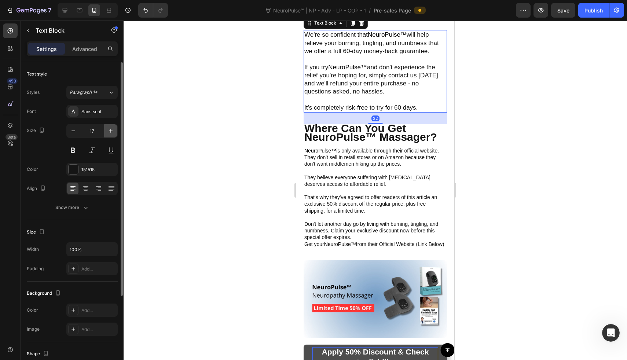
click at [110, 128] on icon "button" at bounding box center [110, 130] width 7 height 7
type input "18"
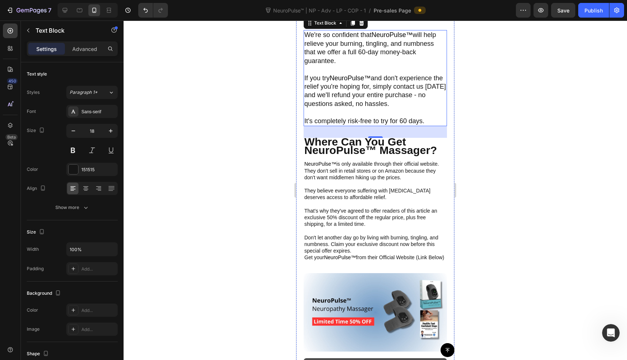
scroll to position [2681, 0]
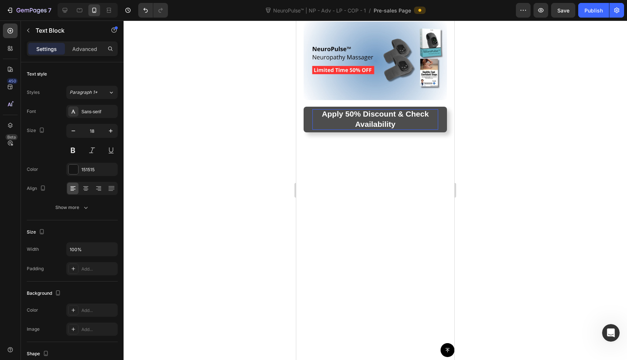
click at [108, 127] on icon "button" at bounding box center [110, 130] width 7 height 7
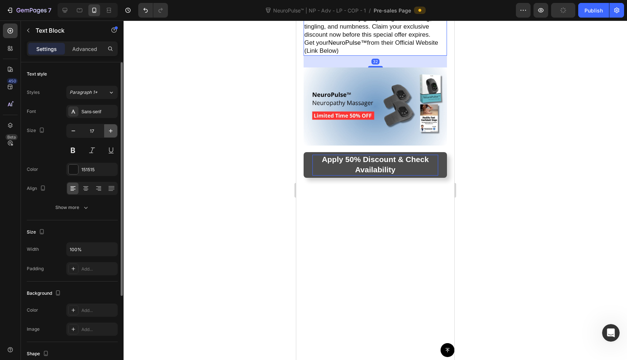
click at [108, 127] on icon "button" at bounding box center [110, 130] width 7 height 7
type input "18"
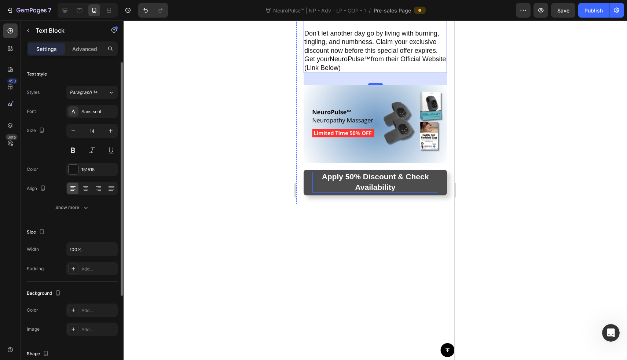
click at [228, 103] on div at bounding box center [375, 190] width 503 height 339
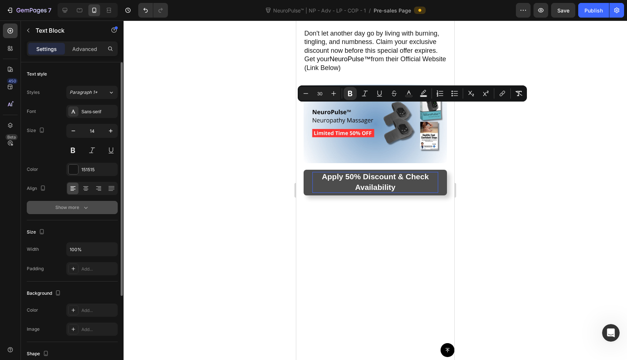
click at [81, 204] on div "Show more" at bounding box center [72, 207] width 34 height 7
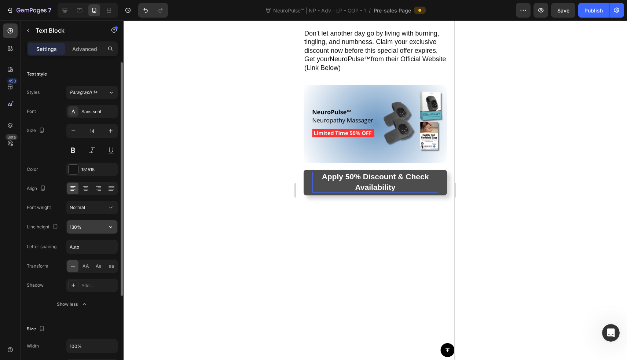
click at [114, 226] on icon "button" at bounding box center [110, 226] width 7 height 7
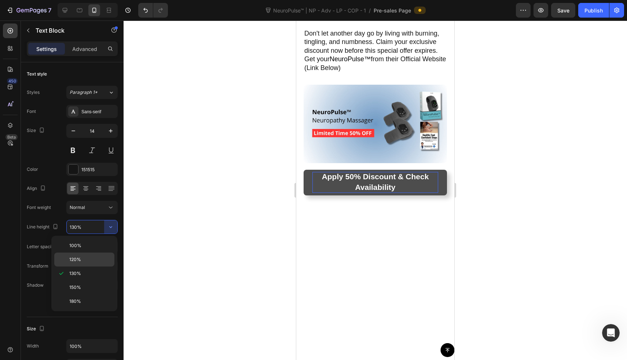
click at [98, 256] on p "120%" at bounding box center [90, 259] width 42 height 7
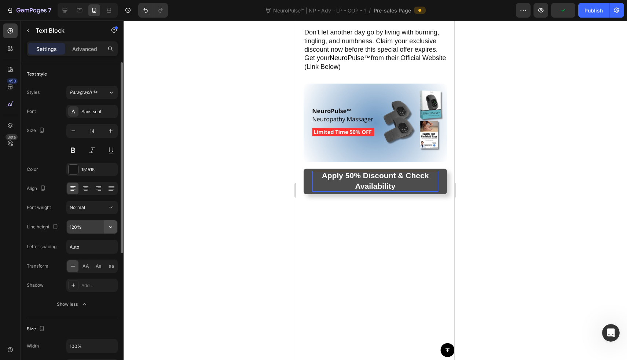
click at [114, 225] on button "button" at bounding box center [110, 226] width 13 height 13
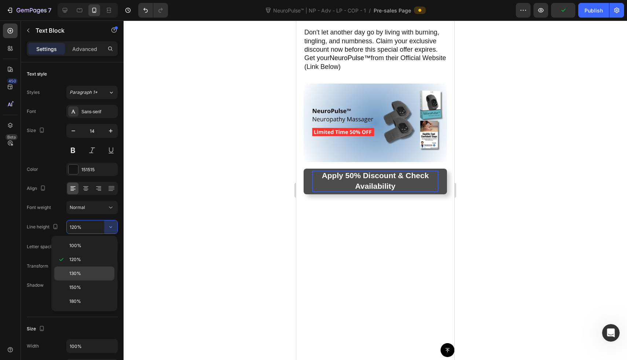
click at [98, 280] on div "130%" at bounding box center [84, 287] width 60 height 14
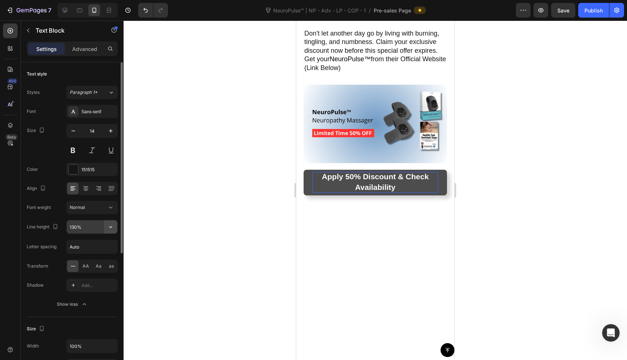
click at [115, 223] on button "button" at bounding box center [110, 226] width 13 height 13
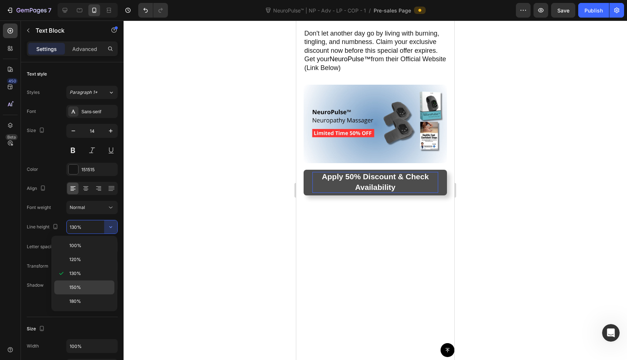
click at [104, 287] on p "150%" at bounding box center [90, 287] width 42 height 7
type input "150%"
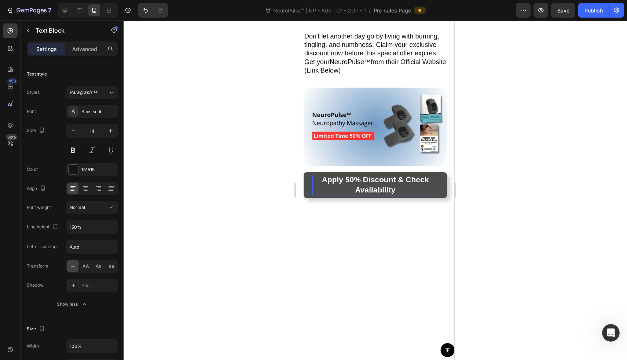
click at [225, 173] on div at bounding box center [375, 190] width 503 height 339
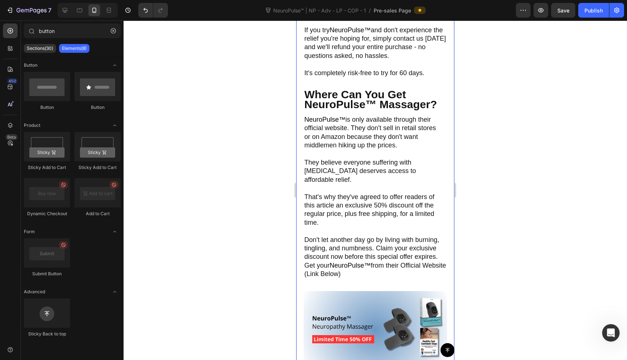
scroll to position [2463, 0]
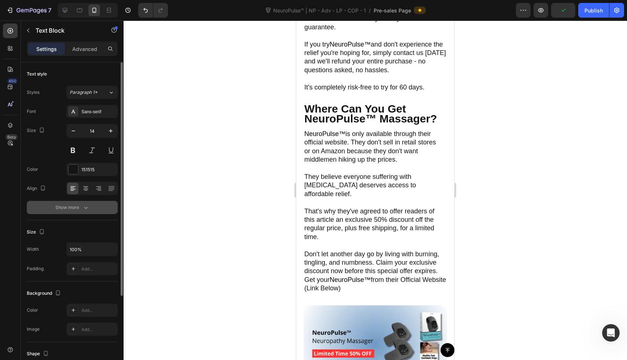
click at [80, 212] on button "Show more" at bounding box center [72, 207] width 91 height 13
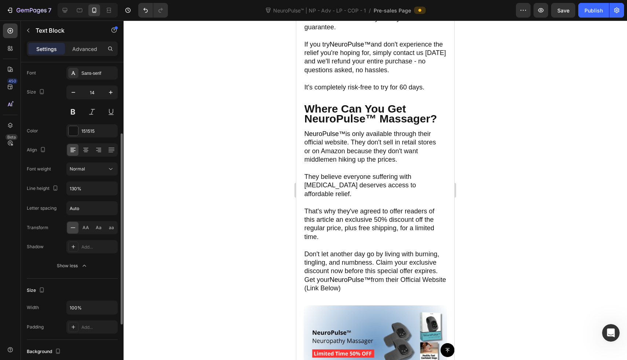
scroll to position [81, 0]
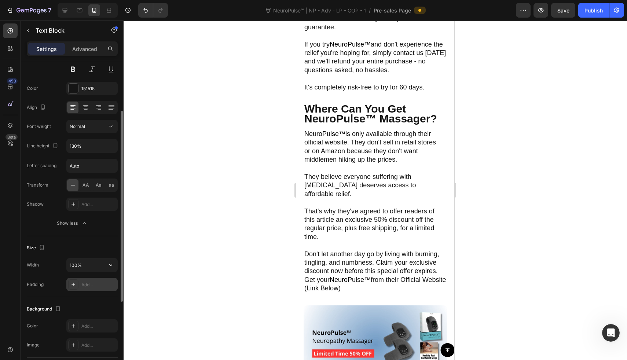
click at [95, 284] on div "Add..." at bounding box center [98, 285] width 34 height 7
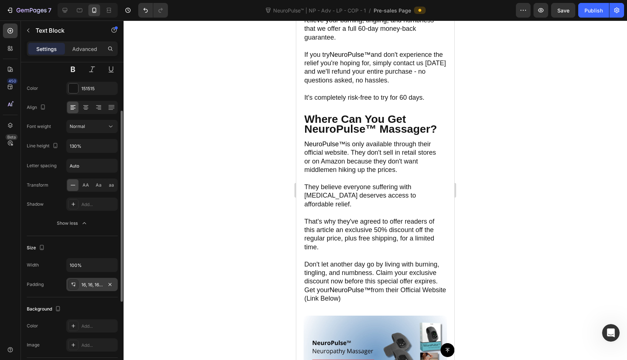
click at [150, 221] on div at bounding box center [375, 190] width 503 height 339
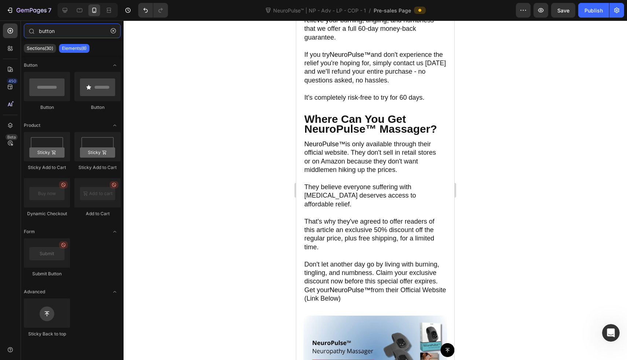
type input "butto"
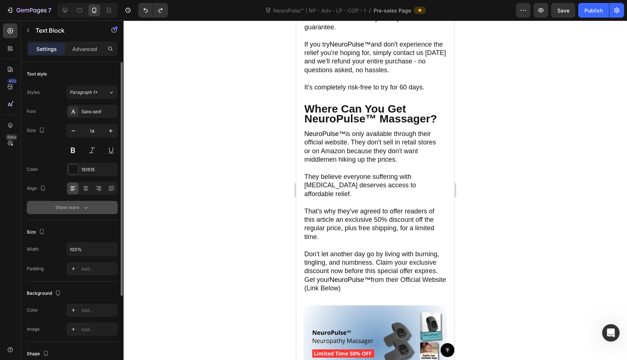
click at [90, 204] on button "Show more" at bounding box center [72, 207] width 91 height 13
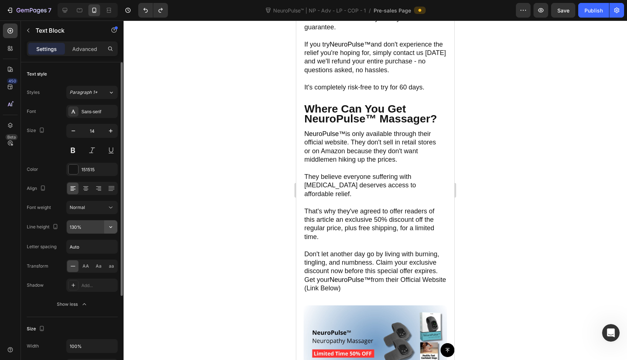
click at [109, 225] on icon "button" at bounding box center [110, 226] width 7 height 7
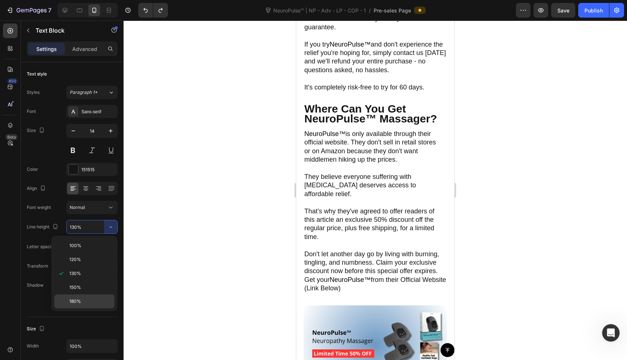
click at [87, 299] on p "180%" at bounding box center [90, 301] width 42 height 7
type input "180%"
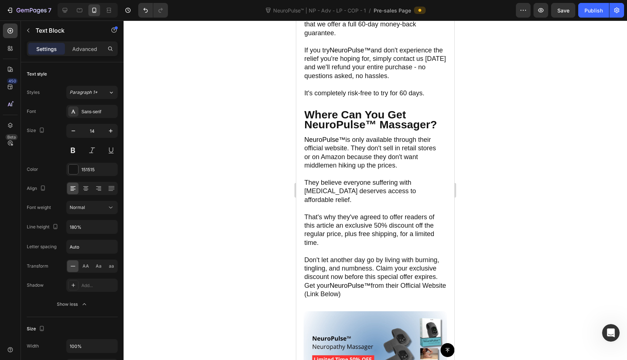
click at [256, 179] on div at bounding box center [375, 190] width 503 height 339
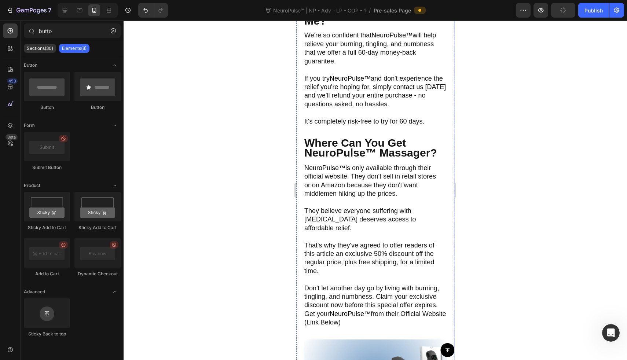
scroll to position [2451, 0]
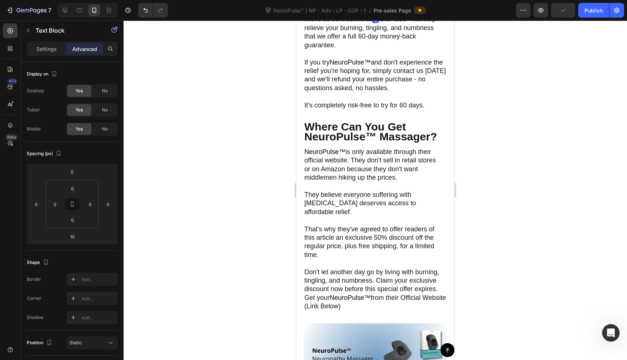
click at [328, 11] on strong "What If It Doesn't Work For Me?" at bounding box center [374, 0] width 140 height 21
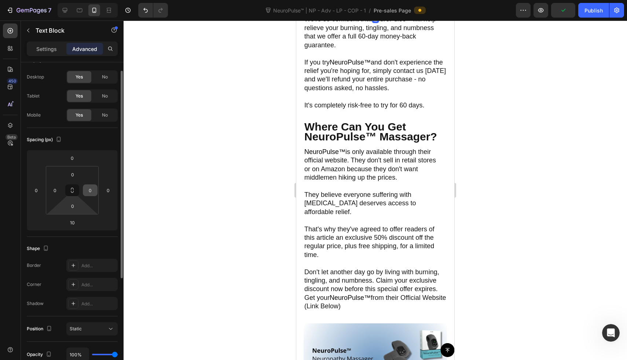
scroll to position [0, 0]
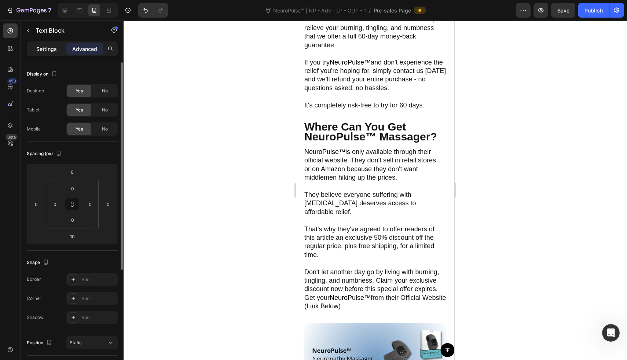
click at [32, 46] on div "Settings" at bounding box center [46, 49] width 37 height 12
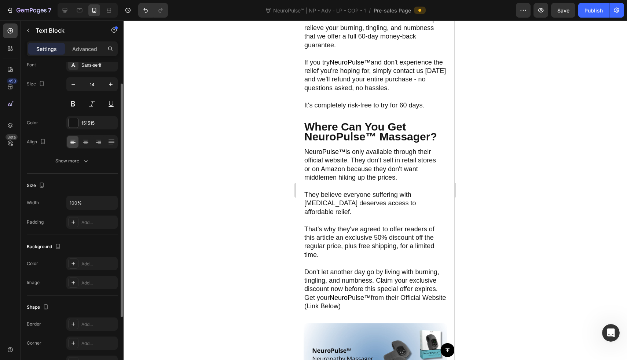
scroll to position [24, 0]
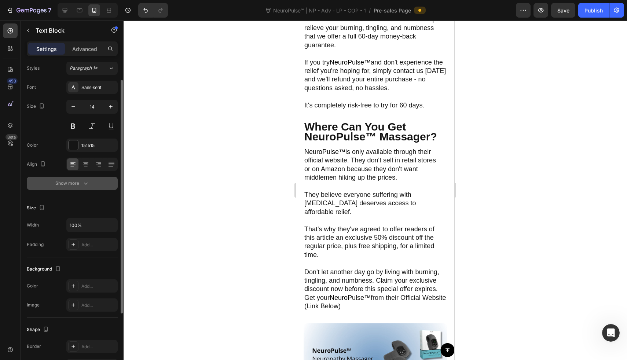
click at [85, 183] on icon "button" at bounding box center [85, 183] width 7 height 7
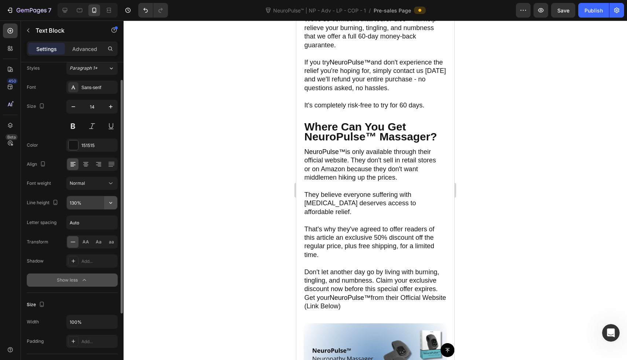
click at [112, 202] on icon "button" at bounding box center [110, 202] width 7 height 7
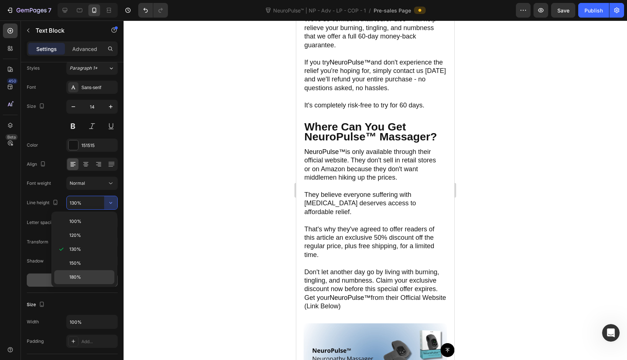
click at [96, 284] on div "180%" at bounding box center [84, 277] width 60 height 14
type input "180%"
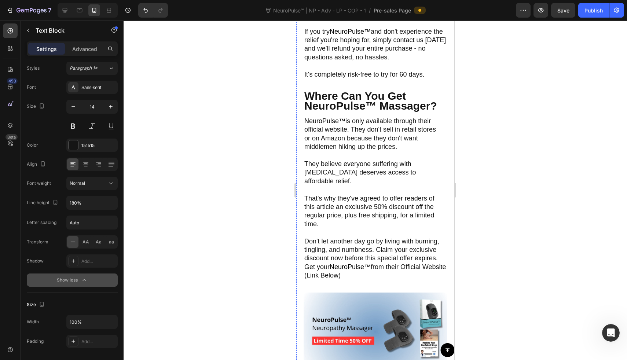
scroll to position [2552, 0]
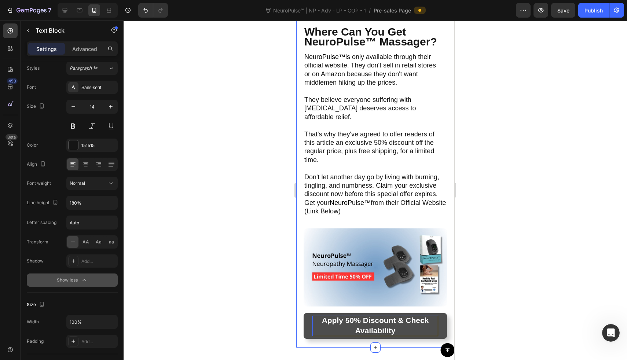
click at [329, 48] on div "Where Can You Get NeuroPulse™ Massager? Text Block" at bounding box center [375, 37] width 143 height 21
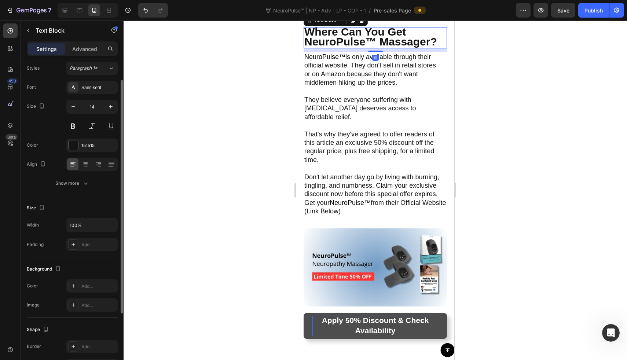
click at [88, 257] on div "Text style Styles Paragraph 1* Font Sans-serif Size 14 Color 151515 Align Show …" at bounding box center [72, 287] width 91 height 60
click at [90, 257] on div "Text style Styles Paragraph 1* Font Sans-serif Size 14 Color 151515 Align Show …" at bounding box center [72, 287] width 91 height 60
click at [91, 188] on button "Show more" at bounding box center [72, 183] width 91 height 13
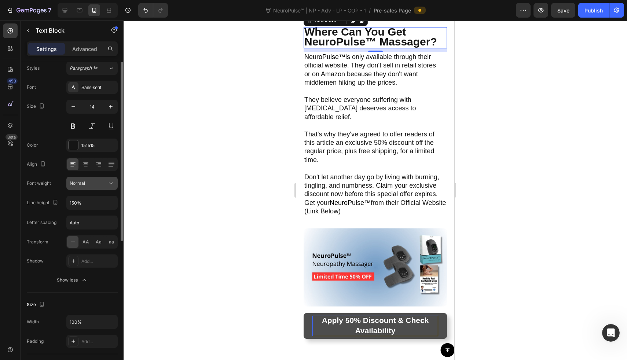
scroll to position [0, 0]
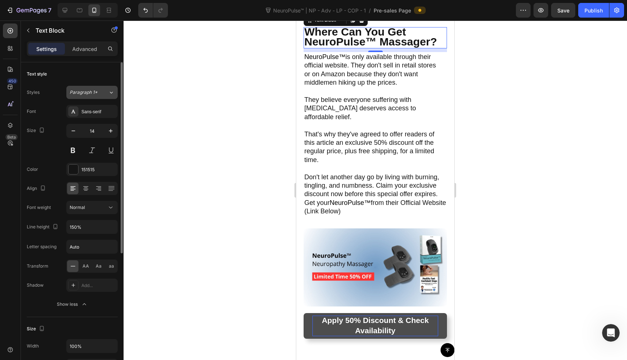
click at [84, 86] on button "Paragraph 1*" at bounding box center [91, 92] width 51 height 13
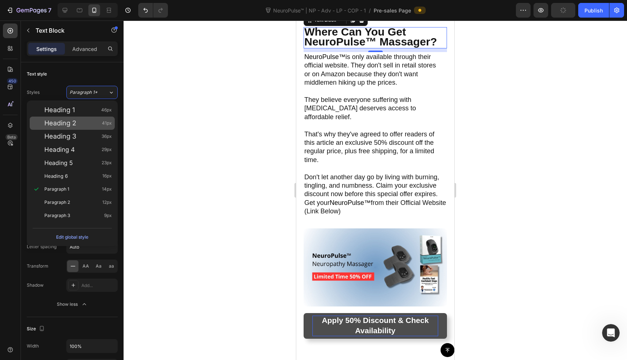
click at [70, 125] on span "Heading 2" at bounding box center [60, 123] width 32 height 7
type input "41"
type input "130%"
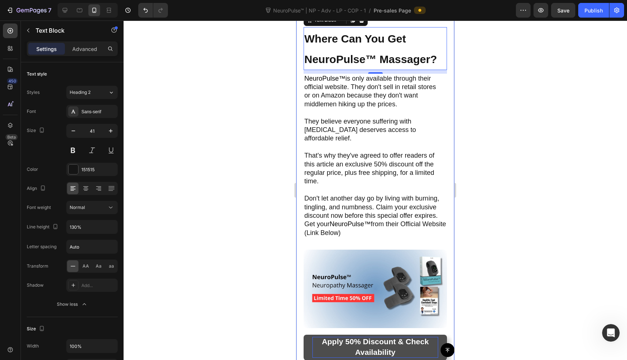
type input "14"
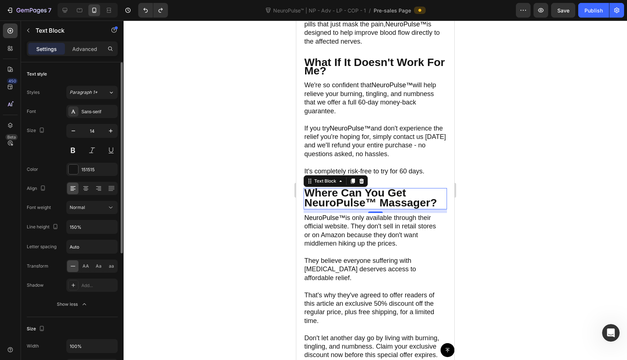
scroll to position [2379, 0]
type input "130%"
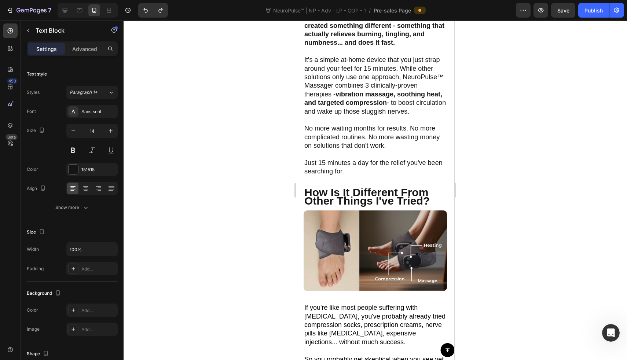
scroll to position [764, 0]
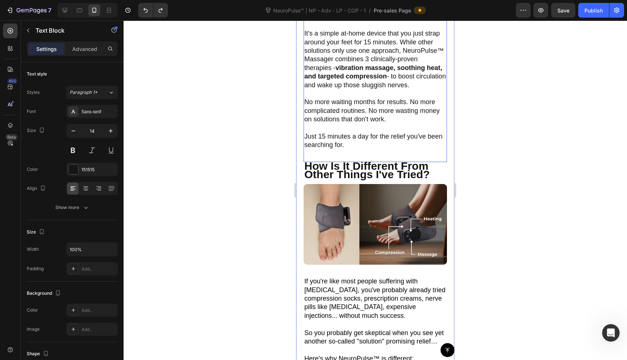
click at [370, 168] on strong "How Is It Different From Other Things I've Tried?" at bounding box center [366, 170] width 125 height 21
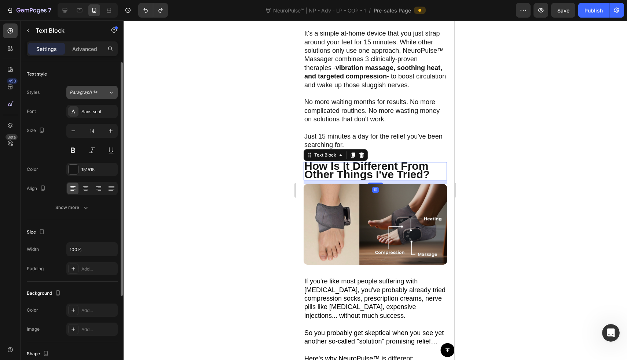
click at [81, 87] on button "Paragraph 1*" at bounding box center [91, 92] width 51 height 13
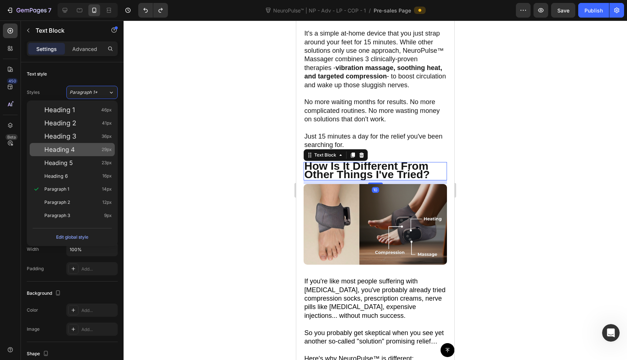
click at [81, 145] on div "Heading 4 29px" at bounding box center [72, 149] width 85 height 13
type input "29"
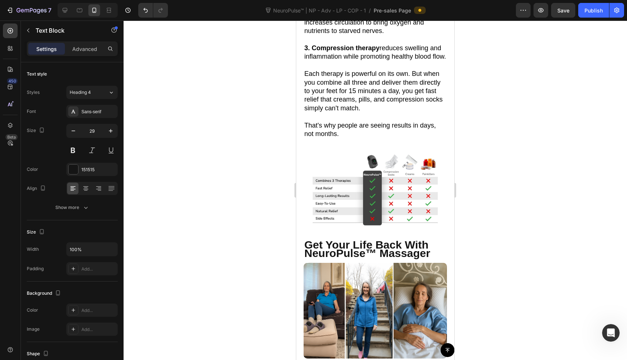
scroll to position [1249, 0]
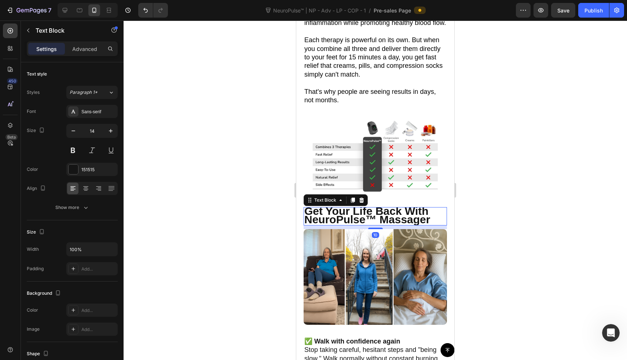
click at [357, 225] on strong "Get Your Life Back With NeuroPulse™ Massager" at bounding box center [367, 215] width 126 height 21
click at [98, 97] on button "Paragraph 1*" at bounding box center [91, 92] width 51 height 13
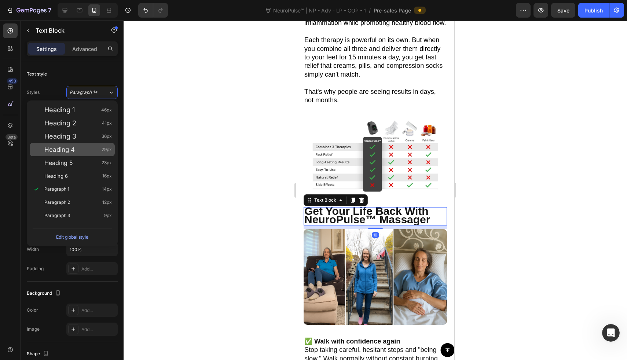
click at [82, 153] on div "Heading 4 29px" at bounding box center [77, 149] width 67 height 7
type input "29"
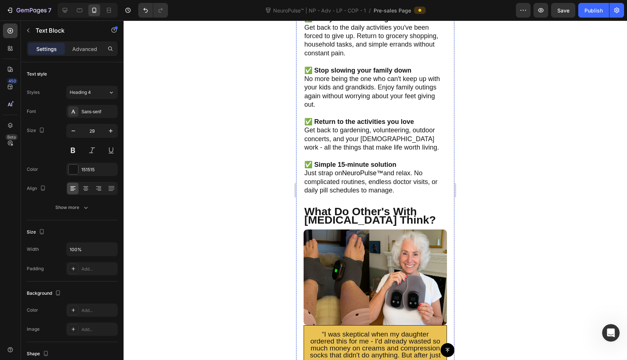
scroll to position [1693, 0]
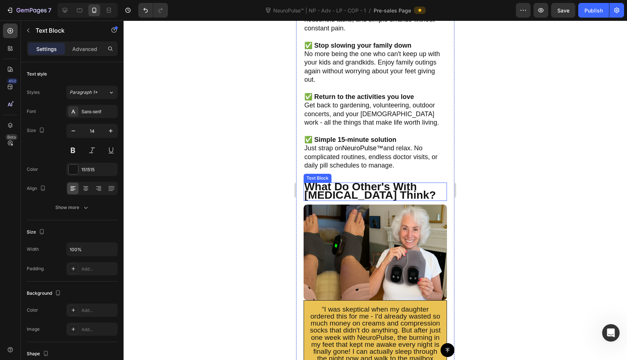
click at [323, 201] on strong "What Do Other's With Neuropathy Think?" at bounding box center [370, 190] width 132 height 21
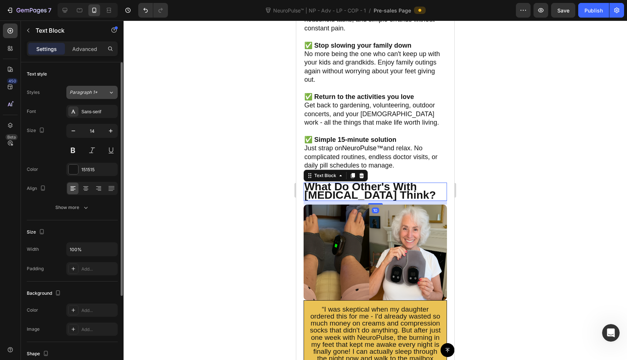
click at [95, 95] on span "Paragraph 1*" at bounding box center [84, 92] width 28 height 7
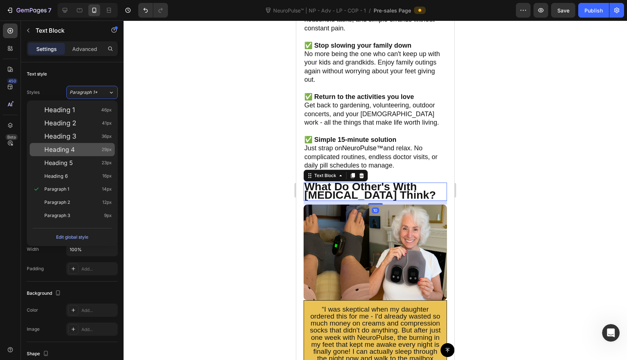
click at [81, 149] on div "Heading 4 29px" at bounding box center [77, 149] width 67 height 7
type input "29"
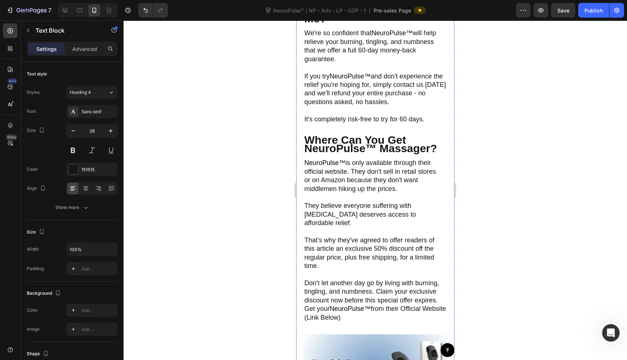
scroll to position [2519, 0]
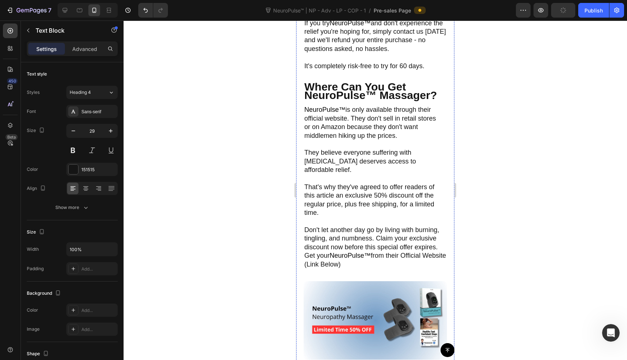
click at [76, 94] on span "Paragraph 1*" at bounding box center [84, 92] width 28 height 7
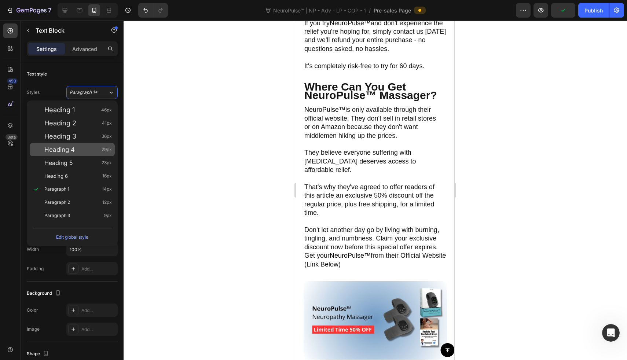
click at [69, 147] on span "Heading 4" at bounding box center [59, 149] width 30 height 7
type input "29"
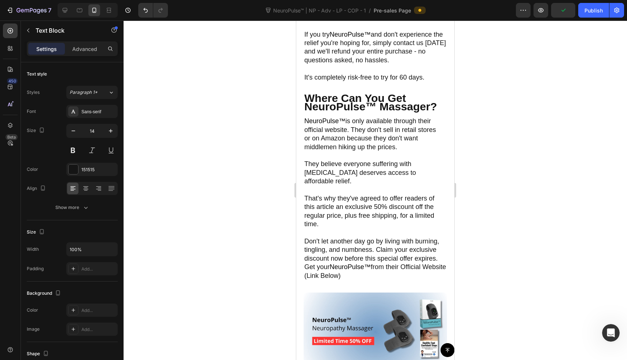
click at [103, 96] on button "Paragraph 1*" at bounding box center [91, 92] width 51 height 13
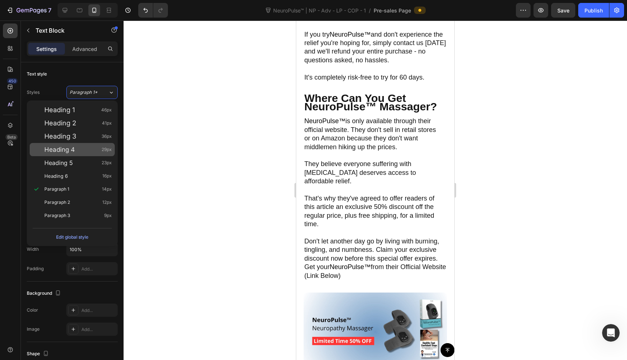
click at [73, 149] on span "Heading 4" at bounding box center [59, 149] width 30 height 7
type input "29"
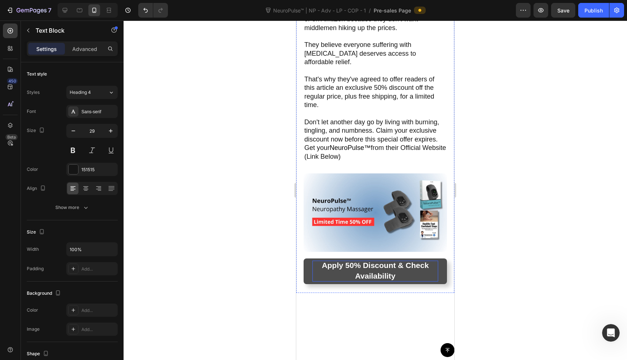
scroll to position [2694, 0]
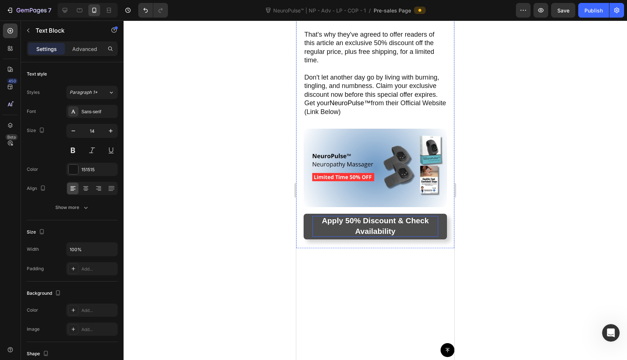
click at [81, 109] on div "Sans-serif" at bounding box center [91, 111] width 51 height 13
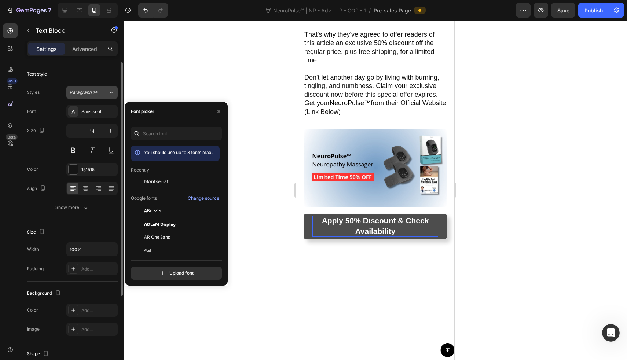
click at [84, 95] on span "Paragraph 1*" at bounding box center [84, 92] width 28 height 7
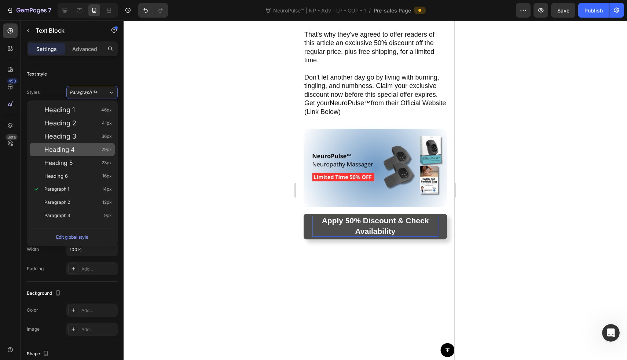
click at [63, 146] on span "Heading 4" at bounding box center [59, 149] width 30 height 7
type input "29"
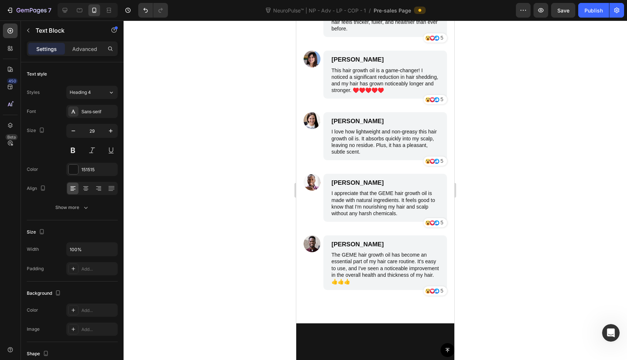
scroll to position [2892, 0]
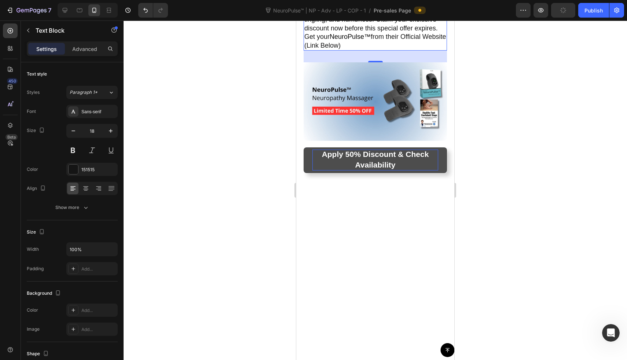
scroll to position [2765, 0]
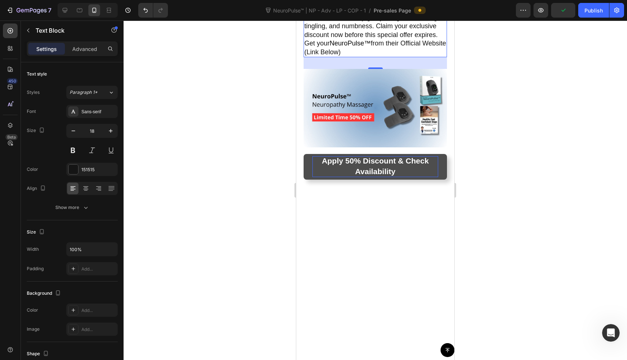
click at [484, 95] on div at bounding box center [375, 190] width 503 height 339
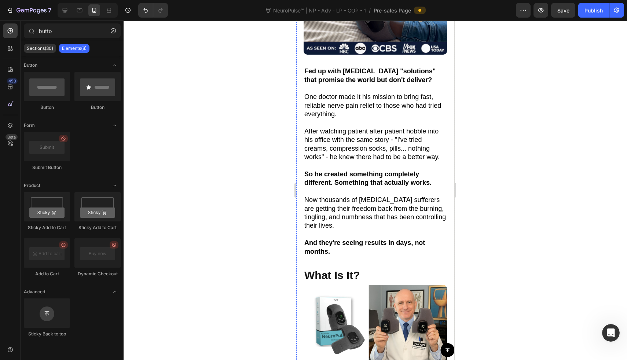
scroll to position [0, 0]
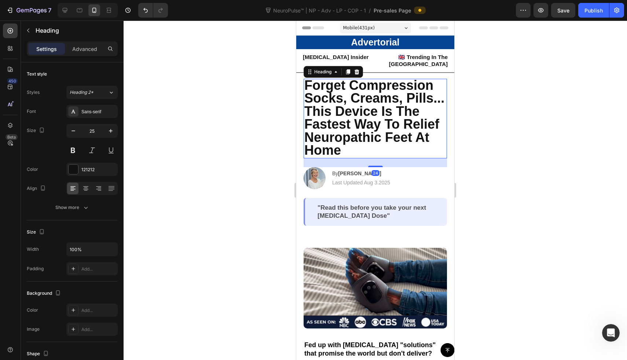
click at [373, 84] on span "Forget Compression Socks, Creams, Pills..." at bounding box center [374, 92] width 140 height 28
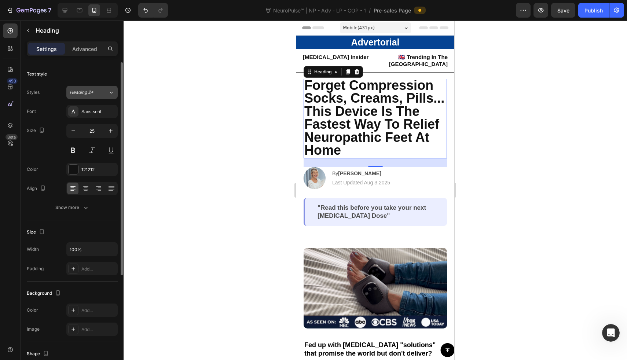
click at [82, 96] on button "Heading 2*" at bounding box center [91, 92] width 51 height 13
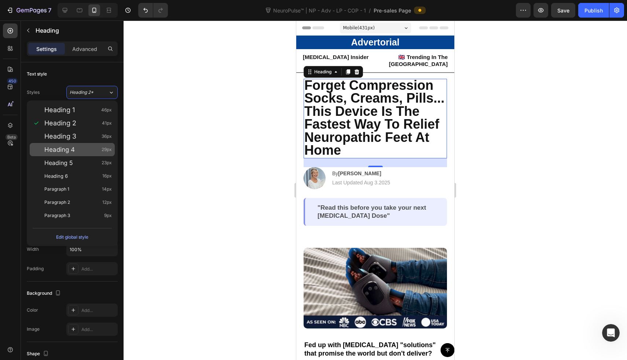
click at [68, 144] on div "Heading 4 29px" at bounding box center [72, 149] width 85 height 13
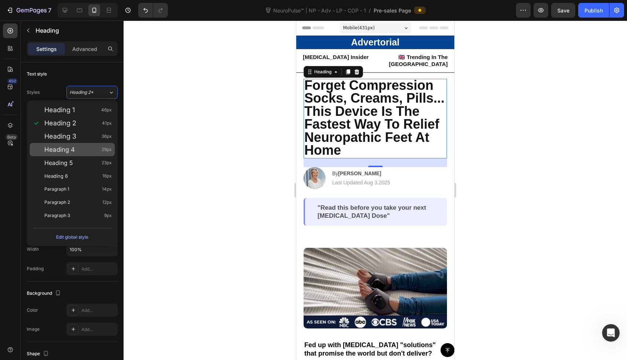
type input "29"
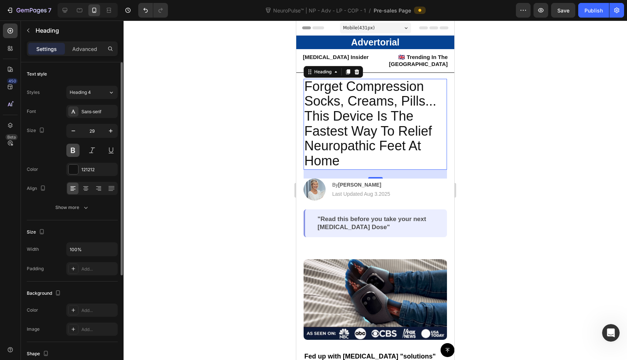
click at [78, 147] on button at bounding box center [72, 150] width 13 height 13
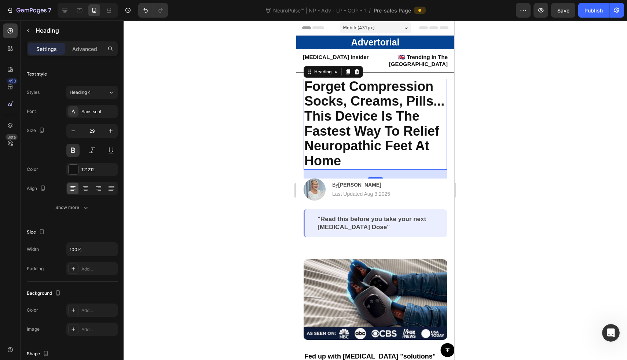
click at [212, 133] on div at bounding box center [375, 190] width 503 height 339
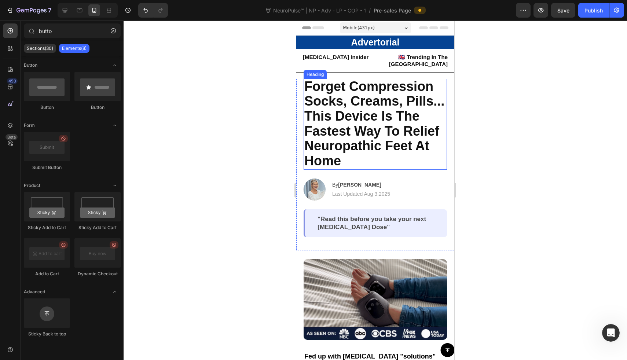
click at [383, 136] on span "This Device Is The Fastest Way To Relief Neuropathic Feet At Home" at bounding box center [371, 139] width 135 height 60
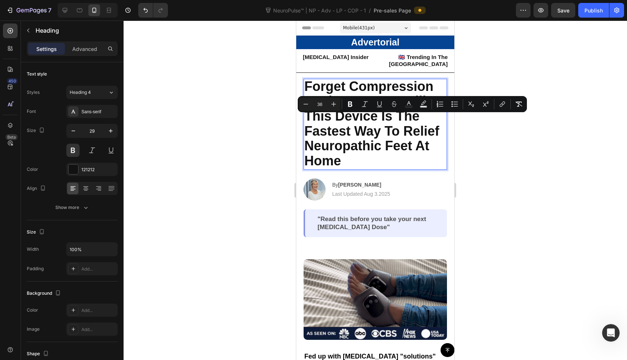
click at [314, 89] on span "Forget Compression Socks, Creams, Pills..." at bounding box center [374, 94] width 140 height 30
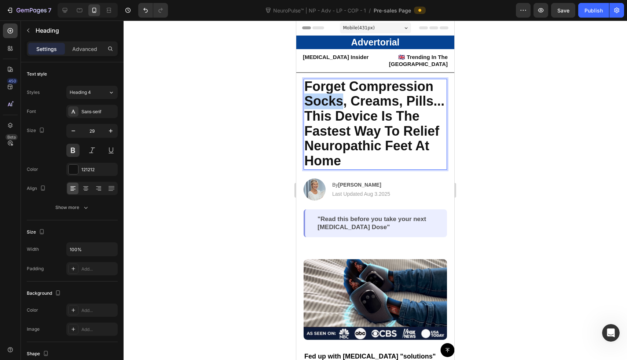
click at [314, 89] on span "Forget Compression Socks, Creams, Pills..." at bounding box center [374, 94] width 140 height 30
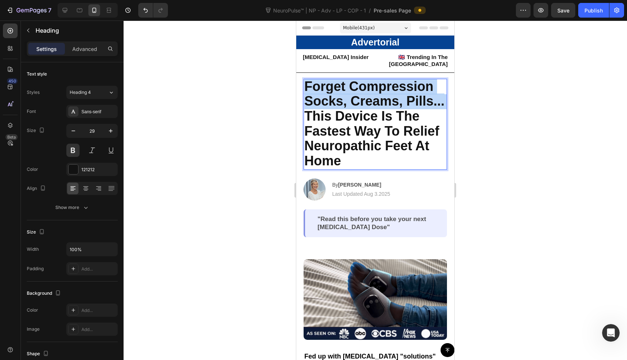
click at [314, 89] on span "Forget Compression Socks, Creams, Pills..." at bounding box center [374, 94] width 140 height 30
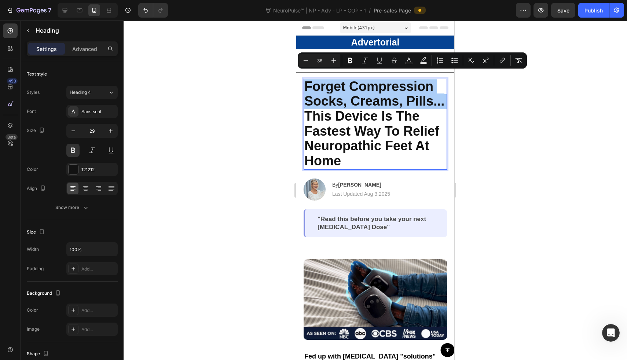
click at [259, 89] on div at bounding box center [375, 190] width 503 height 339
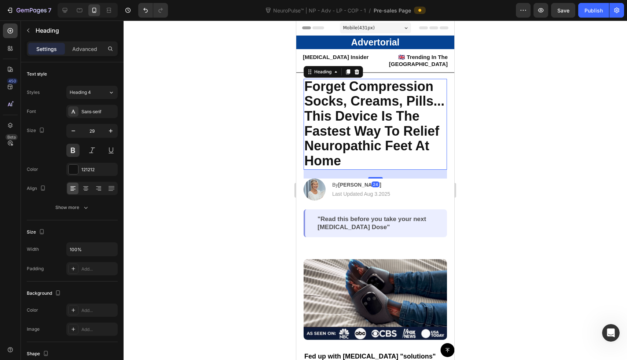
click at [360, 98] on span "Forget Compression Socks, Creams, Pills..." at bounding box center [374, 94] width 140 height 30
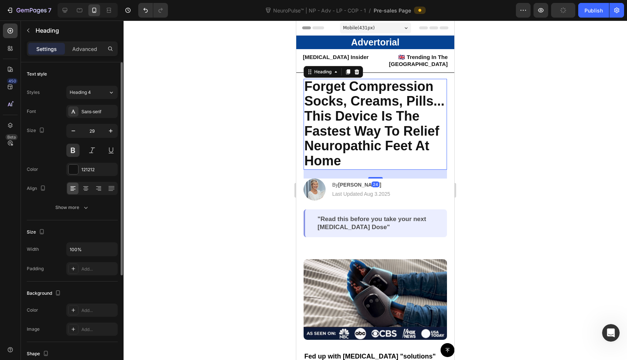
click at [62, 127] on div "Size 29" at bounding box center [72, 140] width 91 height 33
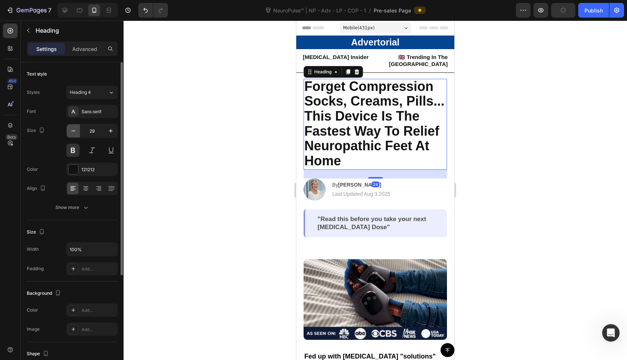
click at [73, 127] on icon "button" at bounding box center [73, 130] width 7 height 7
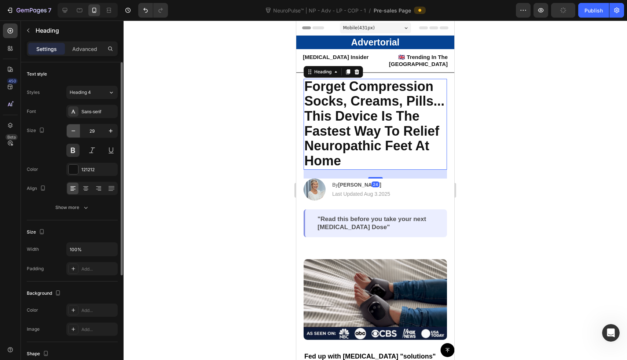
click at [73, 127] on icon "button" at bounding box center [73, 130] width 7 height 7
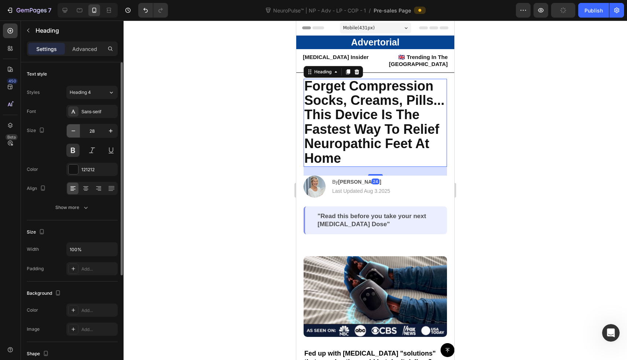
click at [73, 127] on icon "button" at bounding box center [73, 130] width 7 height 7
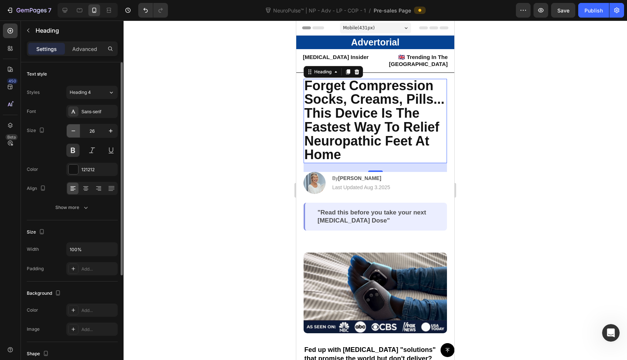
click at [73, 127] on icon "button" at bounding box center [73, 130] width 7 height 7
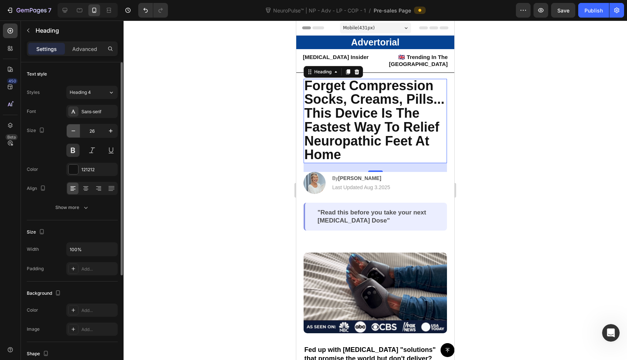
click at [73, 127] on icon "button" at bounding box center [73, 130] width 7 height 7
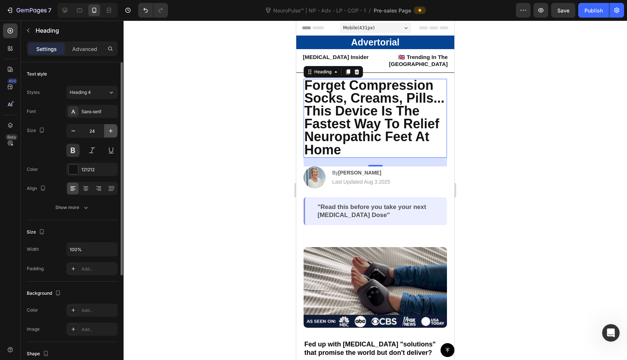
click at [107, 132] on icon "button" at bounding box center [110, 130] width 7 height 7
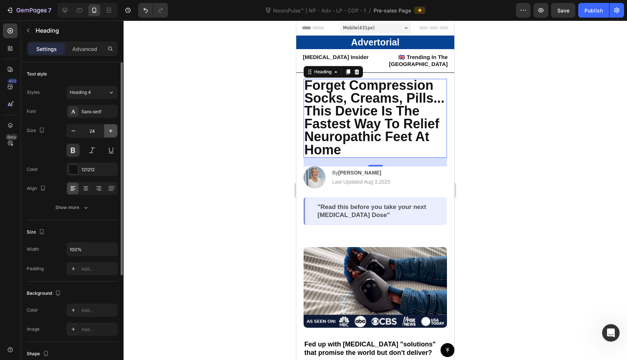
click at [107, 132] on icon "button" at bounding box center [110, 130] width 7 height 7
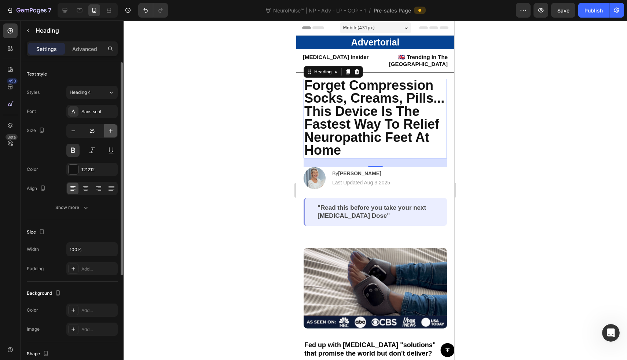
type input "26"
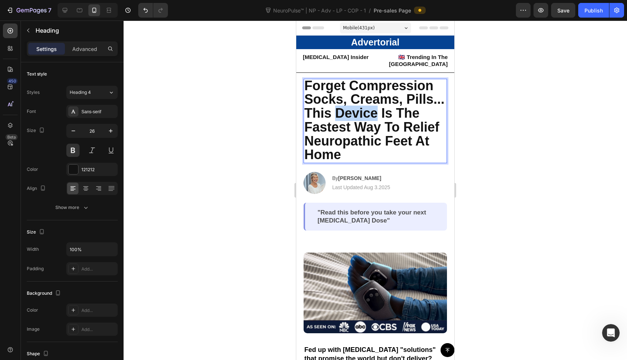
click at [354, 126] on span "This Device Is The Fastest Way To Relief Neuropathic Feet At Home" at bounding box center [371, 134] width 135 height 56
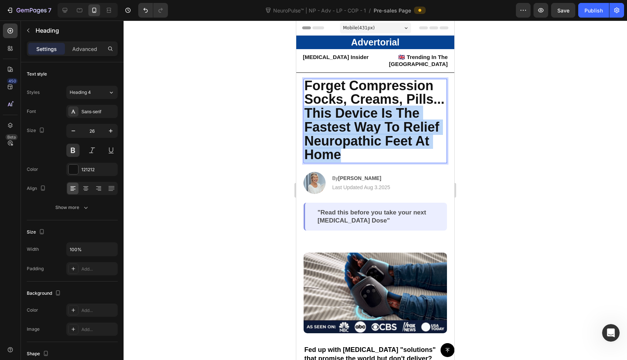
click at [354, 126] on span "This Device Is The Fastest Way To Relief Neuropathic Feet At Home" at bounding box center [371, 134] width 135 height 56
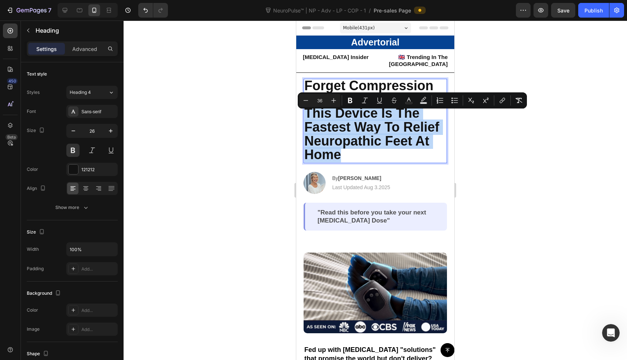
click at [354, 126] on span "This Device Is The Fastest Way To Relief Neuropathic Feet At Home" at bounding box center [371, 134] width 135 height 56
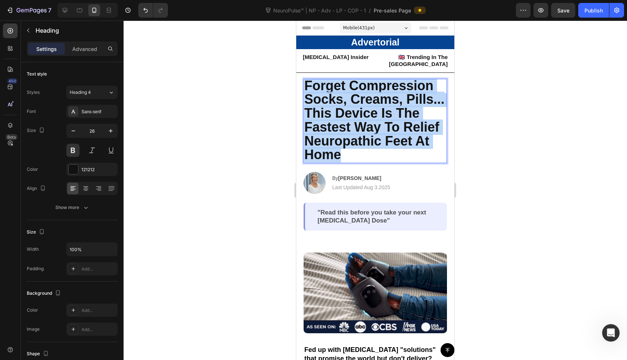
click at [306, 78] on span "Forget Compression Socks, Creams, Pills..." at bounding box center [374, 92] width 140 height 29
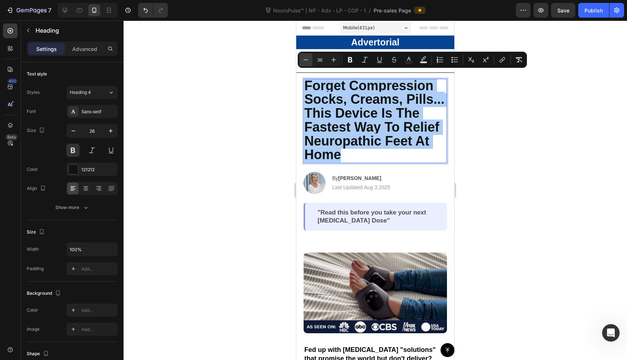
click at [303, 57] on icon "Editor contextual toolbar" at bounding box center [305, 59] width 7 height 7
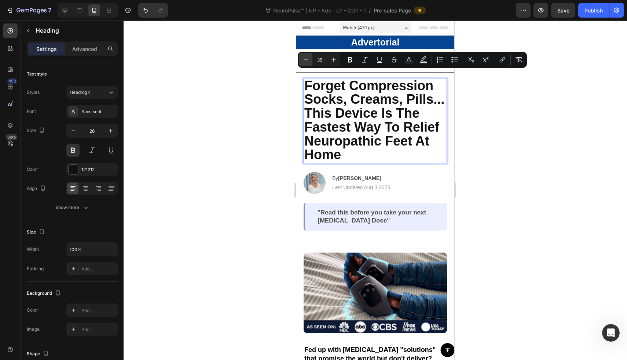
click at [303, 57] on icon "Editor contextual toolbar" at bounding box center [305, 59] width 7 height 7
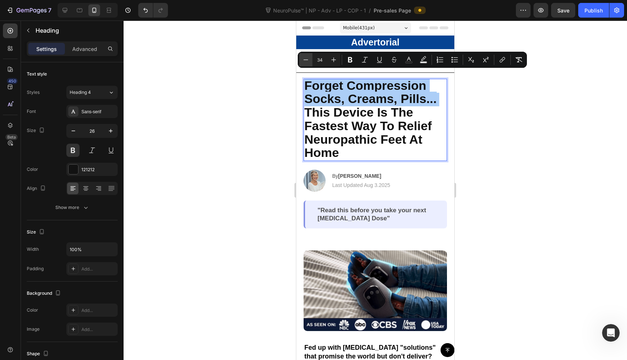
click at [303, 57] on icon "Editor contextual toolbar" at bounding box center [305, 59] width 7 height 7
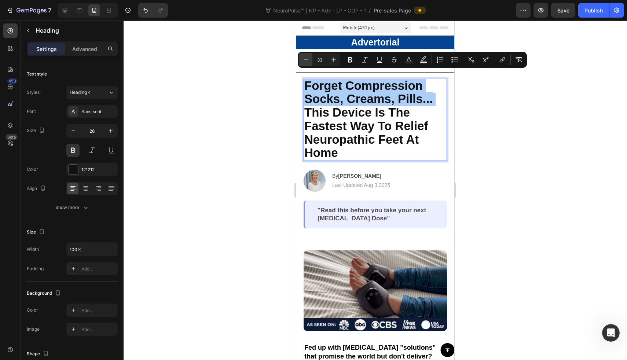
click at [303, 57] on icon "Editor contextual toolbar" at bounding box center [305, 59] width 7 height 7
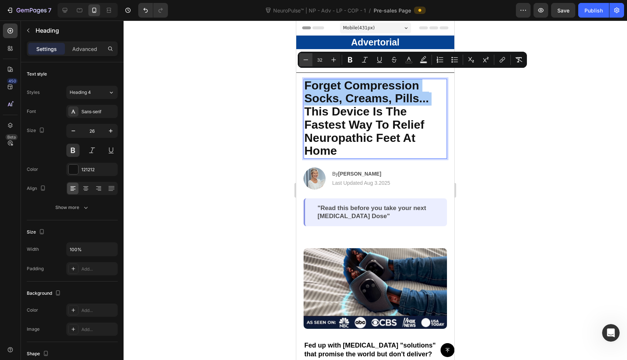
click at [303, 57] on icon "Editor contextual toolbar" at bounding box center [305, 59] width 7 height 7
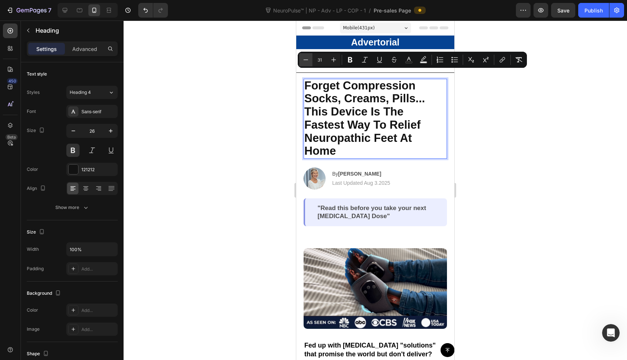
click at [303, 57] on icon "Editor contextual toolbar" at bounding box center [305, 59] width 7 height 7
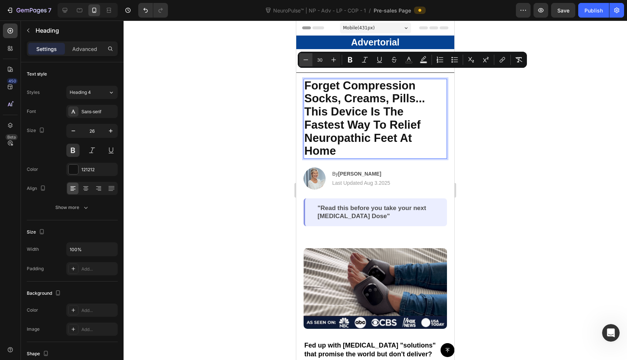
click at [303, 57] on icon "Editor contextual toolbar" at bounding box center [305, 59] width 7 height 7
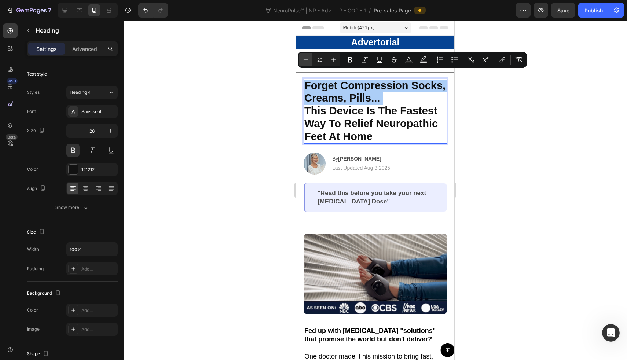
click at [303, 57] on icon "Editor contextual toolbar" at bounding box center [305, 59] width 7 height 7
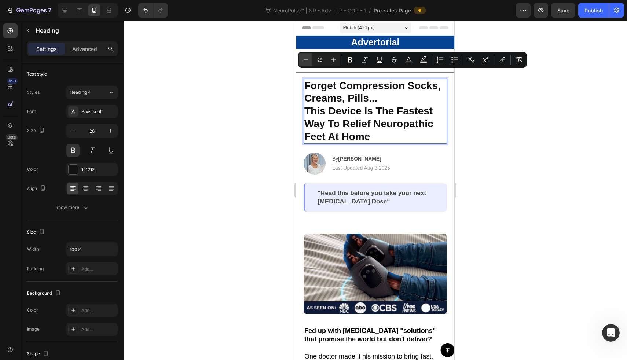
click at [303, 57] on icon "Editor contextual toolbar" at bounding box center [305, 59] width 7 height 7
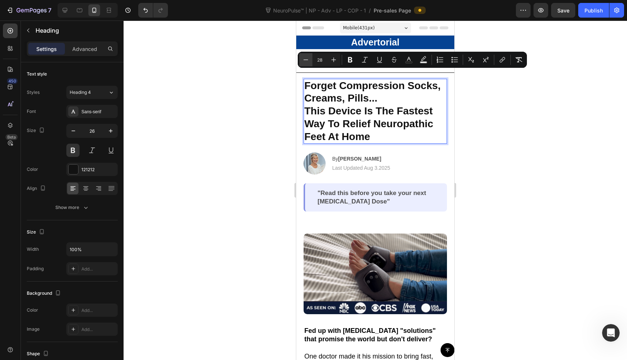
type input "27"
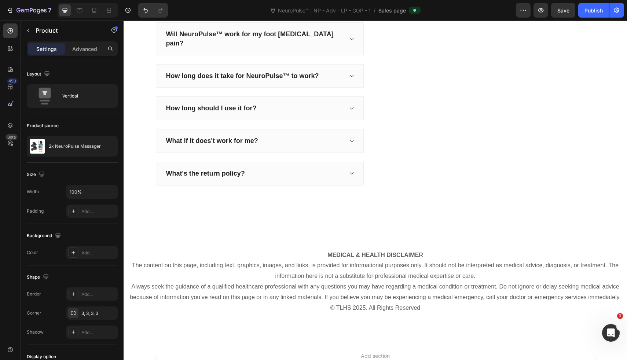
scroll to position [4440, 0]
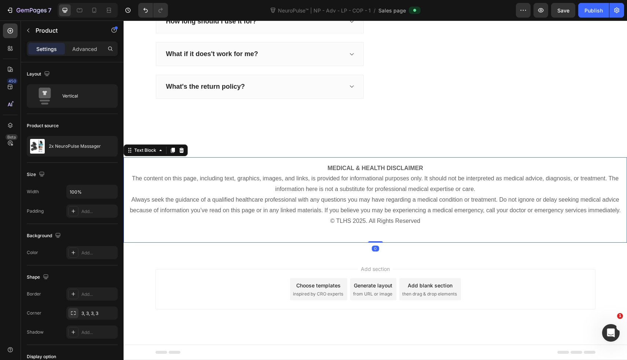
click at [267, 173] on p "MEDICAL & HEALTH DISCLAIMER The content on this page, including text, graphics,…" at bounding box center [375, 179] width 492 height 32
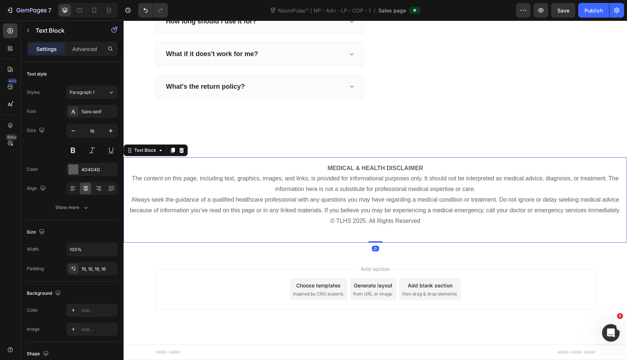
click at [314, 163] on p "MEDICAL & HEALTH DISCLAIMER The content on this page, including text, graphics,…" at bounding box center [375, 179] width 492 height 32
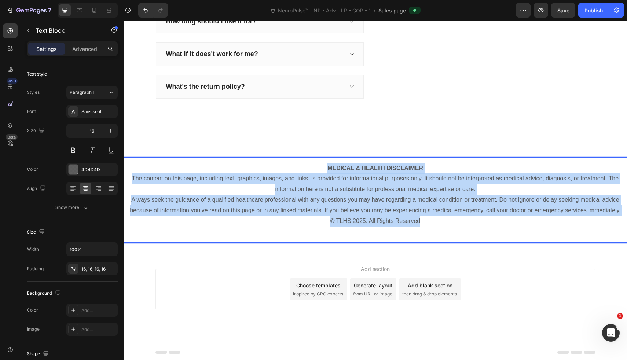
click at [423, 223] on p "© TLHS 2025. All Rights Reserved" at bounding box center [375, 221] width 492 height 11
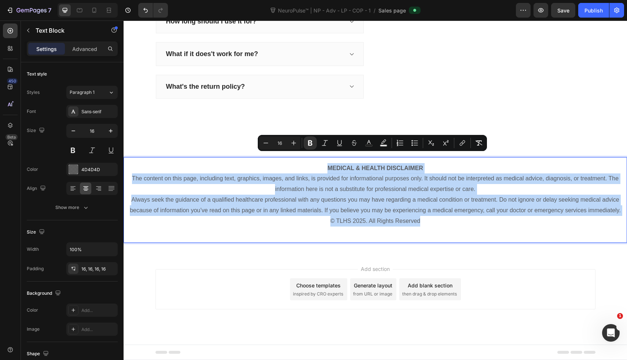
copy div "MEDICAL & HEALTH DISCLAIMER The content on this page, including text, graphics,…"
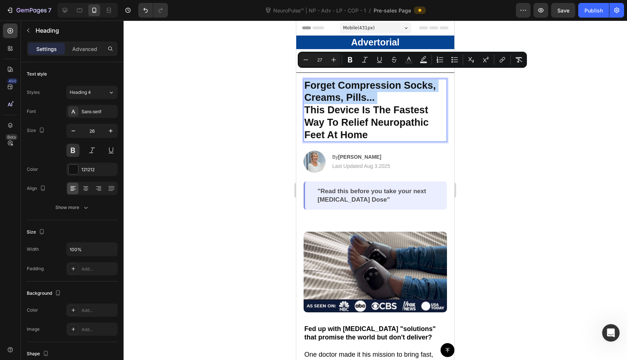
scroll to position [1, 0]
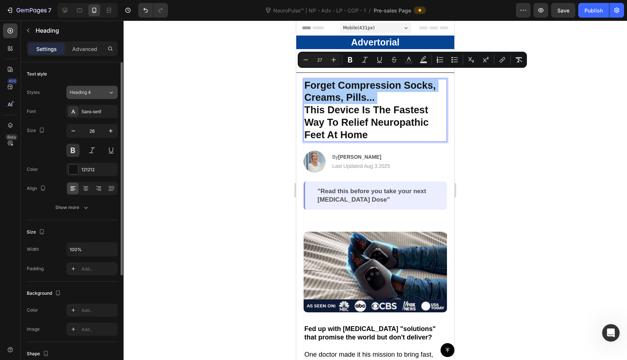
click at [102, 98] on button "Heading 4" at bounding box center [91, 92] width 51 height 13
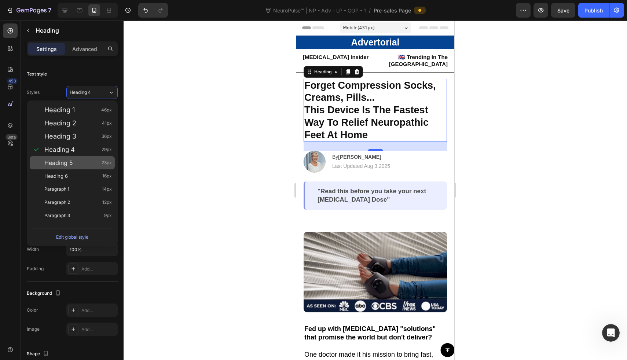
click at [77, 162] on div "Heading 5 23px" at bounding box center [77, 162] width 67 height 7
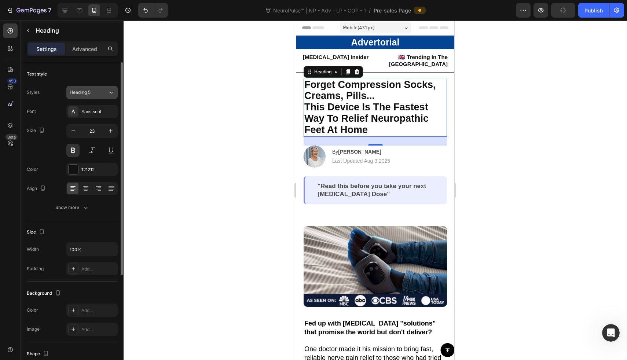
click at [96, 88] on button "Heading 5" at bounding box center [91, 92] width 51 height 13
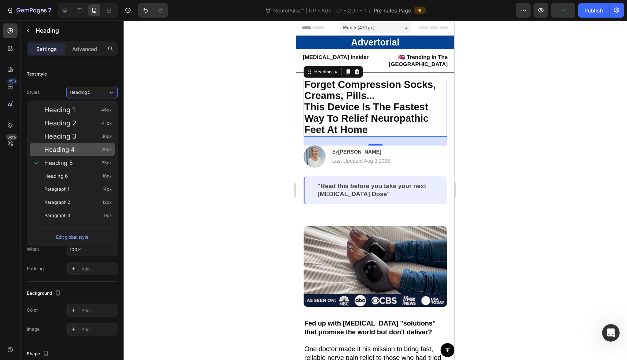
click at [84, 147] on div "Heading 4 29px" at bounding box center [77, 149] width 67 height 7
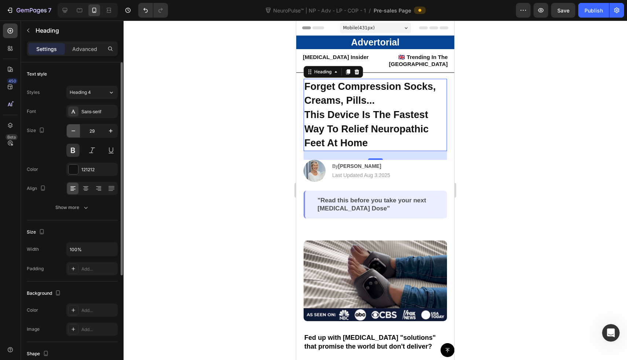
click at [76, 136] on button "button" at bounding box center [73, 130] width 13 height 13
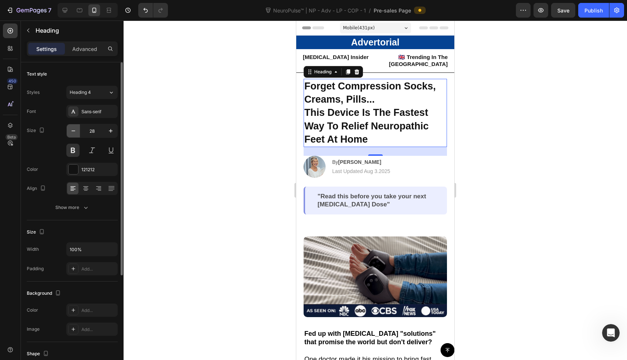
click at [76, 135] on button "button" at bounding box center [73, 130] width 13 height 13
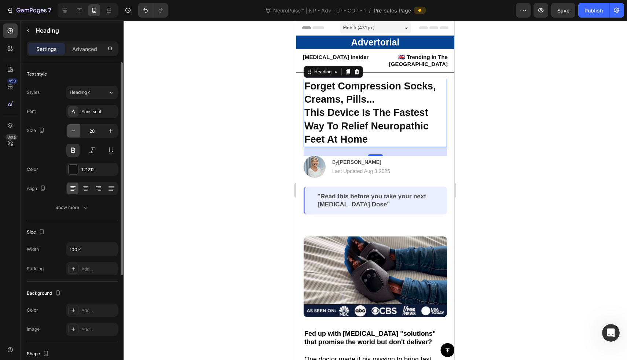
type input "27"
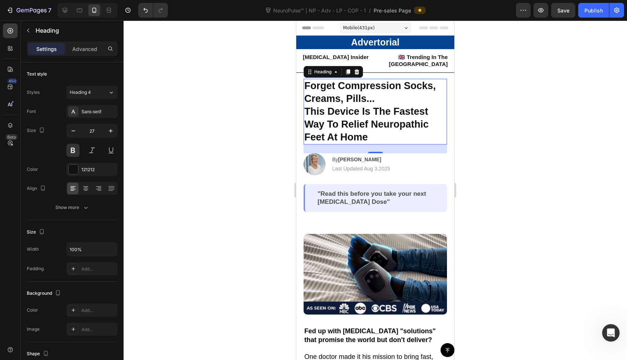
click at [268, 111] on div at bounding box center [375, 190] width 503 height 339
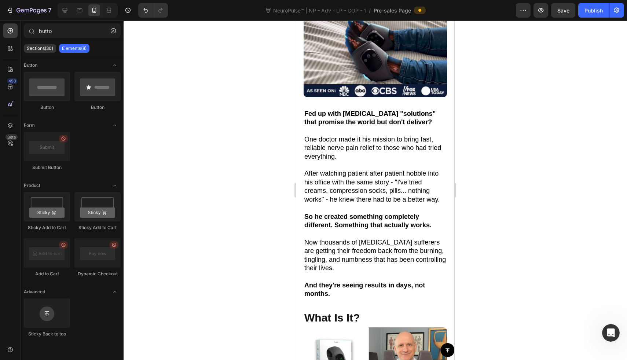
scroll to position [0, 0]
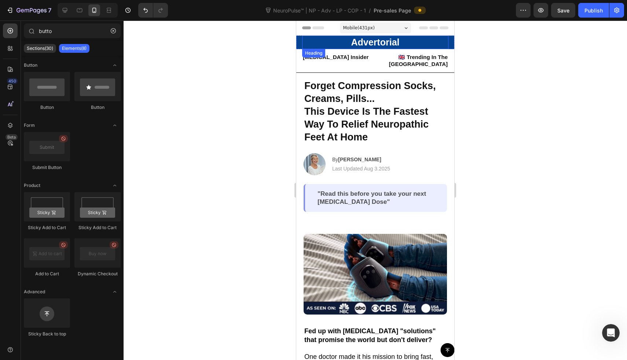
click at [381, 45] on strong "Advertorial" at bounding box center [375, 42] width 48 height 10
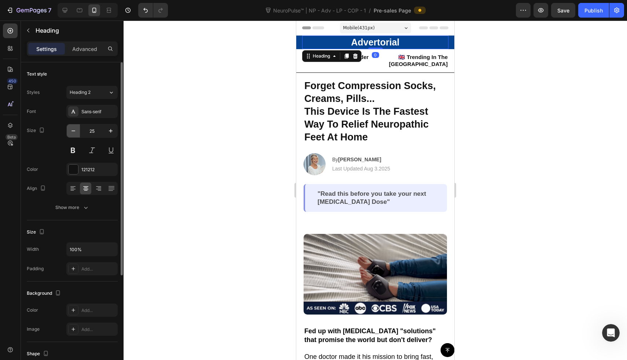
click at [76, 129] on icon "button" at bounding box center [73, 130] width 7 height 7
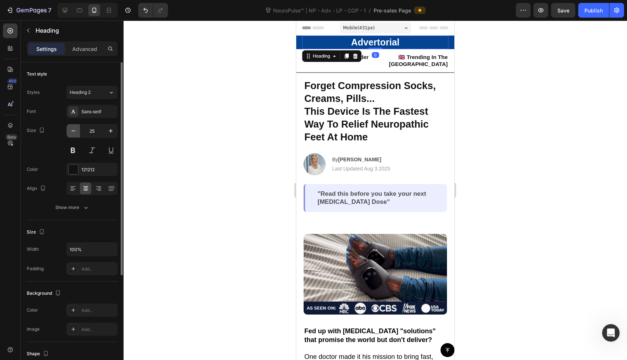
click at [76, 129] on icon "button" at bounding box center [73, 130] width 7 height 7
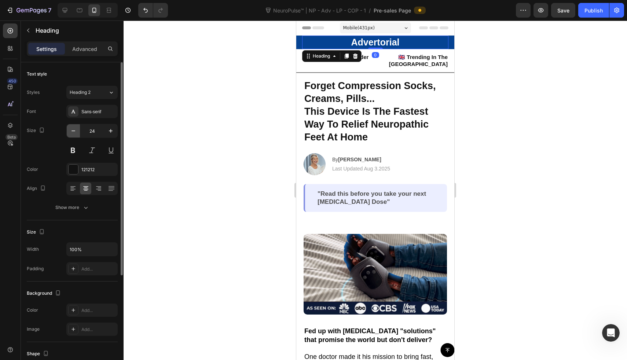
click at [76, 129] on icon "button" at bounding box center [73, 130] width 7 height 7
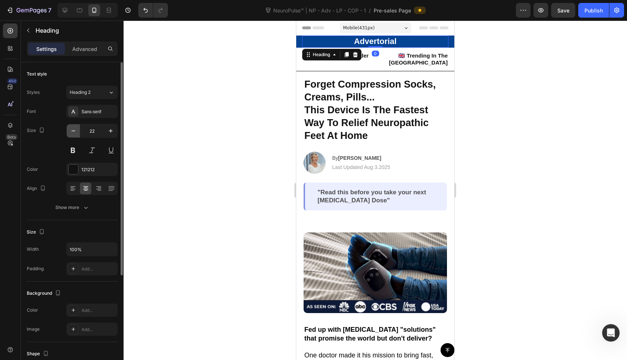
click at [76, 129] on icon "button" at bounding box center [73, 130] width 7 height 7
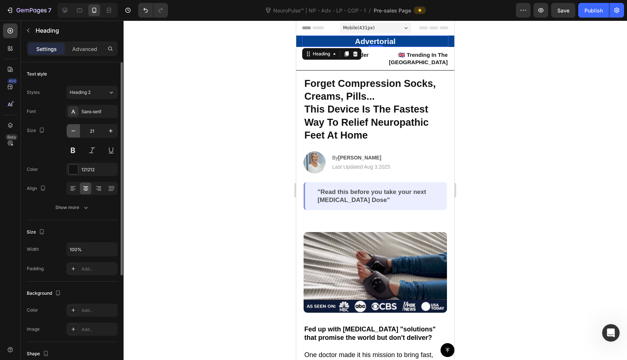
click at [76, 129] on icon "button" at bounding box center [73, 130] width 7 height 7
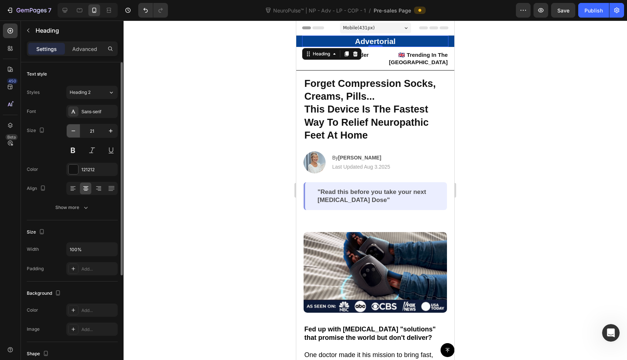
type input "20"
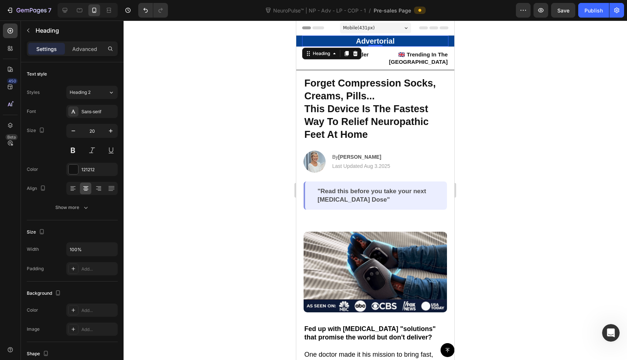
click at [166, 99] on div at bounding box center [375, 190] width 503 height 339
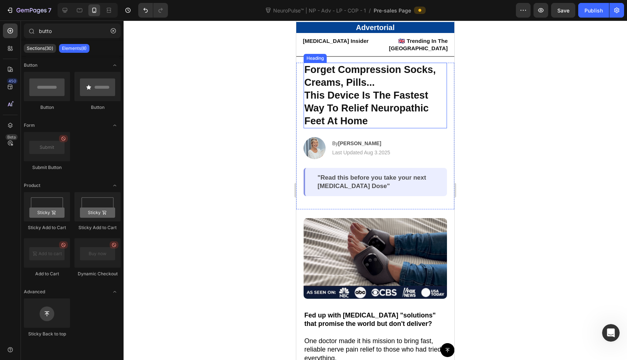
scroll to position [15, 0]
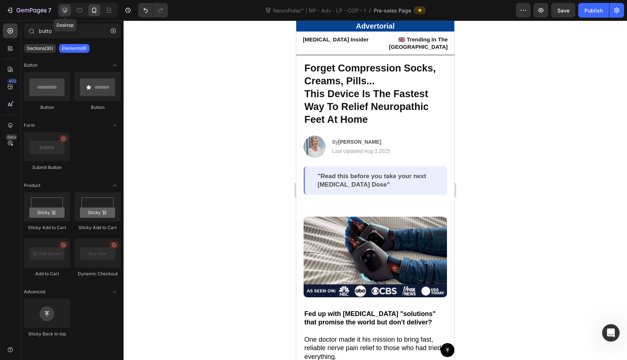
click at [65, 5] on div at bounding box center [65, 10] width 12 height 12
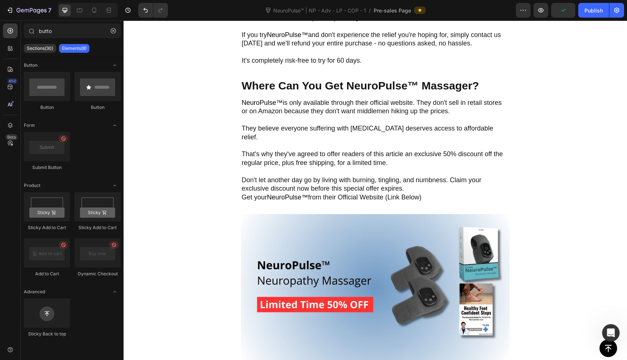
scroll to position [3141, 0]
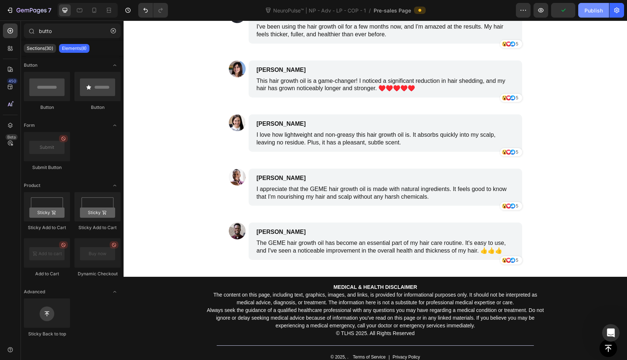
click at [599, 13] on div "Publish" at bounding box center [593, 11] width 18 height 8
click at [215, 14] on div "NeuroPulse™ | NP - Adv - LP - COP - 1 / Pre-sales Page" at bounding box center [345, 10] width 342 height 15
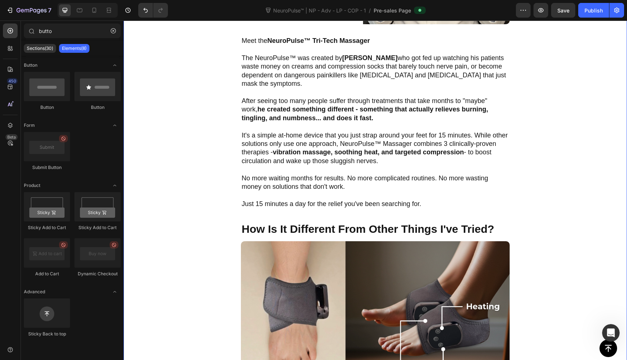
scroll to position [601, 0]
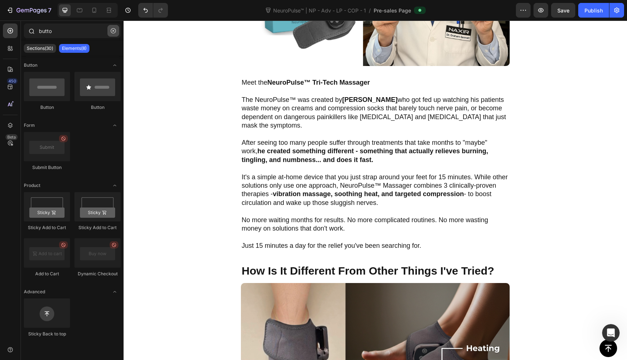
click at [115, 30] on icon "button" at bounding box center [113, 30] width 5 height 5
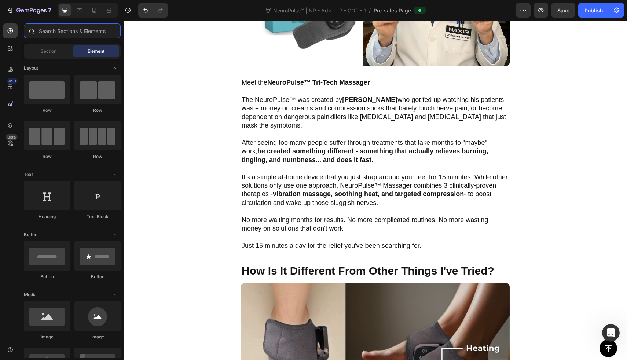
click at [98, 34] on input "text" at bounding box center [72, 30] width 97 height 15
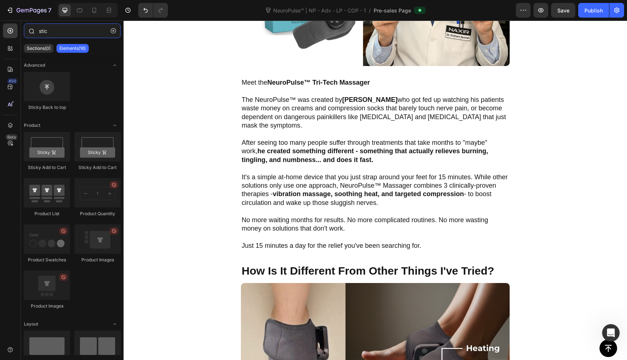
type input "stick"
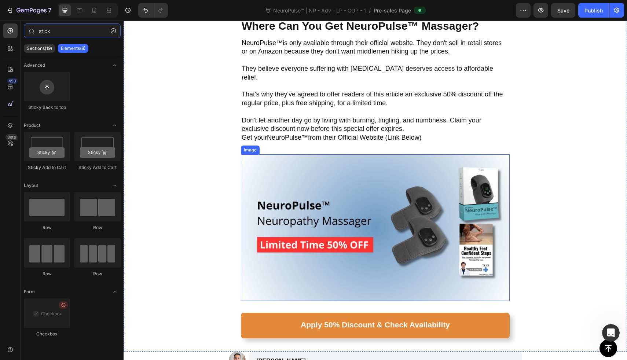
scroll to position [2875, 0]
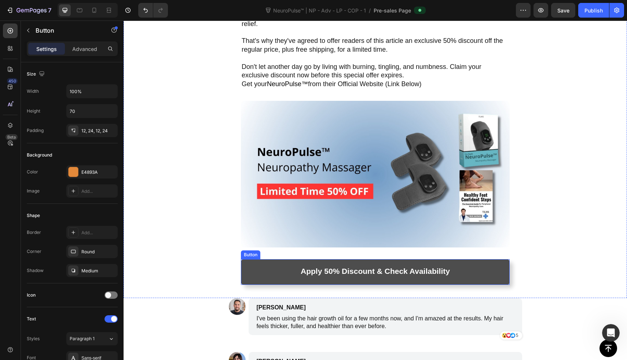
click at [253, 259] on link "Apply 50% Discount & Check Availability" at bounding box center [375, 272] width 269 height 26
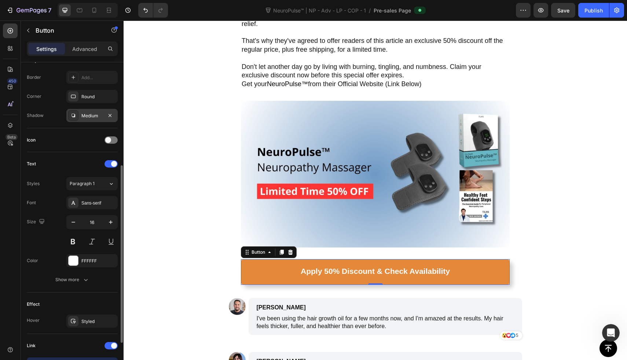
scroll to position [253, 0]
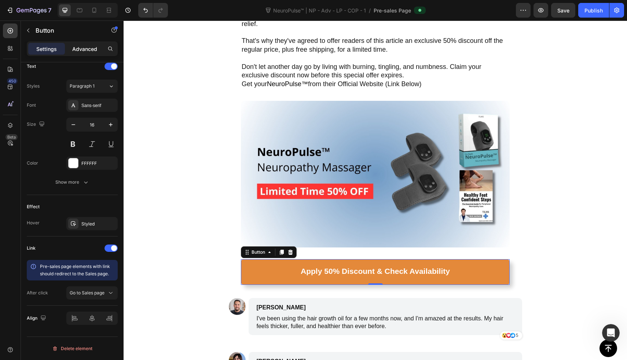
click at [85, 47] on p "Advanced" at bounding box center [84, 49] width 25 height 8
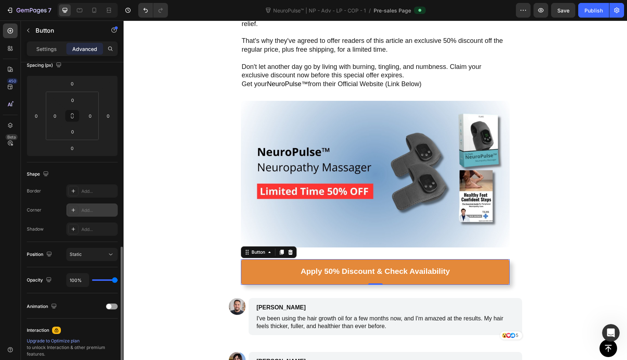
scroll to position [0, 0]
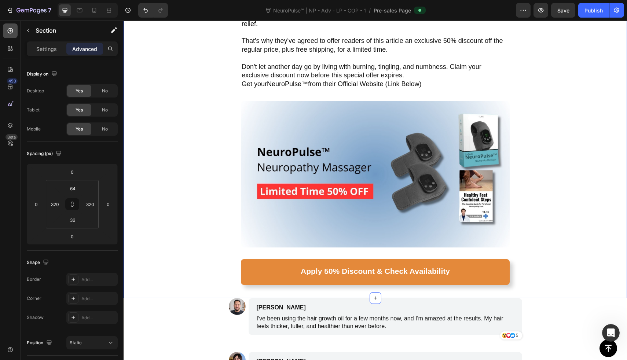
click at [10, 27] on icon at bounding box center [10, 30] width 7 height 7
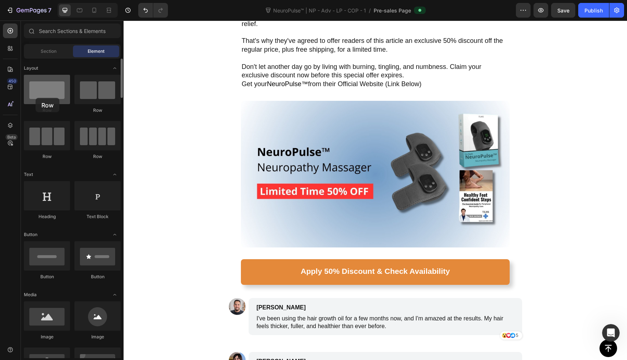
drag, startPoint x: 52, startPoint y: 91, endPoint x: 36, endPoint y: 98, distance: 17.6
click at [36, 98] on div at bounding box center [47, 89] width 46 height 29
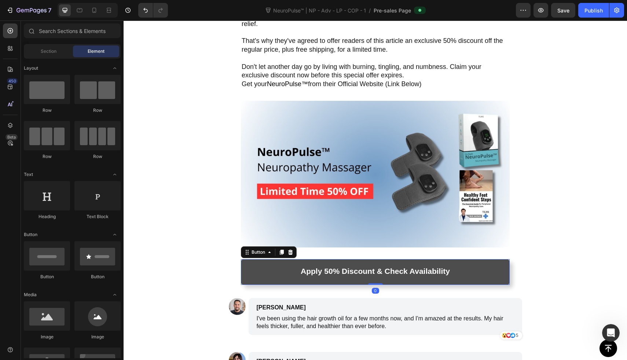
click at [271, 259] on link "Apply 50% Discount & Check Availability" at bounding box center [375, 272] width 269 height 26
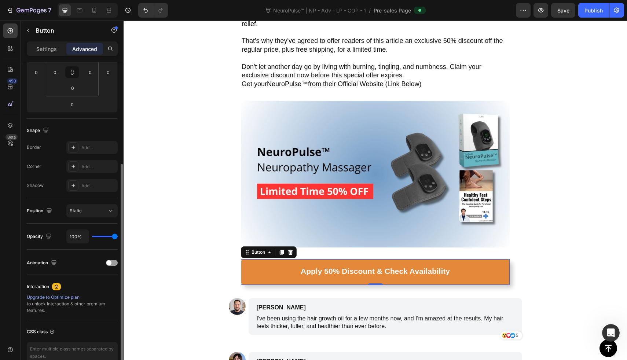
scroll to position [170, 0]
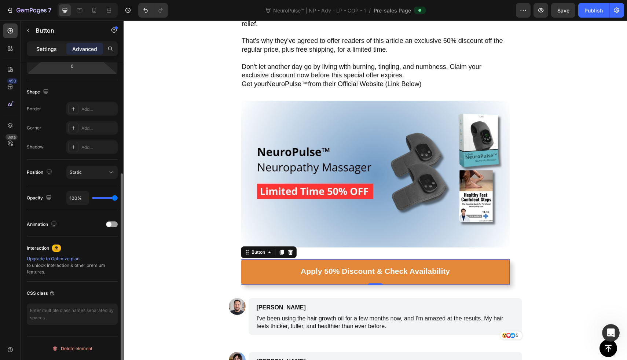
click at [59, 47] on div "Settings" at bounding box center [46, 49] width 37 height 12
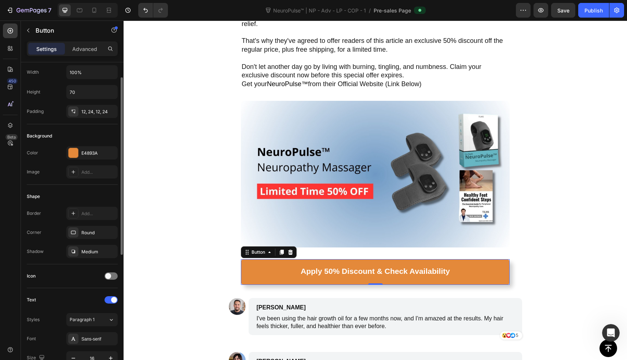
scroll to position [0, 0]
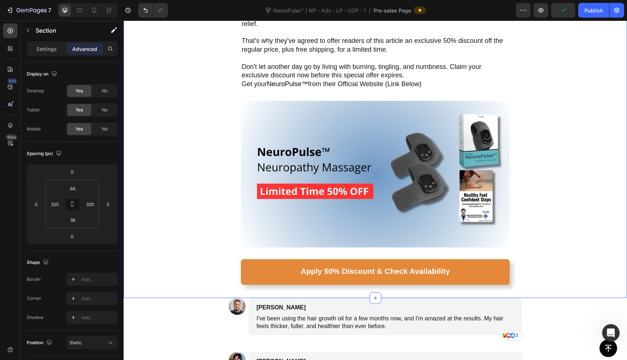
scroll to position [2880, 0]
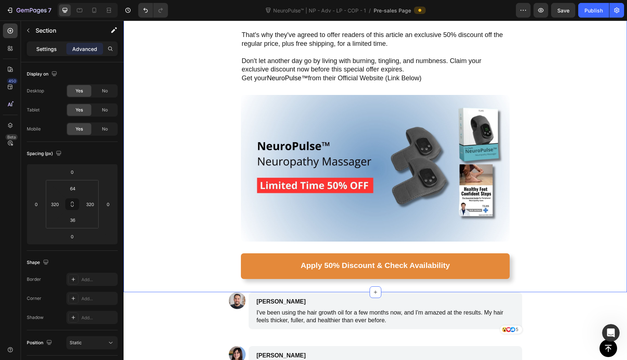
click at [40, 47] on p "Settings" at bounding box center [46, 49] width 21 height 8
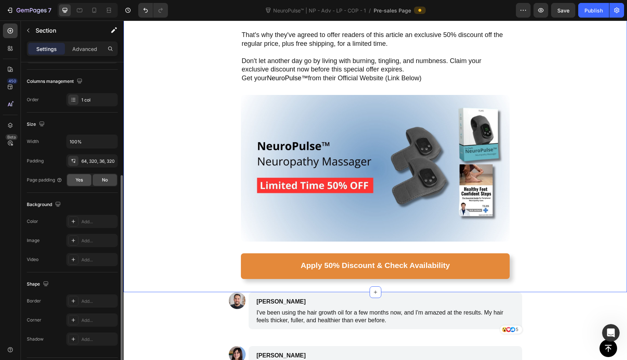
scroll to position [129, 0]
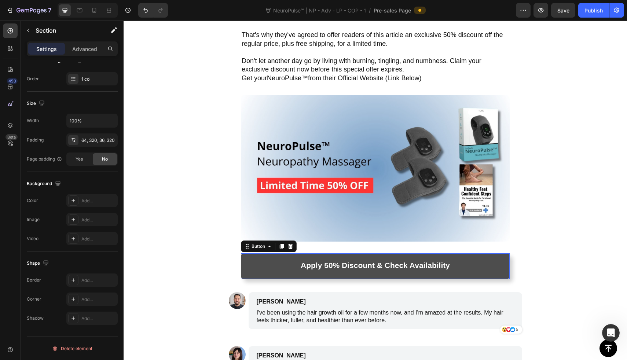
click at [250, 253] on link "Apply 50% Discount & Check Availability" at bounding box center [375, 266] width 269 height 26
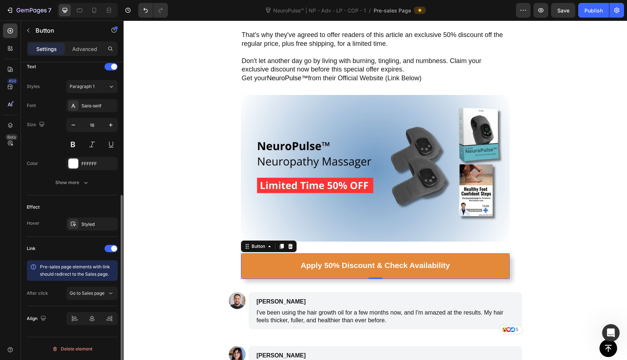
scroll to position [253, 0]
click at [88, 183] on icon "button" at bounding box center [85, 182] width 7 height 7
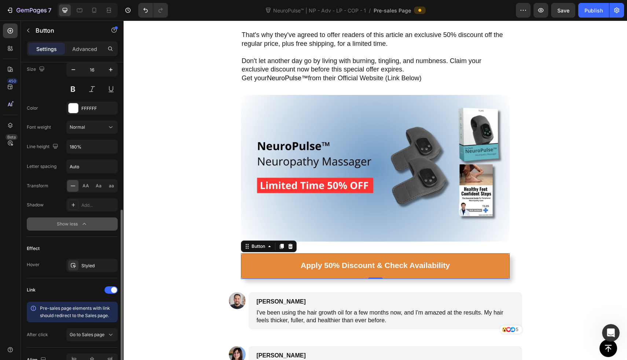
scroll to position [349, 0]
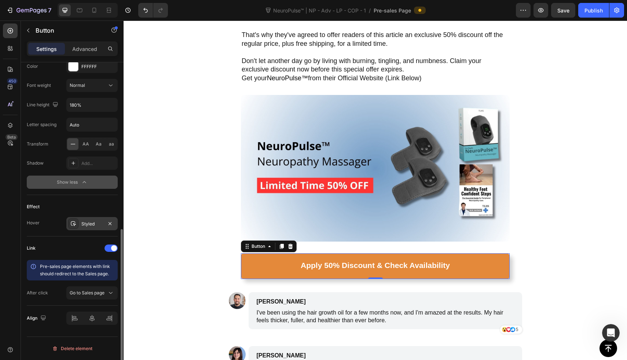
click at [87, 224] on div "Styled" at bounding box center [91, 224] width 21 height 7
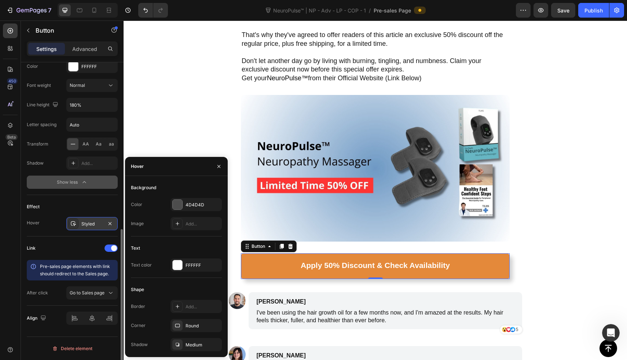
click at [87, 225] on div "Styled" at bounding box center [91, 224] width 21 height 7
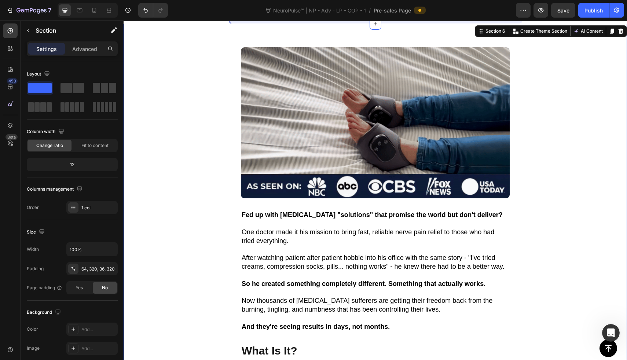
scroll to position [0, 0]
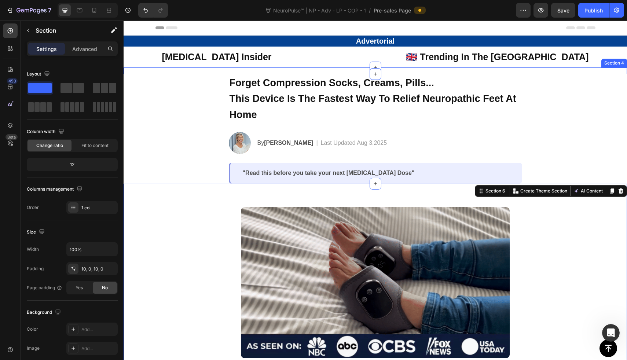
click at [141, 60] on div "[MEDICAL_DATA] Insider Heading 🇬🇧 Trending In The UK Heading Row Row" at bounding box center [375, 57] width 503 height 14
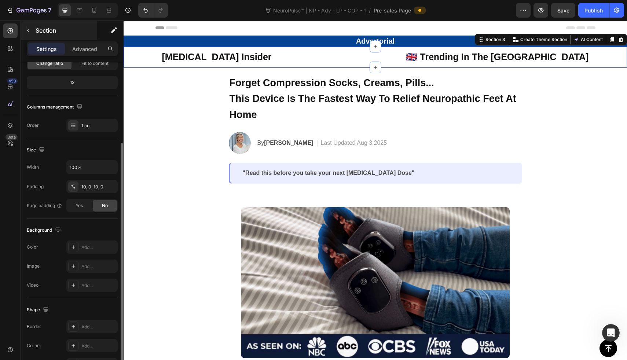
scroll to position [70, 0]
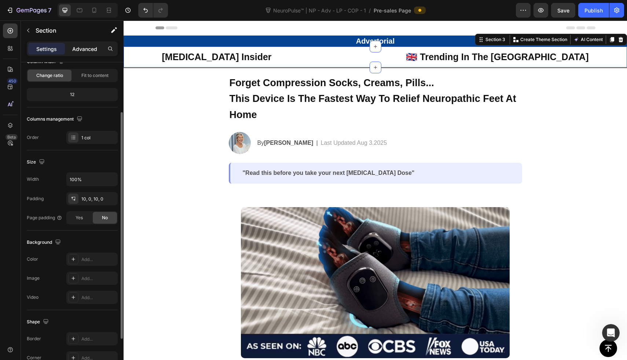
click at [84, 44] on div "Advanced" at bounding box center [84, 49] width 37 height 12
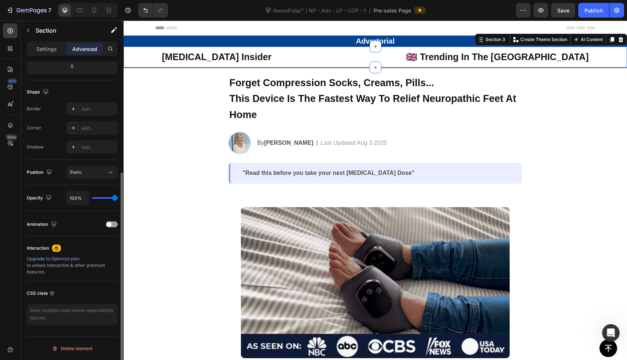
scroll to position [0, 0]
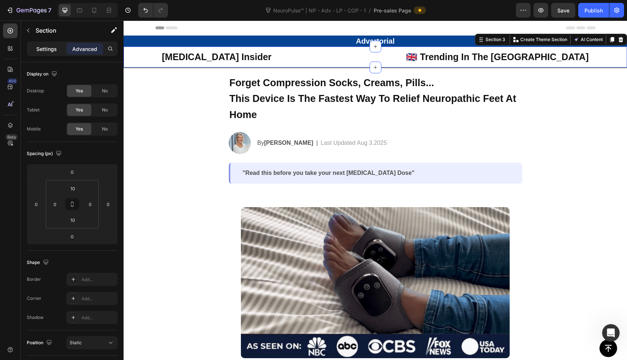
click at [45, 52] on p "Settings" at bounding box center [46, 49] width 21 height 8
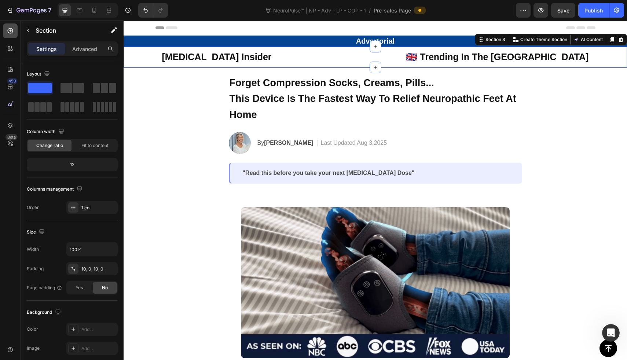
click at [7, 27] on icon at bounding box center [10, 30] width 7 height 7
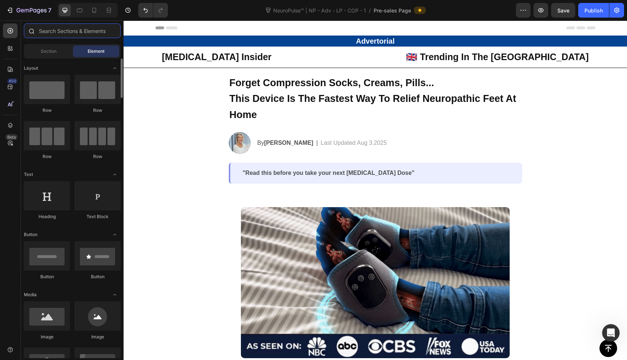
click at [75, 34] on input "text" at bounding box center [72, 30] width 97 height 15
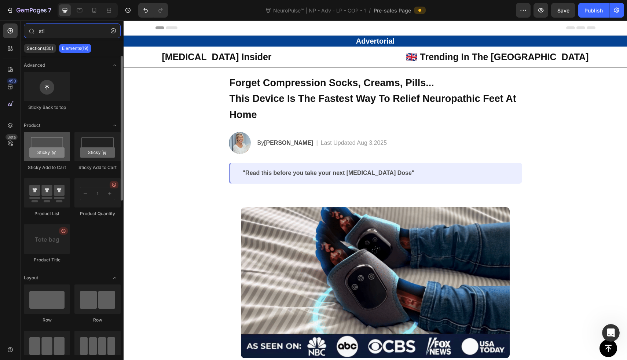
type input "sti"
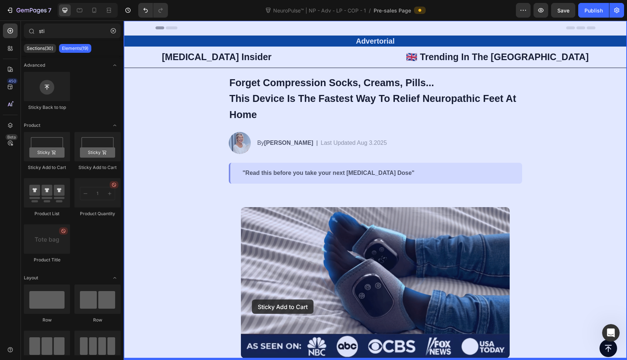
drag, startPoint x: 155, startPoint y: 165, endPoint x: 252, endPoint y: 300, distance: 165.2
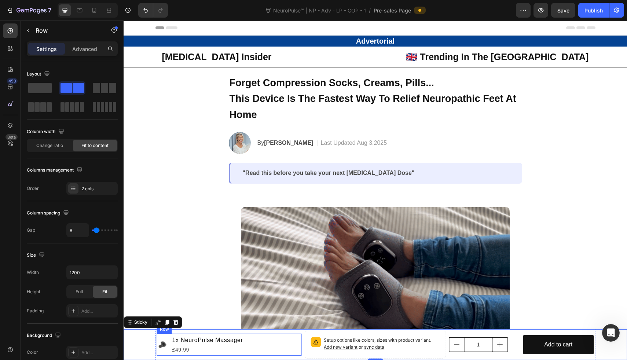
click at [286, 345] on div "Product Images 1x NeuroPulse Massager Product Title £49.99 Product Price Produc…" at bounding box center [229, 345] width 145 height 22
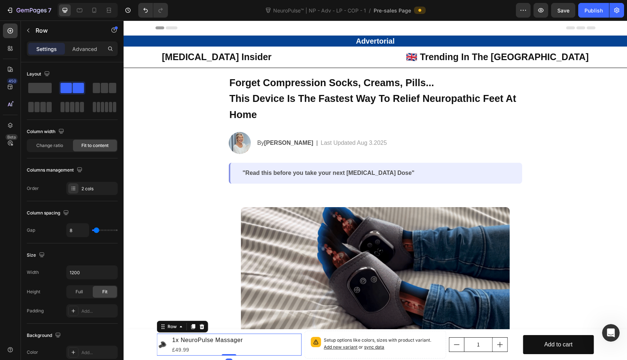
click at [298, 345] on div "Product Images 1x NeuroPulse Massager Product Title £49.99 Product Price Produc…" at bounding box center [229, 345] width 145 height 22
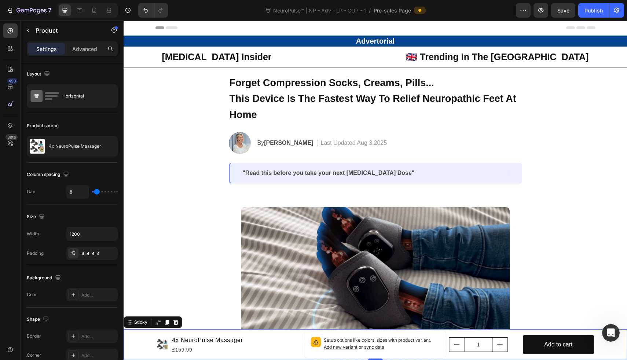
click at [139, 342] on div "Product Images 4x NeuroPulse Massager Product Title £159.99 Product Price Produ…" at bounding box center [375, 344] width 503 height 31
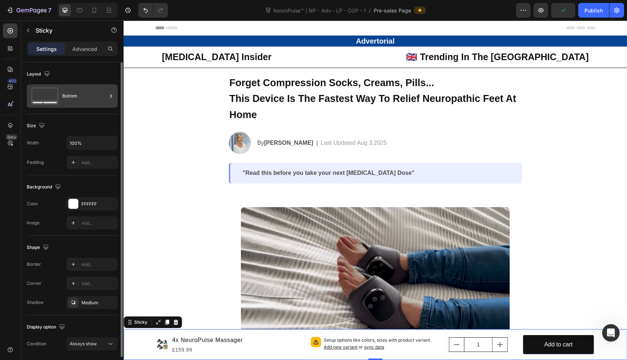
click at [91, 93] on div "Bottom" at bounding box center [84, 96] width 45 height 17
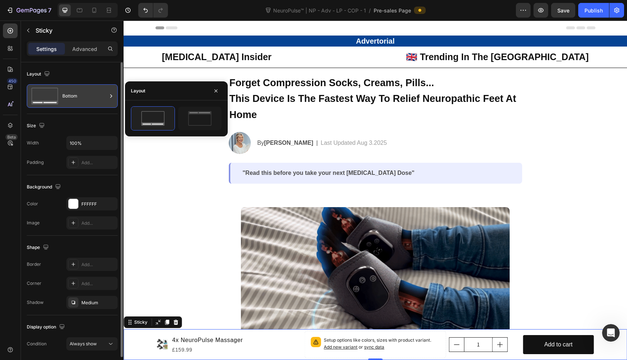
click at [91, 93] on div "Bottom" at bounding box center [84, 96] width 45 height 17
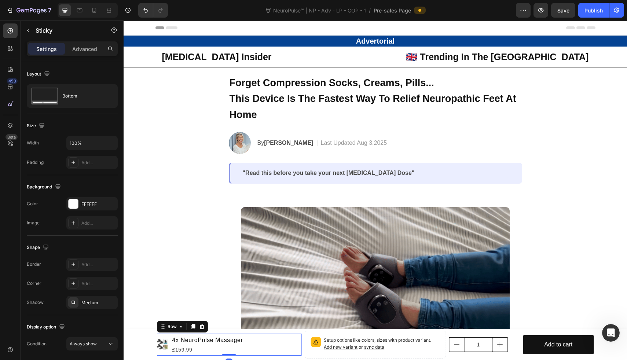
click at [298, 344] on div "Product Images 4x NeuroPulse Massager Product Title £159.99 Product Price Produ…" at bounding box center [229, 345] width 145 height 22
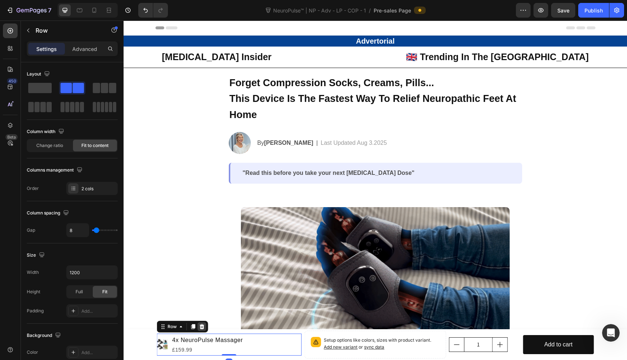
click at [200, 326] on icon at bounding box center [201, 326] width 5 height 5
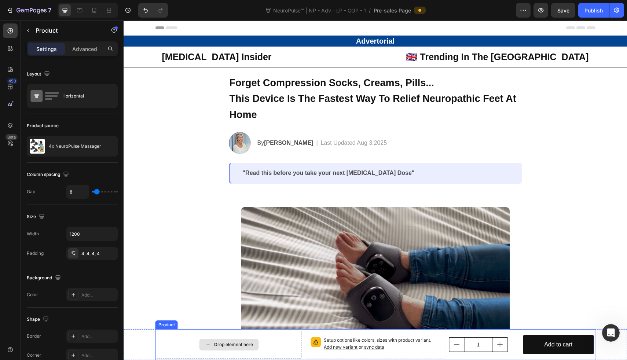
click at [262, 357] on div "Drop element here" at bounding box center [229, 345] width 145 height 28
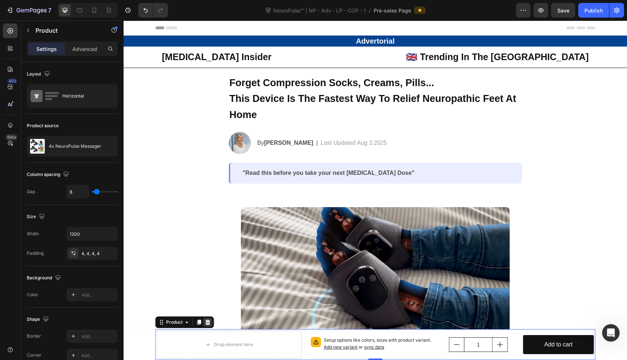
click at [205, 320] on icon at bounding box center [208, 322] width 6 height 6
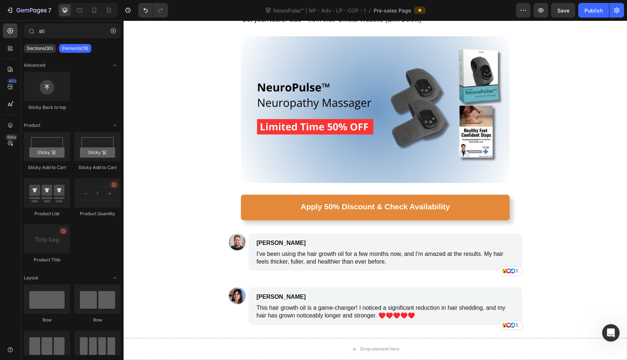
scroll to position [3040, 0]
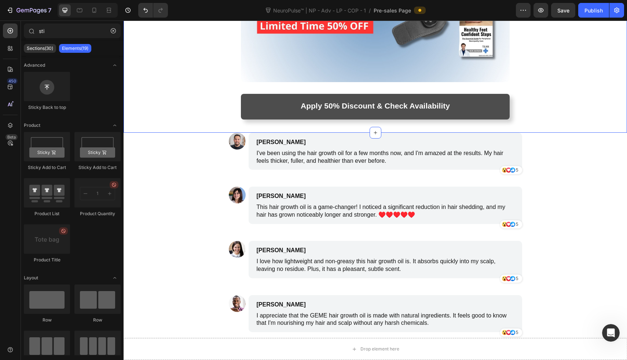
click at [258, 94] on link "Apply 50% Discount & Check Availability" at bounding box center [375, 107] width 269 height 26
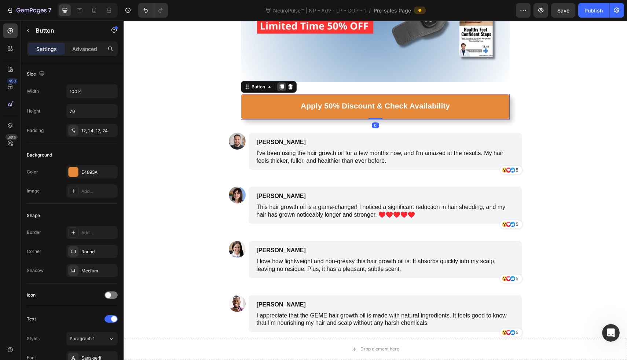
click at [285, 82] on div at bounding box center [281, 86] width 9 height 9
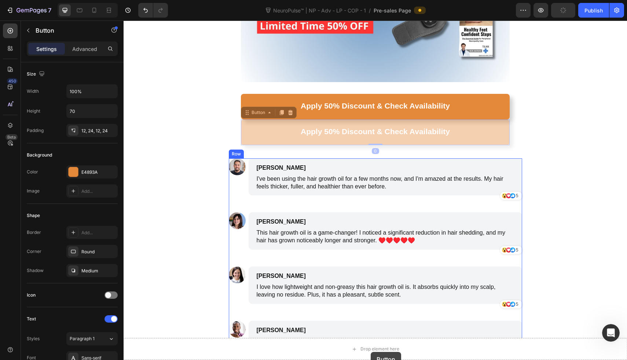
scroll to position [3089, 0]
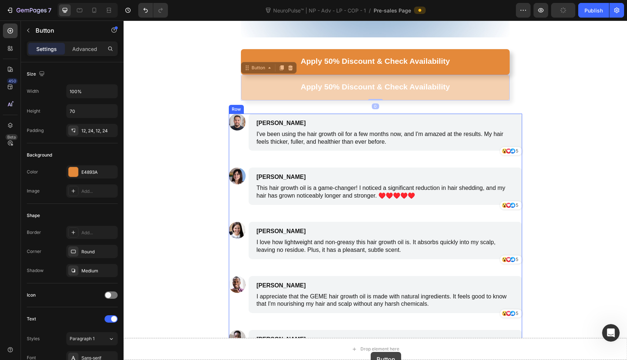
drag, startPoint x: 276, startPoint y: 100, endPoint x: 371, endPoint y: 352, distance: 268.7
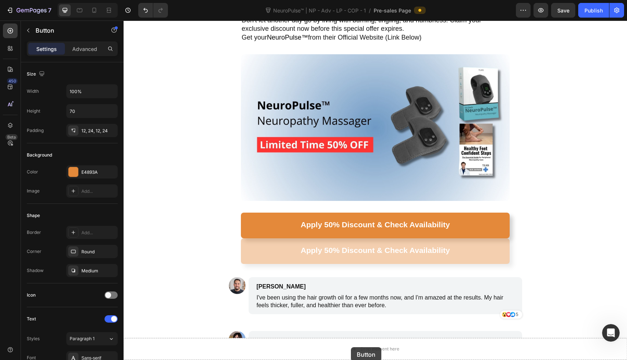
scroll to position [2951, 0]
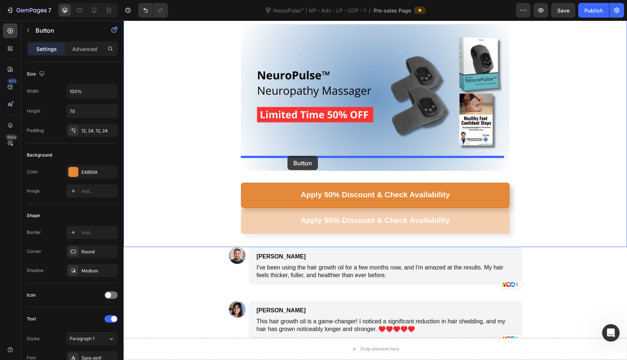
drag, startPoint x: 269, startPoint y: 247, endPoint x: 287, endPoint y: 158, distance: 90.0
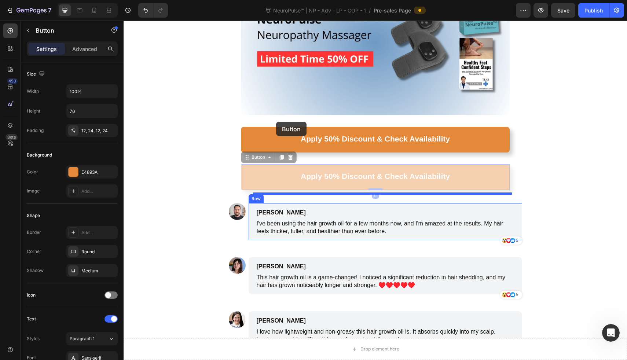
scroll to position [3026, 0]
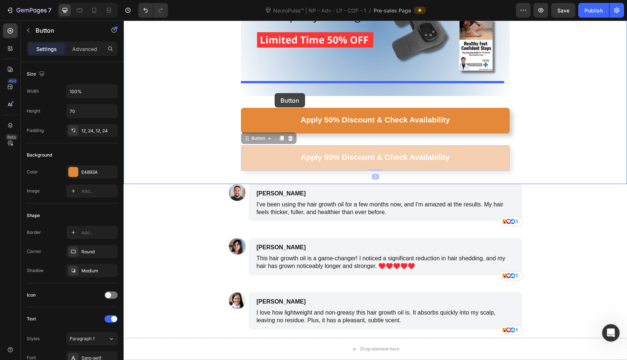
drag, startPoint x: 286, startPoint y: 277, endPoint x: 275, endPoint y: 93, distance: 184.4
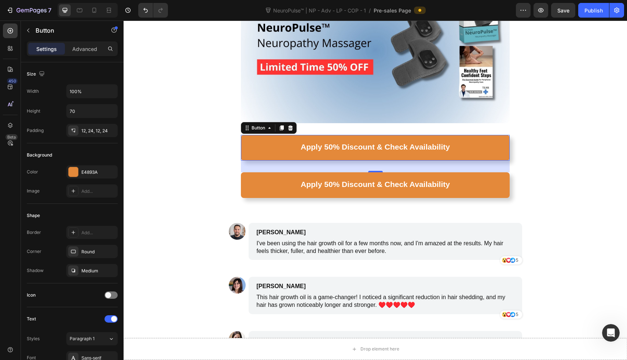
scroll to position [2960, 0]
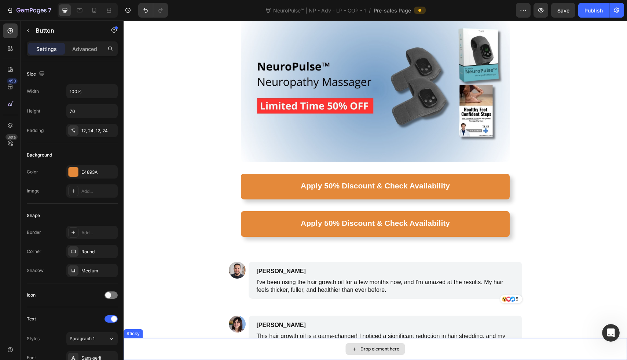
click at [364, 348] on div "Drop element here" at bounding box center [379, 349] width 39 height 6
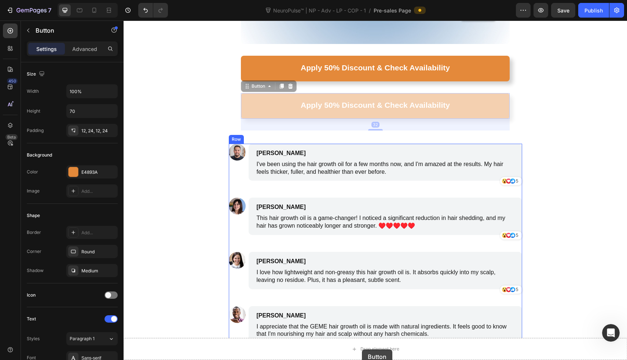
scroll to position [3119, 0]
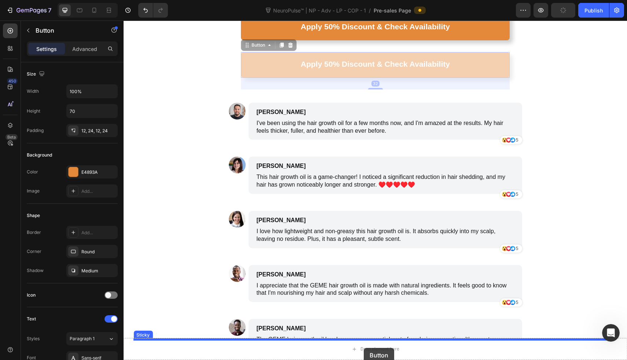
drag, startPoint x: 279, startPoint y: 188, endPoint x: 364, endPoint y: 348, distance: 181.2
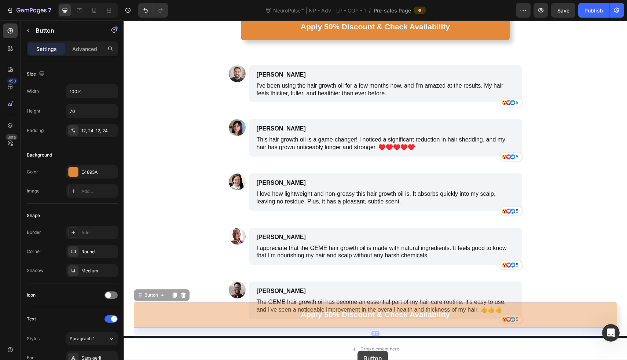
drag, startPoint x: 275, startPoint y: 309, endPoint x: 357, endPoint y: 351, distance: 92.6
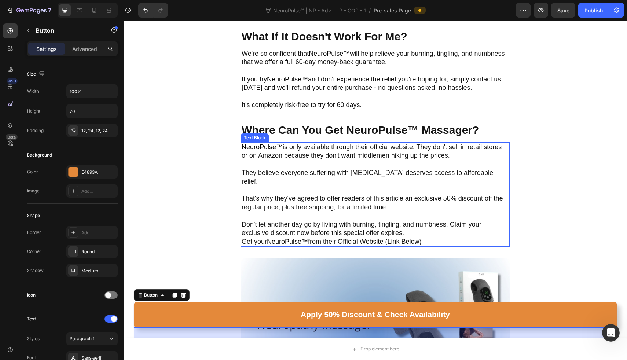
click at [345, 169] on p "They believe everyone suffering with neuropathy deserves access to affordable r…" at bounding box center [375, 177] width 267 height 17
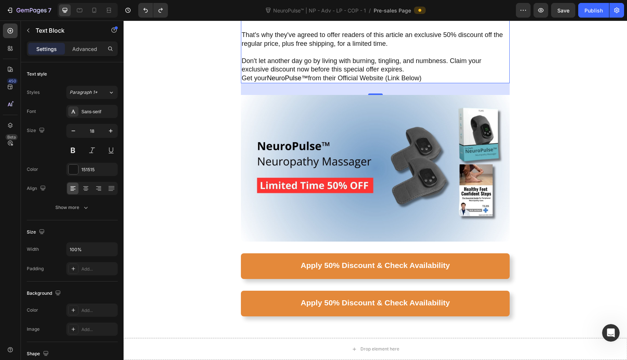
scroll to position [2886, 0]
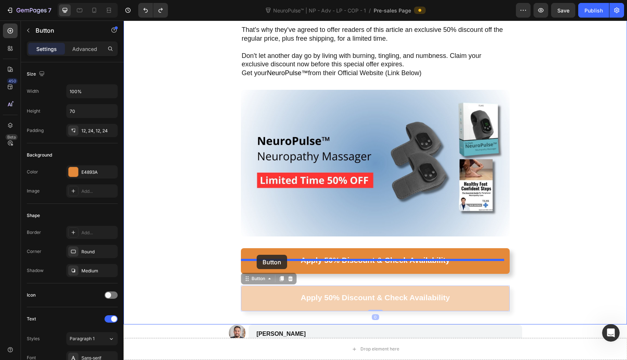
drag, startPoint x: 261, startPoint y: 266, endPoint x: 257, endPoint y: 255, distance: 12.0
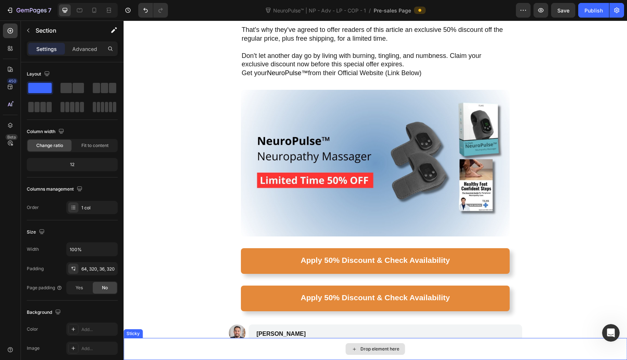
click at [360, 350] on div "Drop element here" at bounding box center [379, 349] width 39 height 6
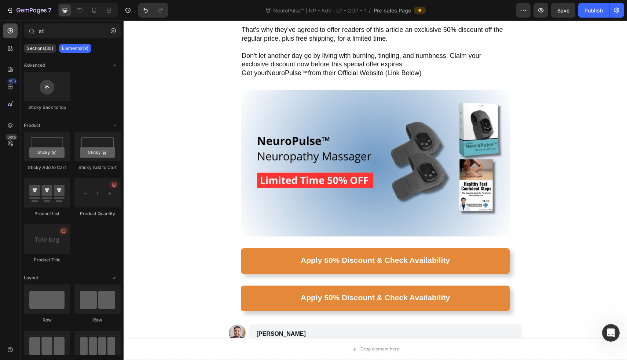
click at [8, 29] on icon at bounding box center [10, 30] width 5 height 5
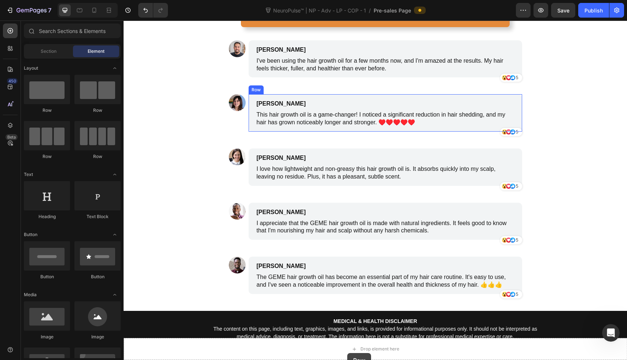
scroll to position [3180, 0]
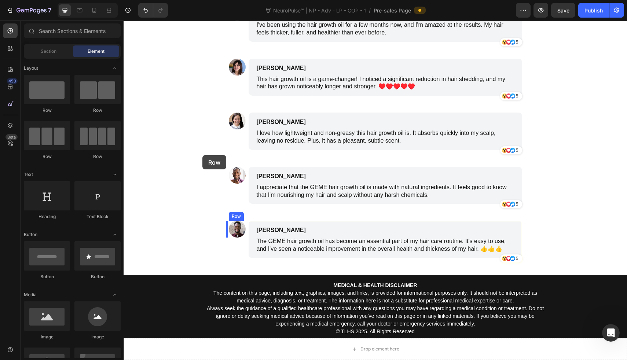
drag, startPoint x: 169, startPoint y: 115, endPoint x: 202, endPoint y: 155, distance: 51.8
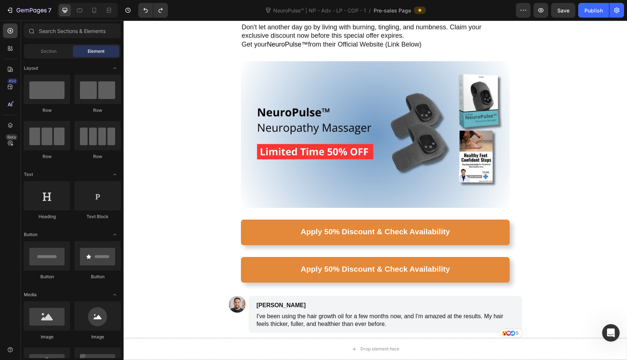
scroll to position [2966, 0]
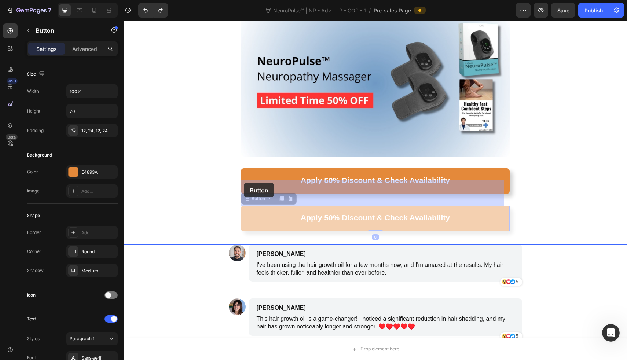
drag, startPoint x: 260, startPoint y: 184, endPoint x: 252, endPoint y: 195, distance: 13.1
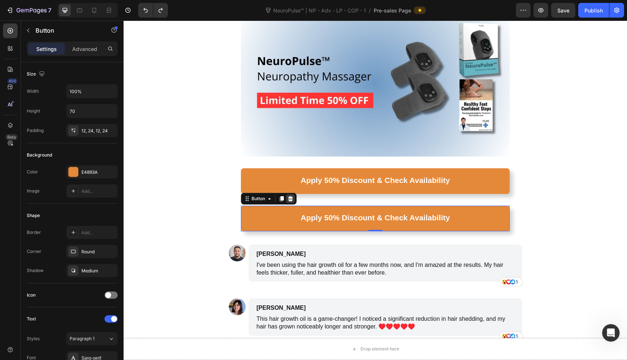
click at [294, 194] on div at bounding box center [290, 198] width 9 height 9
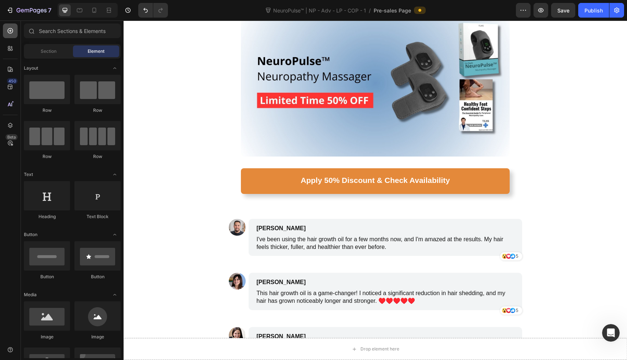
click at [10, 34] on icon at bounding box center [10, 30] width 7 height 7
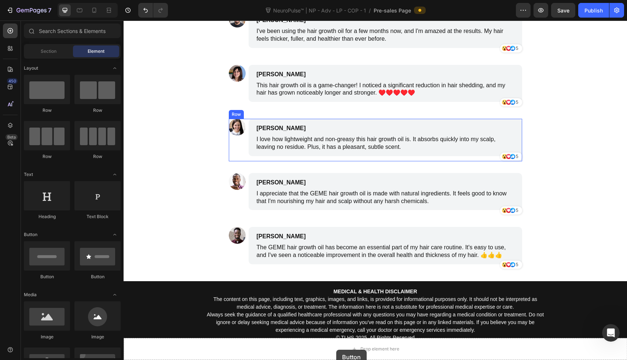
scroll to position [3167, 0]
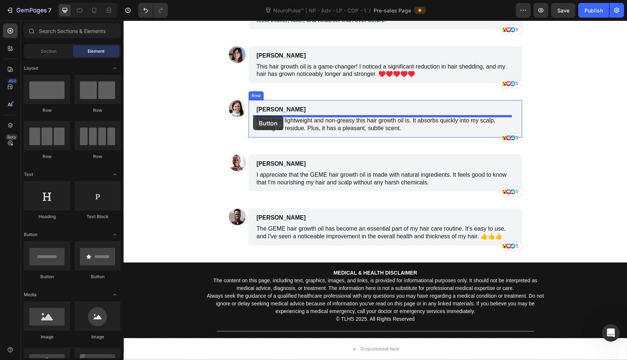
drag, startPoint x: 169, startPoint y: 283, endPoint x: 253, endPoint y: 116, distance: 187.1
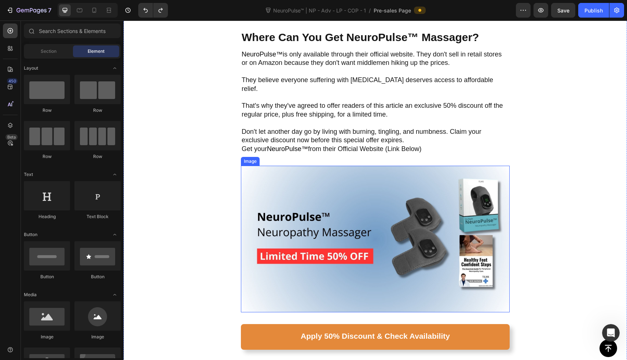
scroll to position [2700, 0]
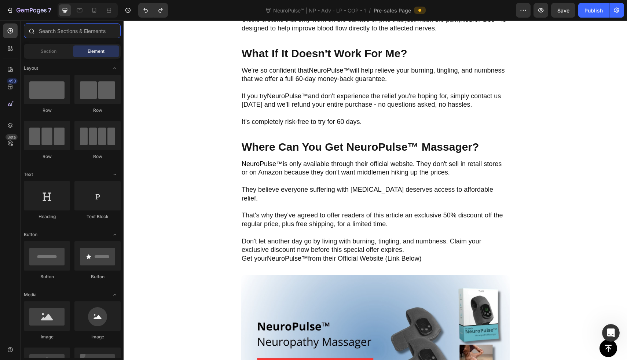
click at [41, 28] on input "text" at bounding box center [72, 30] width 97 height 15
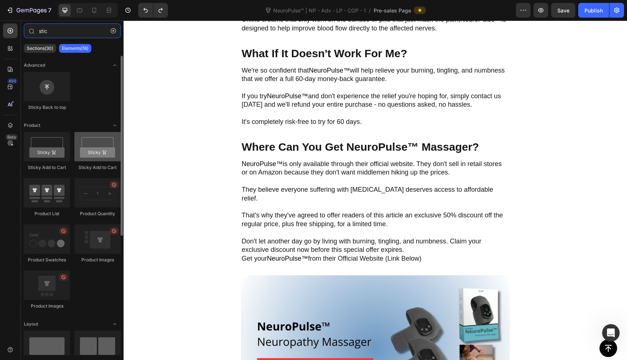
type input "stic"
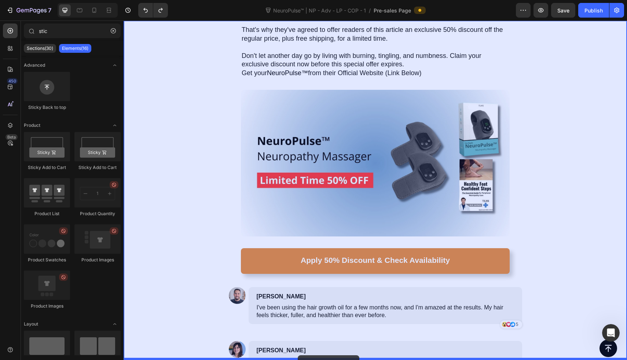
drag, startPoint x: 216, startPoint y: 168, endPoint x: 298, endPoint y: 345, distance: 195.7
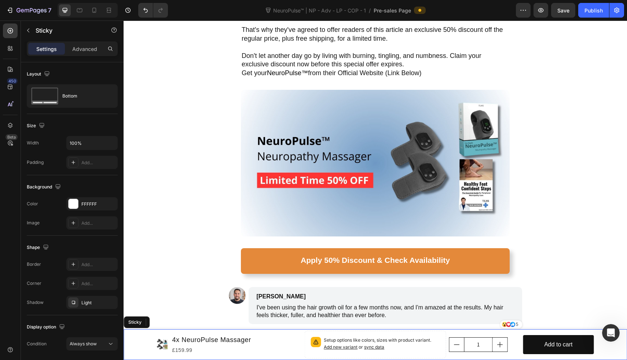
scroll to position [2898, 0]
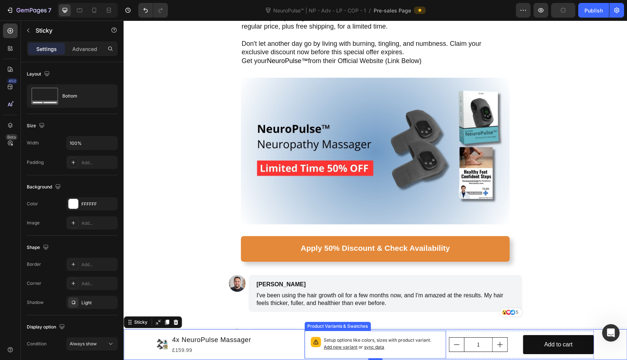
click at [304, 342] on div "Setup options like colors, sizes with product variant. Add new variant or sync …" at bounding box center [375, 345] width 142 height 28
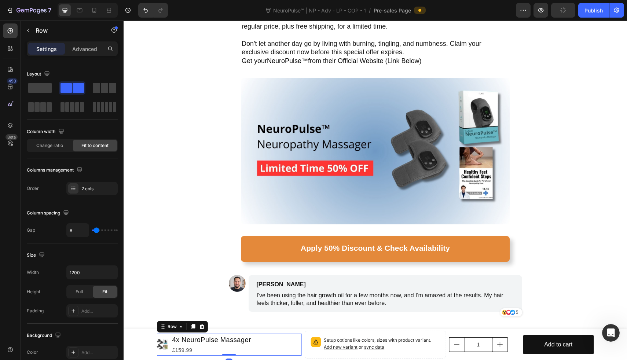
click at [296, 339] on div "Product Images 4x NeuroPulse Massager Product Title £159.99 Product Price Produ…" at bounding box center [229, 345] width 145 height 22
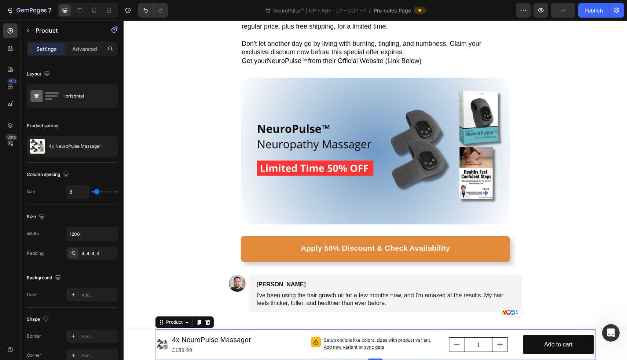
click at [300, 339] on div "Product Images 4x NeuroPulse Massager Product Title £159.99 Product Price Produ…" at bounding box center [375, 344] width 440 height 31
click at [205, 324] on icon at bounding box center [207, 322] width 5 height 5
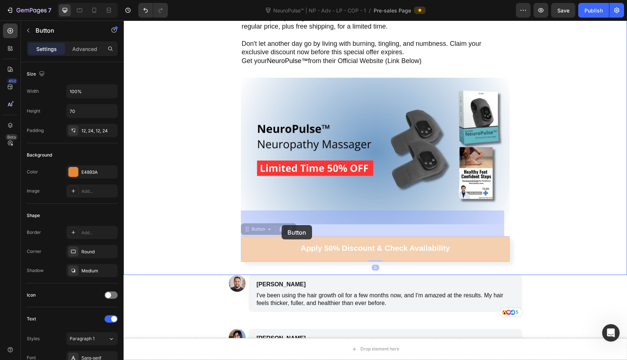
drag, startPoint x: 265, startPoint y: 229, endPoint x: 287, endPoint y: 241, distance: 25.1
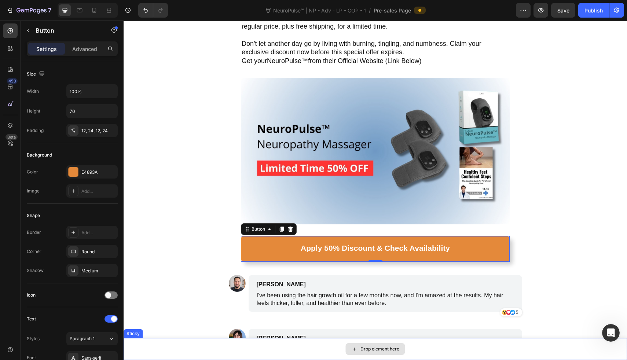
click at [346, 354] on div "Drop element here" at bounding box center [375, 349] width 59 height 12
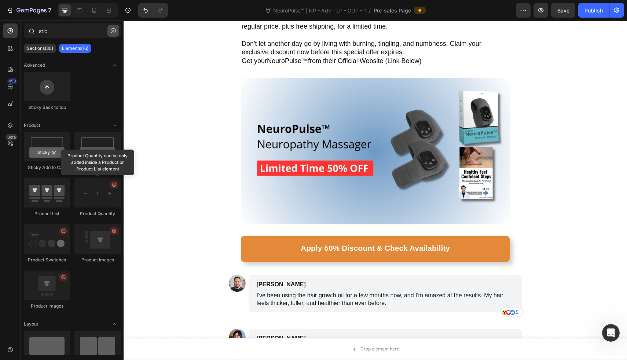
click at [108, 32] on button "button" at bounding box center [113, 31] width 12 height 12
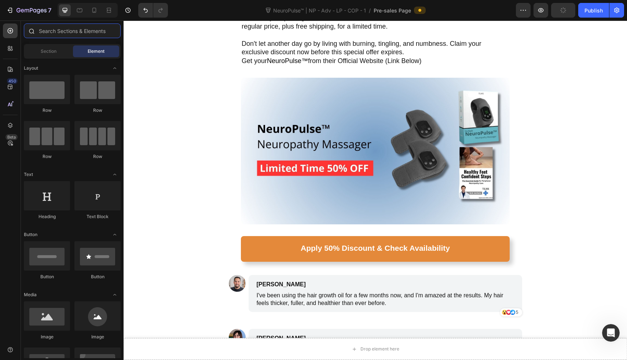
click at [76, 33] on input "text" at bounding box center [72, 30] width 97 height 15
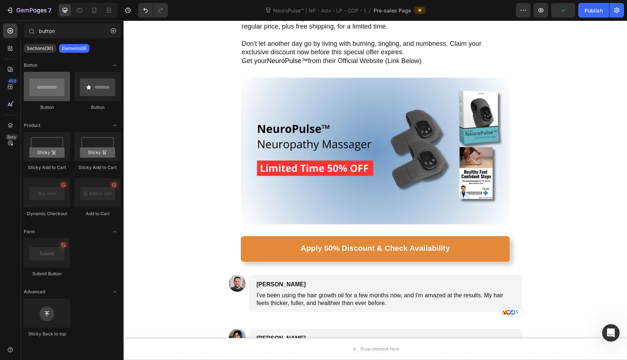
click at [55, 81] on div at bounding box center [47, 86] width 46 height 29
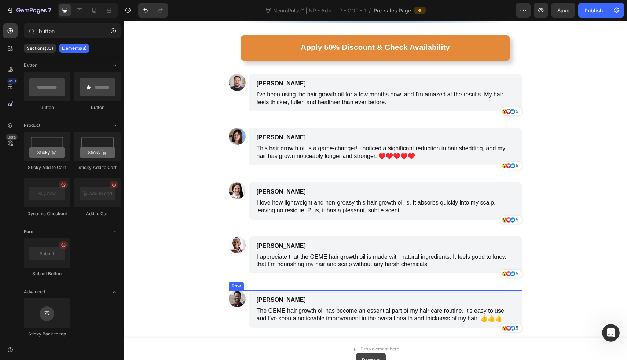
scroll to position [3150, 0]
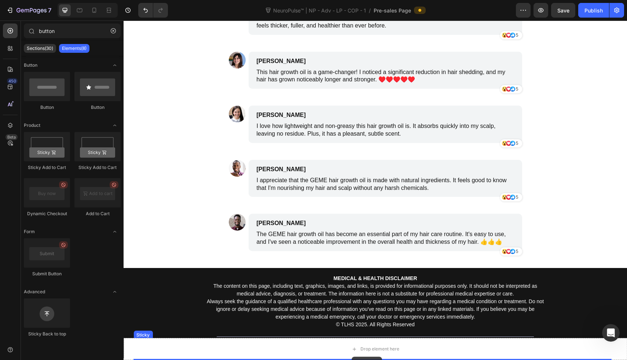
drag, startPoint x: 179, startPoint y: 101, endPoint x: 352, endPoint y: 357, distance: 308.4
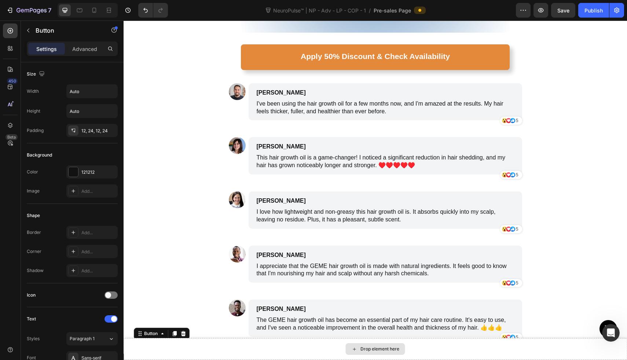
type input "butto"
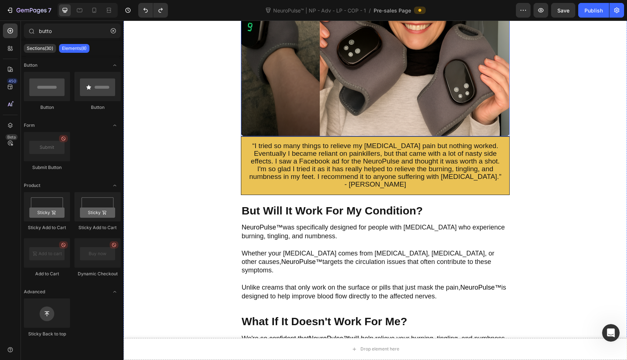
scroll to position [2450, 0]
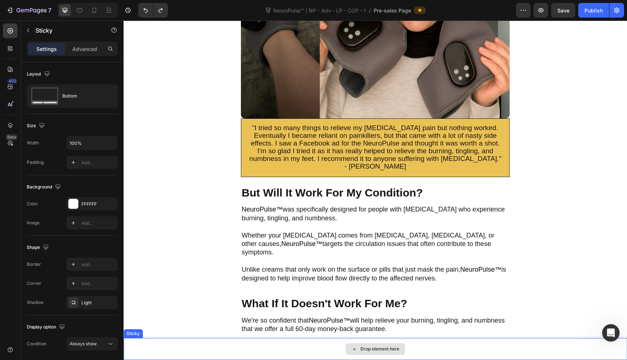
click at [182, 344] on div "Drop element here" at bounding box center [375, 349] width 503 height 22
click at [158, 330] on icon at bounding box center [157, 330] width 5 height 5
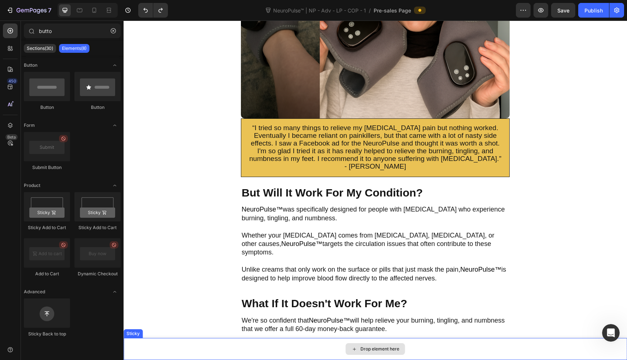
click at [169, 351] on div "Drop element here" at bounding box center [375, 349] width 503 height 22
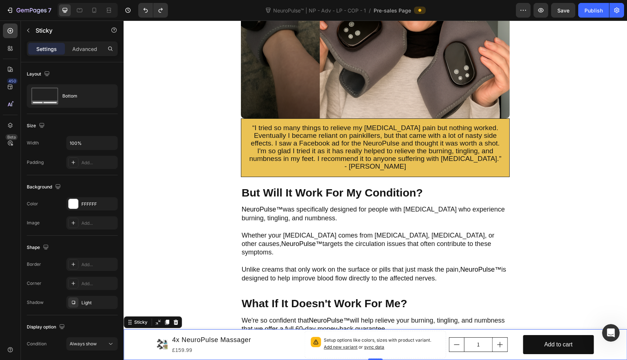
click at [145, 344] on div "Product Images 4x NeuroPulse Massager Product Title £159.99 Product Price Produ…" at bounding box center [375, 344] width 503 height 31
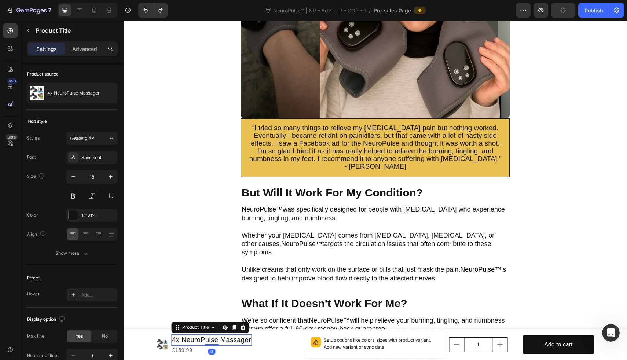
click at [244, 341] on h1 "4x NeuroPulse Massager" at bounding box center [212, 339] width 80 height 11
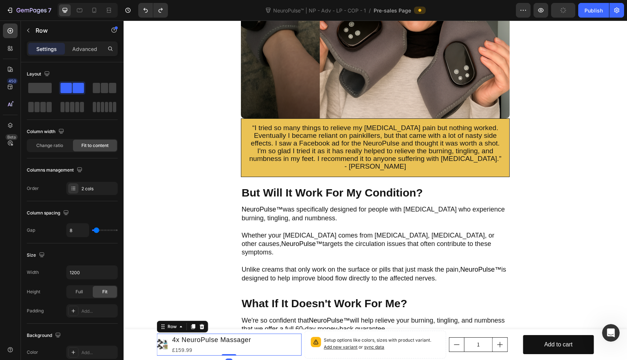
click at [272, 342] on div "Product Images 4x NeuroPulse Massager Product Title £159.99 Product Price Produ…" at bounding box center [229, 345] width 145 height 22
click at [199, 323] on div at bounding box center [202, 326] width 9 height 9
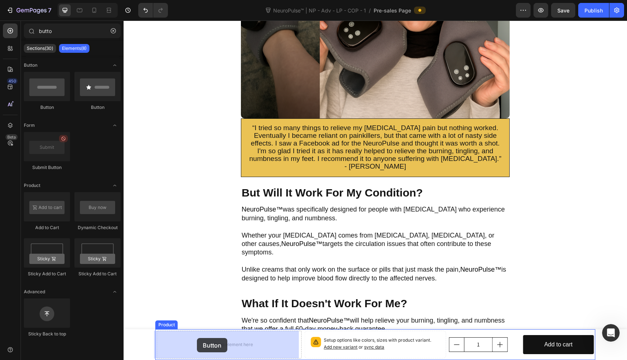
drag, startPoint x: 159, startPoint y: 109, endPoint x: 198, endPoint y: 331, distance: 224.9
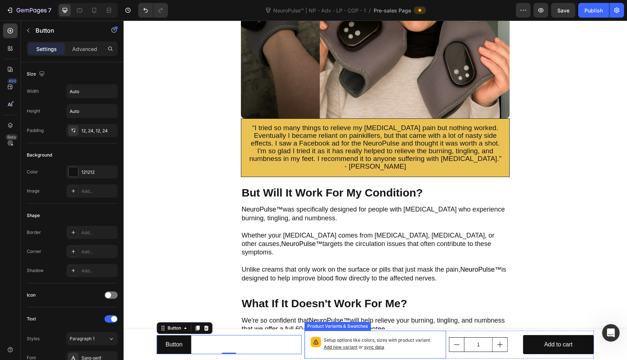
click at [304, 348] on div "Setup options like colors, sizes with product variant. Add new variant or sync …" at bounding box center [375, 345] width 142 height 28
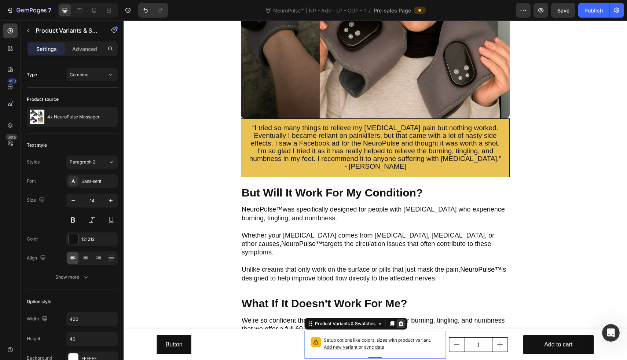
click at [398, 327] on div at bounding box center [400, 323] width 9 height 9
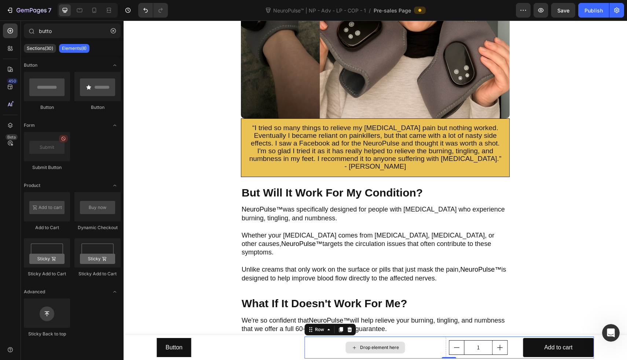
click at [431, 356] on div "Drop element here" at bounding box center [375, 348] width 142 height 22
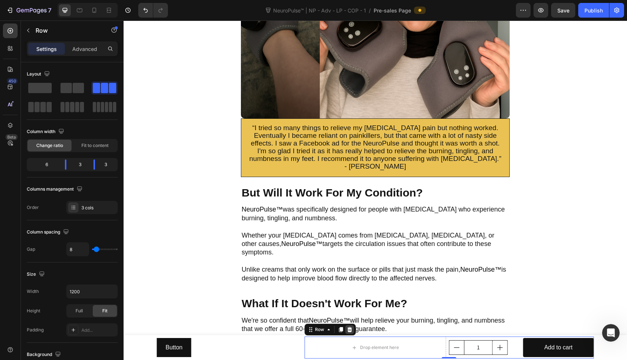
click at [348, 331] on icon at bounding box center [349, 329] width 5 height 5
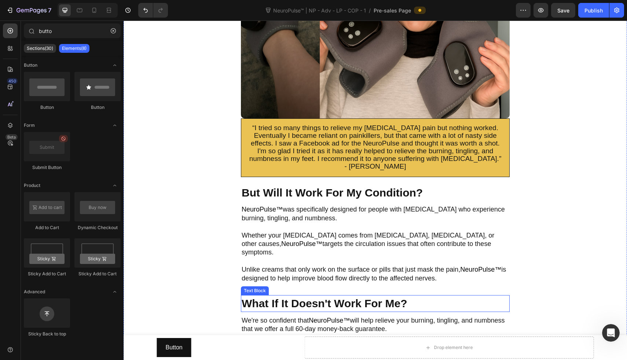
scroll to position [2479, 0]
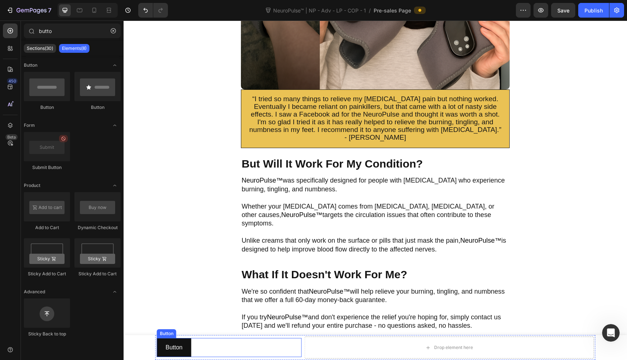
click at [293, 351] on div "Button Button" at bounding box center [229, 347] width 145 height 19
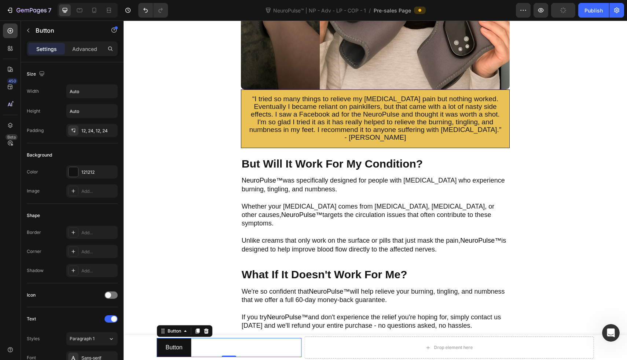
click at [298, 352] on div "Button Button 0" at bounding box center [229, 347] width 145 height 19
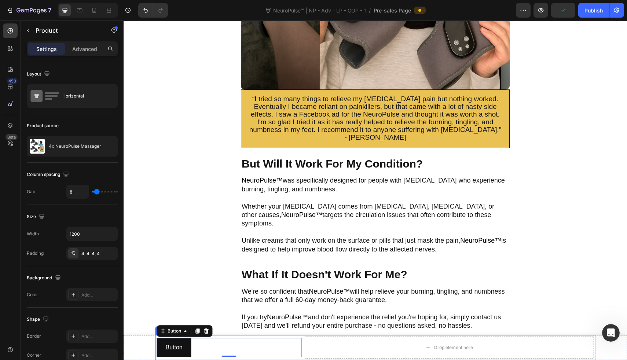
click at [304, 349] on div "Drop element here" at bounding box center [448, 348] width 289 height 22
click at [298, 346] on div "Button Button Drop element here Product 0" at bounding box center [375, 347] width 440 height 25
click at [293, 345] on div "Button Button" at bounding box center [229, 347] width 145 height 19
click at [337, 348] on div "Drop element here" at bounding box center [448, 348] width 289 height 22
click at [144, 345] on div "Button Button Drop element here Product" at bounding box center [375, 347] width 503 height 25
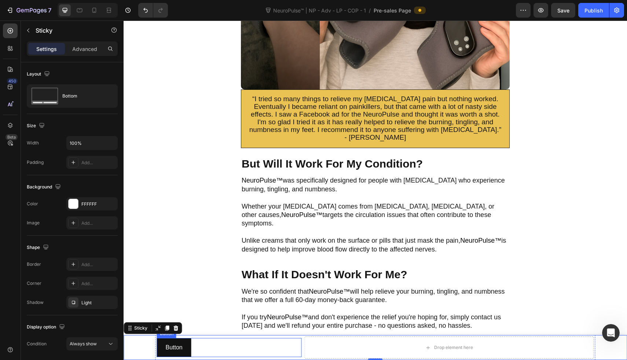
click at [201, 347] on div "Button Button" at bounding box center [229, 347] width 145 height 19
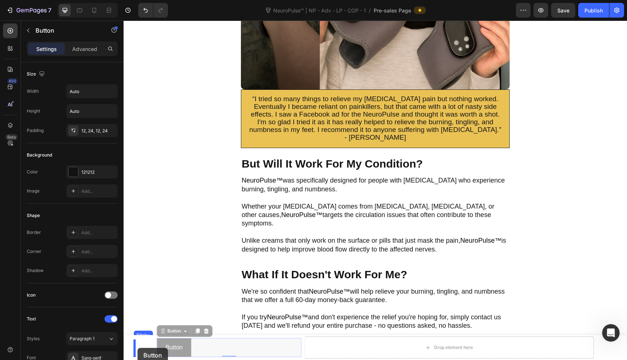
drag, startPoint x: 183, startPoint y: 349, endPoint x: 138, endPoint y: 348, distance: 44.7
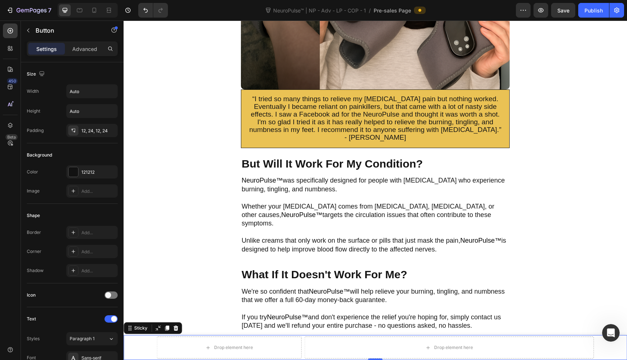
click at [144, 347] on div "Drop element here Drop element here Product" at bounding box center [375, 347] width 503 height 25
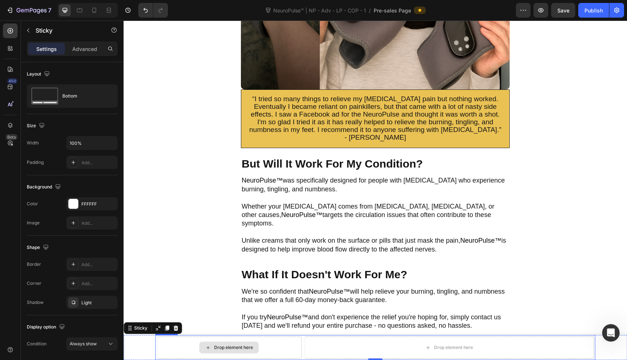
click at [162, 348] on div "Drop element here" at bounding box center [229, 348] width 145 height 22
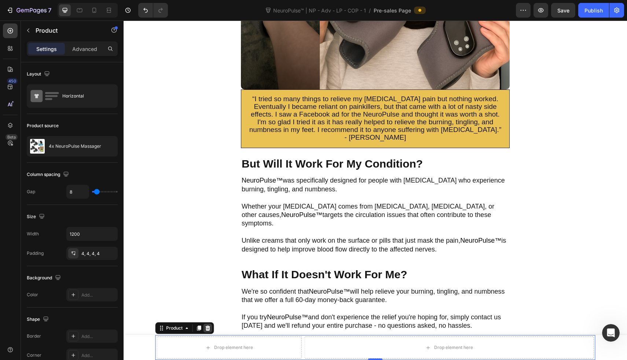
click at [205, 329] on icon at bounding box center [207, 328] width 5 height 5
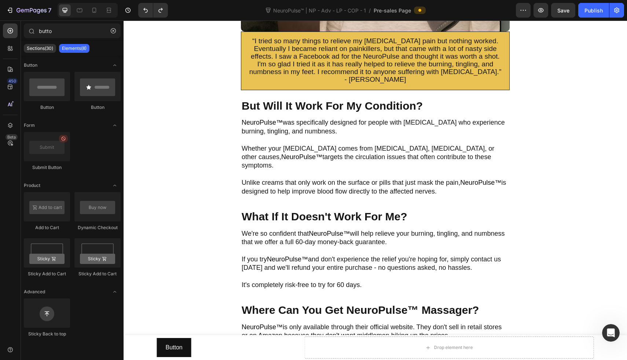
scroll to position [2536, 0]
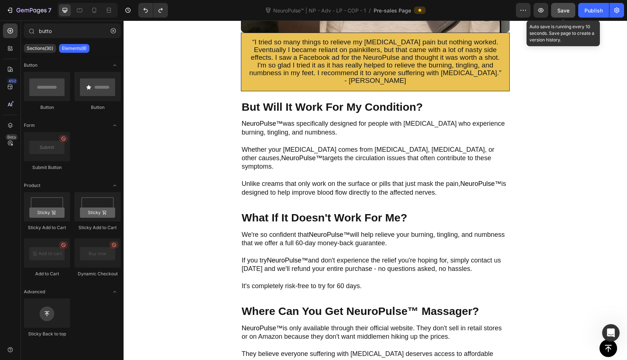
click at [572, 11] on button "Save" at bounding box center [563, 10] width 24 height 15
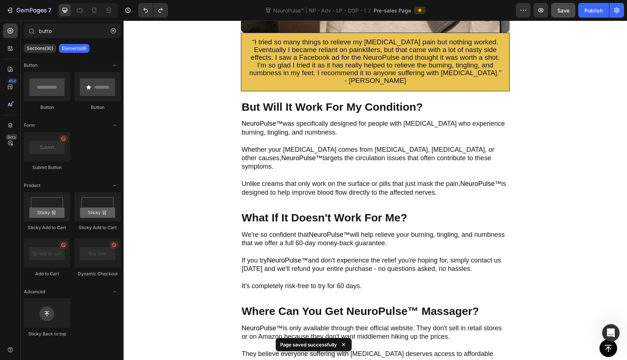
scroll to position [0, 0]
